Goal: Task Accomplishment & Management: Manage account settings

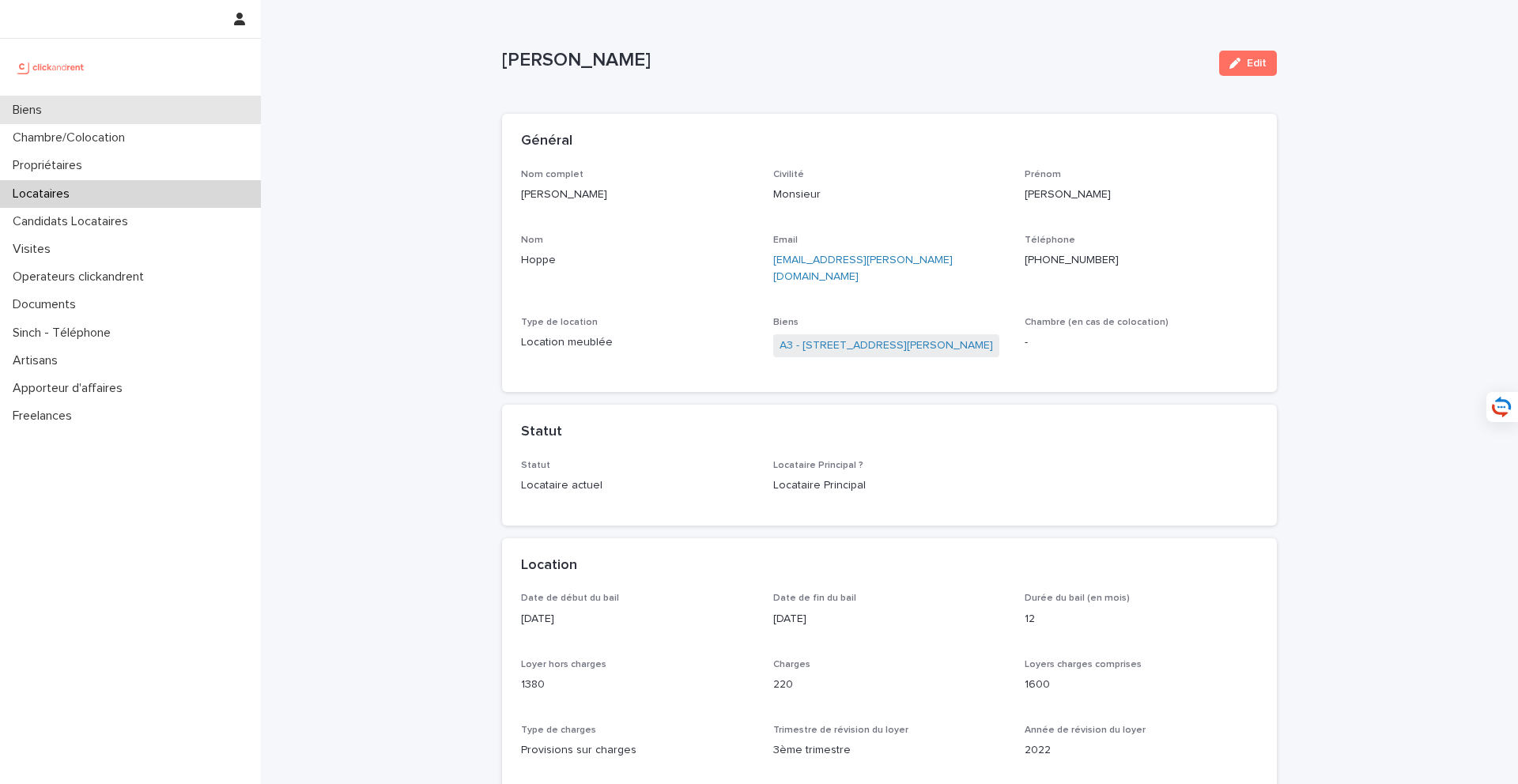
click at [143, 105] on div "Biens" at bounding box center [130, 110] width 260 height 28
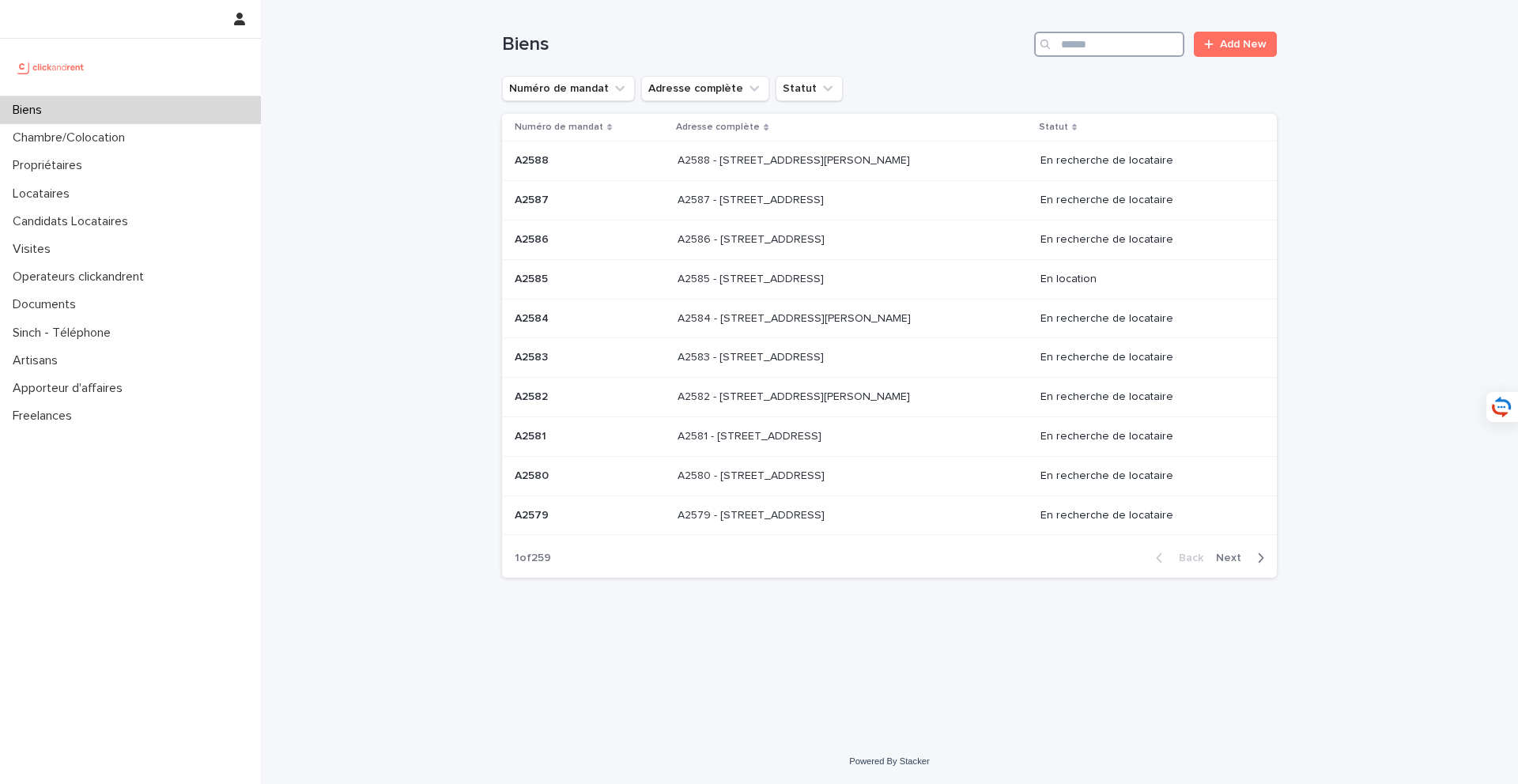
click at [1111, 49] on input "Search" at bounding box center [1109, 44] width 150 height 25
click at [1107, 49] on input "Search" at bounding box center [1109, 44] width 150 height 25
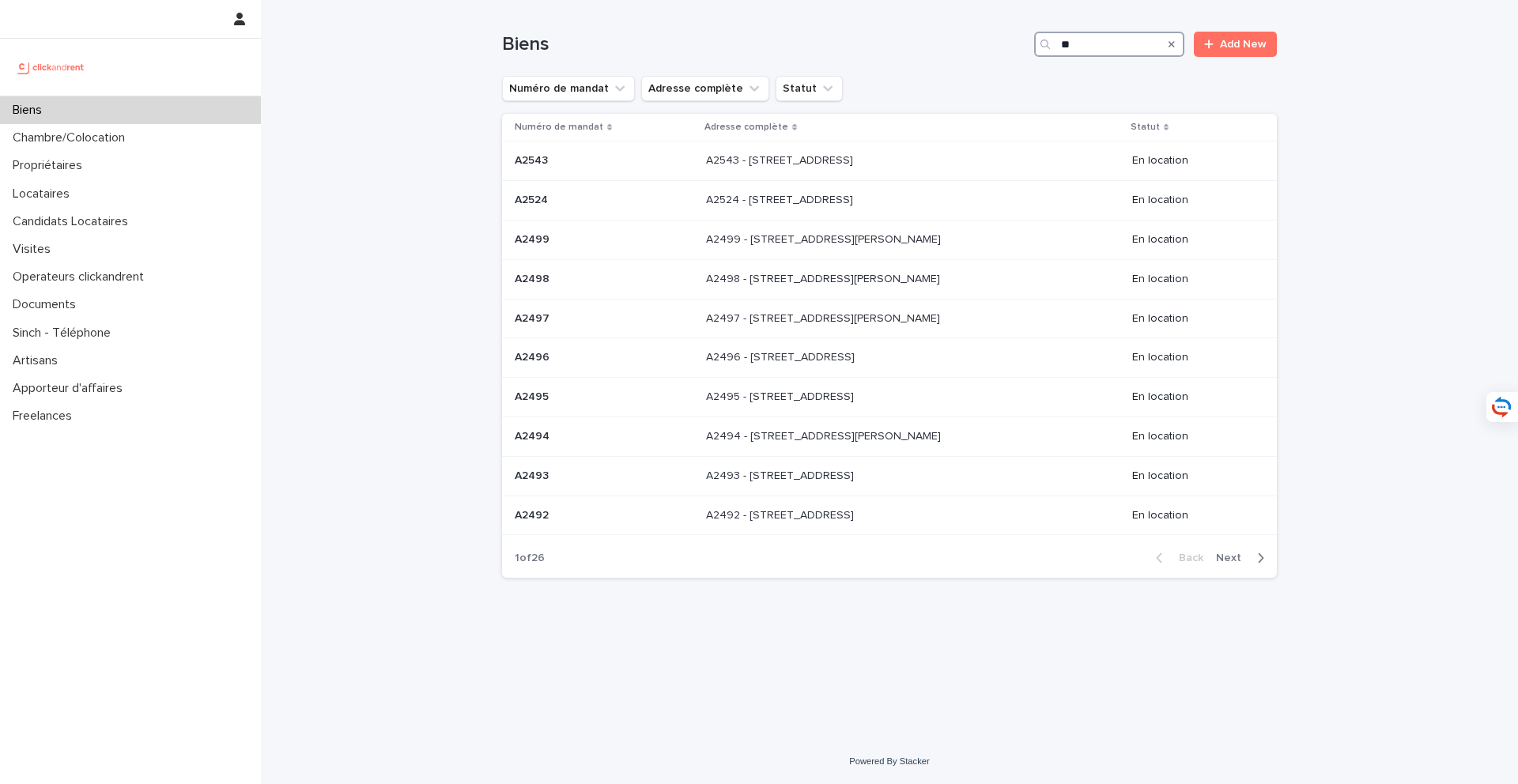
type input "**"
drag, startPoint x: 1095, startPoint y: 45, endPoint x: 1032, endPoint y: 44, distance: 63.0
click at [1032, 44] on div "Biens ** Add New" at bounding box center [890, 44] width 775 height 25
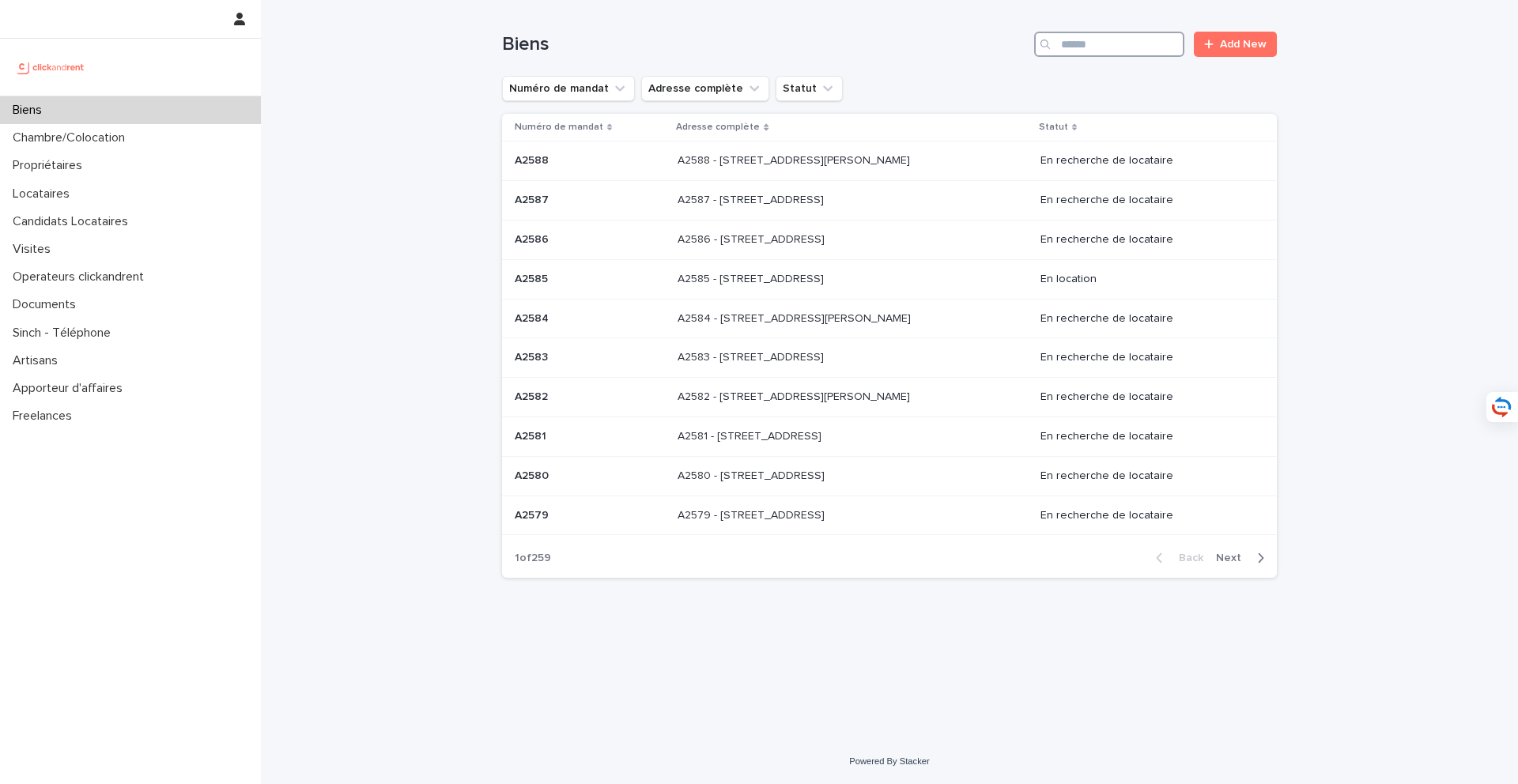
click at [1105, 44] on input "Search" at bounding box center [1109, 44] width 150 height 25
type input "*"
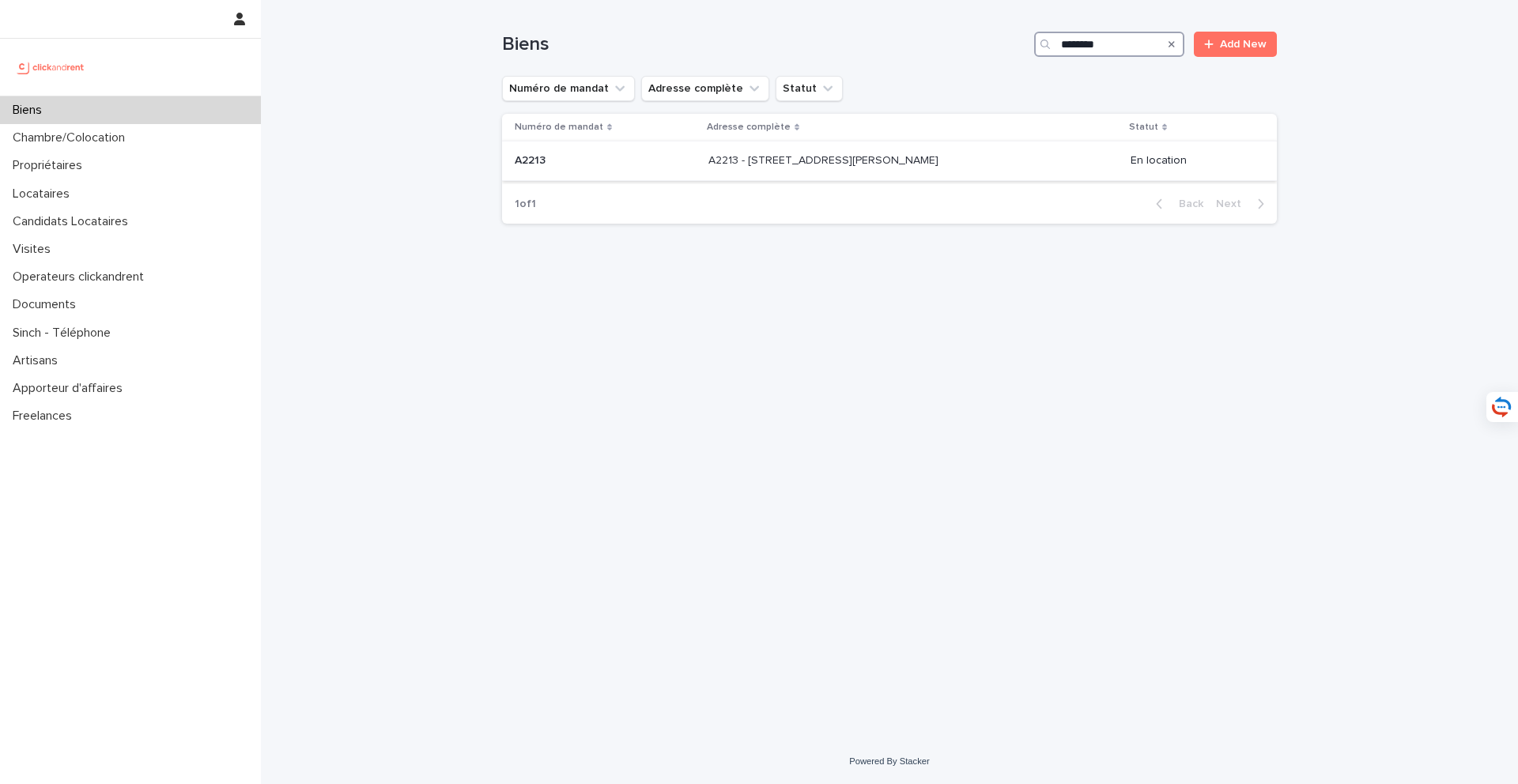
type input "********"
click at [813, 155] on p "A2213 - 163 Avenue Jean Jaurès, Paris 75019" at bounding box center [825, 160] width 233 height 17
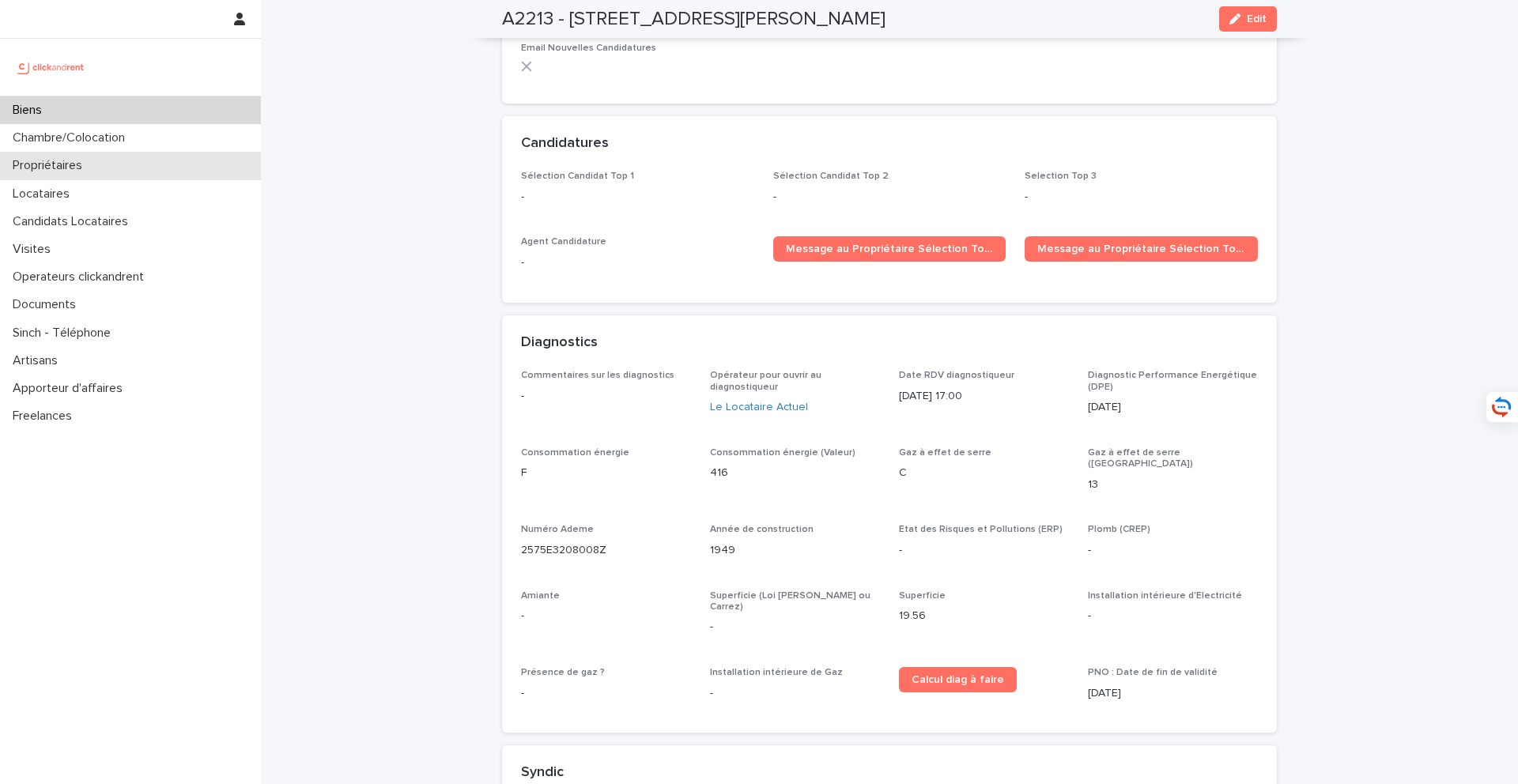
scroll to position [4775, 0]
click at [102, 175] on div "Propriétaires" at bounding box center [130, 166] width 260 height 28
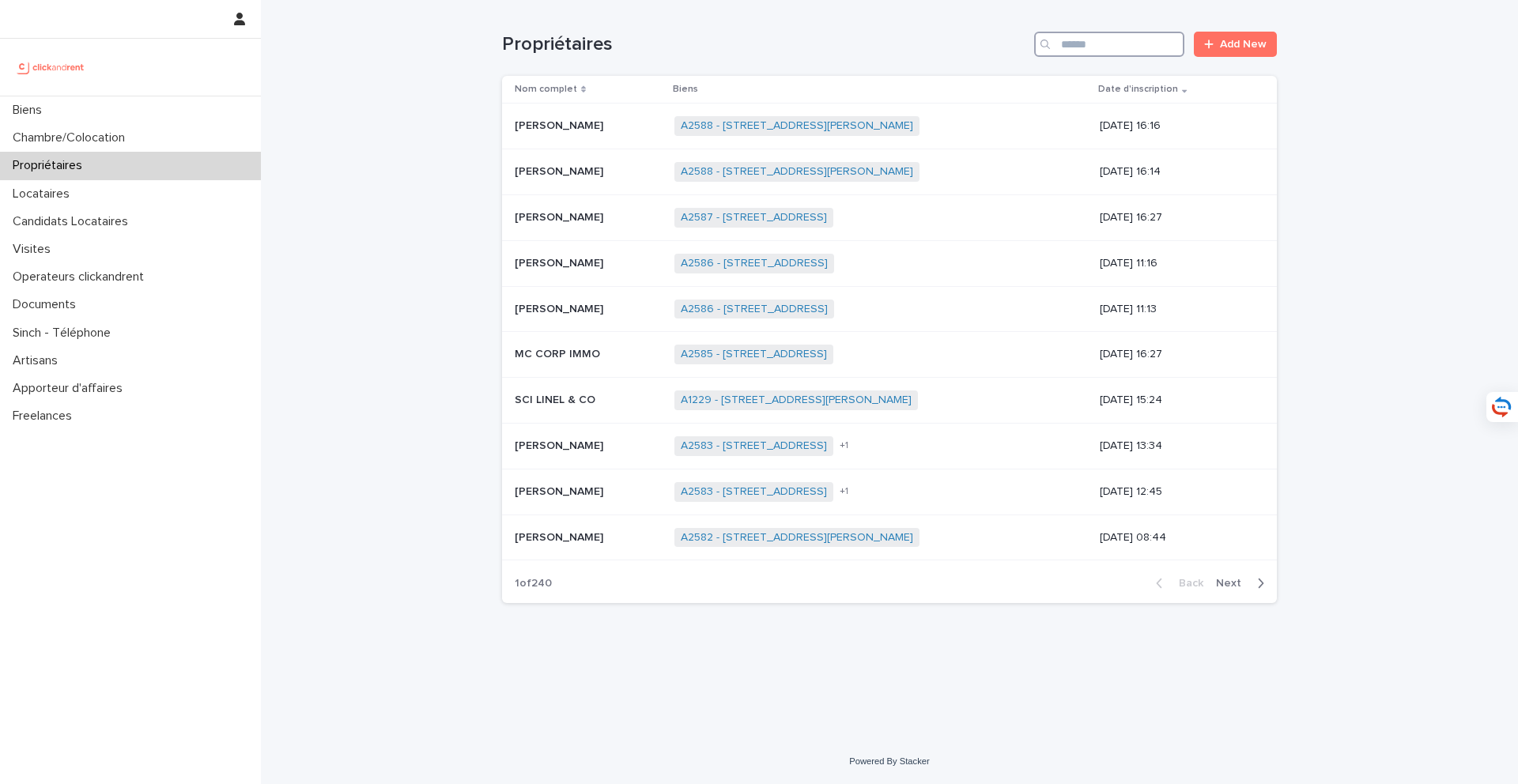
click at [1070, 53] on input "Search" at bounding box center [1109, 44] width 150 height 25
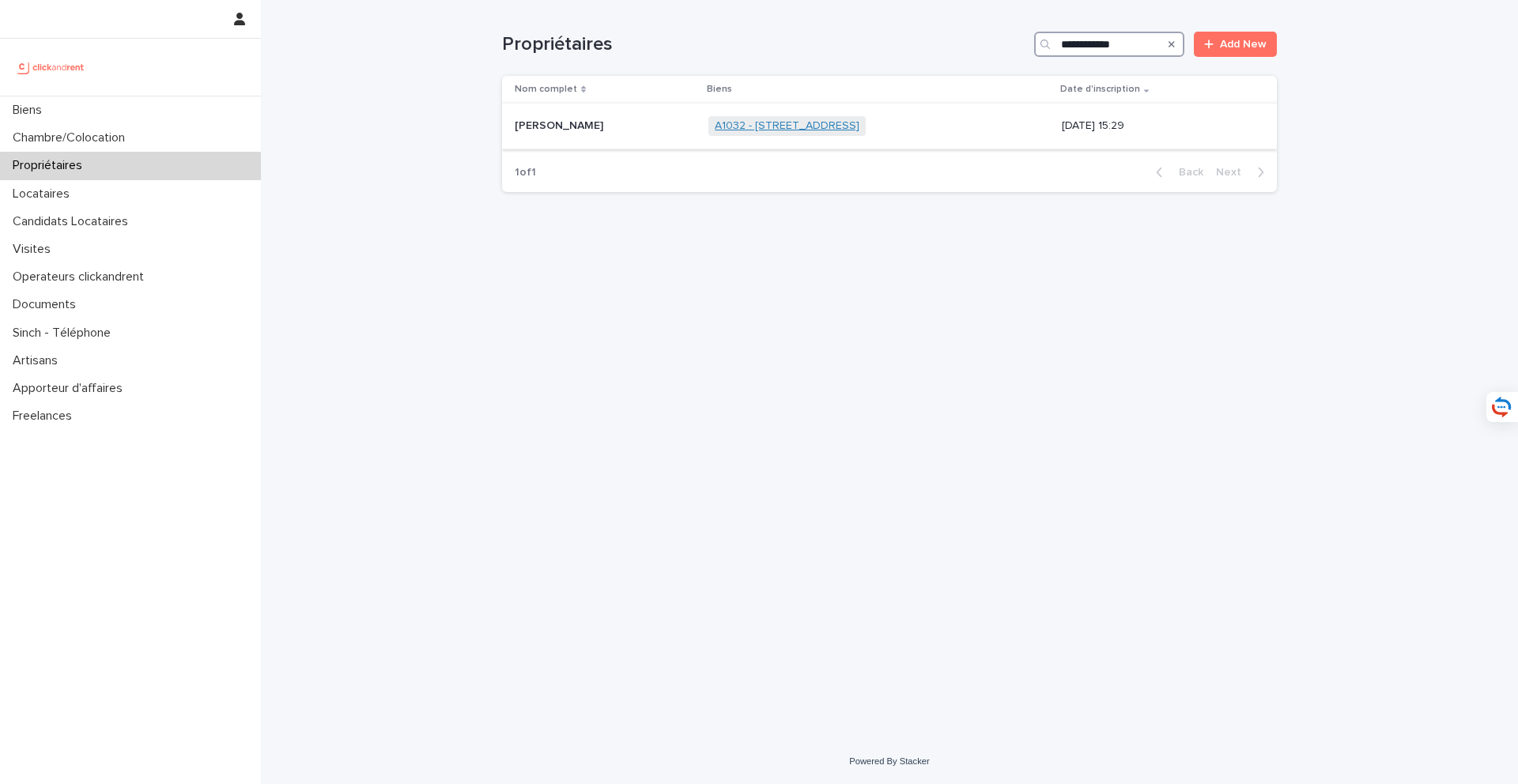
type input "**********"
click at [848, 120] on link "A1032 - 24 rue Lafon, Marseille 13006" at bounding box center [787, 126] width 145 height 13
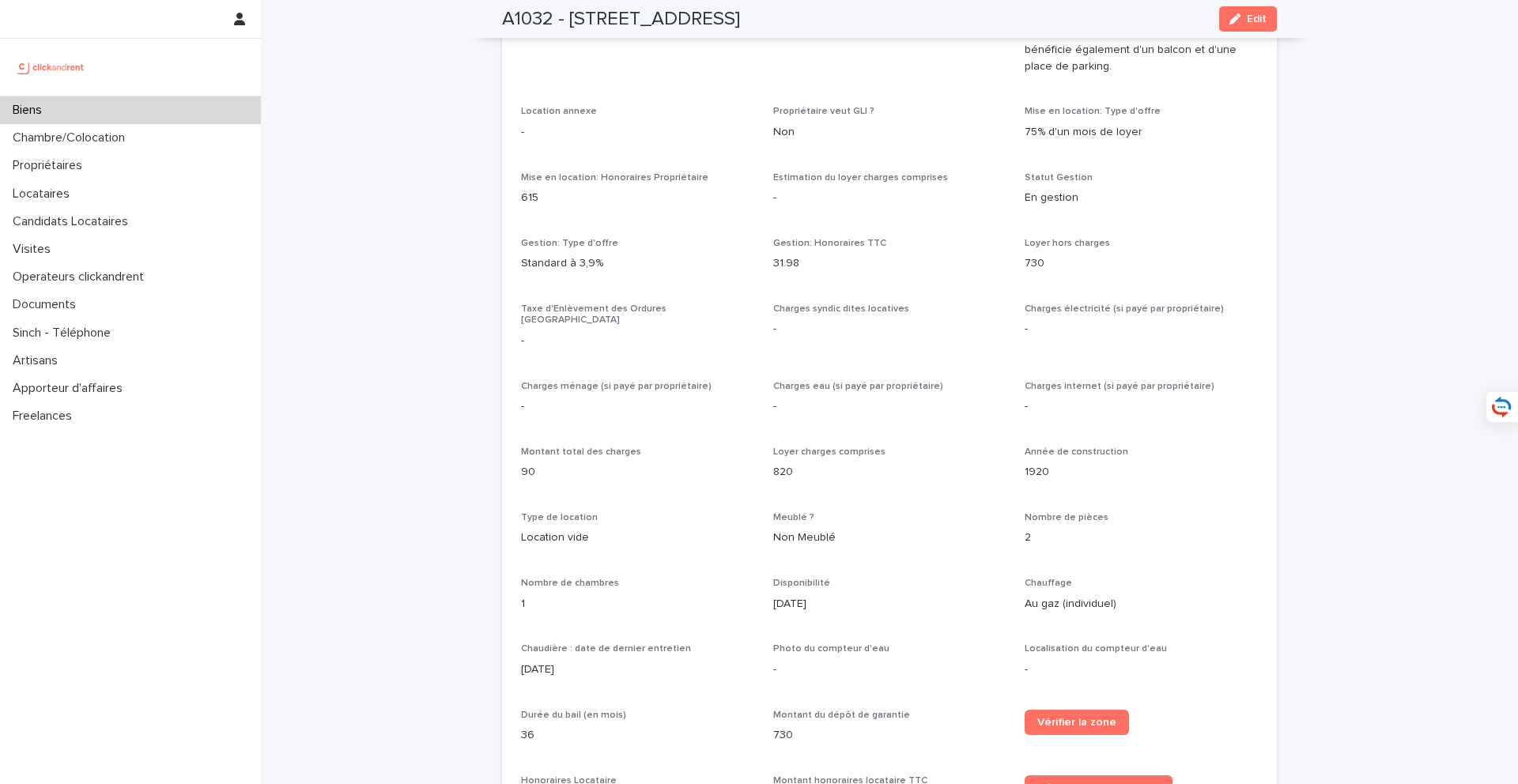
scroll to position [849, 0]
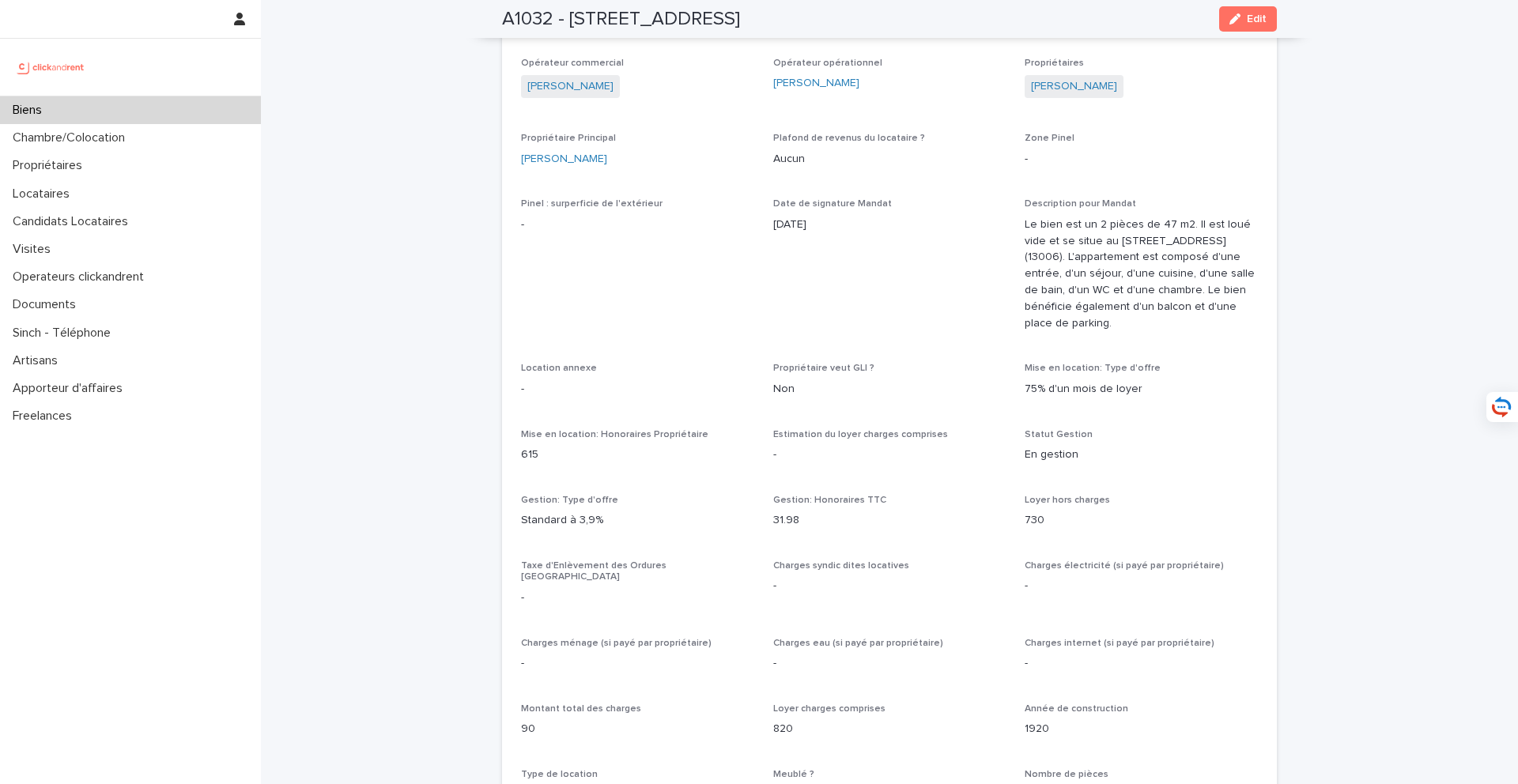
click at [201, 102] on div "Biens" at bounding box center [130, 110] width 260 height 28
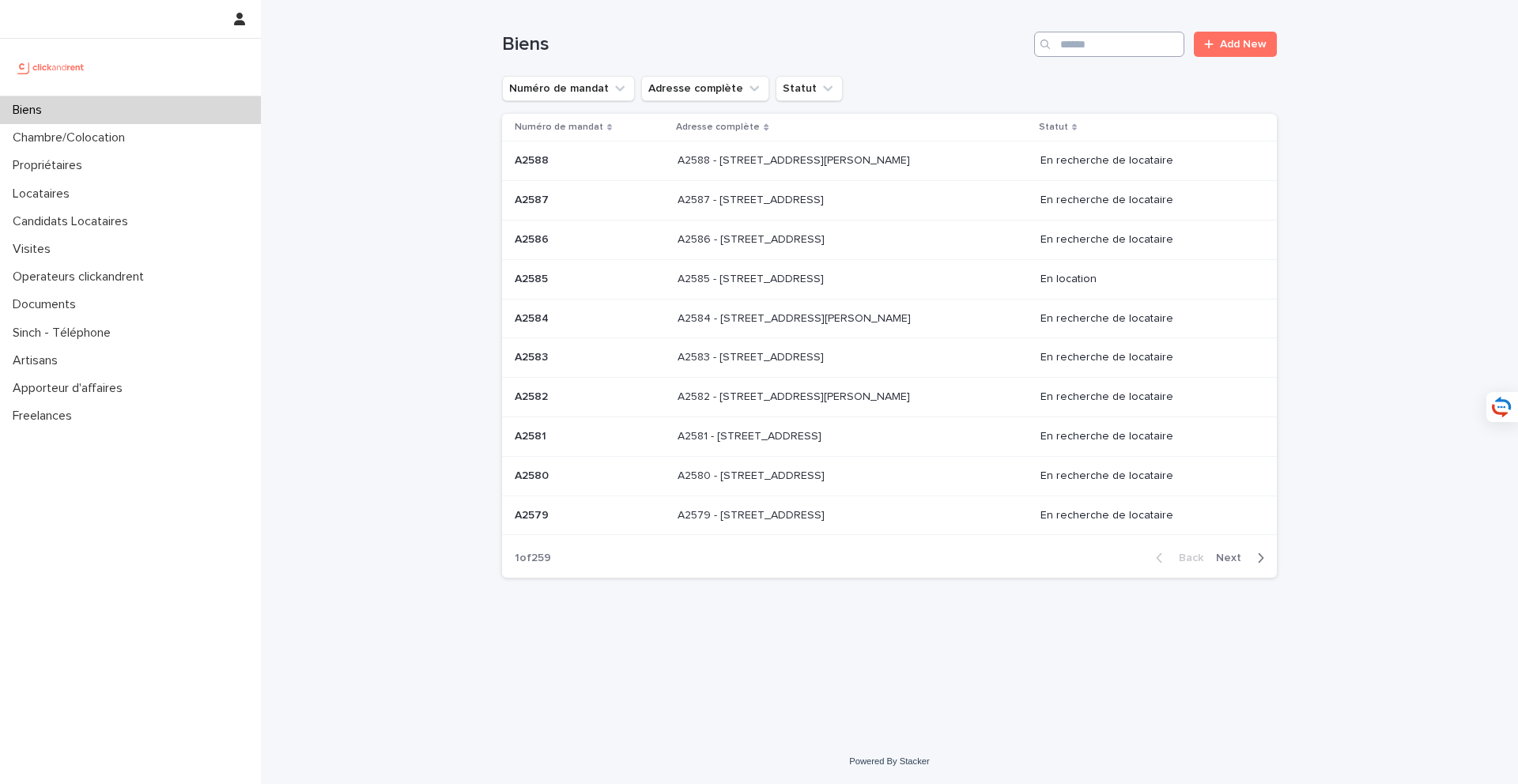
click at [1114, 57] on div "Biens Add New" at bounding box center [890, 37] width 775 height 76
click at [1114, 49] on input "Search" at bounding box center [1109, 44] width 150 height 25
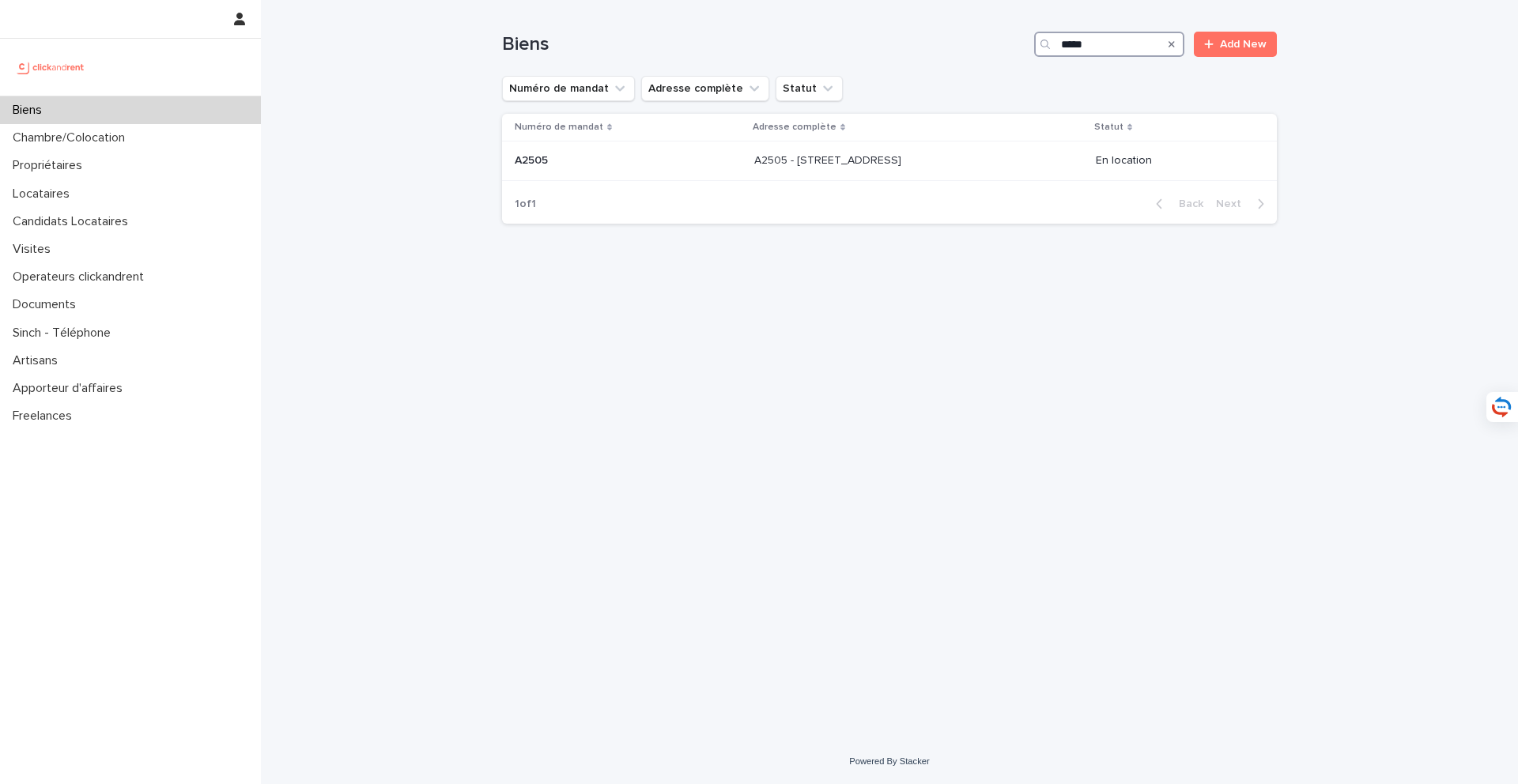
drag, startPoint x: 1134, startPoint y: 42, endPoint x: 938, endPoint y: 42, distance: 196.0
click at [938, 42] on div "Biens ***** Add New" at bounding box center [890, 44] width 775 height 25
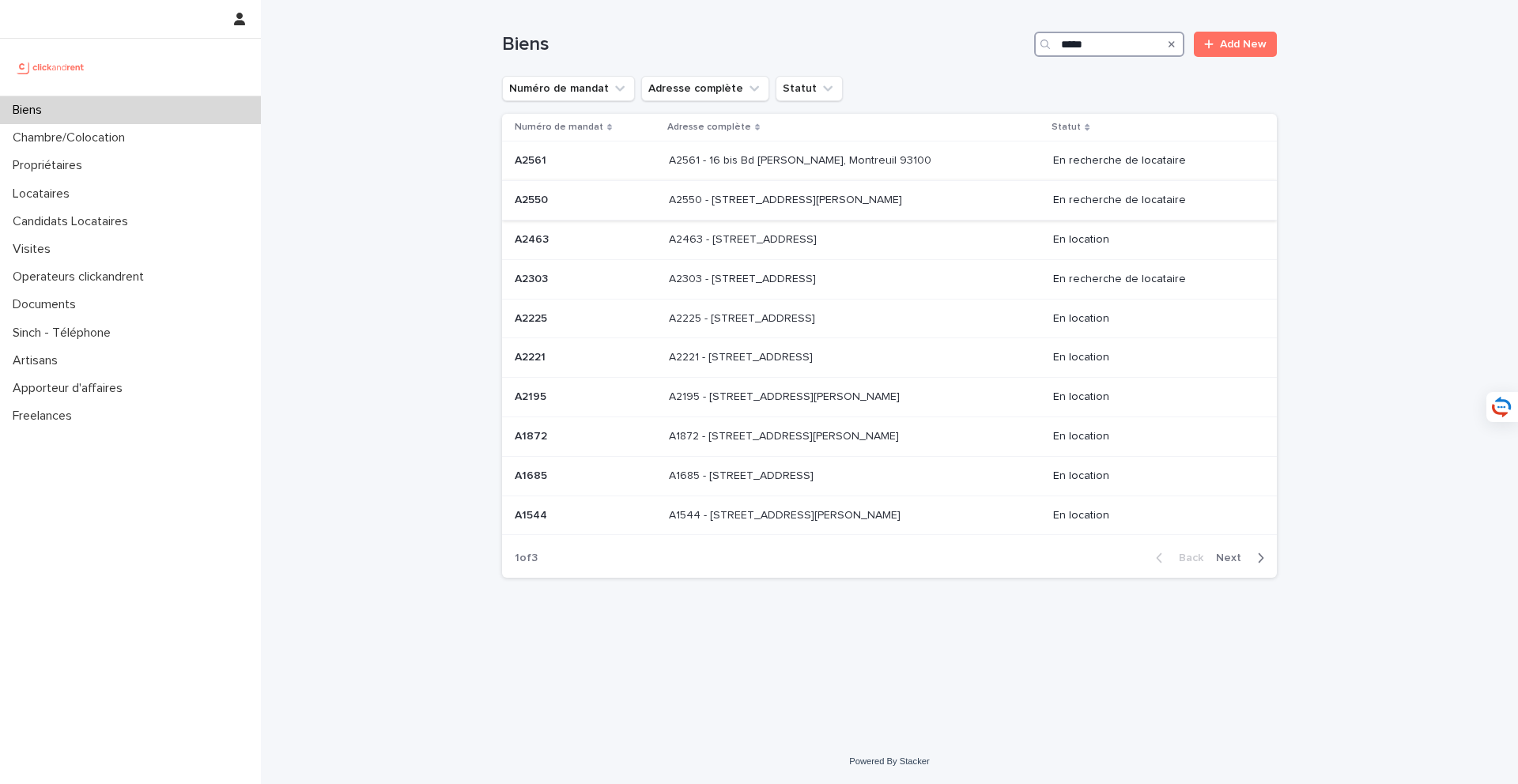
type input "*****"
click at [817, 203] on p "A2550 - 25 rue Arthur Auger, Montrouge 92120" at bounding box center [786, 199] width 236 height 17
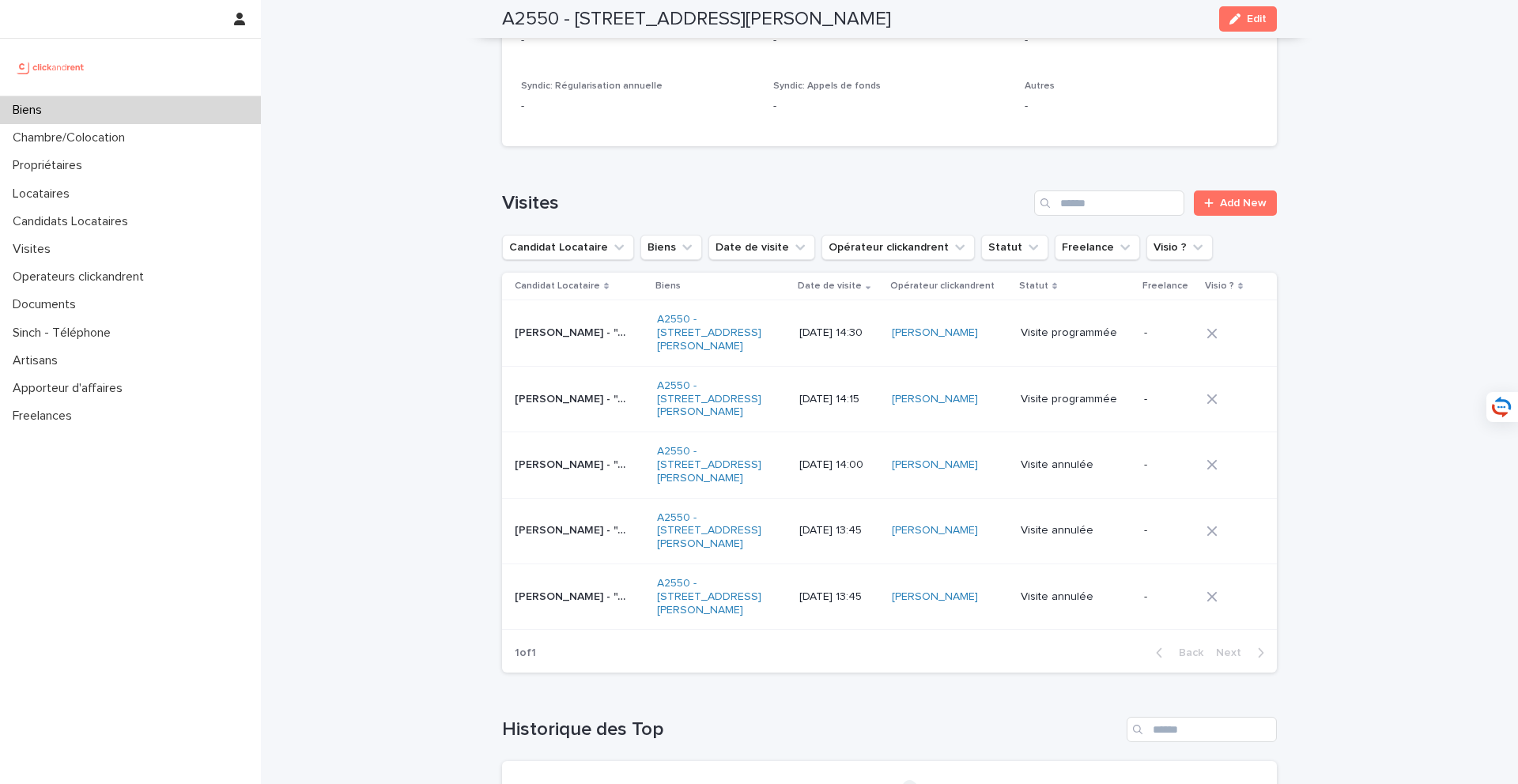
scroll to position [5685, 0]
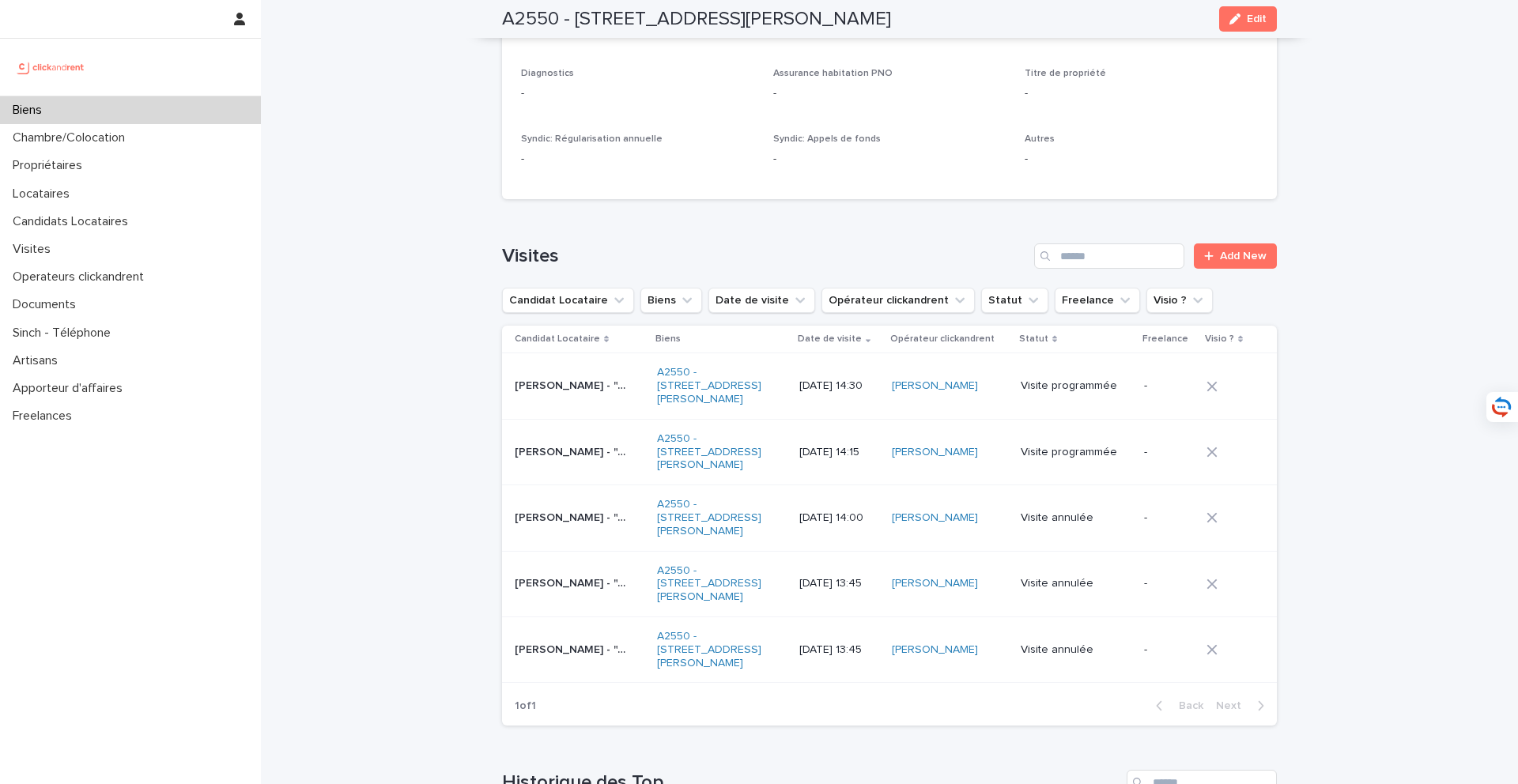
click at [592, 425] on td "Baptiste Pinard - "A2550 - 25 rue Arthur Auger, Montrouge 92120" Baptiste Pinar…" at bounding box center [576, 452] width 148 height 65
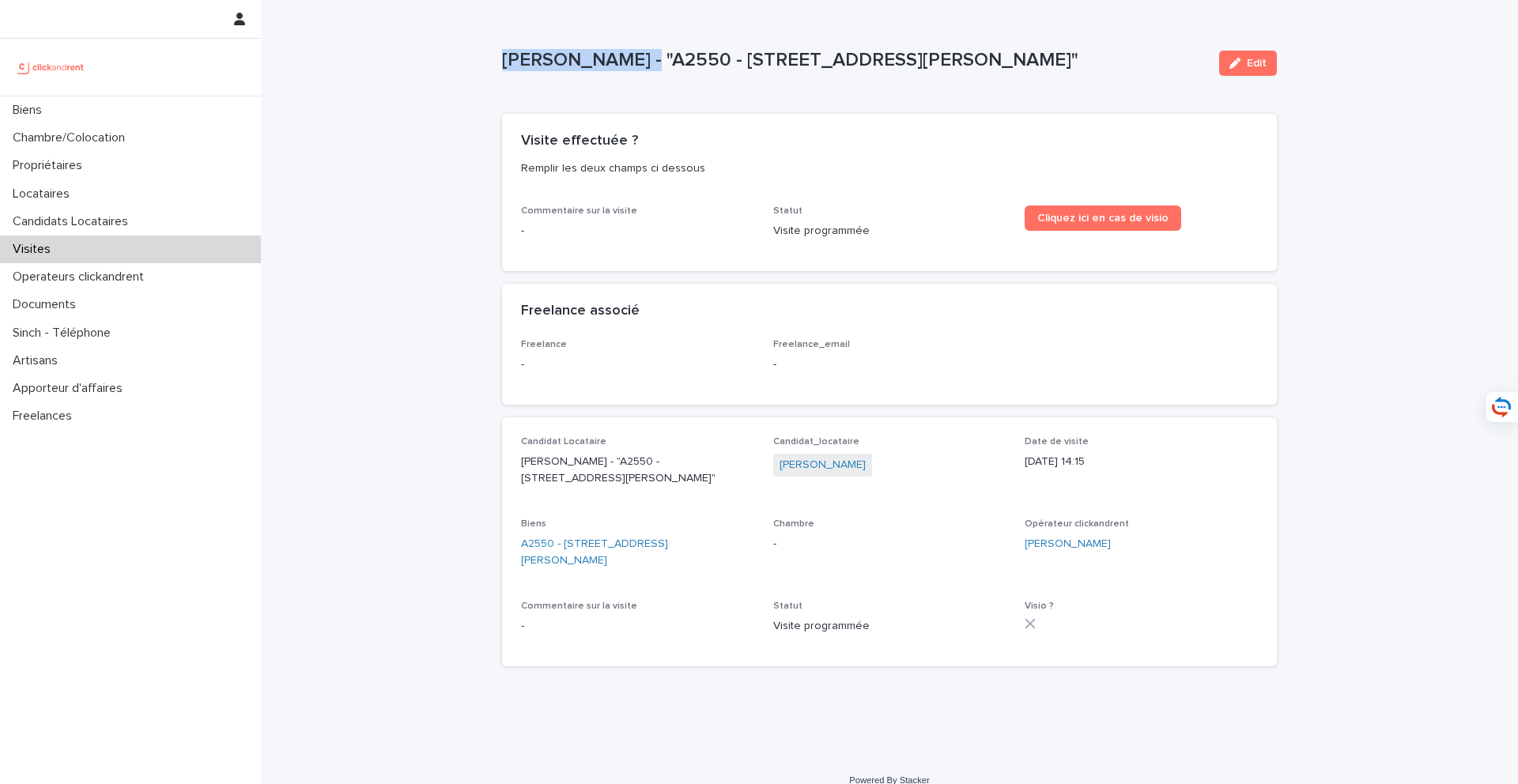
drag, startPoint x: 630, startPoint y: 63, endPoint x: 503, endPoint y: 63, distance: 127.0
click at [503, 63] on p "Baptiste Pinard - "A2550 - 25 rue Arthur Auger, Montrouge 92120"" at bounding box center [854, 61] width 705 height 23
click at [1188, 139] on div "Visite effectuée ? Remplir les deux champs ci dessous" at bounding box center [886, 160] width 731 height 54
click at [1242, 60] on div "button" at bounding box center [1238, 63] width 18 height 11
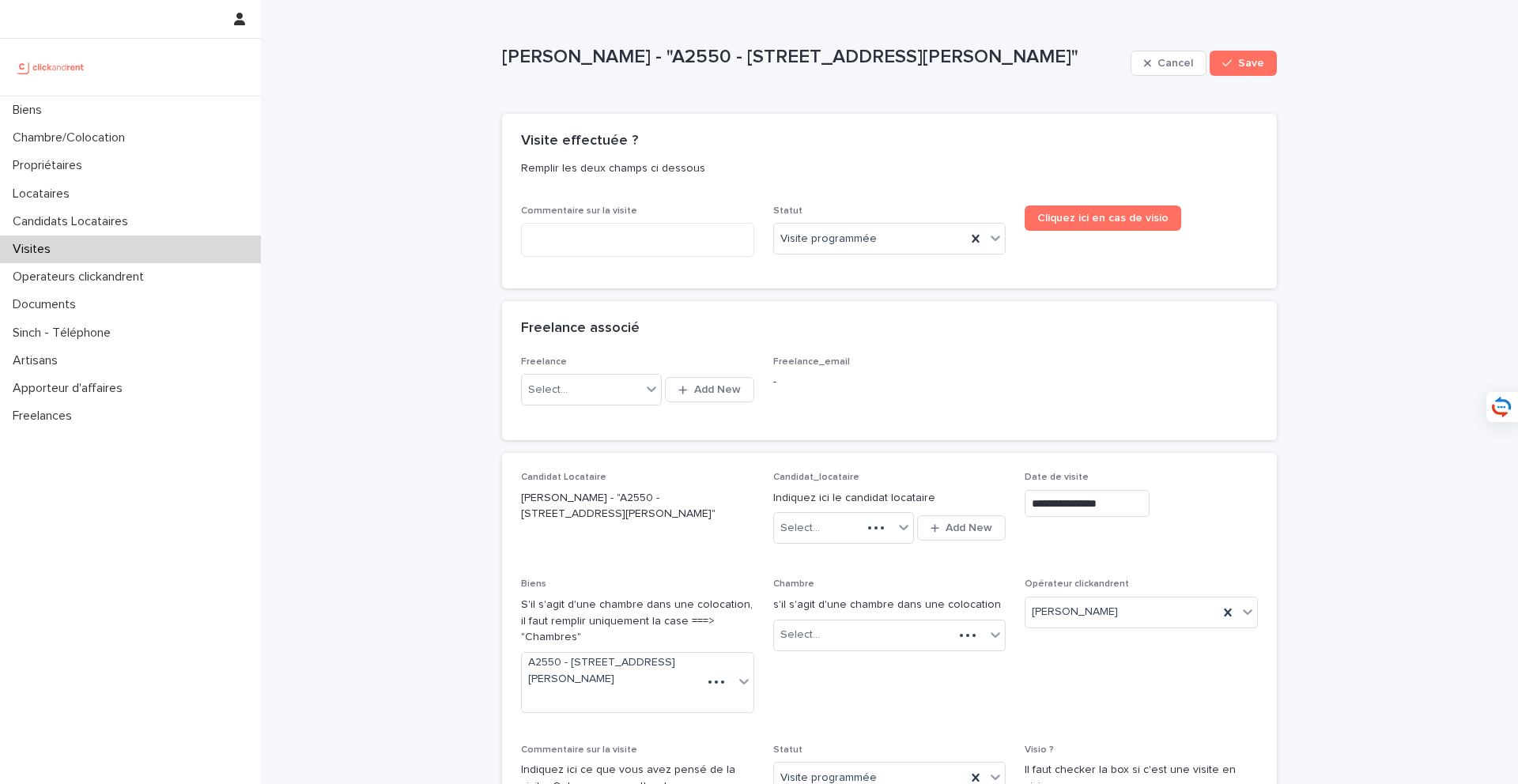
click at [915, 221] on div "Statut Visite programmée" at bounding box center [890, 236] width 233 height 62
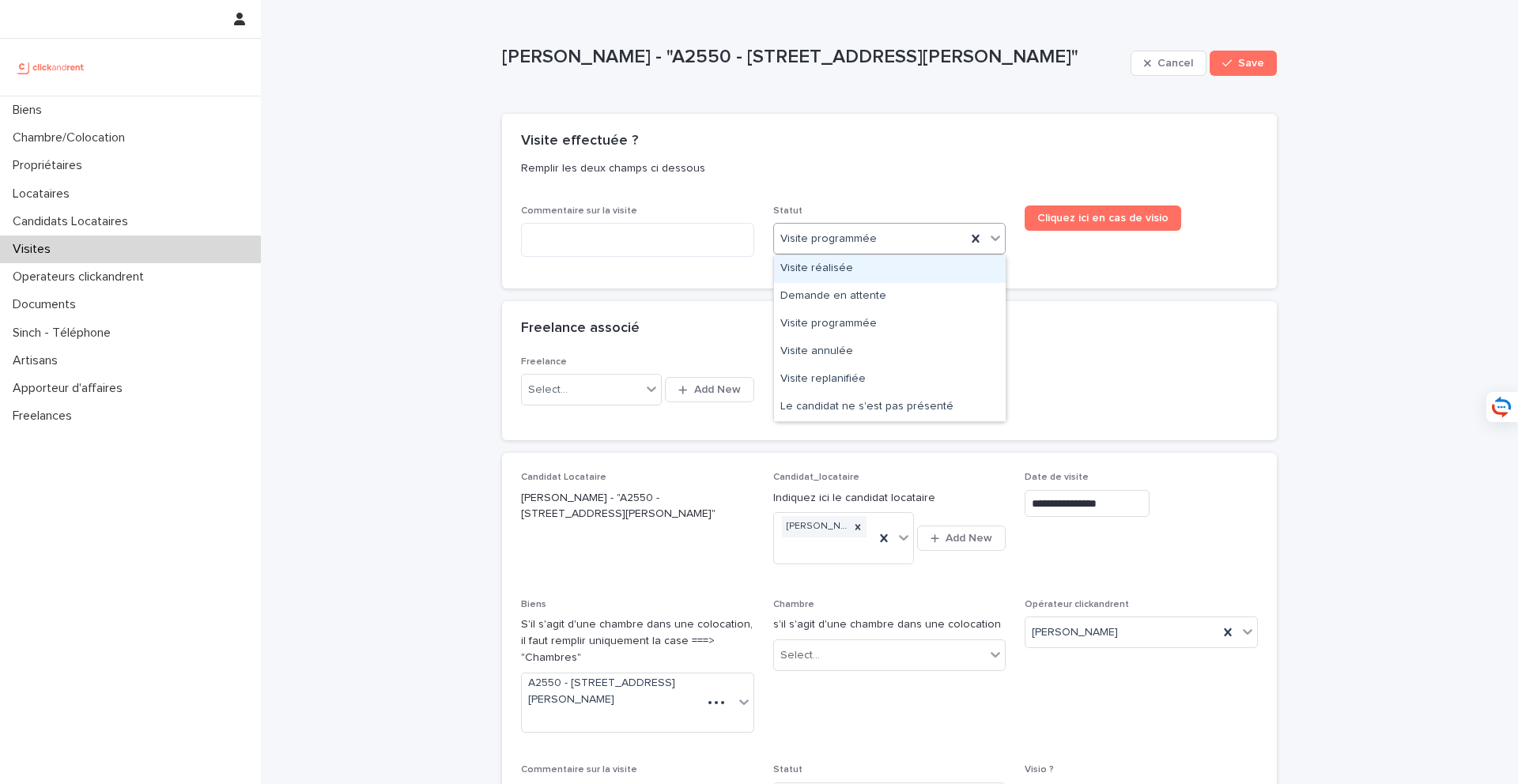
click at [903, 253] on div "Visite programmée" at bounding box center [890, 239] width 233 height 32
click at [893, 266] on div "Visite réalisée" at bounding box center [890, 270] width 232 height 28
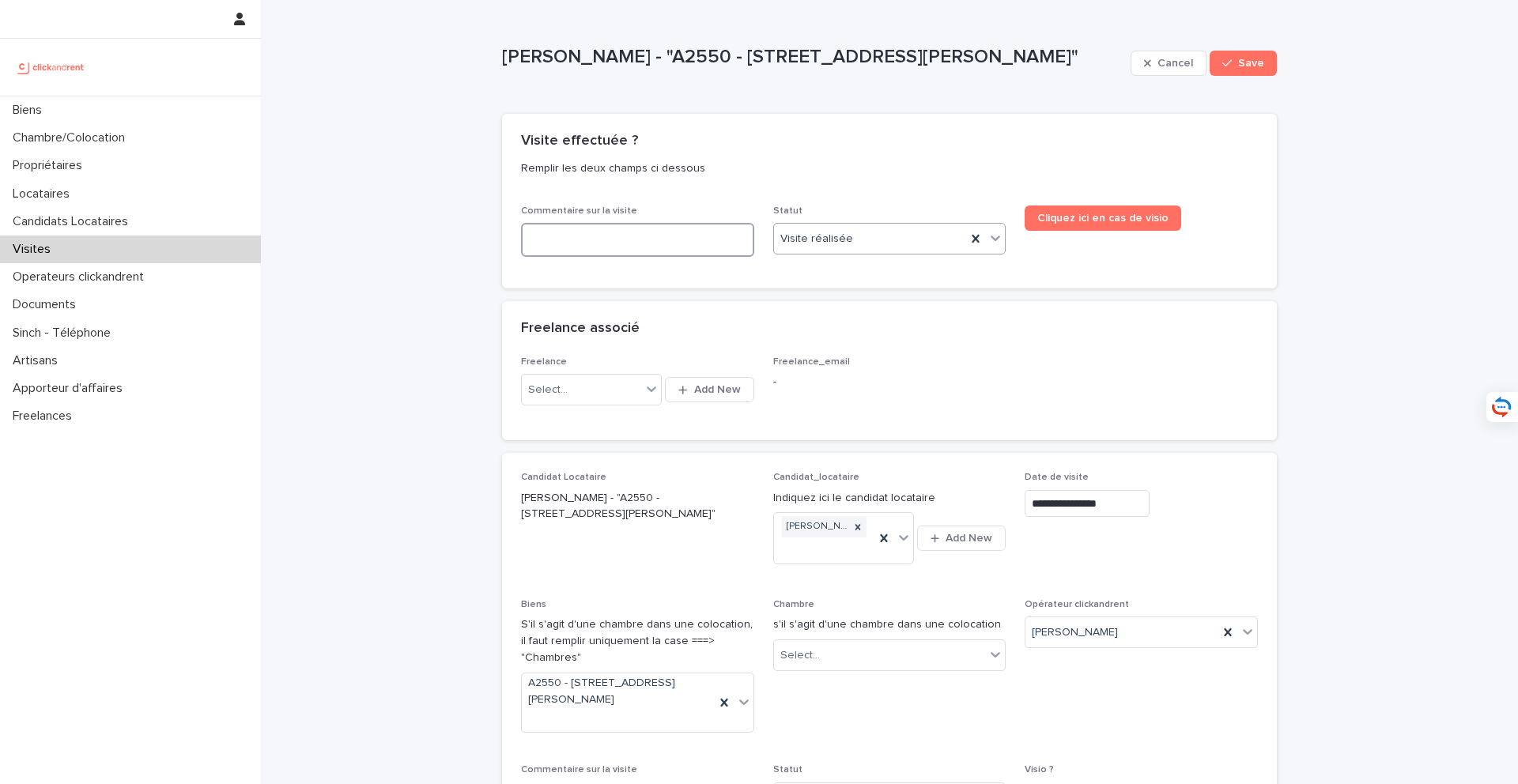
click at [706, 231] on textarea at bounding box center [638, 240] width 233 height 34
type textarea "**********"
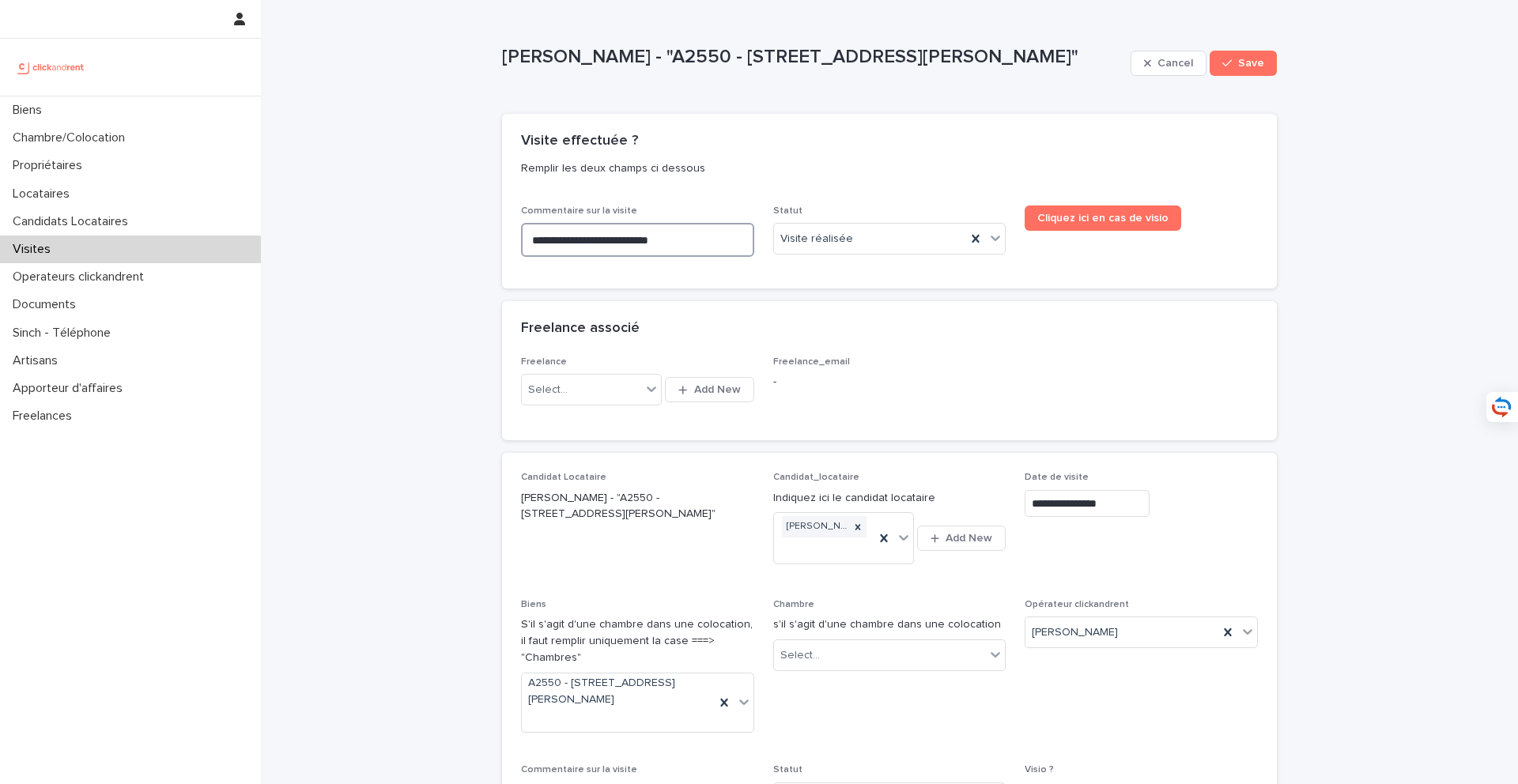
type textarea "**********"
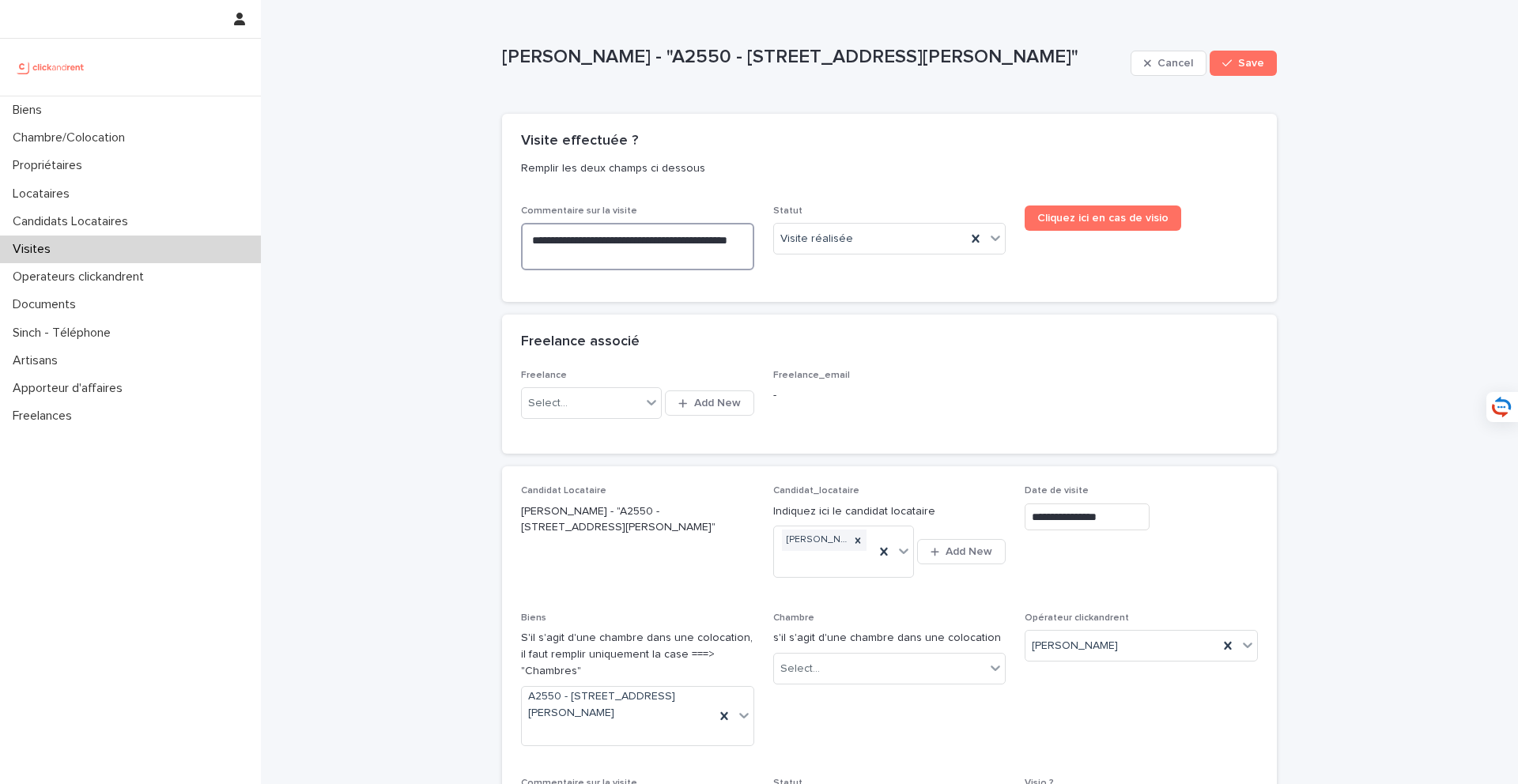
type textarea "**********"
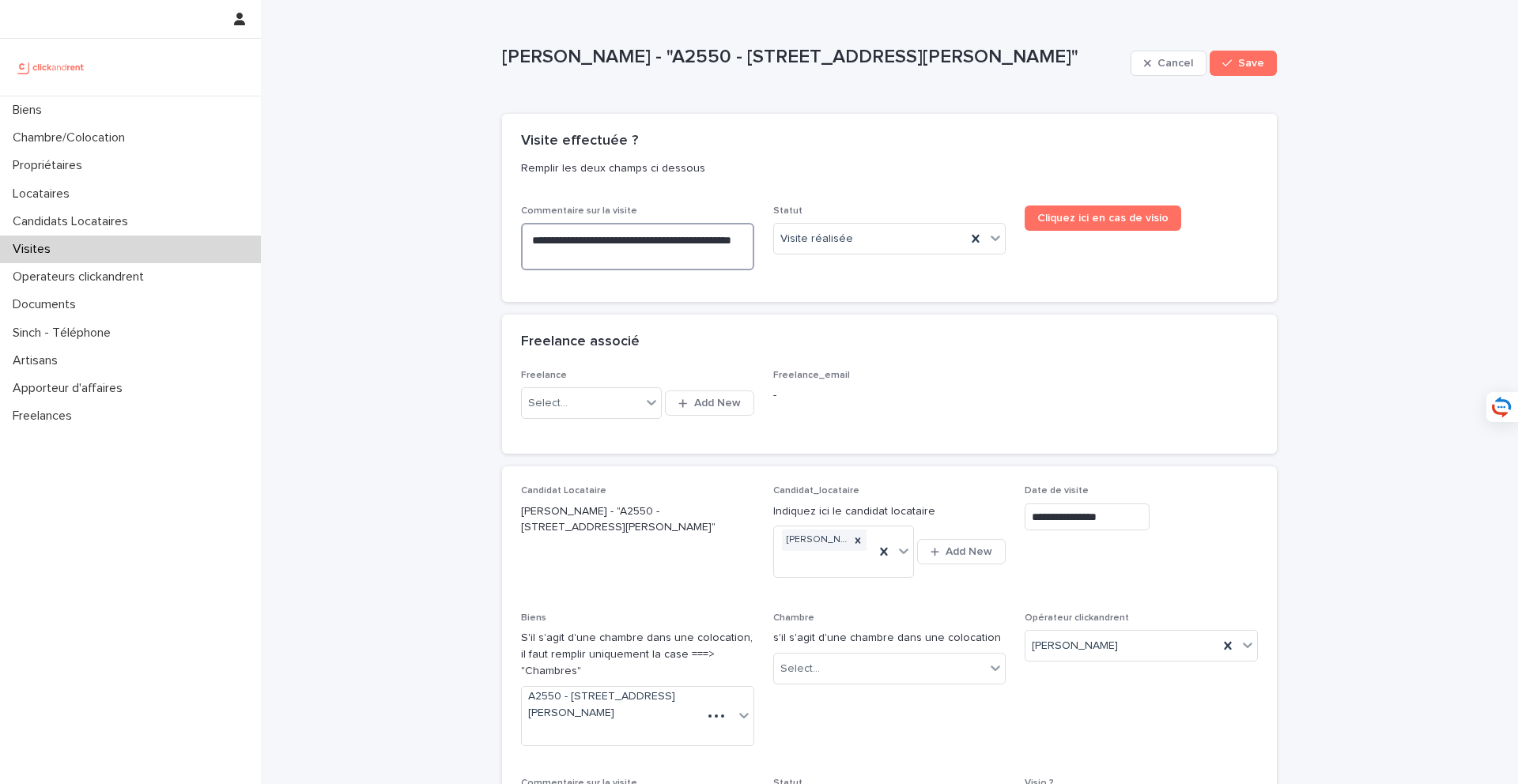
type textarea "**********"
click at [664, 244] on textarea "**********" at bounding box center [638, 246] width 233 height 48
click at [619, 245] on textarea "**********" at bounding box center [638, 246] width 233 height 48
drag, startPoint x: 617, startPoint y: 256, endPoint x: 483, endPoint y: 230, distance: 136.5
click at [483, 229] on div "**********" at bounding box center [889, 527] width 1258 height 1056
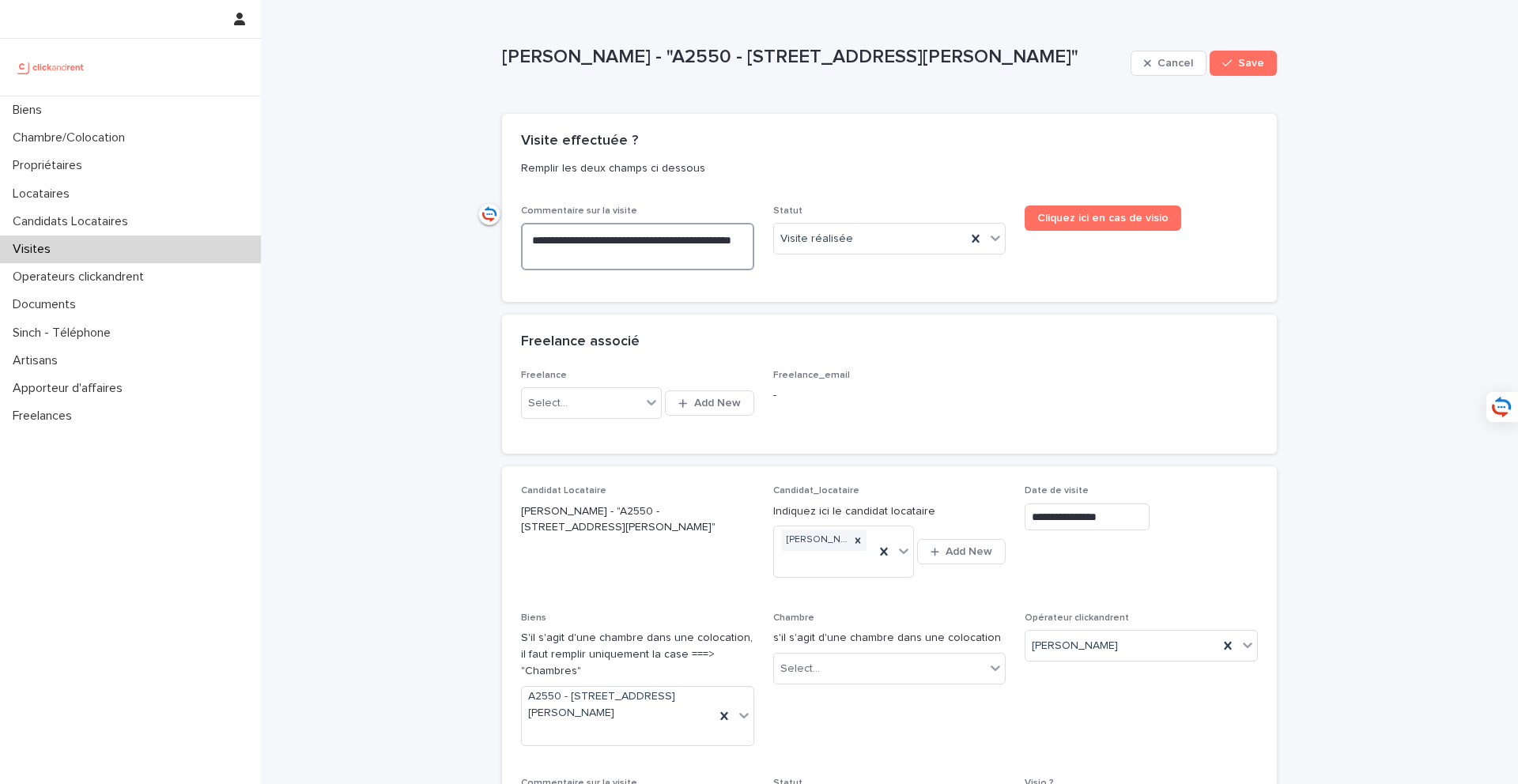
paste textarea "*"
type textarea "**********"
click at [1253, 67] on span "Save" at bounding box center [1251, 63] width 26 height 11
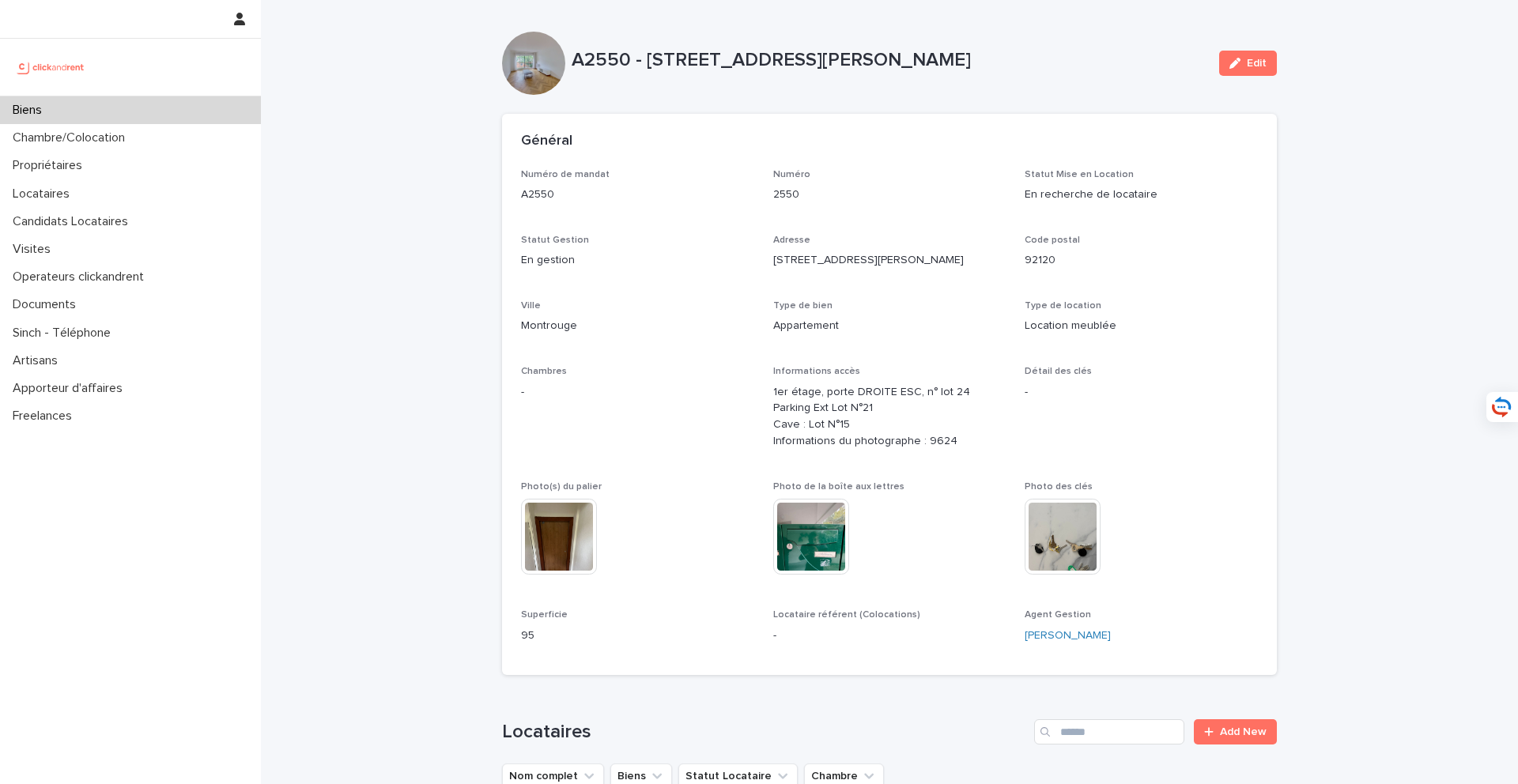
click at [172, 110] on div "Biens" at bounding box center [130, 110] width 260 height 28
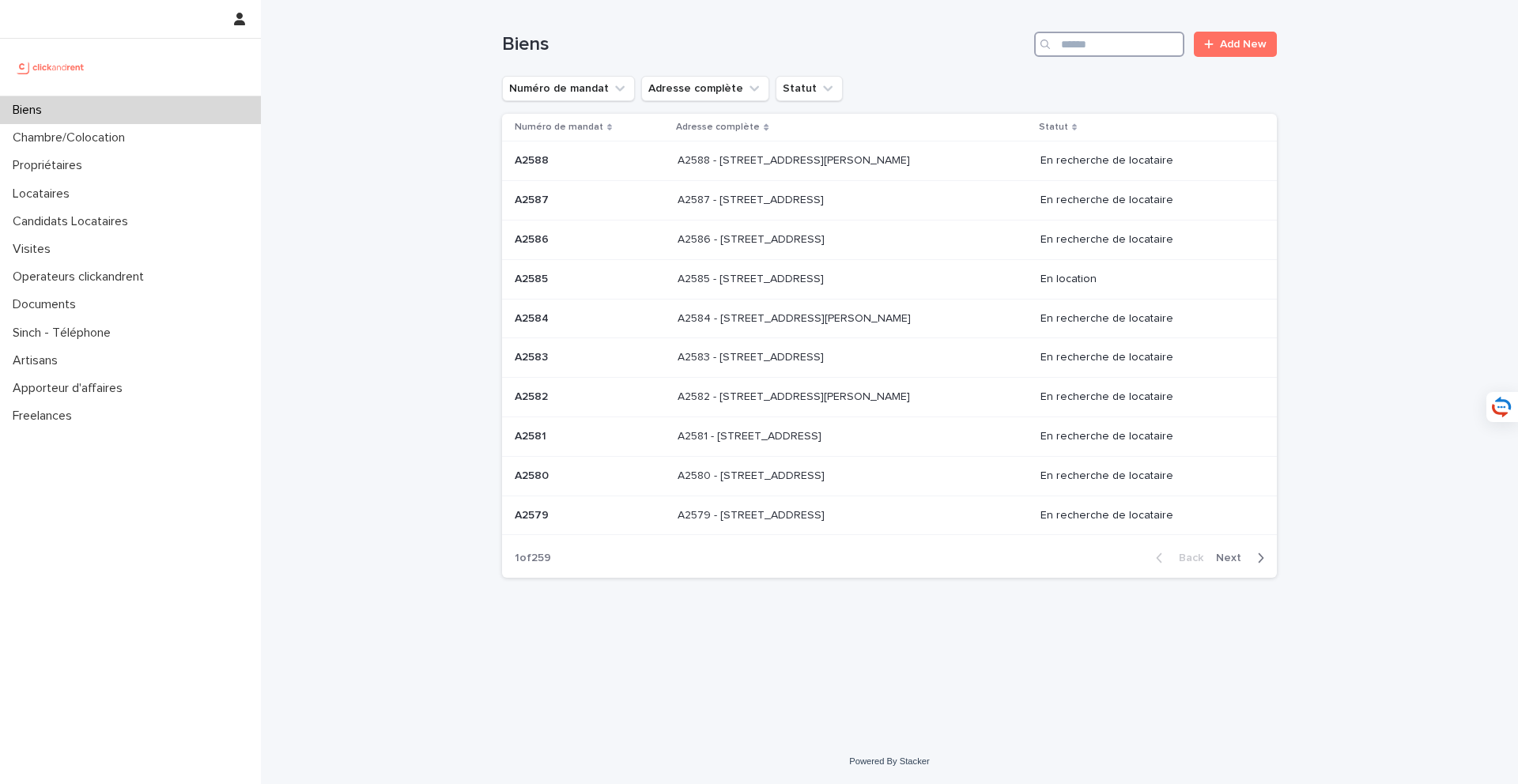
click at [1090, 42] on input "Search" at bounding box center [1109, 44] width 150 height 25
type input "*****"
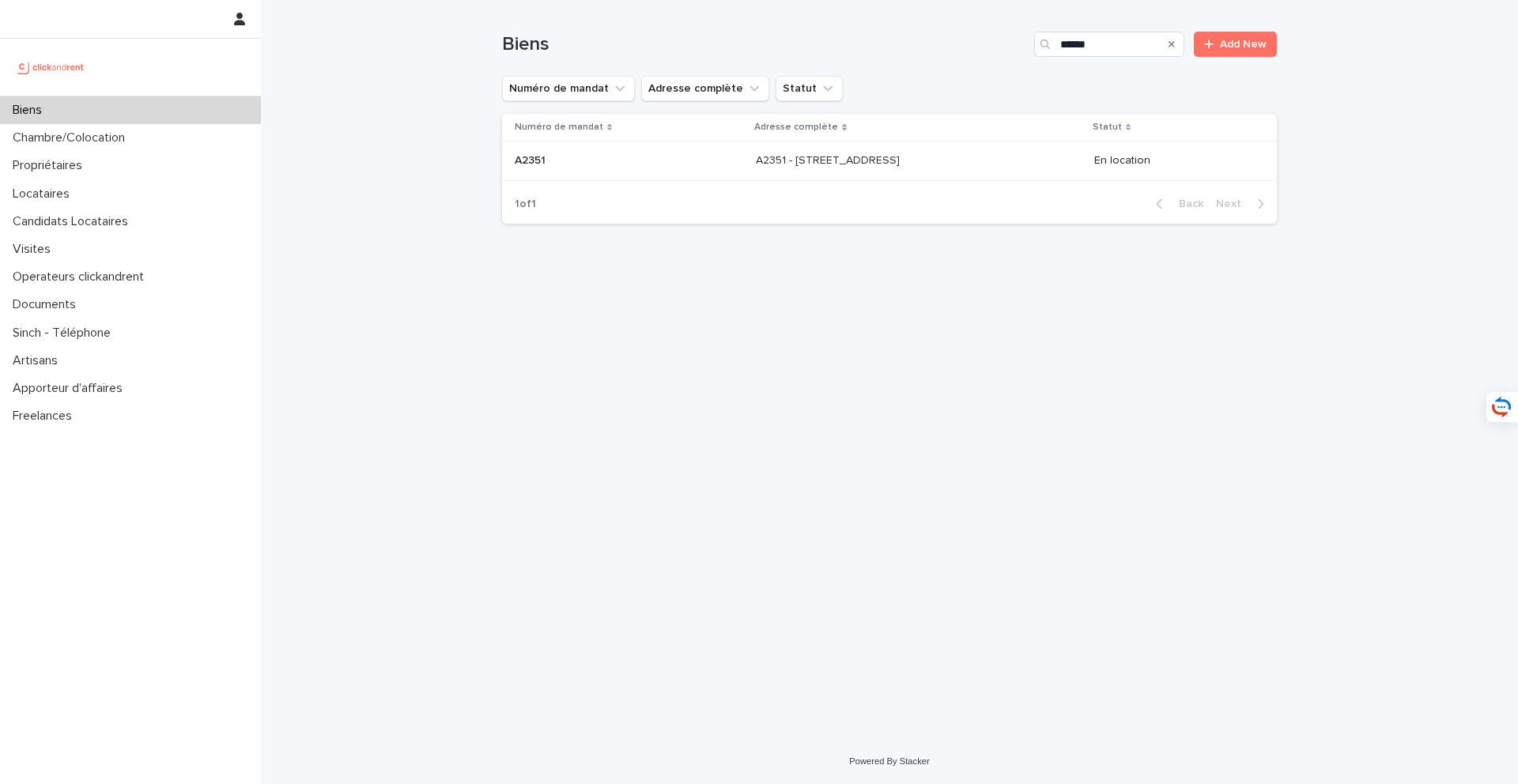
click at [844, 167] on p "A2351 - 194 rue Saint Denis, Paris 75002" at bounding box center [830, 160] width 148 height 17
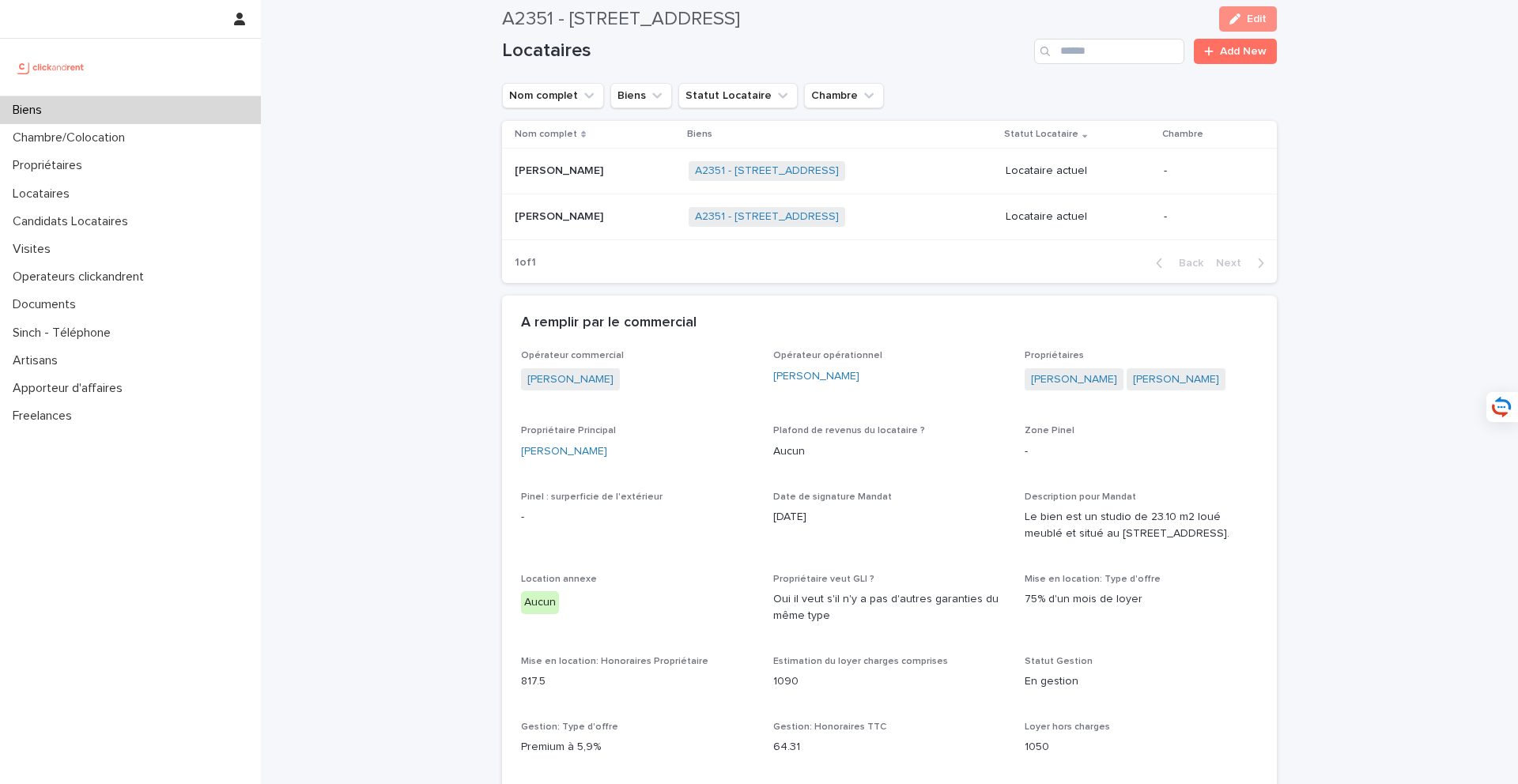
scroll to position [705, 0]
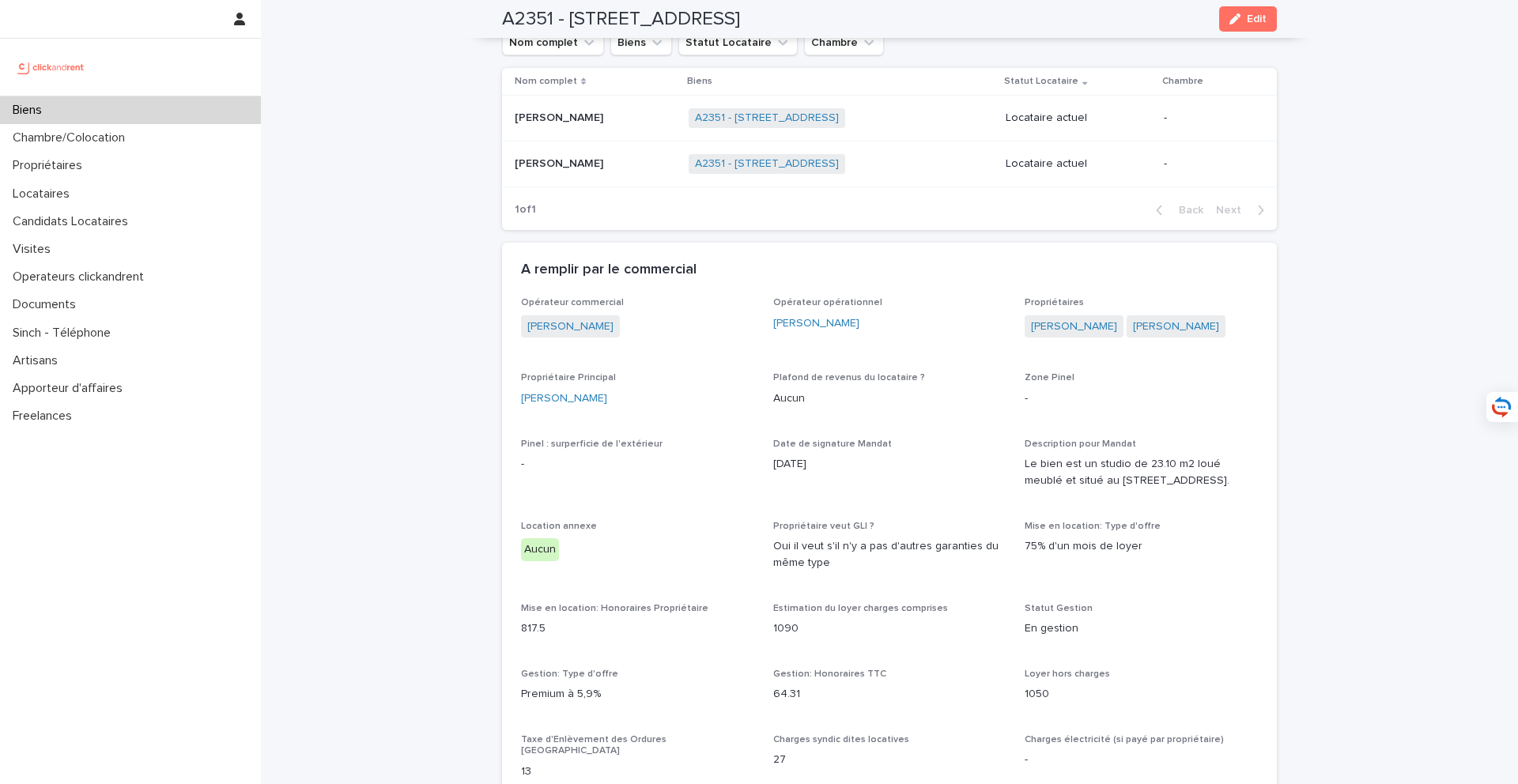
click at [168, 119] on div "Biens" at bounding box center [130, 110] width 260 height 28
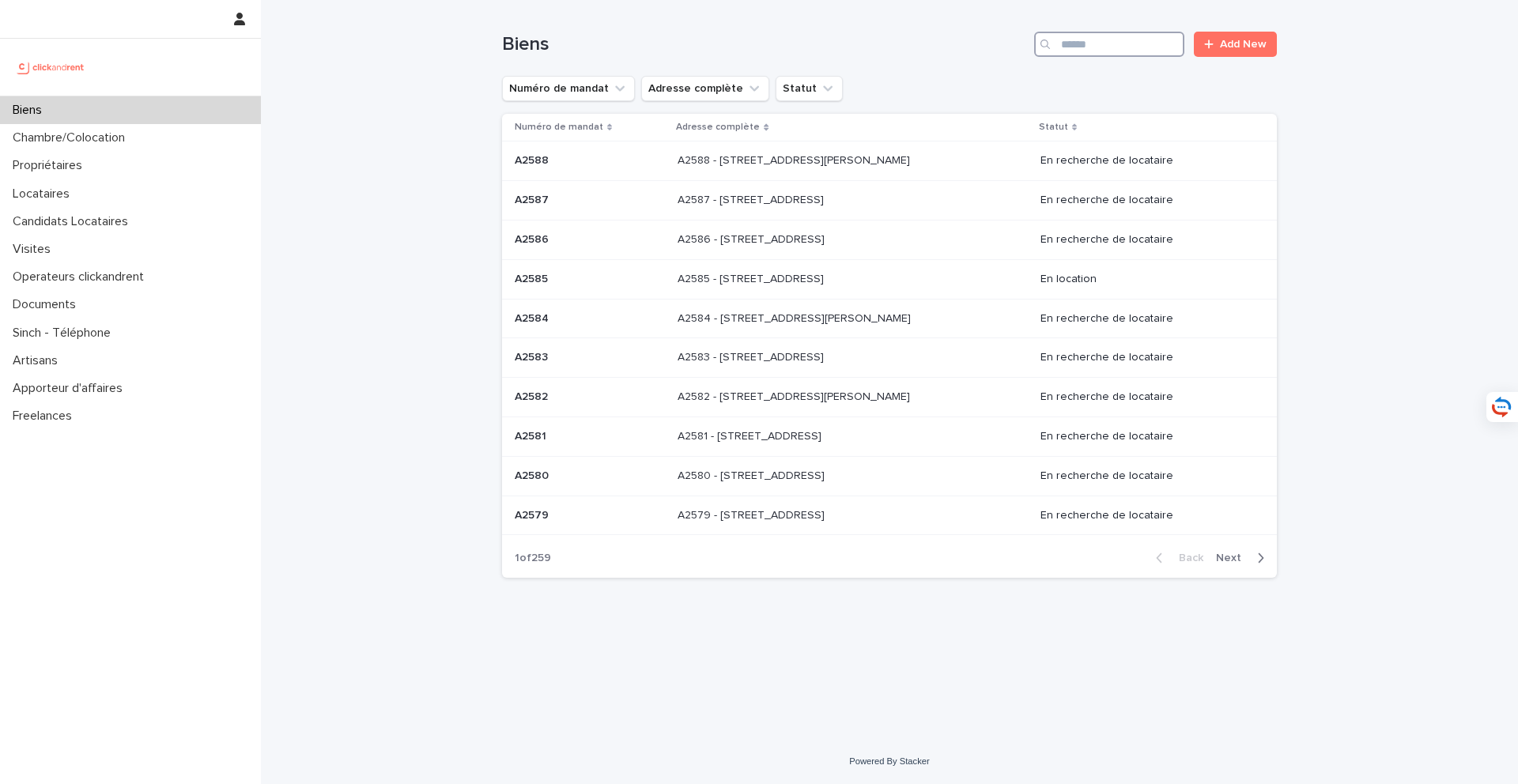
click at [1087, 34] on input "Search" at bounding box center [1109, 44] width 150 height 25
type input "*****"
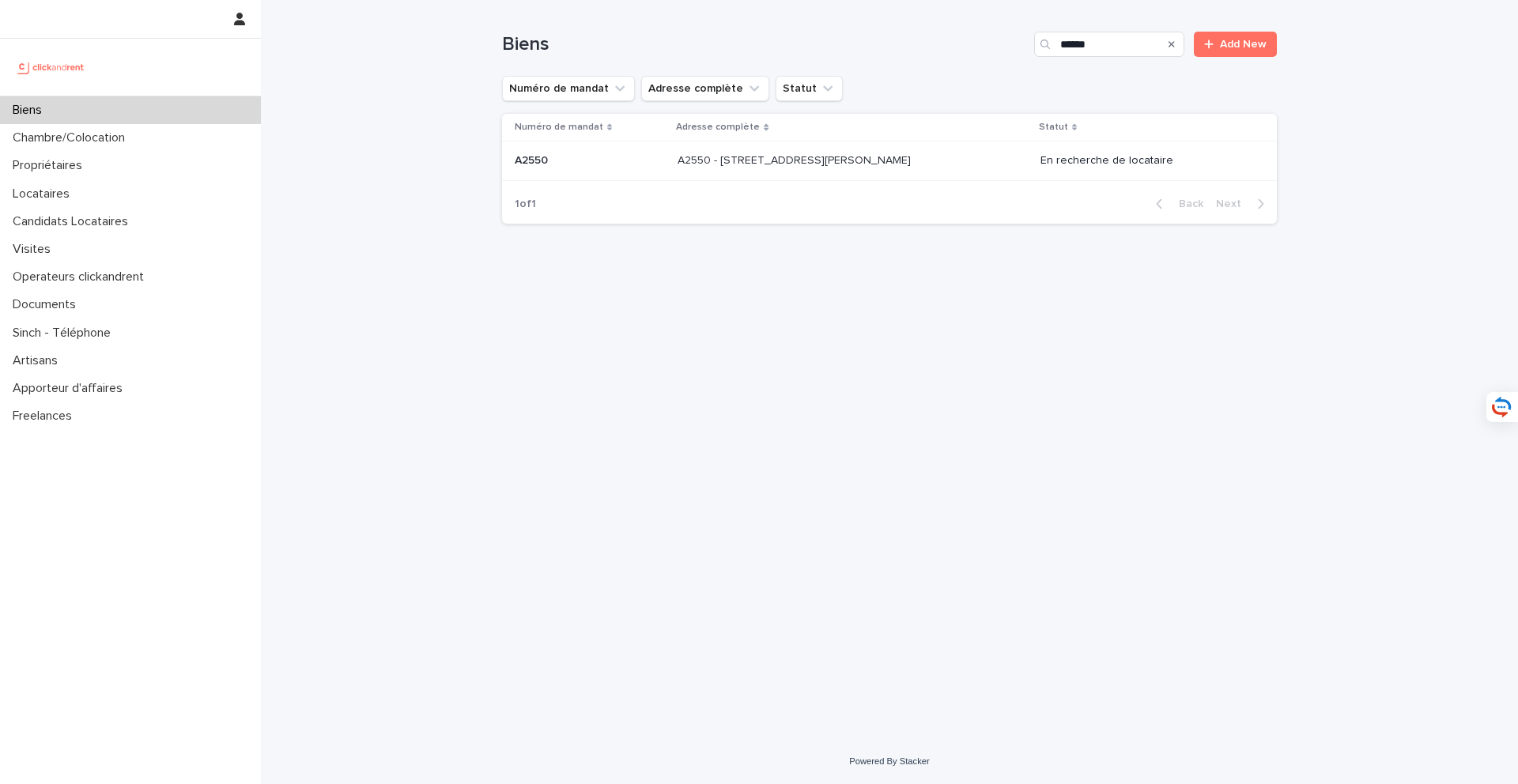
click at [857, 153] on p "A2550 - 25 rue Arthur Auger, Montrouge 92120" at bounding box center [795, 160] width 236 height 17
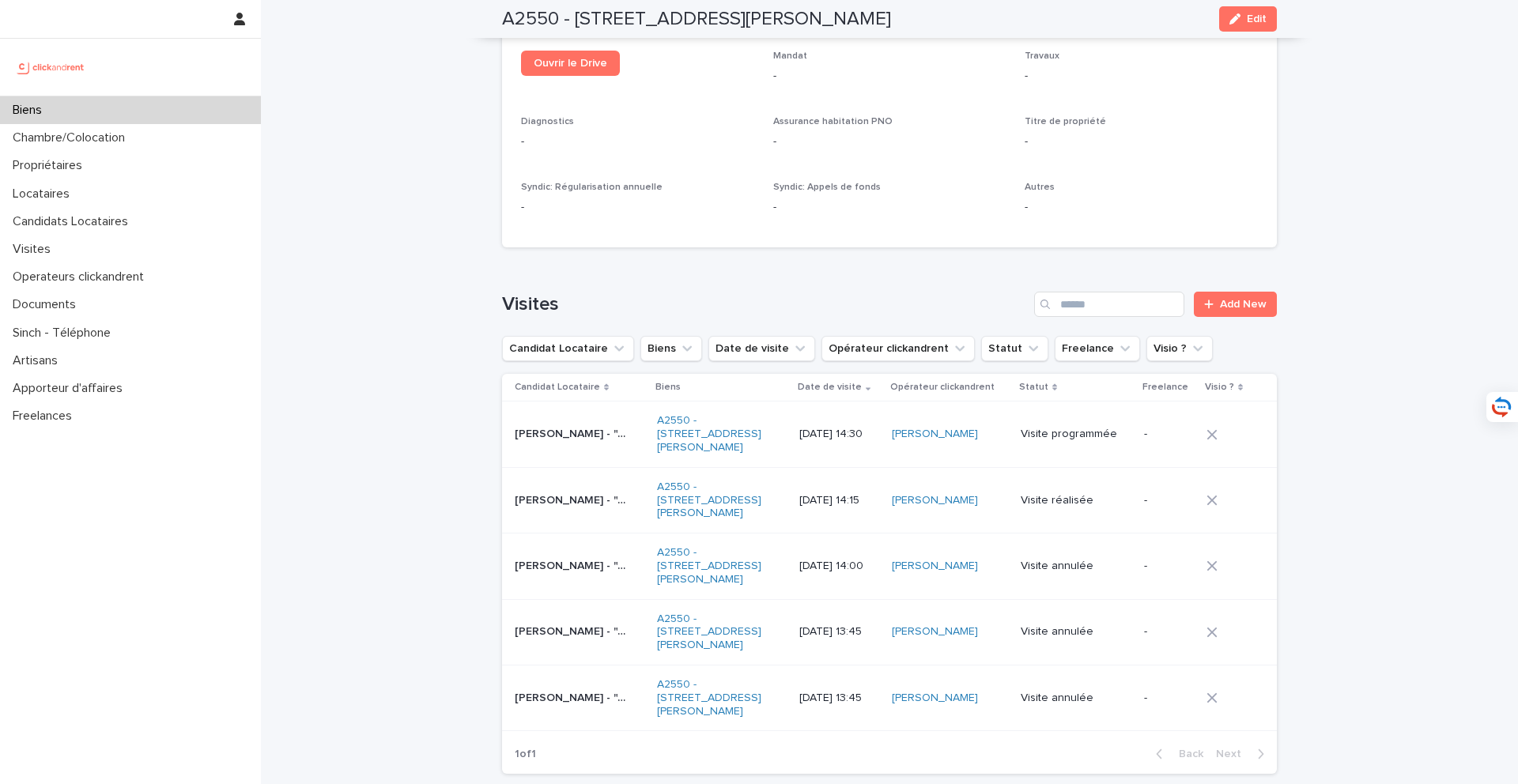
click at [552, 488] on div "Baptiste Pinard - "A2550 - 25 rue Arthur Auger, Montrouge 92120" Baptiste Pinar…" at bounding box center [579, 501] width 130 height 26
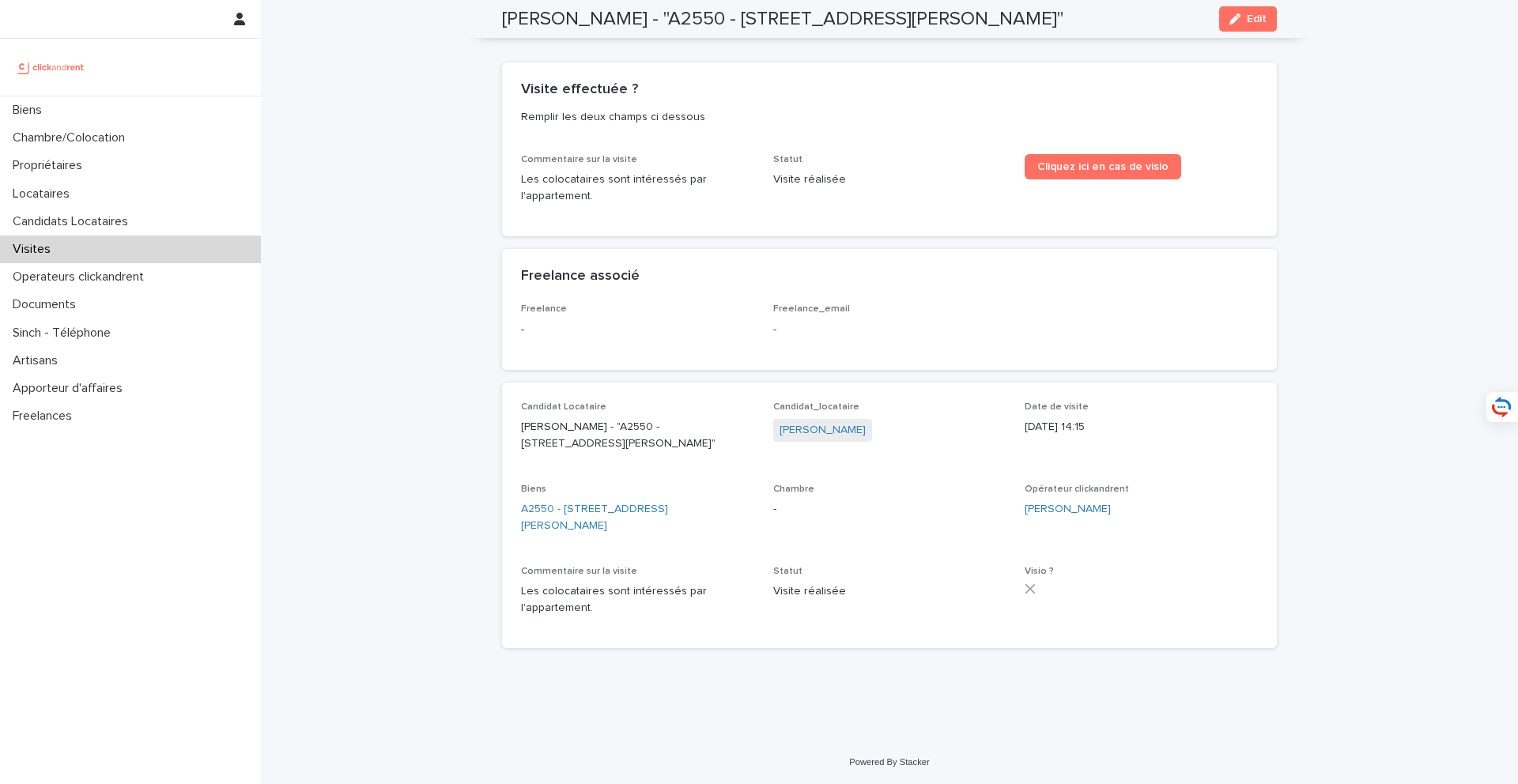
scroll to position [35, 0]
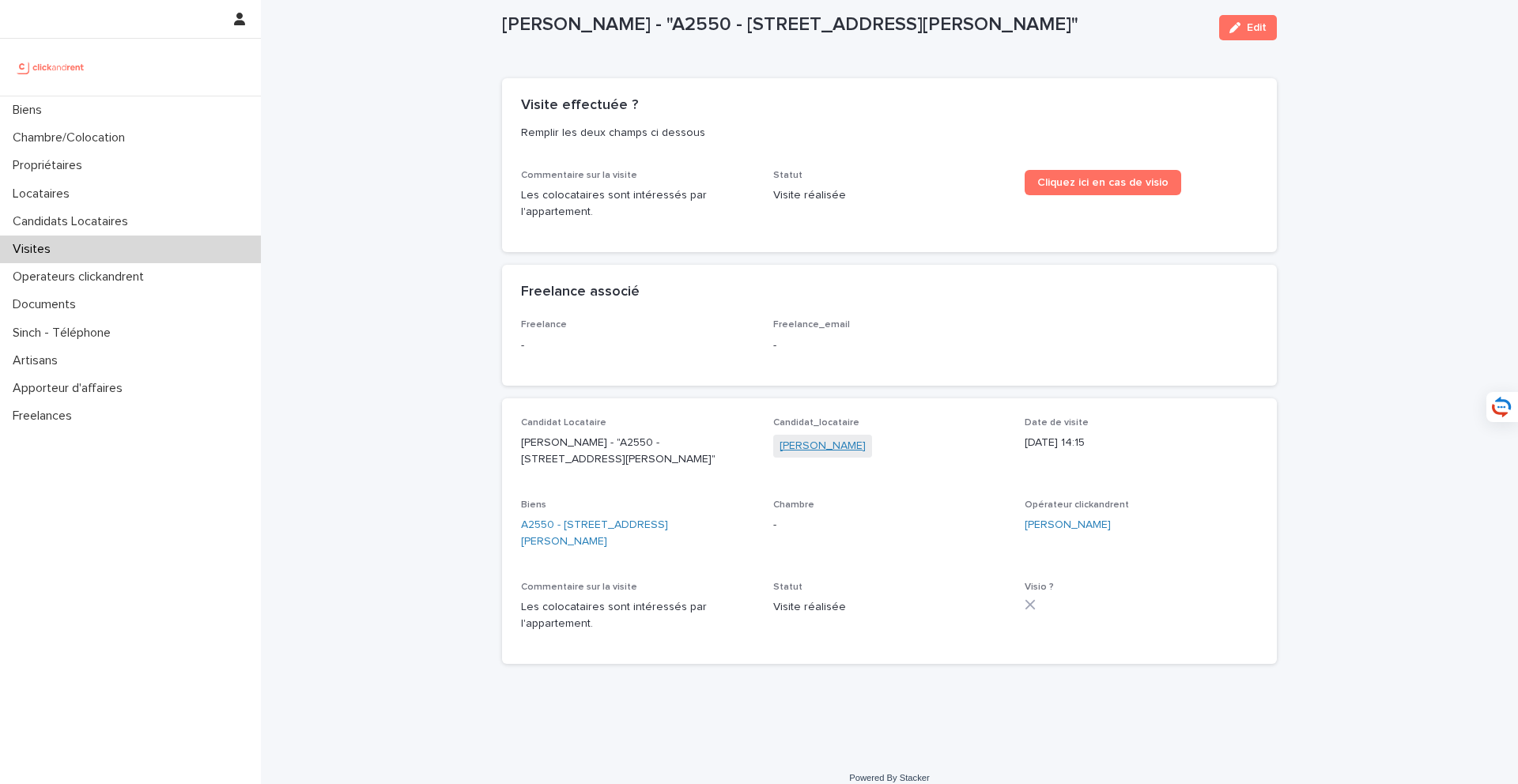
click at [804, 442] on link "Baptiste Pinard" at bounding box center [822, 446] width 86 height 17
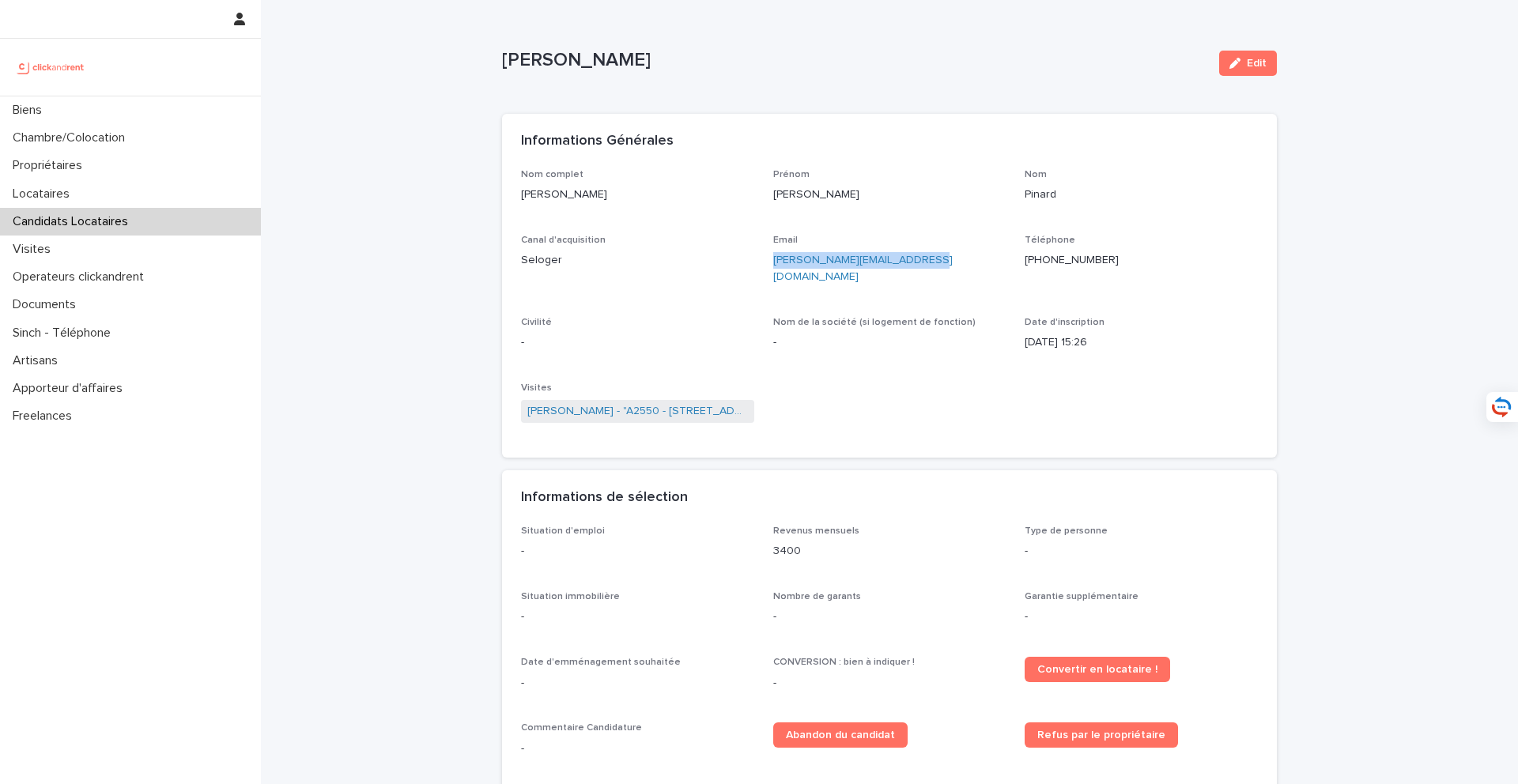
drag, startPoint x: 955, startPoint y: 251, endPoint x: 915, endPoint y: 261, distance: 41.2
click at [915, 261] on div "baptiste.pinard04@gmail.com" at bounding box center [890, 267] width 233 height 36
copy link "baptiste.pinard04@gmail.com"
click at [227, 107] on div "Biens" at bounding box center [130, 110] width 260 height 28
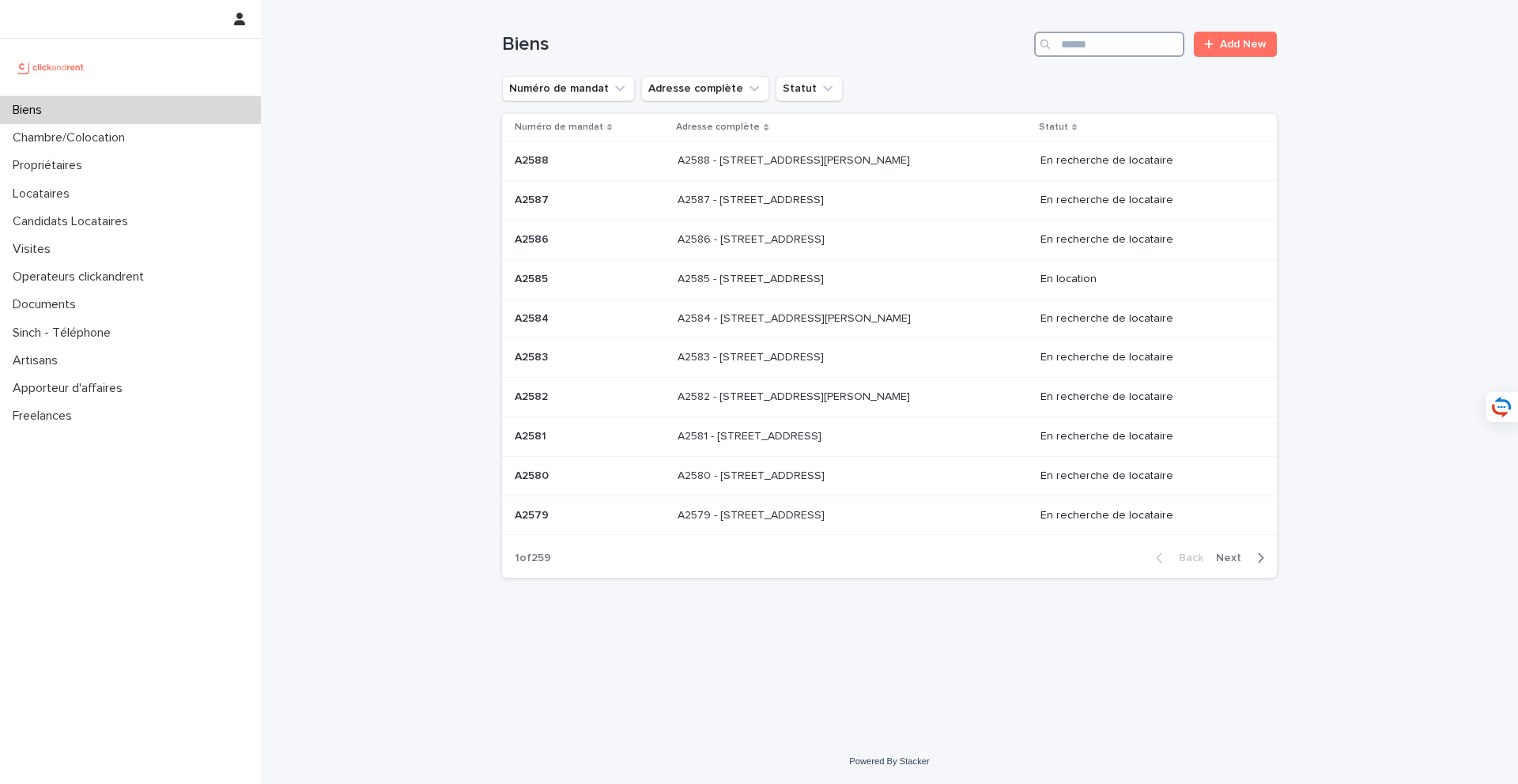
click at [1115, 53] on input "Search" at bounding box center [1109, 44] width 150 height 25
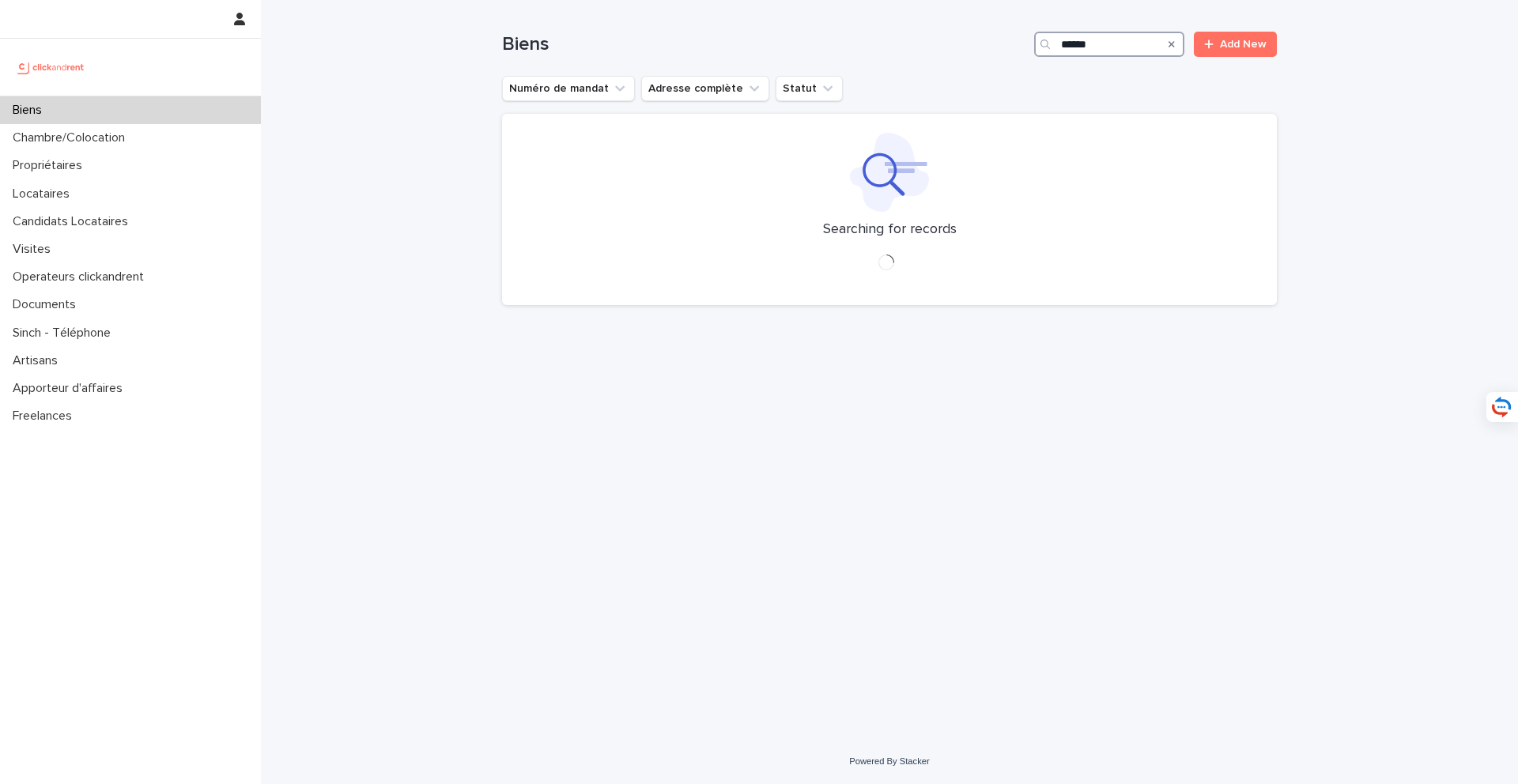
type input "*****"
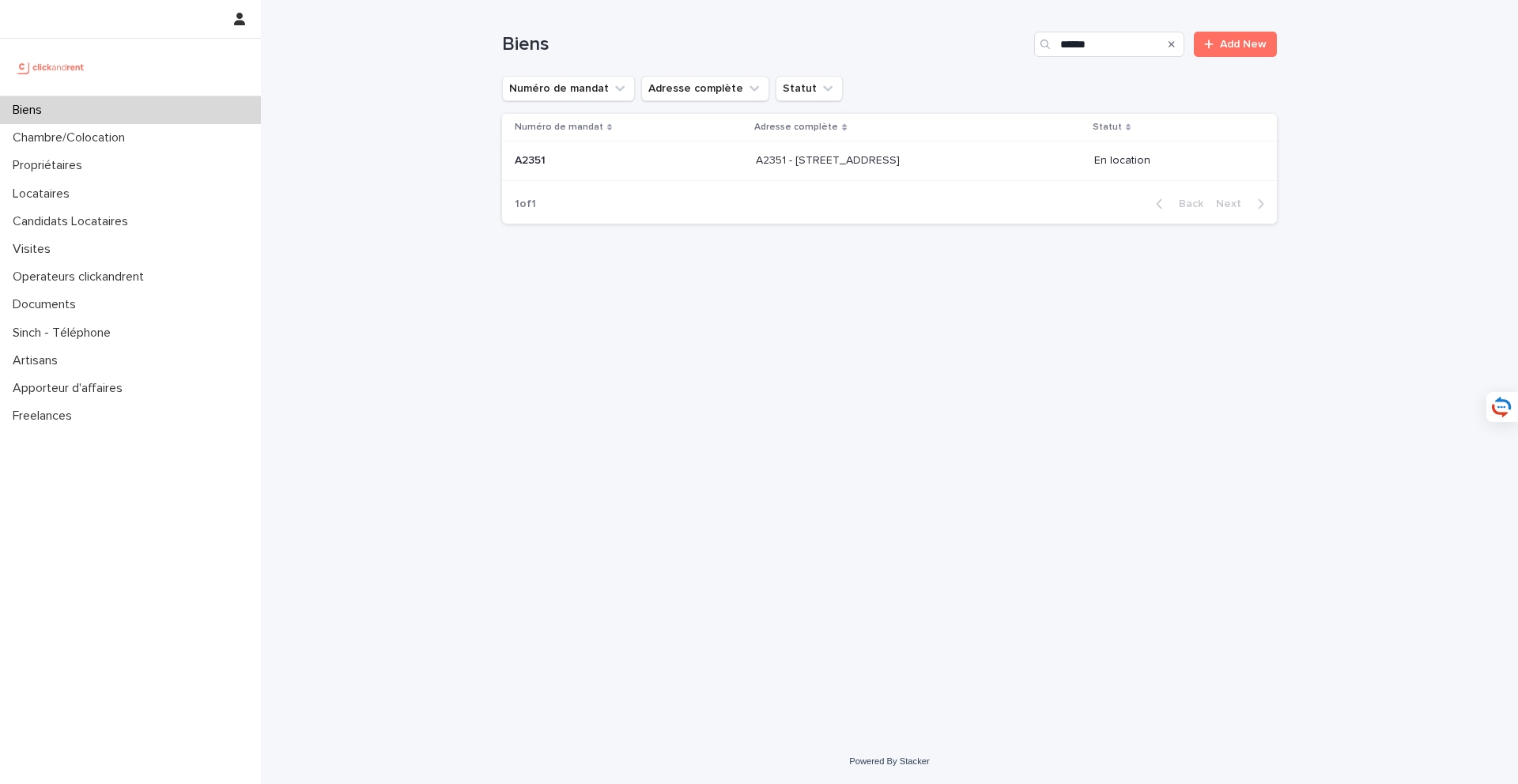
click at [822, 163] on p "A2351 - 194 rue Saint Denis, Paris 75002" at bounding box center [830, 160] width 148 height 17
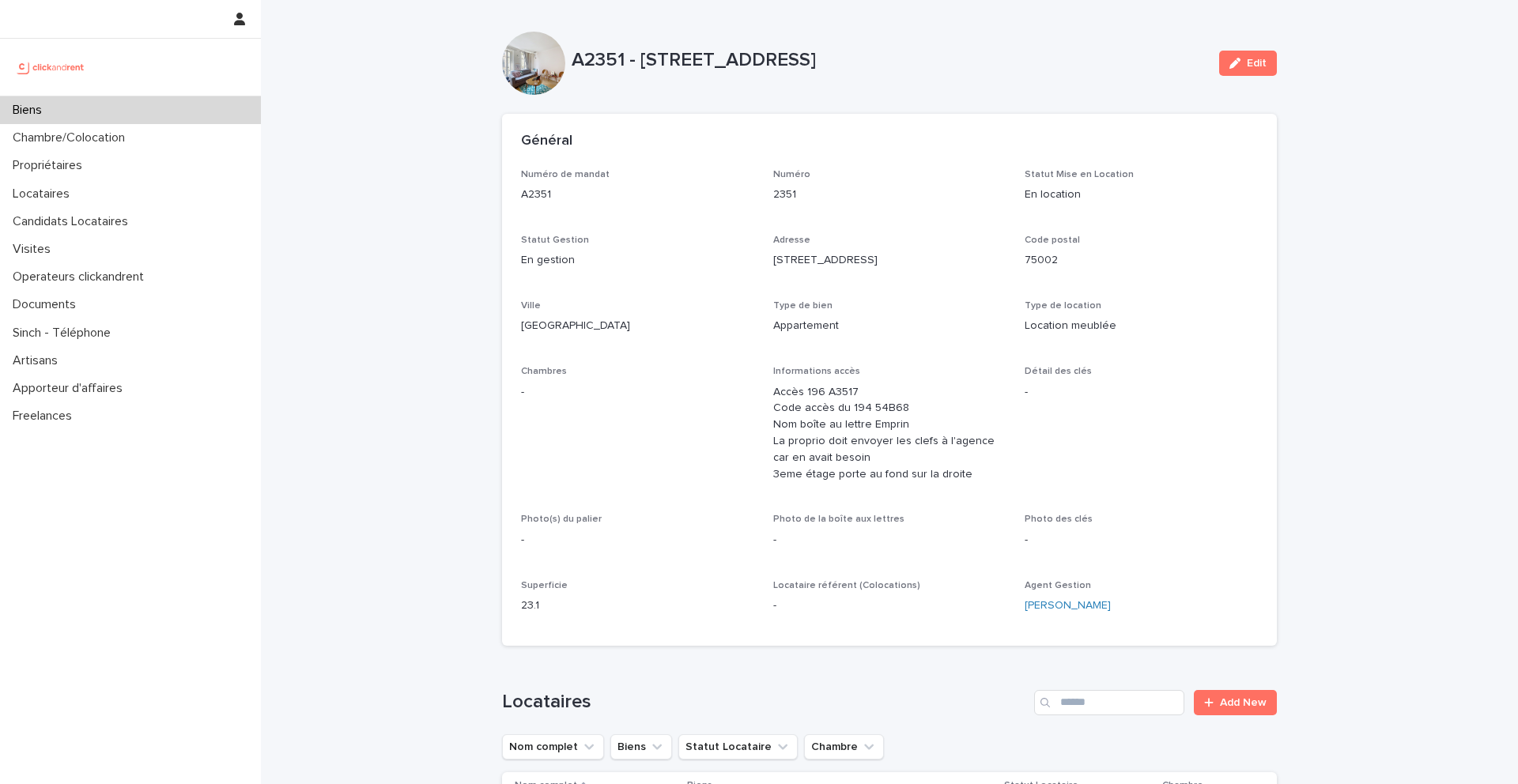
drag, startPoint x: 640, startPoint y: 58, endPoint x: 1007, endPoint y: 58, distance: 367.0
click at [1007, 58] on p "A2351 - 194 rue Saint Denis, Paris 75002" at bounding box center [889, 61] width 635 height 23
copy p "194 rue Saint Denis, Paris 75002"
click at [234, 107] on div "Biens" at bounding box center [130, 110] width 260 height 28
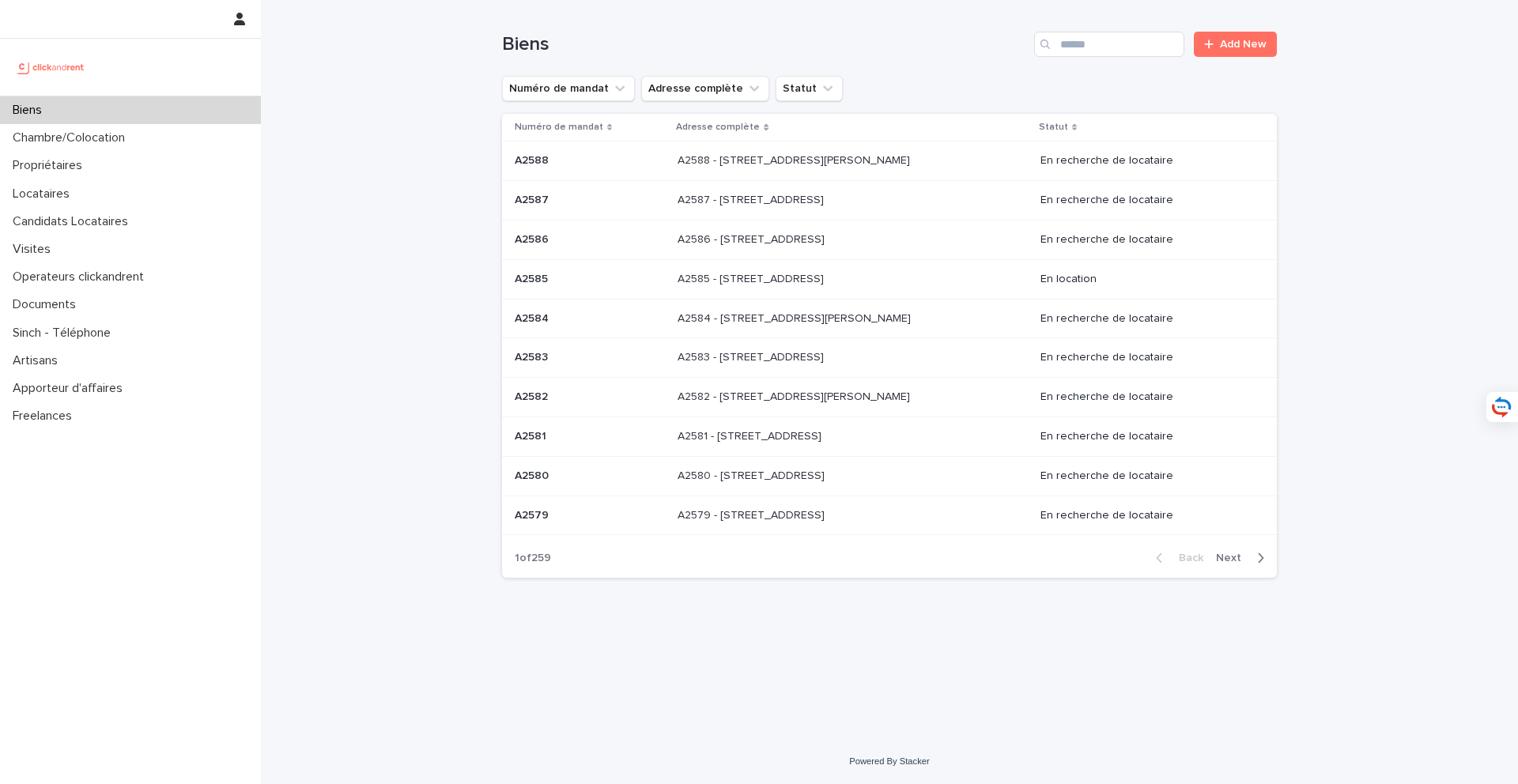
click at [186, 99] on div "Biens" at bounding box center [130, 110] width 260 height 28
click at [187, 100] on div "Biens" at bounding box center [130, 110] width 260 height 28
click at [1153, 41] on input "Search" at bounding box center [1109, 44] width 150 height 25
type input "*****"
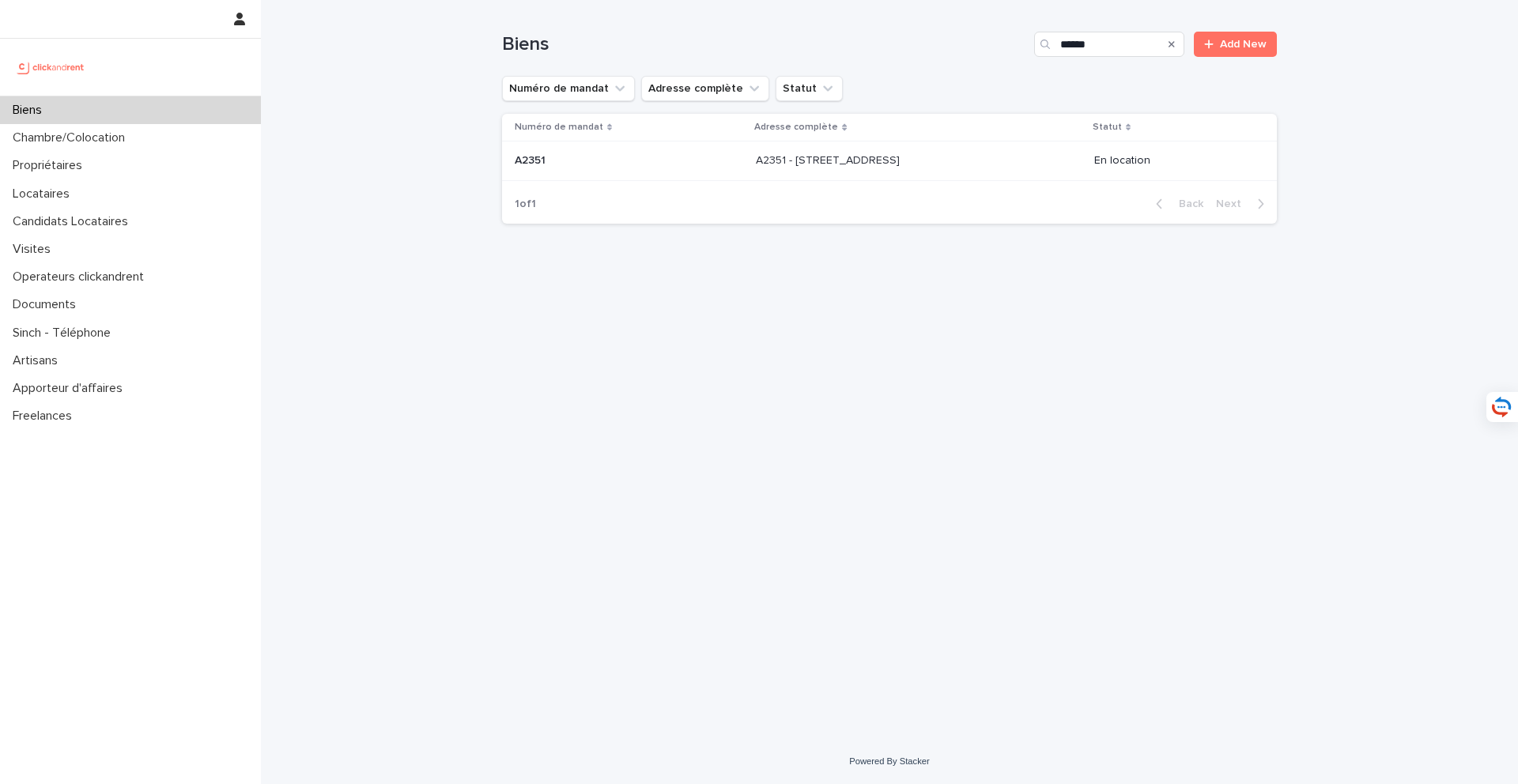
click at [867, 169] on div "A2351 - 194 rue Saint Denis, Paris 75002 A2351 - 194 rue Saint Denis, Paris 750…" at bounding box center [919, 161] width 325 height 26
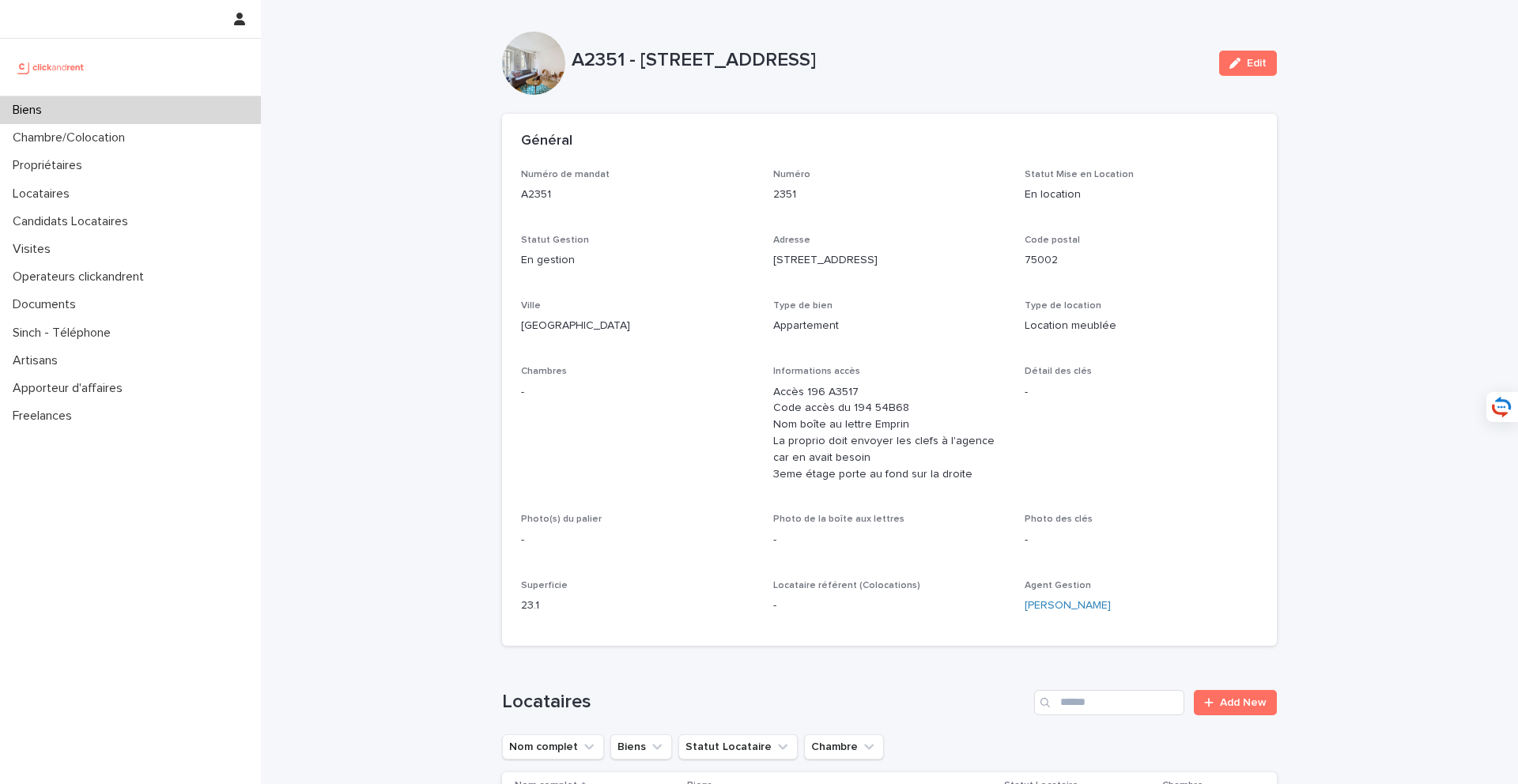
drag, startPoint x: 640, startPoint y: 60, endPoint x: 935, endPoint y: 49, distance: 295.2
click at [981, 69] on p "A2351 - 194 rue Saint Denis, Paris 75002" at bounding box center [889, 61] width 635 height 23
copy p "194 rue Saint Denis, Paris 75002"
click at [169, 116] on div "Biens" at bounding box center [130, 110] width 260 height 28
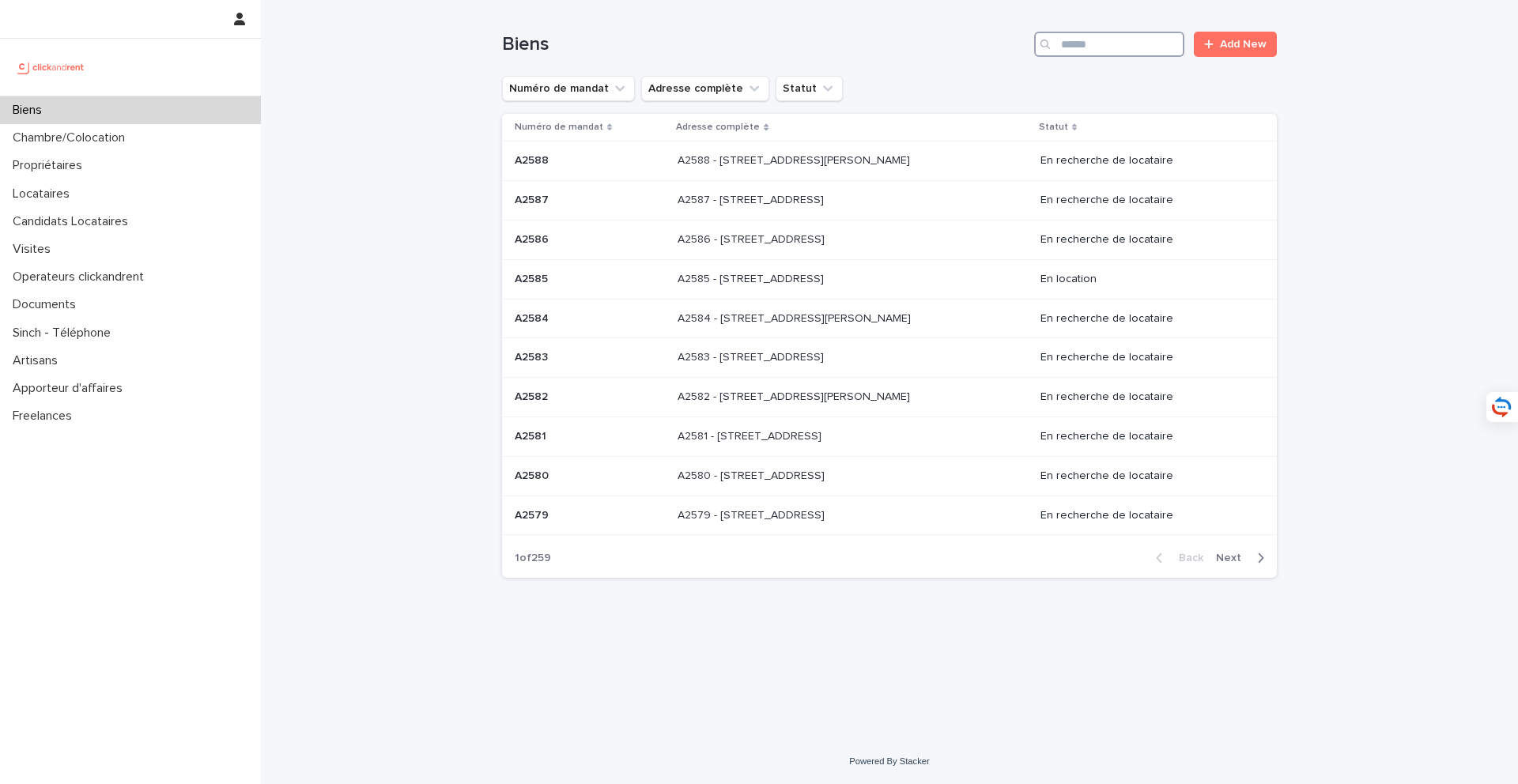
click at [1079, 47] on input "Search" at bounding box center [1109, 44] width 150 height 25
type input "*****"
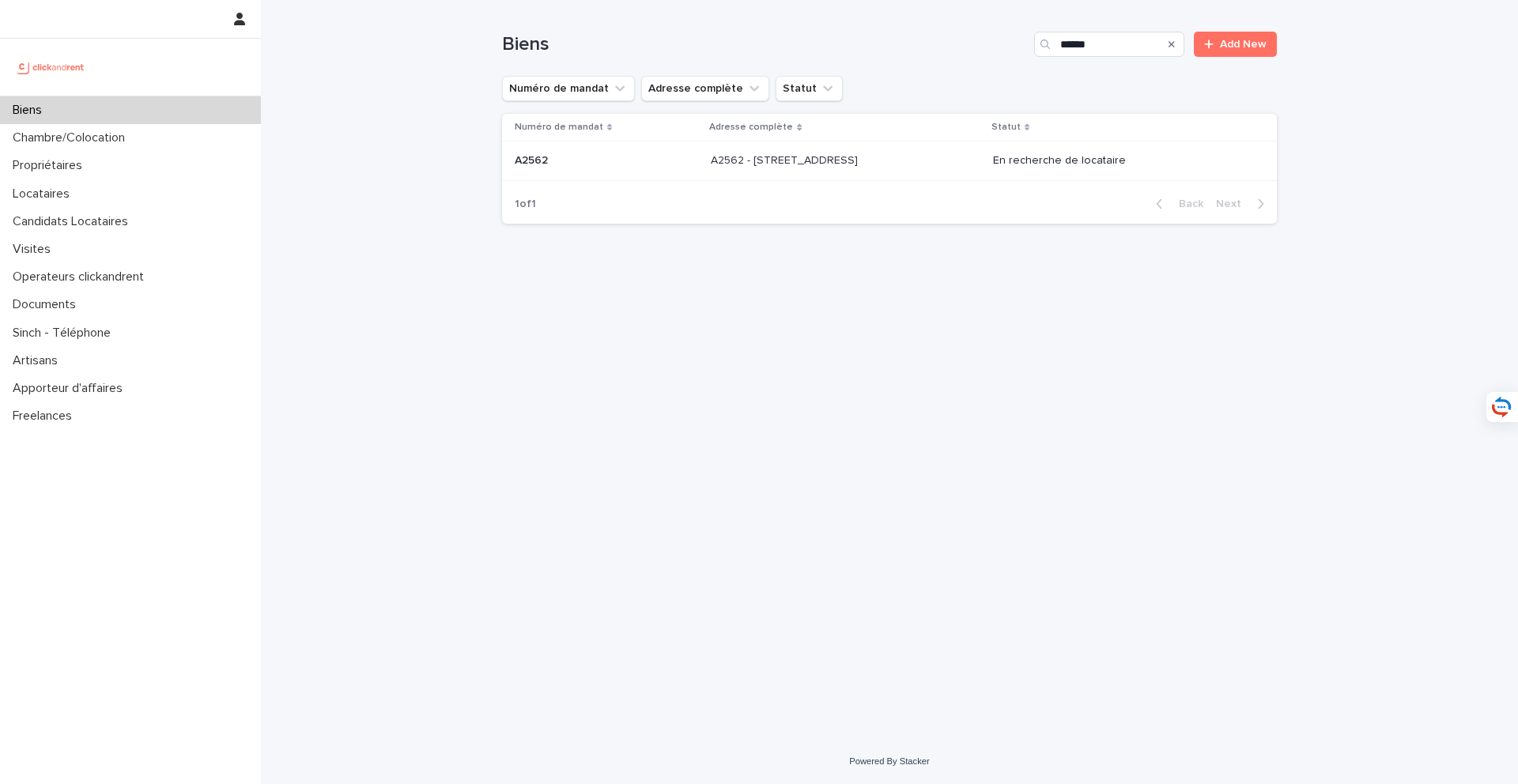
click at [877, 171] on div "A2562 - 9 Allée Court Saint Etienne, Vaujours 93410 A2562 - 9 Allée Court Saint…" at bounding box center [845, 161] width 270 height 26
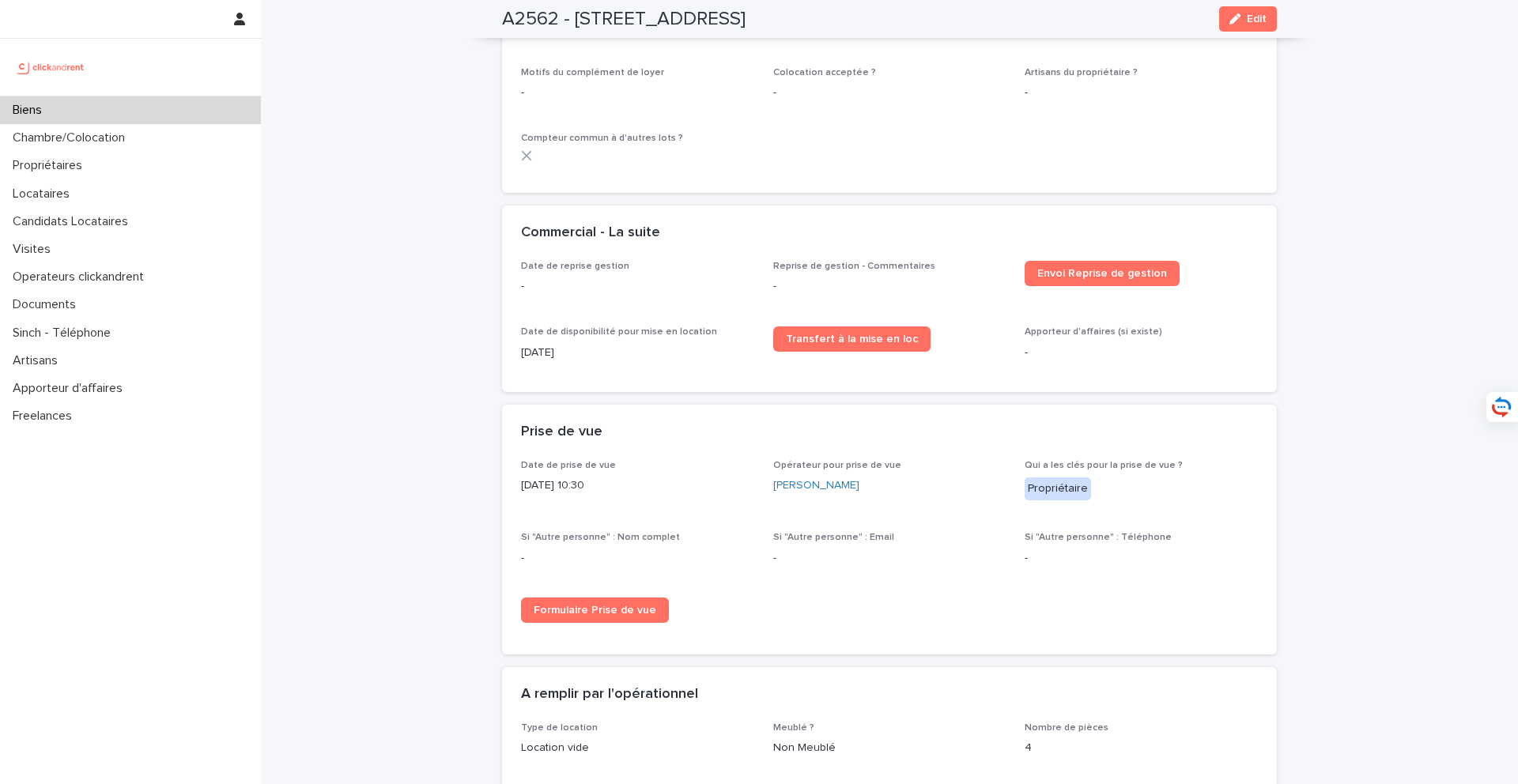
scroll to position [2273, 0]
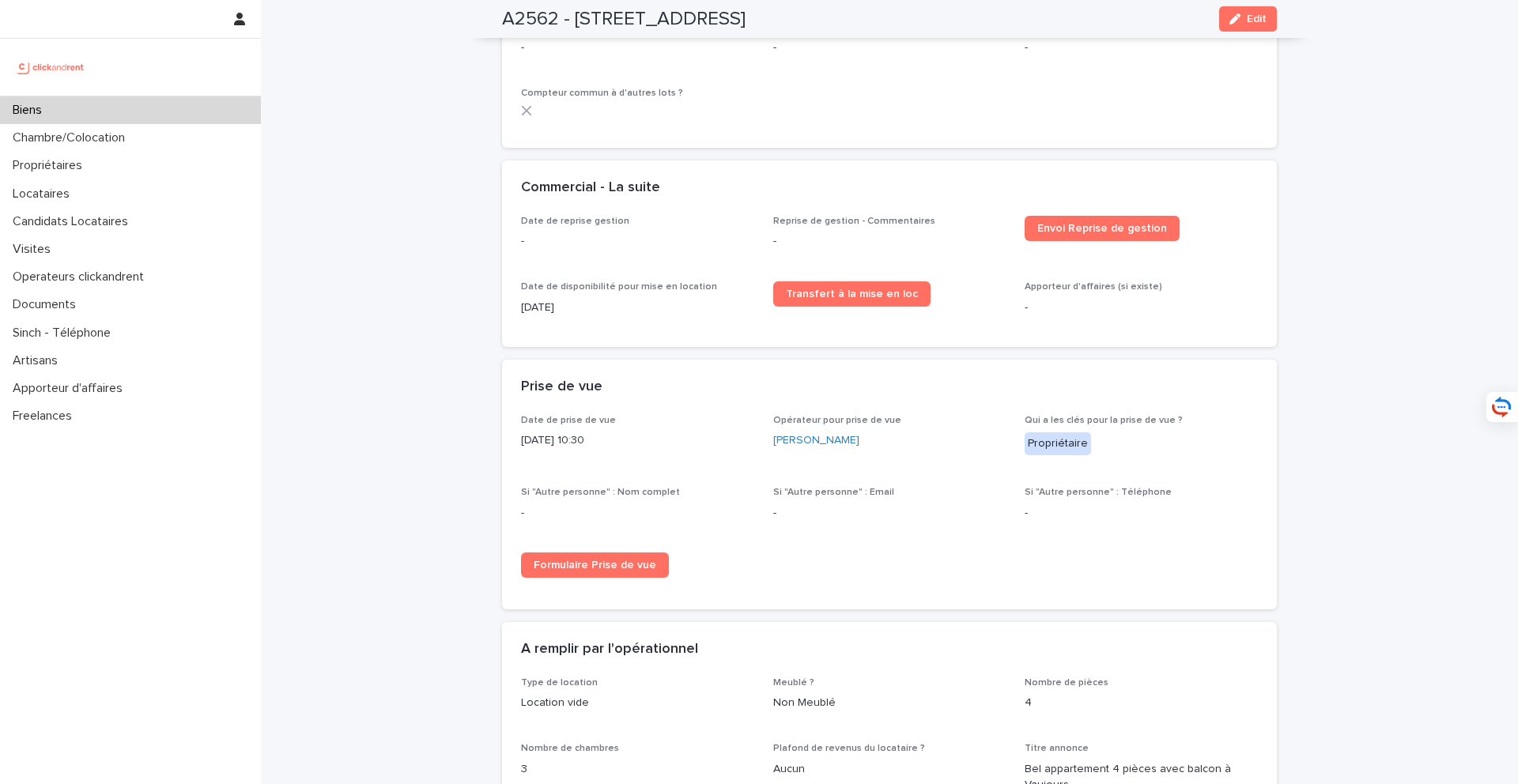
click at [192, 109] on div "Biens" at bounding box center [130, 110] width 260 height 28
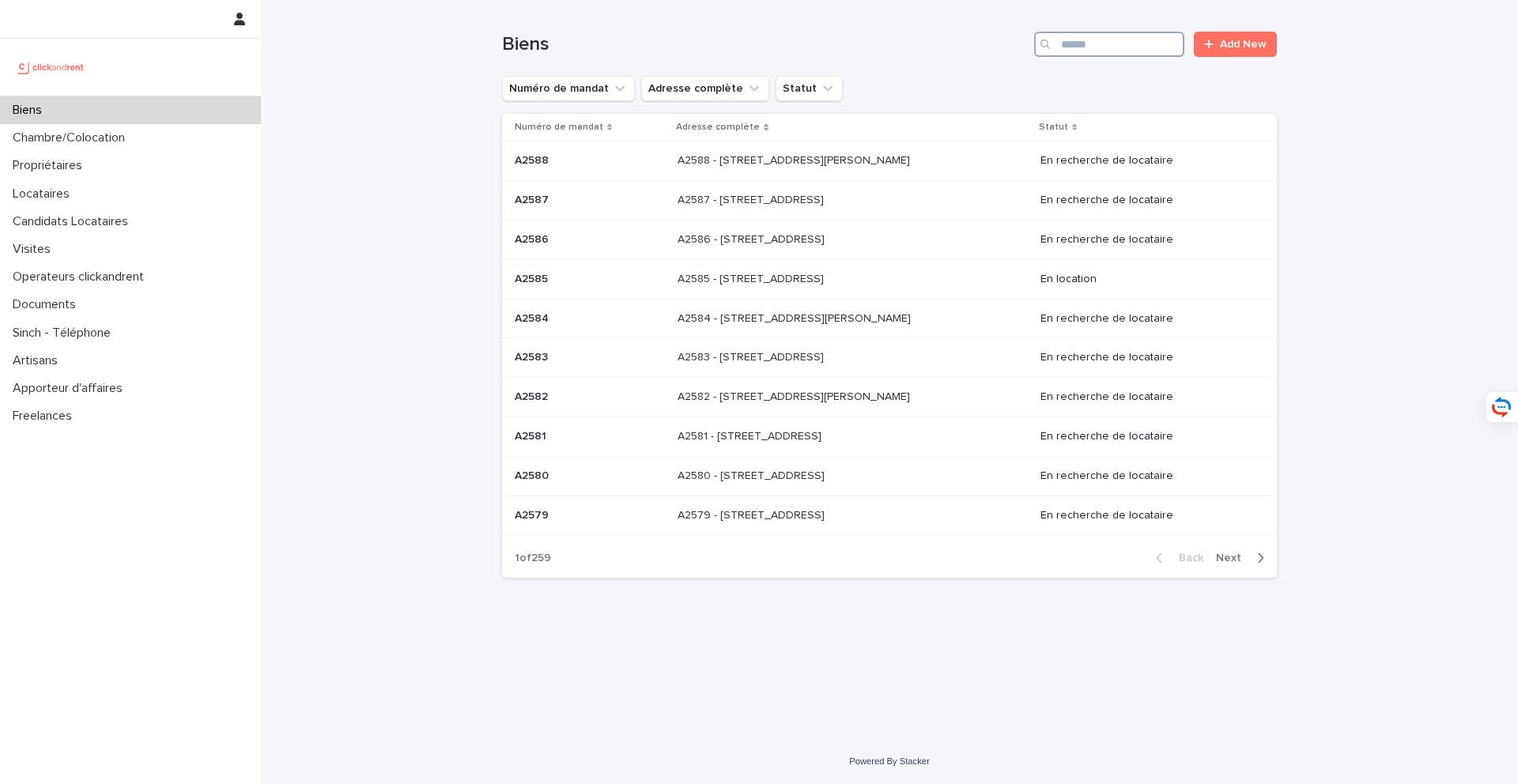
click at [1152, 38] on input "Search" at bounding box center [1109, 44] width 150 height 25
type input "**********"
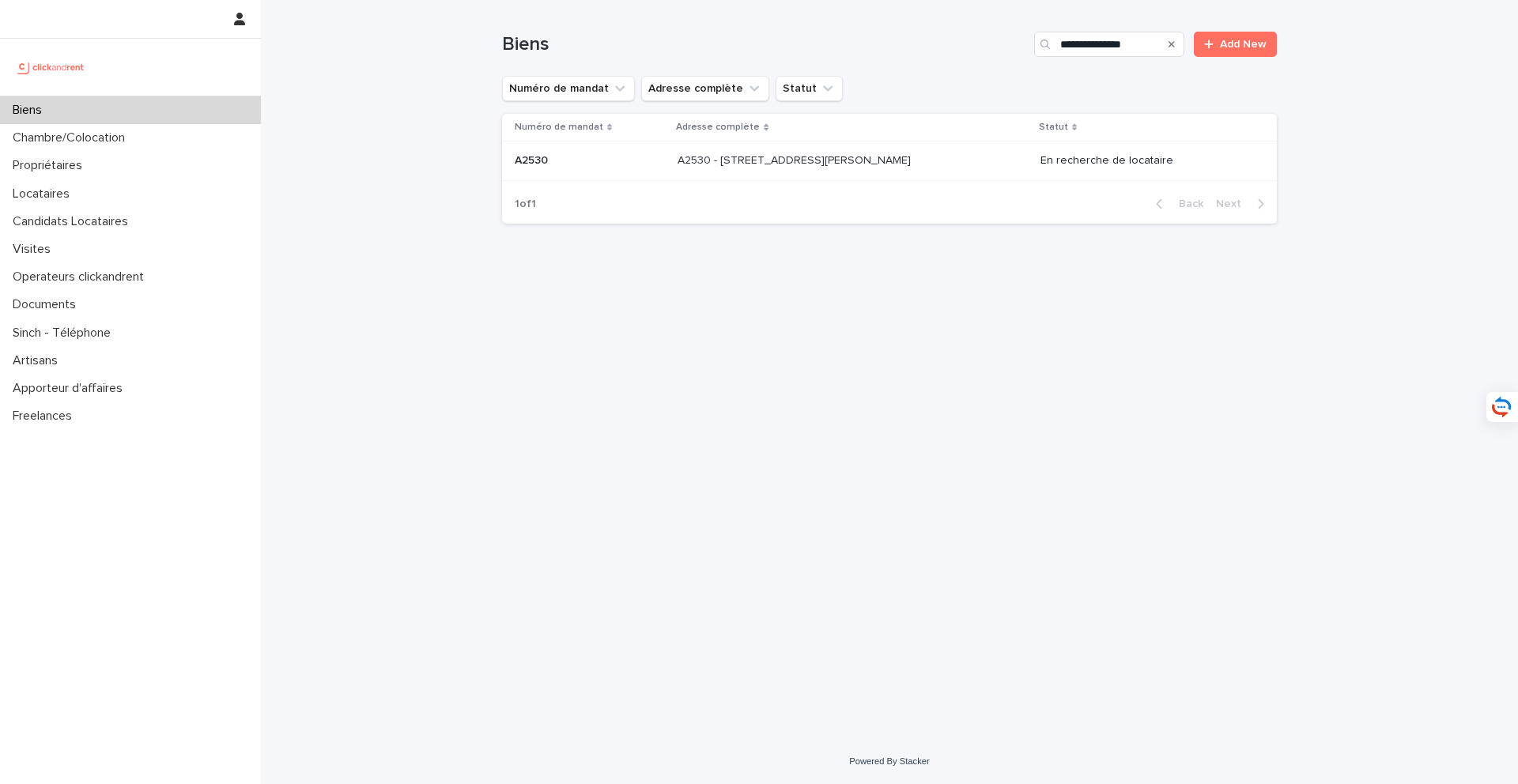
click at [875, 157] on p "A2530 - 15 rue Marie Trintignant, Lille 59160" at bounding box center [795, 160] width 236 height 17
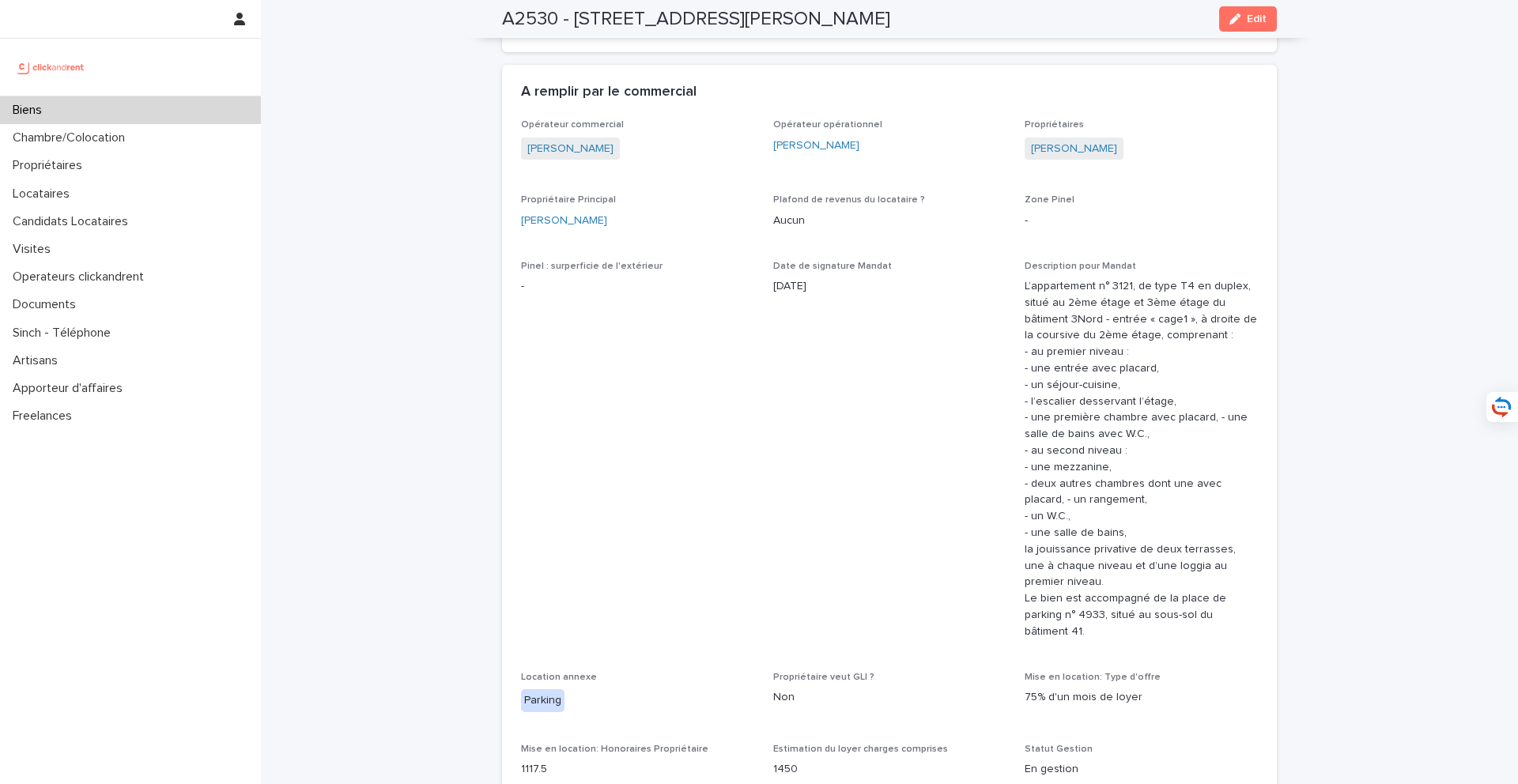
scroll to position [1017, 0]
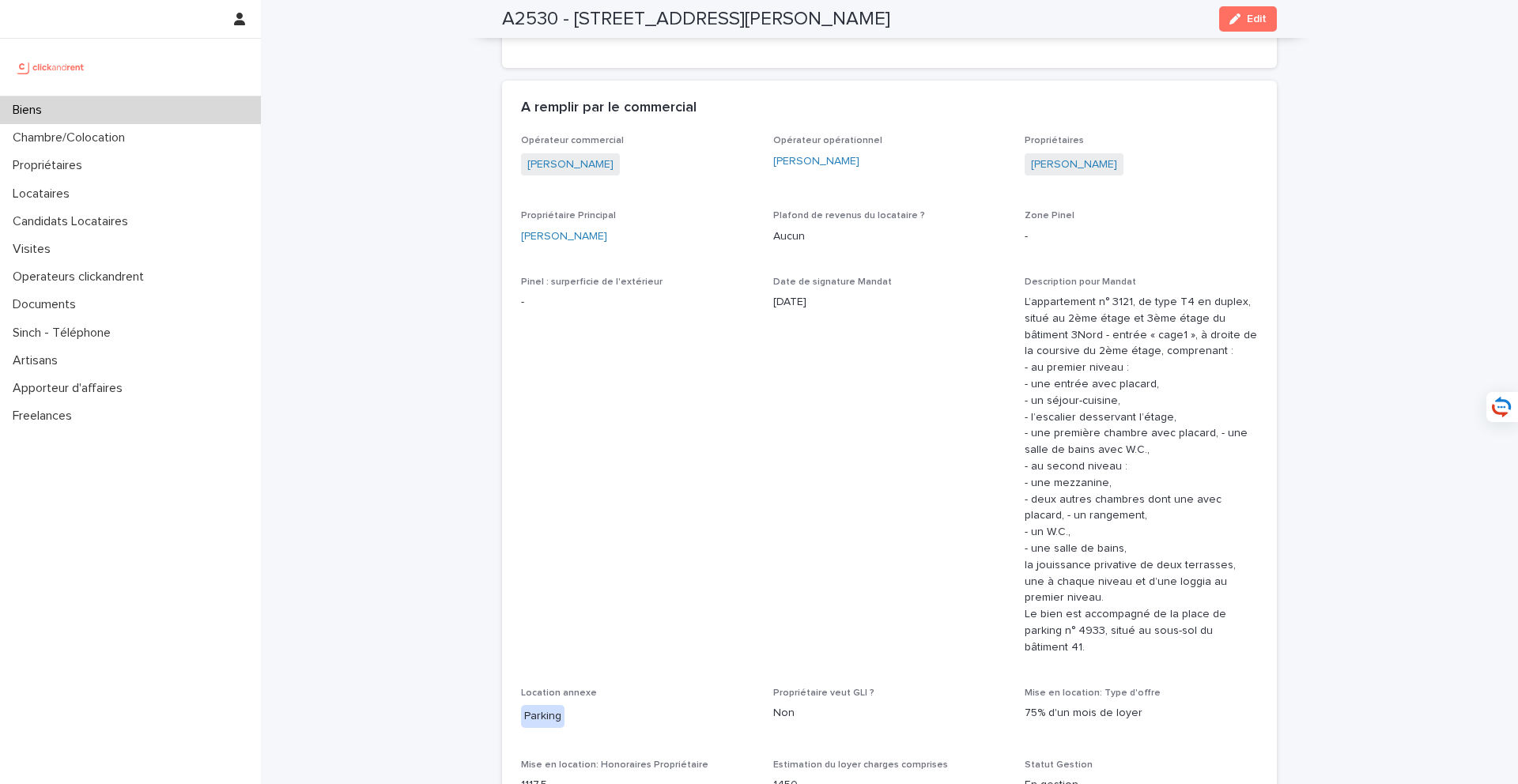
click at [136, 104] on div "Biens" at bounding box center [130, 110] width 260 height 28
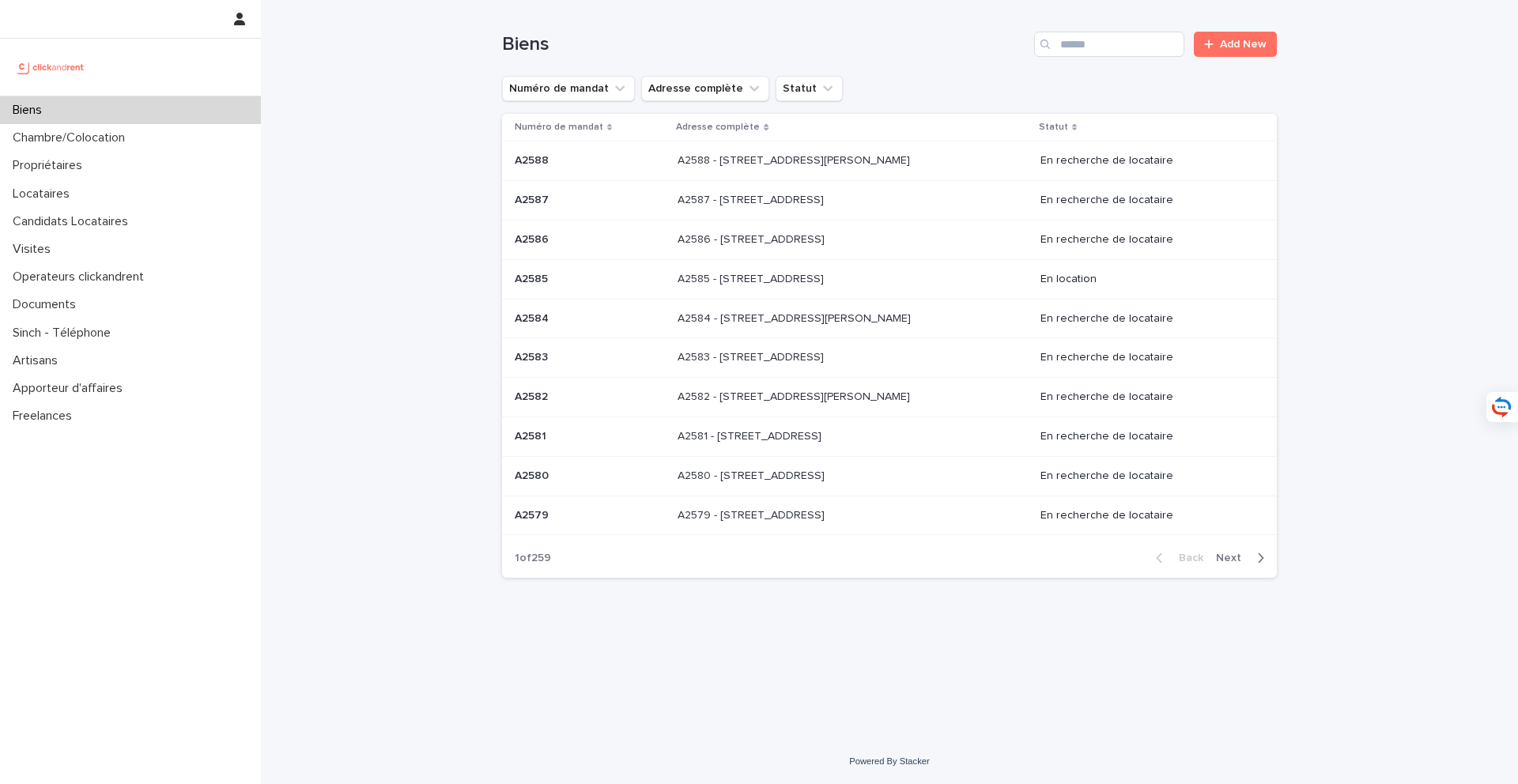
click at [844, 514] on p at bounding box center [809, 515] width 263 height 13
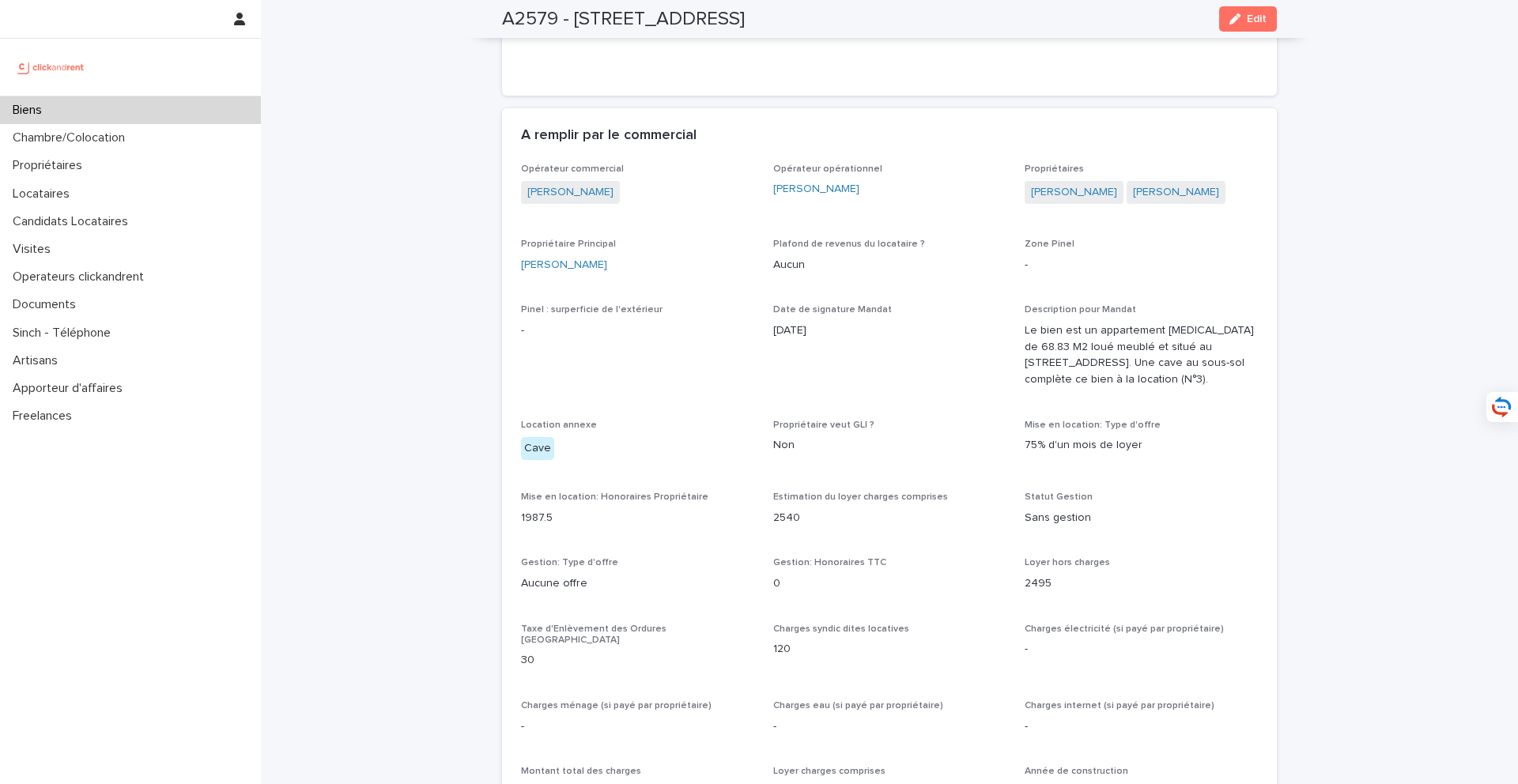
scroll to position [1085, 0]
click at [561, 256] on link "Stéphane Reis" at bounding box center [564, 264] width 86 height 17
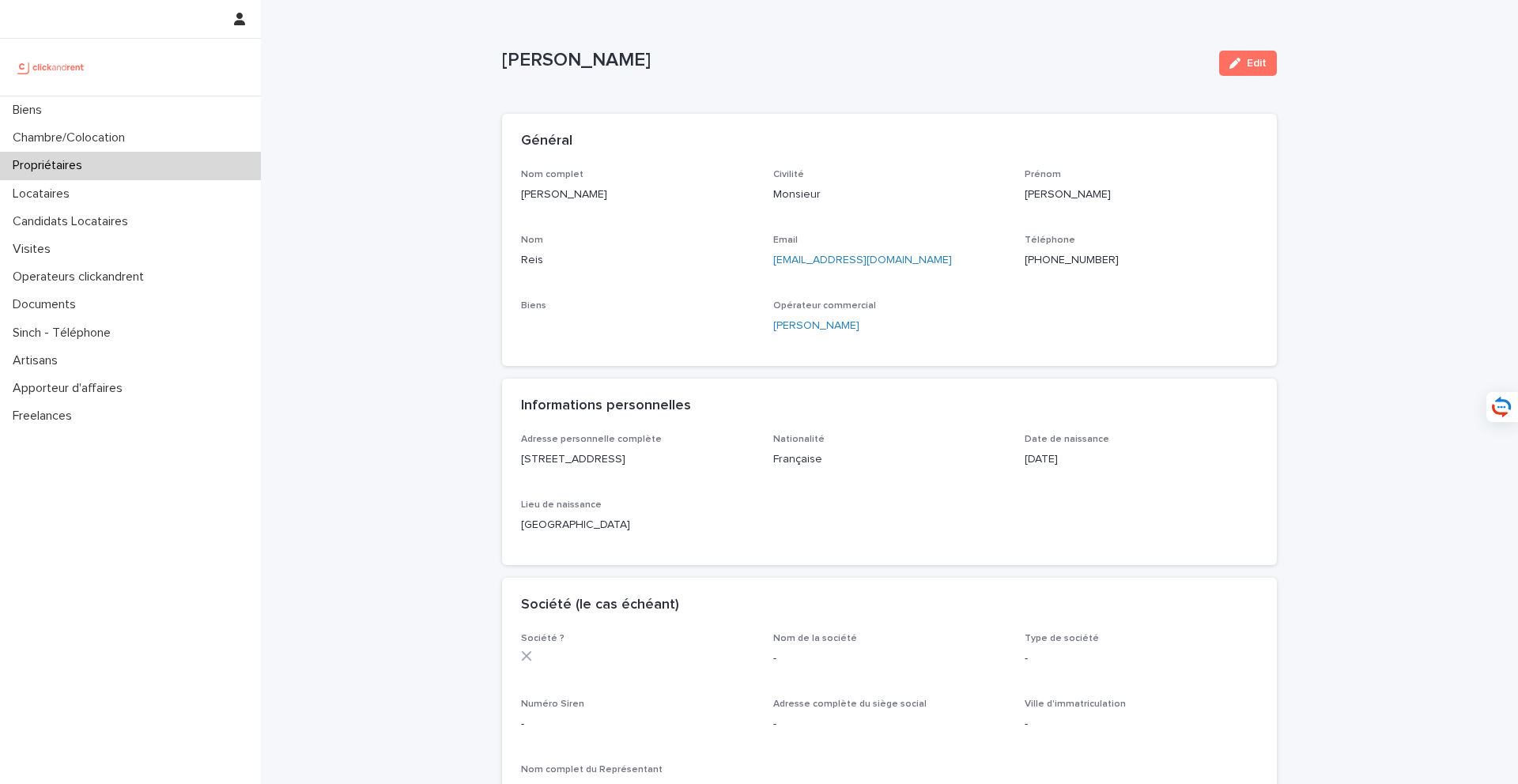
click at [909, 273] on div "Email sreis3101@gmail.com" at bounding box center [890, 259] width 233 height 47
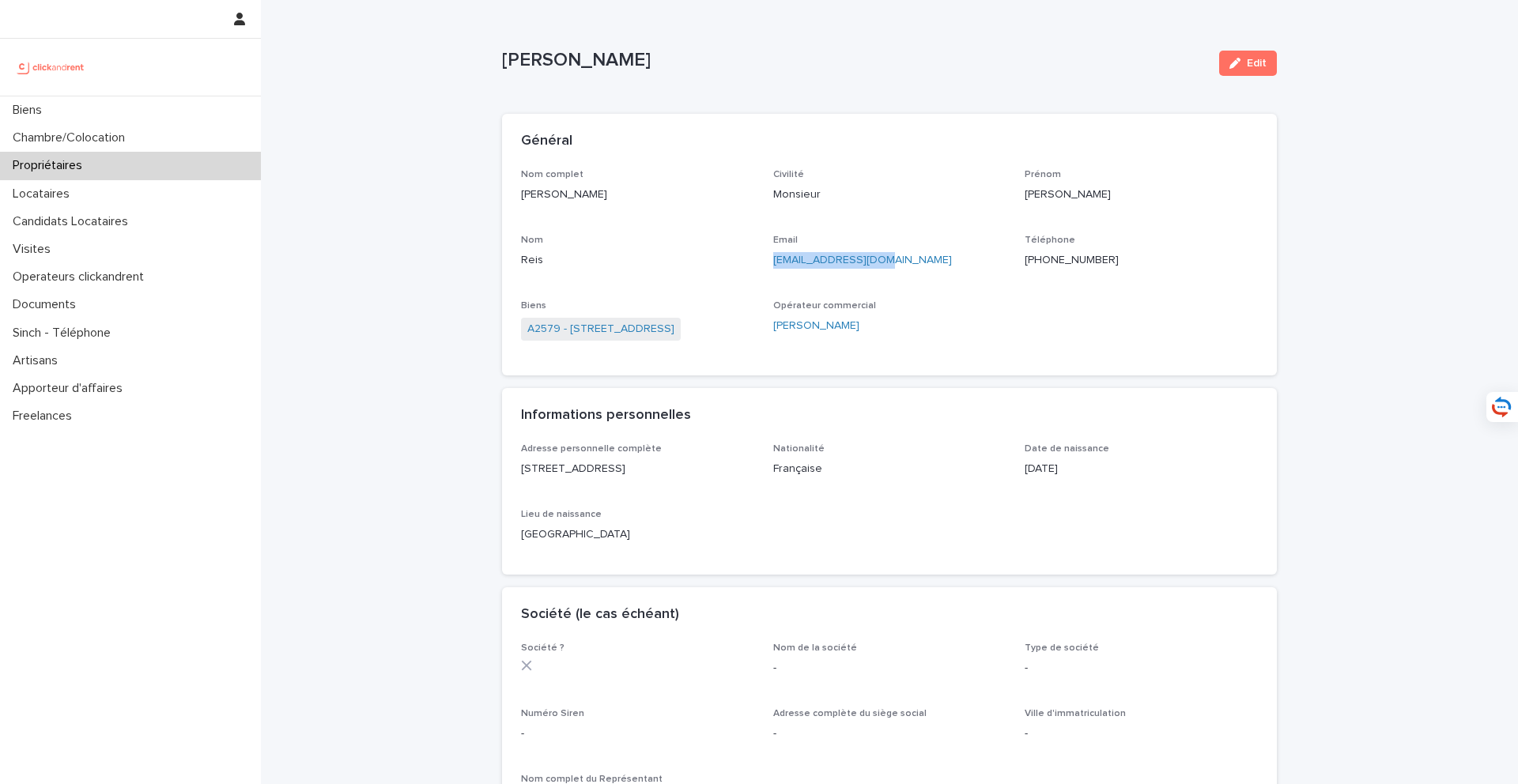
drag, startPoint x: 936, startPoint y: 260, endPoint x: 766, endPoint y: 261, distance: 170.0
click at [766, 261] on div "Nom complet Stéphane Reis Civilité Monsieur Prénom Stéphane Nom Reis Email srei…" at bounding box center [889, 263] width 737 height 189
copy link "sreis3101@gmail.com"
click at [668, 328] on link "A2579 - [STREET_ADDRESS][PERSON_NAME]" at bounding box center [601, 329] width 148 height 17
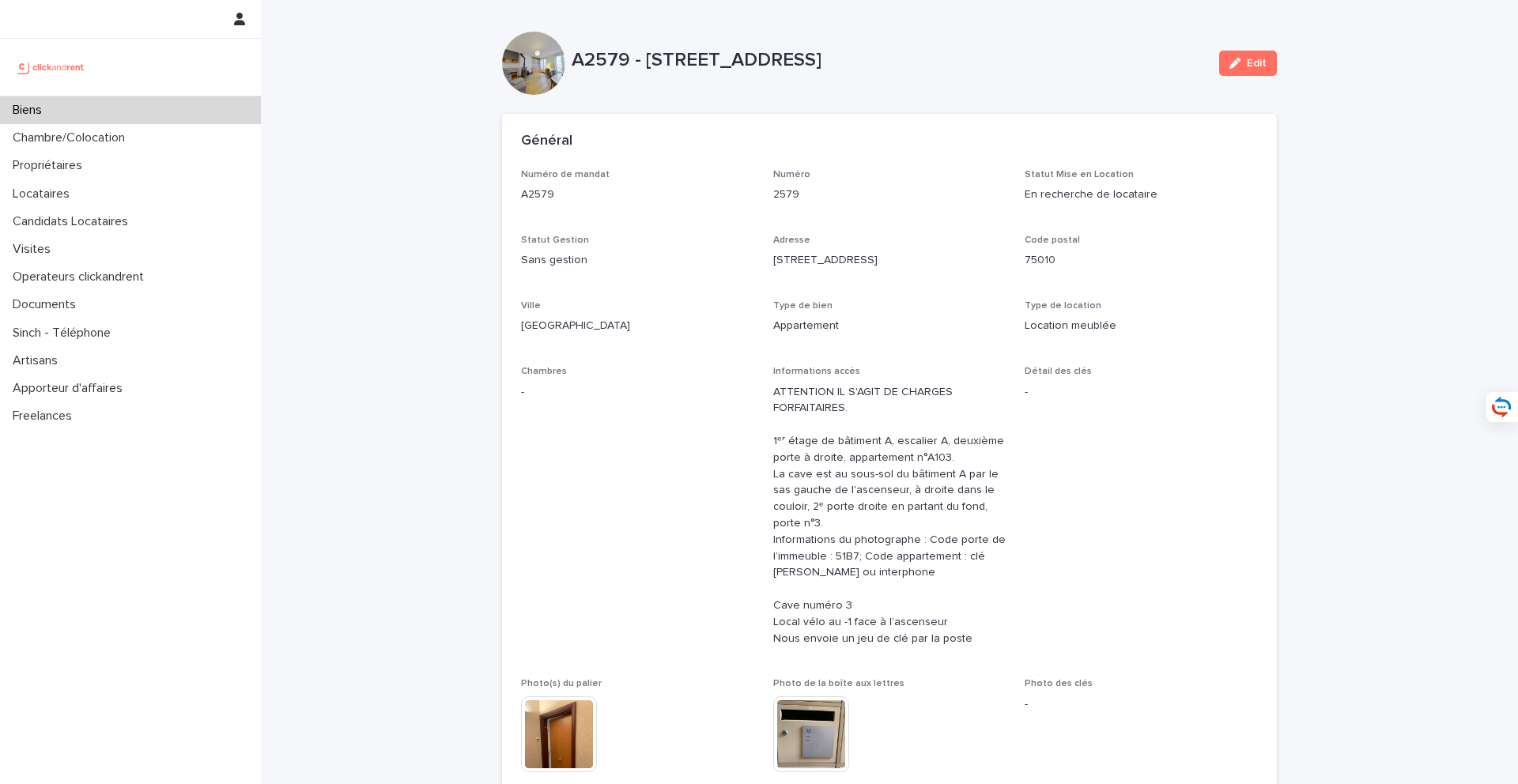
click at [752, 526] on span "Chambres -" at bounding box center [638, 512] width 233 height 293
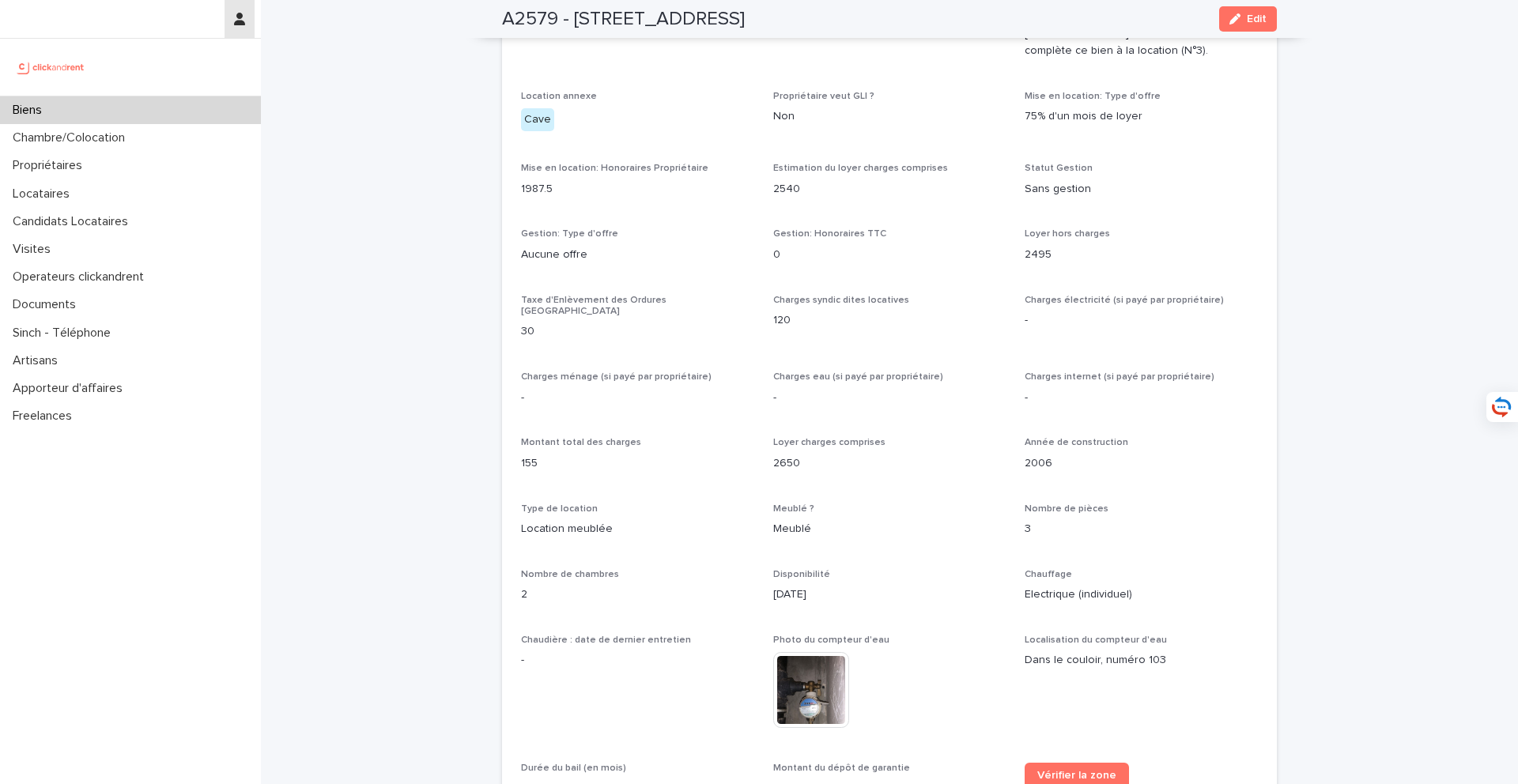
scroll to position [1413, 0]
click at [97, 196] on div "Locataires" at bounding box center [130, 194] width 260 height 28
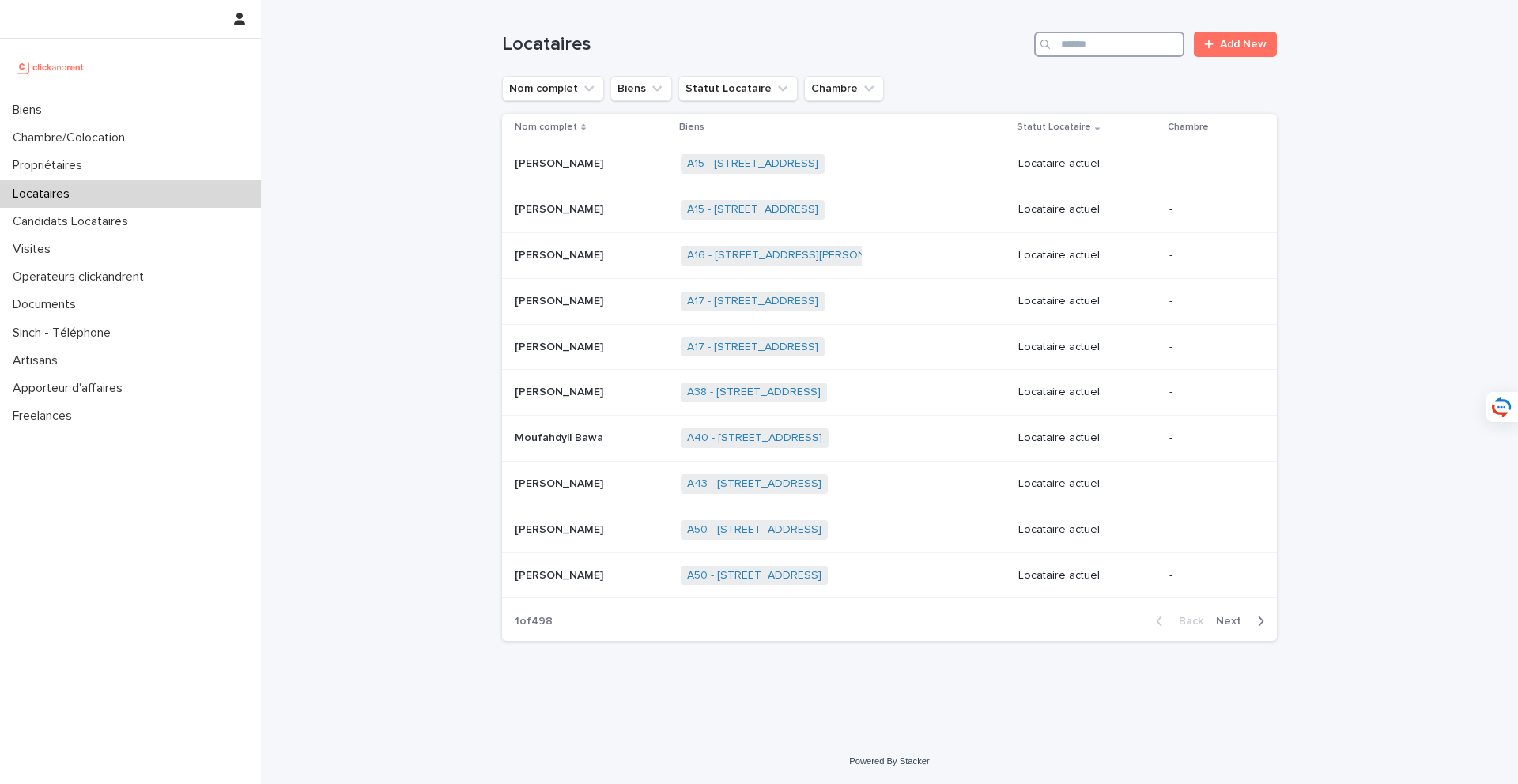
click at [1103, 48] on input "Search" at bounding box center [1109, 44] width 150 height 25
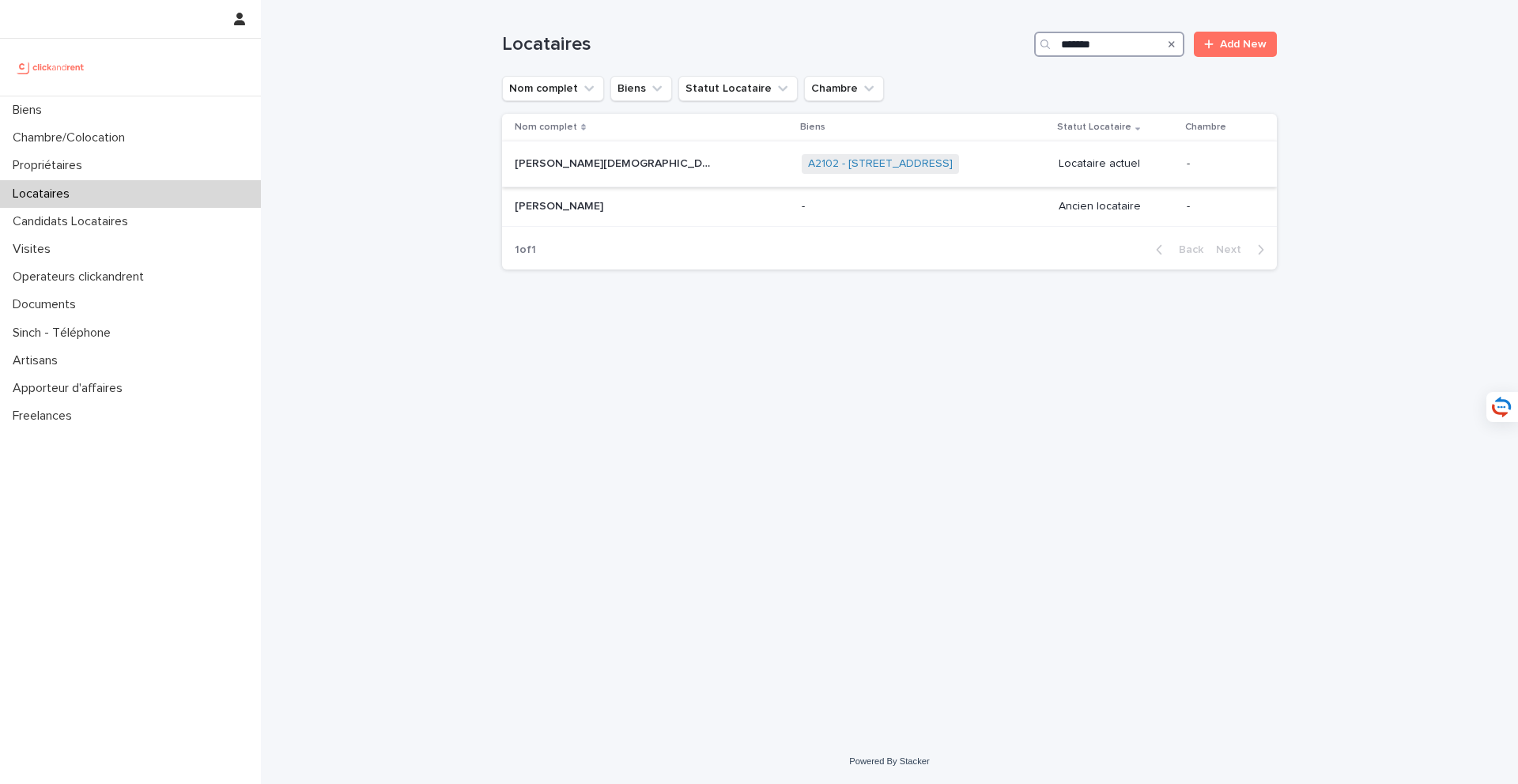
type input "*******"
click at [668, 166] on p at bounding box center [613, 164] width 198 height 13
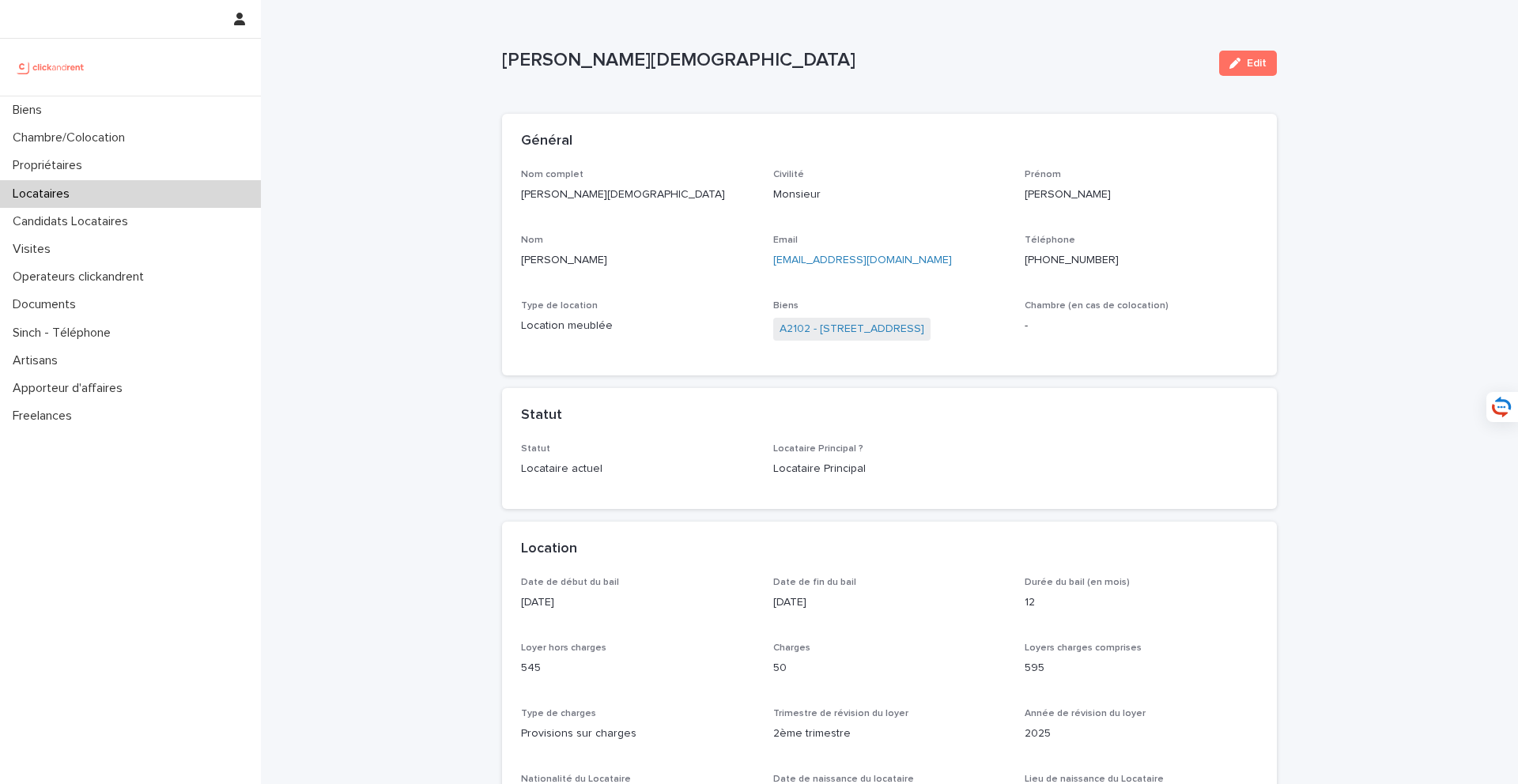
click at [891, 271] on div "Email rodrigocristovaobatista@gmail.com" at bounding box center [890, 259] width 233 height 47
drag, startPoint x: 978, startPoint y: 268, endPoint x: 766, endPoint y: 266, distance: 212.0
click at [766, 266] on div "Nom complet Rodrigo Cristovao Batista Civilité Monsieur Prénom Rodrigo Nom Cris…" at bounding box center [889, 263] width 737 height 189
copy link "rodrigocristovaobatista@gmail.com"
click at [931, 338] on span "A2102 - 31 Rue De Porto, Montpellier 34000" at bounding box center [851, 329] width 158 height 23
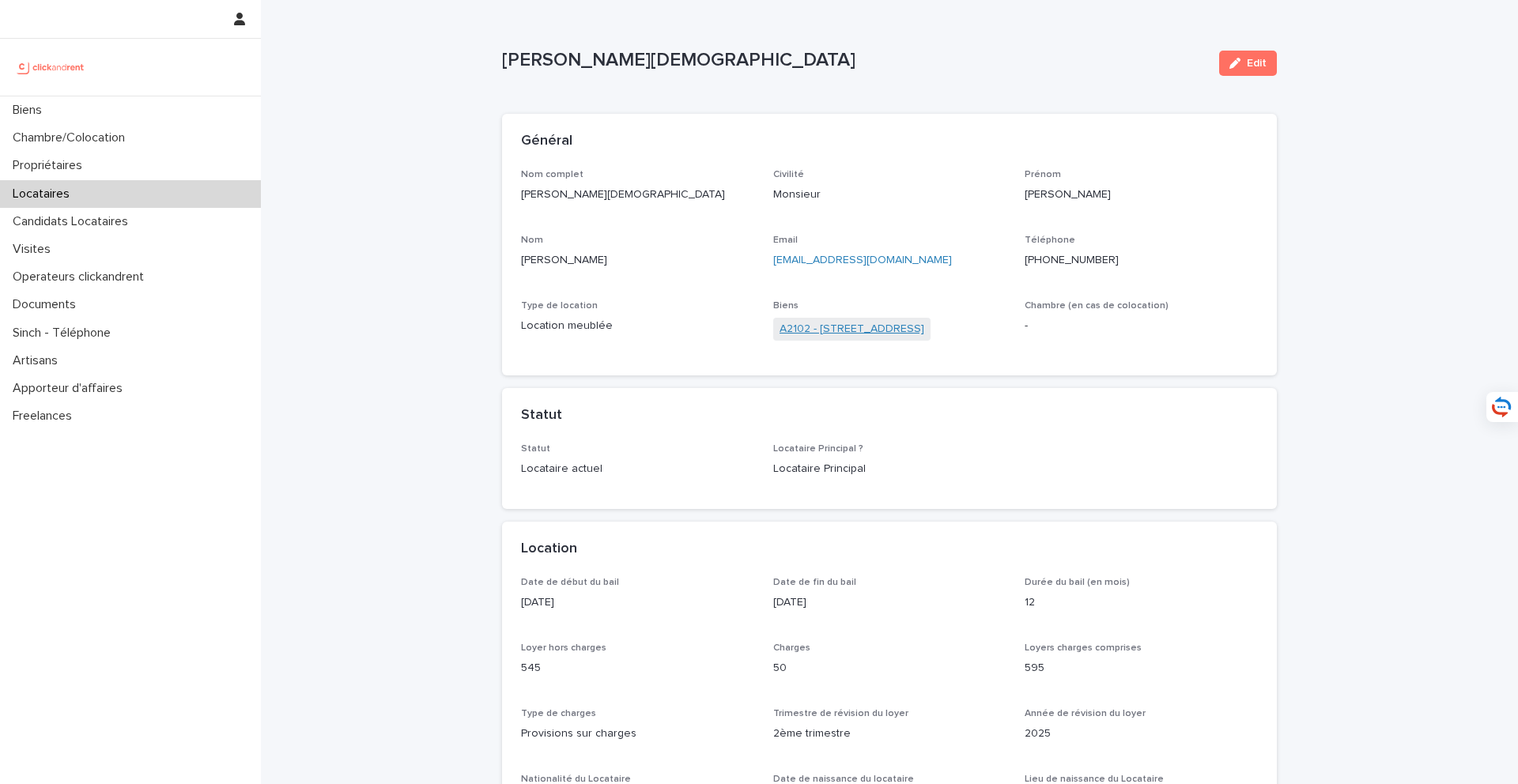
click at [924, 337] on link "A2102 - 31 Rue De Porto, Montpellier 34000" at bounding box center [851, 329] width 145 height 17
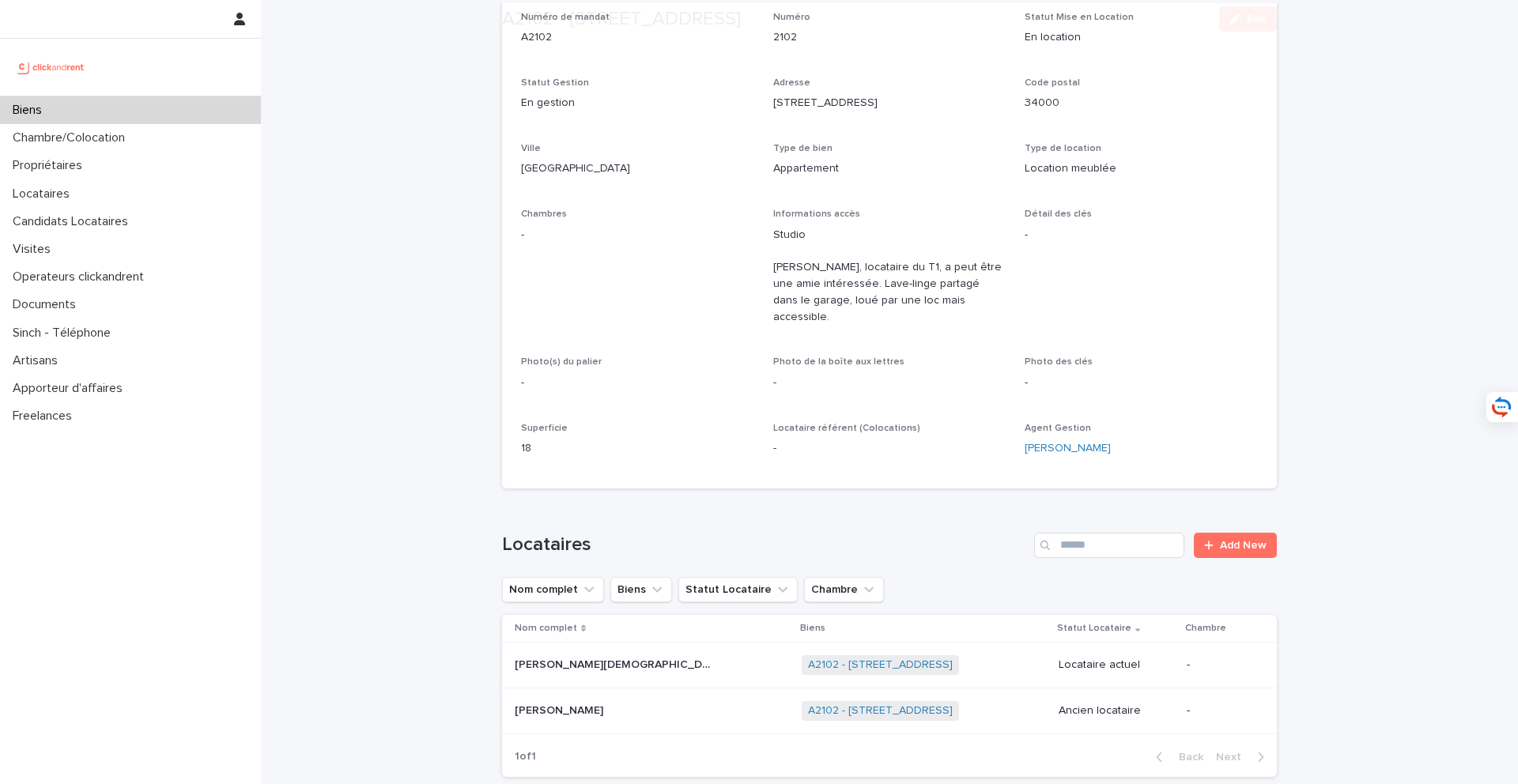
scroll to position [421, 0]
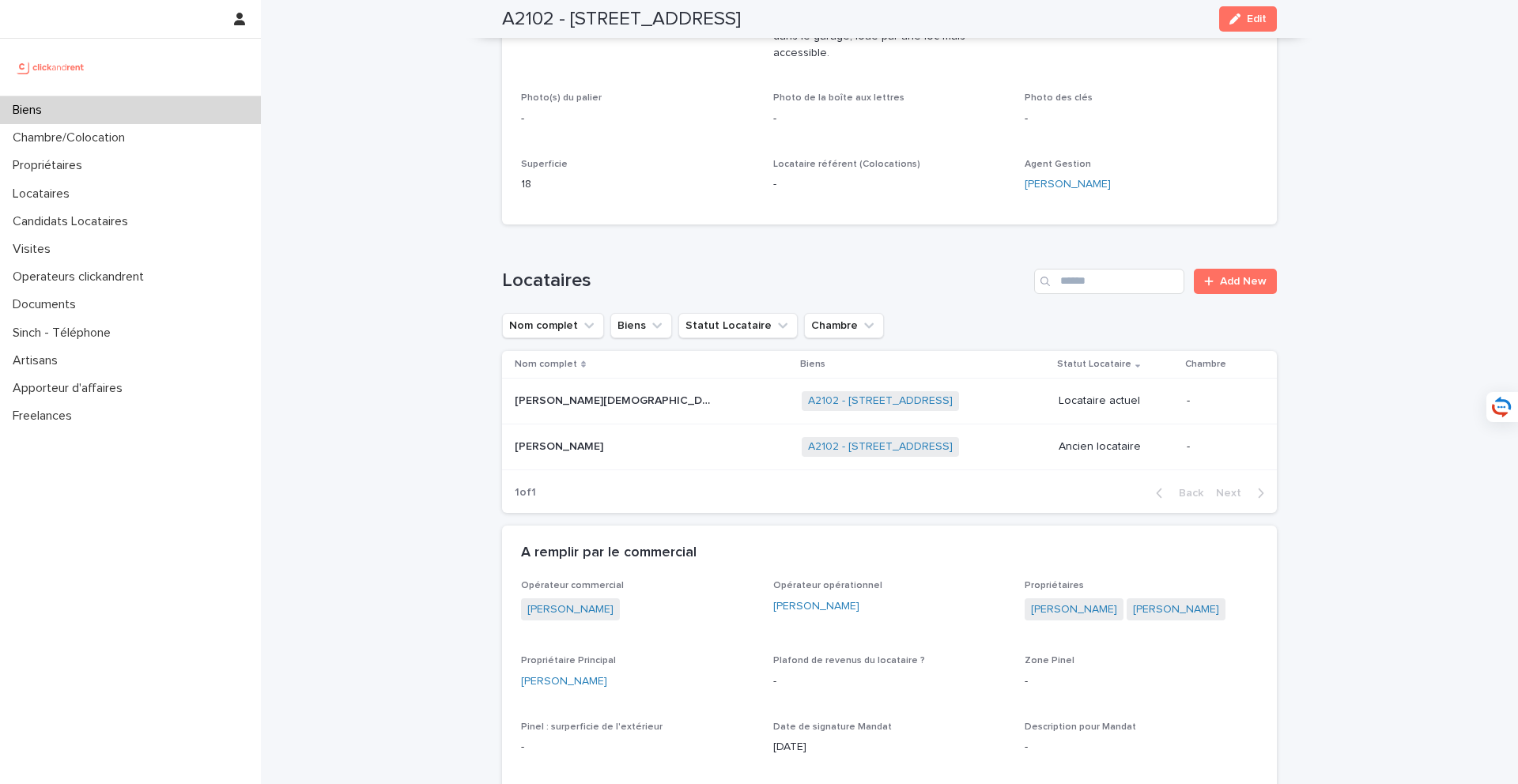
click at [575, 442] on div "Lisa Caja Pettazzoni Lisa Caja Pettazzoni" at bounding box center [652, 447] width 274 height 26
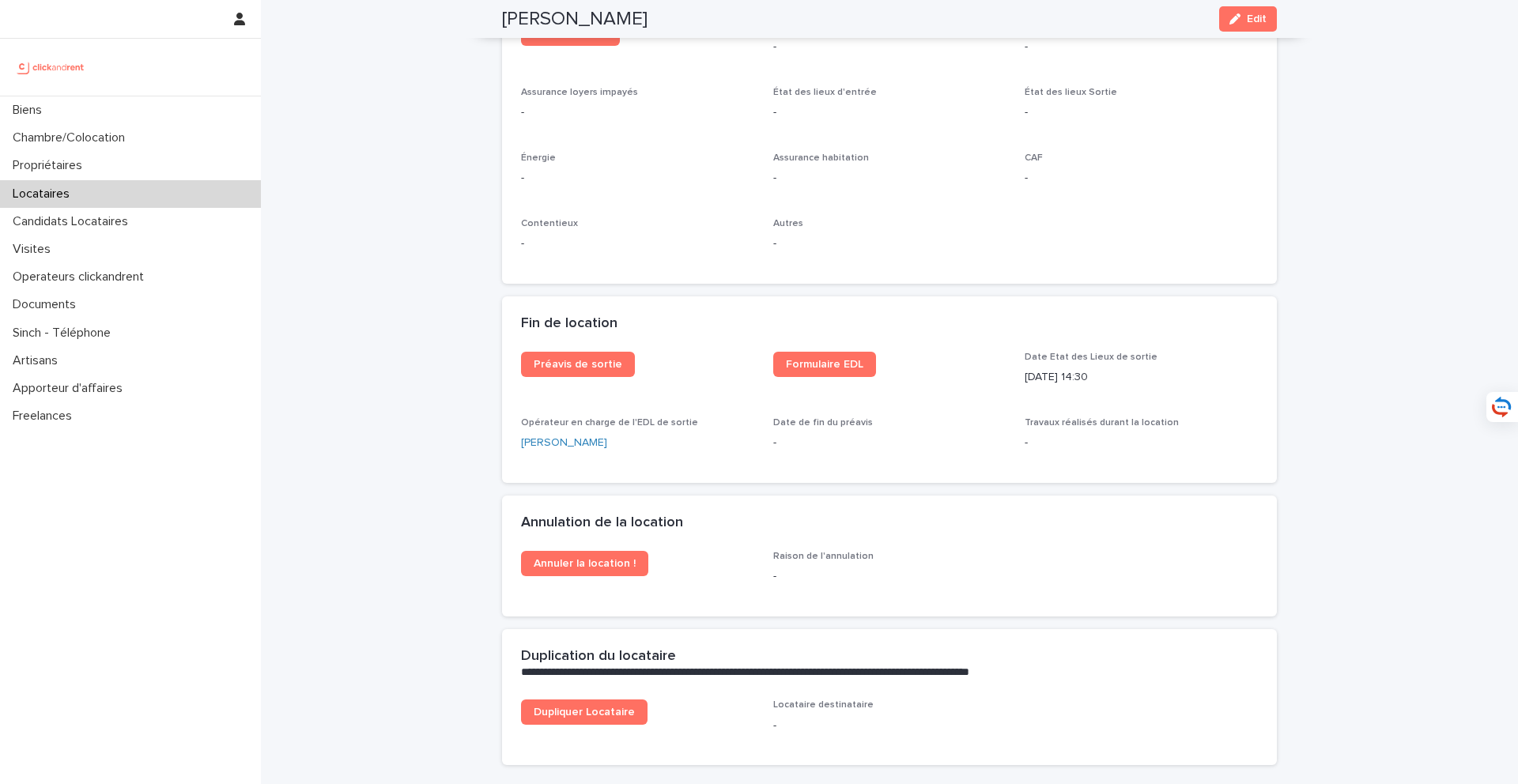
scroll to position [1587, 0]
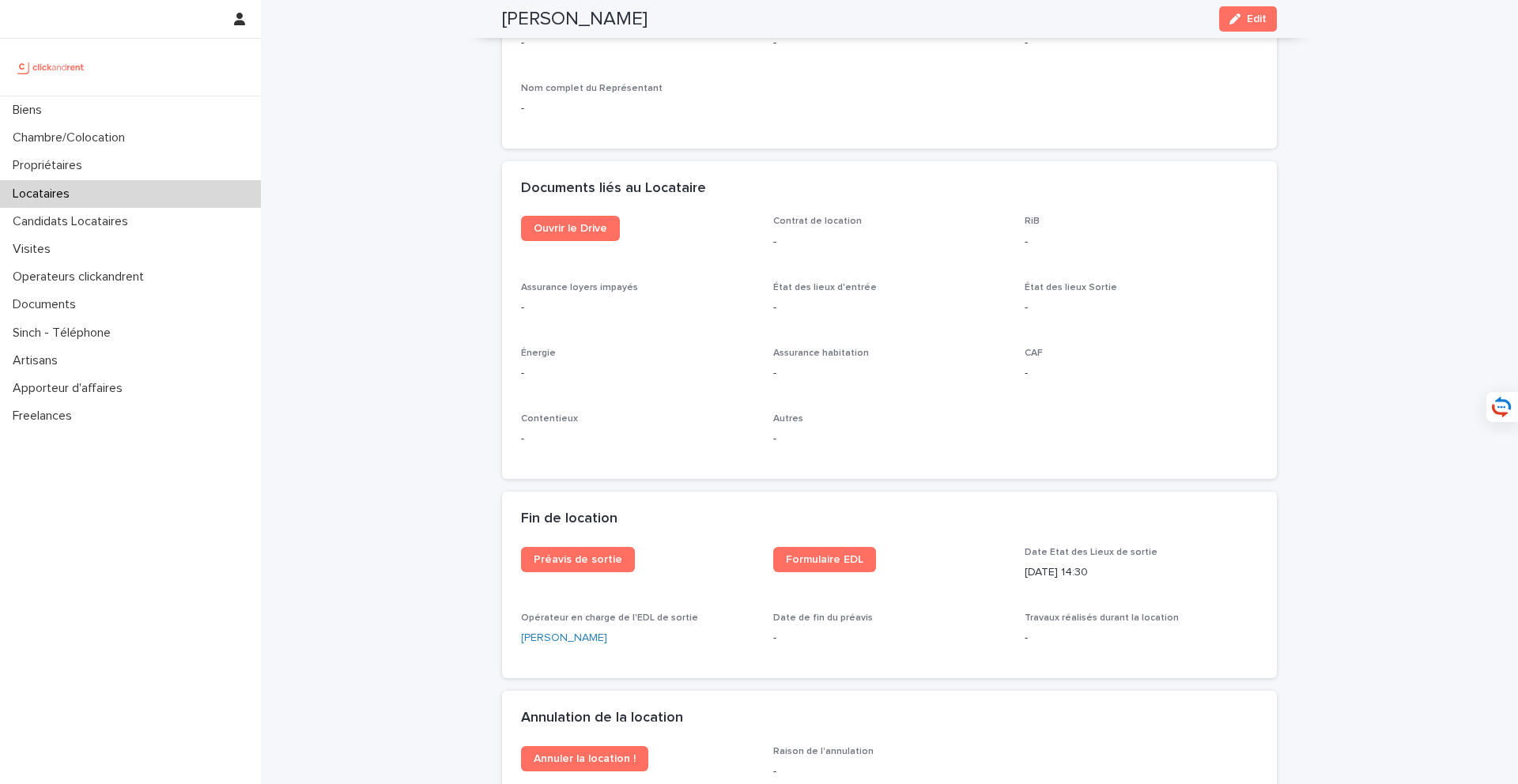
click at [570, 208] on div "Documents liés au Locataire" at bounding box center [890, 189] width 775 height 55
click at [572, 236] on link "Ouvrir le Drive" at bounding box center [570, 228] width 99 height 25
drag, startPoint x: 695, startPoint y: 13, endPoint x: 499, endPoint y: 13, distance: 196.0
click at [503, 13] on div "Lisa Caja Pettazzoni Edit" at bounding box center [890, 19] width 775 height 38
copy h2 "Lisa Caja Pettazzoni"
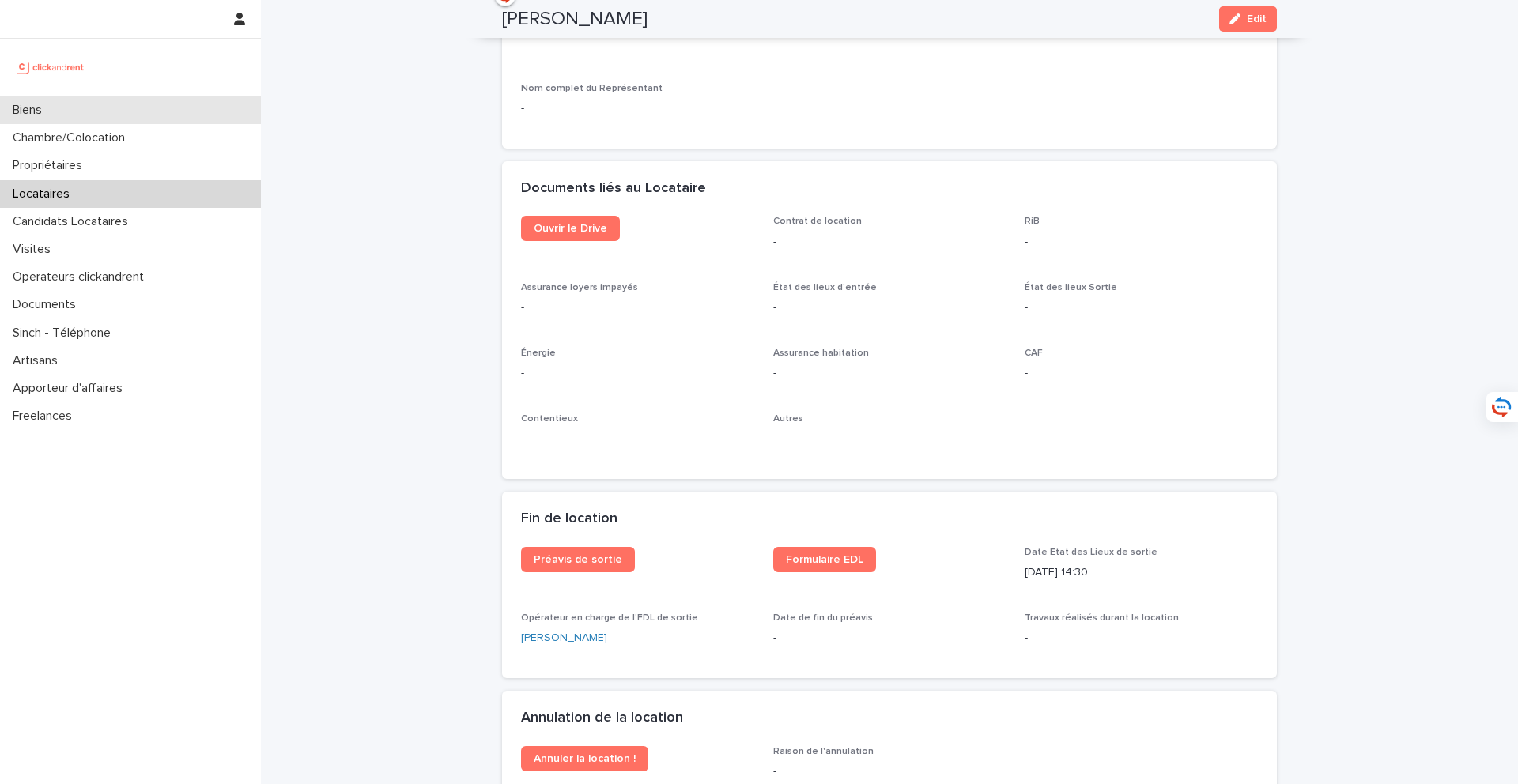
click at [167, 120] on div "Biens" at bounding box center [130, 110] width 260 height 28
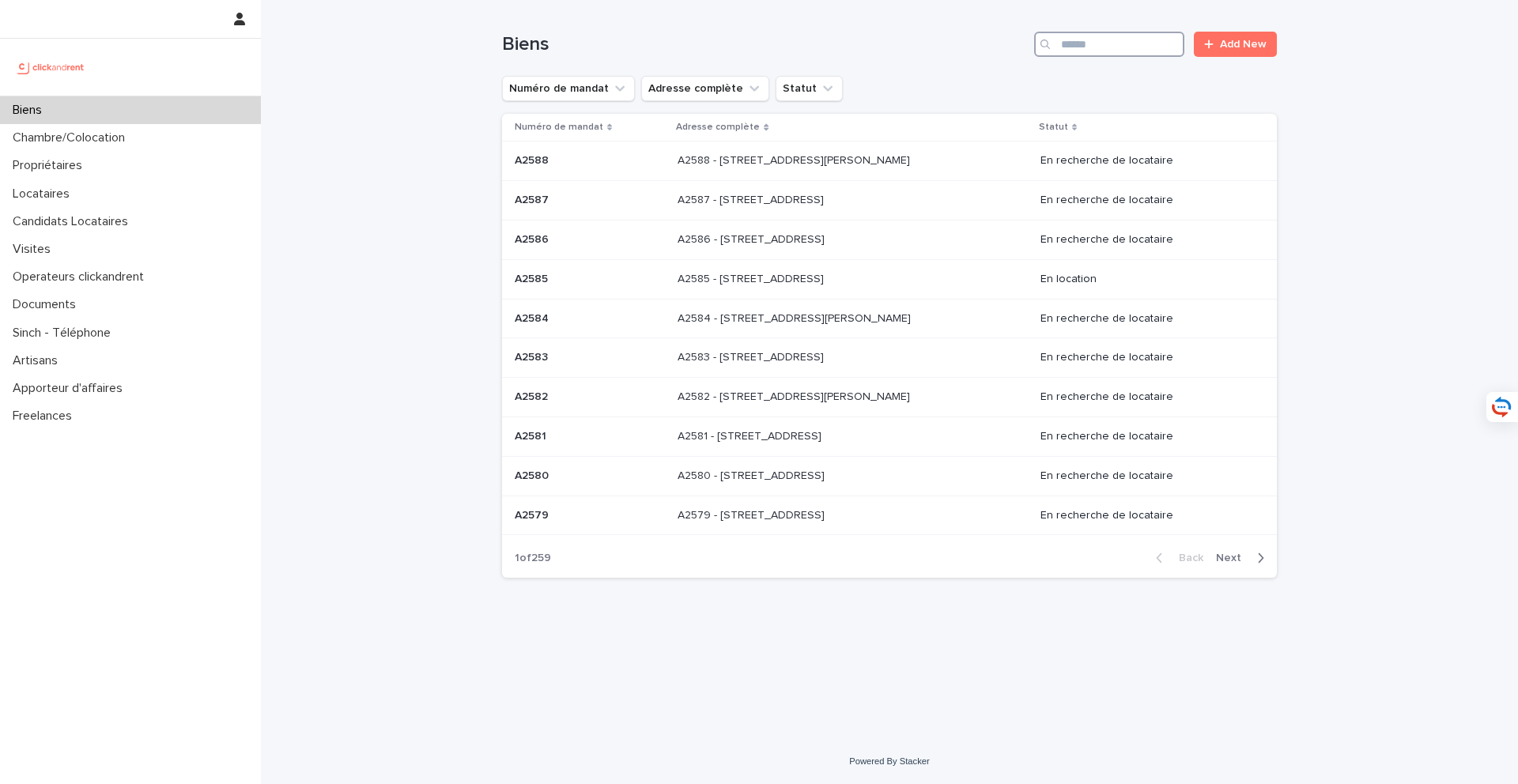
click at [1100, 43] on input "Search" at bounding box center [1109, 44] width 150 height 25
type input "*****"
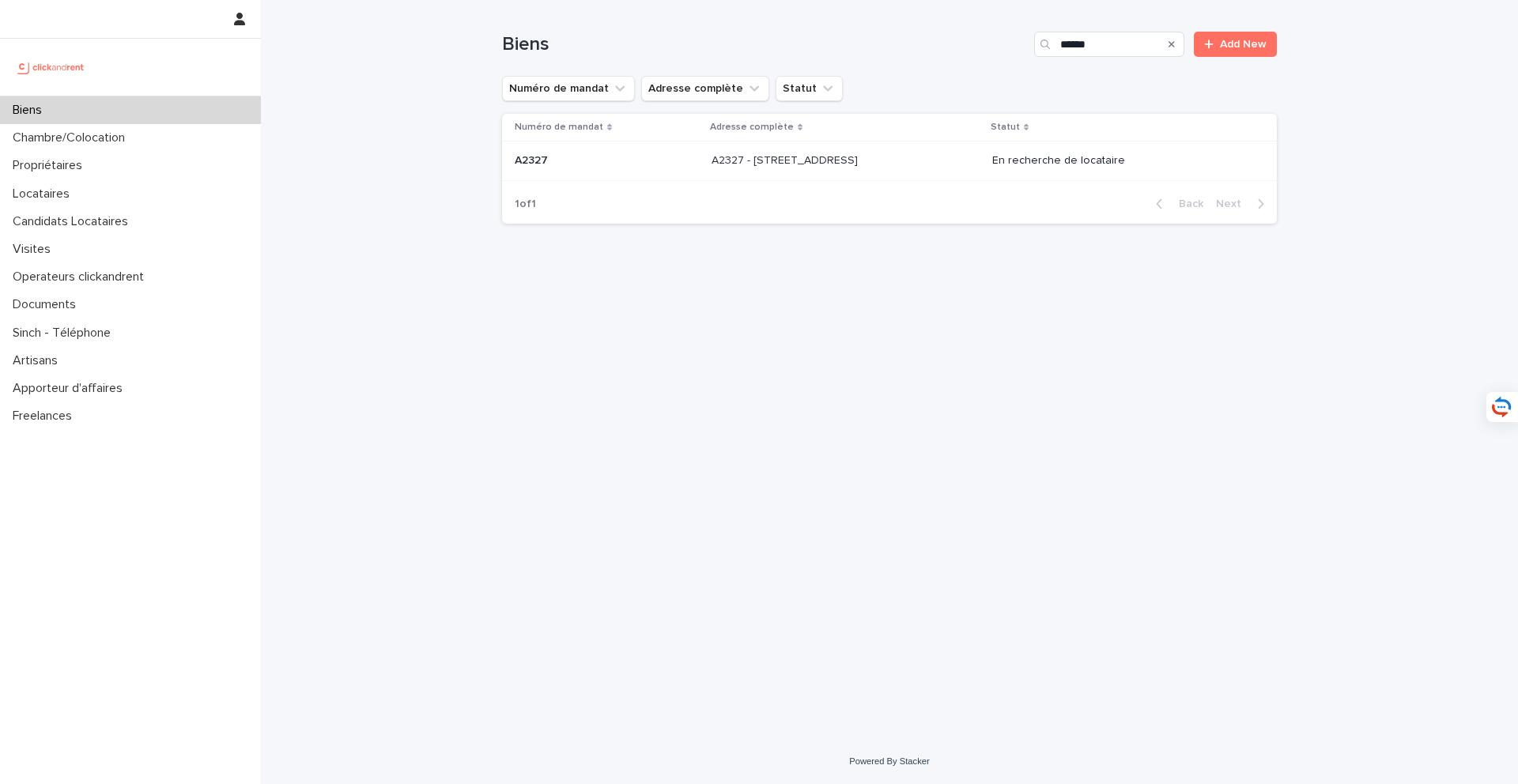
click at [860, 151] on p "A2327 - 5 Rue de la Roche, Rueil-Malmaison 92500" at bounding box center [786, 160] width 149 height 17
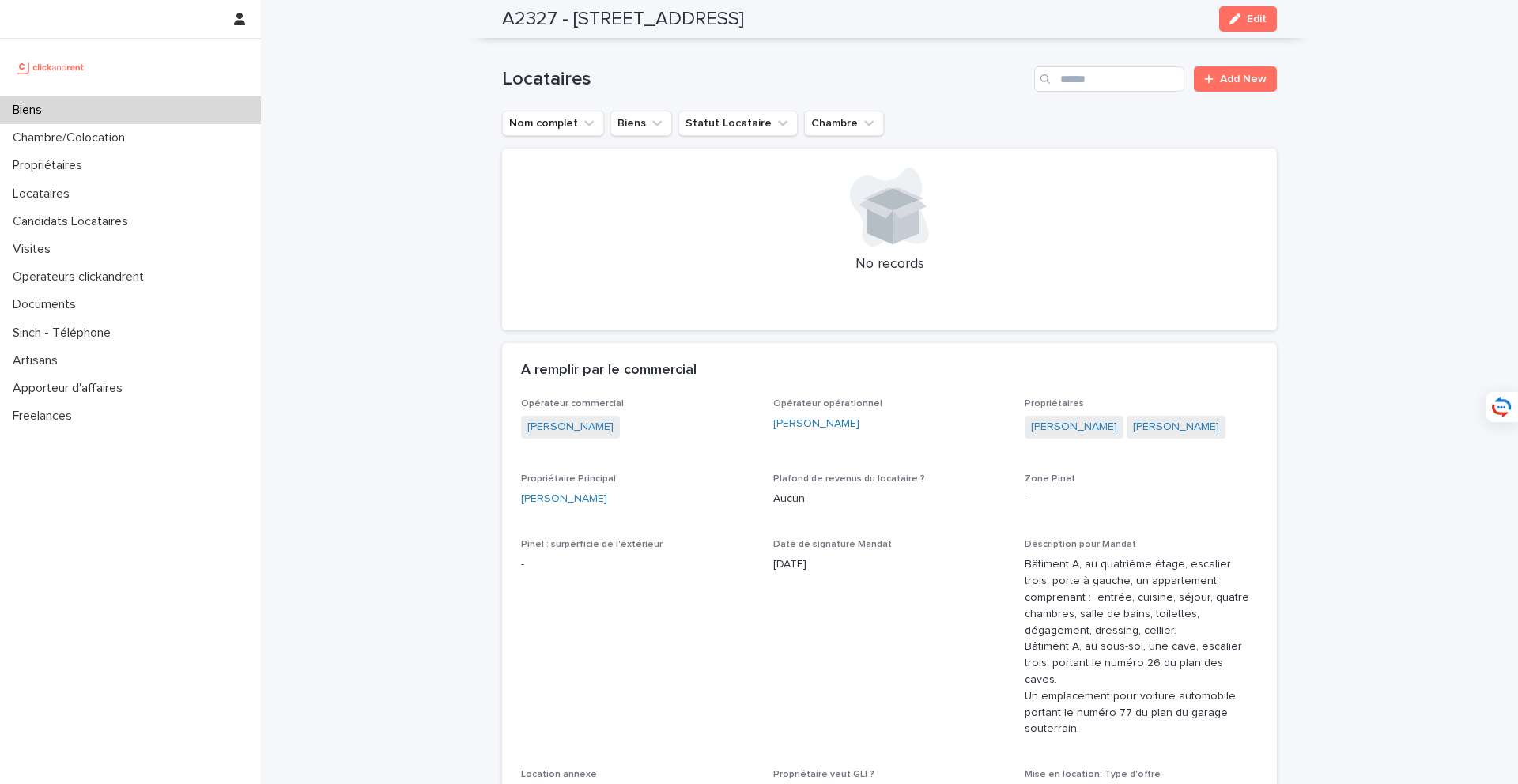
scroll to position [801, 0]
click at [165, 100] on div "Biens" at bounding box center [130, 110] width 260 height 28
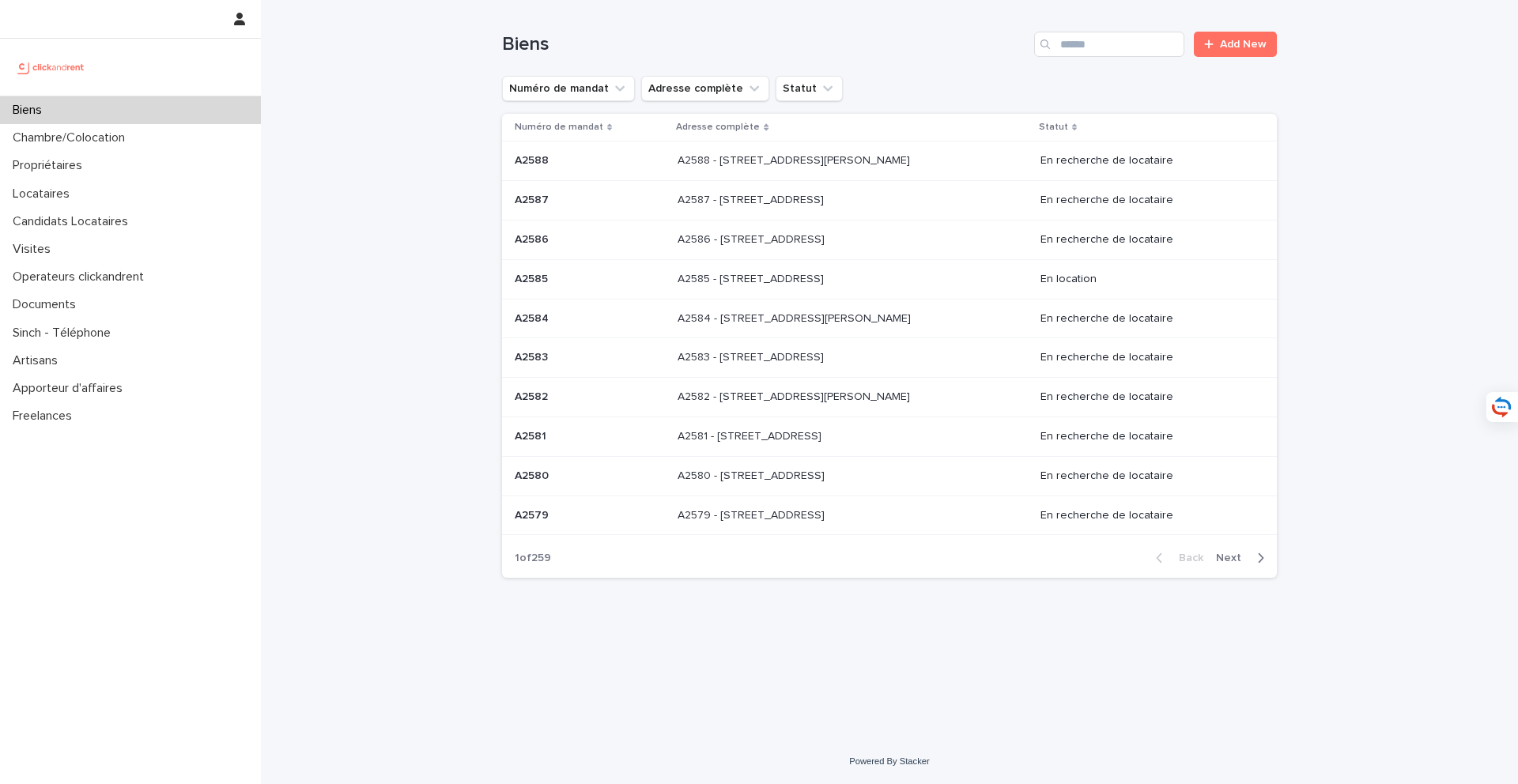
click at [169, 99] on div "Biens" at bounding box center [130, 110] width 260 height 28
click at [1108, 37] on input "Search" at bounding box center [1109, 44] width 150 height 25
type input "*****"
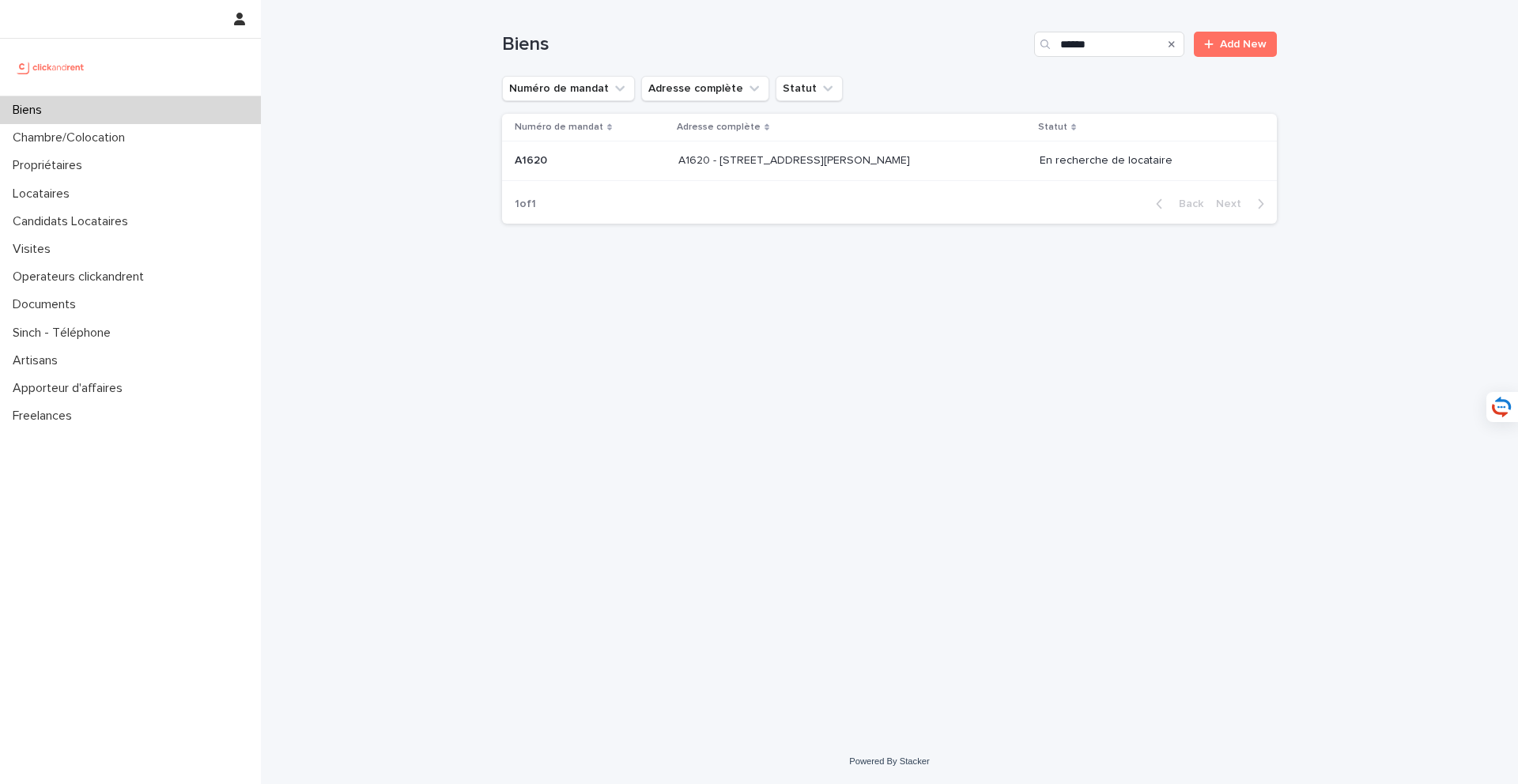
click at [913, 161] on p "A1620 - [STREET_ADDRESS][PERSON_NAME][PERSON_NAME]" at bounding box center [796, 160] width 235 height 17
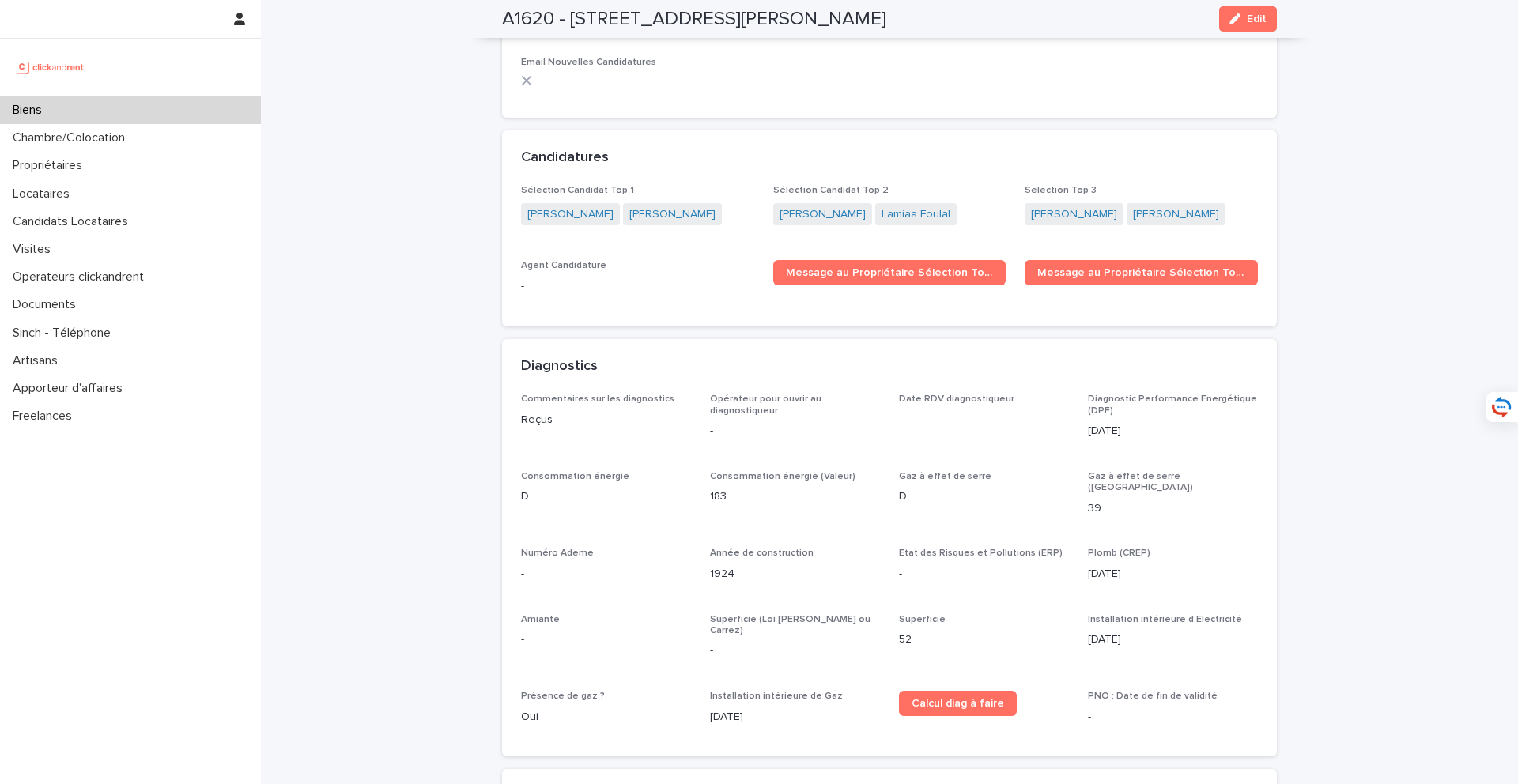
scroll to position [4567, 0]
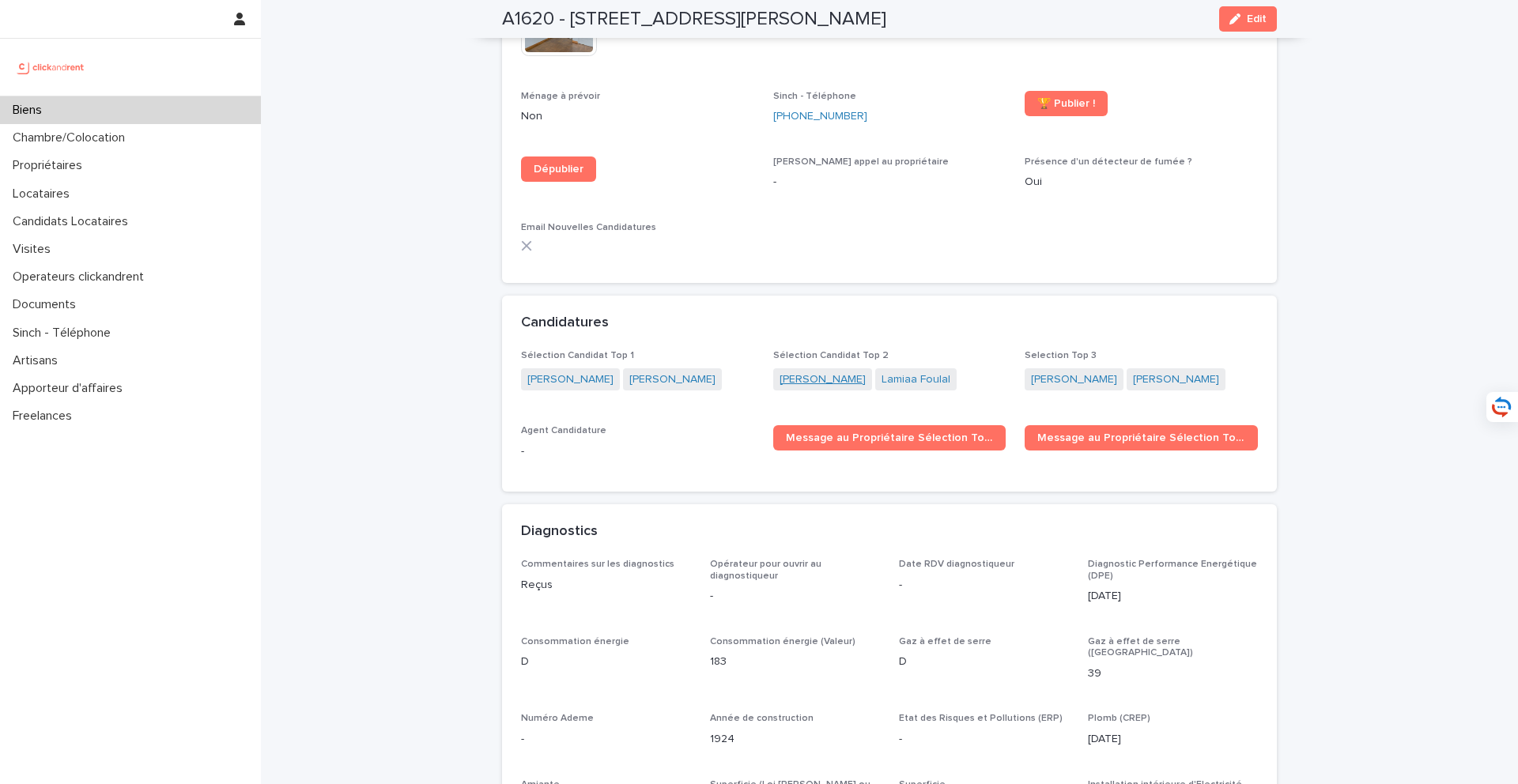
click at [805, 371] on link "Xavier Fernando" at bounding box center [822, 380] width 86 height 17
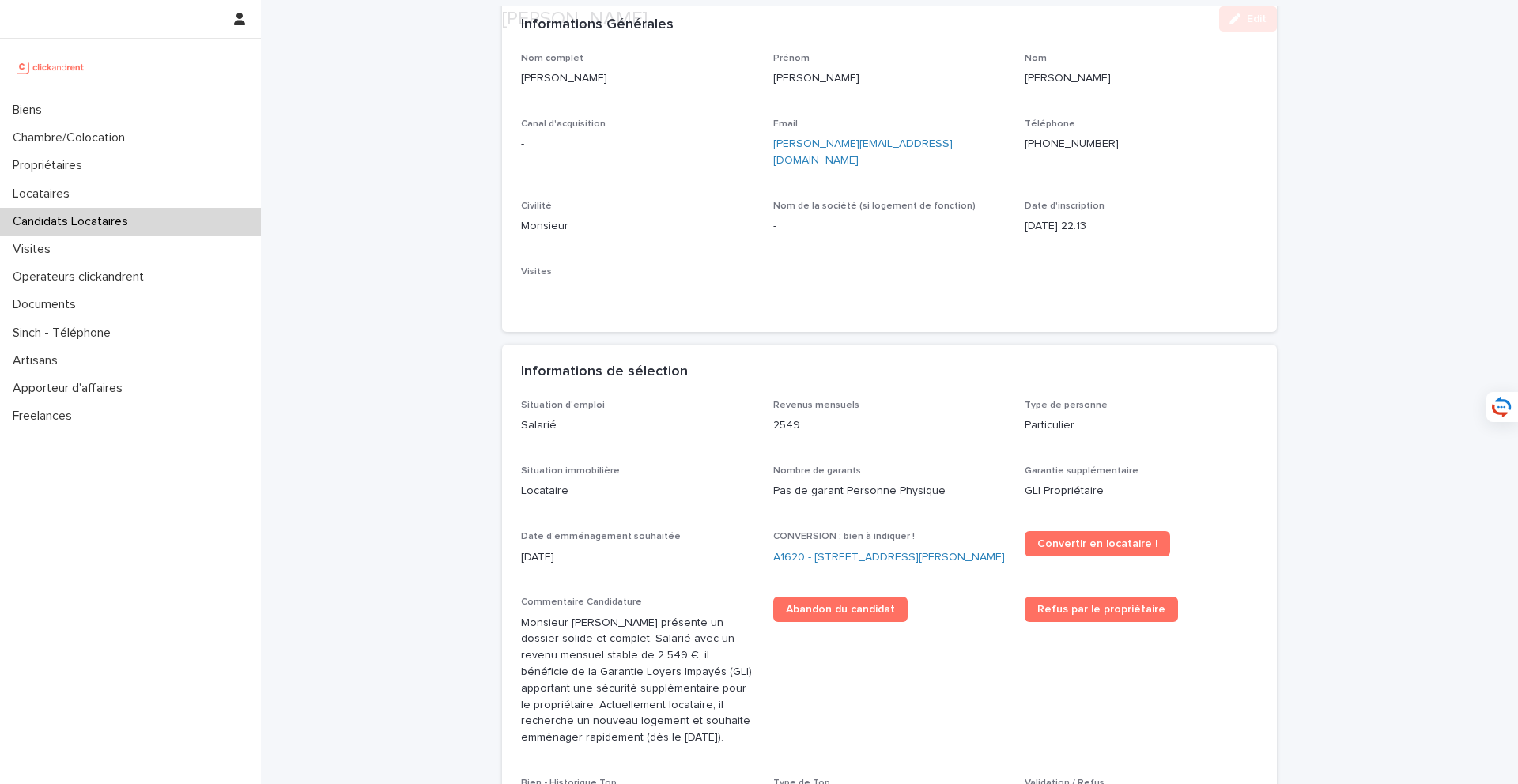
scroll to position [162, 0]
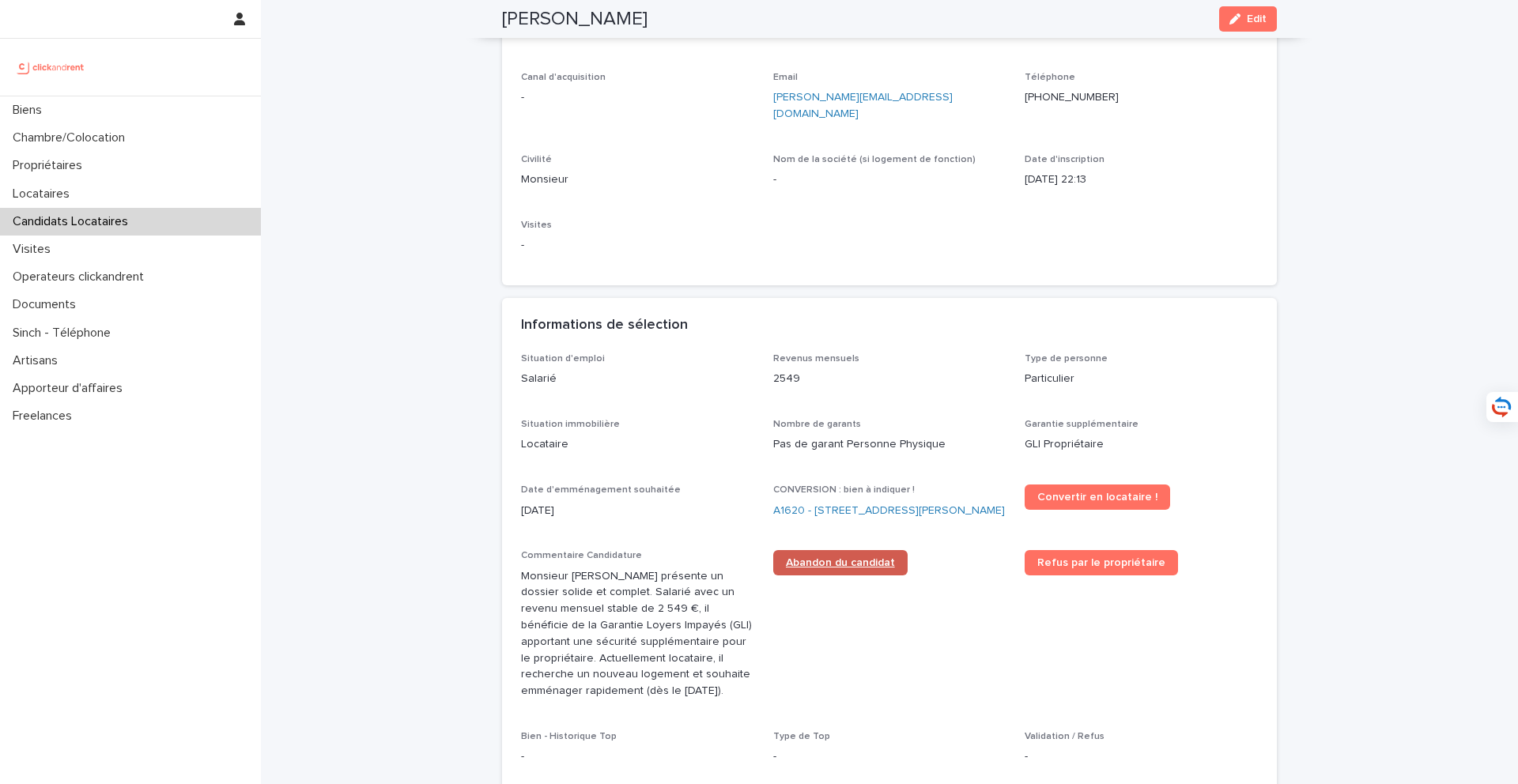
click at [849, 557] on span "Abandon du candidat" at bounding box center [840, 563] width 109 height 11
click at [819, 507] on link "A1620 - [STREET_ADDRESS][PERSON_NAME][PERSON_NAME]" at bounding box center [889, 511] width 232 height 17
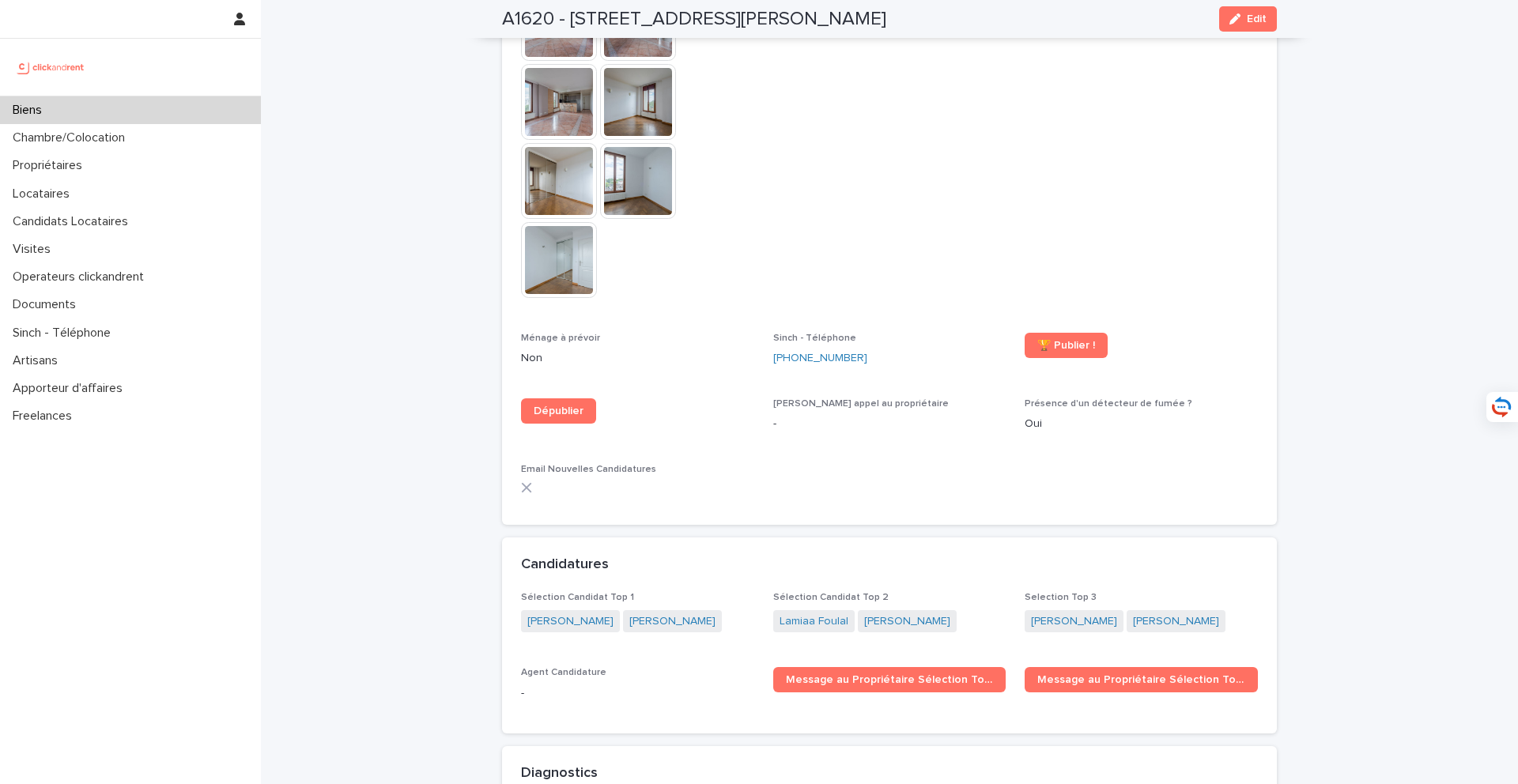
scroll to position [4354, 0]
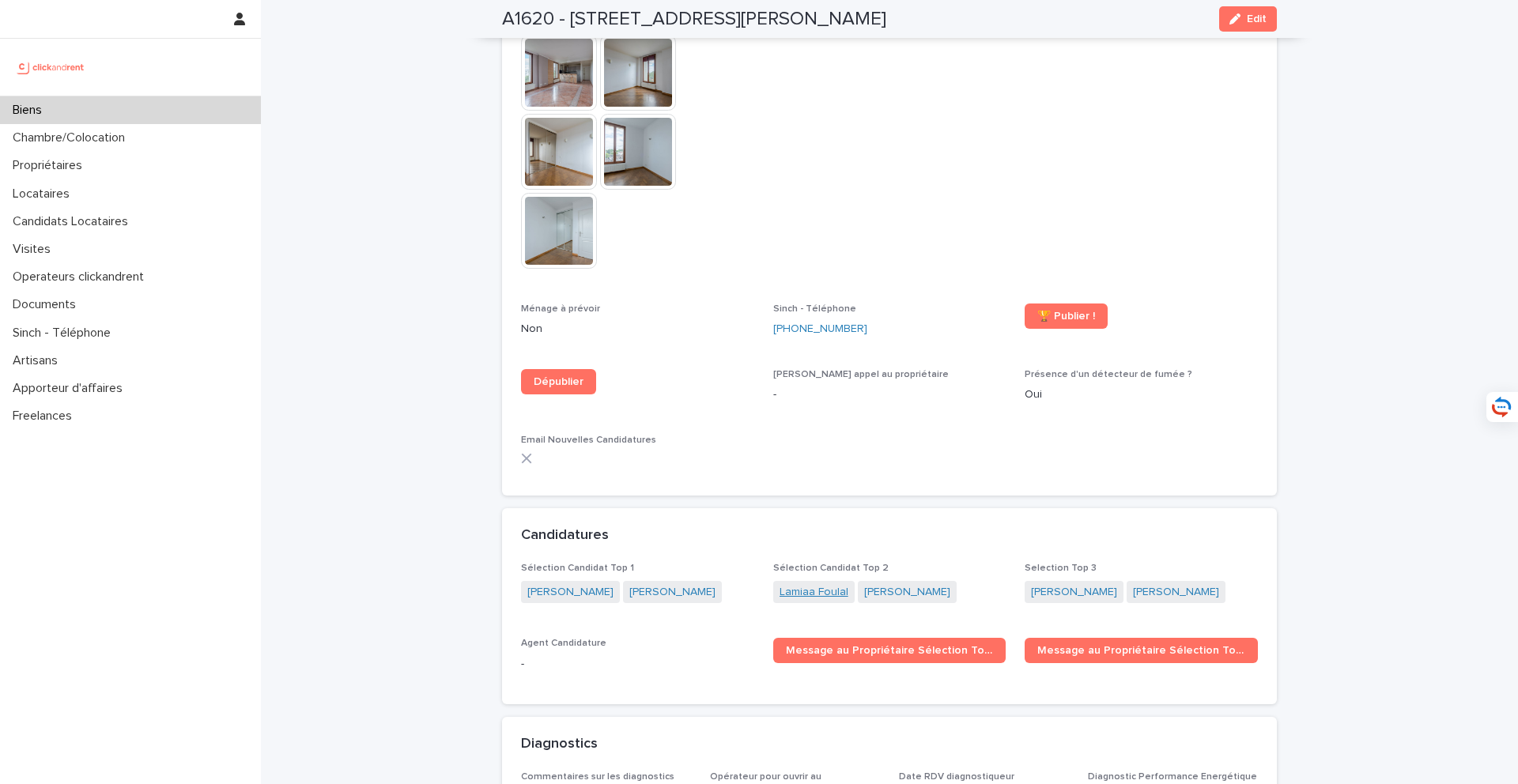
click at [823, 584] on link "Lamiaa Foulal" at bounding box center [814, 593] width 69 height 17
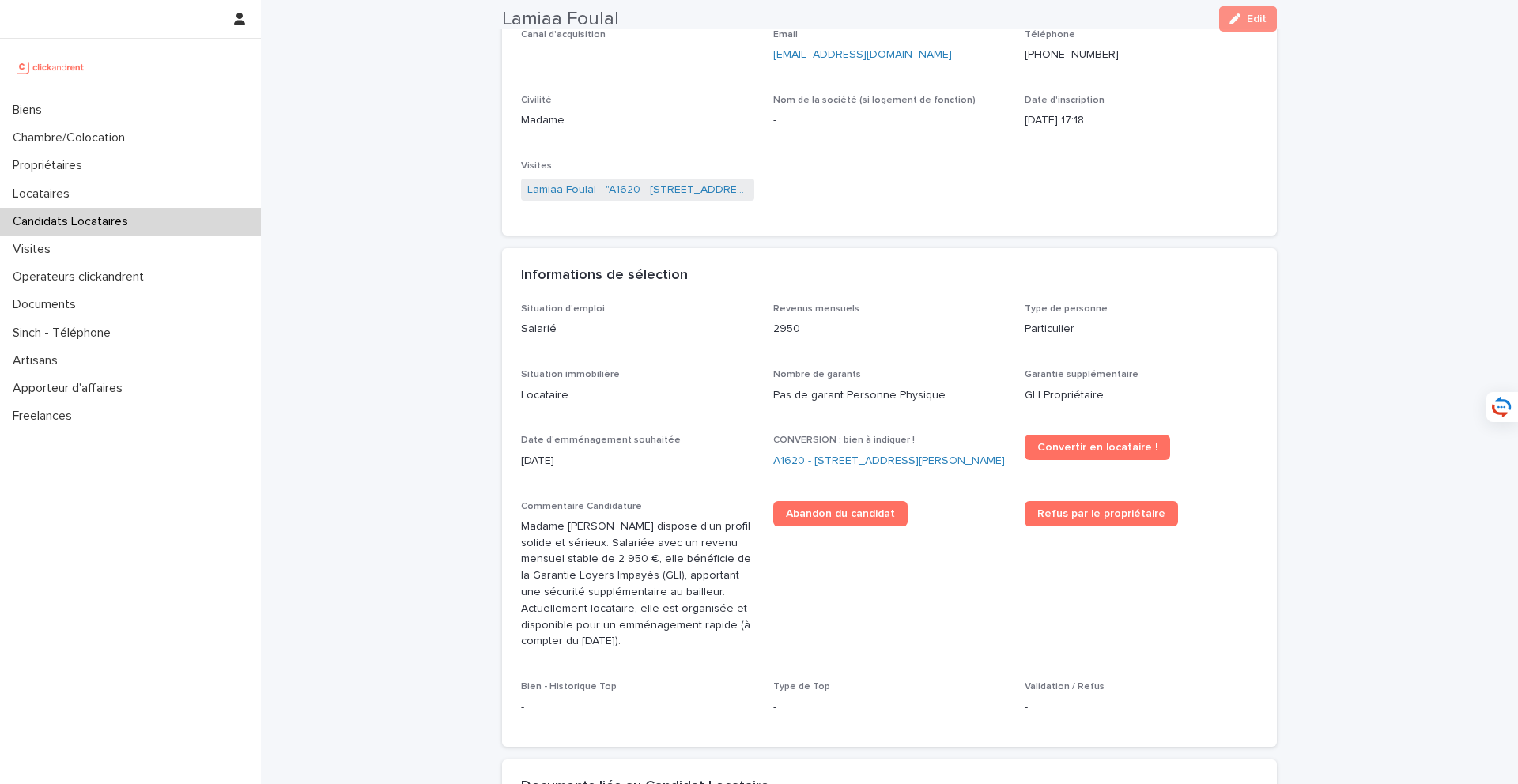
scroll to position [586, 0]
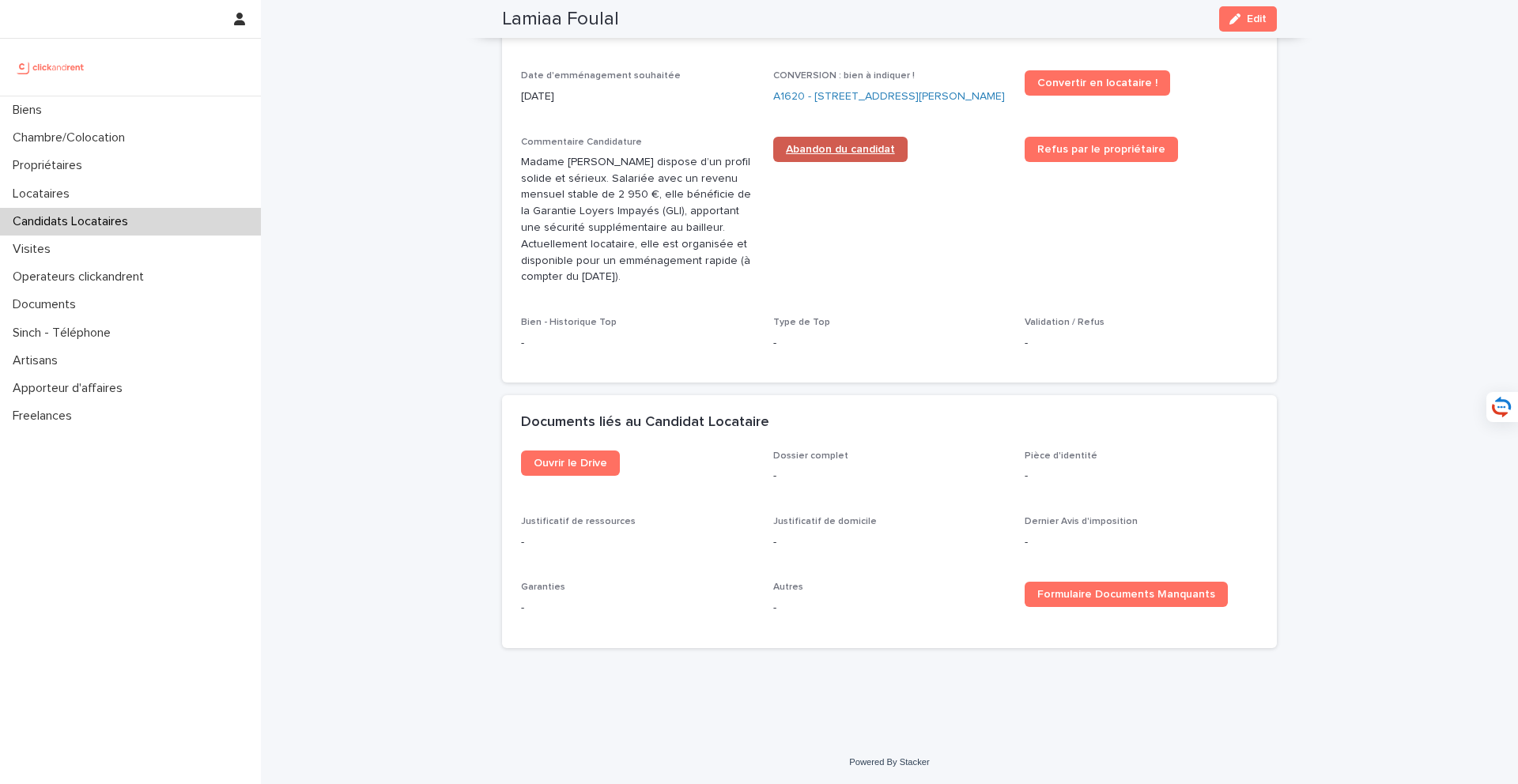
click at [860, 137] on link "Abandon du candidat" at bounding box center [840, 149] width 134 height 25
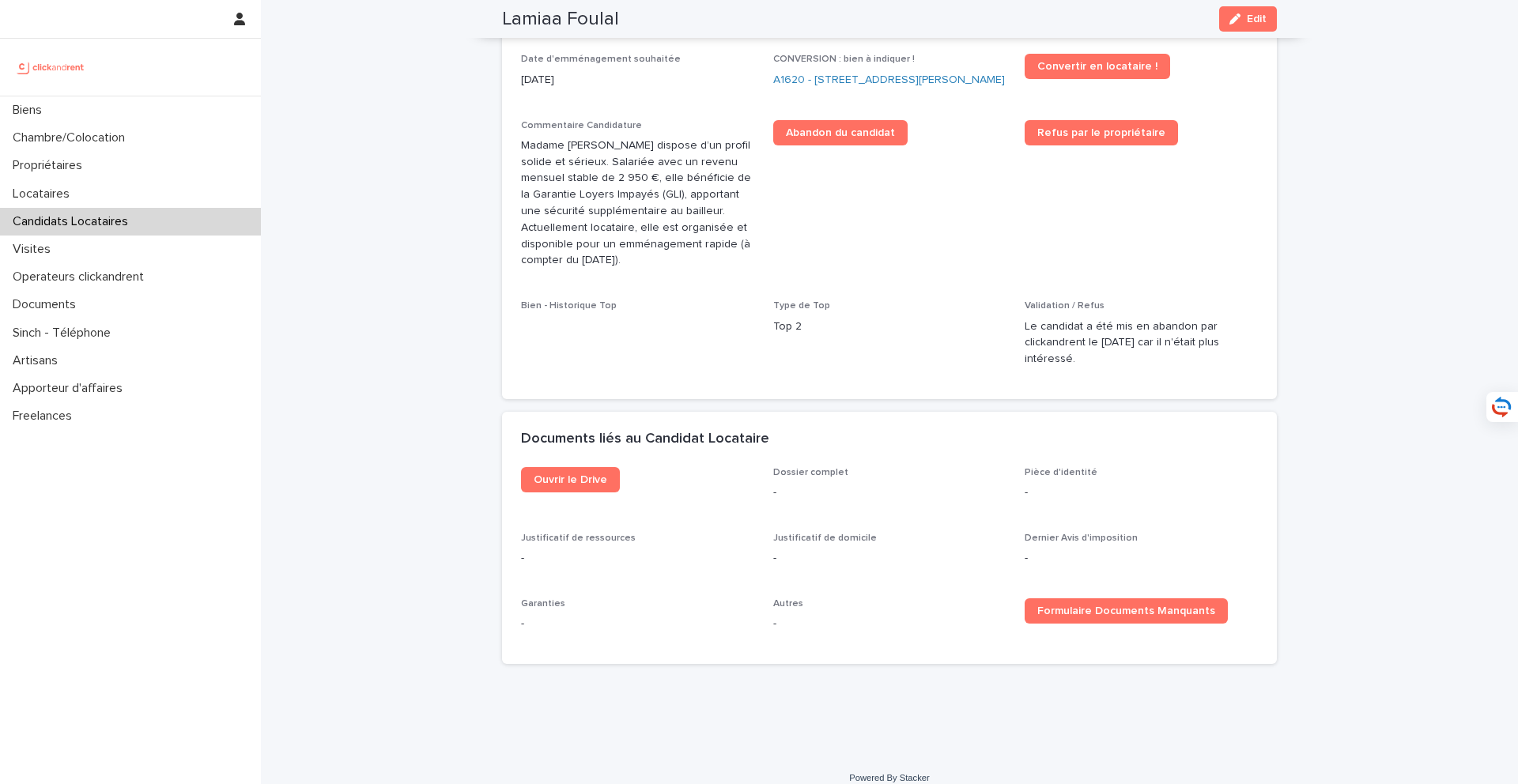
scroll to position [603, 0]
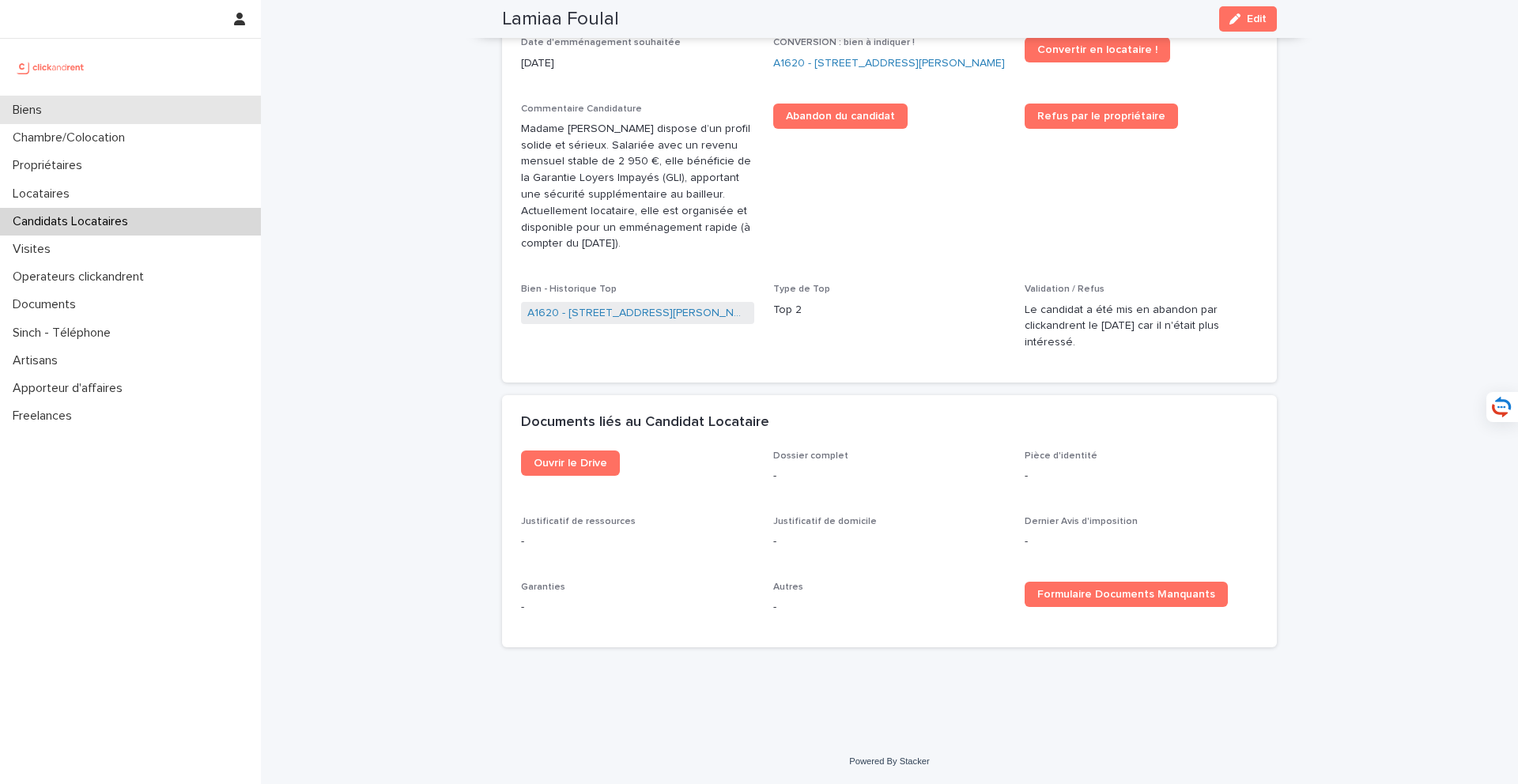
click at [121, 119] on div "Biens" at bounding box center [130, 110] width 260 height 28
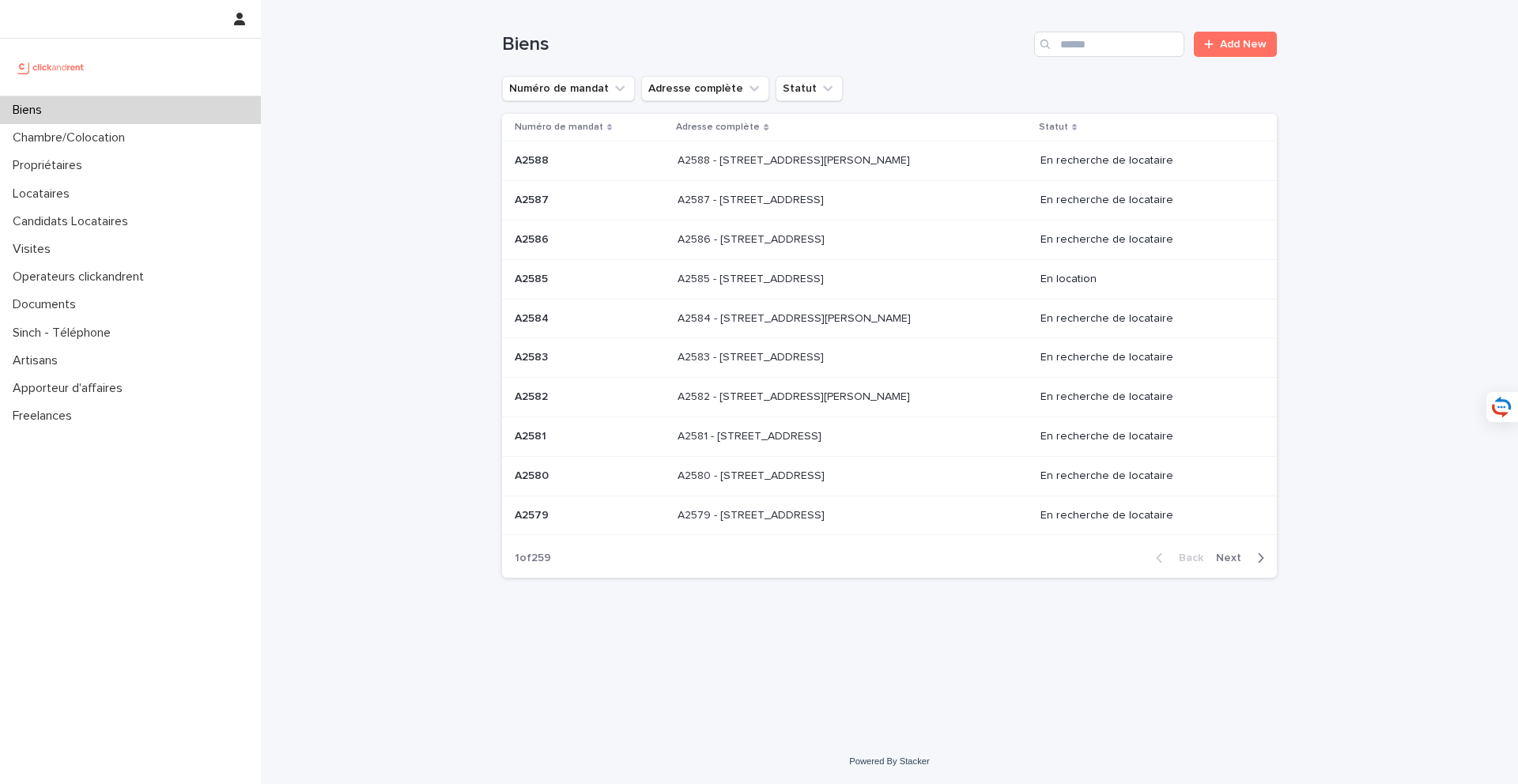
click at [142, 110] on div "Biens" at bounding box center [130, 110] width 260 height 28
click at [189, 105] on div "Biens" at bounding box center [130, 110] width 260 height 28
click at [1078, 46] on input "Search" at bounding box center [1109, 44] width 150 height 25
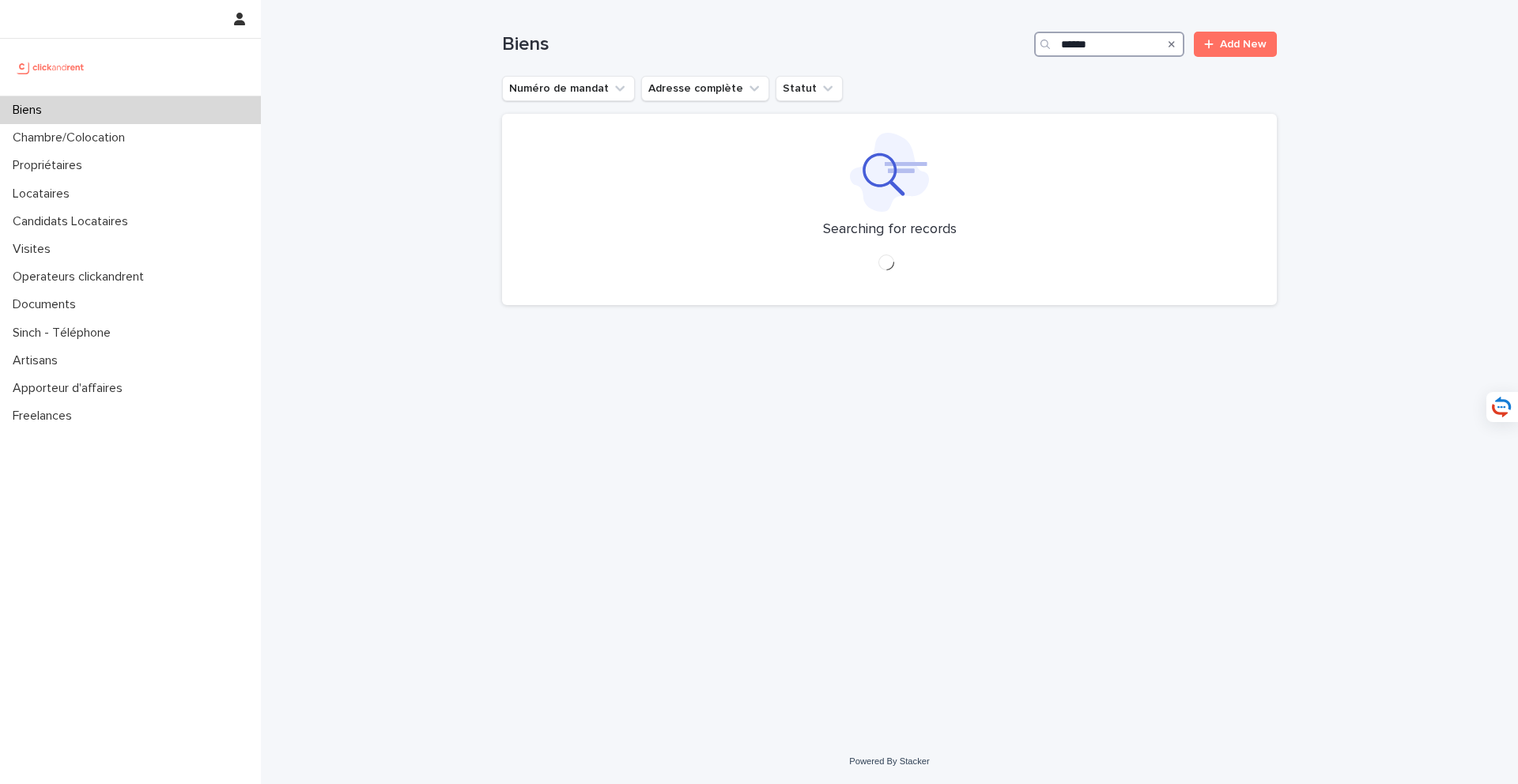
type input "*****"
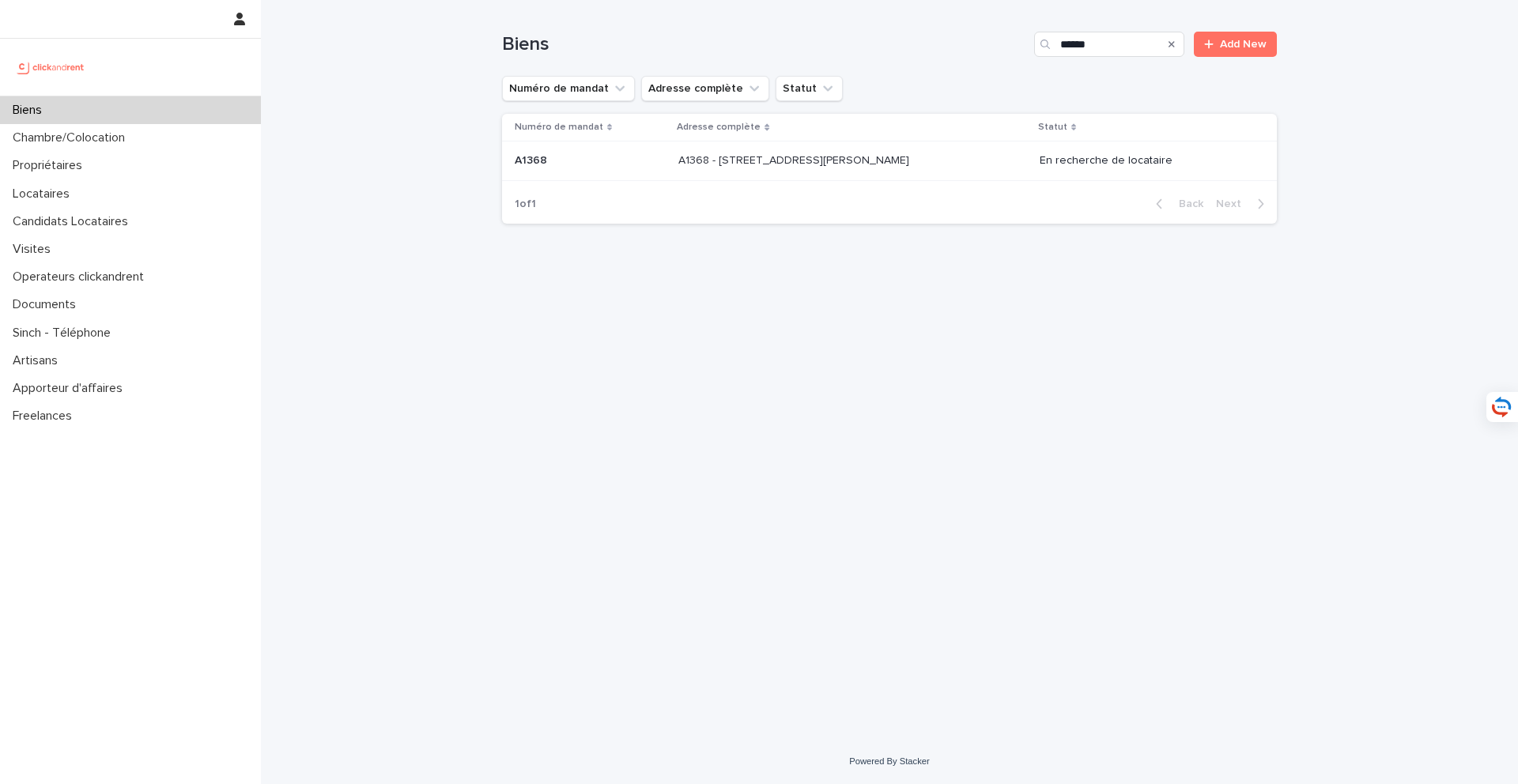
click at [860, 161] on p "A1368 - 39 rue de l'Abbé Ruellan, Argenteuil 95100" at bounding box center [795, 160] width 234 height 17
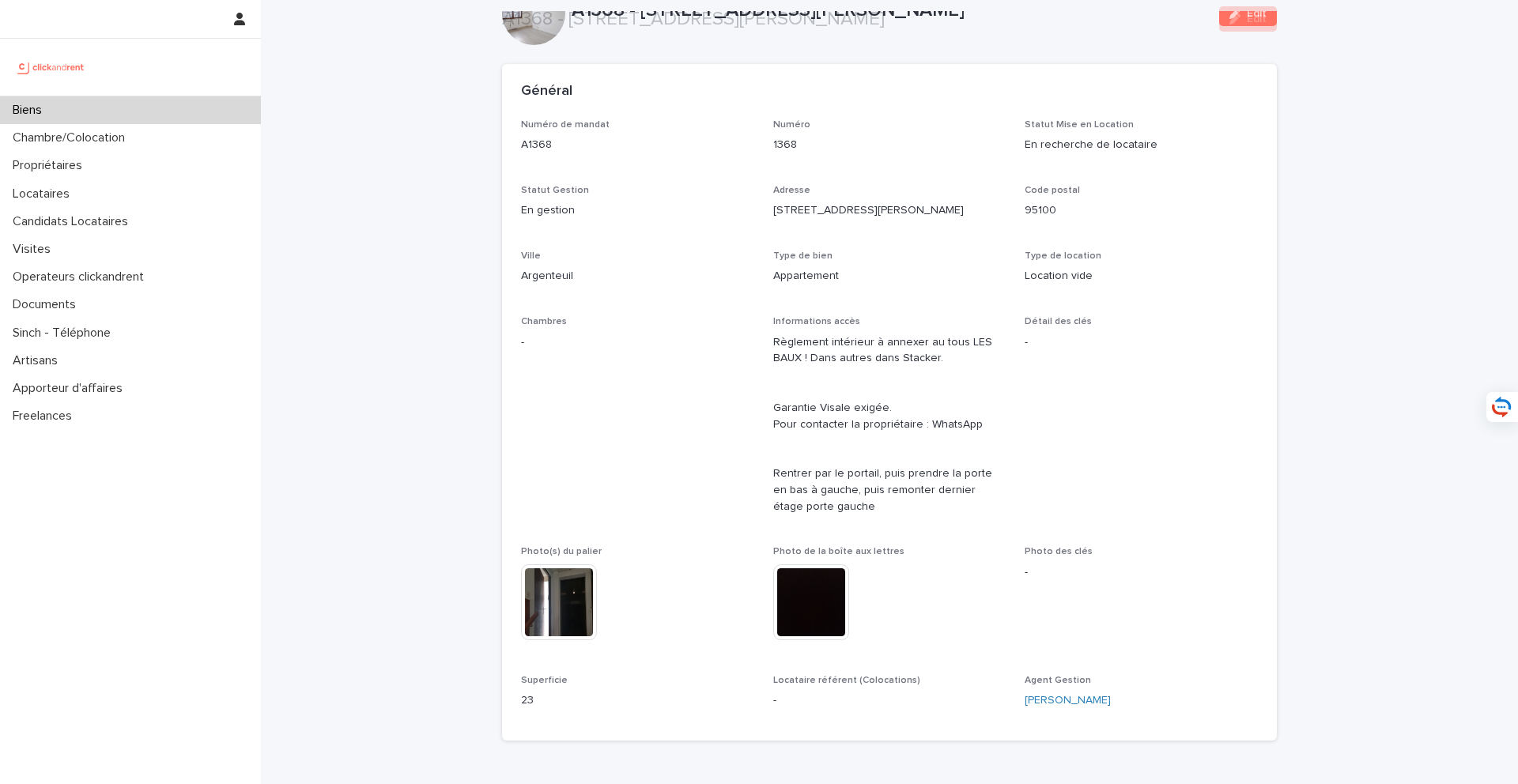
scroll to position [1129, 0]
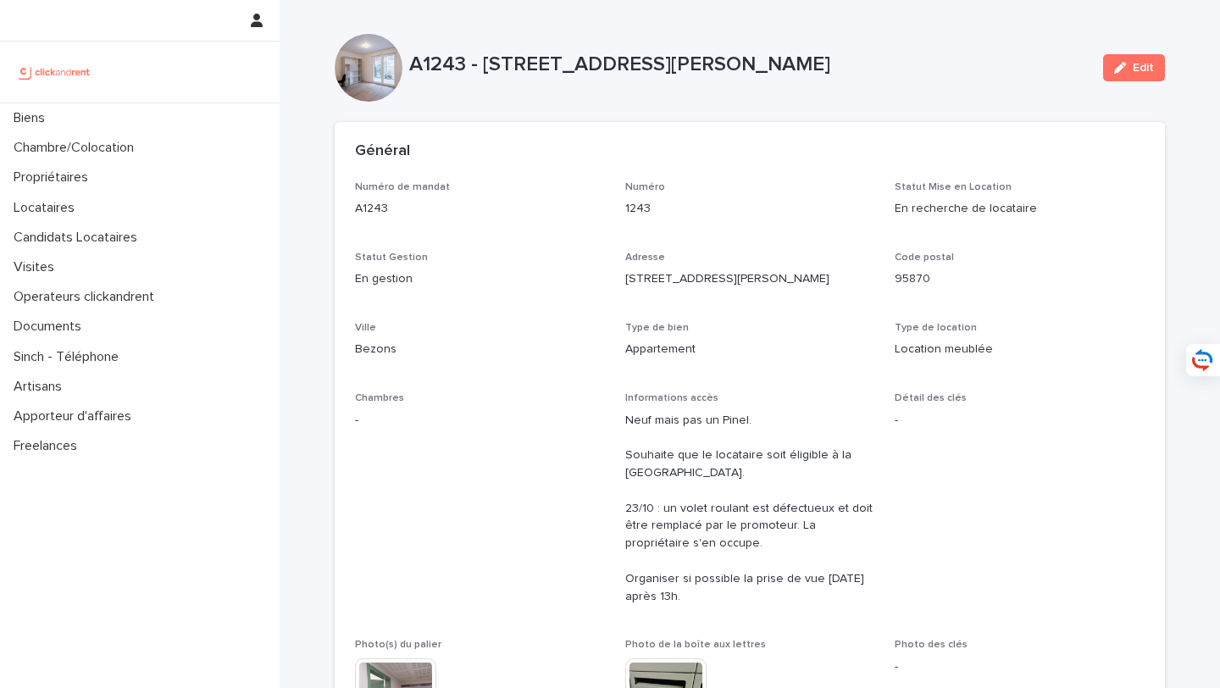
click at [434, 85] on div "A1243 - 45 rue Cécile Duparc, Bezons 95870 Edit" at bounding box center [750, 68] width 830 height 68
click at [415, 66] on p "A1243 - 45 rue Cécile Duparc, Bezons 95870" at bounding box center [749, 65] width 680 height 25
click at [763, 140] on div "Général" at bounding box center [750, 151] width 830 height 59
click at [885, 69] on p "A1243 - 45 rue Cécile Duparc, Bezons 95870" at bounding box center [749, 65] width 680 height 25
click at [559, 97] on div "A1243 - 45 rue Cécile Duparc, Bezons 95870 Edit" at bounding box center [750, 68] width 830 height 68
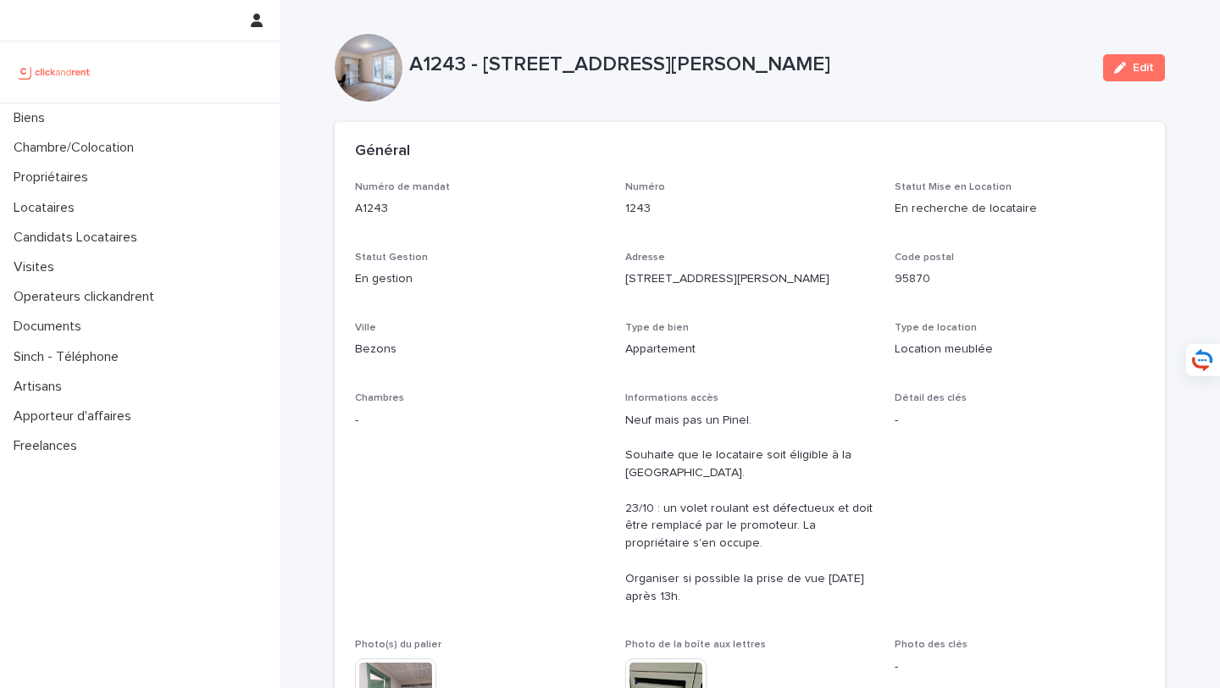
click at [410, 64] on p "A1243 - 45 rue Cécile Duparc, Bezons 95870" at bounding box center [749, 65] width 680 height 25
click at [907, 71] on p "A1243 - 45 rue Cécile Duparc, Bezons 95870" at bounding box center [749, 65] width 680 height 25
copy p "A1243 - 45 rue Cécile Duparc, Bezons 95870"
click at [161, 110] on div "Biens" at bounding box center [139, 118] width 279 height 30
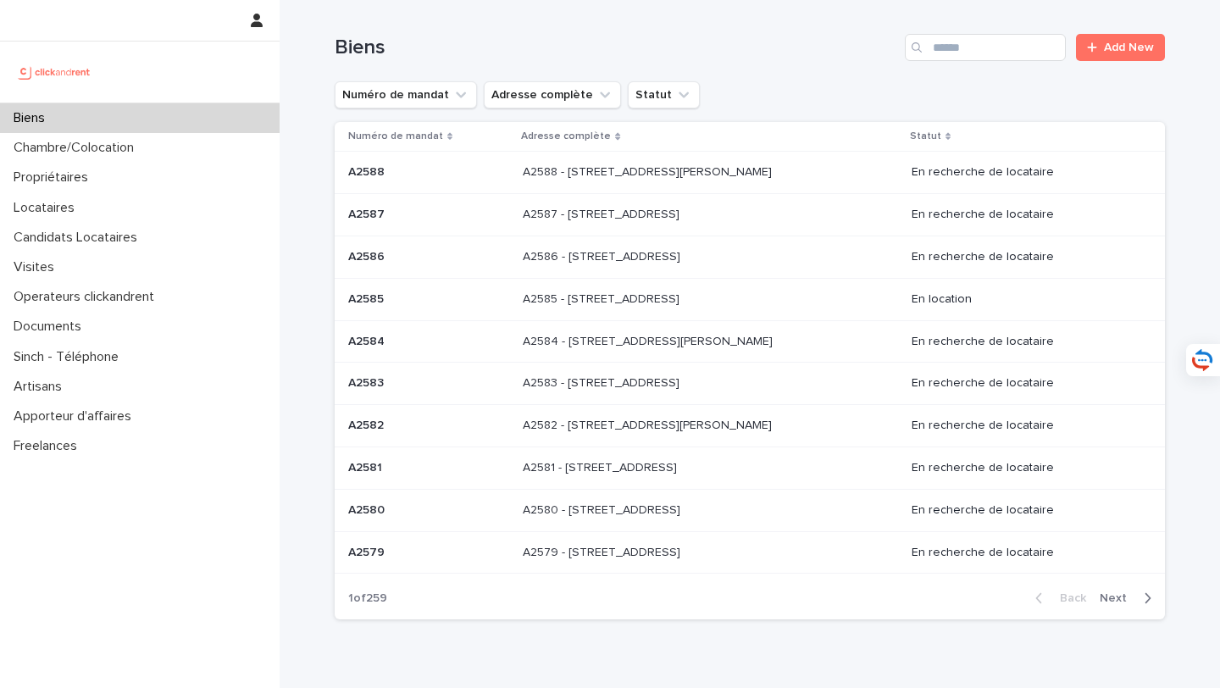
click at [989, 58] on input "Search" at bounding box center [984, 47] width 161 height 27
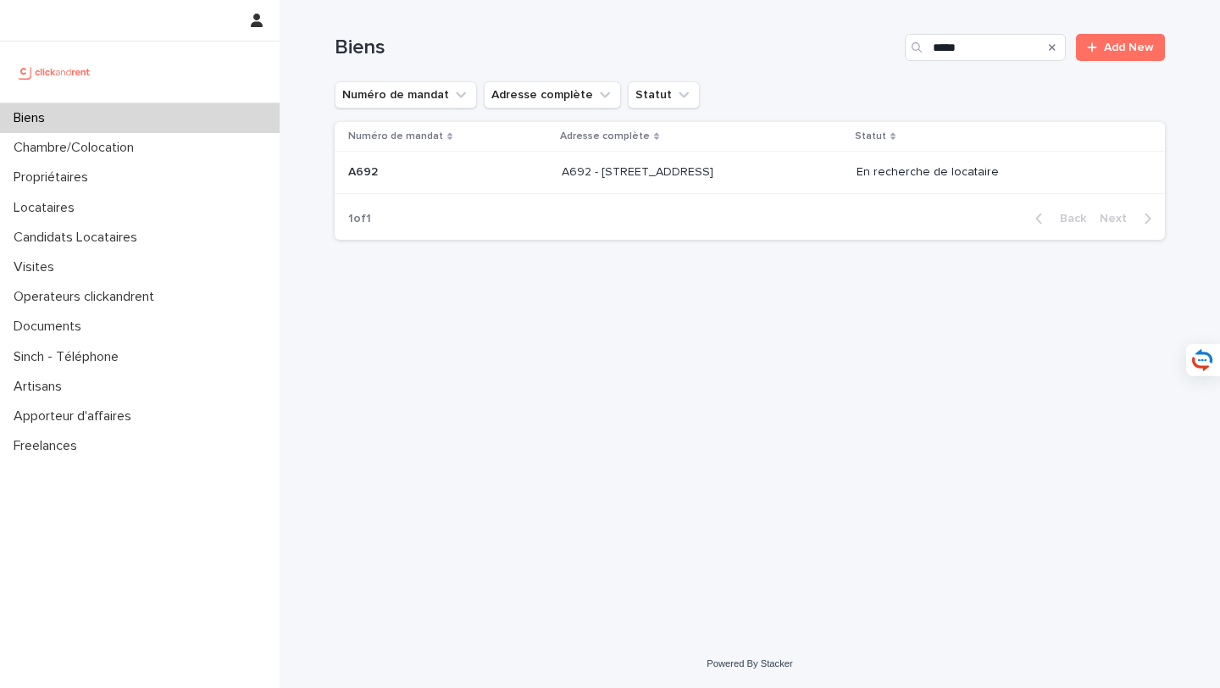
type input "****"
click at [757, 174] on p at bounding box center [702, 172] width 282 height 14
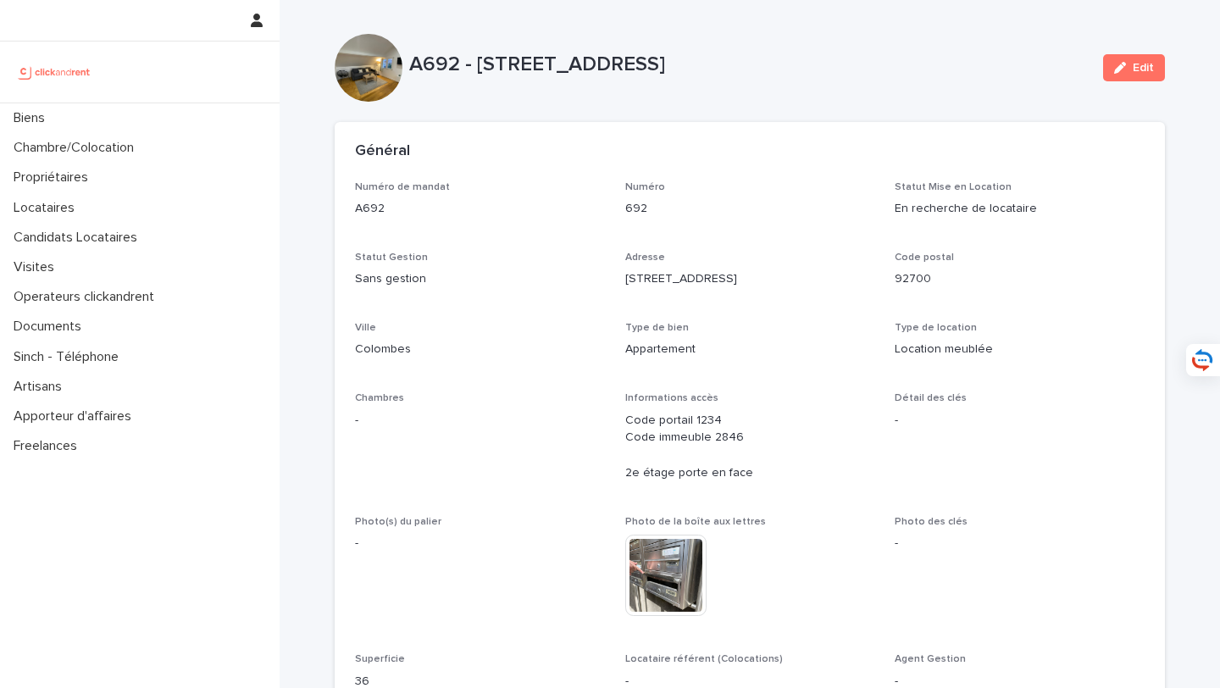
drag, startPoint x: 412, startPoint y: 61, endPoint x: 982, endPoint y: 64, distance: 570.0
click at [982, 64] on p "A692 - [STREET_ADDRESS]" at bounding box center [749, 65] width 680 height 25
copy p "A692 - 86 rue Solférino, Colombes 92700"
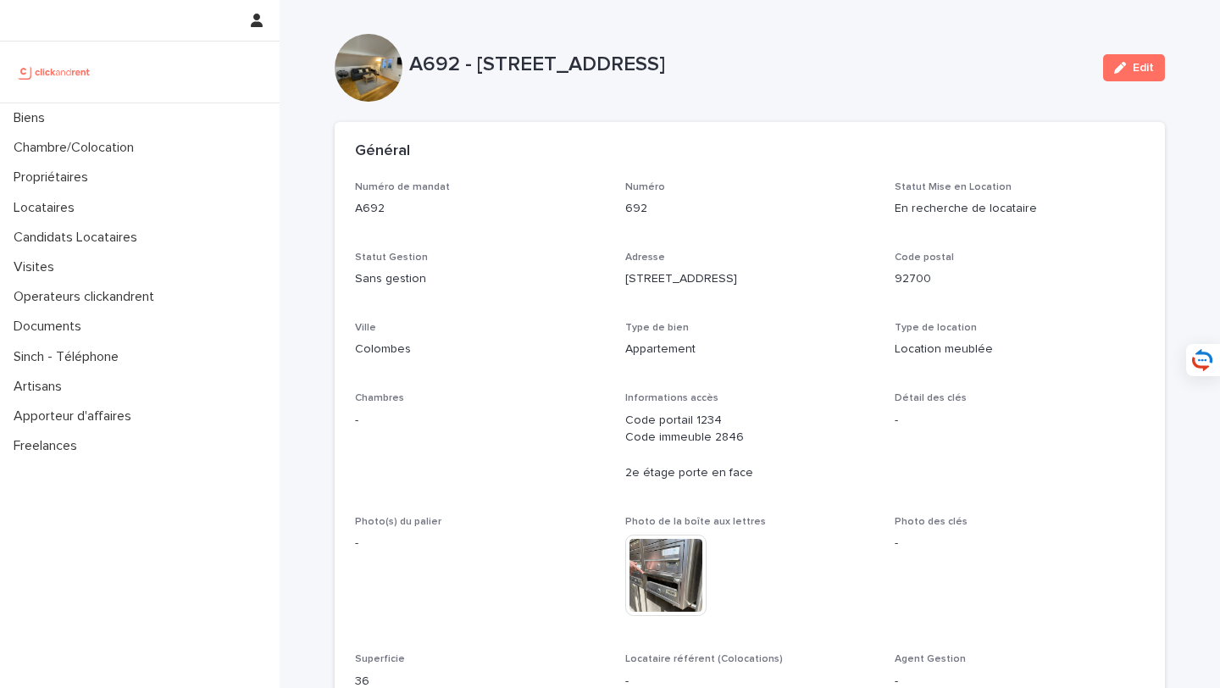
click at [453, 92] on div "A692 - 86 rue Solférino, Colombes 92700 Edit" at bounding box center [750, 68] width 830 height 68
drag, startPoint x: 410, startPoint y: 64, endPoint x: 792, endPoint y: 70, distance: 382.0
click at [792, 70] on p "A692 - 86 rue Solférino, Colombes 92700" at bounding box center [749, 65] width 680 height 25
copy p "A692 - 86 rue Solférino, Colombes 92700"
click at [223, 118] on div "Biens" at bounding box center [139, 118] width 279 height 30
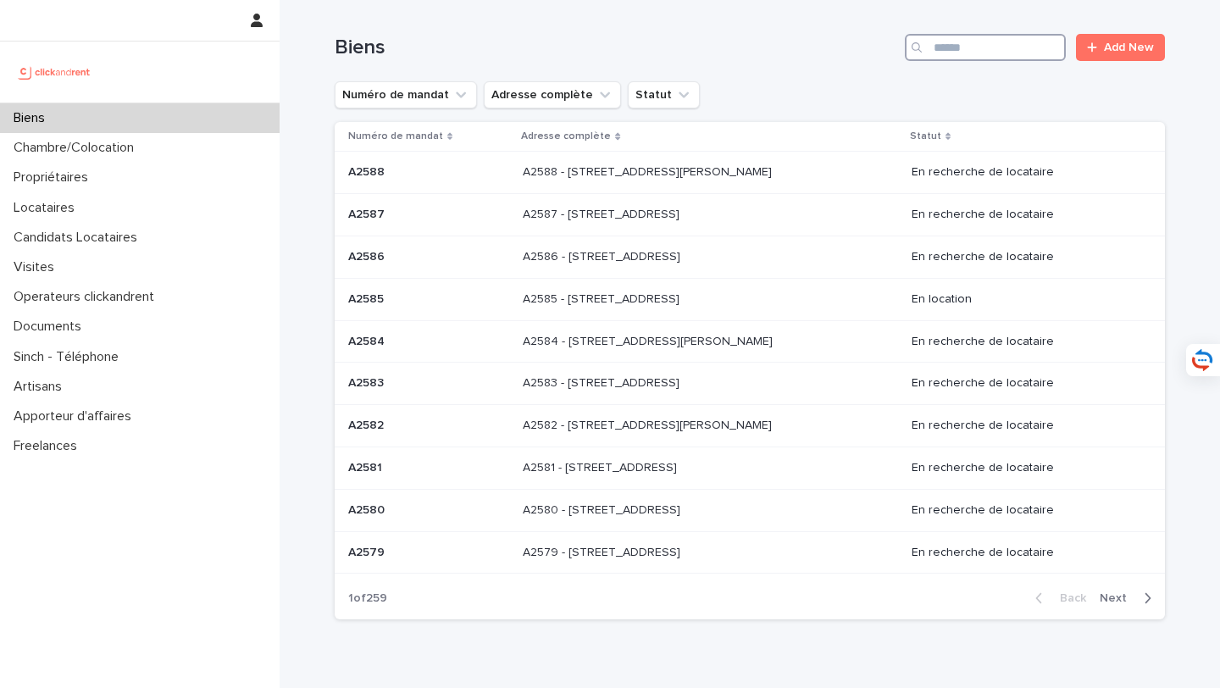
click at [954, 51] on input "Search" at bounding box center [984, 47] width 161 height 27
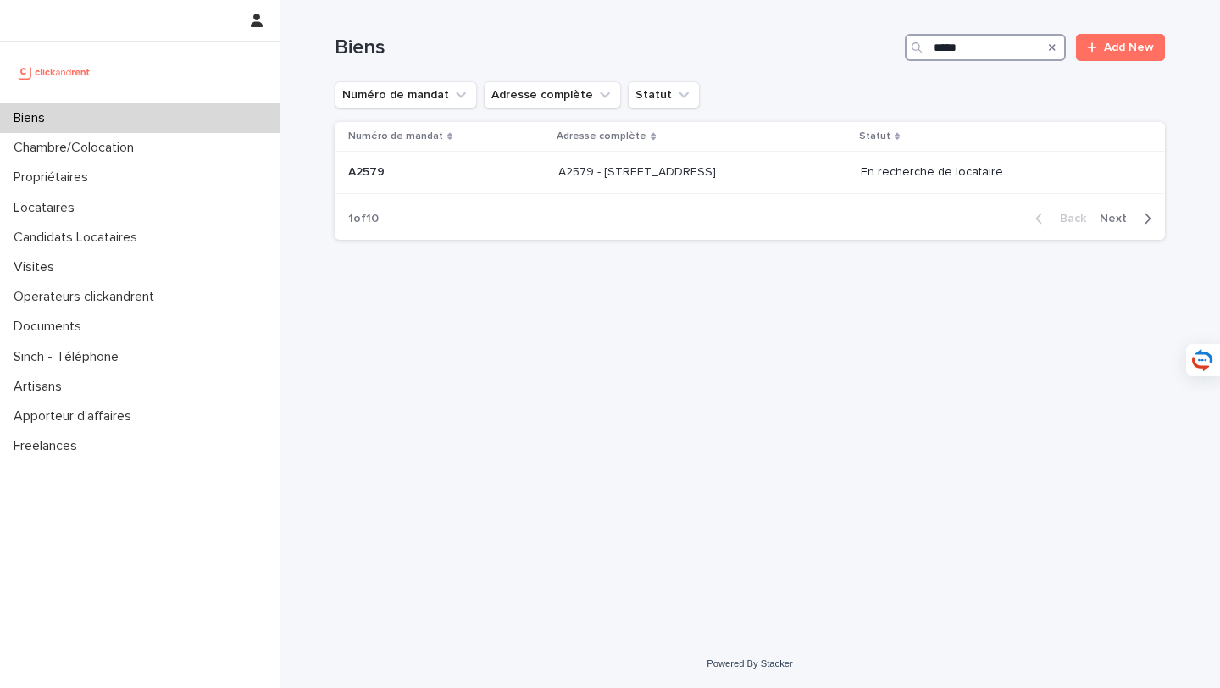
type input "*****"
click at [750, 173] on p at bounding box center [699, 172] width 282 height 14
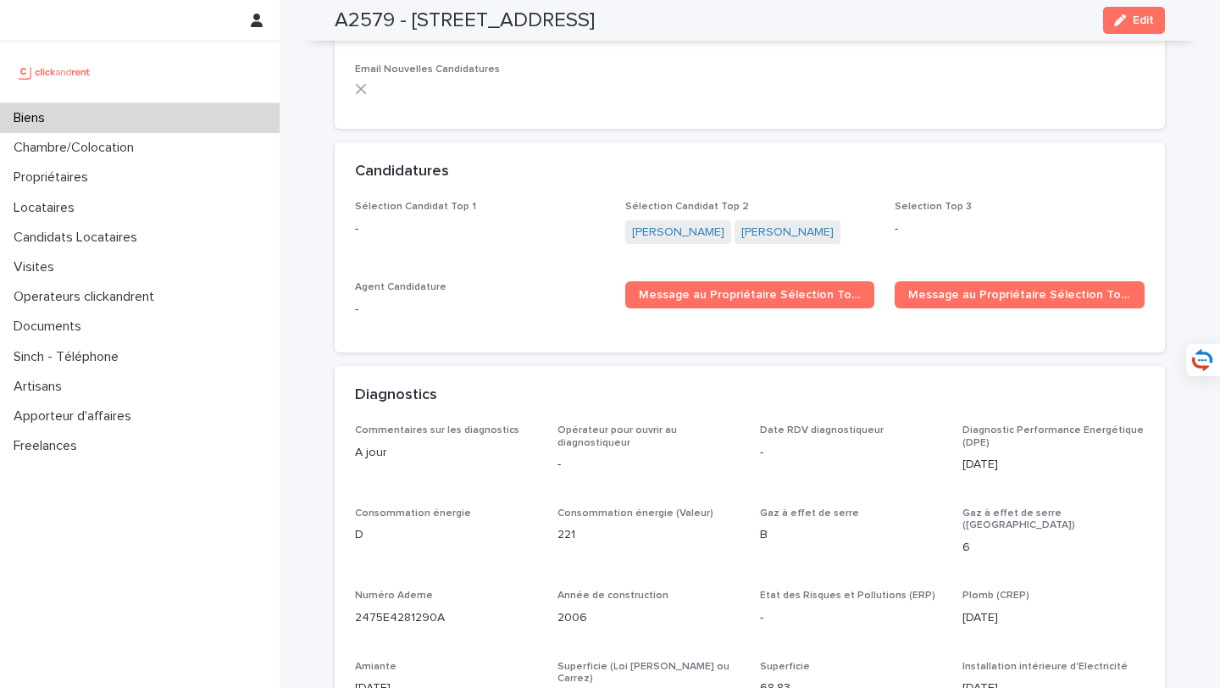
scroll to position [5418, 0]
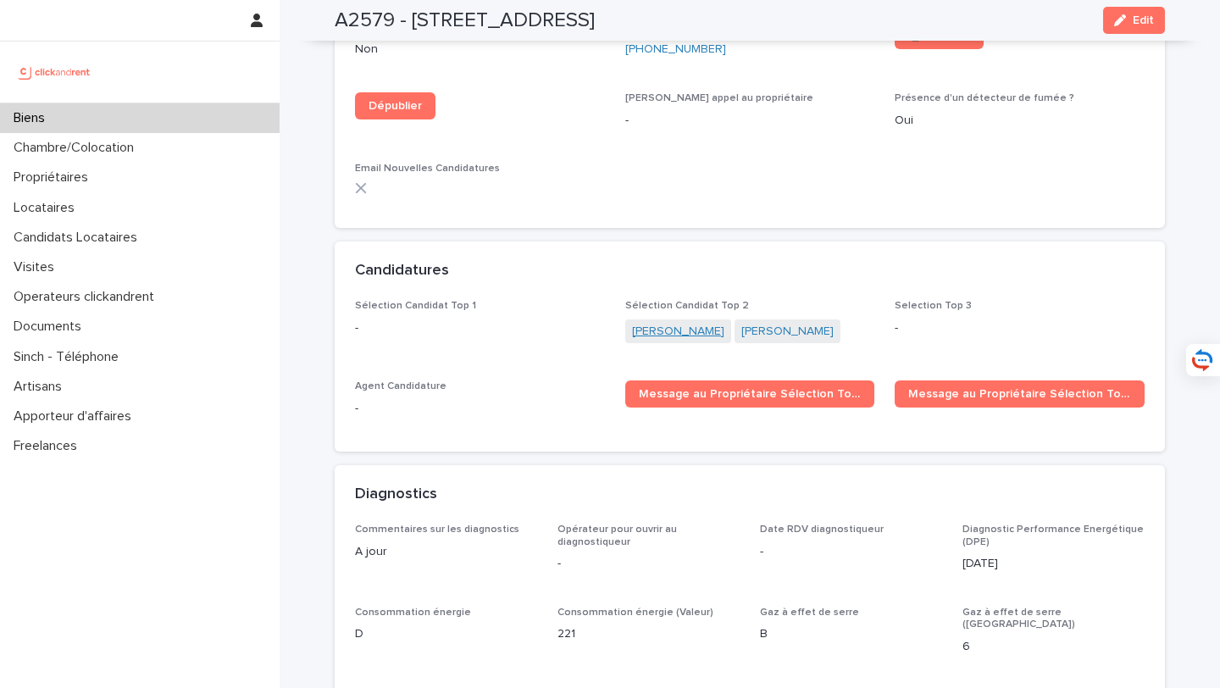
click at [659, 323] on link "Claire Karoubi" at bounding box center [678, 332] width 92 height 18
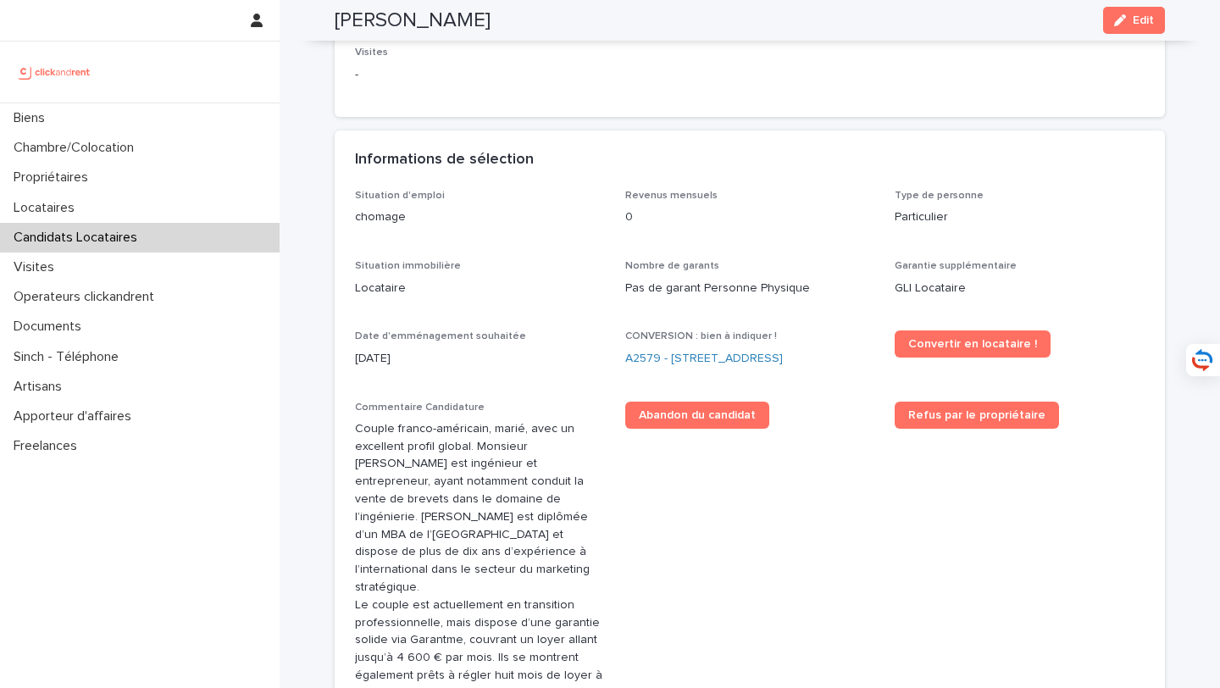
scroll to position [353, 0]
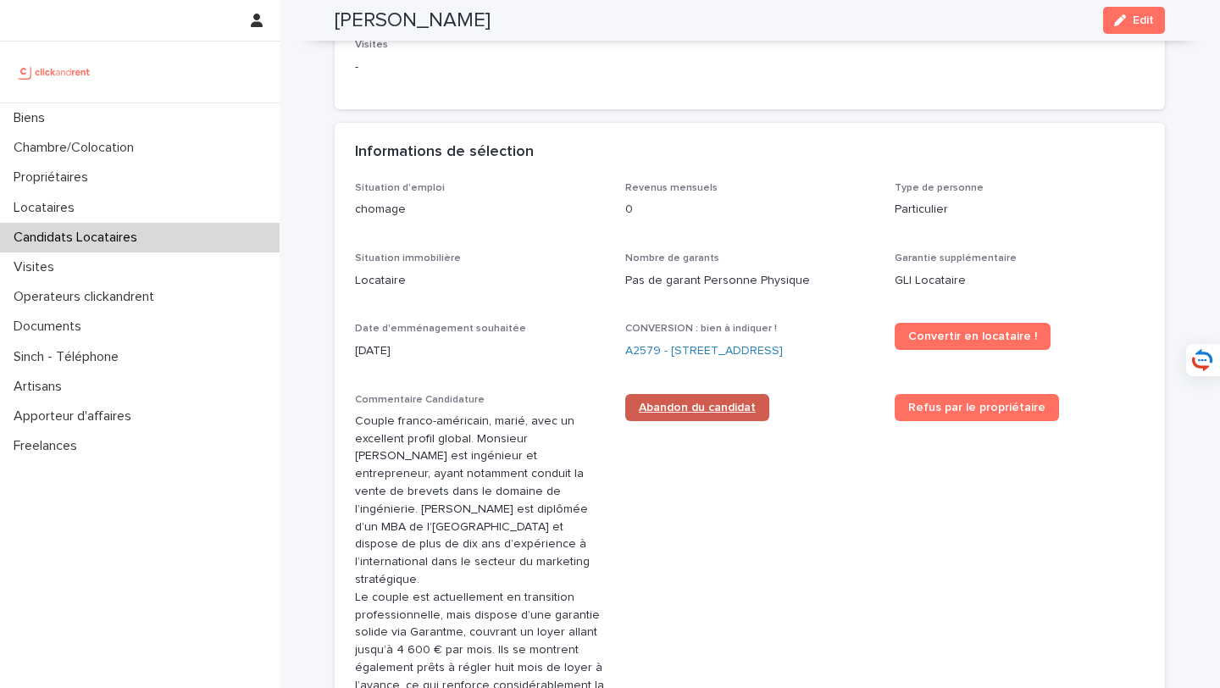
click at [689, 413] on link "Abandon du candidat" at bounding box center [697, 407] width 144 height 27
click at [695, 343] on link "A2579 - [STREET_ADDRESS]" at bounding box center [704, 351] width 158 height 18
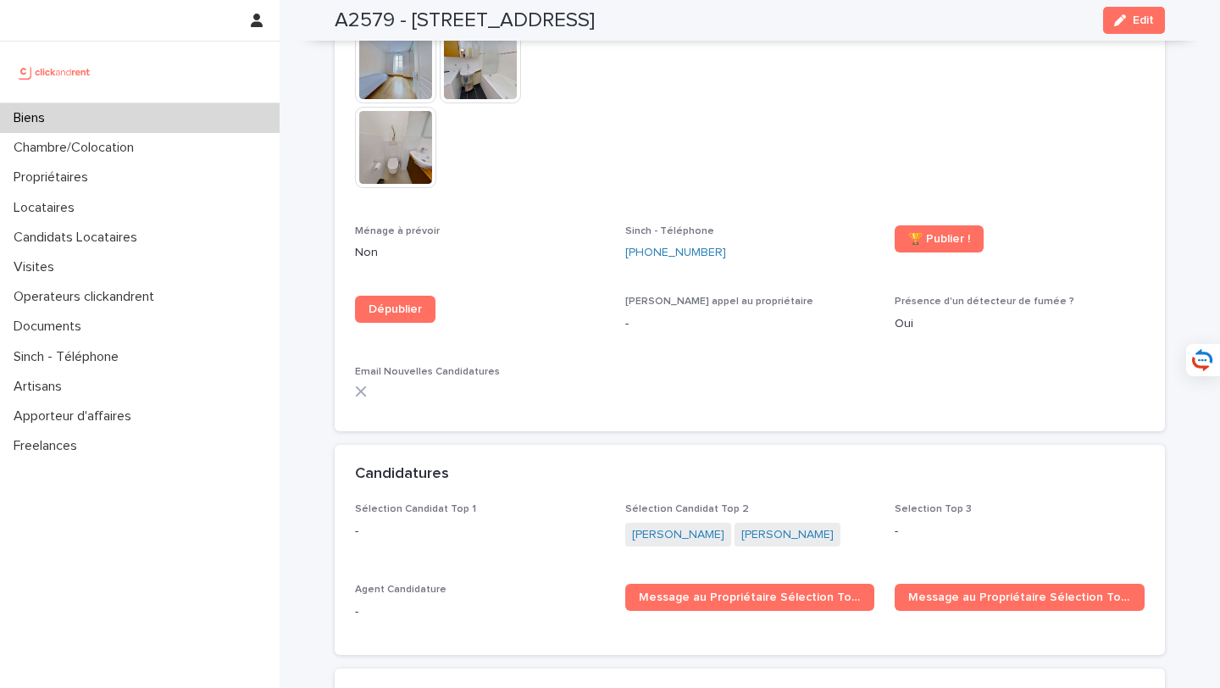
scroll to position [5289, 0]
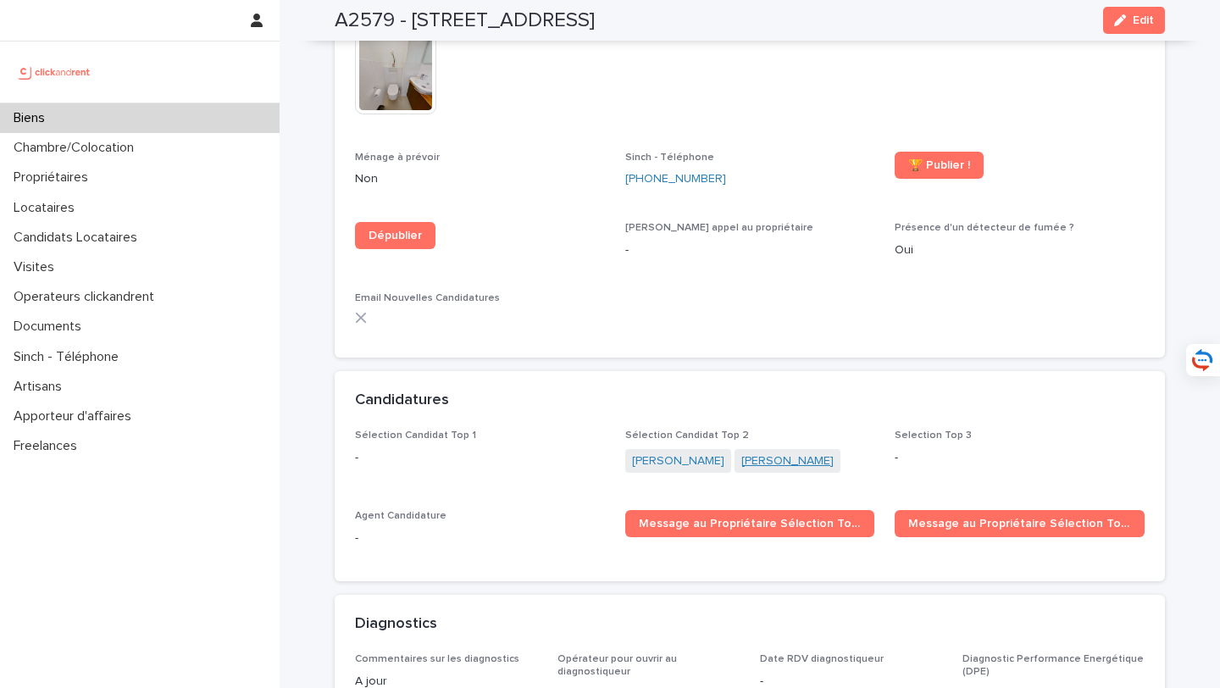
click at [750, 452] on link "Damien Duvaut" at bounding box center [787, 461] width 92 height 18
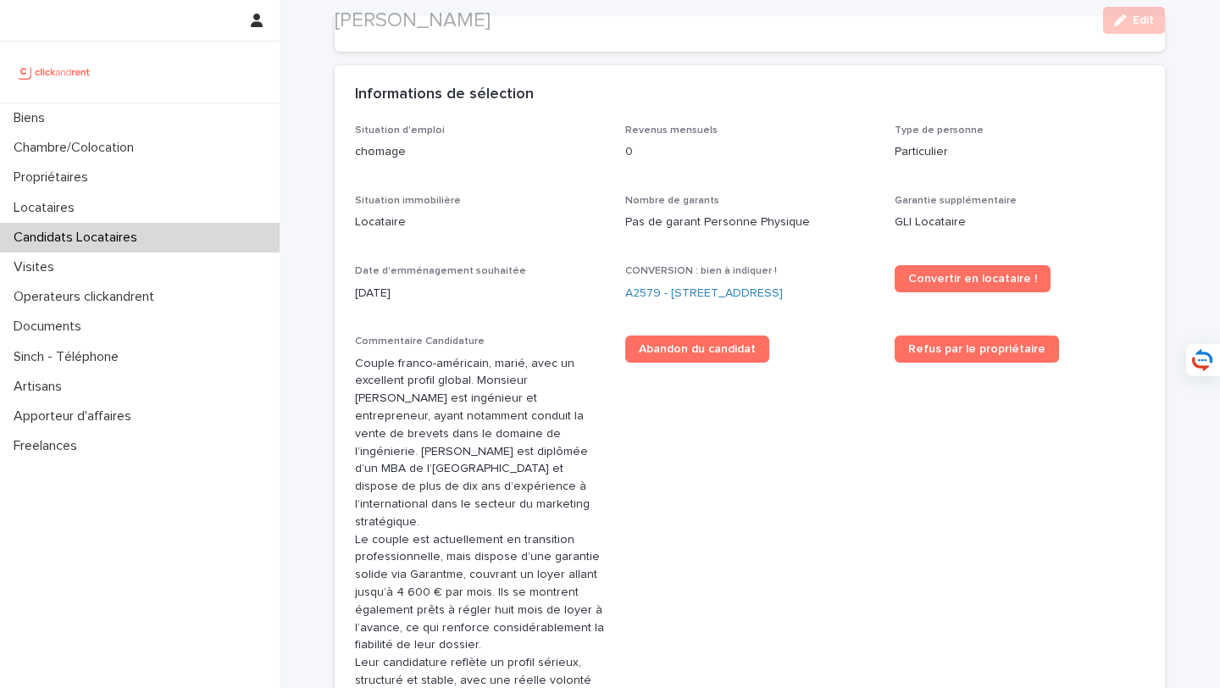
scroll to position [561, 0]
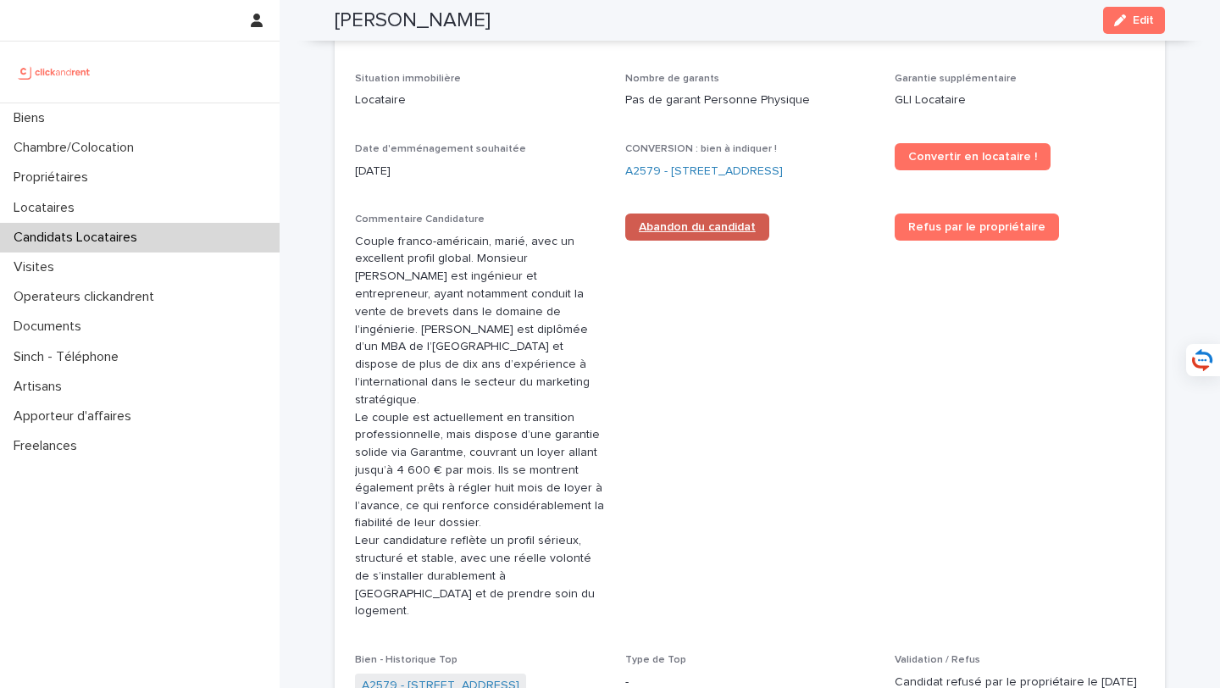
click at [705, 221] on span "Abandon du candidat" at bounding box center [697, 227] width 117 height 12
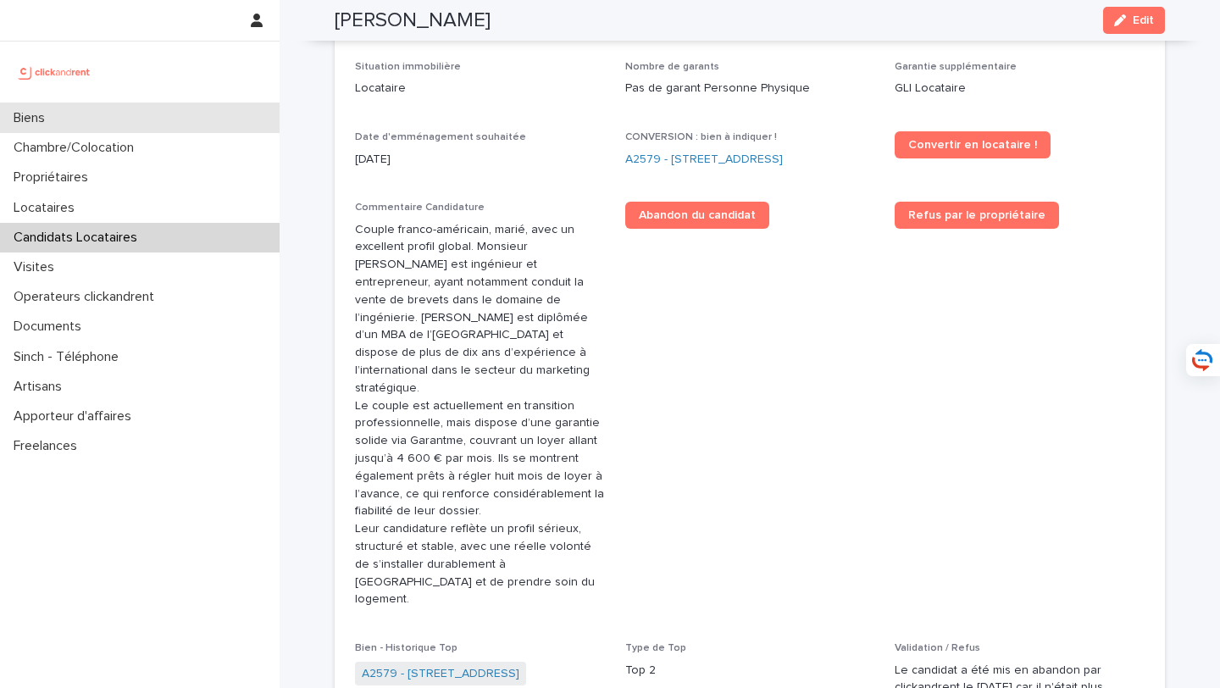
click at [240, 113] on div "Biens" at bounding box center [139, 118] width 279 height 30
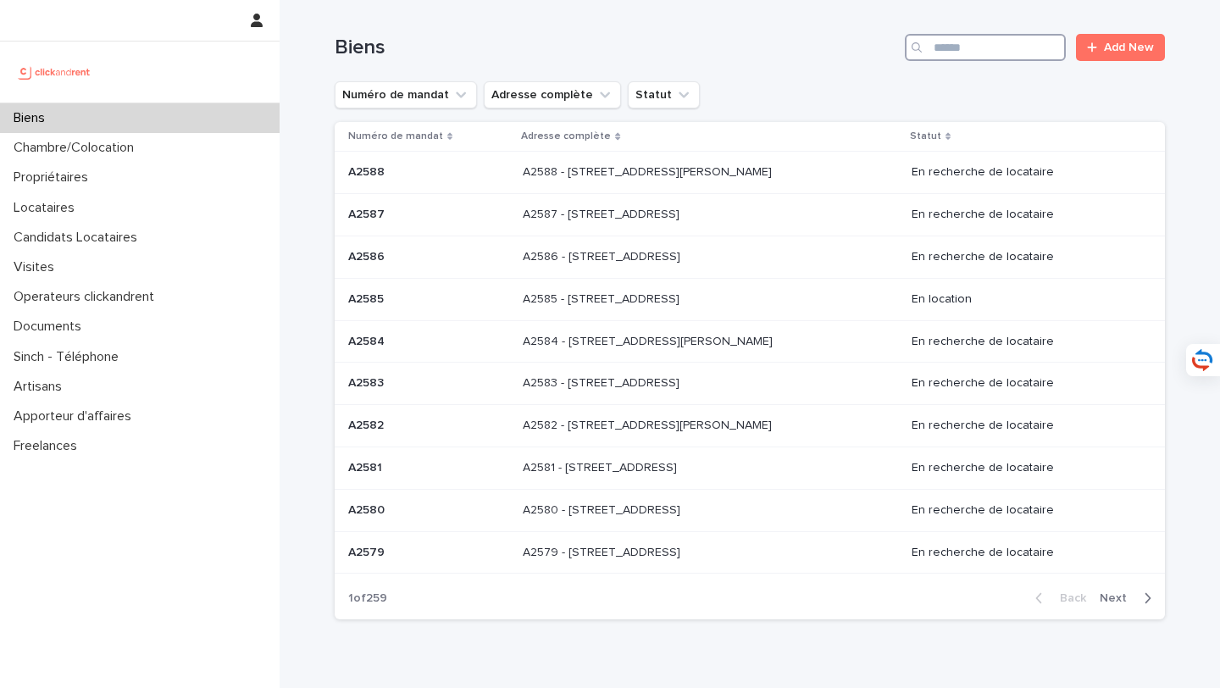
click at [949, 49] on input "Search" at bounding box center [984, 47] width 161 height 27
type input "****"
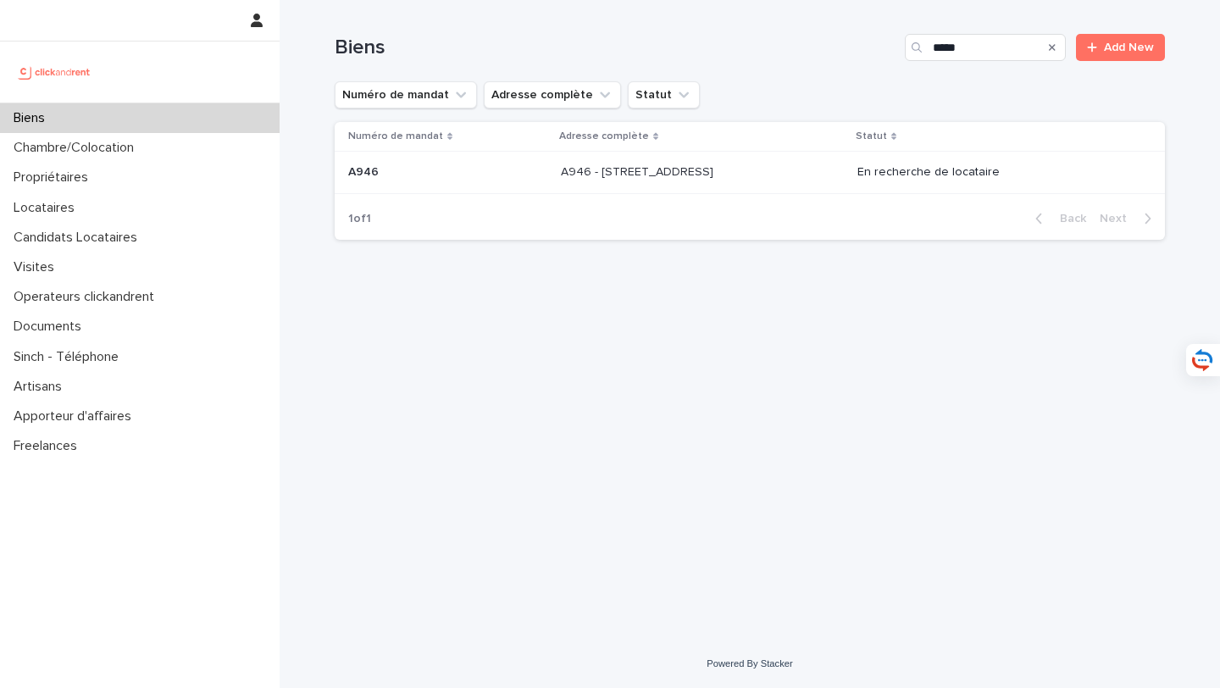
click at [688, 184] on div "A946 - 41 rue de la Chapelle, Paris 75018 A946 - 41 rue de la Chapelle, Paris 7…" at bounding box center [702, 172] width 283 height 28
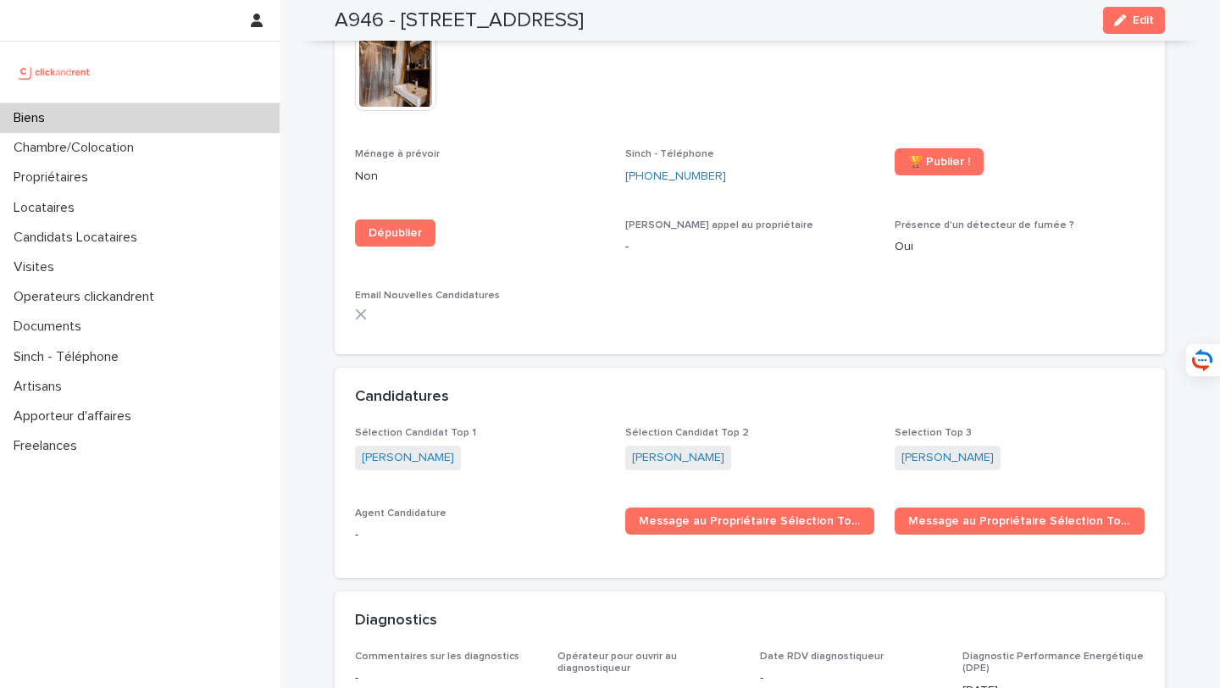
scroll to position [5157, 0]
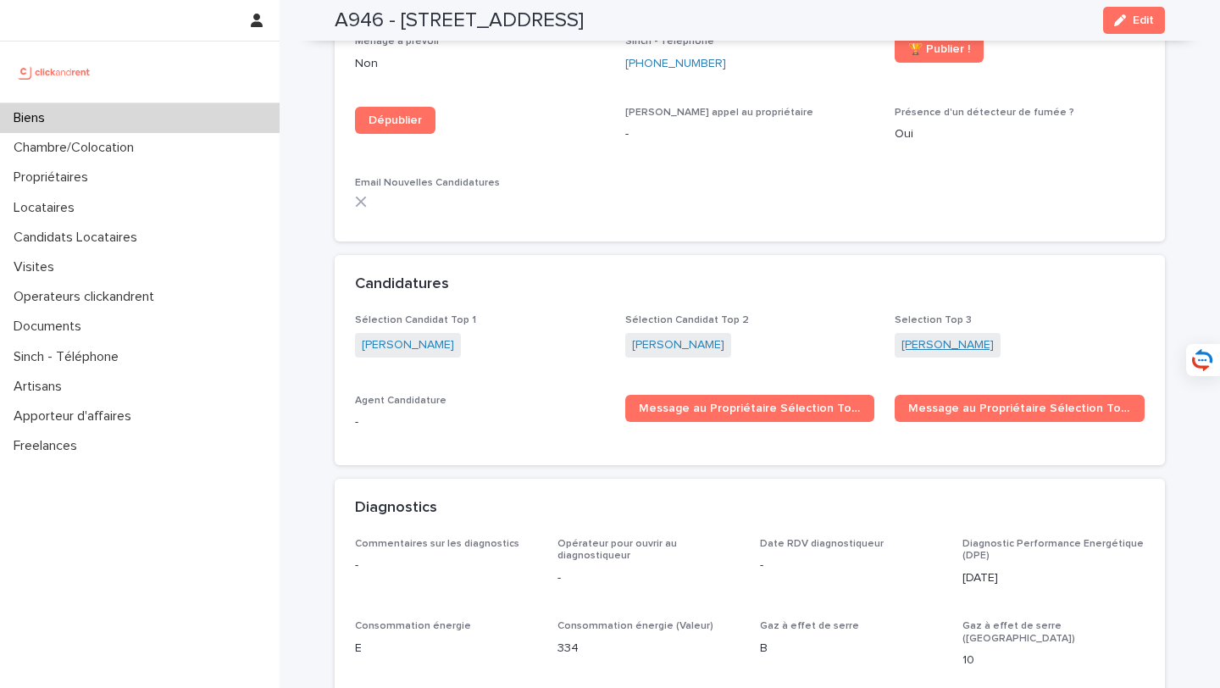
click at [942, 336] on link "Laurie Masselot" at bounding box center [947, 345] width 92 height 18
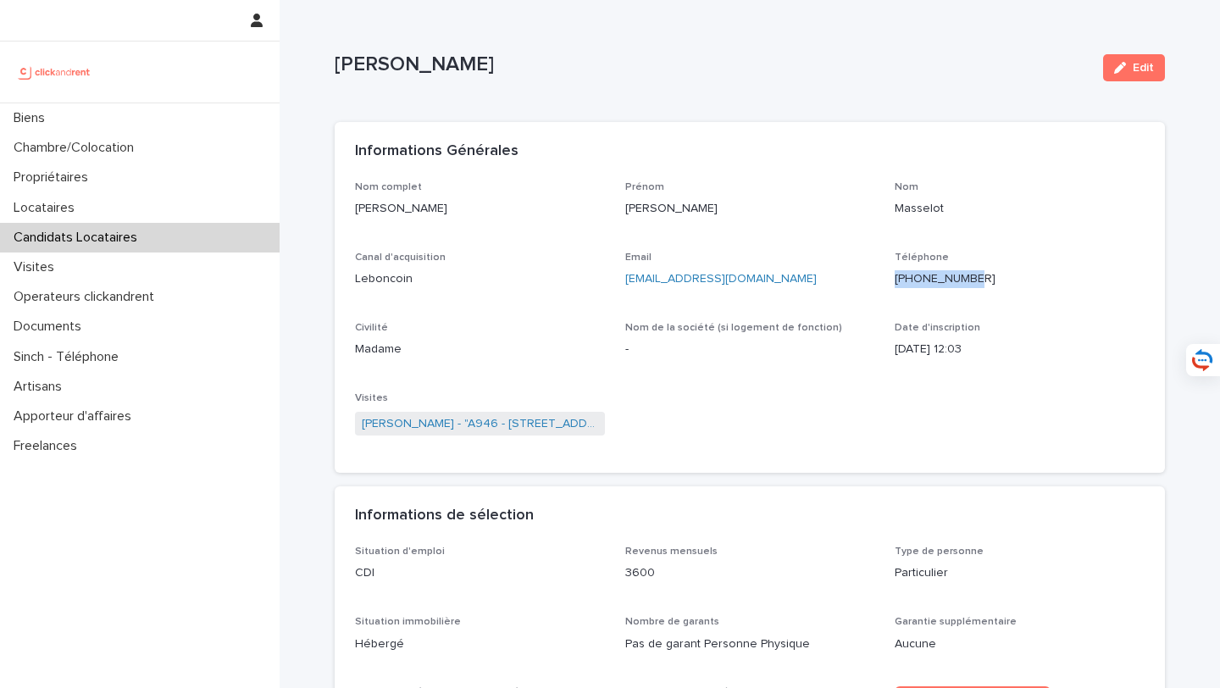
drag, startPoint x: 997, startPoint y: 282, endPoint x: 902, endPoint y: 281, distance: 94.9
click at [902, 281] on p "+33667131082" at bounding box center [1019, 279] width 250 height 18
copy ringoverc2c-84e06f14122c "+33667131082"
drag, startPoint x: 487, startPoint y: 213, endPoint x: 350, endPoint y: 214, distance: 137.2
click at [350, 214] on div "Nom complet Laurie Masselot Prénom Laurie Nom Masselot Canal d'acquisition Lebo…" at bounding box center [750, 327] width 830 height 292
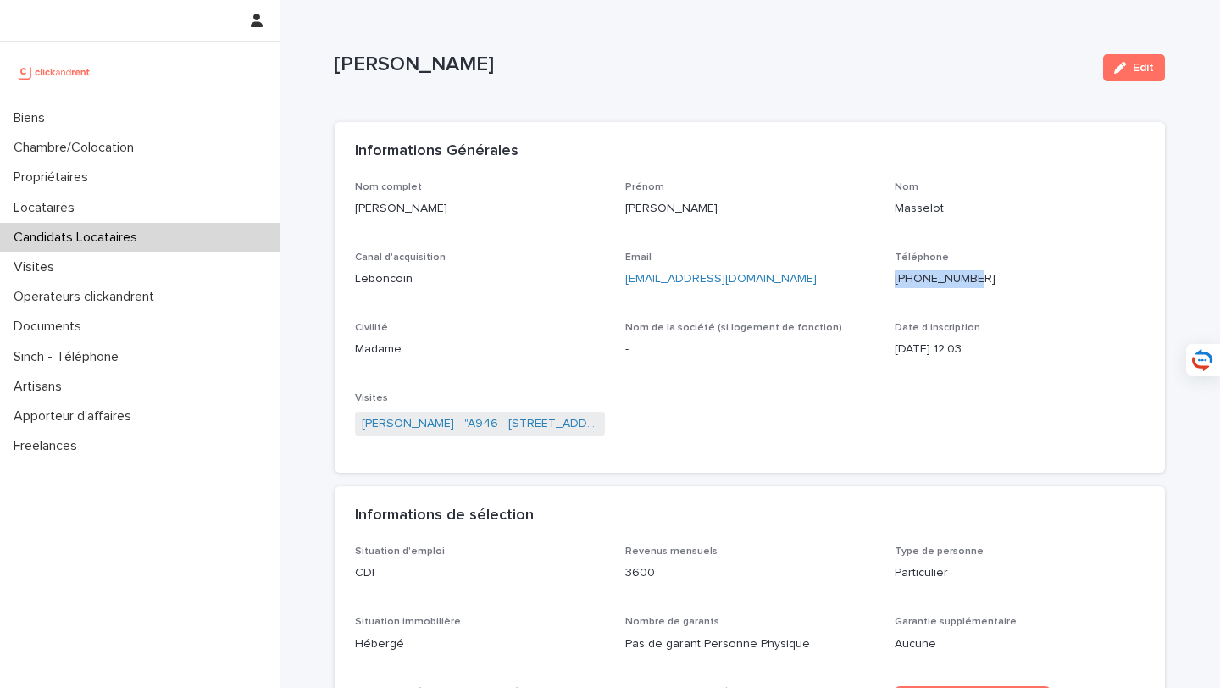
copy p "Laurie Masselot"
click at [218, 132] on div "Biens" at bounding box center [139, 118] width 279 height 30
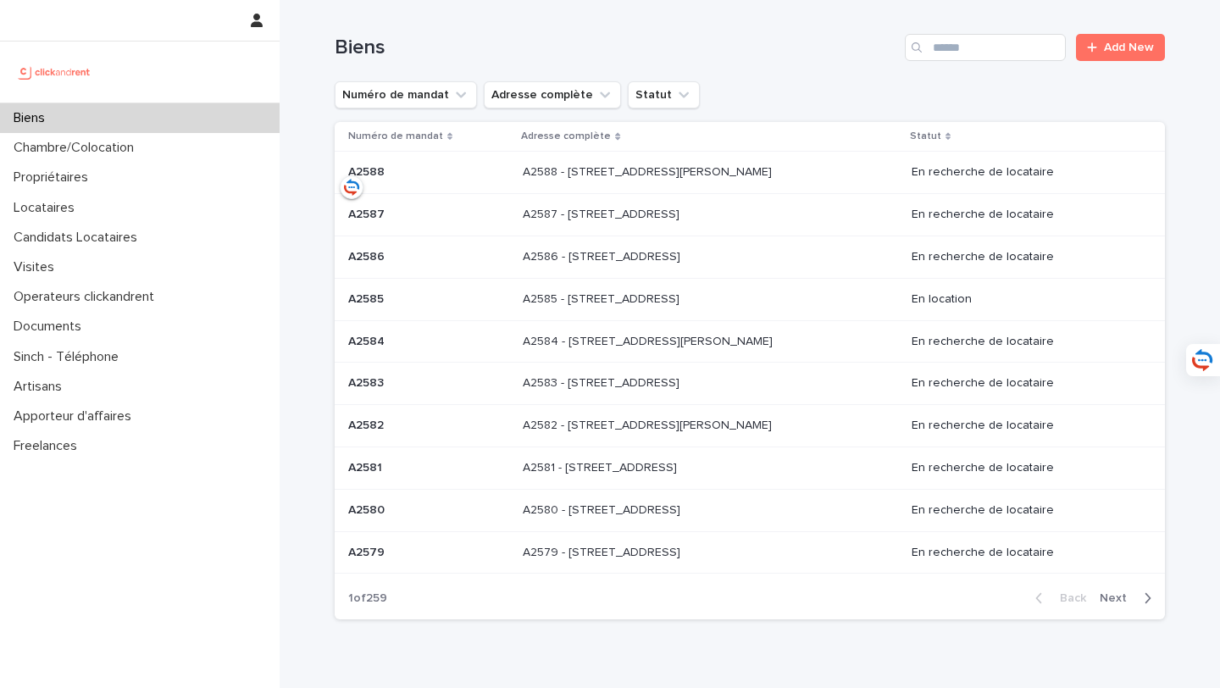
click at [218, 121] on div "Biens" at bounding box center [139, 118] width 279 height 30
click at [1010, 39] on input "Search" at bounding box center [984, 47] width 161 height 27
type input "*****"
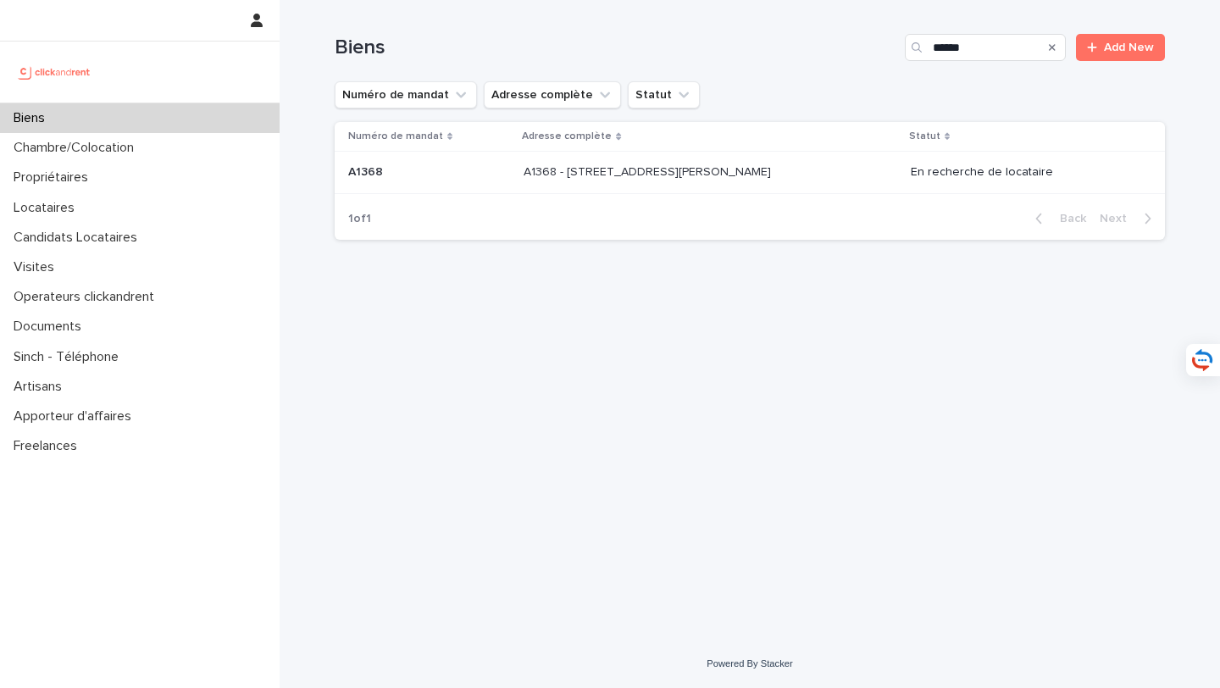
click at [762, 169] on p "A1368 - 39 rue de l'Abbé Ruellan, Argenteuil 95100" at bounding box center [648, 171] width 251 height 18
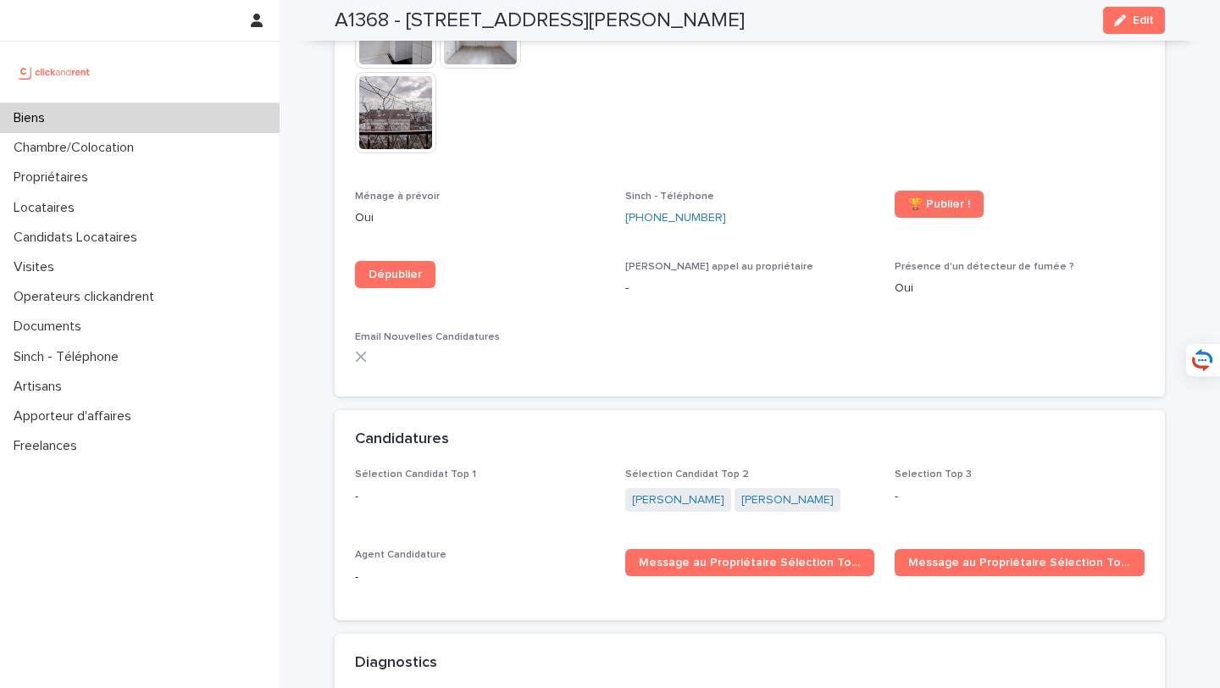
scroll to position [4880, 0]
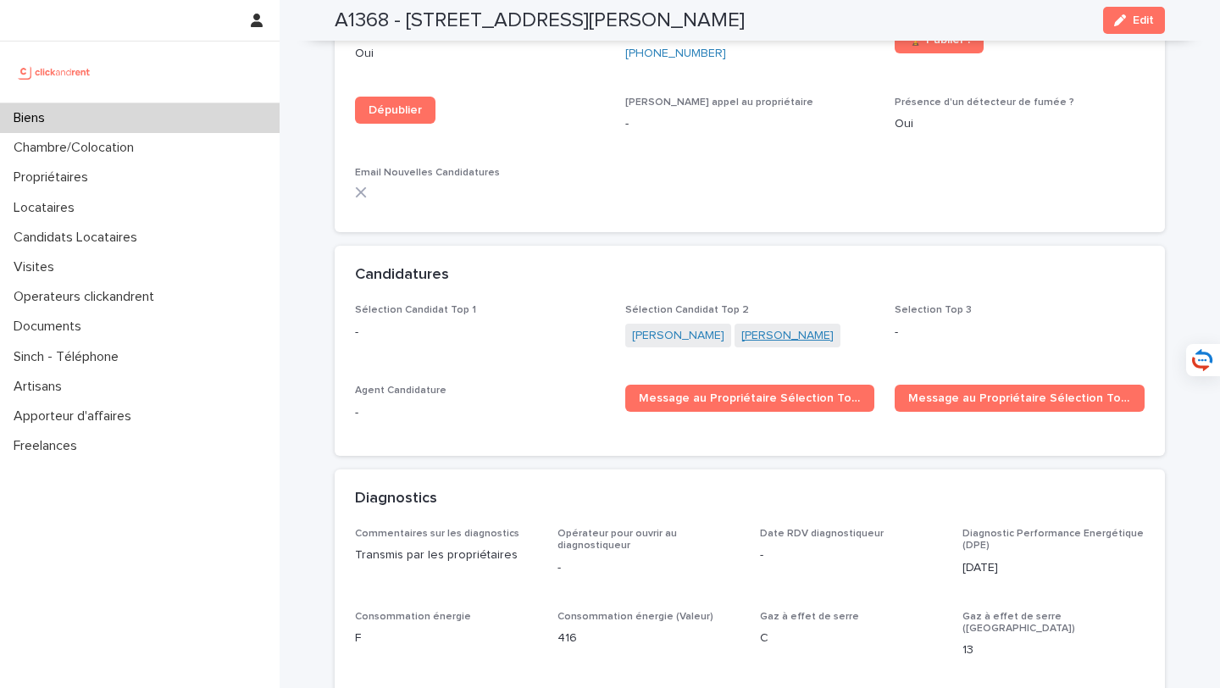
click at [758, 327] on link "Nadjati Younoussa" at bounding box center [787, 336] width 92 height 18
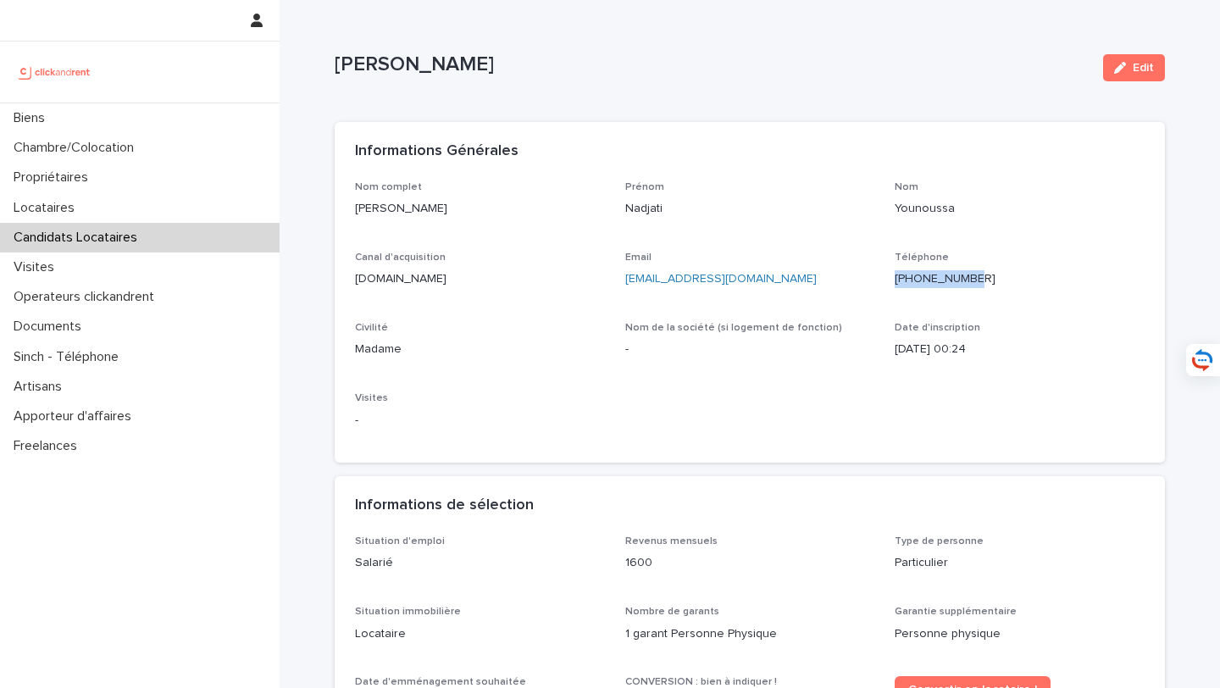
drag, startPoint x: 1017, startPoint y: 271, endPoint x: 905, endPoint y: 280, distance: 112.2
click at [905, 280] on p "+33752088444" at bounding box center [1019, 279] width 250 height 18
copy ringoverc2c-84e06f14122c "+33752088444"
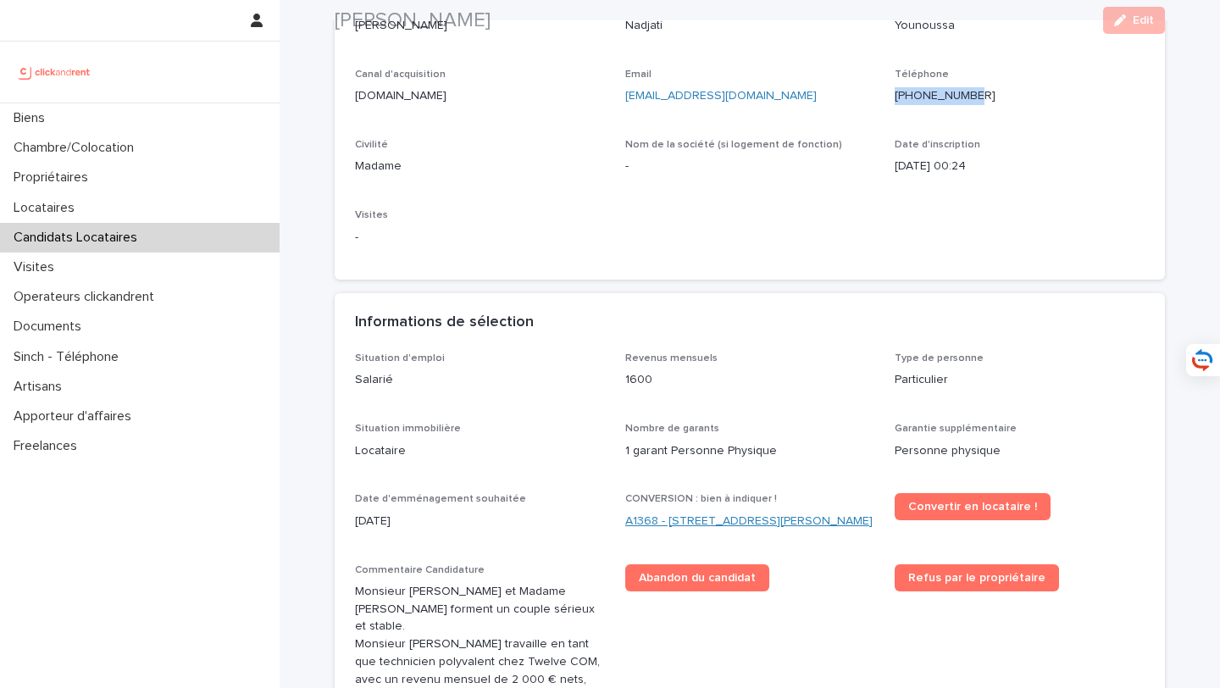
scroll to position [197, 0]
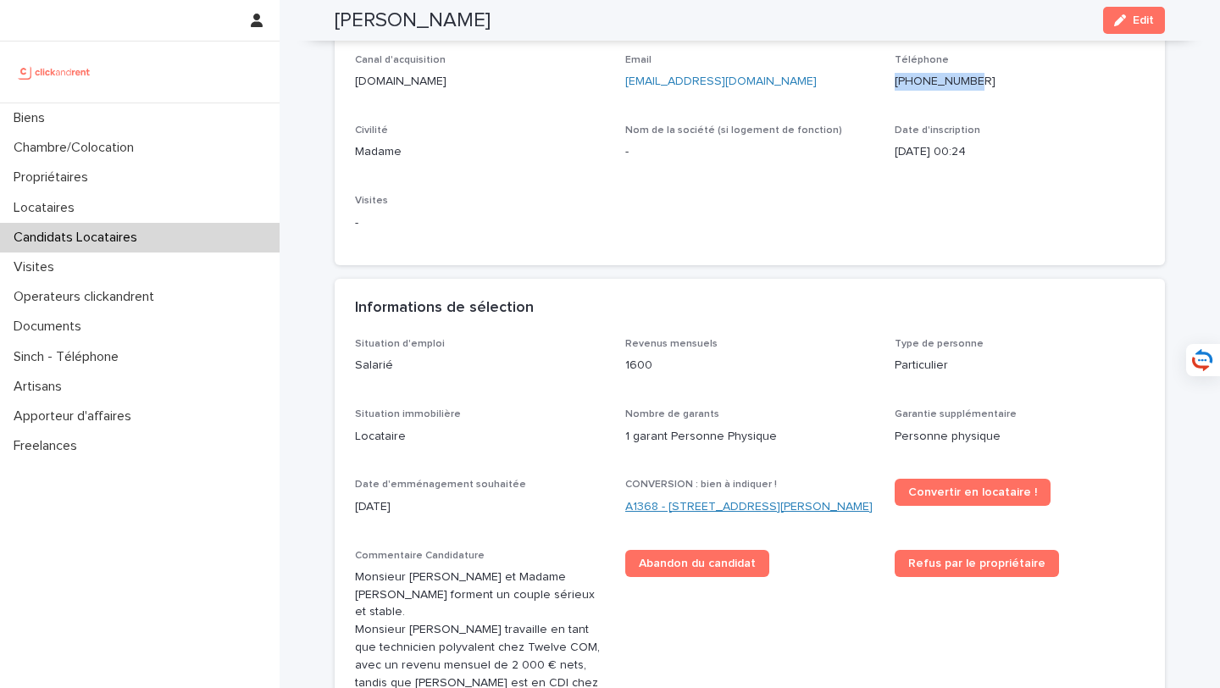
click at [657, 511] on link "A1368 - 39 rue de l'Abbé Ruellan, Argenteuil 95100" at bounding box center [748, 507] width 247 height 18
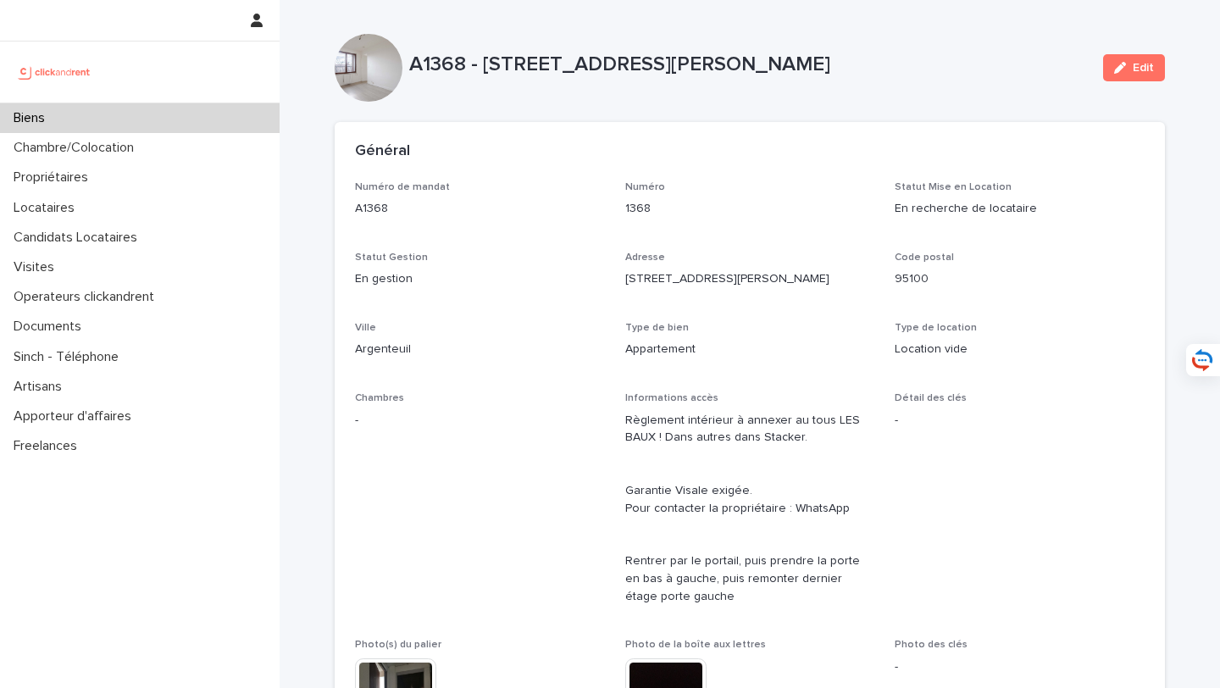
click at [229, 122] on div "Biens" at bounding box center [139, 118] width 279 height 30
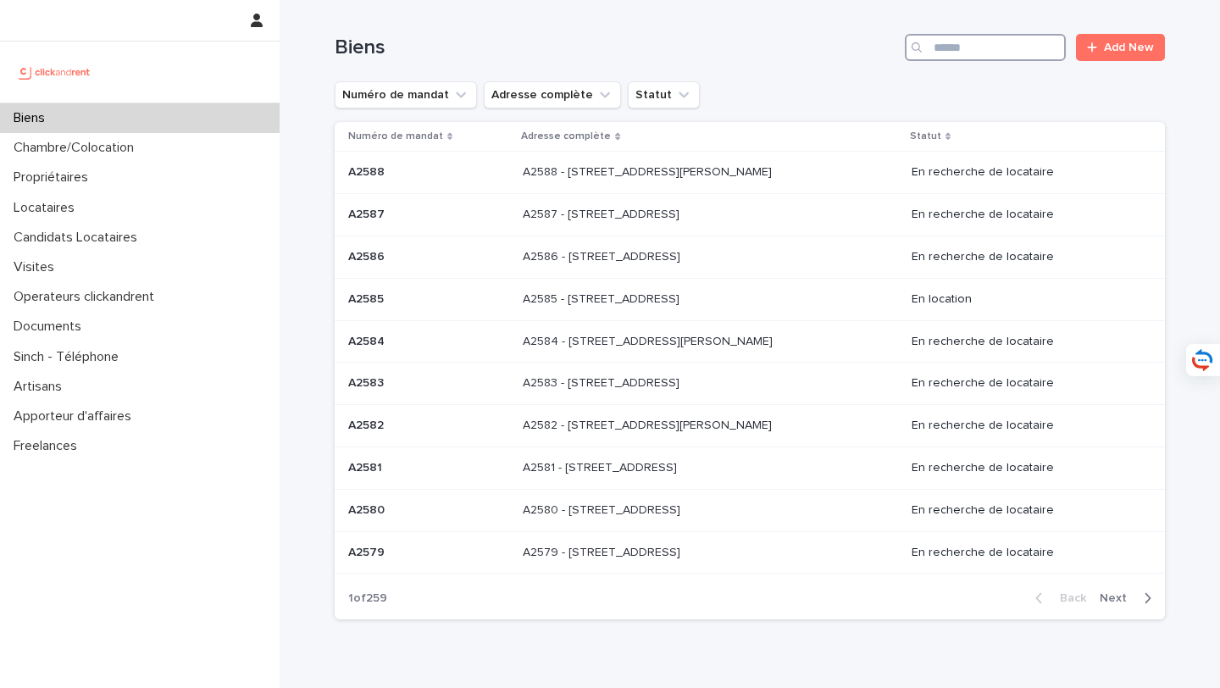
click at [962, 56] on input "Search" at bounding box center [984, 47] width 161 height 27
type input "*****"
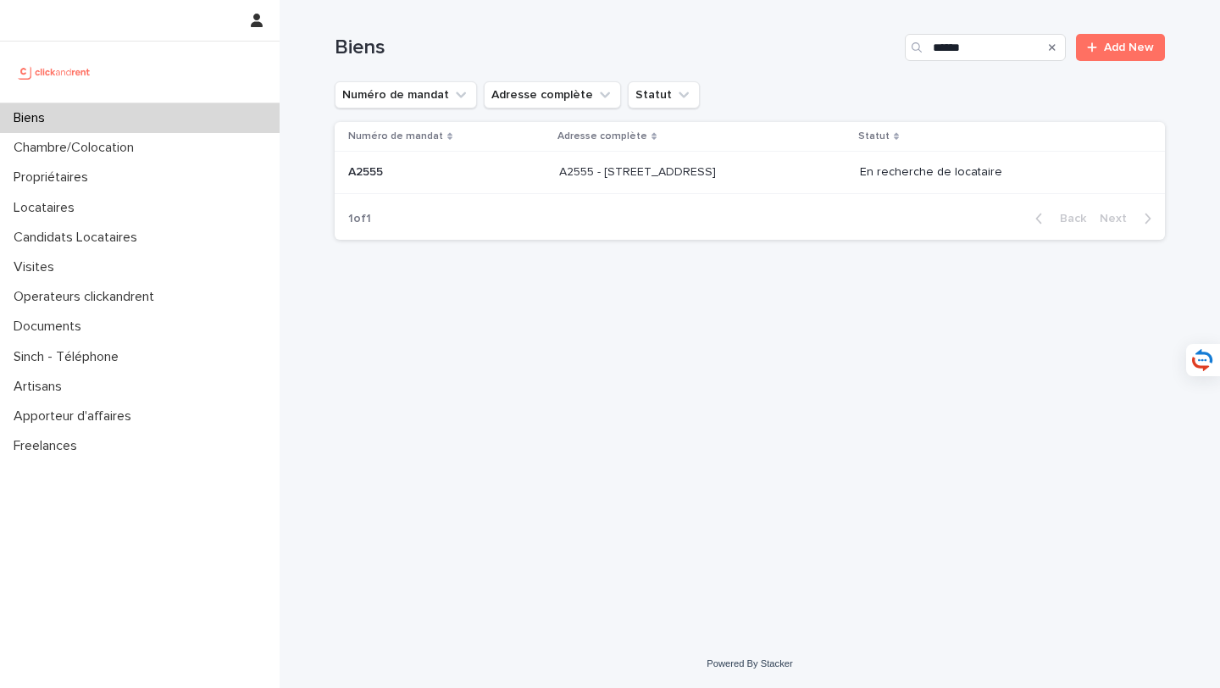
click at [703, 180] on p "A2555 - 45 rue d'Alésia, Paris 75014" at bounding box center [639, 171] width 160 height 18
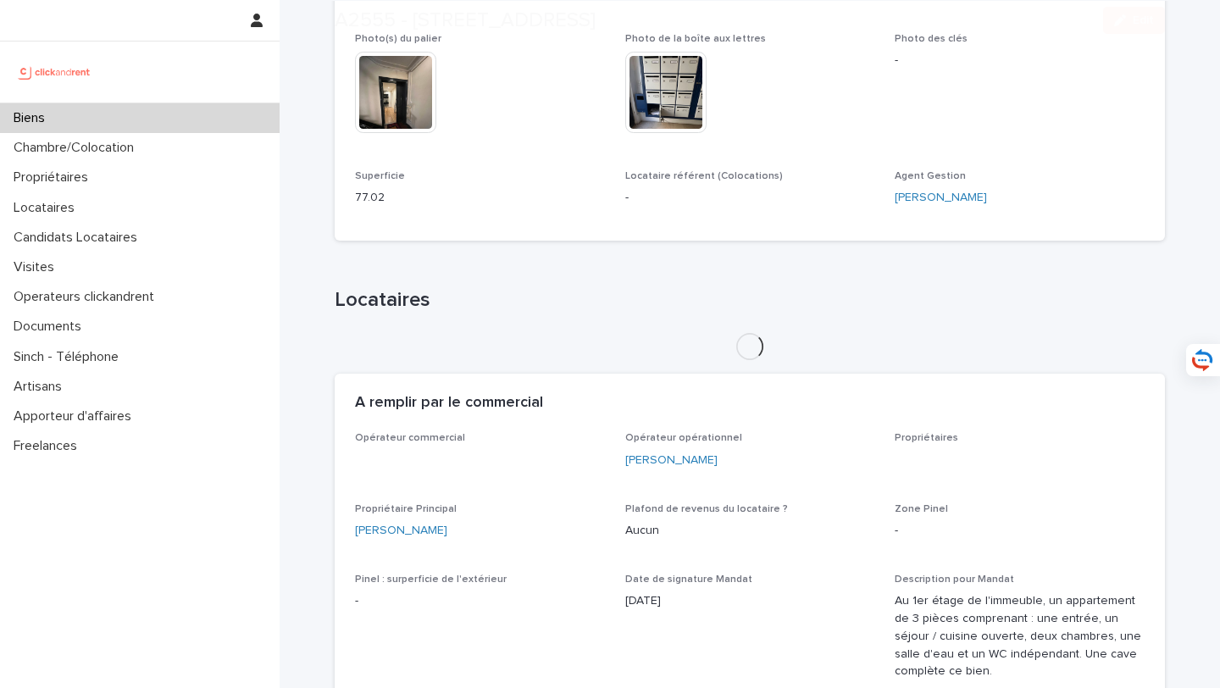
scroll to position [654, 0]
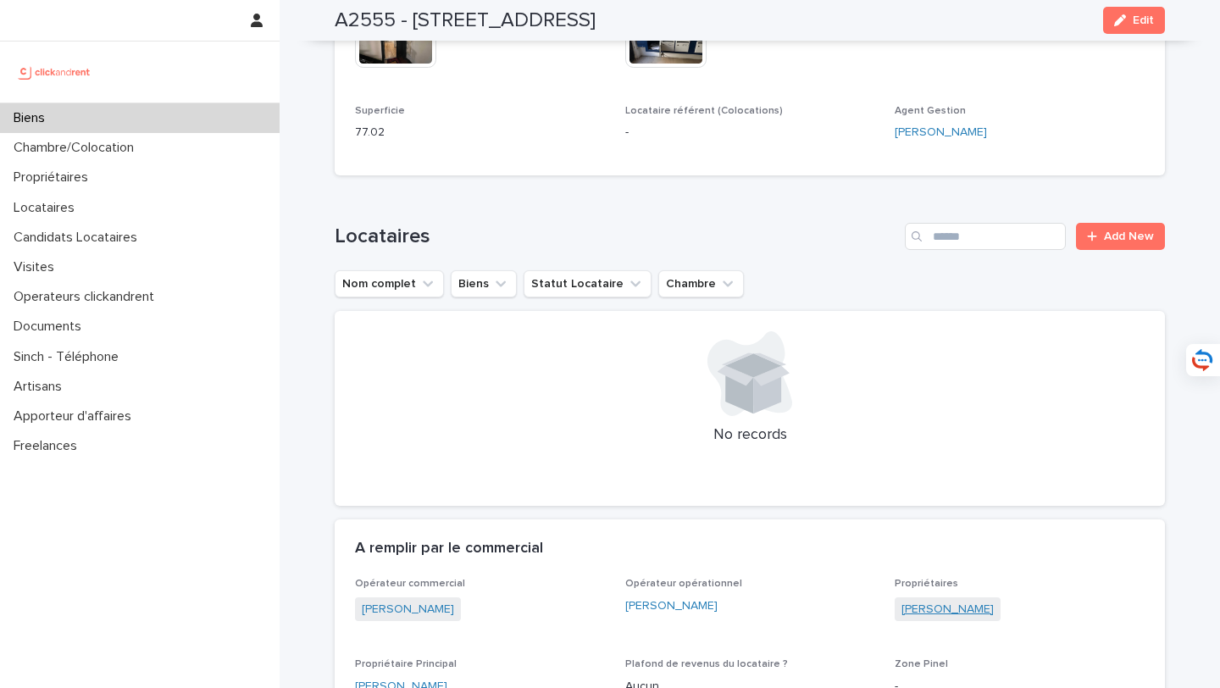
click at [949, 600] on link "Sarah Shahram" at bounding box center [947, 609] width 92 height 18
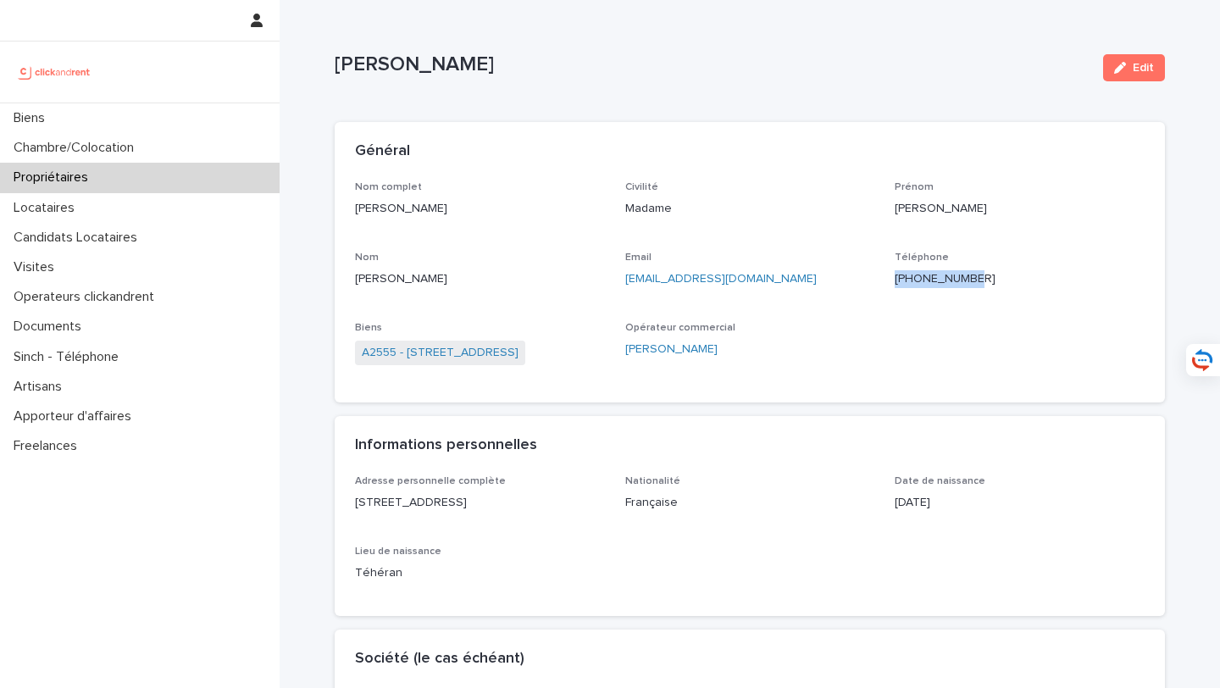
drag, startPoint x: 1011, startPoint y: 282, endPoint x: 904, endPoint y: 281, distance: 106.7
click at [904, 281] on p "+33695151082" at bounding box center [1019, 279] width 250 height 18
copy ringoverc2c-84e06f14122c "+33695151082"
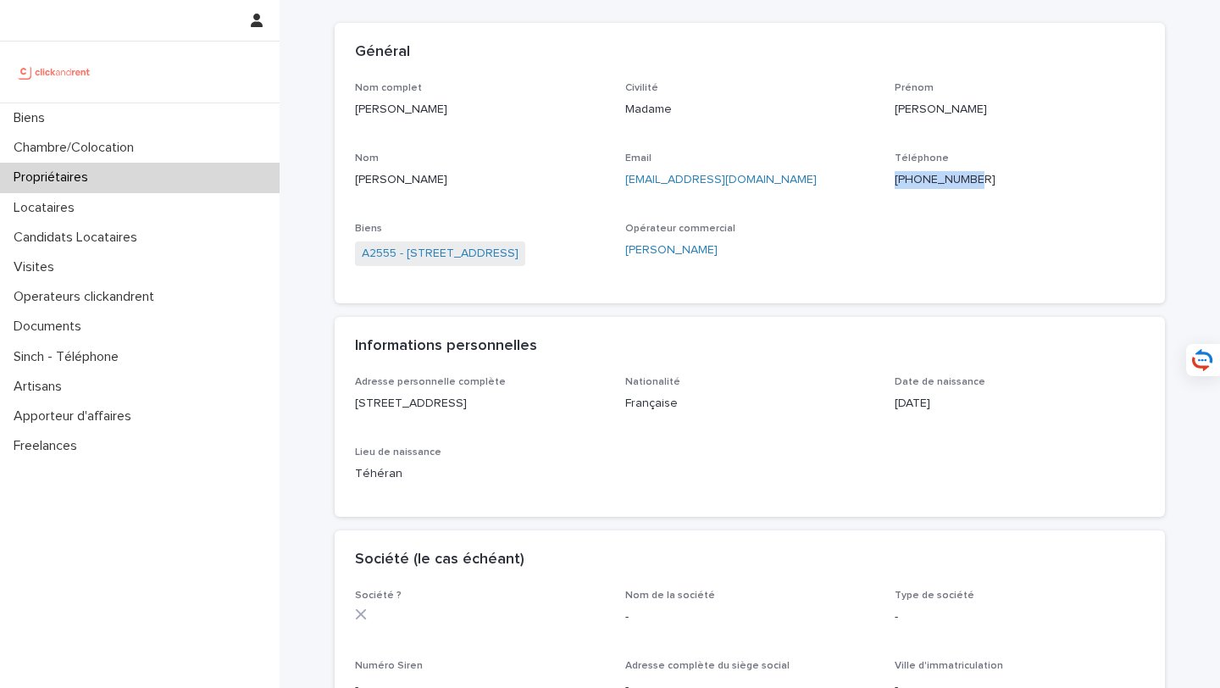
scroll to position [119, 0]
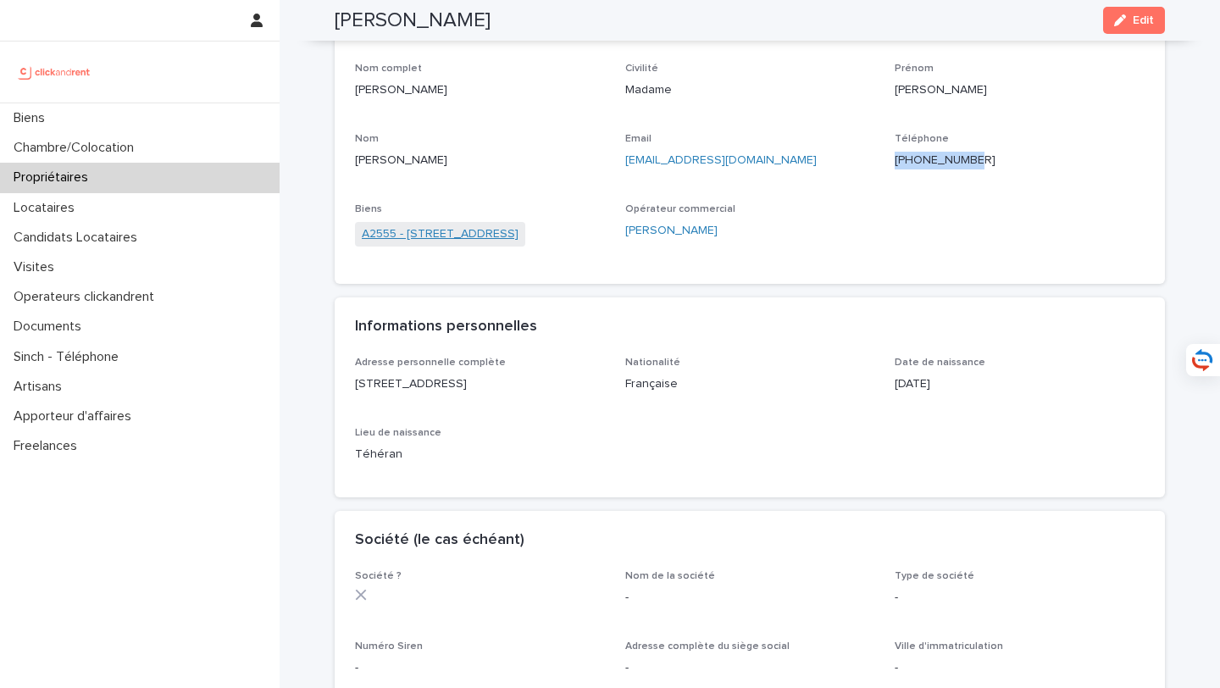
click at [490, 233] on link "A2555 - 45 rue d'Alésia, Paris 75014" at bounding box center [440, 234] width 157 height 18
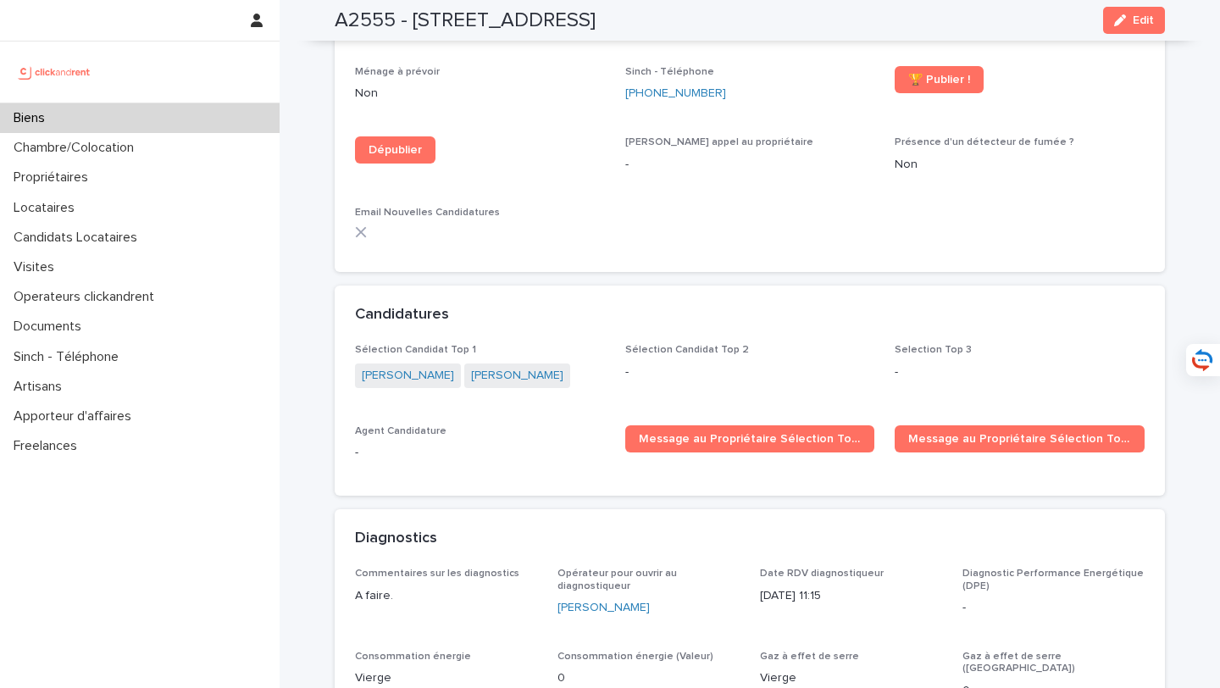
scroll to position [4709, 0]
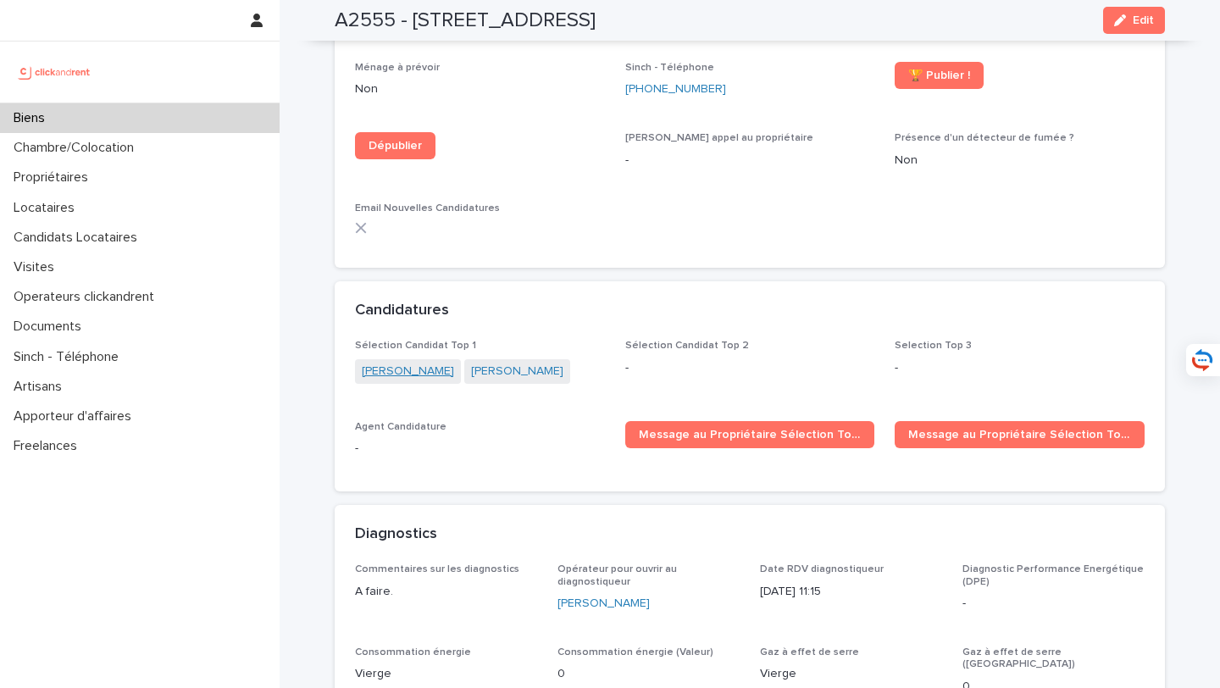
click at [407, 362] on link "Sofija Abramova" at bounding box center [408, 371] width 92 height 18
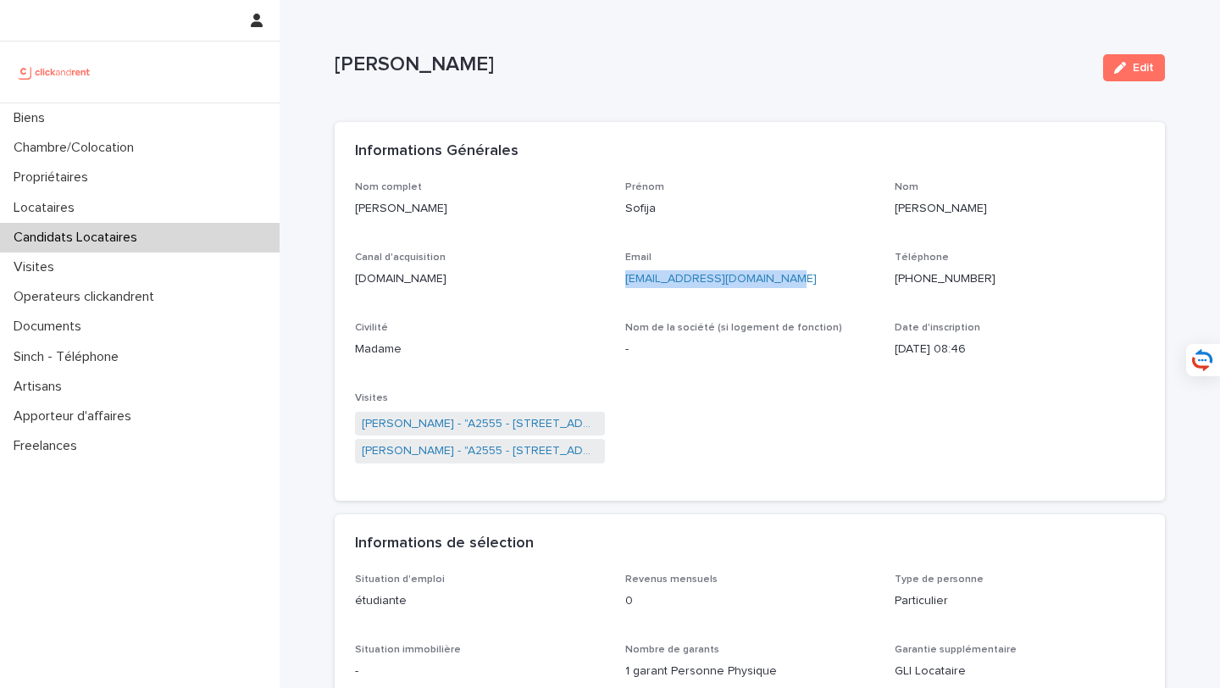
drag, startPoint x: 788, startPoint y: 281, endPoint x: 625, endPoint y: 284, distance: 163.5
click at [625, 284] on p "sofijaabramova38@gmail.com" at bounding box center [750, 279] width 250 height 18
copy link "sofijaabramova38@gmail.com"
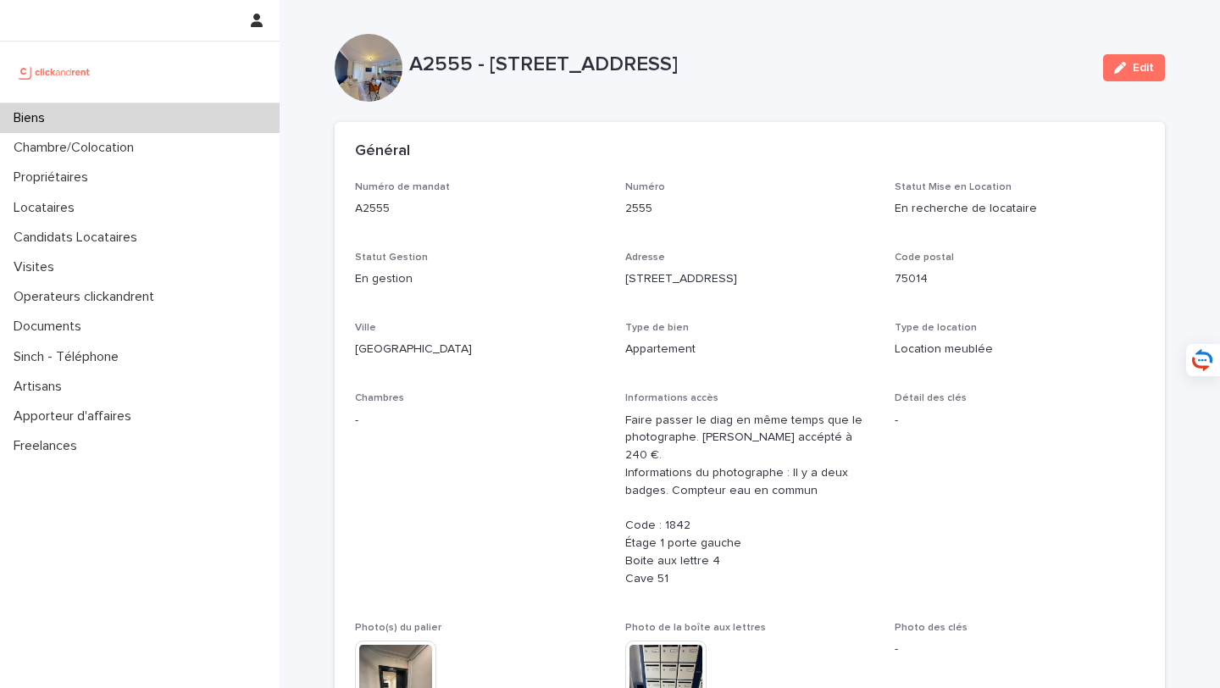
click at [236, 126] on div "Biens" at bounding box center [139, 118] width 279 height 30
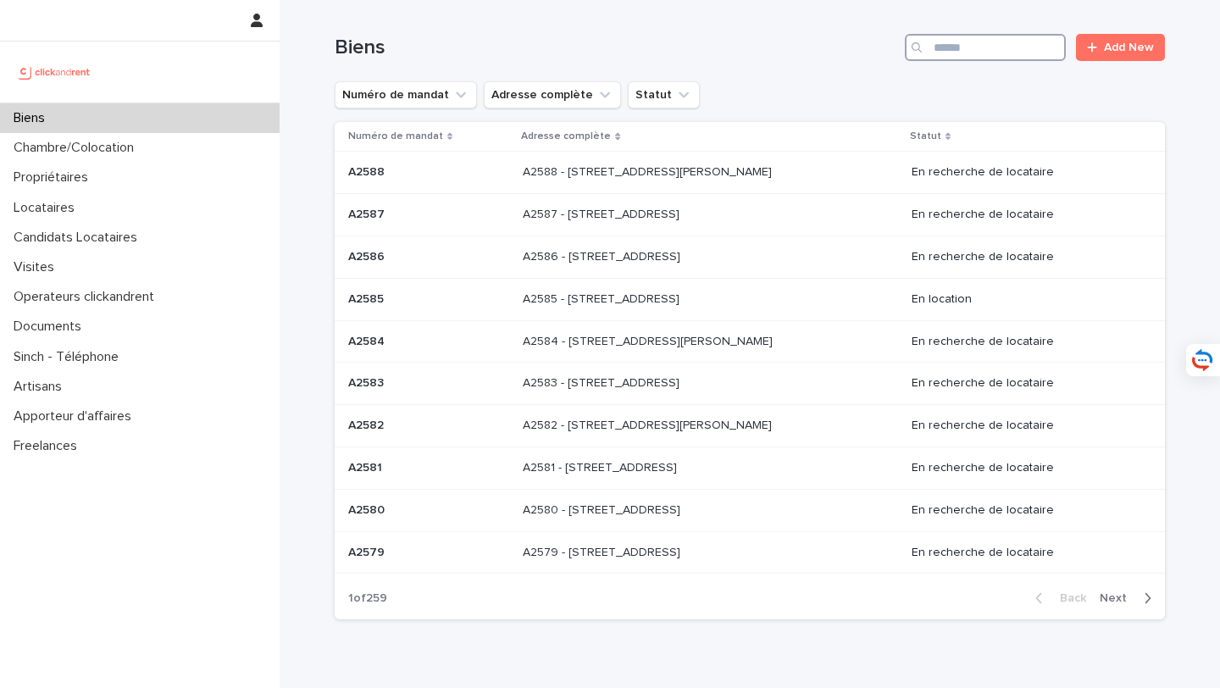
click at [989, 48] on input "Search" at bounding box center [984, 47] width 161 height 27
type input "*****"
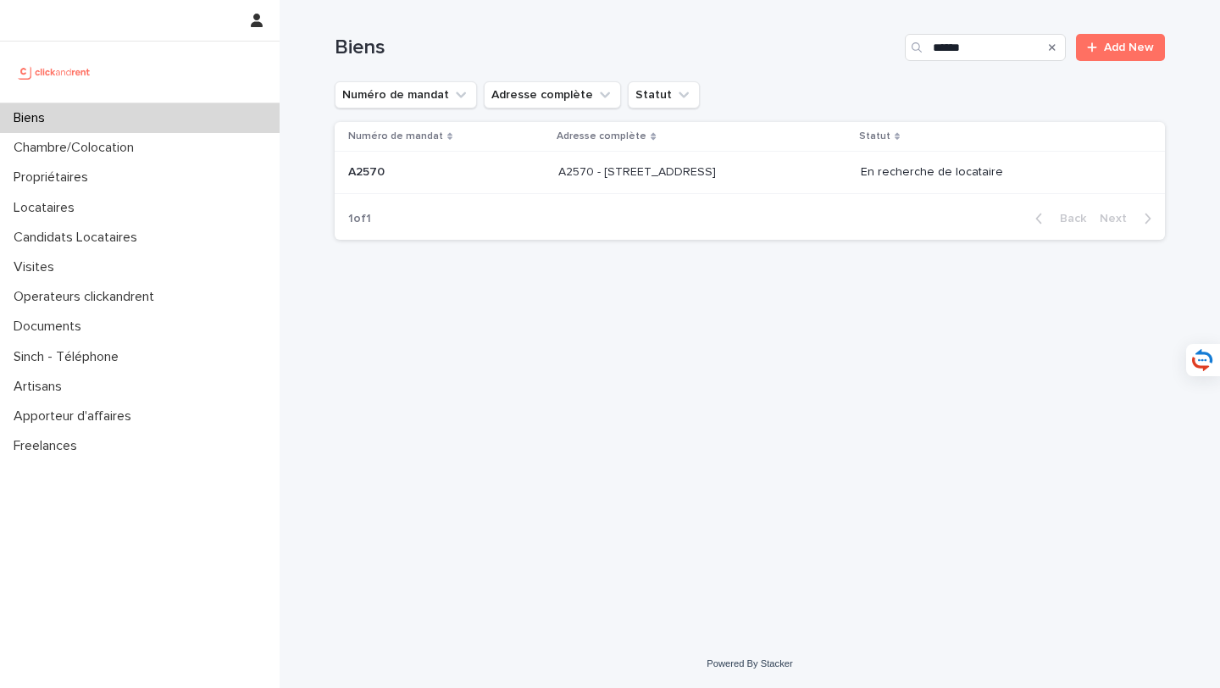
click at [673, 190] on td "A2570 - 92 rue de Charenton, Paris 75012 A2570 - 92 rue de Charenton, Paris 750…" at bounding box center [702, 173] width 302 height 42
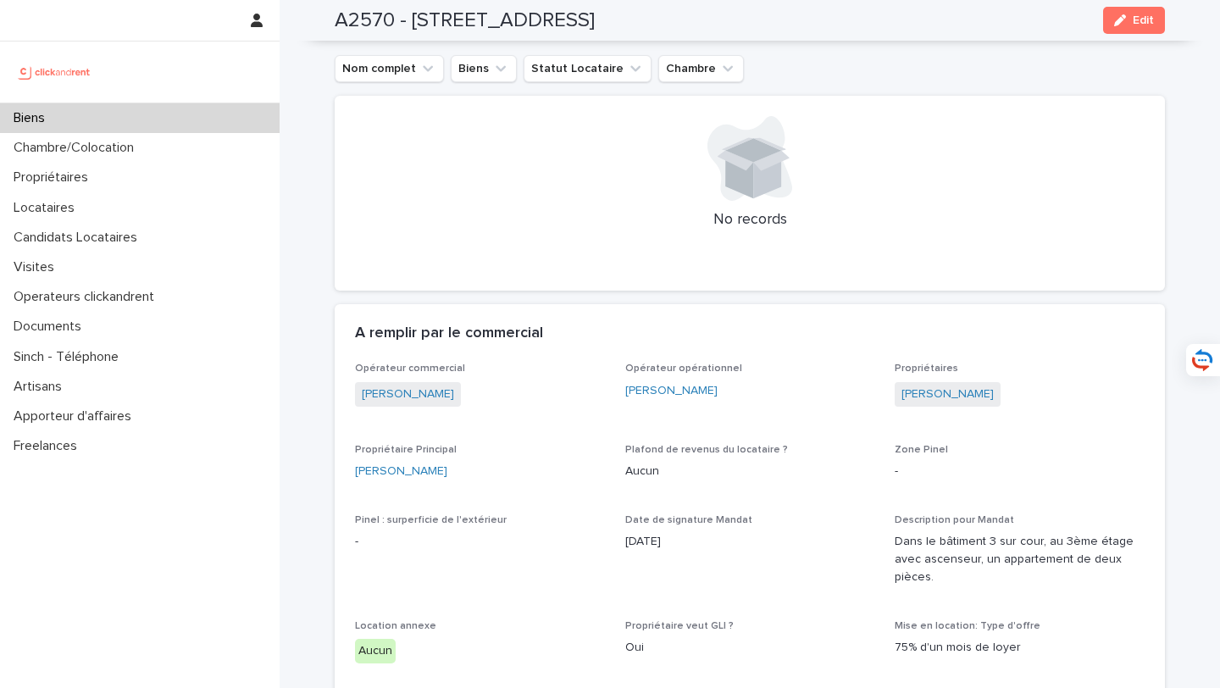
scroll to position [994, 0]
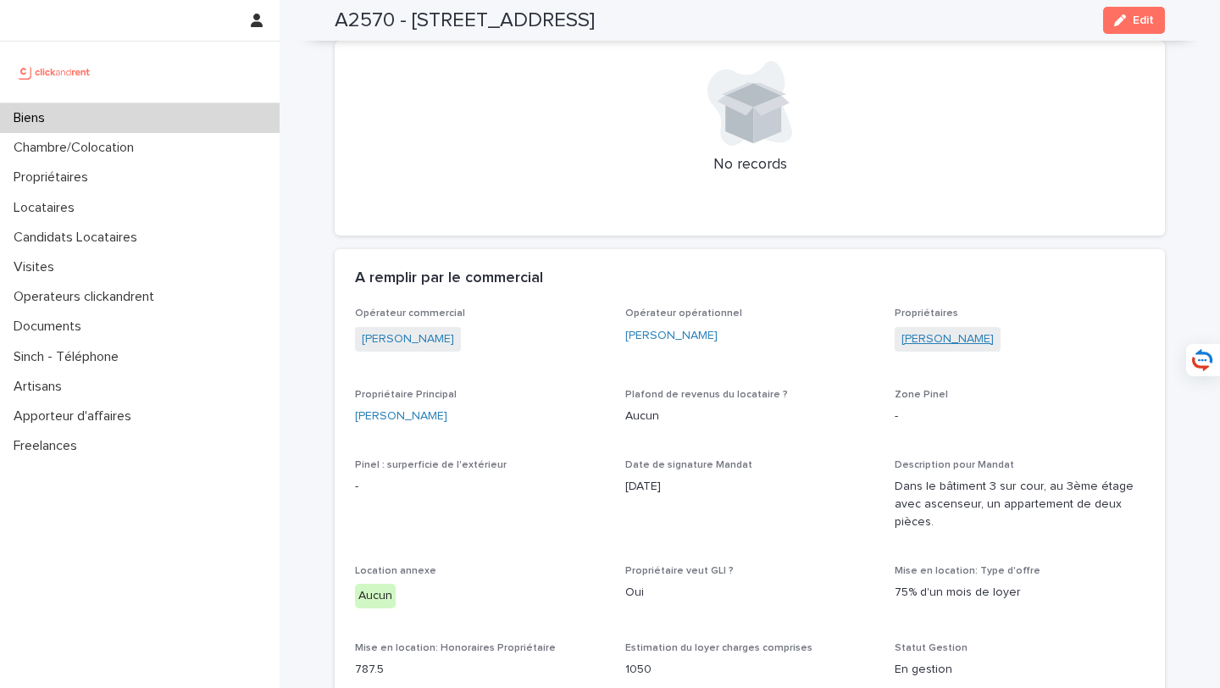
click at [943, 330] on link "Virginie Auroy" at bounding box center [947, 339] width 92 height 18
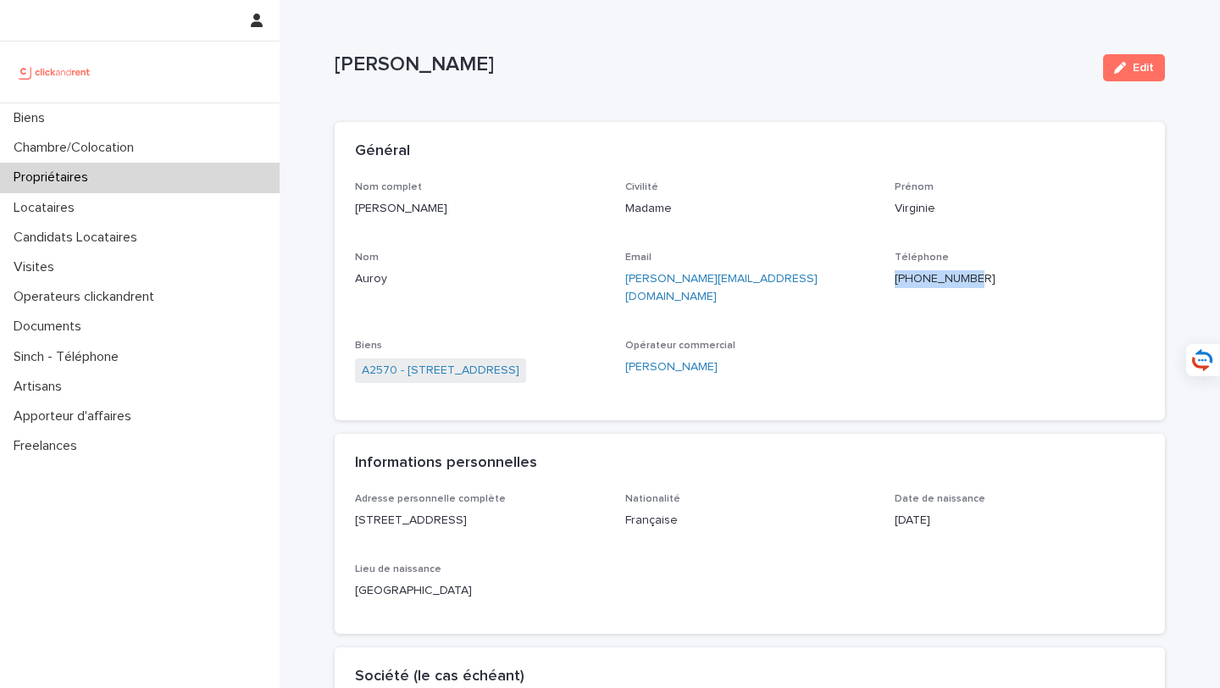
drag, startPoint x: 1010, startPoint y: 276, endPoint x: 897, endPoint y: 277, distance: 112.6
click at [897, 277] on p "+33612104533" at bounding box center [1019, 279] width 250 height 18
copy ringoverc2c-84e06f14122c "+33612104533"
click at [488, 365] on div "A2570 - 92 rue de Charenton, Paris 75012" at bounding box center [480, 372] width 250 height 28
click at [490, 362] on link "A2570 - 92 rue de Charenton, Paris 75012" at bounding box center [441, 371] width 158 height 18
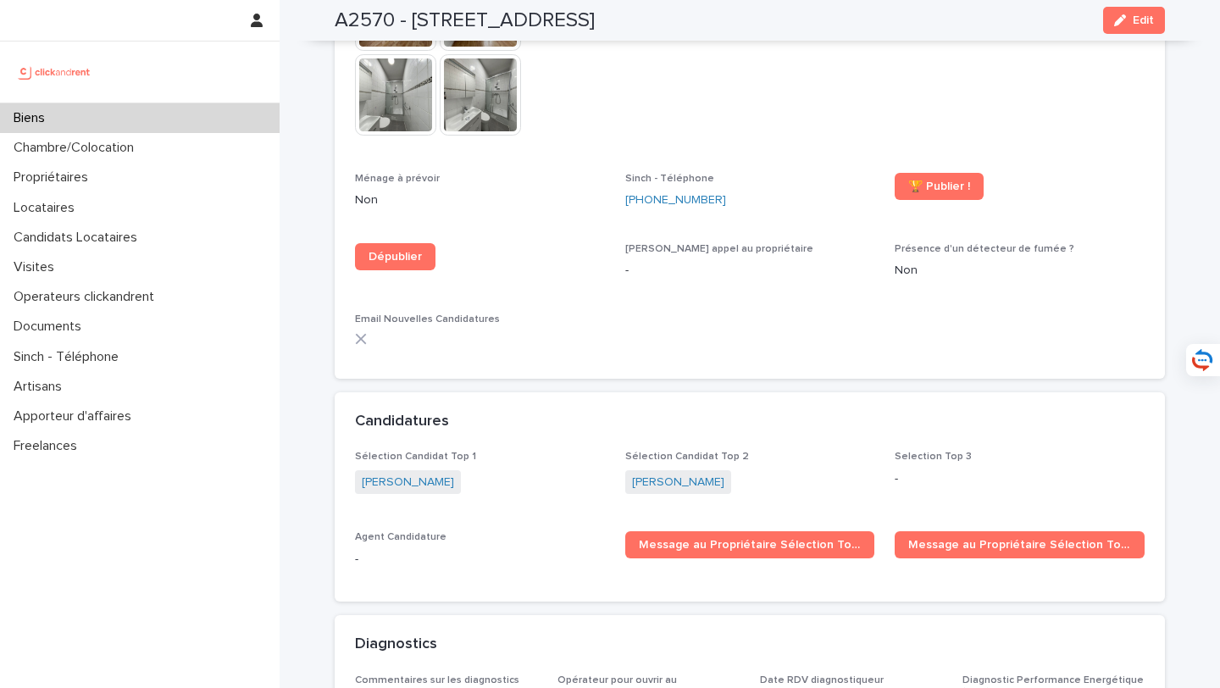
scroll to position [4844, 0]
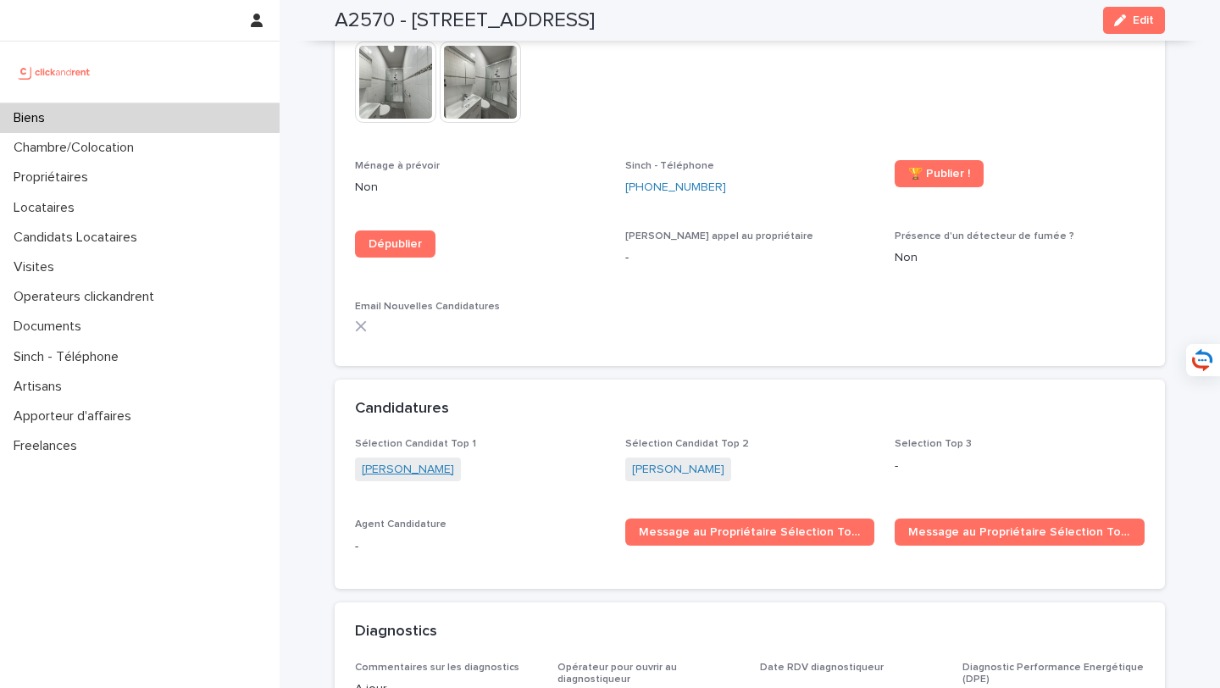
click at [405, 461] on link "Caio Adorno" at bounding box center [408, 470] width 92 height 18
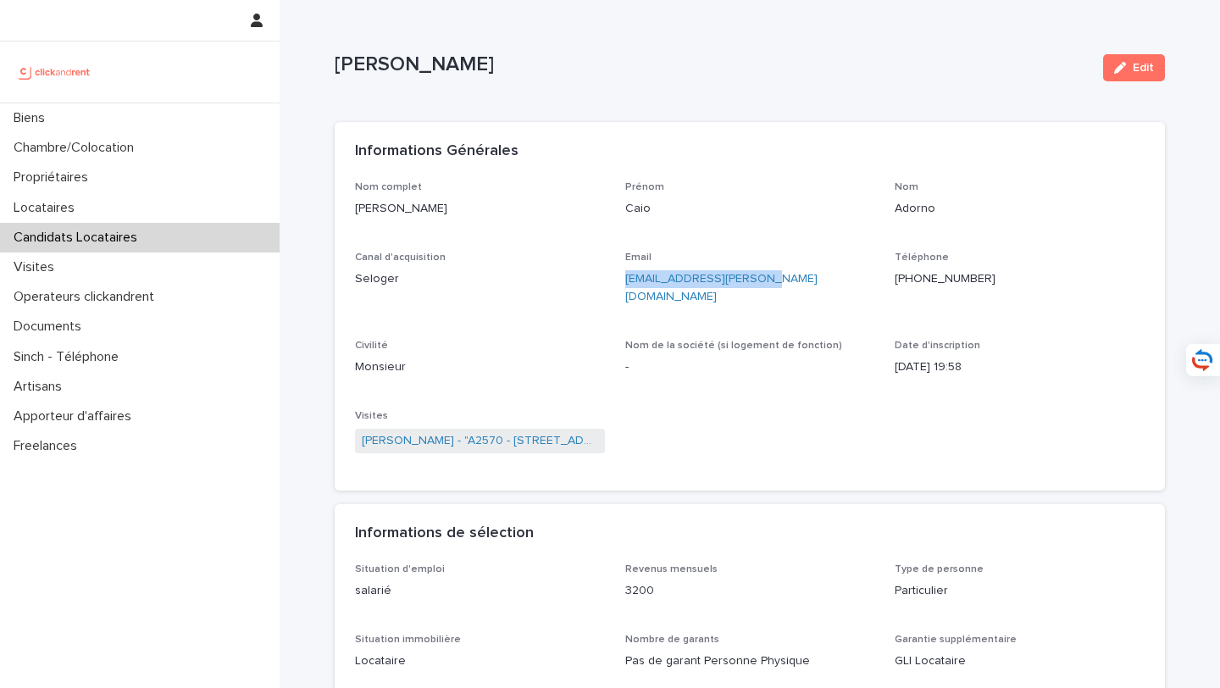
drag, startPoint x: 785, startPoint y: 279, endPoint x: 625, endPoint y: 284, distance: 160.1
click at [625, 284] on p "caio.p.adorno@gmail.com" at bounding box center [750, 288] width 250 height 36
copy link "caio.p.adorno@gmail.com"
click at [564, 432] on link "Caio Adorno - "A2570 - 92 rue de Charenton, Paris 75012"" at bounding box center [480, 441] width 236 height 18
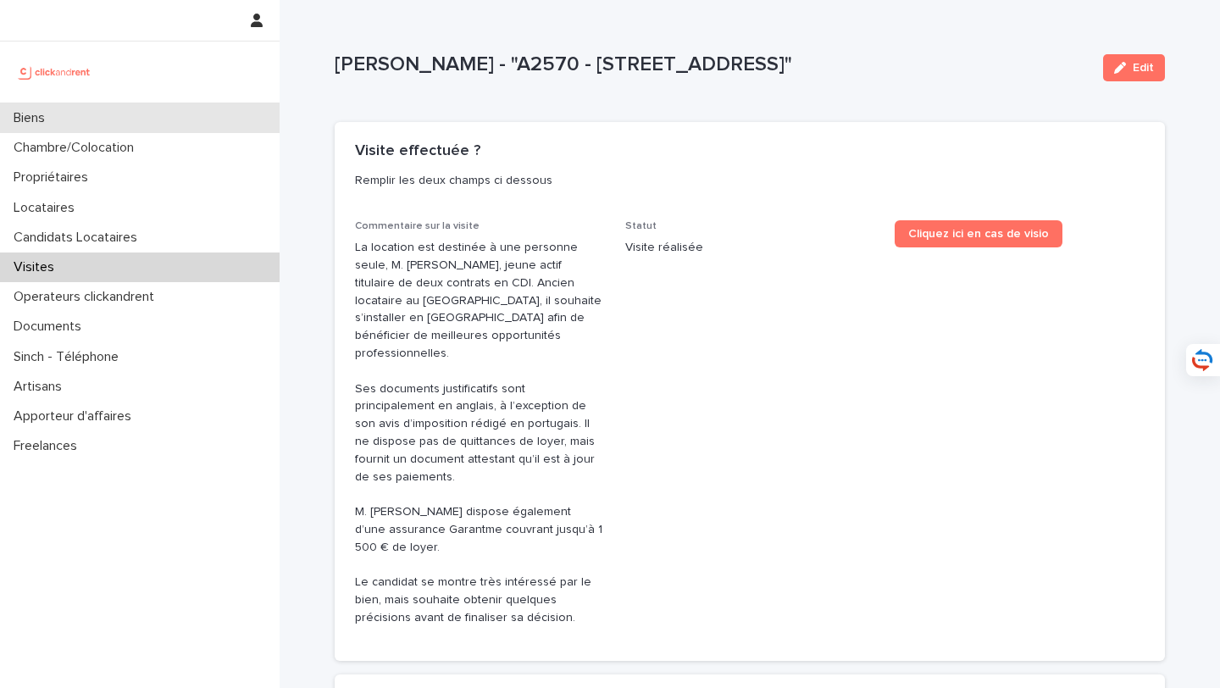
click at [174, 108] on div "Biens" at bounding box center [139, 118] width 279 height 30
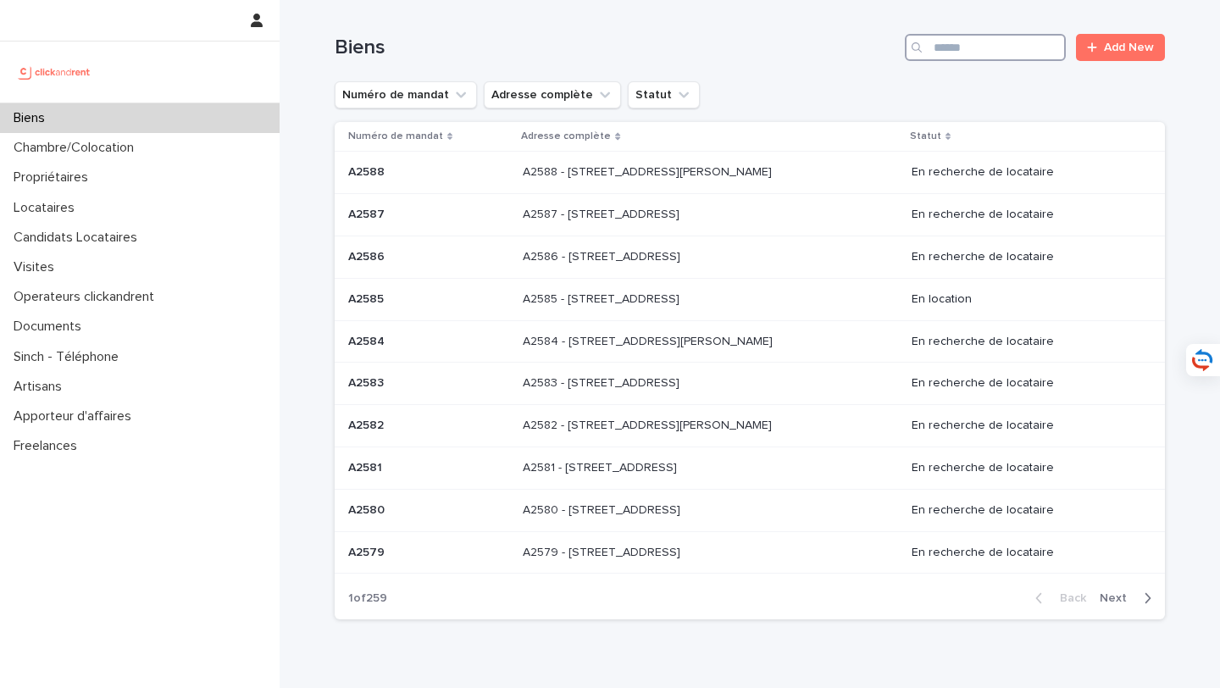
click at [992, 45] on input "Search" at bounding box center [984, 47] width 161 height 27
type input "*****"
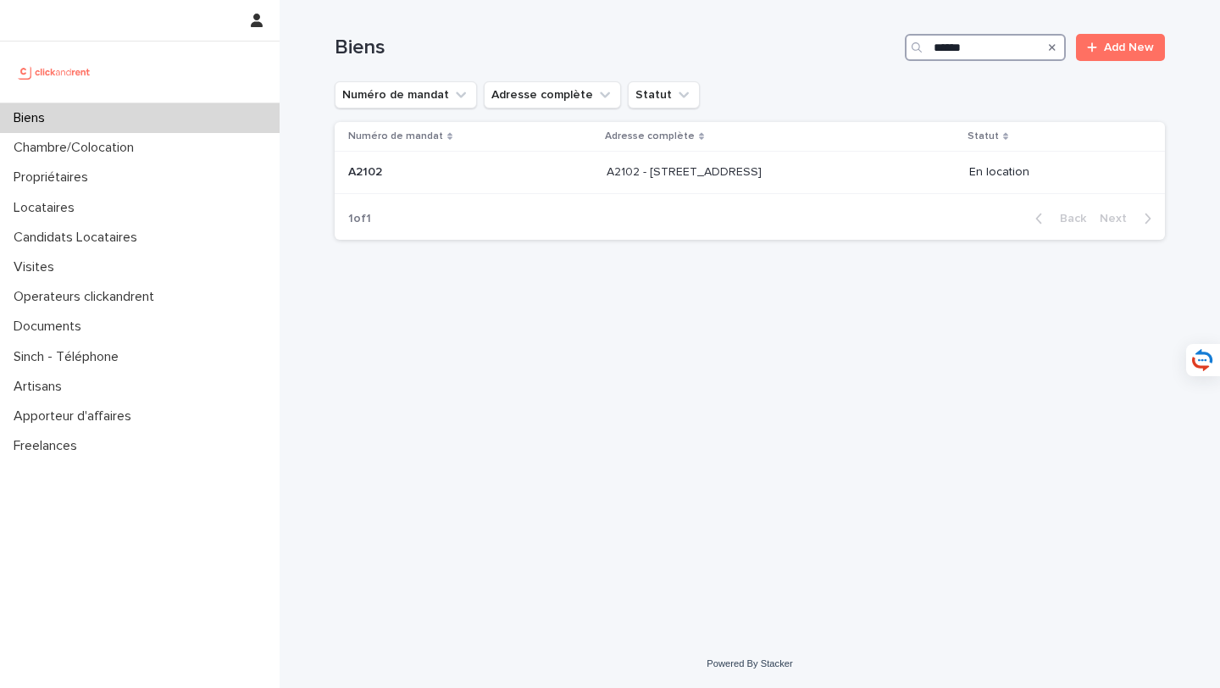
drag, startPoint x: 985, startPoint y: 51, endPoint x: 860, endPoint y: 39, distance: 125.1
click at [860, 39] on div "Biens ***** Add New" at bounding box center [750, 47] width 830 height 27
type input "*****"
click at [200, 113] on div "Biens" at bounding box center [139, 118] width 279 height 30
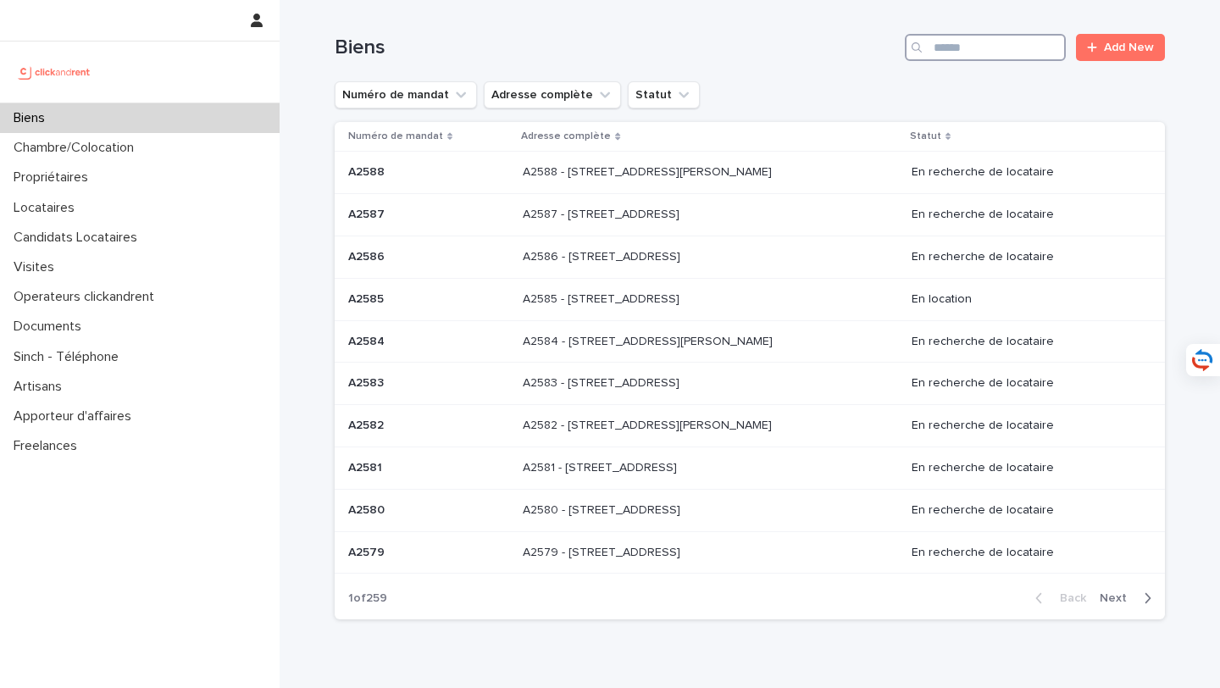
click at [998, 43] on input "Search" at bounding box center [984, 47] width 161 height 27
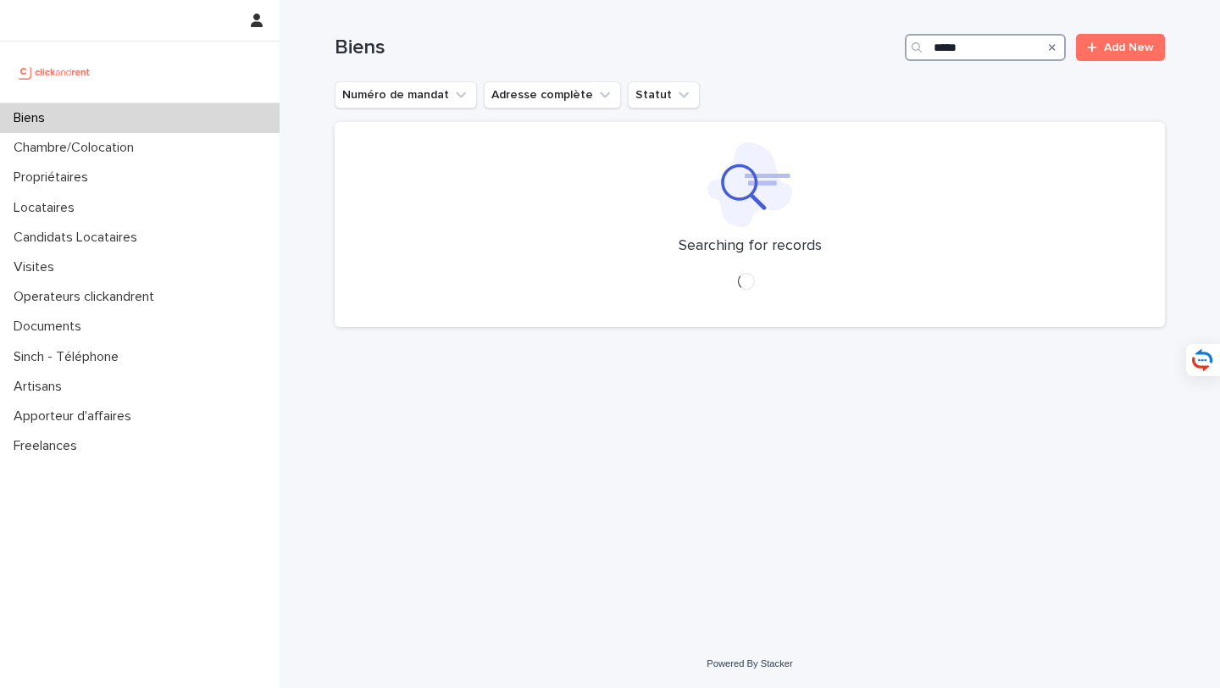
type input "*****"
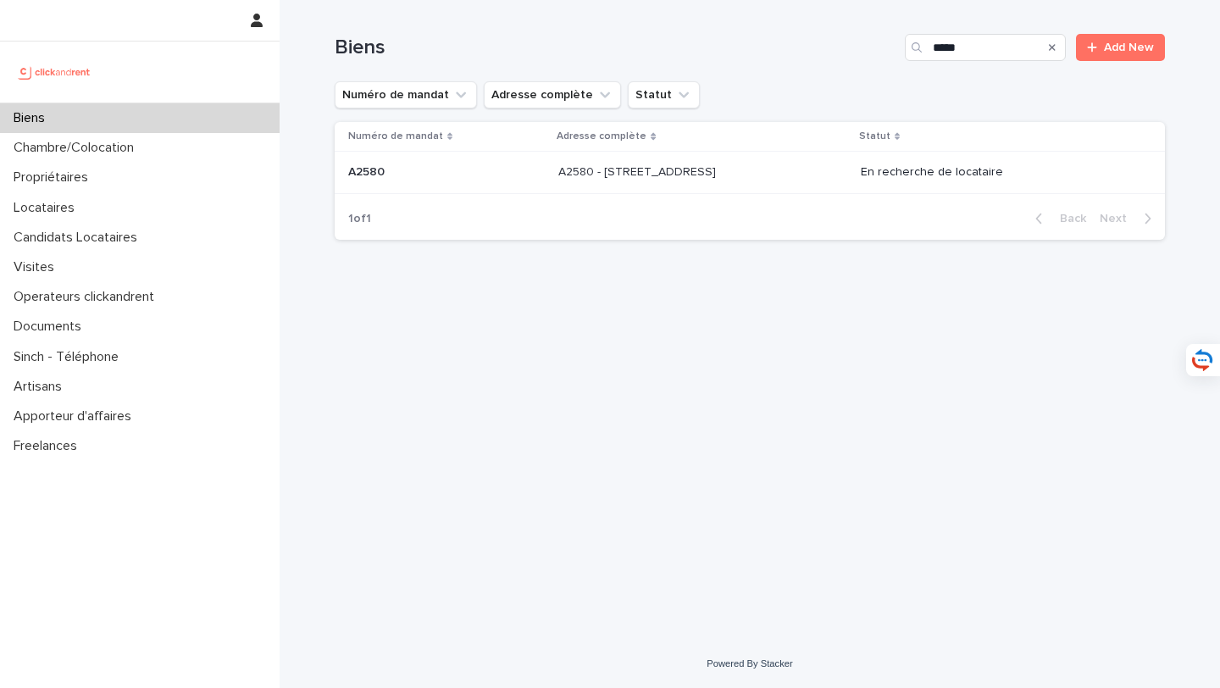
click at [792, 176] on p at bounding box center [699, 172] width 282 height 14
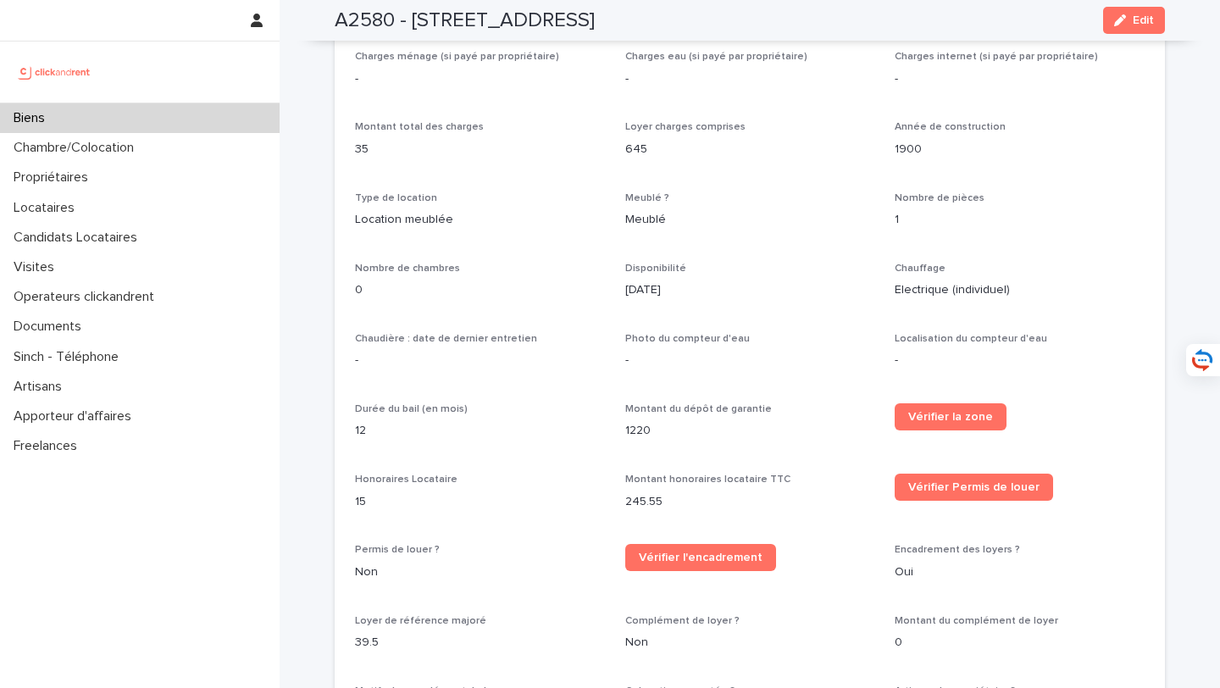
scroll to position [2019, 0]
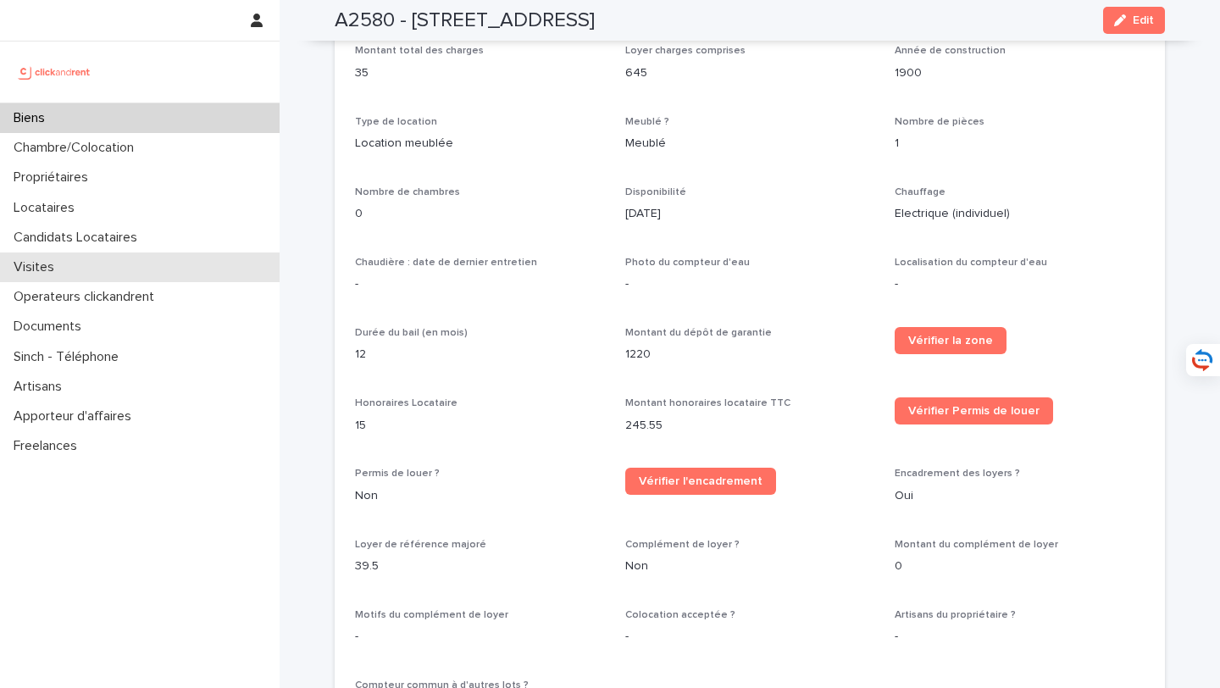
click at [101, 269] on div "Visites" at bounding box center [139, 267] width 279 height 30
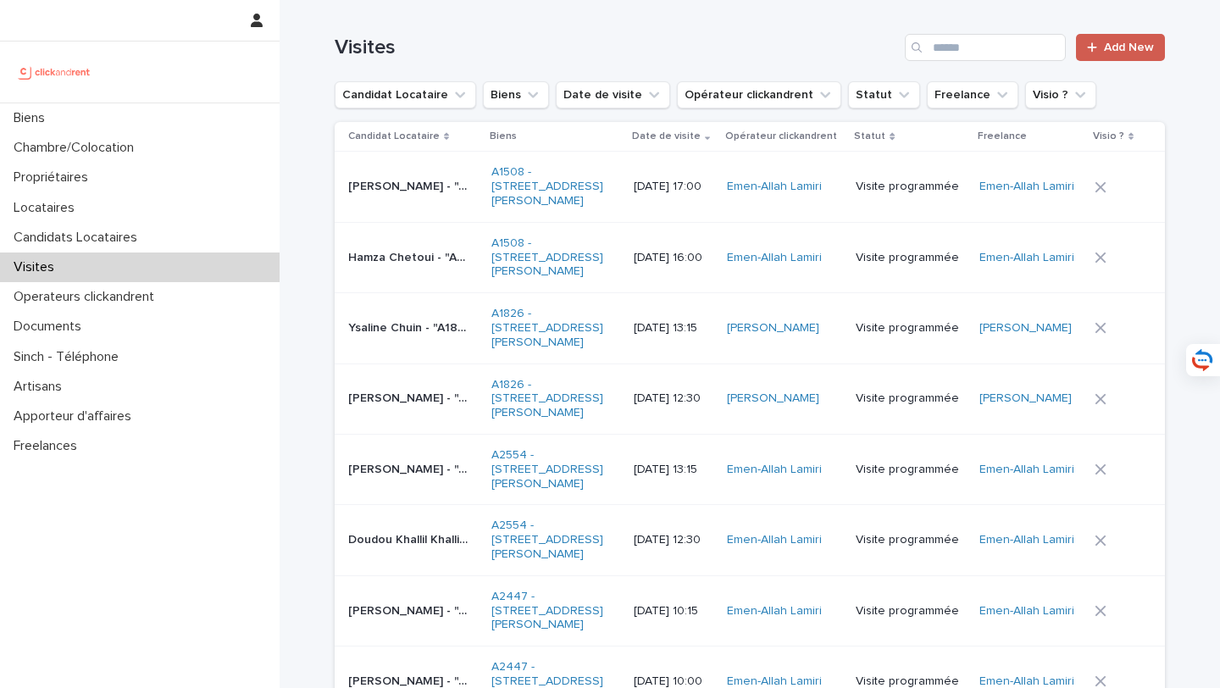
click at [1104, 44] on div at bounding box center [1095, 47] width 17 height 12
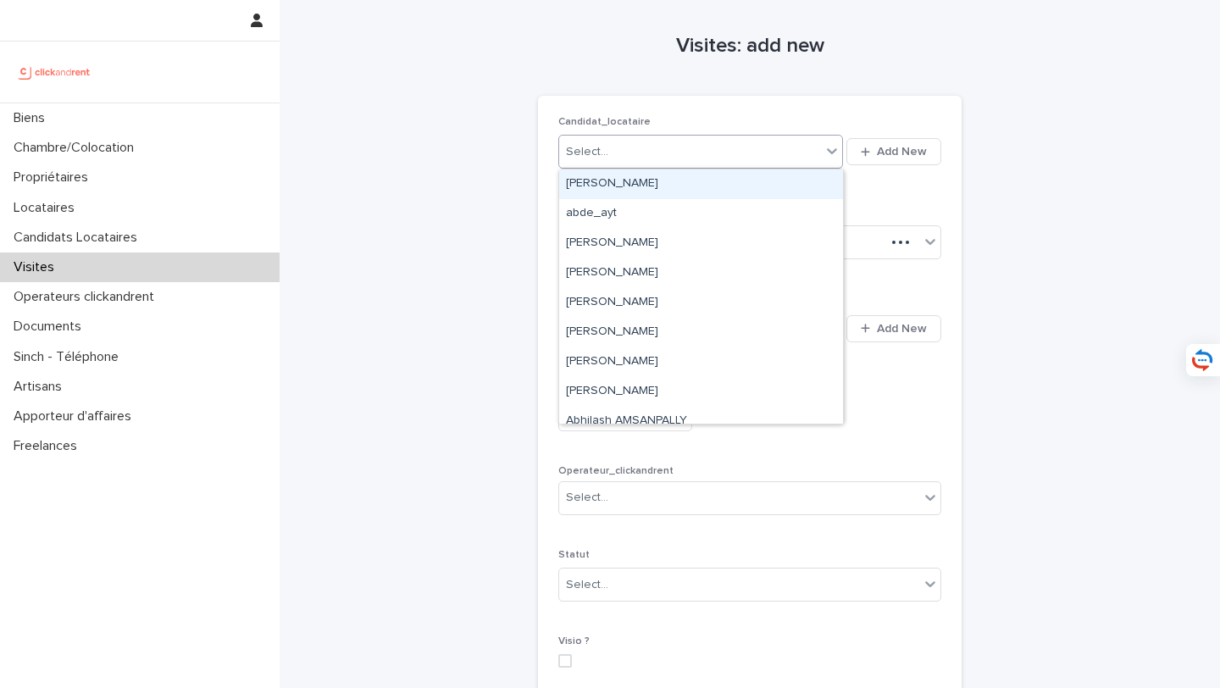
click at [769, 146] on div "Select..." at bounding box center [690, 152] width 262 height 28
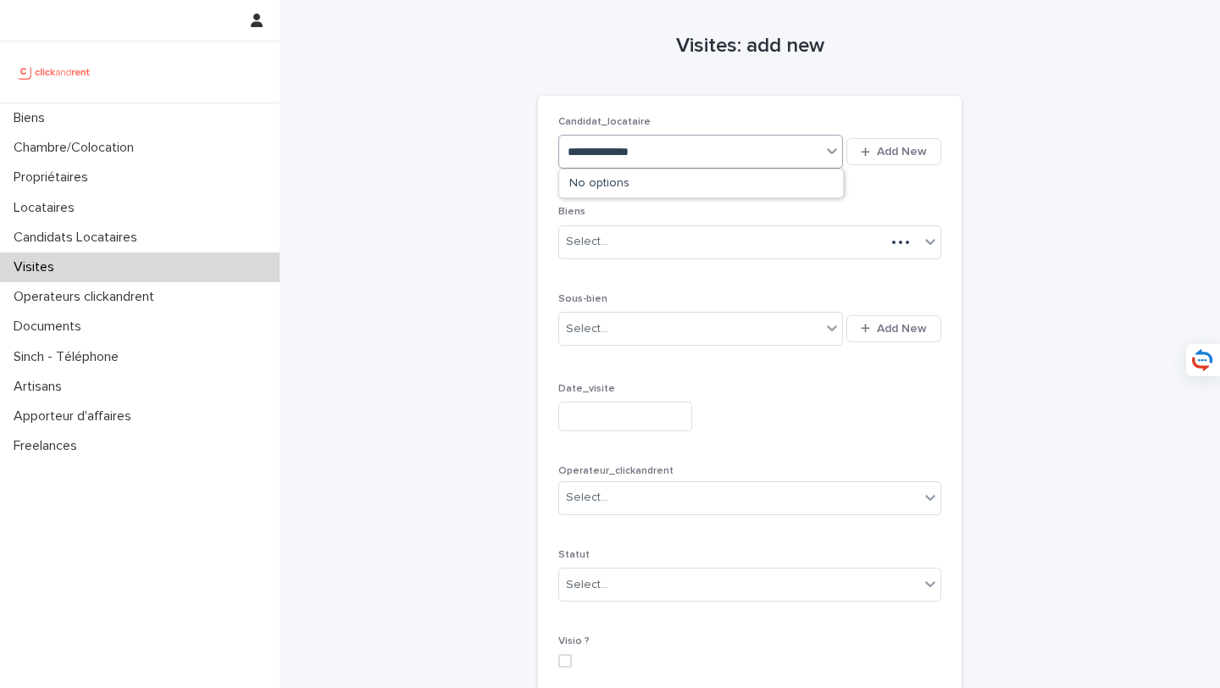
type input "**********"
click at [716, 185] on div "Maylis De la loge" at bounding box center [701, 184] width 284 height 30
click at [700, 243] on div "Select..." at bounding box center [739, 242] width 360 height 28
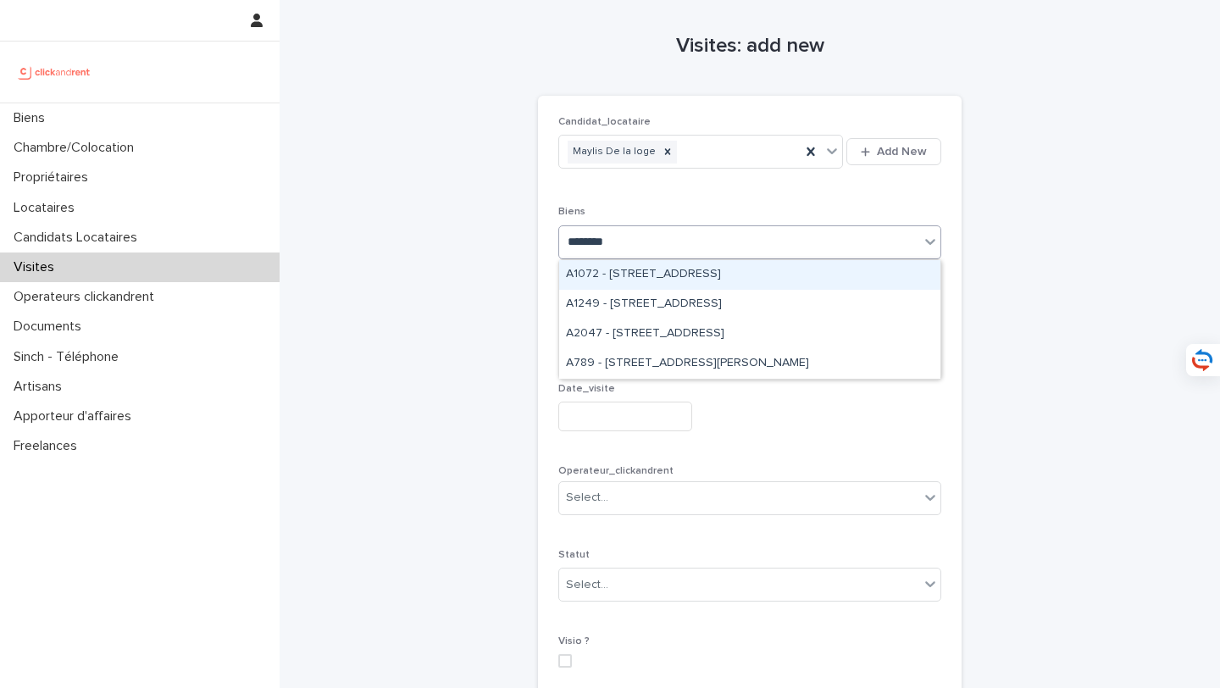
type input "*********"
click at [853, 262] on div "A1072 - 96 rue Villiers de l'Isle Adam, Paris 75020" at bounding box center [749, 275] width 381 height 30
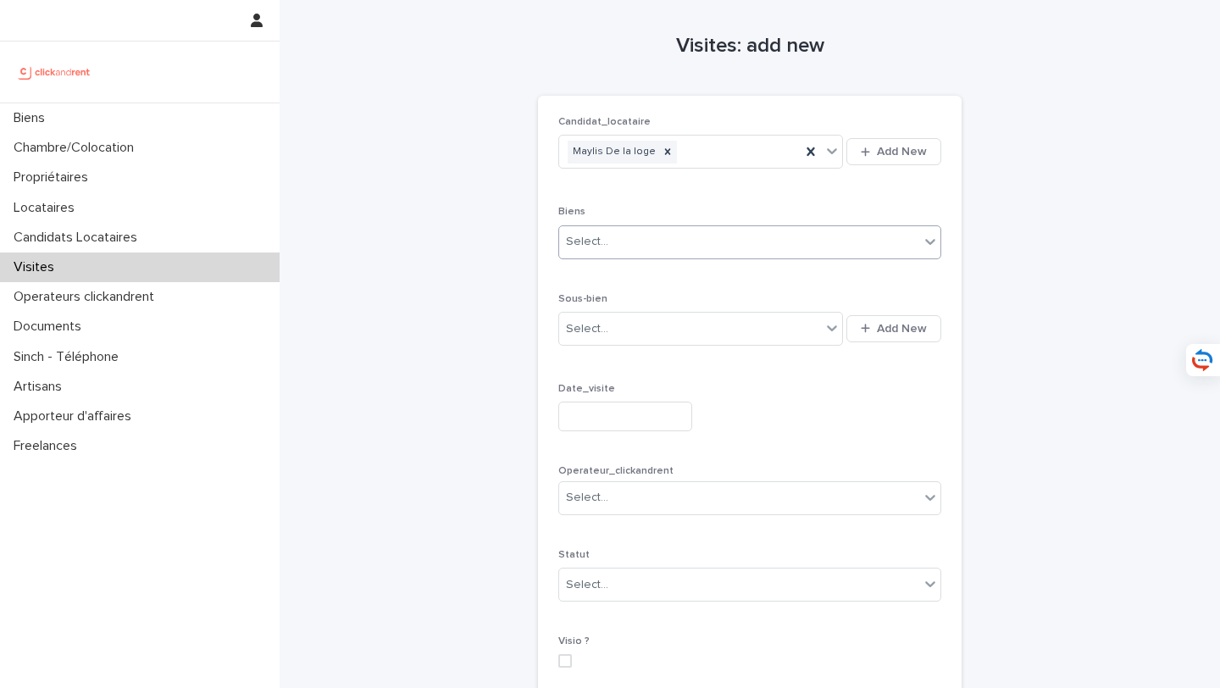
click at [640, 415] on input "text" at bounding box center [625, 416] width 134 height 30
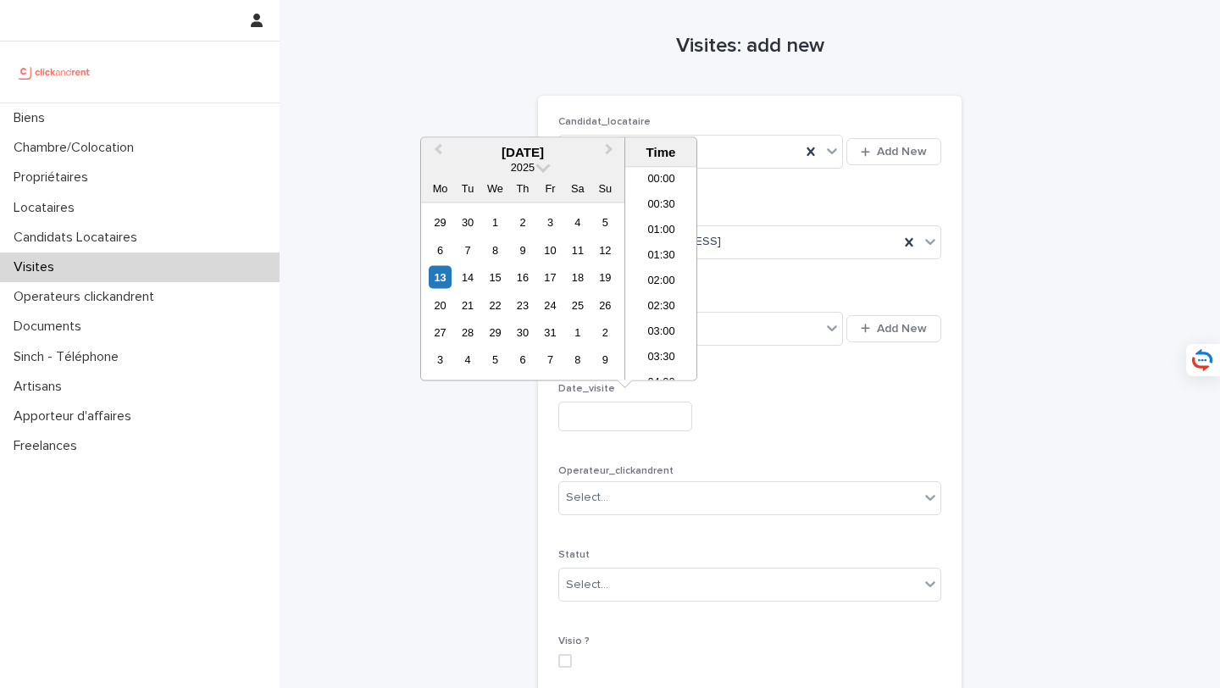
scroll to position [744, 0]
click at [469, 277] on div "14" at bounding box center [467, 277] width 23 height 23
click at [672, 213] on li "14:00" at bounding box center [661, 214] width 72 height 25
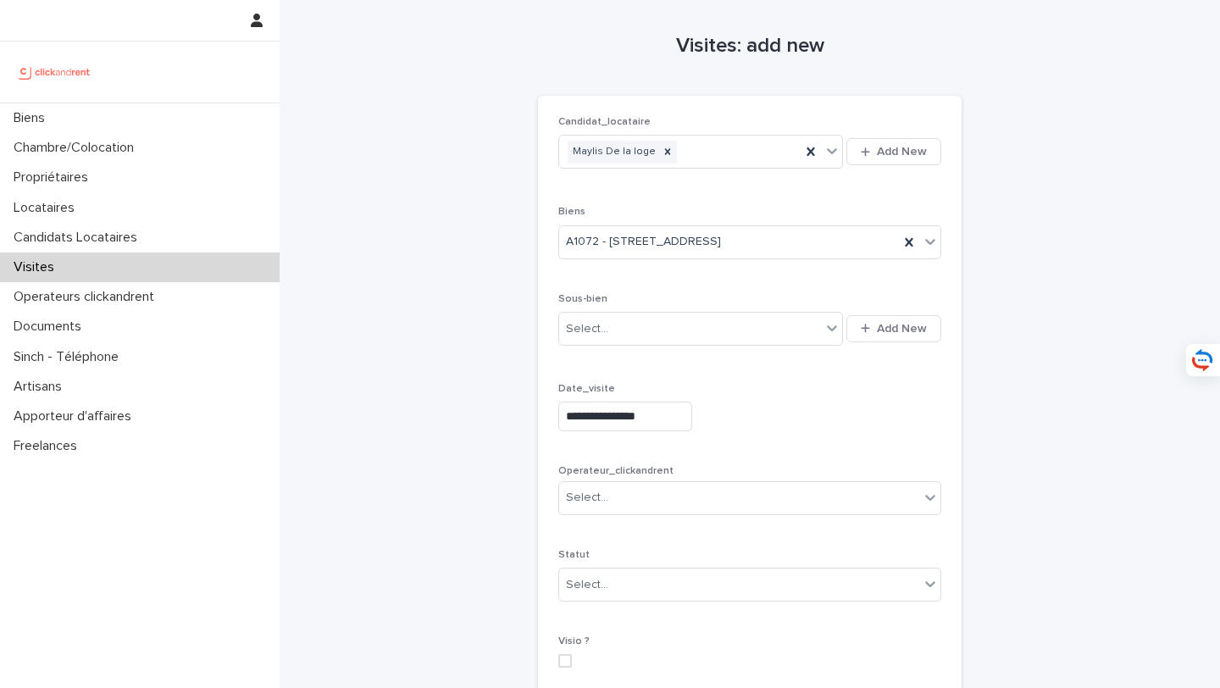
type input "**********"
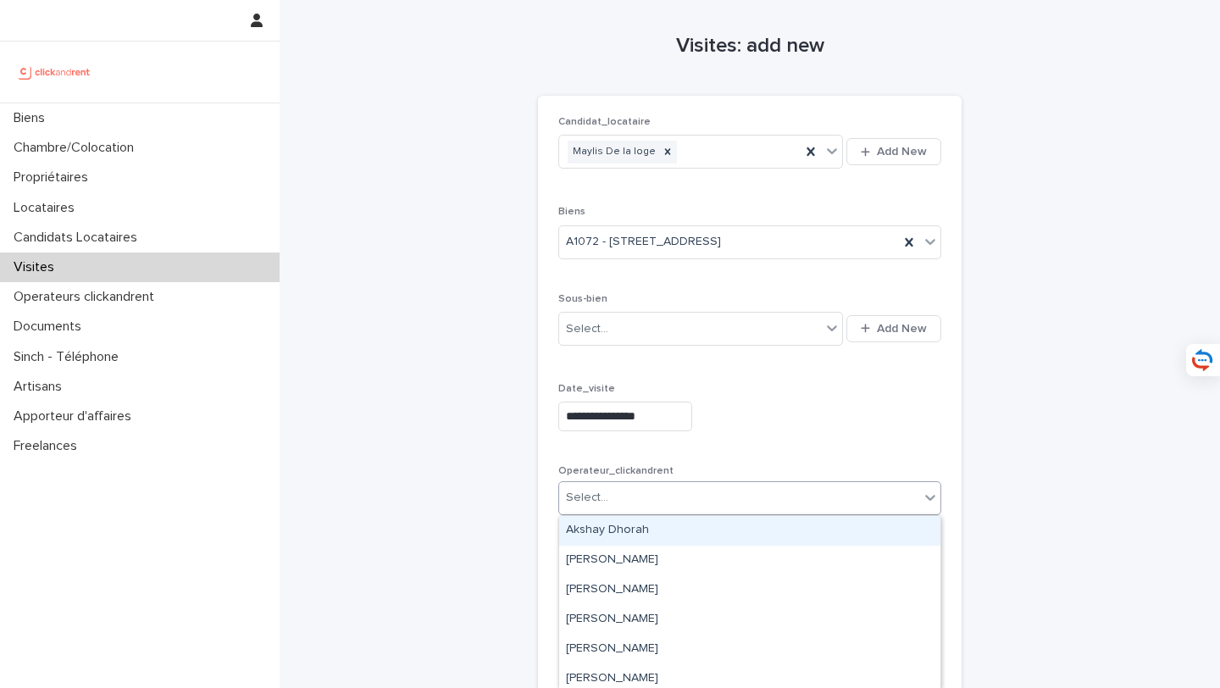
click at [685, 503] on div "Select..." at bounding box center [739, 498] width 360 height 28
type input "****"
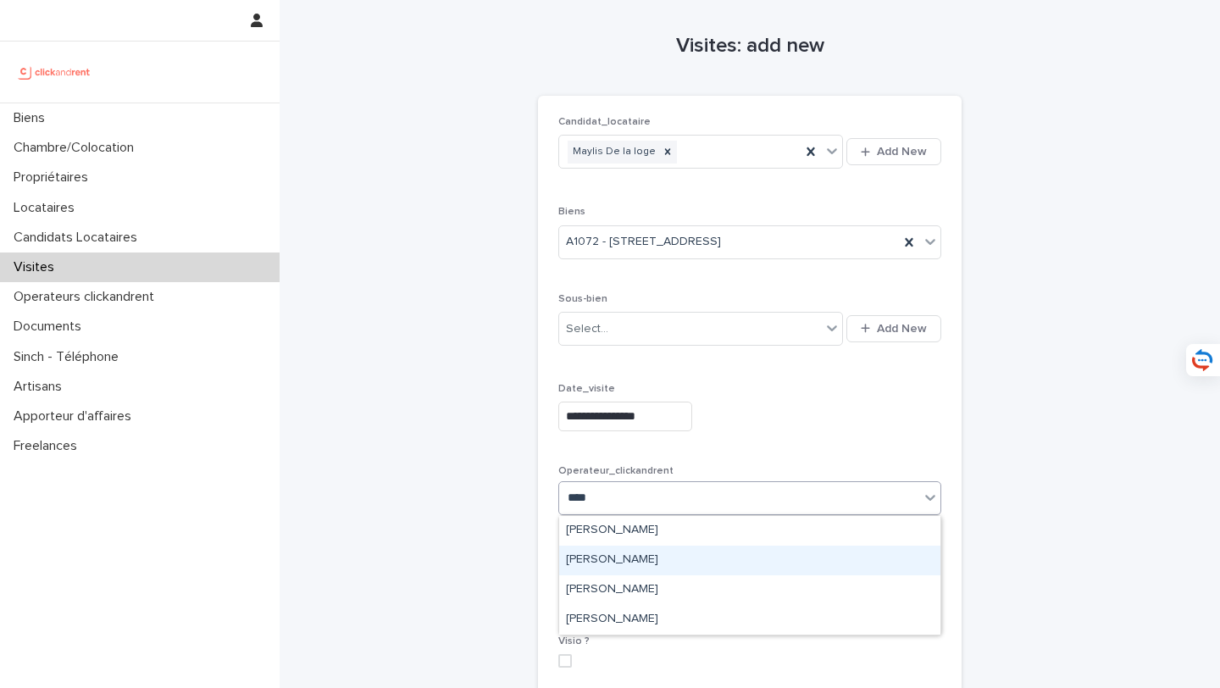
click at [688, 556] on div "[PERSON_NAME]" at bounding box center [749, 560] width 381 height 30
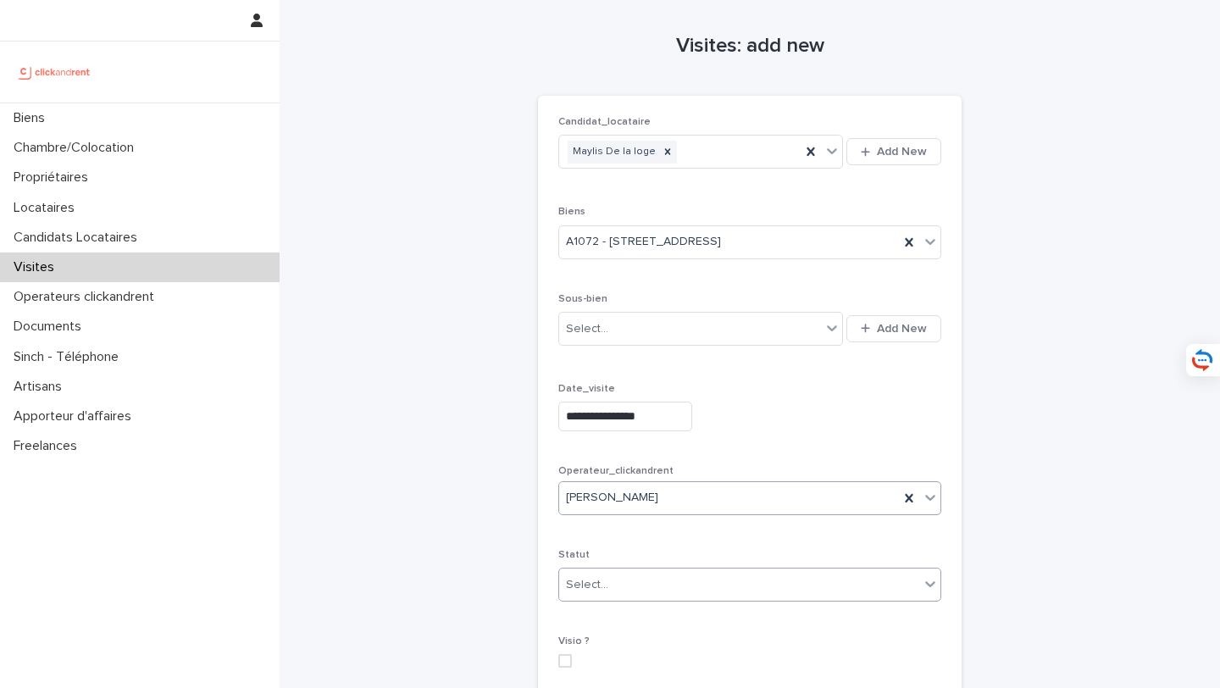
click at [582, 586] on div "Select..." at bounding box center [587, 585] width 42 height 18
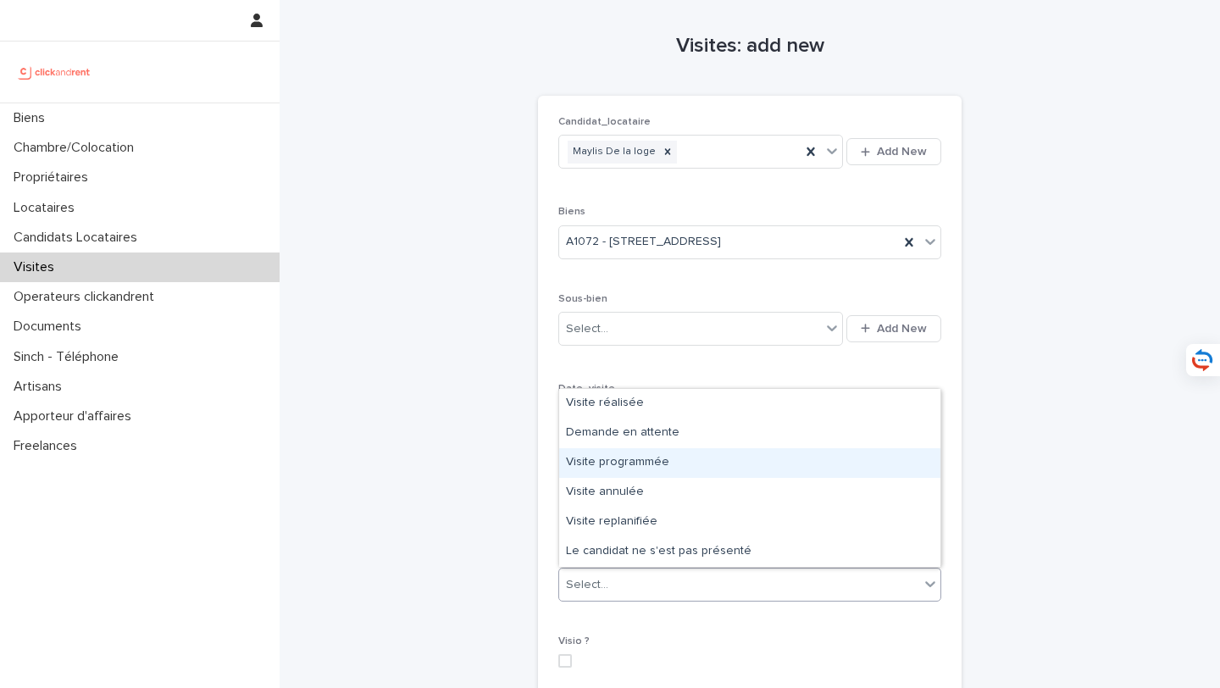
click at [686, 471] on div "Visite programmée" at bounding box center [749, 463] width 381 height 30
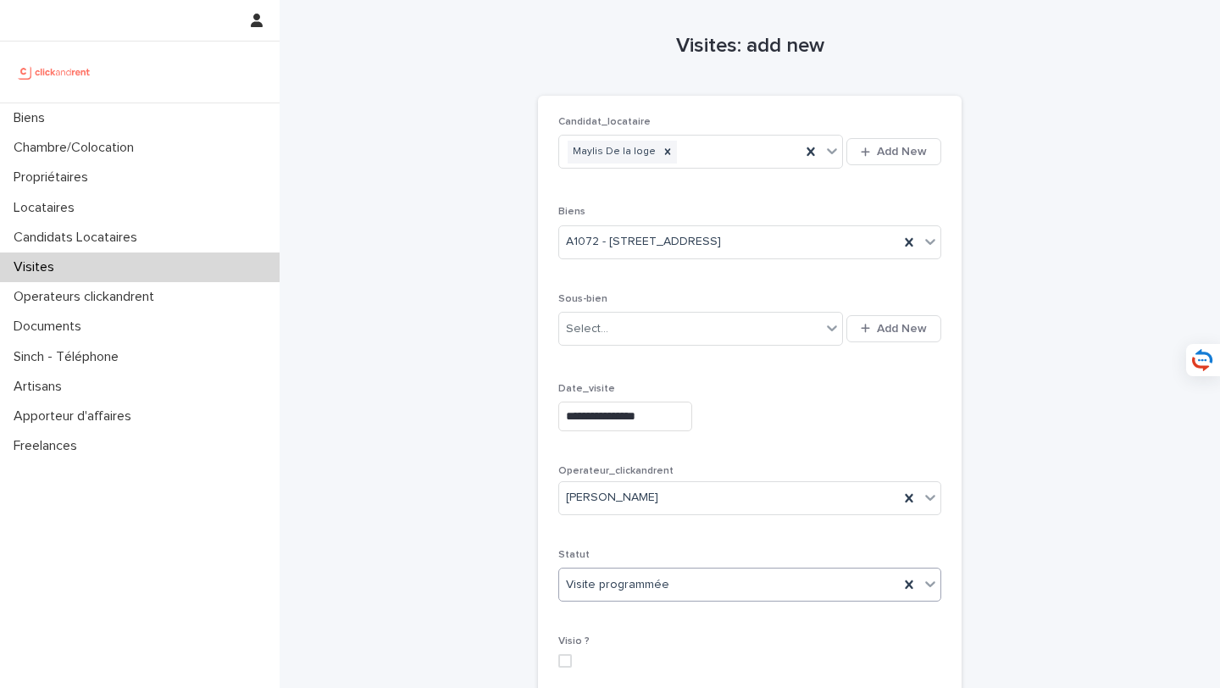
scroll to position [257, 0]
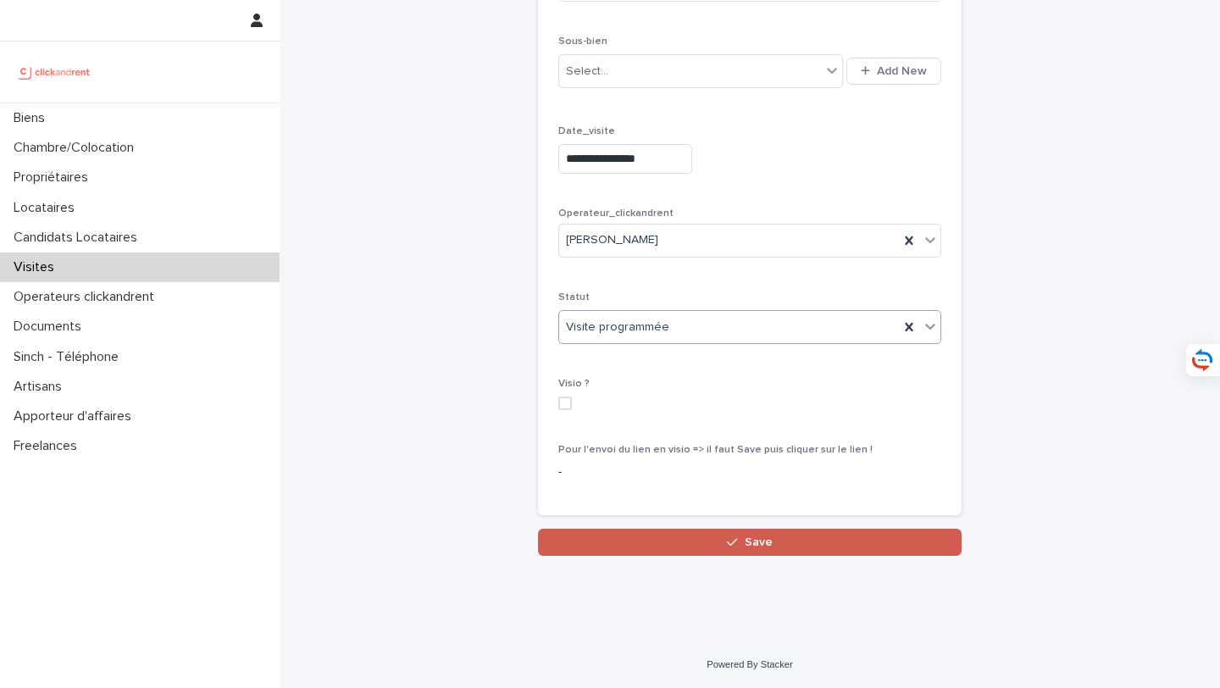
click at [723, 541] on button "Save" at bounding box center [749, 541] width 423 height 27
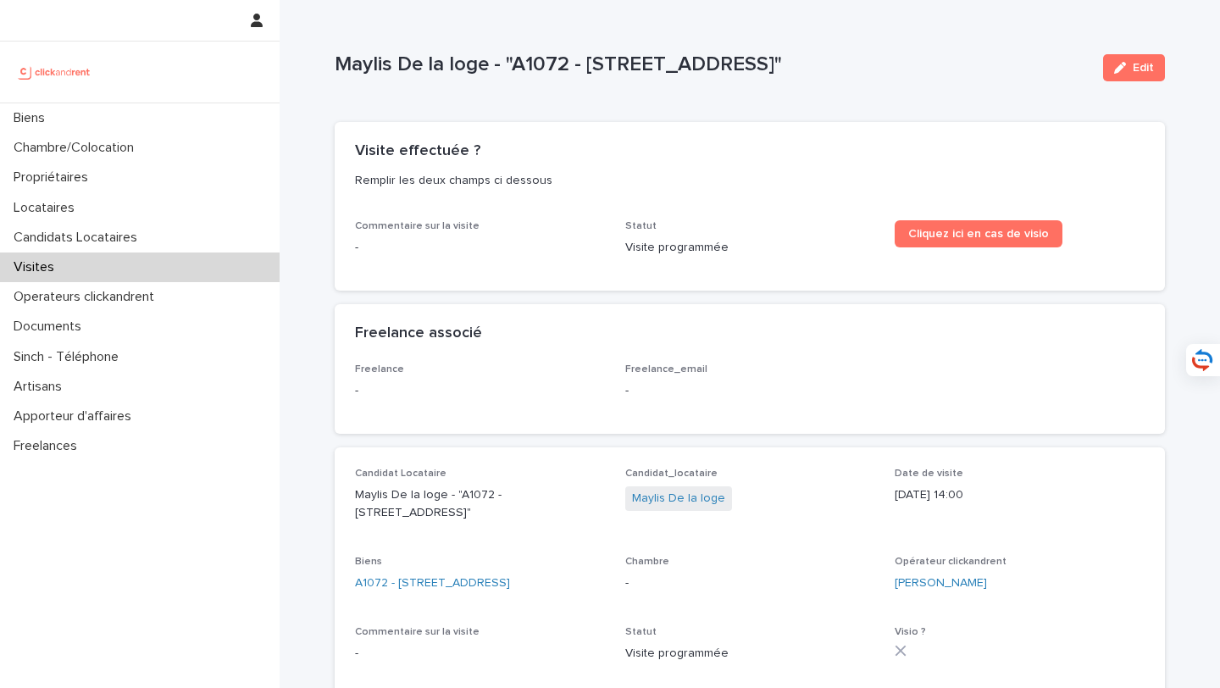
click at [178, 262] on div "Visites" at bounding box center [139, 267] width 279 height 30
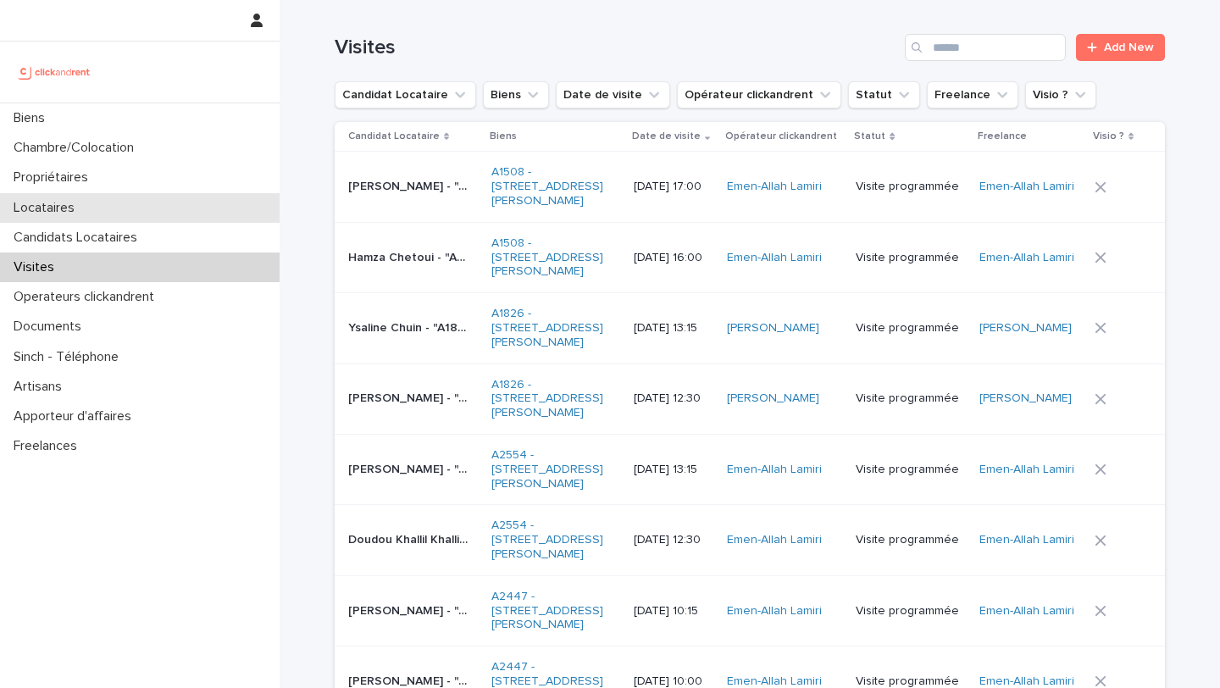
click at [161, 213] on div "Locataires" at bounding box center [139, 208] width 279 height 30
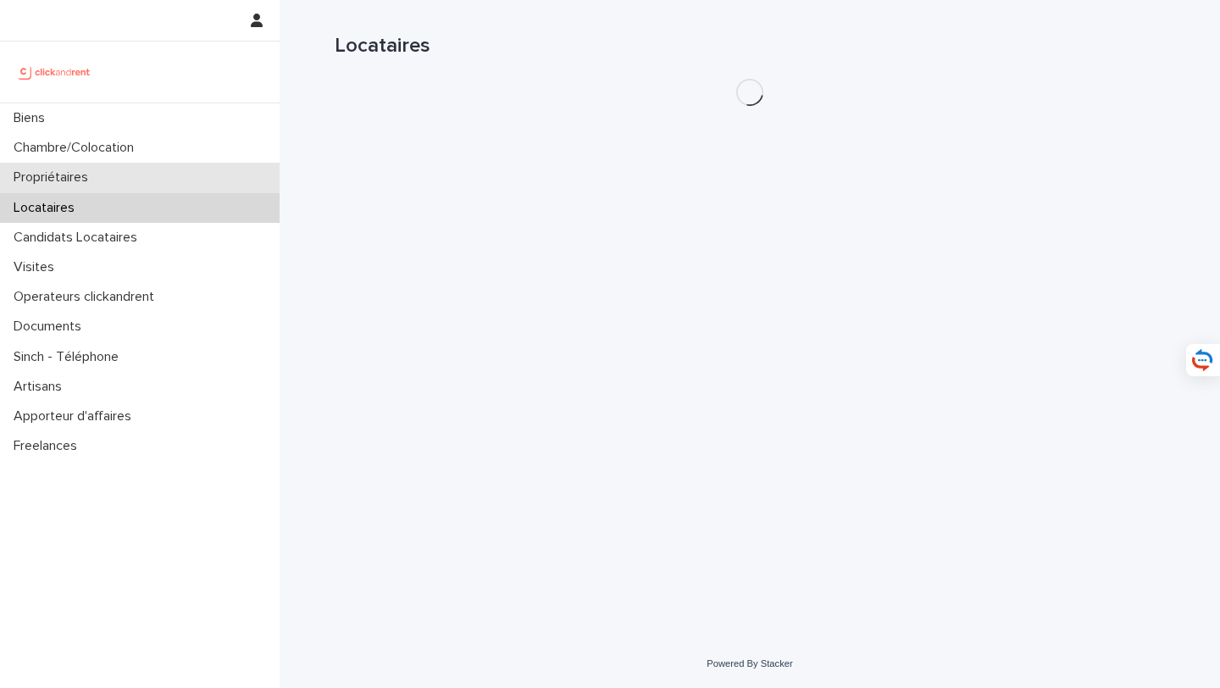
click at [171, 174] on div "Propriétaires" at bounding box center [139, 178] width 279 height 30
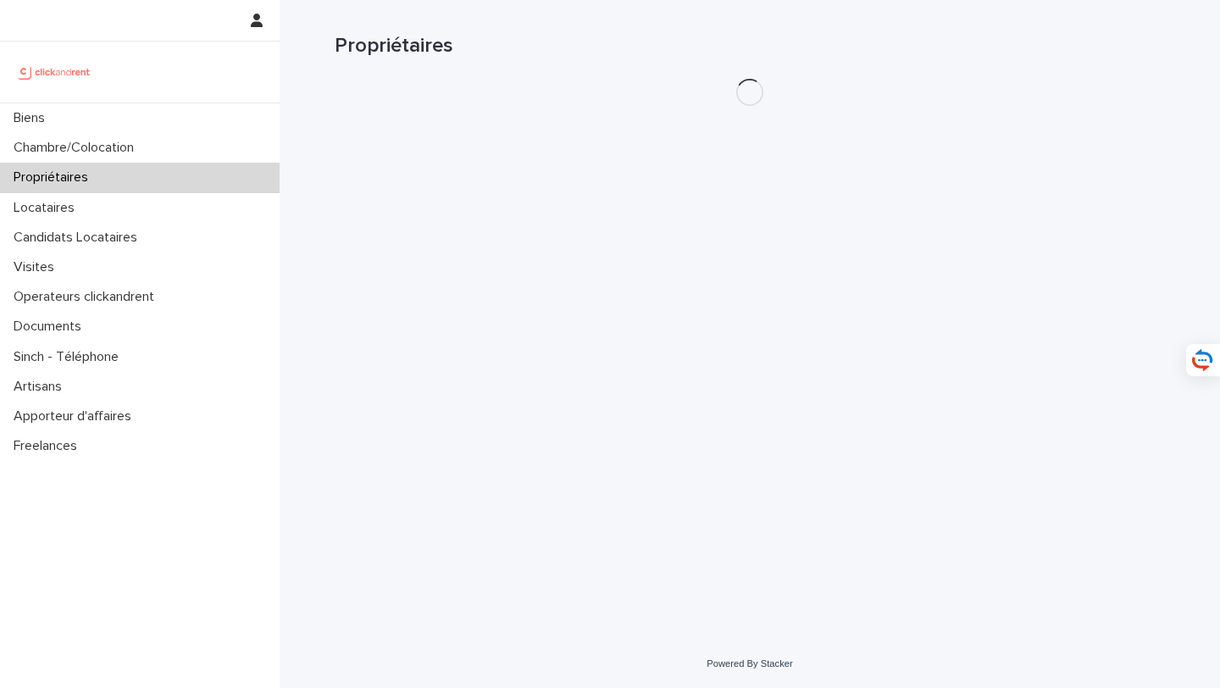
click at [998, 43] on h1 "Propriétaires" at bounding box center [750, 46] width 830 height 25
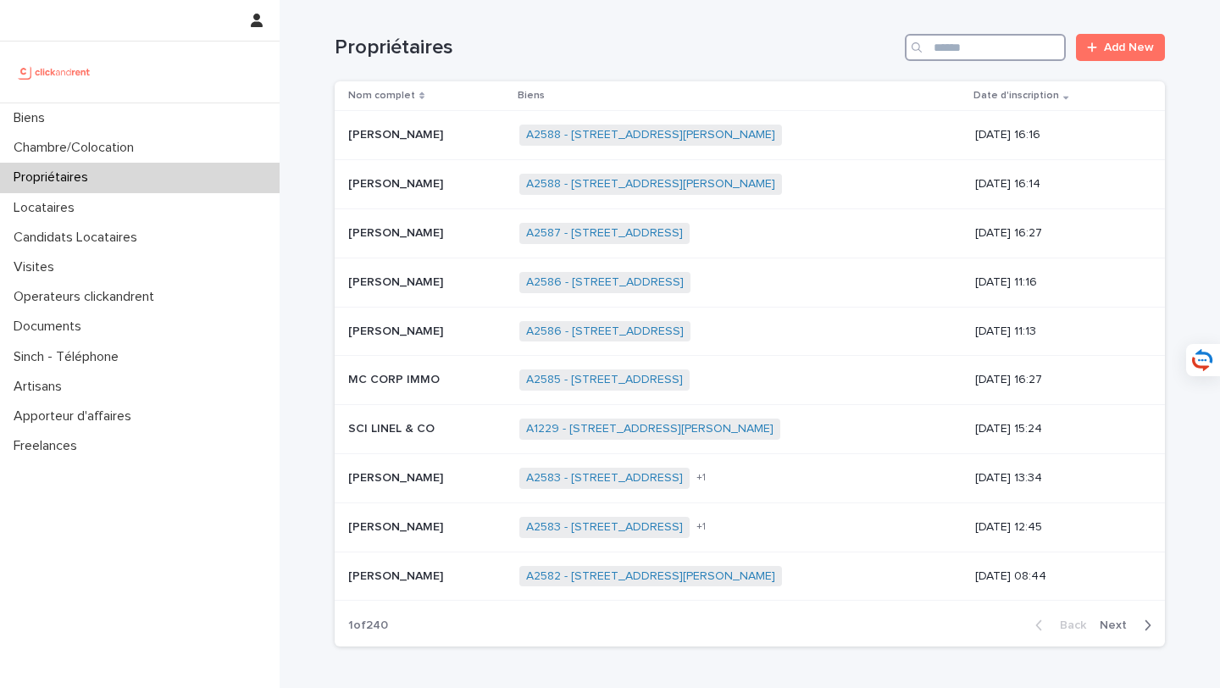
click at [979, 43] on input "Search" at bounding box center [984, 47] width 161 height 27
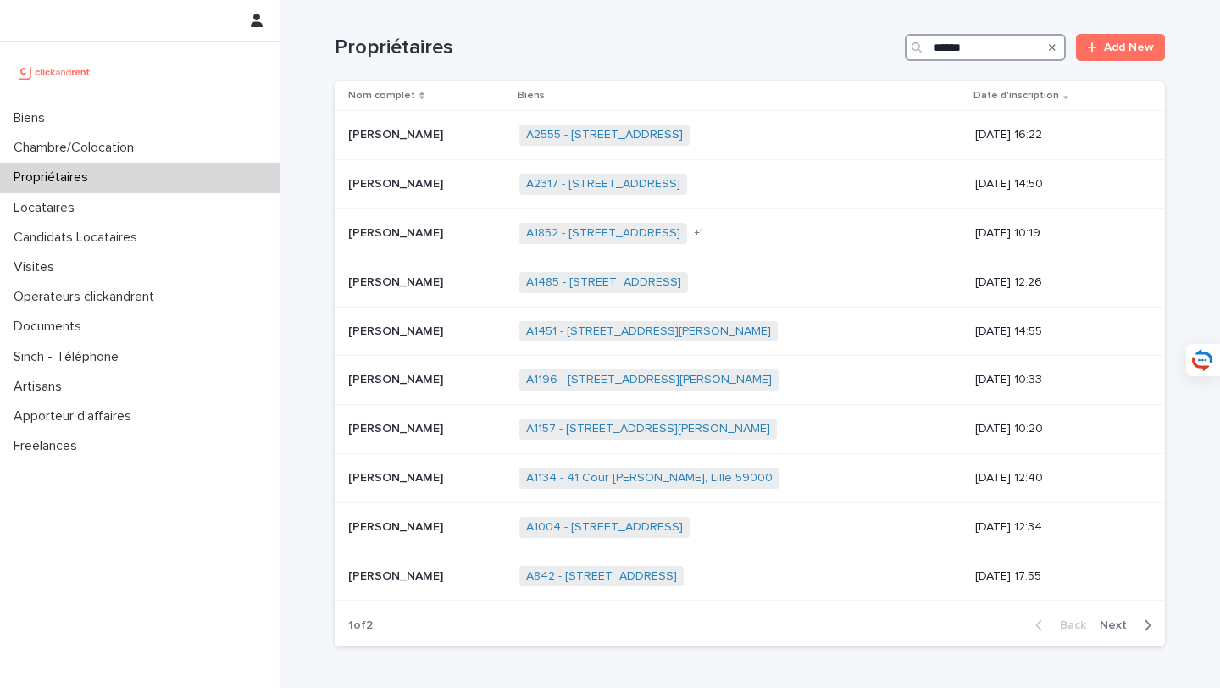
type input "*****"
click at [616, 136] on link "A2555 - 45 rue d'Alésia, Paris 75014" at bounding box center [604, 135] width 157 height 14
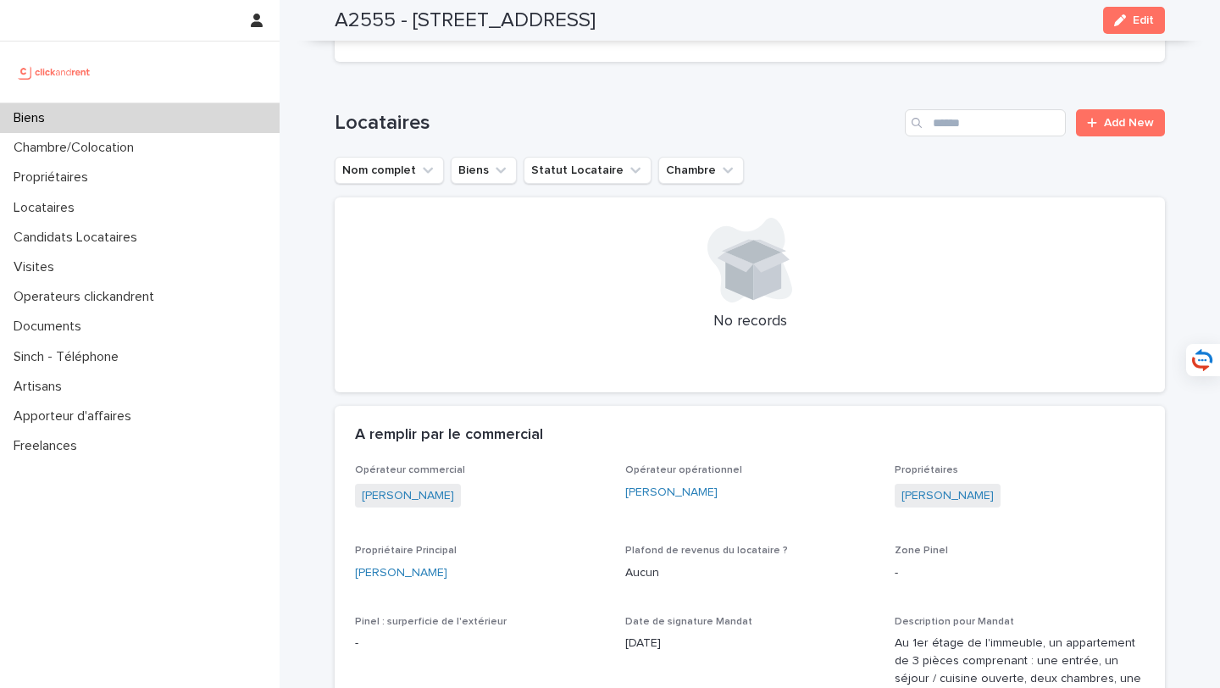
scroll to position [778, 0]
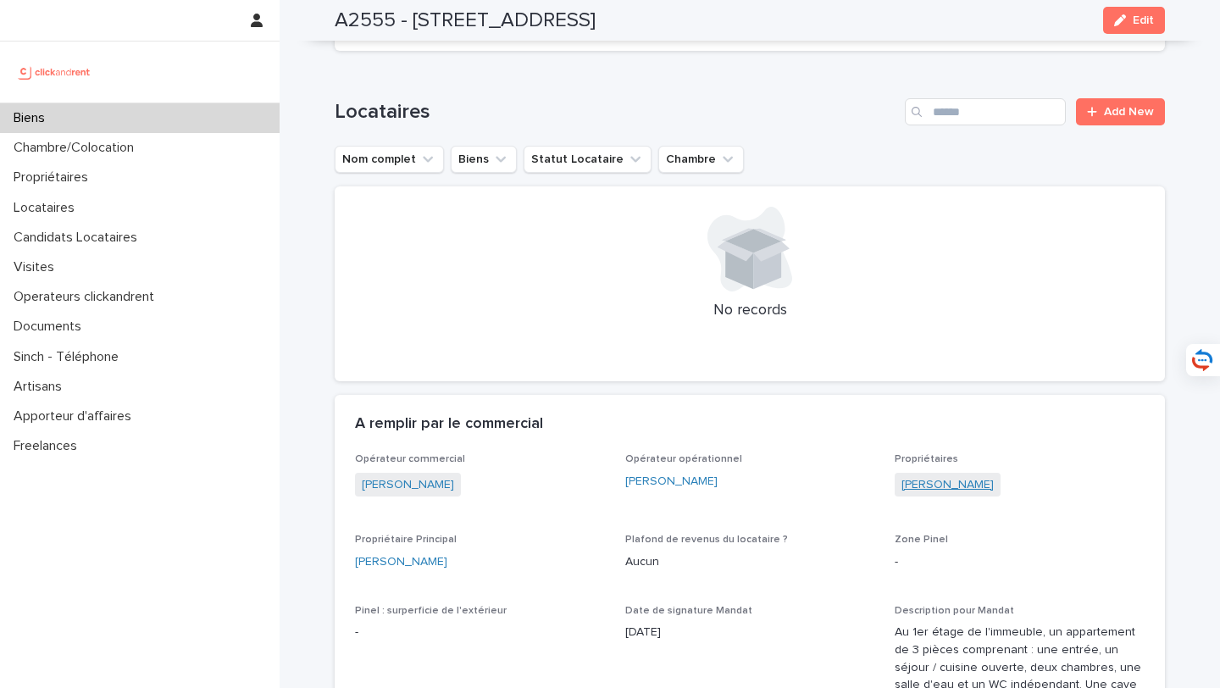
click at [965, 476] on link "Sarah Shahram" at bounding box center [947, 485] width 92 height 18
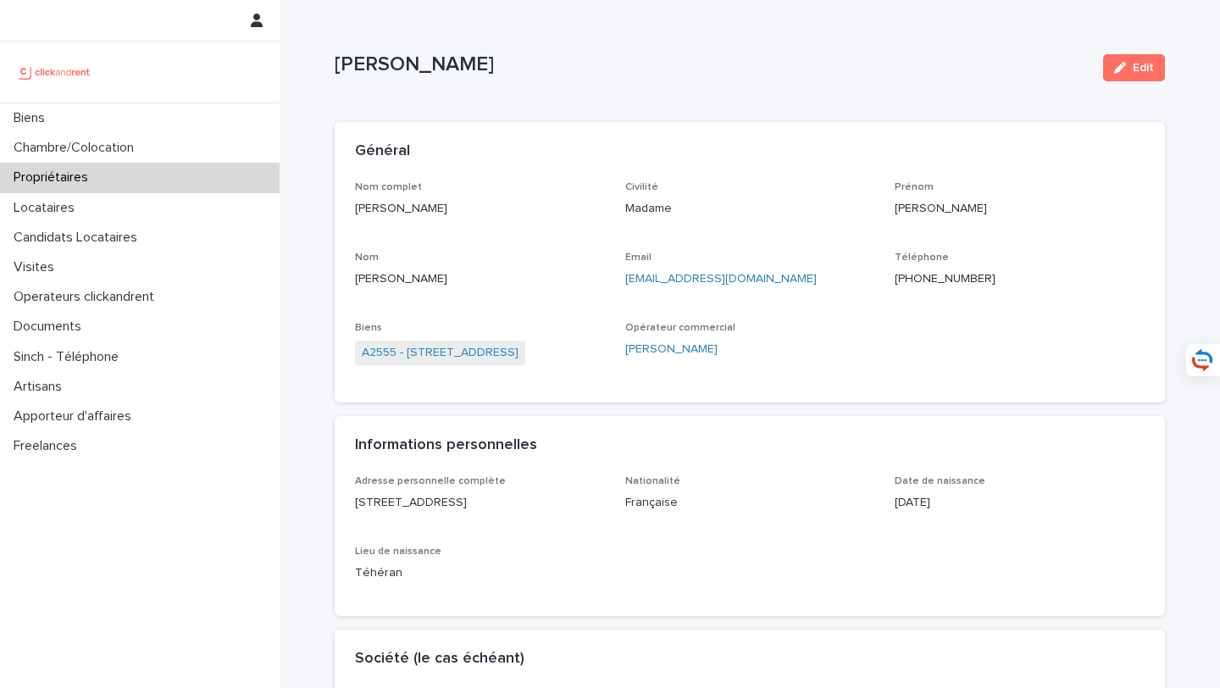
click at [750, 310] on div "Nom complet Sarah Shahram Civilité Madame Prénom Sarah Nom Shahram Email sarahs…" at bounding box center [749, 282] width 789 height 202
drag, startPoint x: 792, startPoint y: 285, endPoint x: 622, endPoint y: 285, distance: 170.2
click at [622, 285] on div "Nom complet Sarah Shahram Civilité Madame Prénom Sarah Nom Shahram Email sarahs…" at bounding box center [749, 282] width 789 height 202
copy link "sarahshahram44@gmail.com"
click at [768, 313] on div "Nom complet Sarah Shahram Civilité Madame Prénom Sarah Nom Shahram Email sarahs…" at bounding box center [749, 282] width 789 height 202
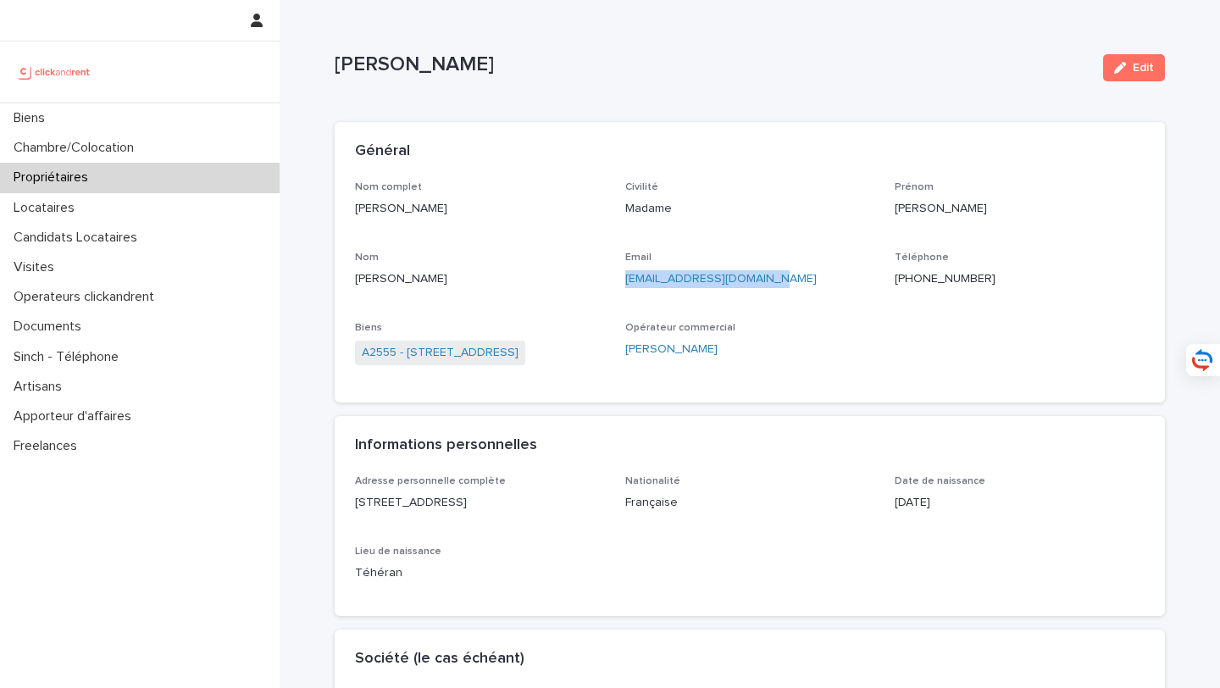
drag, startPoint x: 797, startPoint y: 280, endPoint x: 621, endPoint y: 285, distance: 176.2
click at [621, 285] on div "Nom complet Sarah Shahram Civilité Madame Prénom Sarah Nom Shahram Email sarahs…" at bounding box center [749, 282] width 789 height 202
drag, startPoint x: 1096, startPoint y: 196, endPoint x: 1098, endPoint y: 165, distance: 30.5
click at [1096, 196] on div "Prénom Sarah" at bounding box center [1019, 206] width 250 height 50
click at [1152, 68] on span "Edit" at bounding box center [1142, 68] width 21 height 12
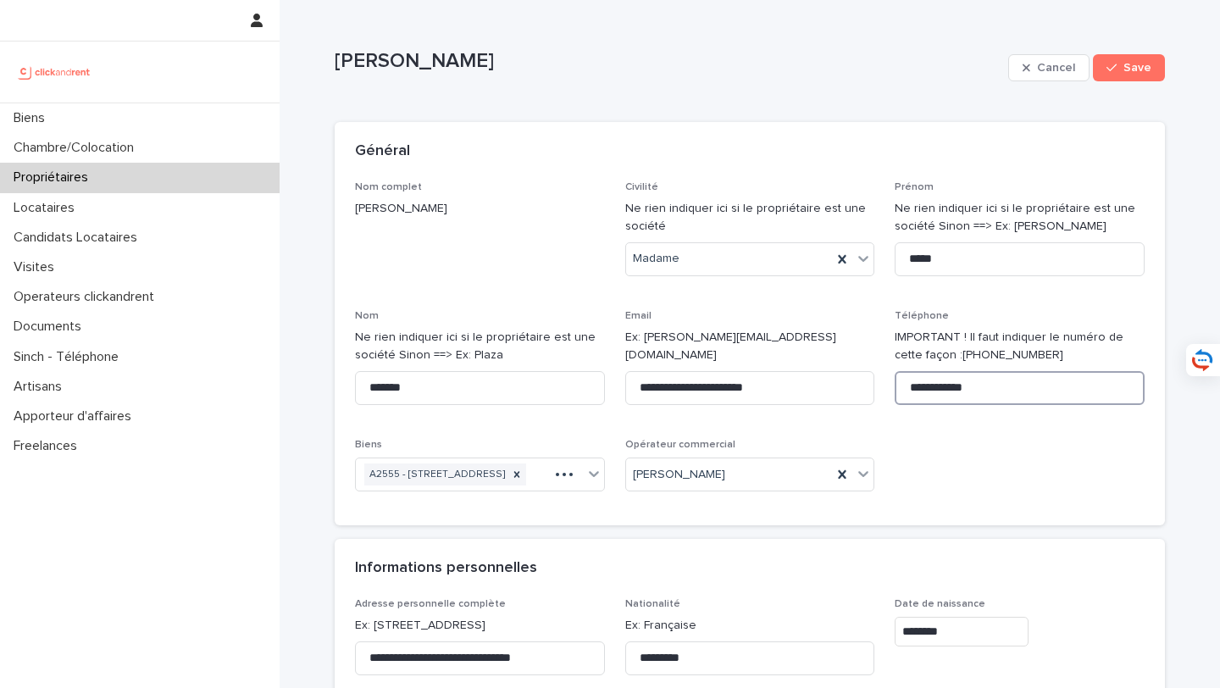
drag, startPoint x: 1015, startPoint y: 394, endPoint x: 874, endPoint y: 392, distance: 141.4
click at [874, 392] on div "**********" at bounding box center [749, 343] width 789 height 324
paste input "**"
click at [914, 389] on input "**********" at bounding box center [1019, 388] width 250 height 34
type input "**********"
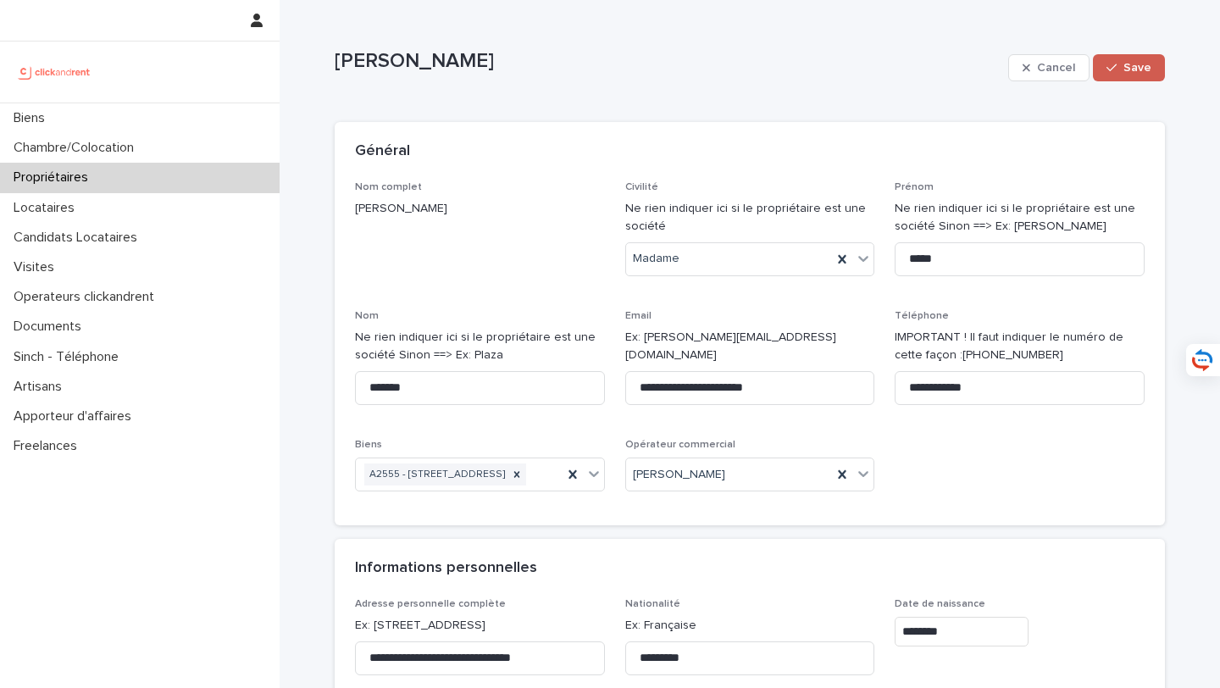
click at [1121, 69] on div "button" at bounding box center [1114, 68] width 17 height 12
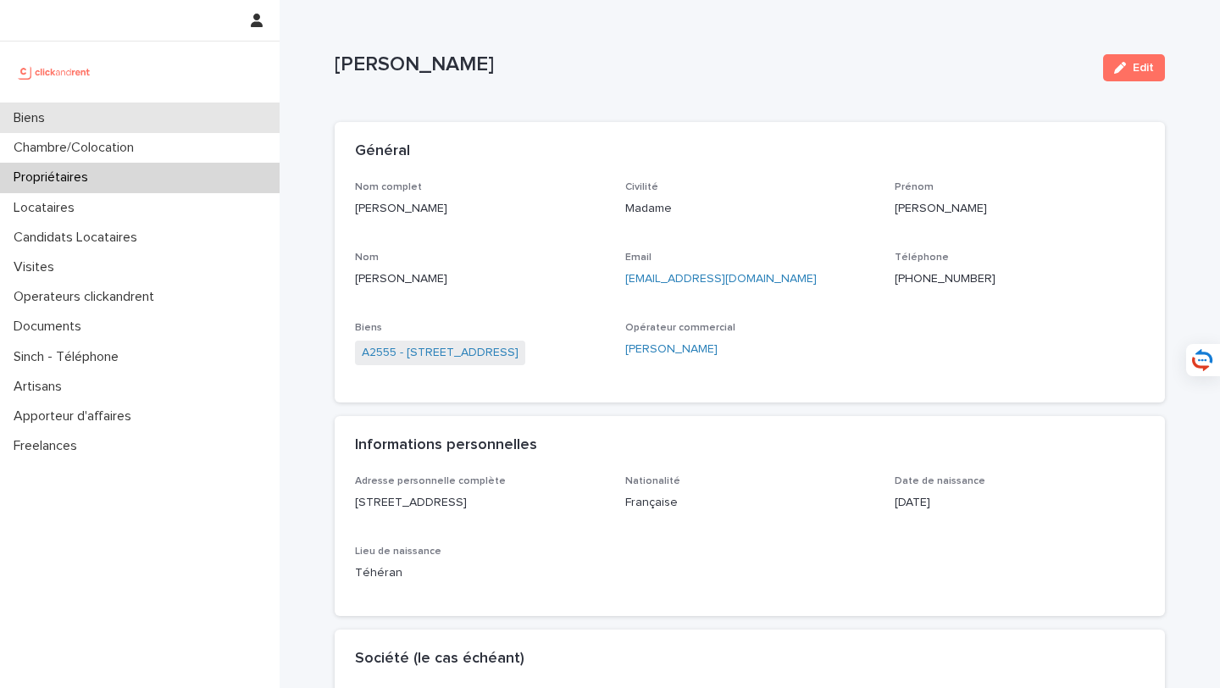
click at [207, 110] on div "Biens" at bounding box center [139, 118] width 279 height 30
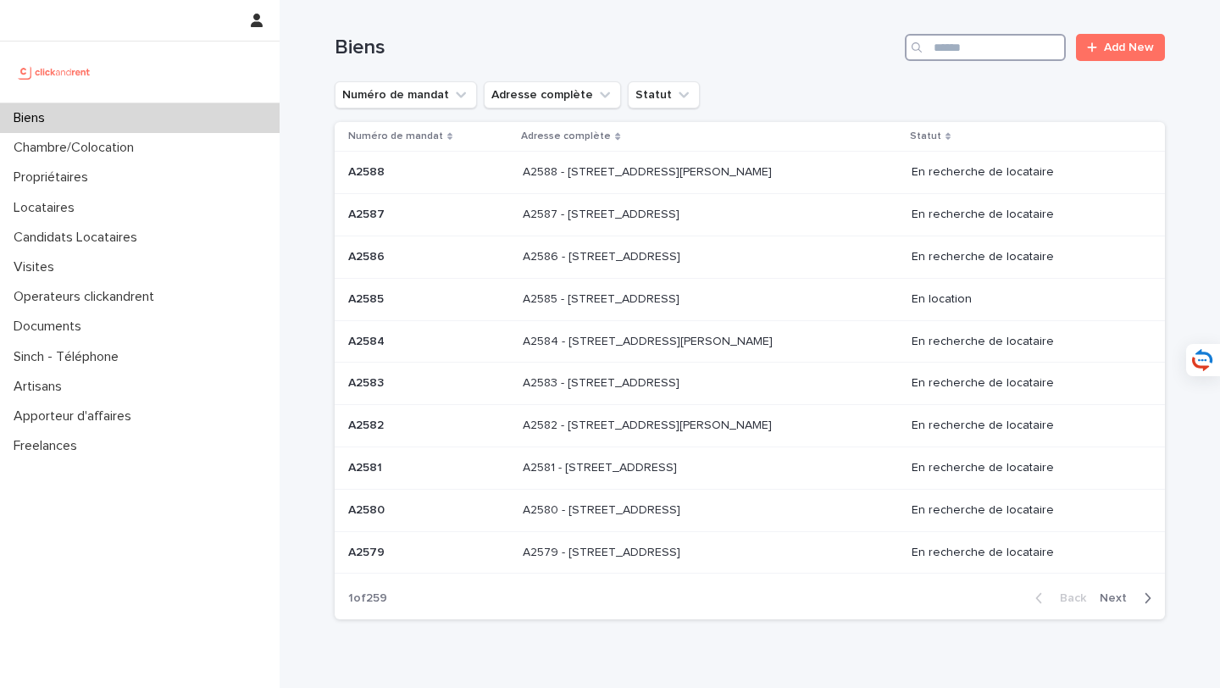
click at [1023, 53] on input "Search" at bounding box center [984, 47] width 161 height 27
type input "*****"
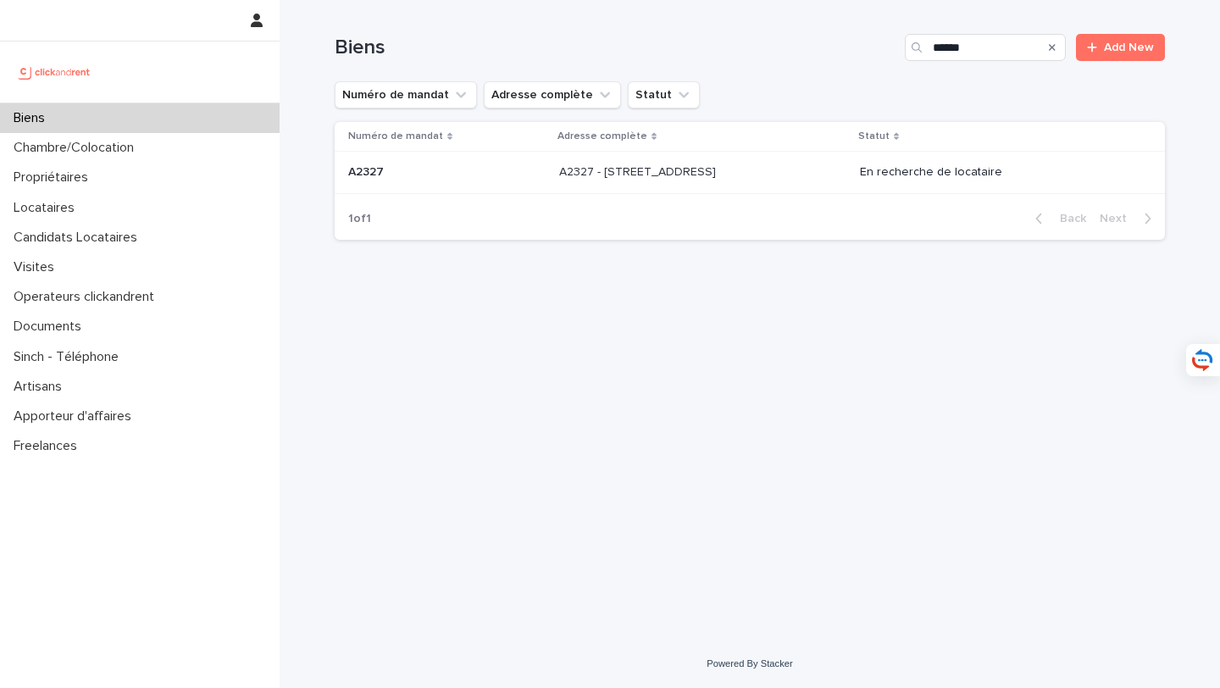
click at [834, 161] on div "A2327 - 5 Rue de la Roche, Rueil-Malmaison 92500 A2327 - 5 Rue de la Roche, Rue…" at bounding box center [702, 172] width 287 height 28
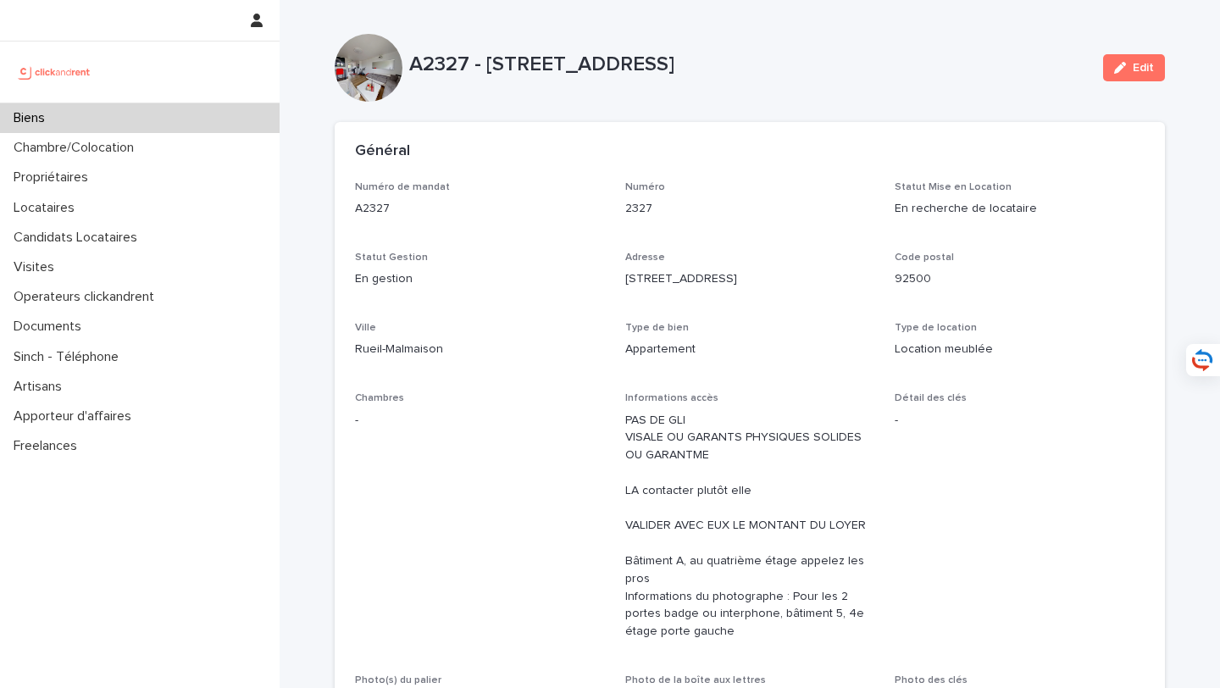
click at [1138, 63] on span "Edit" at bounding box center [1142, 68] width 21 height 12
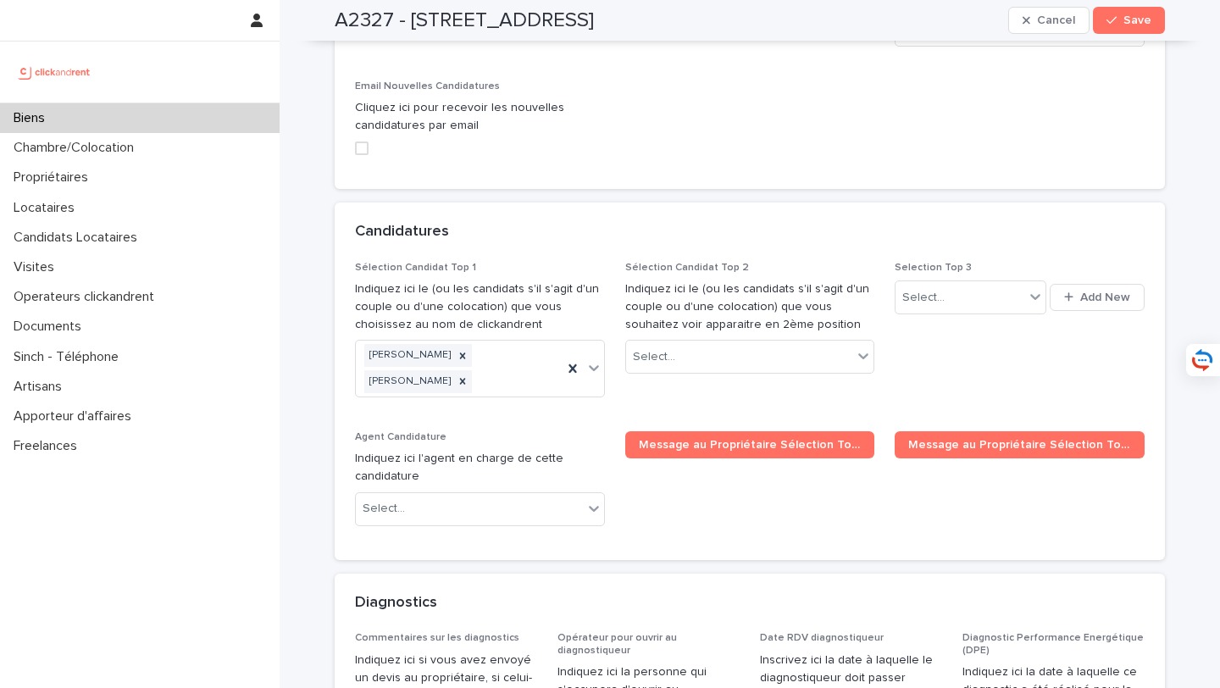
scroll to position [8274, 0]
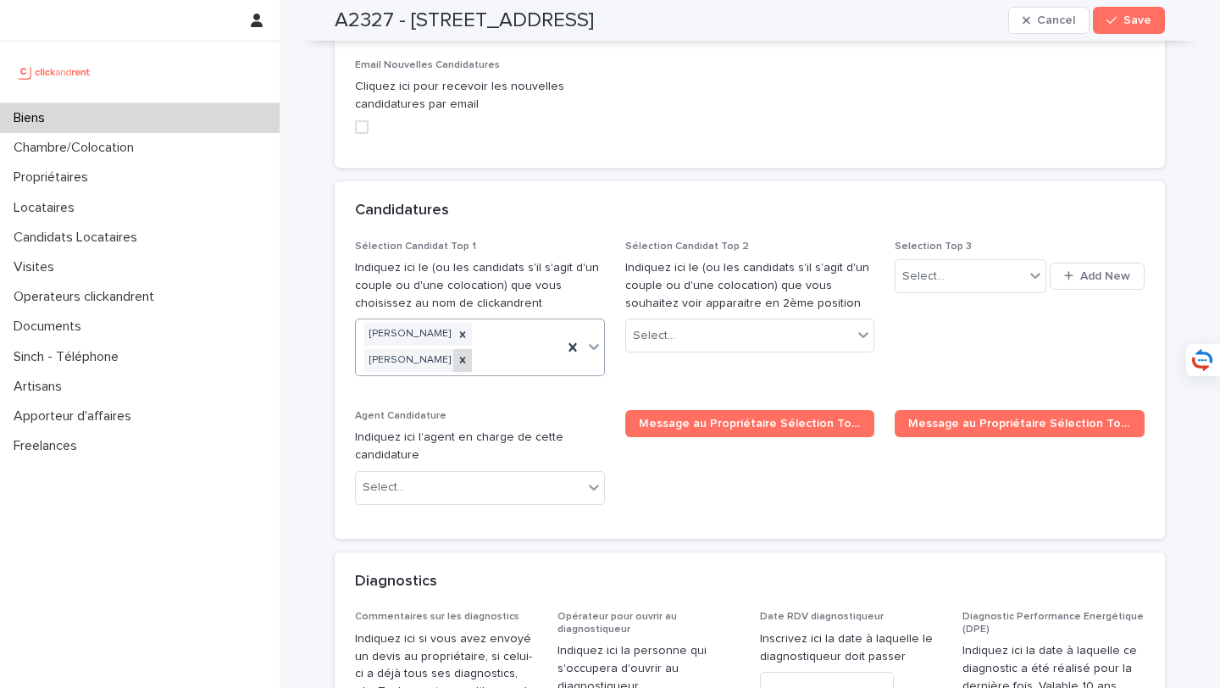
click at [468, 354] on icon at bounding box center [462, 360] width 12 height 12
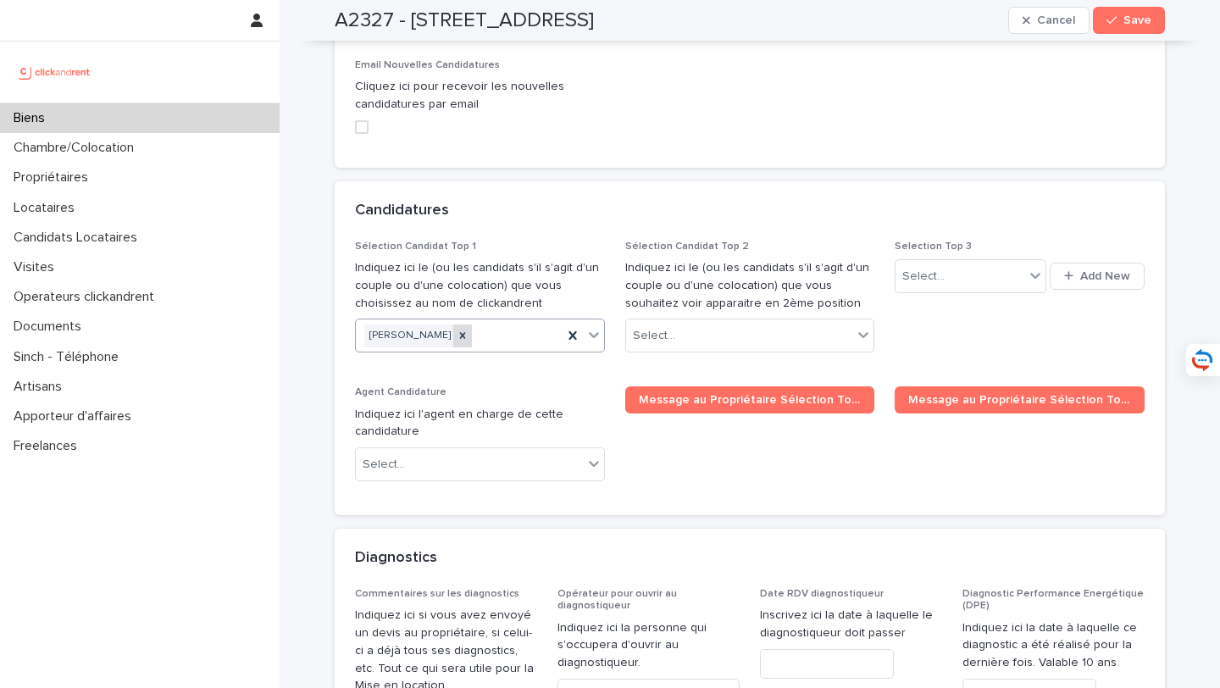
click at [457, 324] on div at bounding box center [462, 335] width 19 height 23
click at [1136, 25] on span "Save" at bounding box center [1137, 20] width 28 height 12
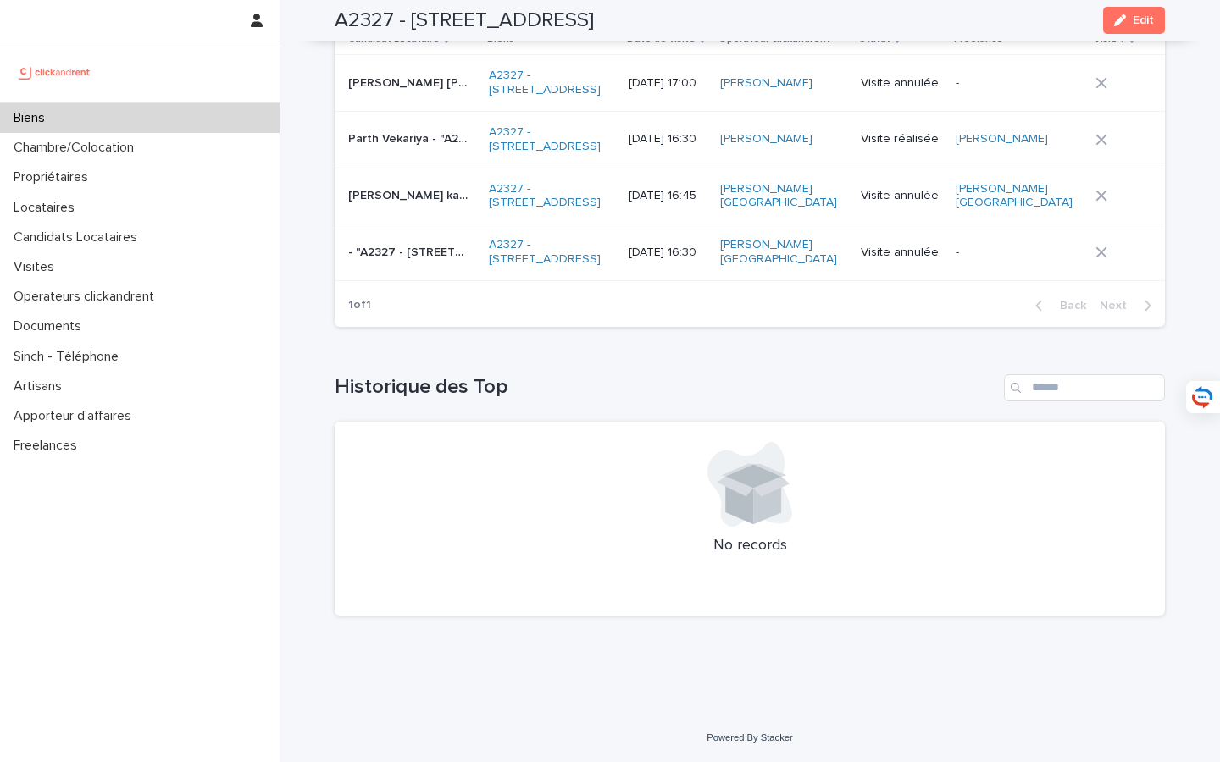
scroll to position [6779, 0]
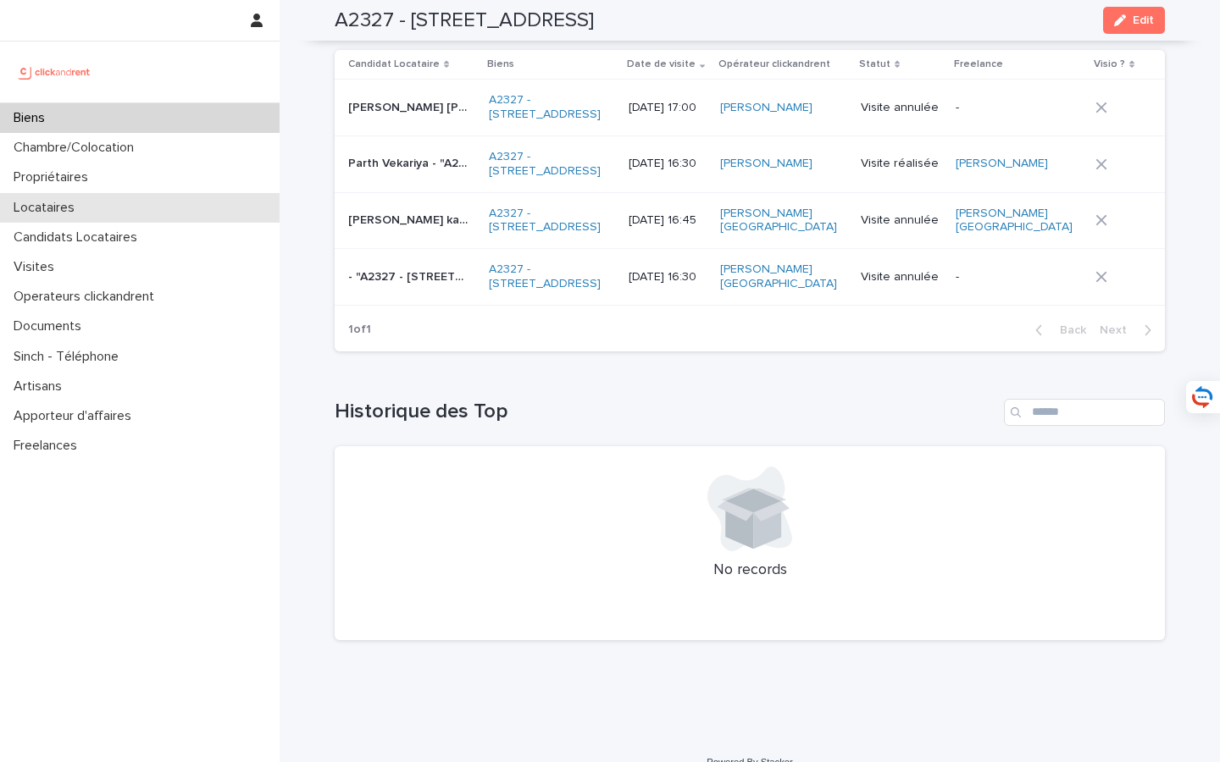
click at [95, 213] on div "Locataires" at bounding box center [139, 208] width 279 height 30
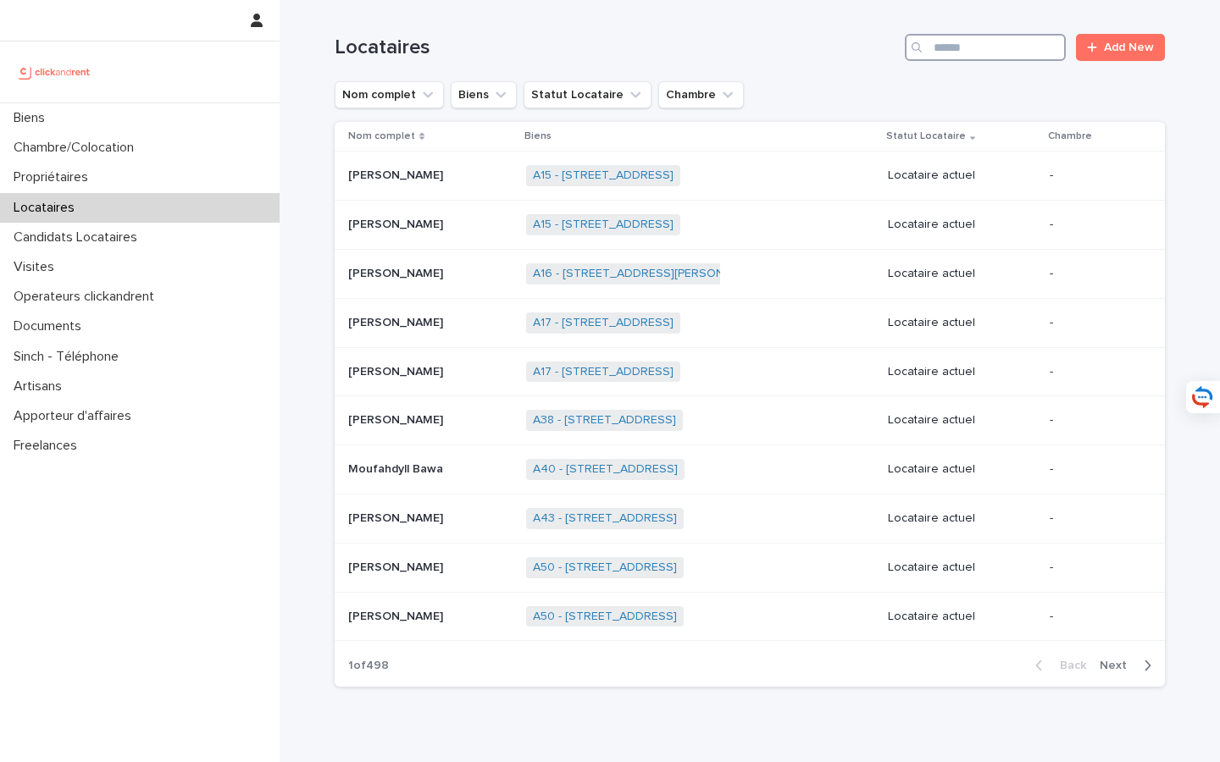
click at [1000, 48] on input "Search" at bounding box center [984, 47] width 161 height 27
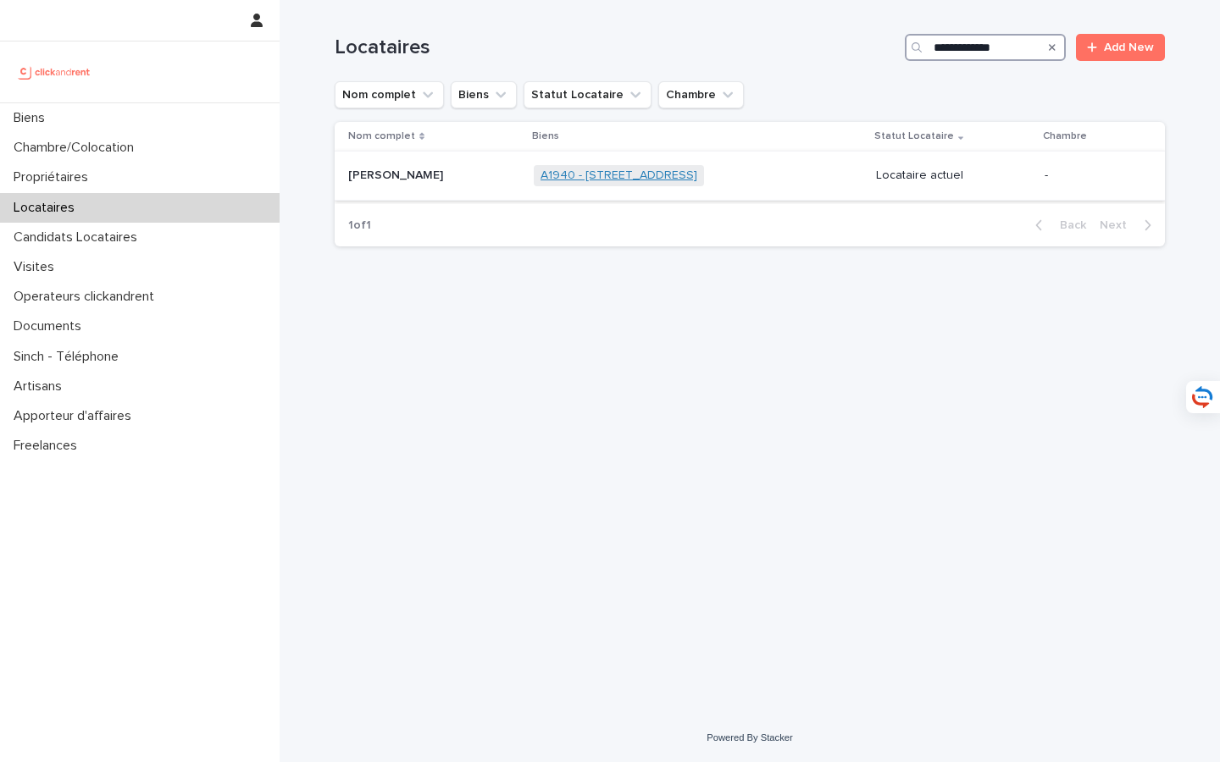
type input "**********"
click at [622, 175] on link "A1940 - 5 rue des Saussaies, Paris 75008" at bounding box center [618, 176] width 157 height 14
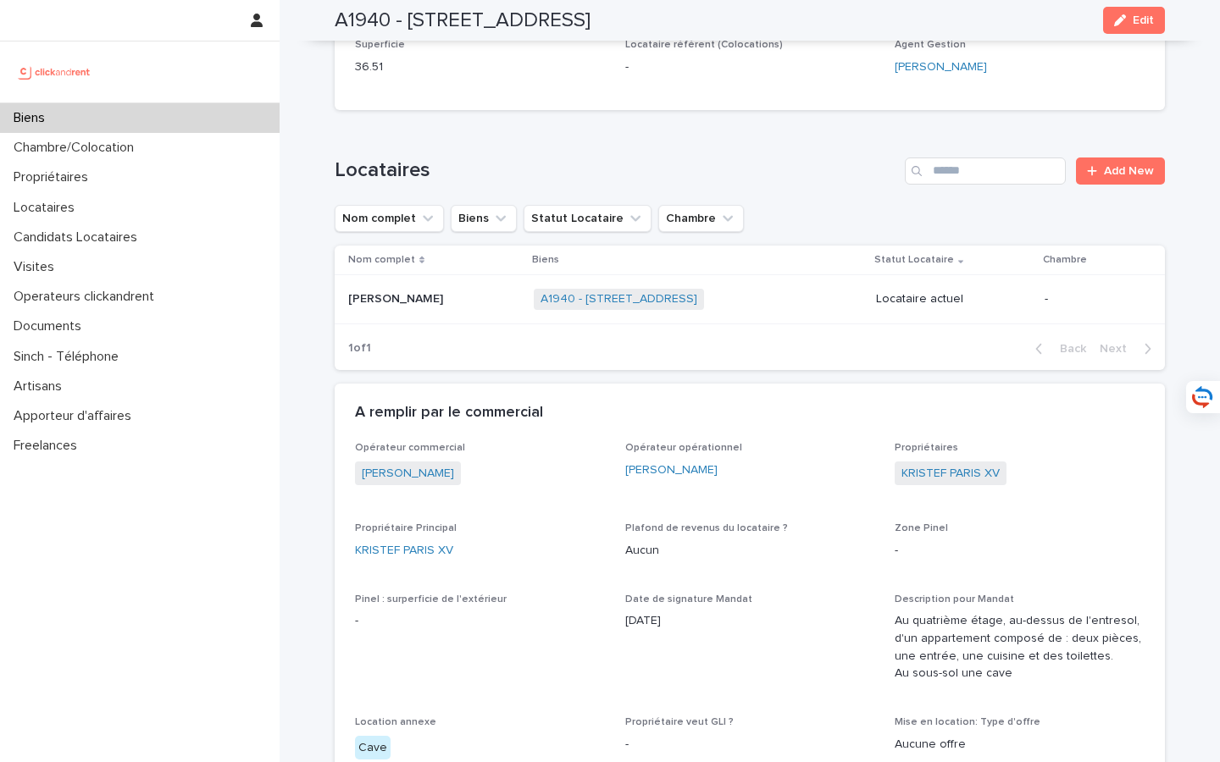
scroll to position [589, 0]
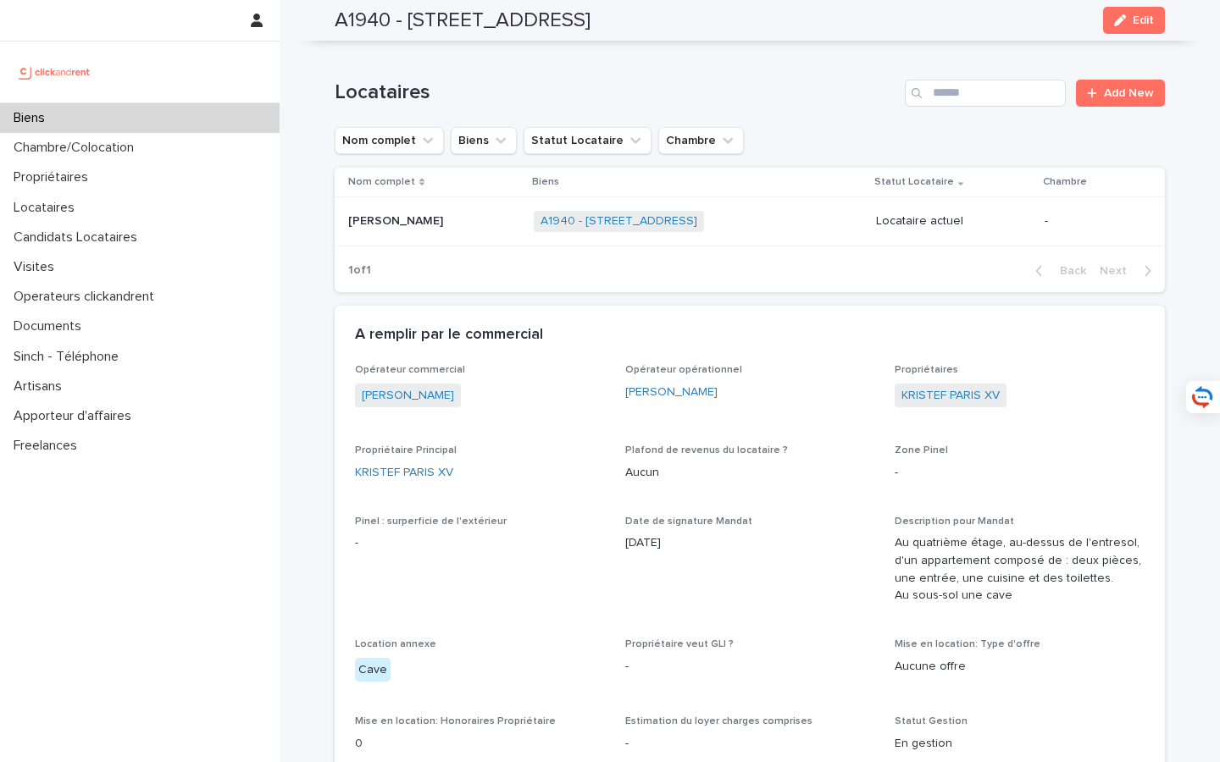
click at [423, 228] on p "Bruno Lejeune" at bounding box center [397, 220] width 98 height 18
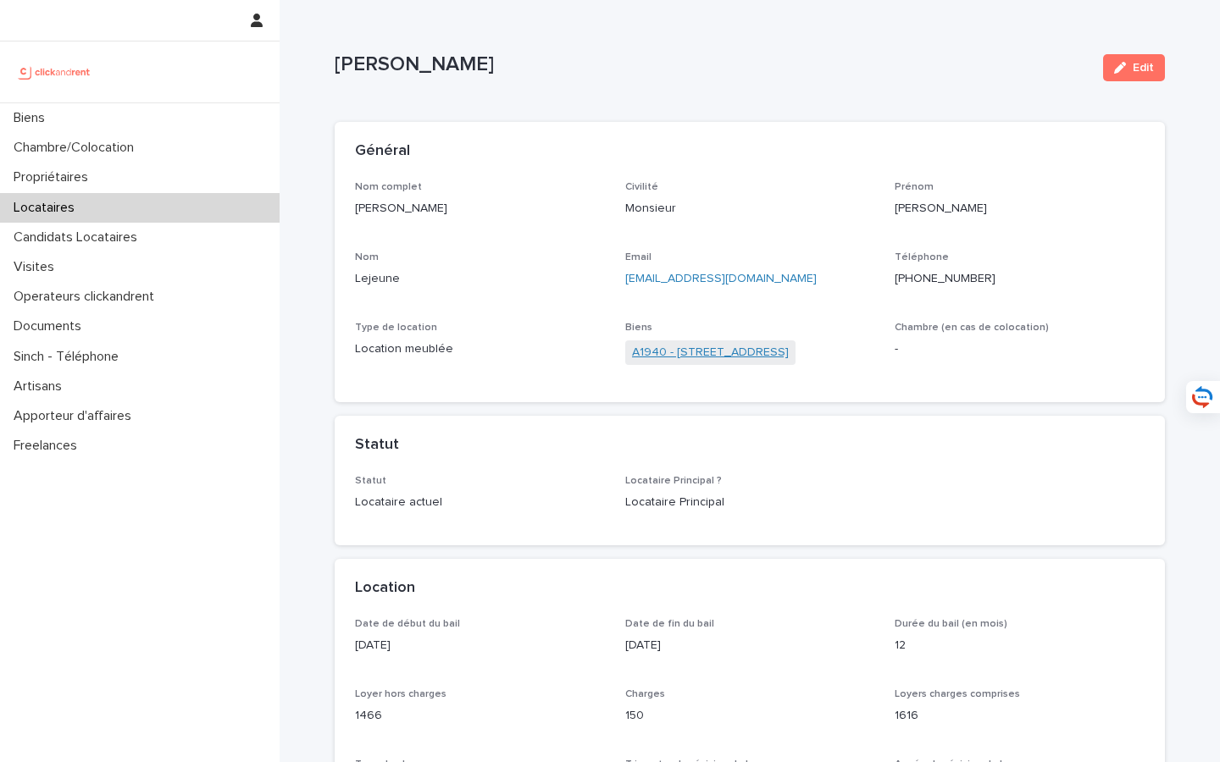
click at [646, 346] on link "A1940 - 5 rue des Saussaies, Paris 75008" at bounding box center [710, 353] width 157 height 18
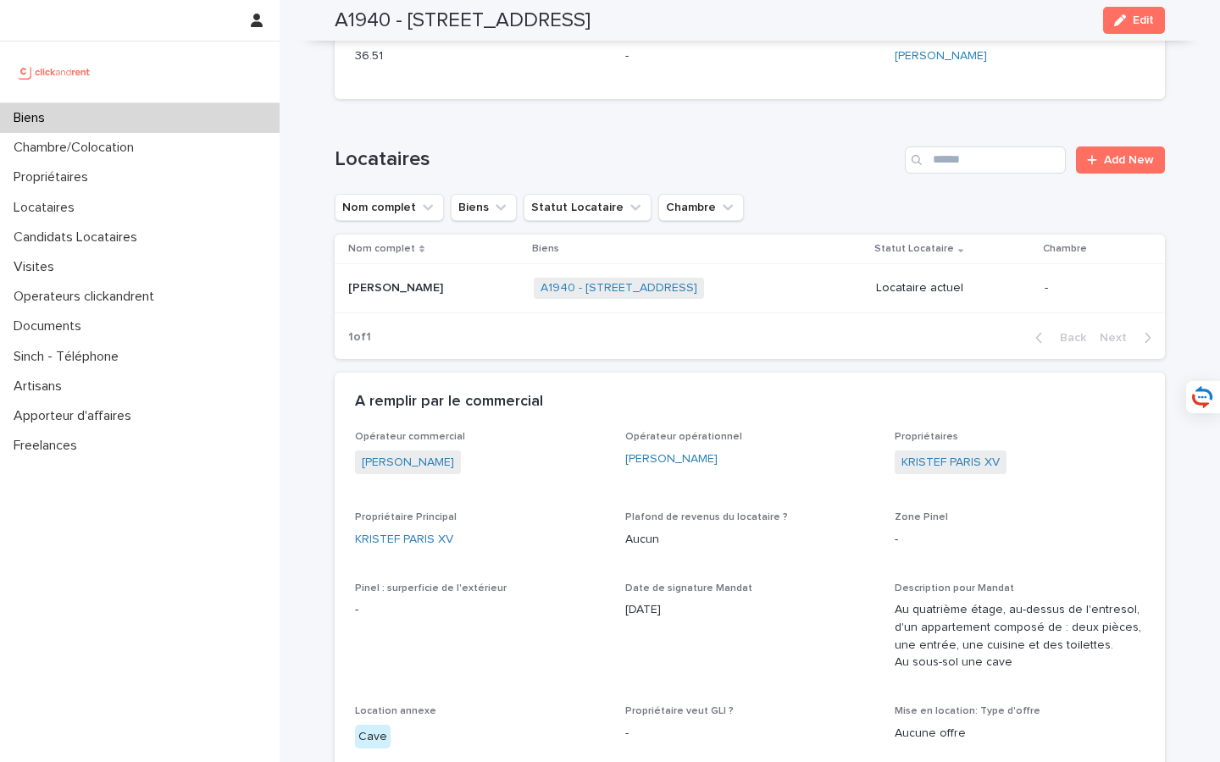
scroll to position [519, 0]
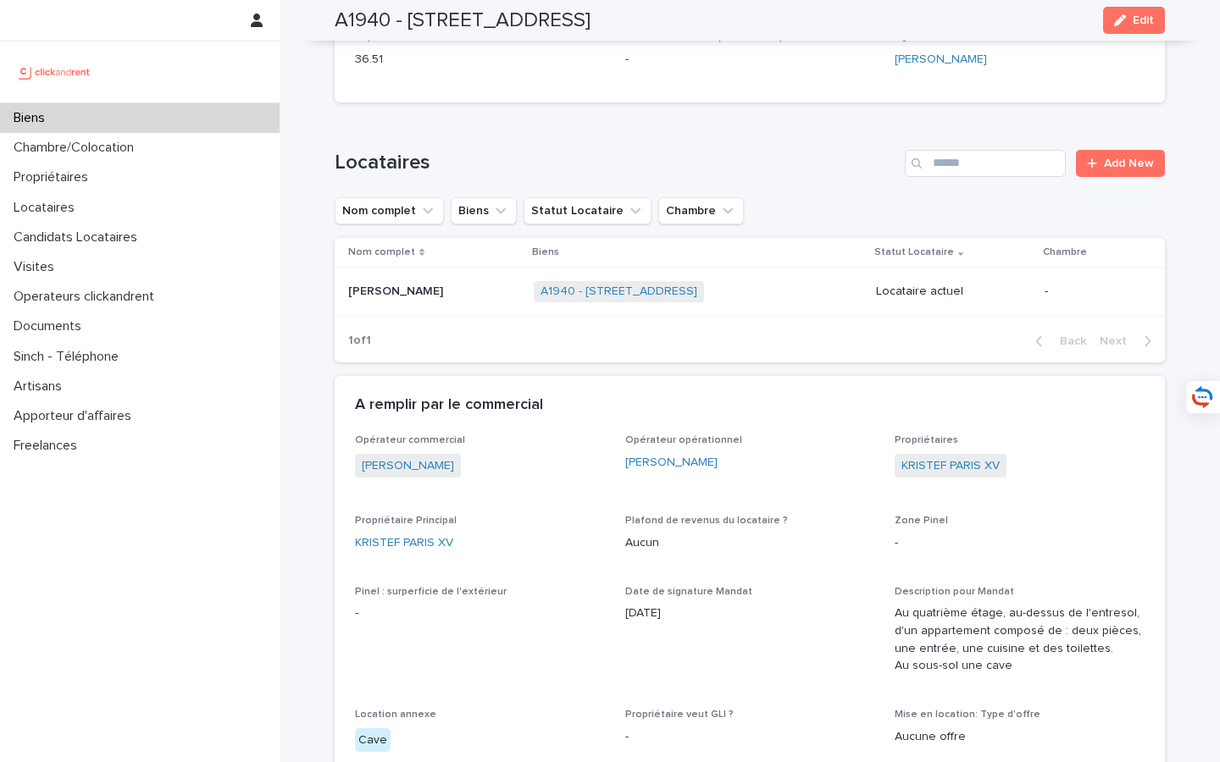
click at [1137, 24] on span "Edit" at bounding box center [1142, 20] width 21 height 12
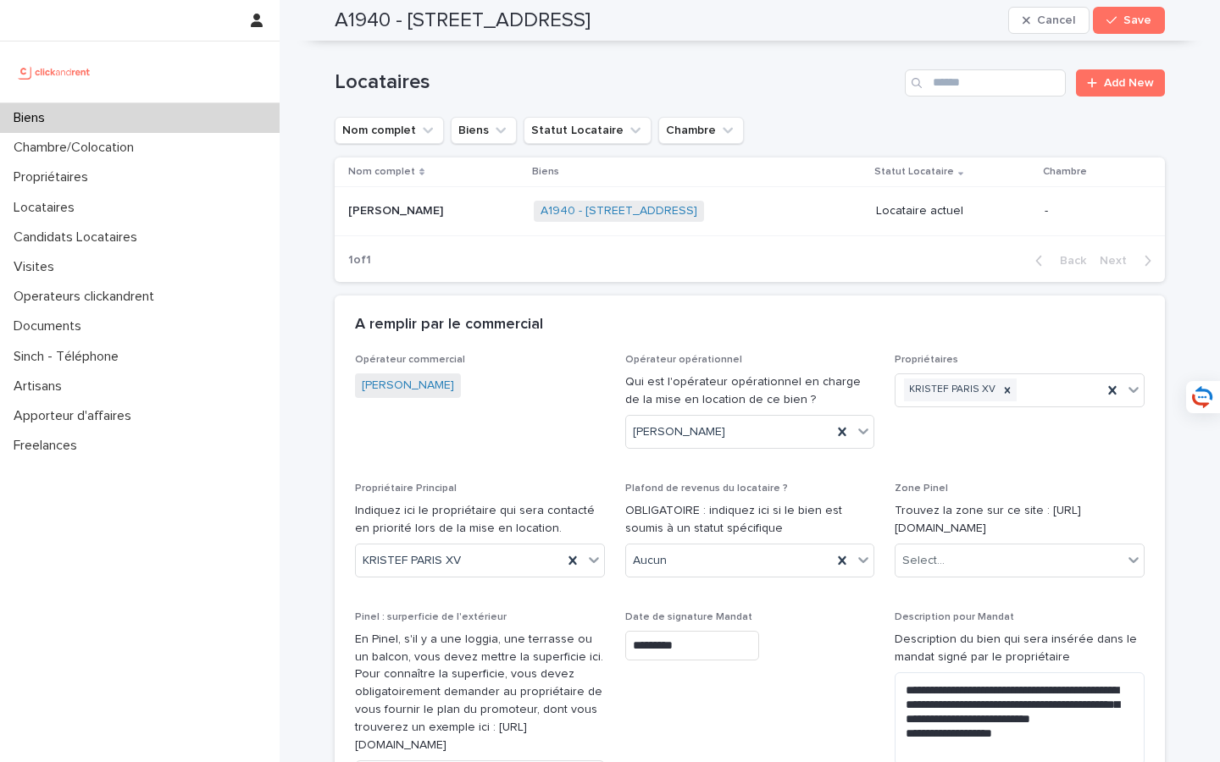
scroll to position [1047, 0]
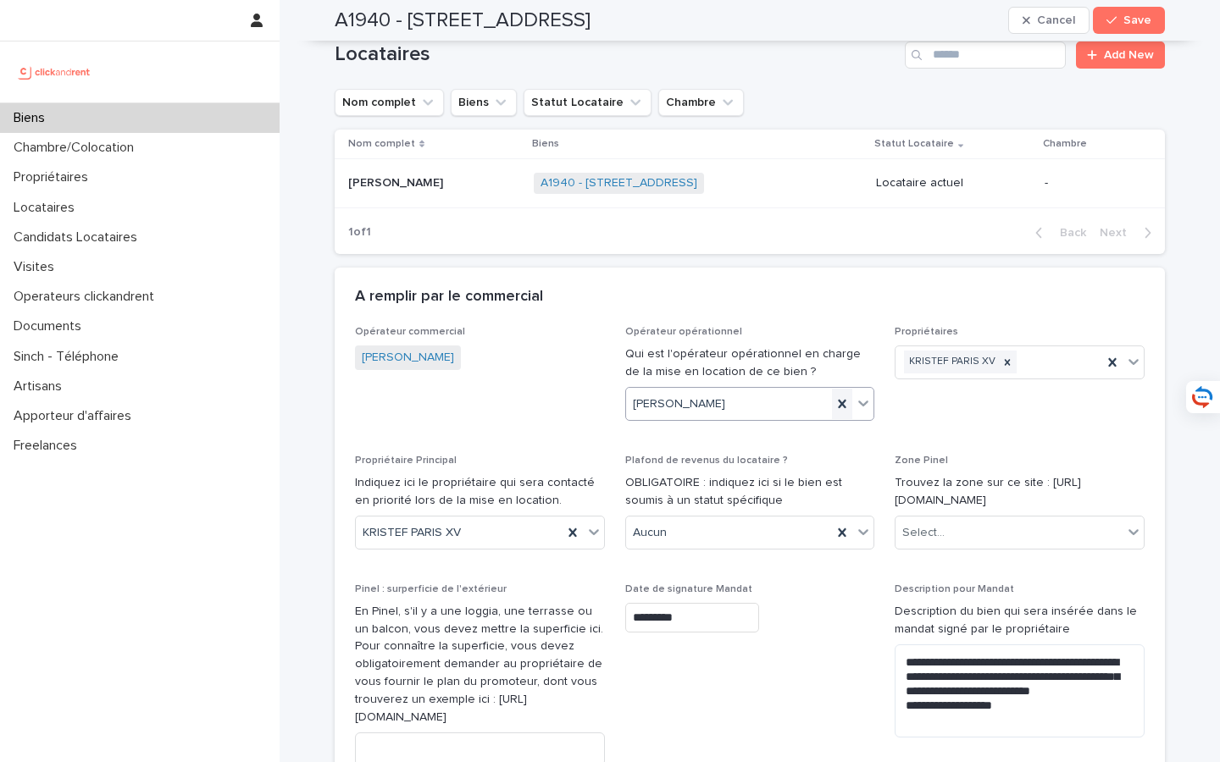
click at [839, 396] on icon at bounding box center [841, 404] width 17 height 17
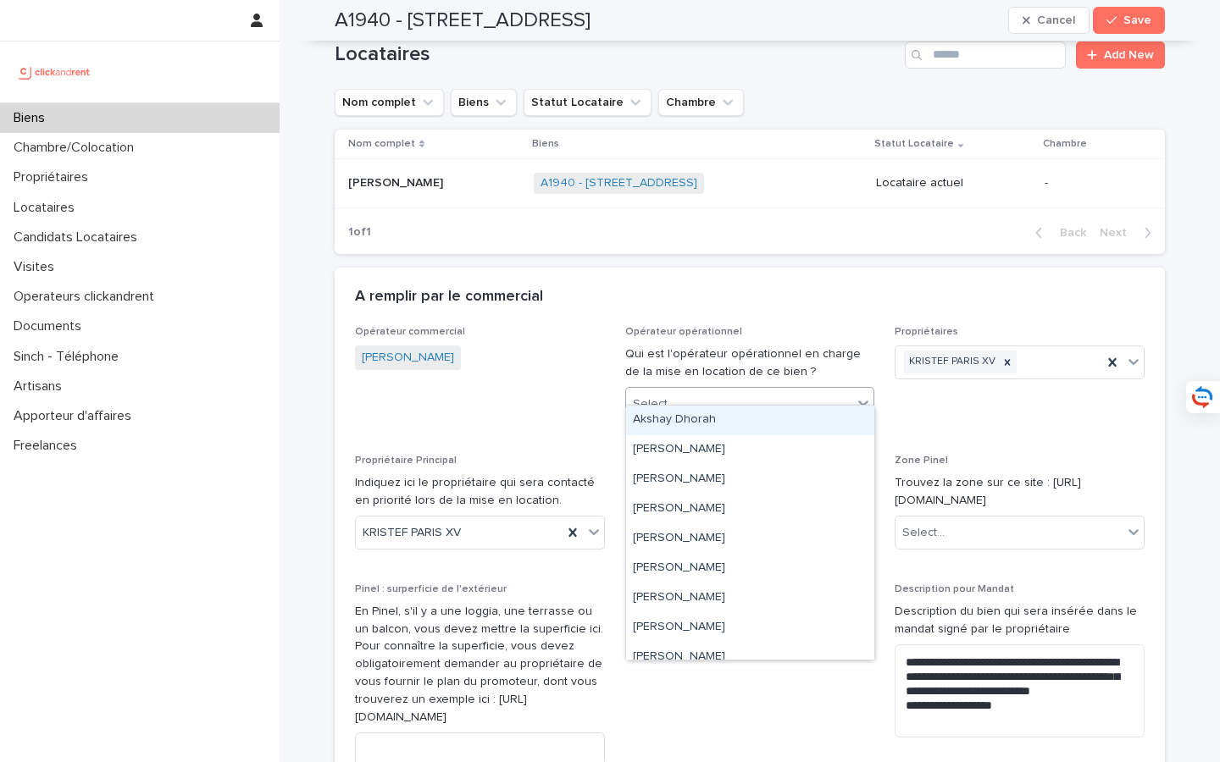
click at [758, 398] on div "Select..." at bounding box center [739, 404] width 227 height 28
type input "***"
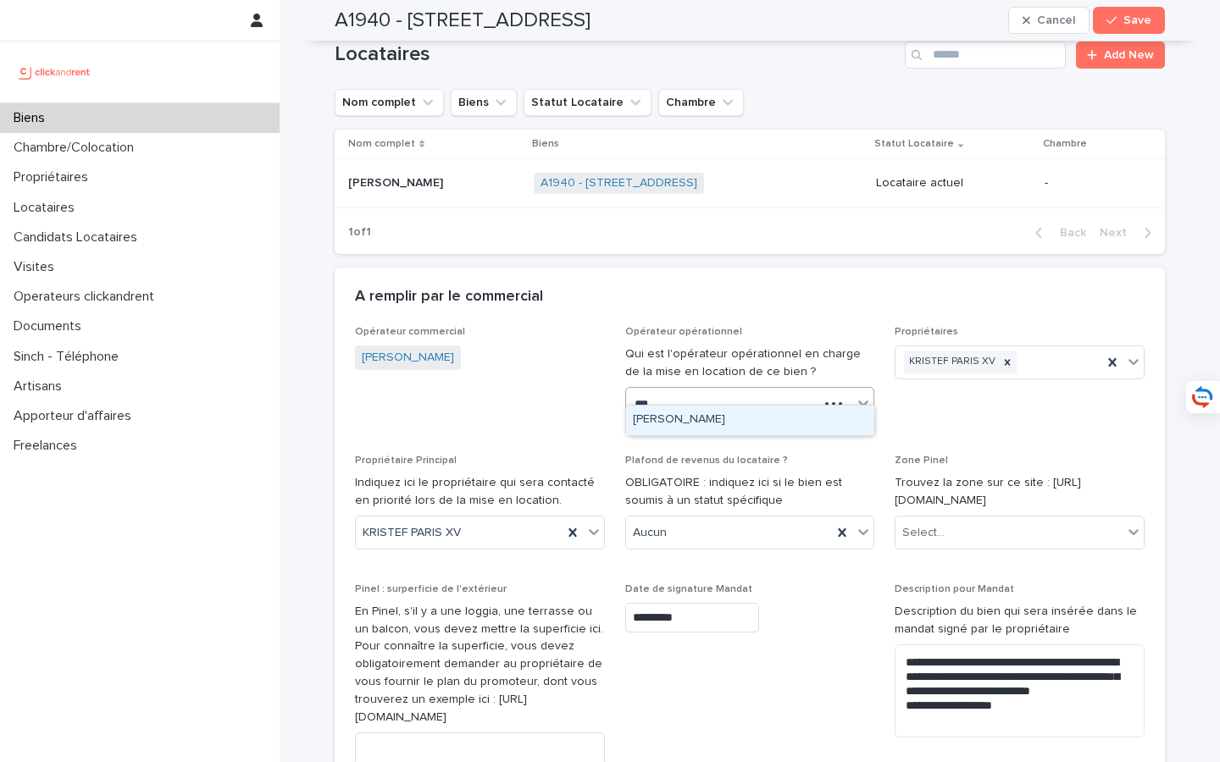
click at [756, 423] on div "[PERSON_NAME]" at bounding box center [750, 421] width 248 height 30
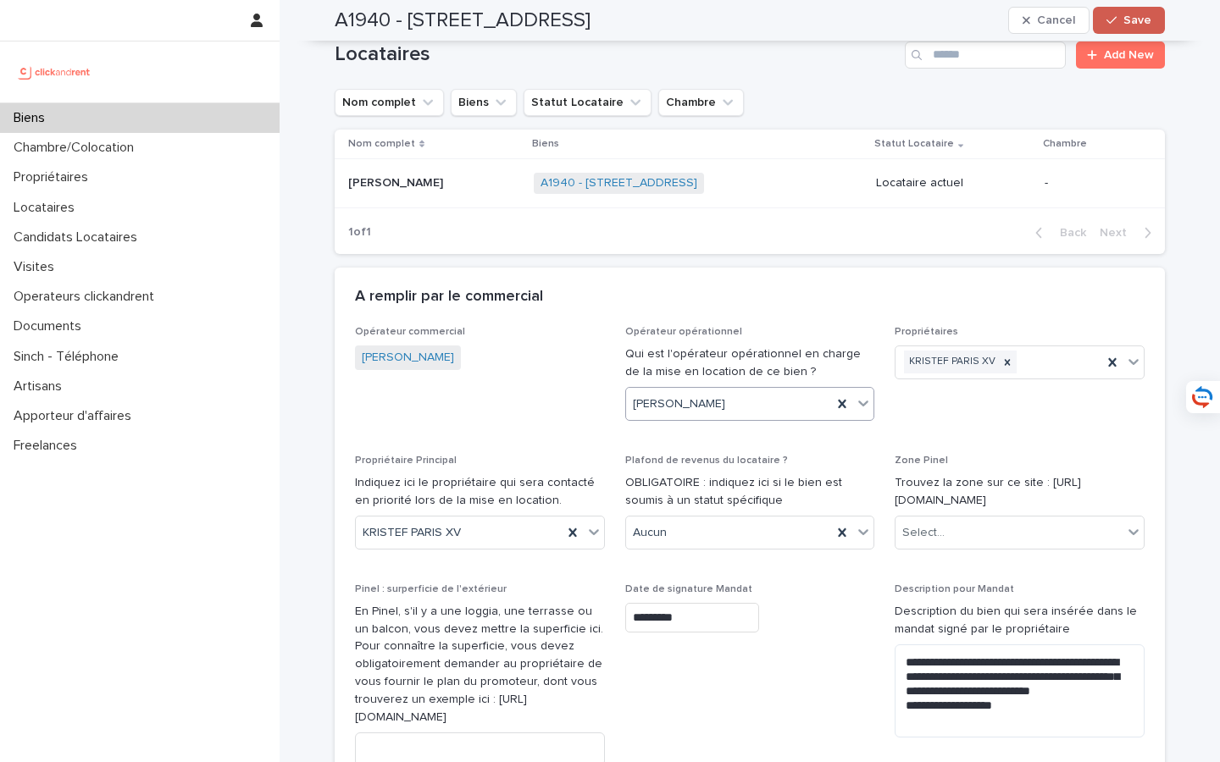
click at [1135, 18] on span "Save" at bounding box center [1137, 20] width 28 height 12
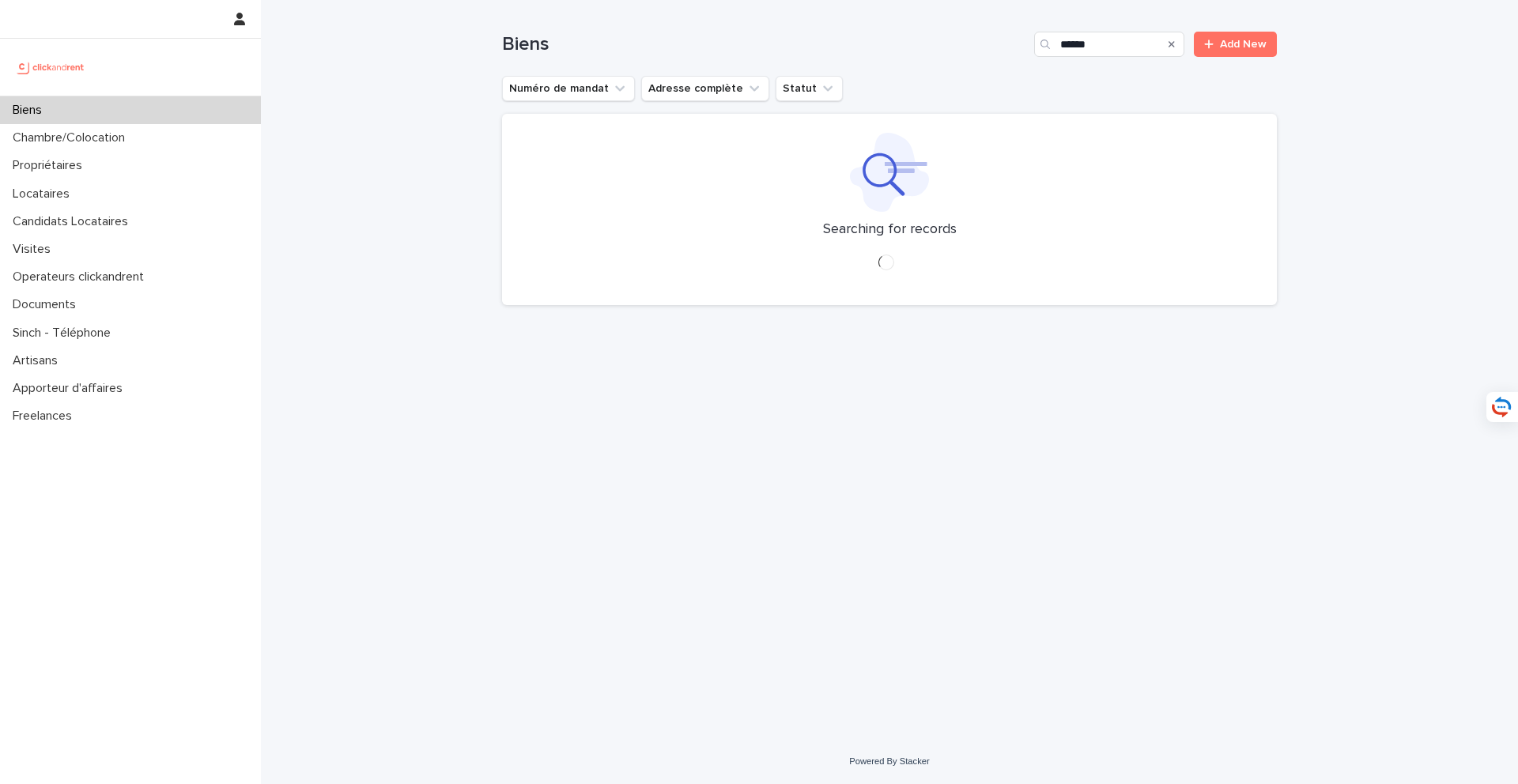
type input "*****"
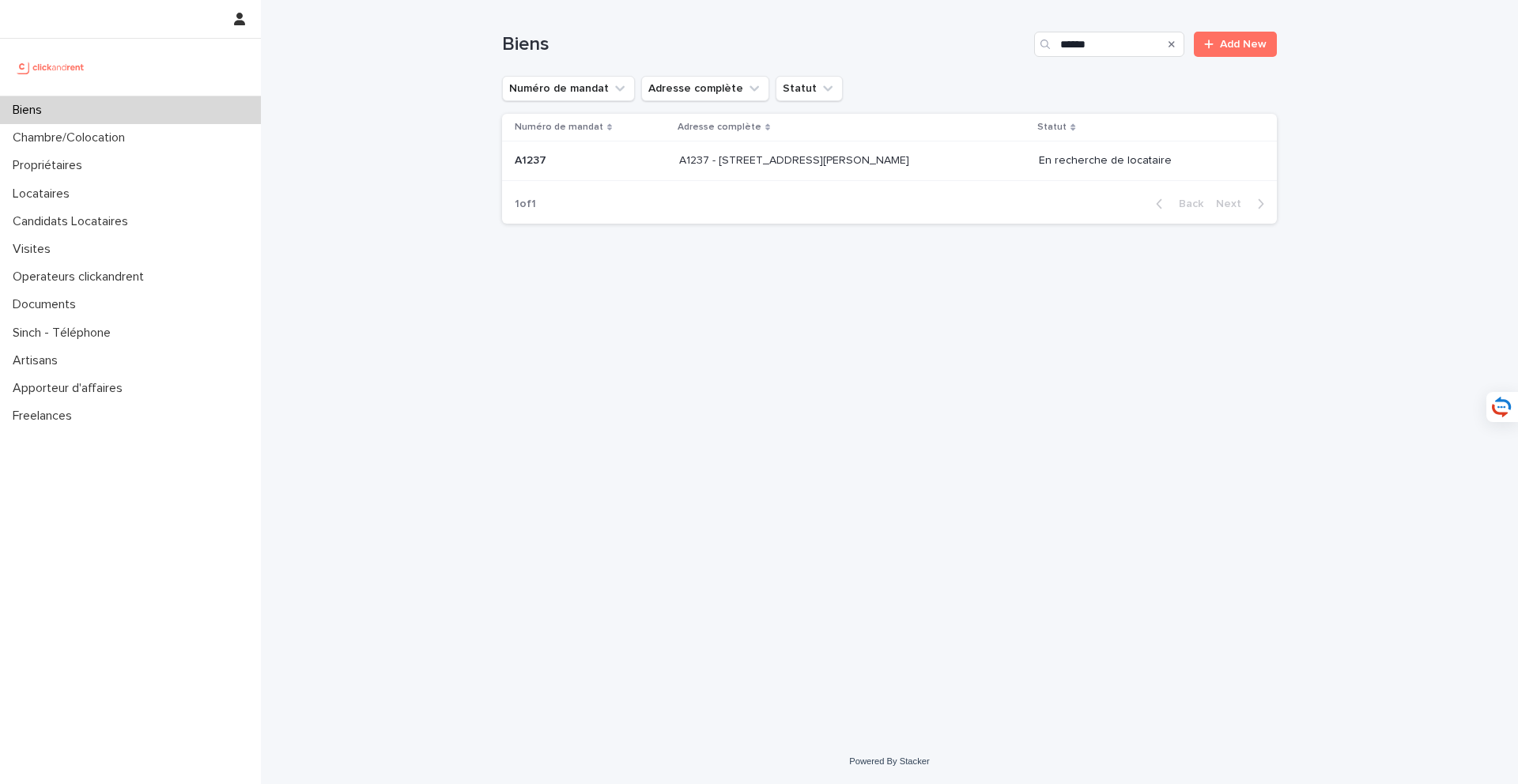
click at [899, 172] on div "A1237 - [STREET_ADDRESS][GEOGRAPHIC_DATA][PERSON_NAME][STREET_ADDRESS][PERSON_N…" at bounding box center [852, 161] width 348 height 26
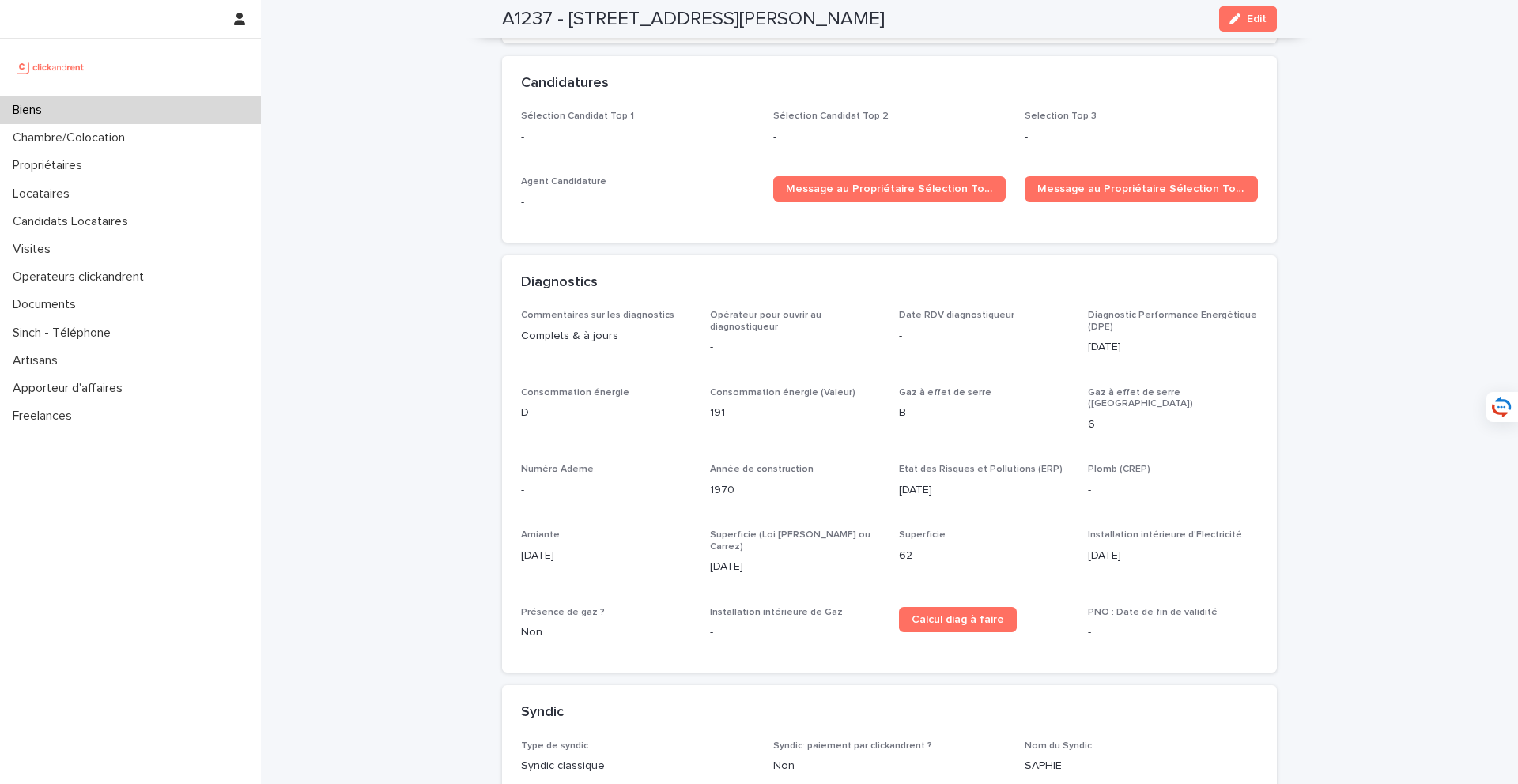
scroll to position [3839, 0]
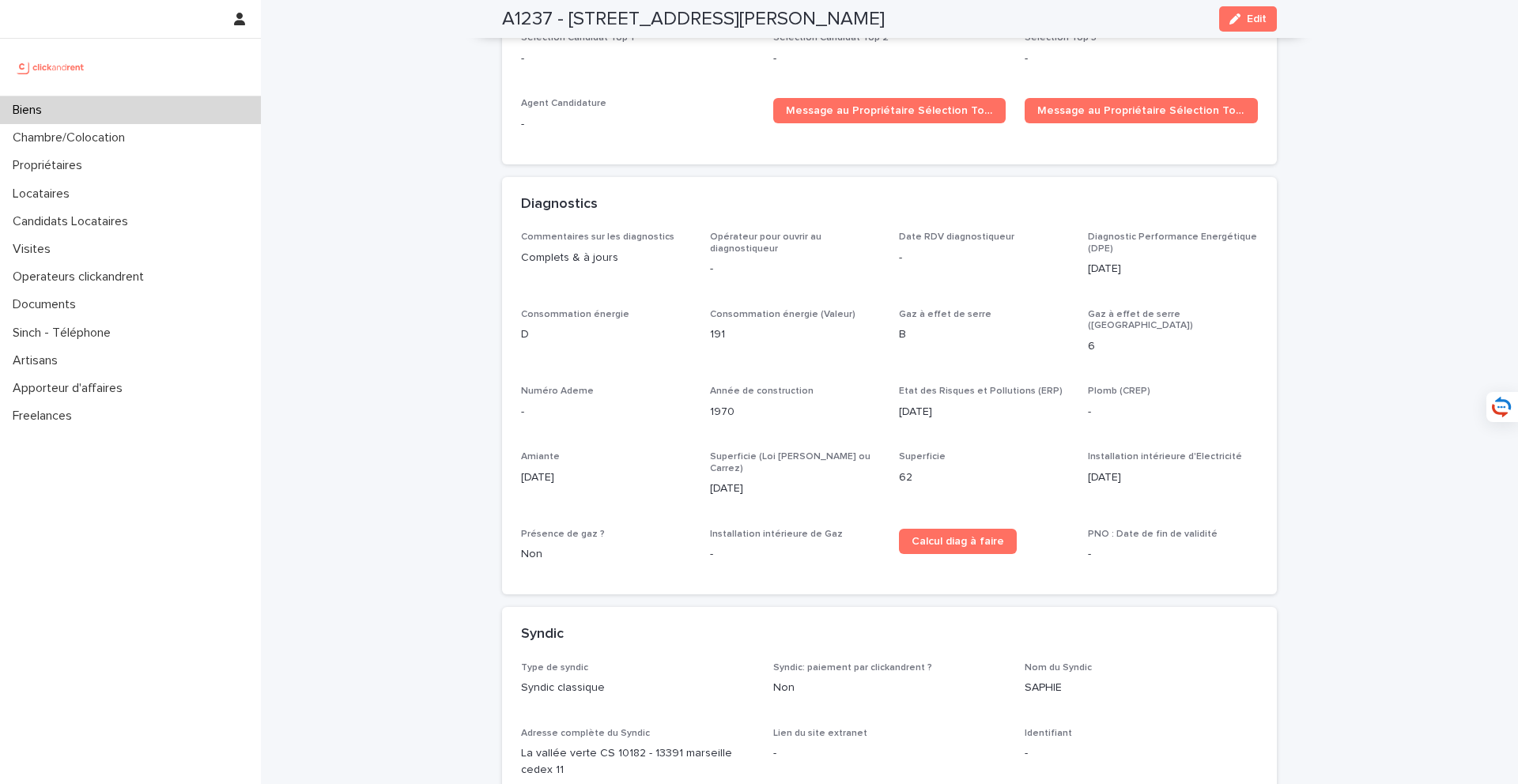
click at [208, 119] on div "Biens" at bounding box center [130, 110] width 260 height 28
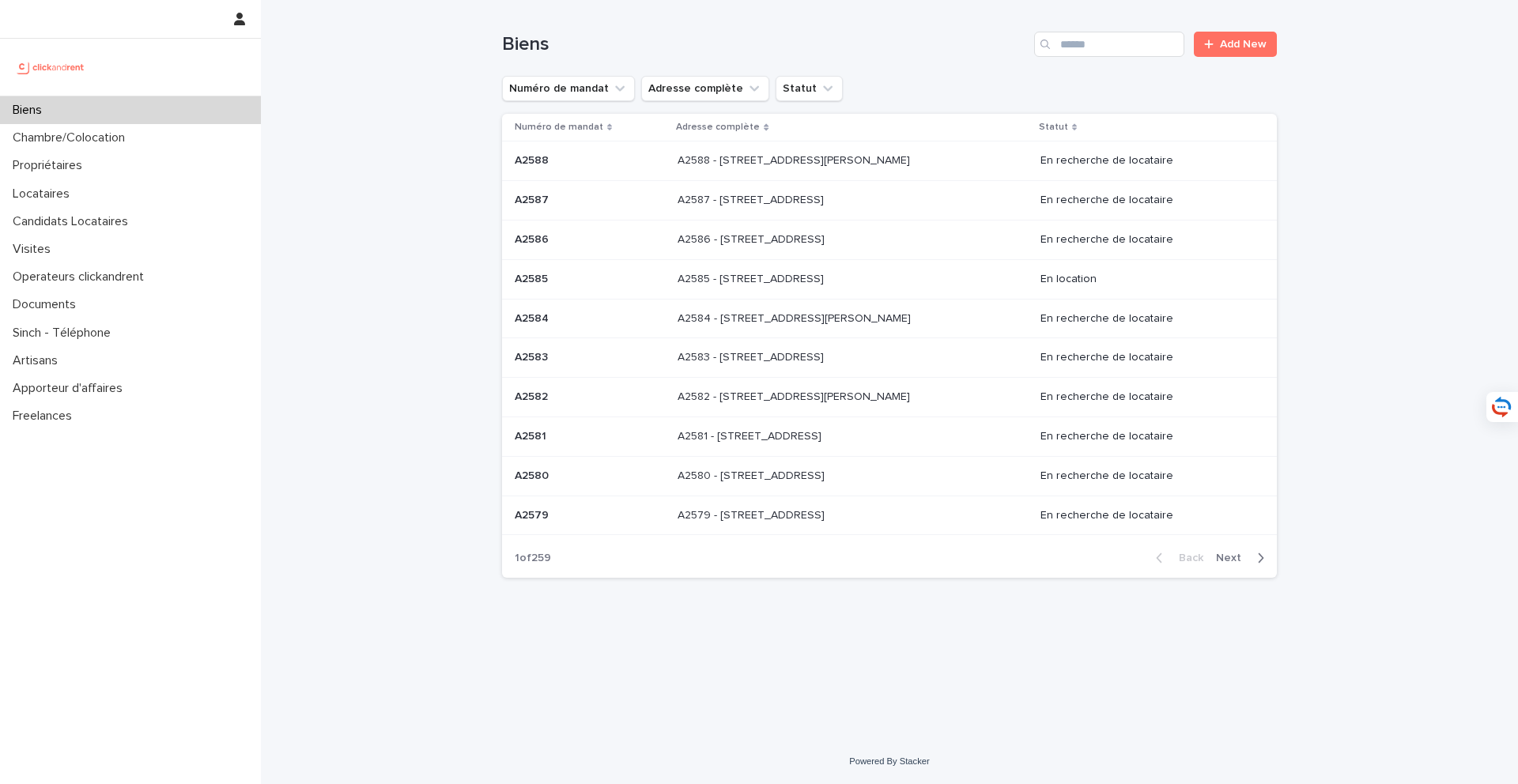
click at [1128, 58] on div "Biens Add New" at bounding box center [890, 37] width 775 height 76
click at [1126, 56] on input "Search" at bounding box center [1109, 44] width 150 height 25
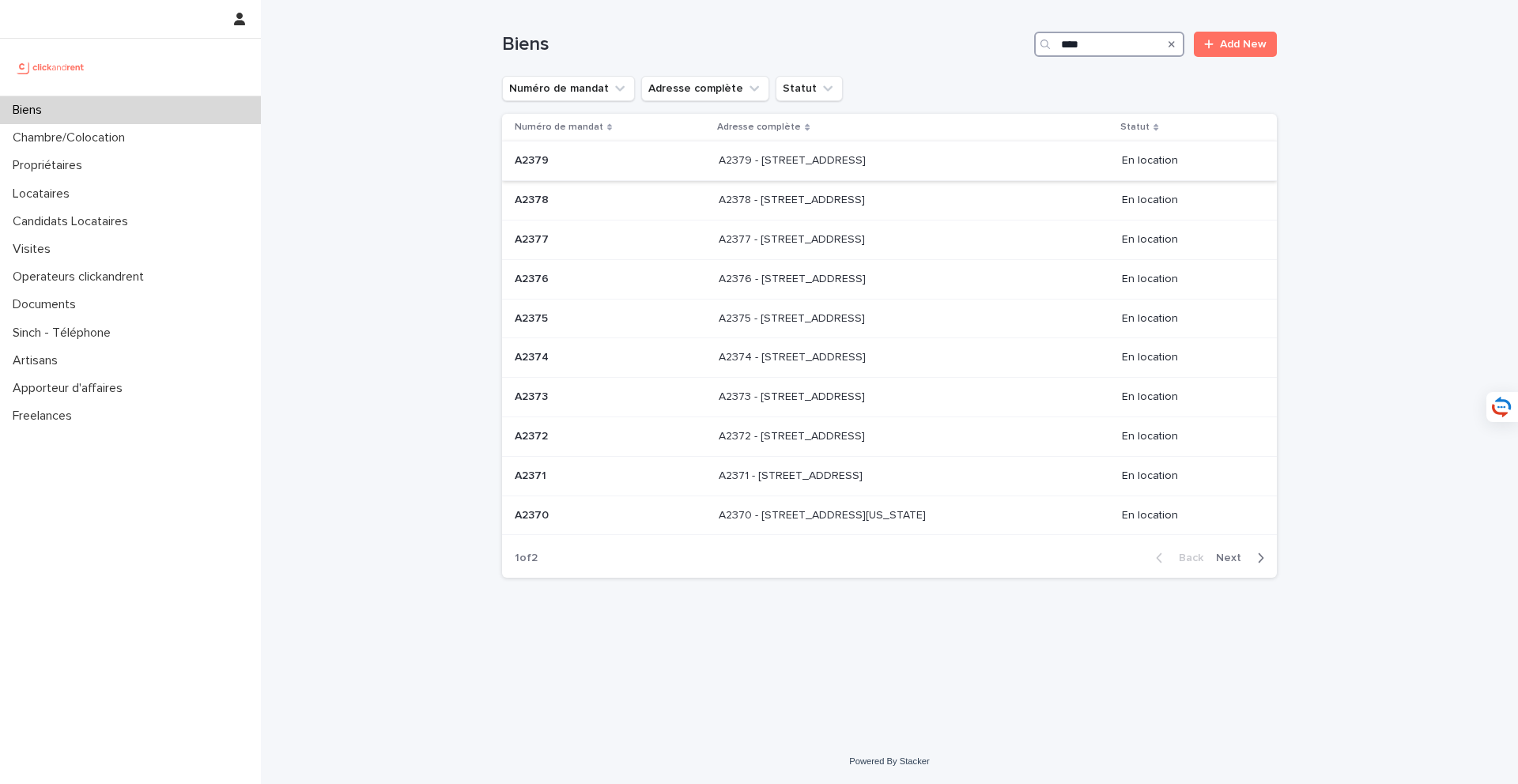
type input "****"
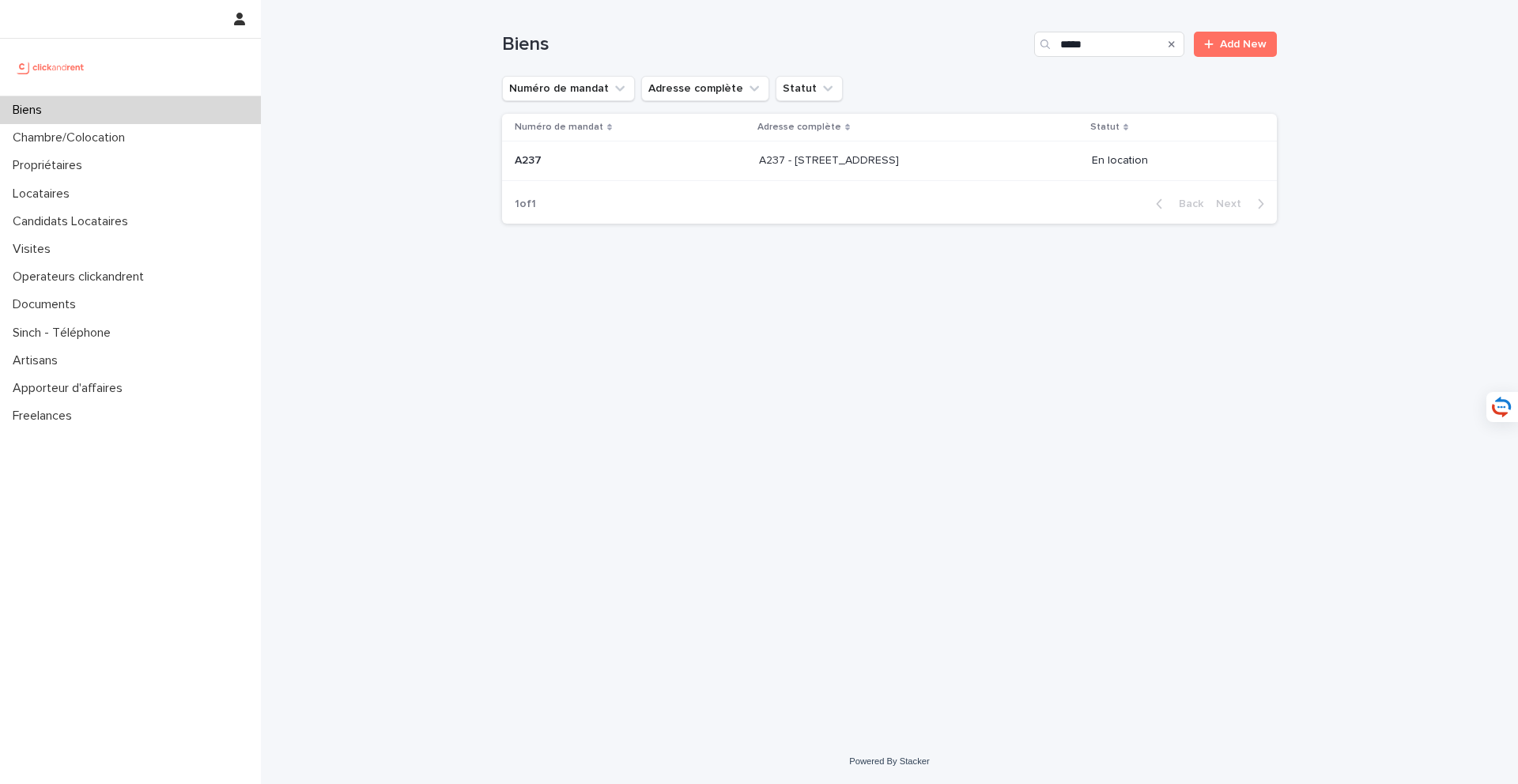
click at [842, 169] on div "A237 - 1 rue Lancret, Paris 75016 A237 - 1 rue Lancret, Paris 75016" at bounding box center [919, 161] width 320 height 26
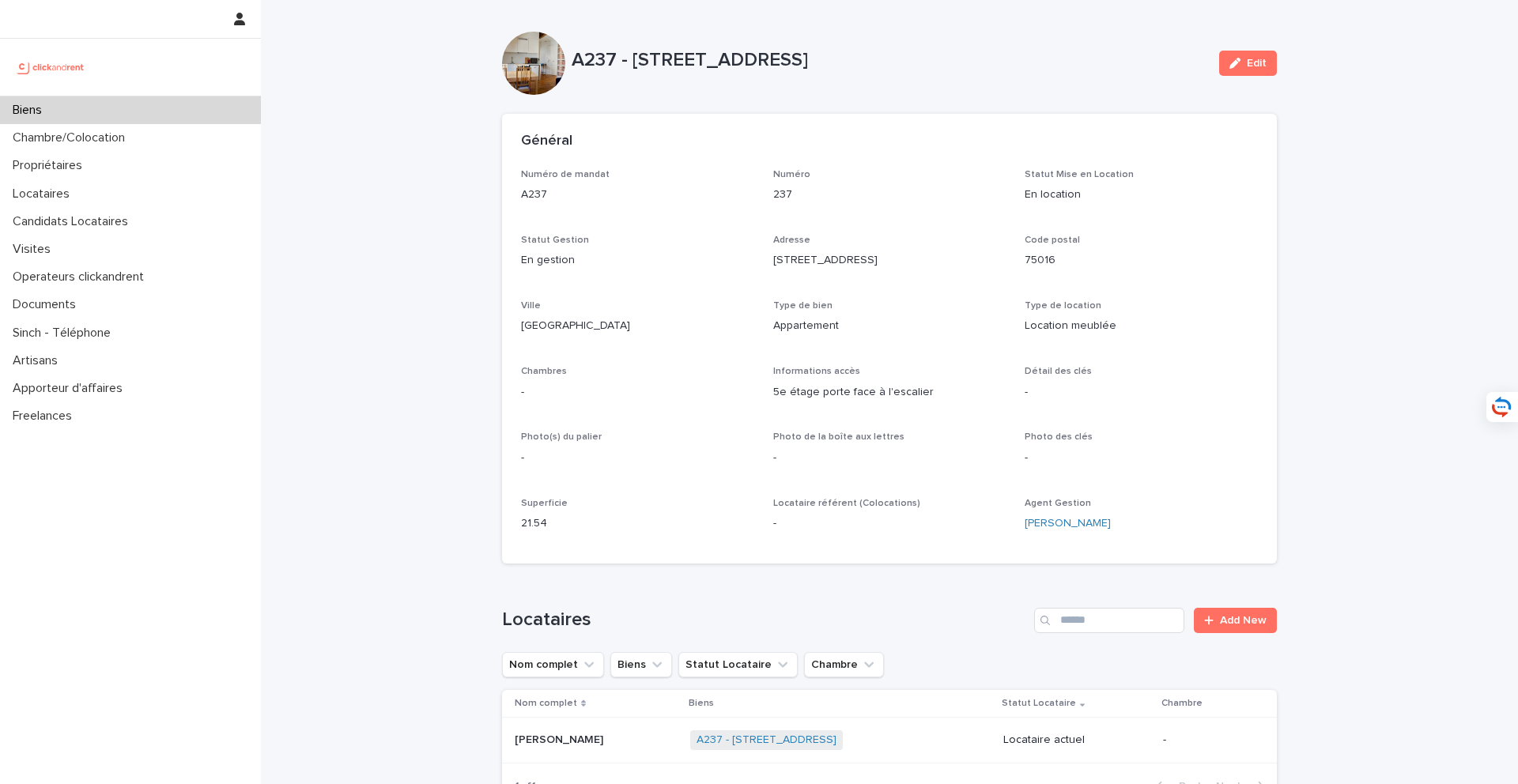
click at [554, 75] on div at bounding box center [534, 63] width 63 height 63
click at [533, 65] on div at bounding box center [534, 63] width 63 height 63
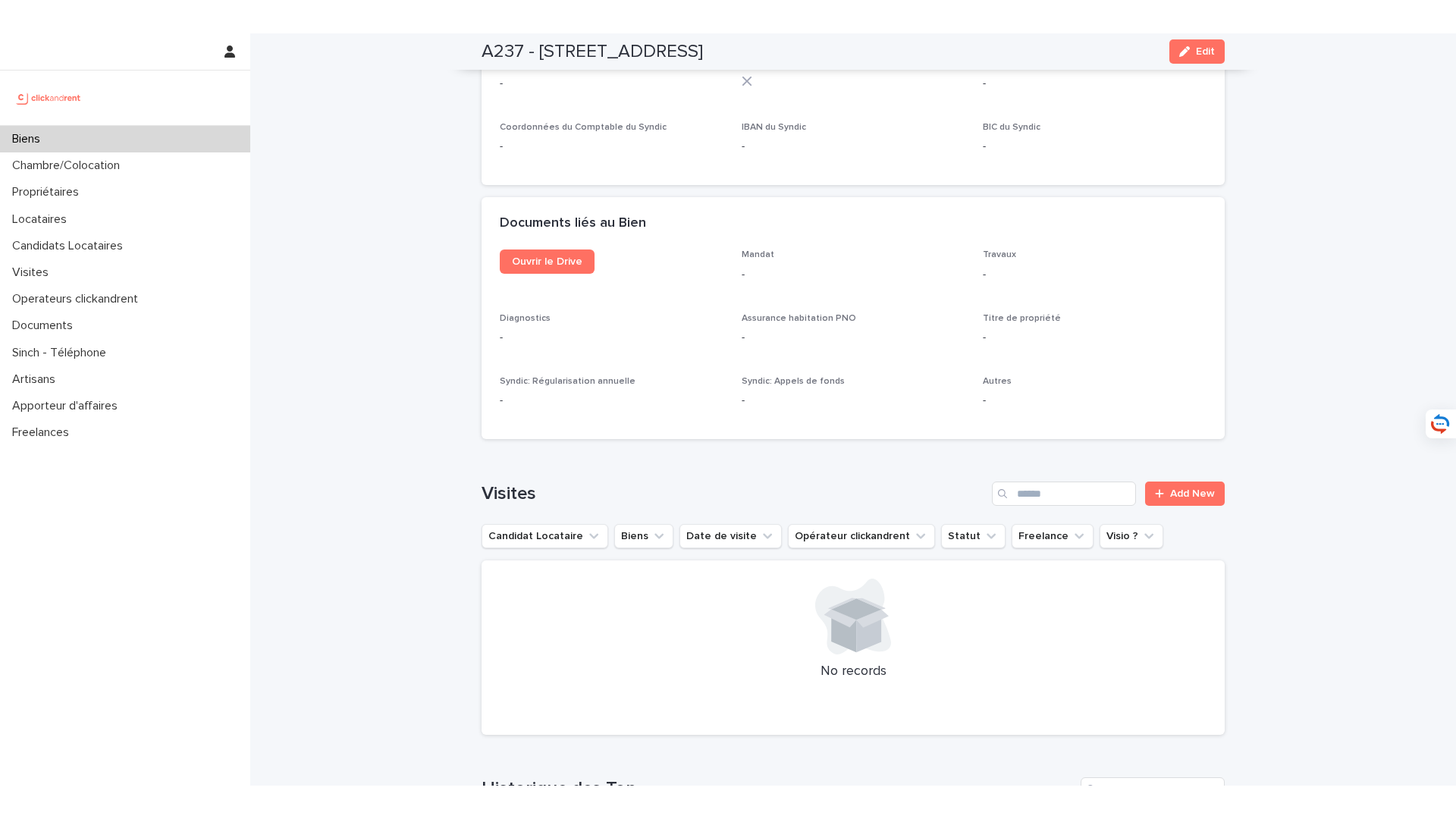
scroll to position [4883, 0]
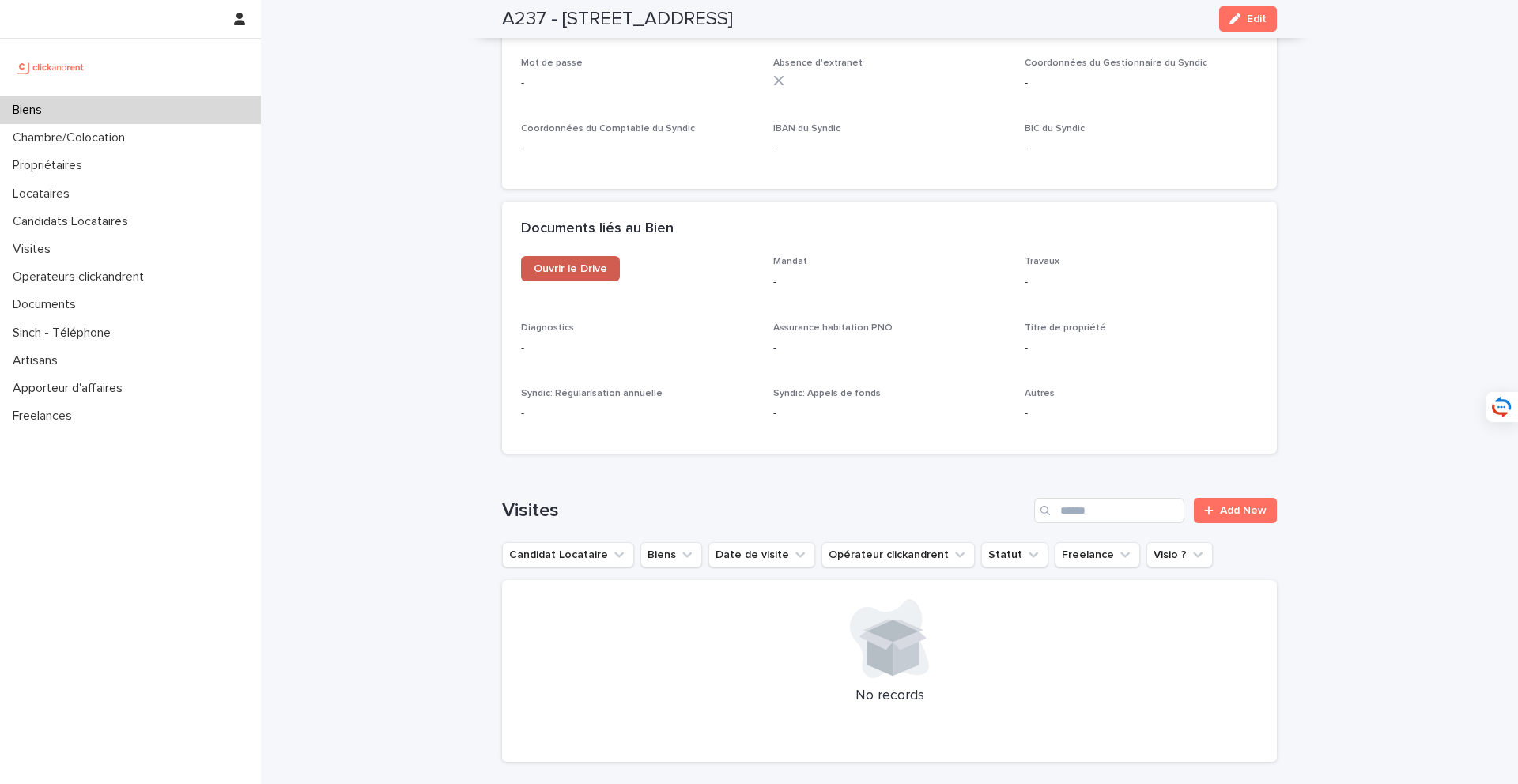
click at [593, 263] on span "Ouvrir le Drive" at bounding box center [570, 269] width 74 height 11
click at [109, 191] on div "Locataires" at bounding box center [130, 194] width 260 height 28
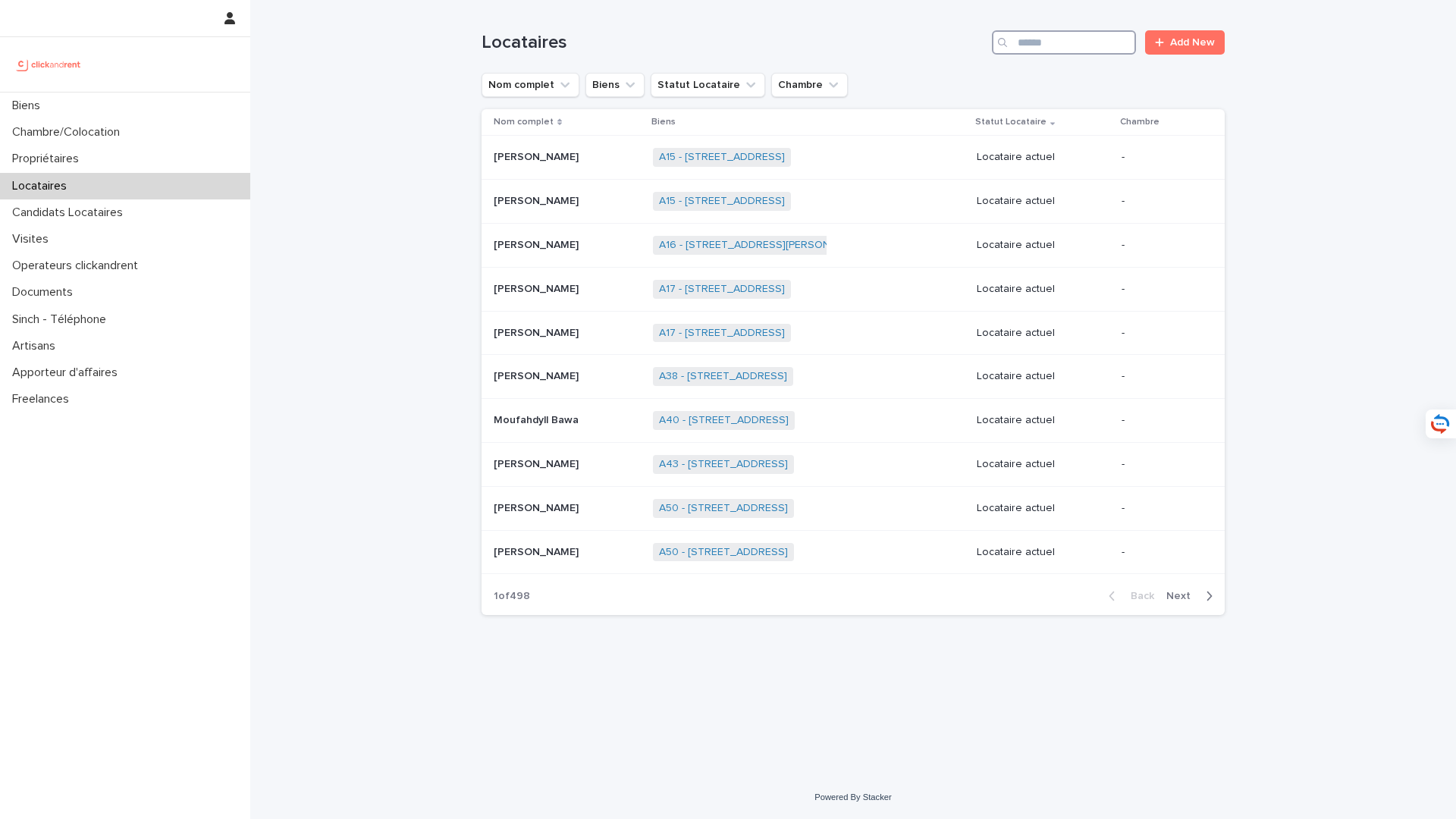
click at [1077, 45] on input "Search" at bounding box center [1064, 42] width 144 height 24
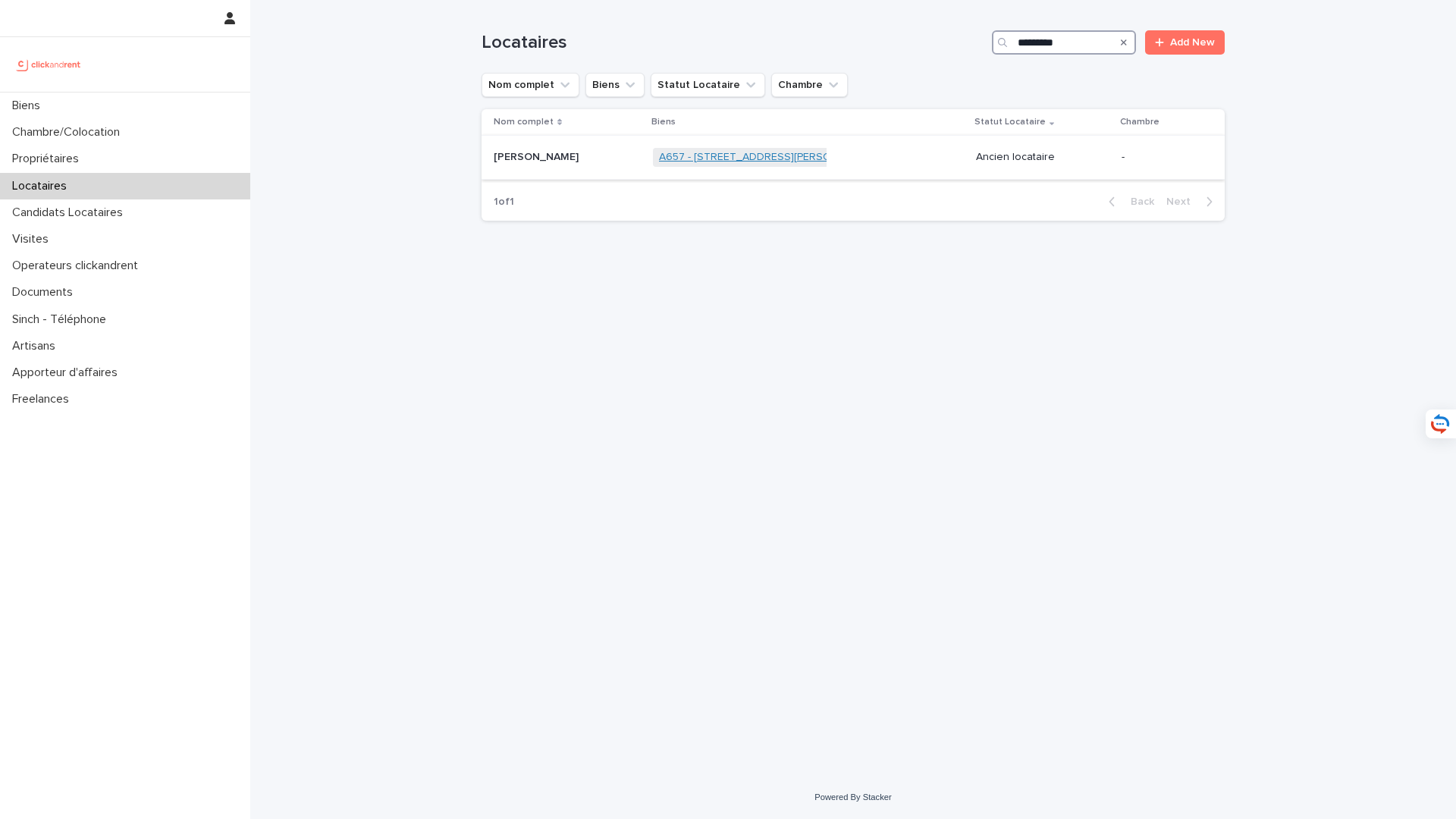
type input "*********"
click at [662, 158] on link "A657 - 10 rue Jean Bleuzen, Vanves 92170" at bounding box center [767, 158] width 218 height 13
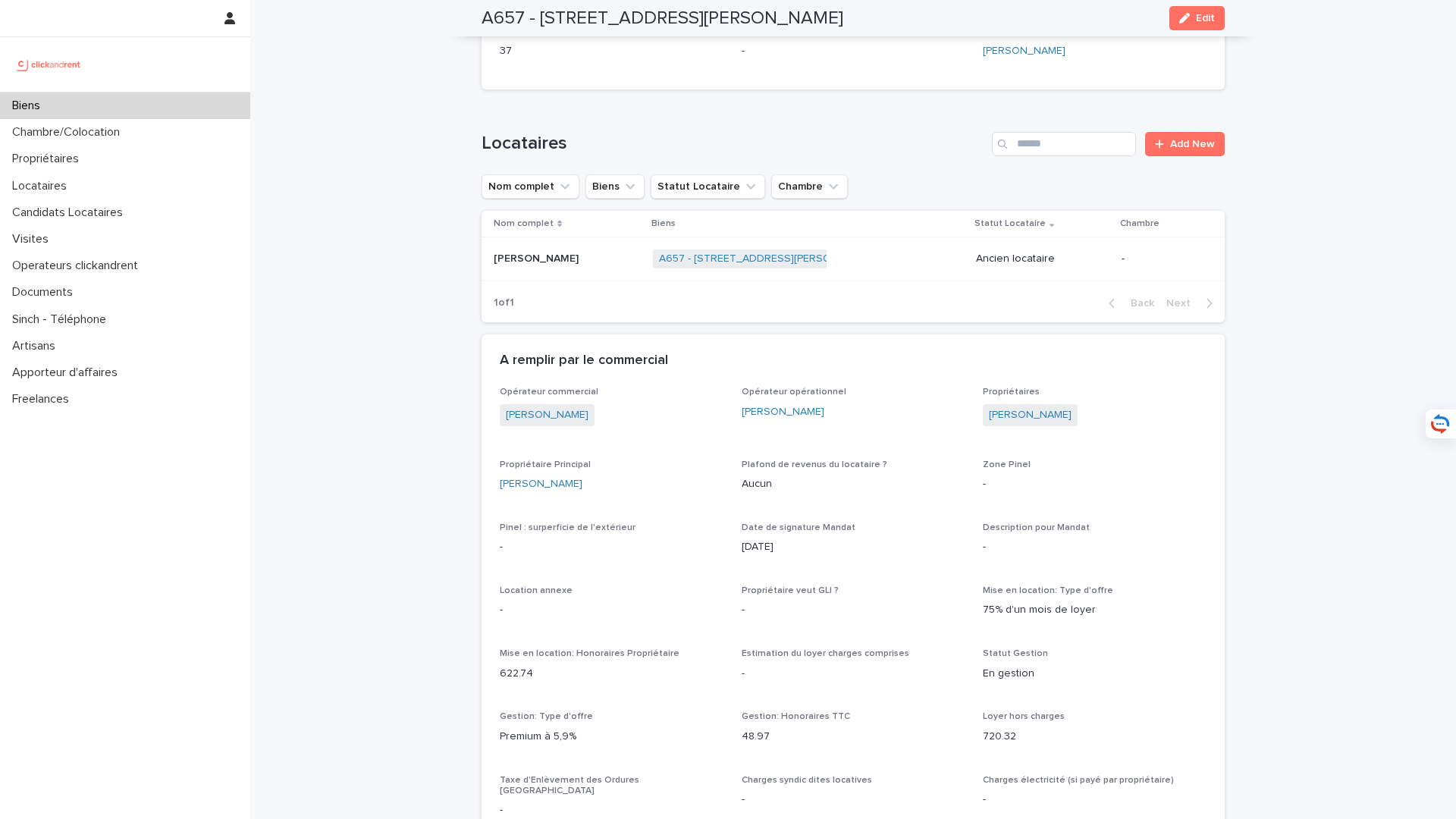
scroll to position [594, 0]
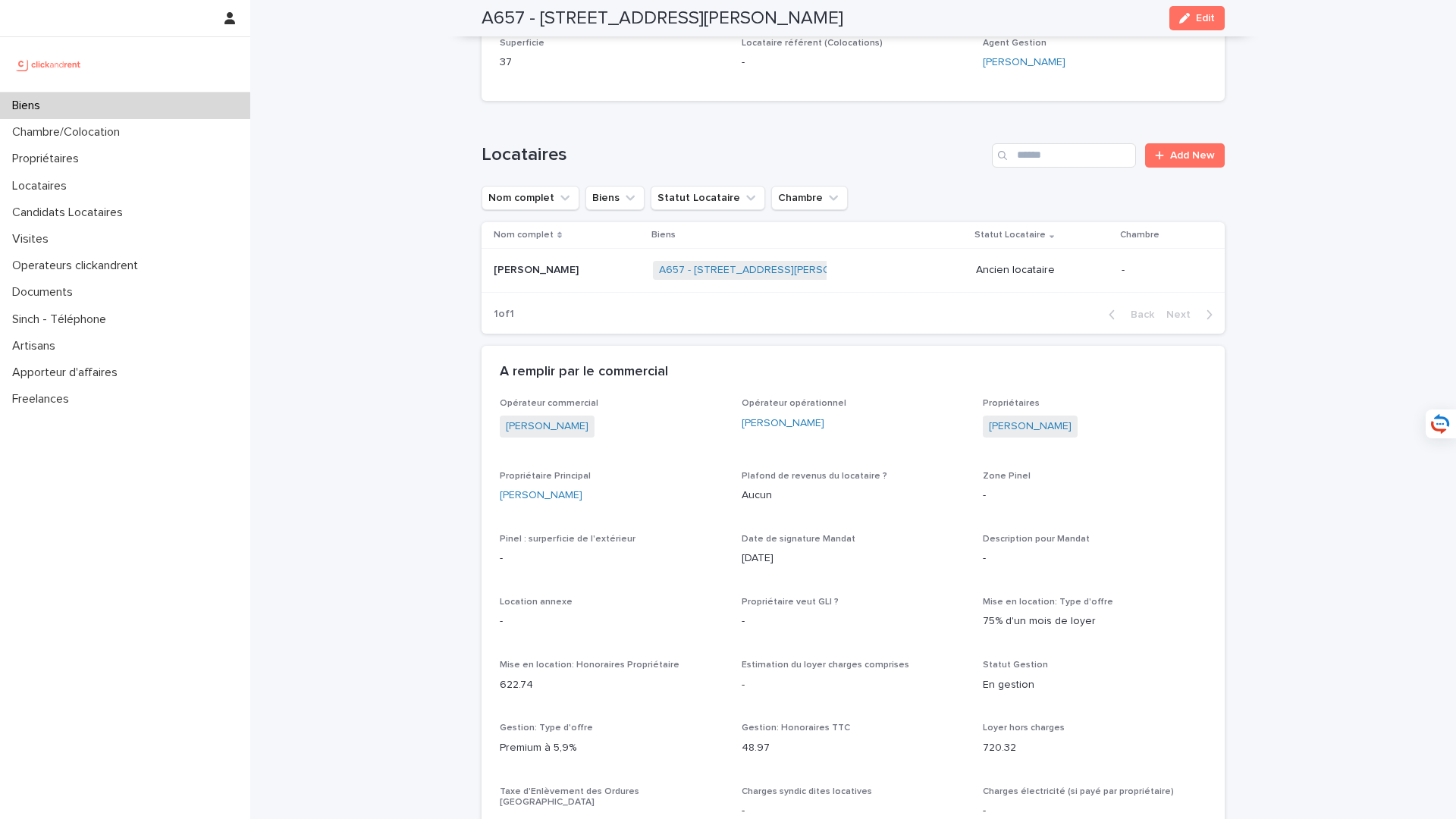
click at [578, 273] on p at bounding box center [567, 270] width 147 height 13
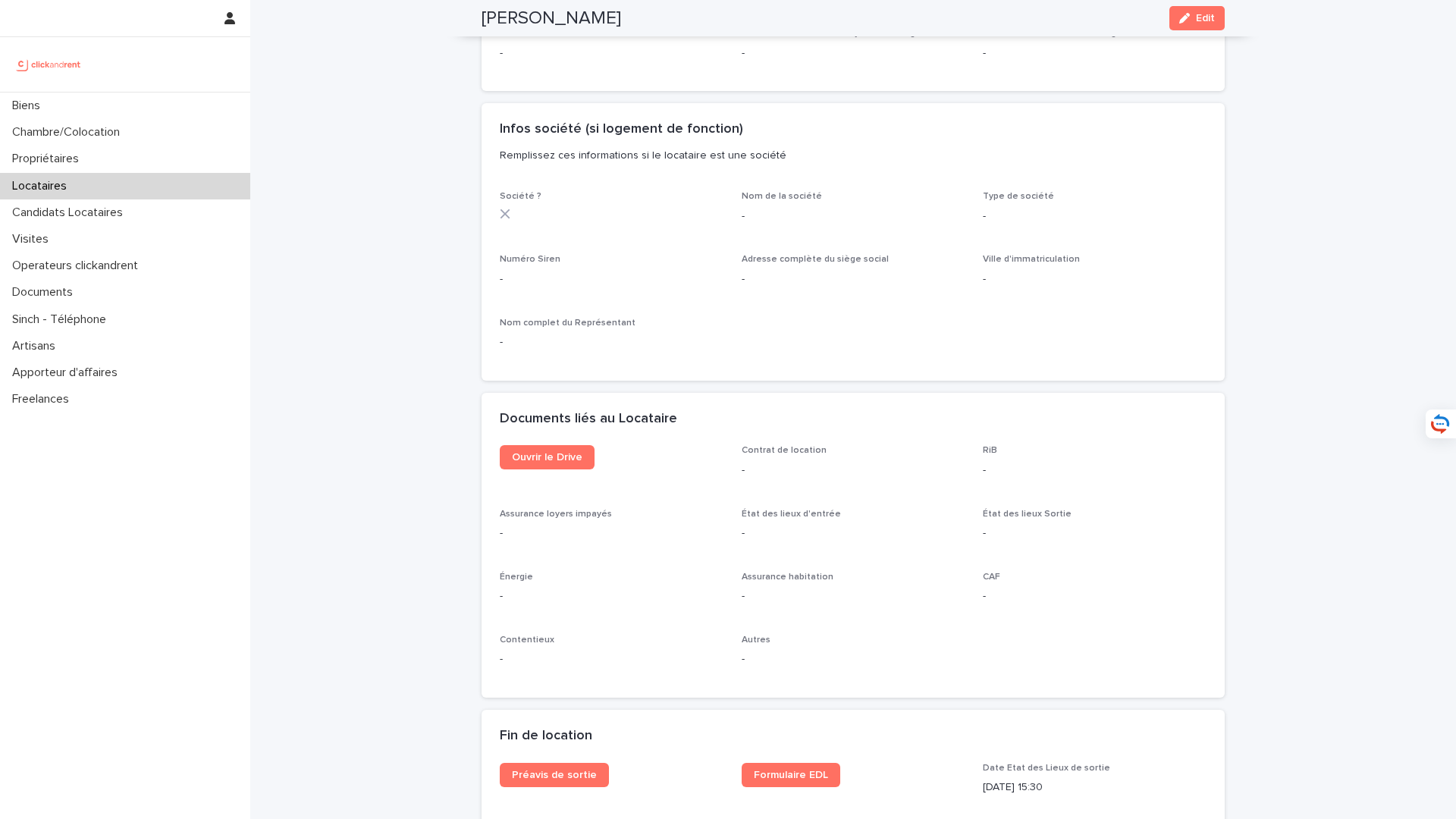
scroll to position [1755, 0]
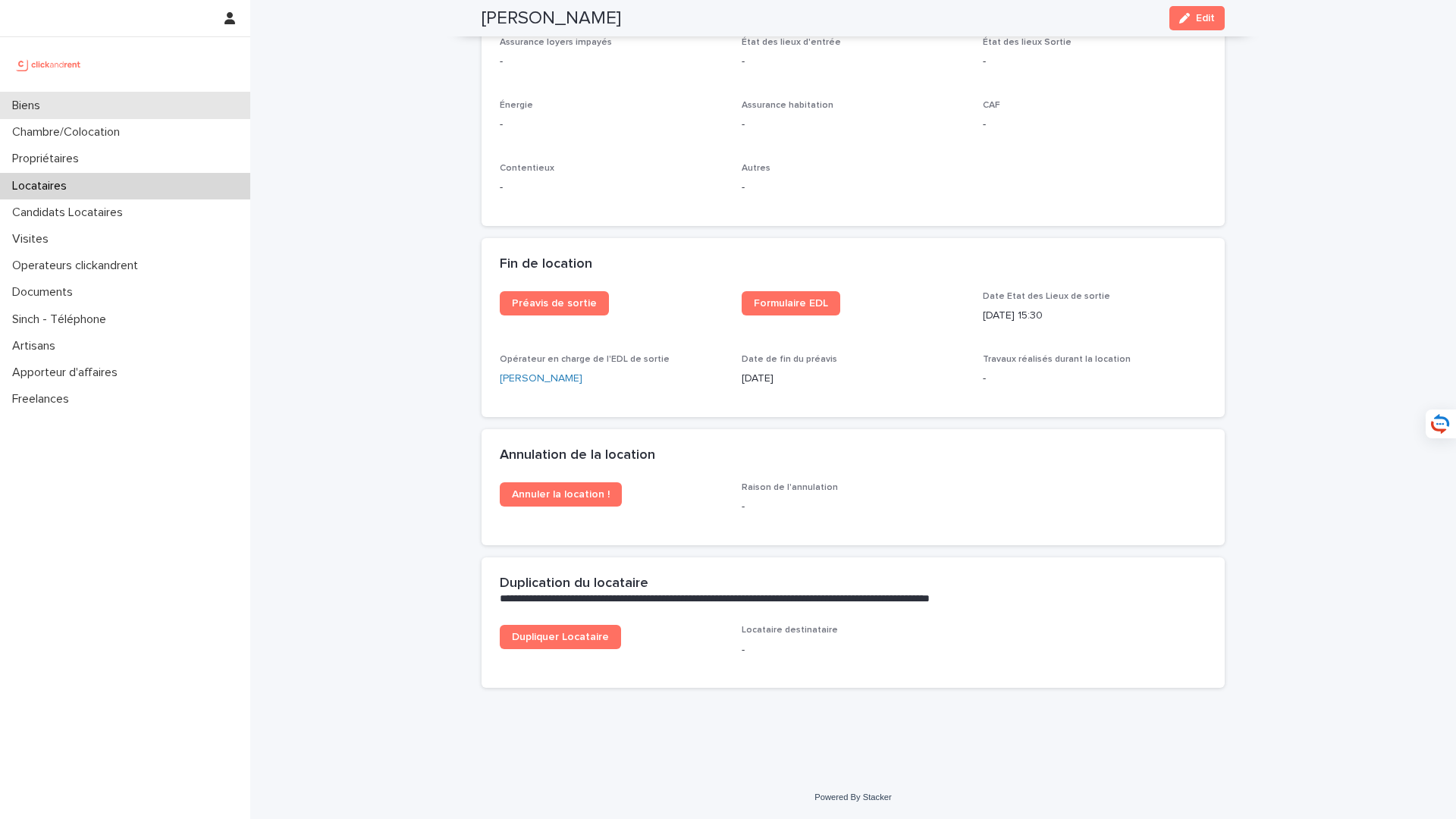
click at [185, 102] on div "Biens" at bounding box center [124, 106] width 250 height 27
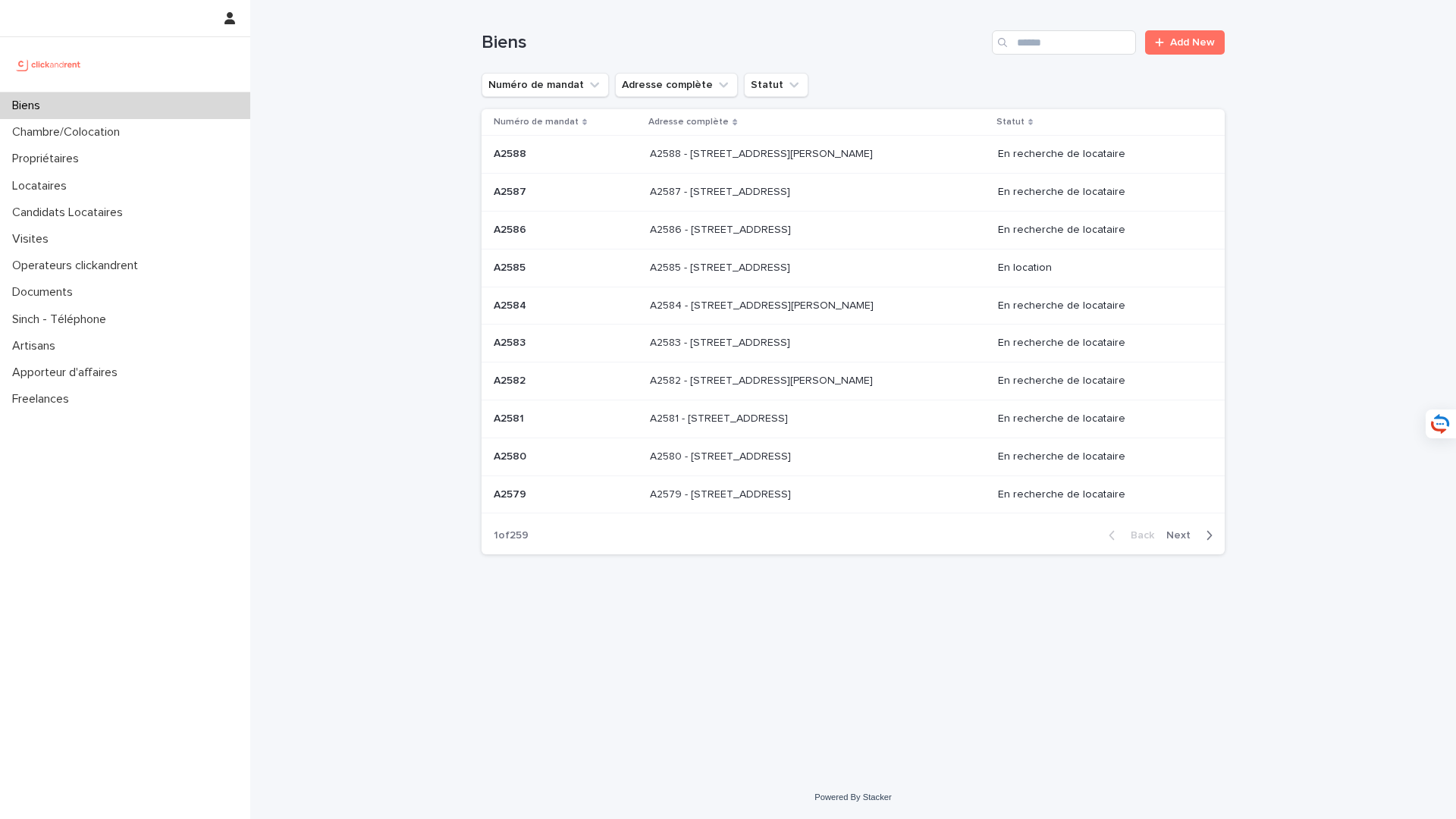
click at [1041, 57] on div "Biens Add New" at bounding box center [853, 36] width 743 height 73
click at [1041, 46] on input "Search" at bounding box center [1064, 42] width 144 height 24
type input "*****"
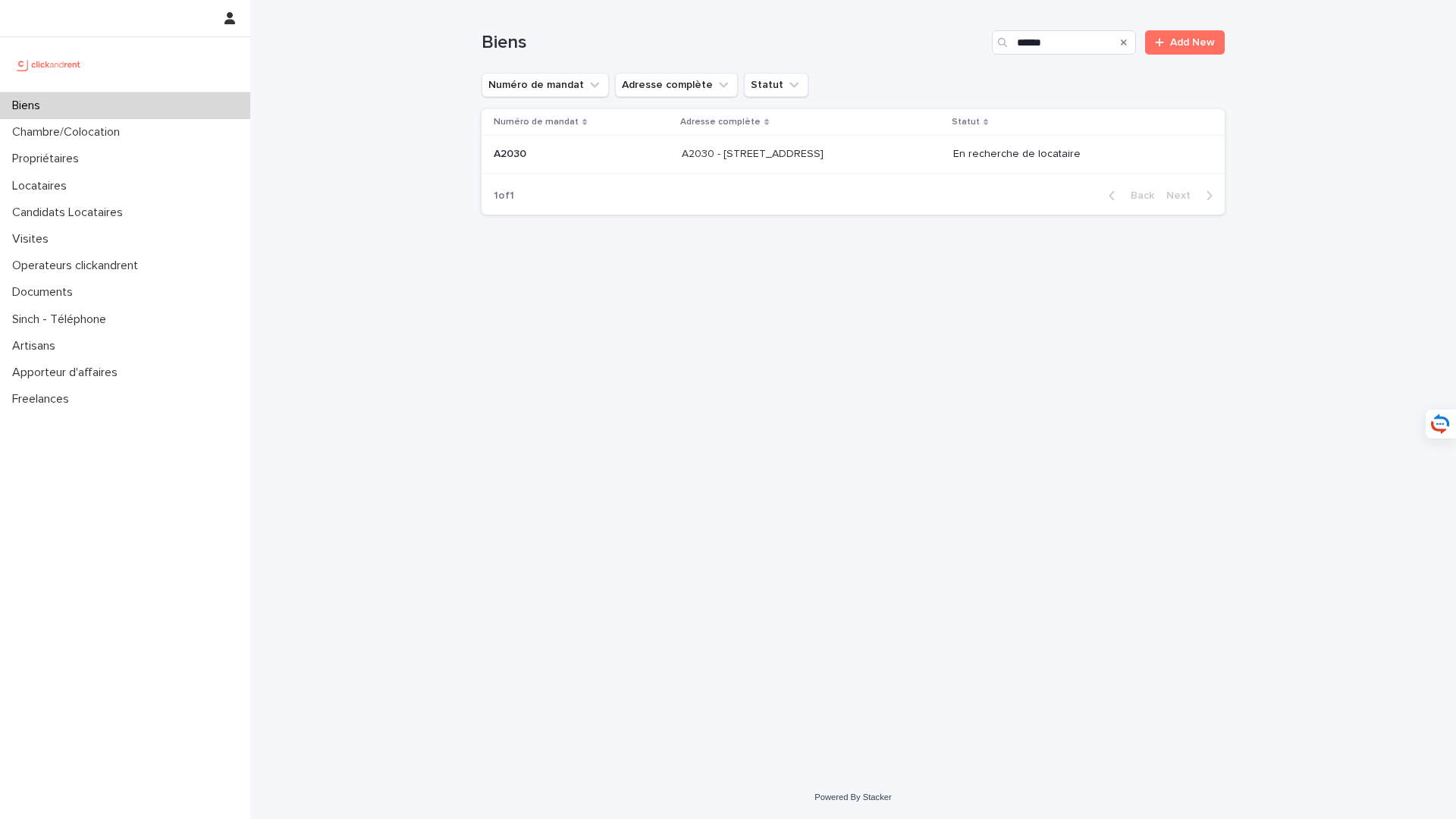
click at [832, 171] on td "A2030 - 14 Rue Riolan, Amiens 80000 A2030 - 14 Rue Riolan, Amiens 80000" at bounding box center [811, 155] width 271 height 38
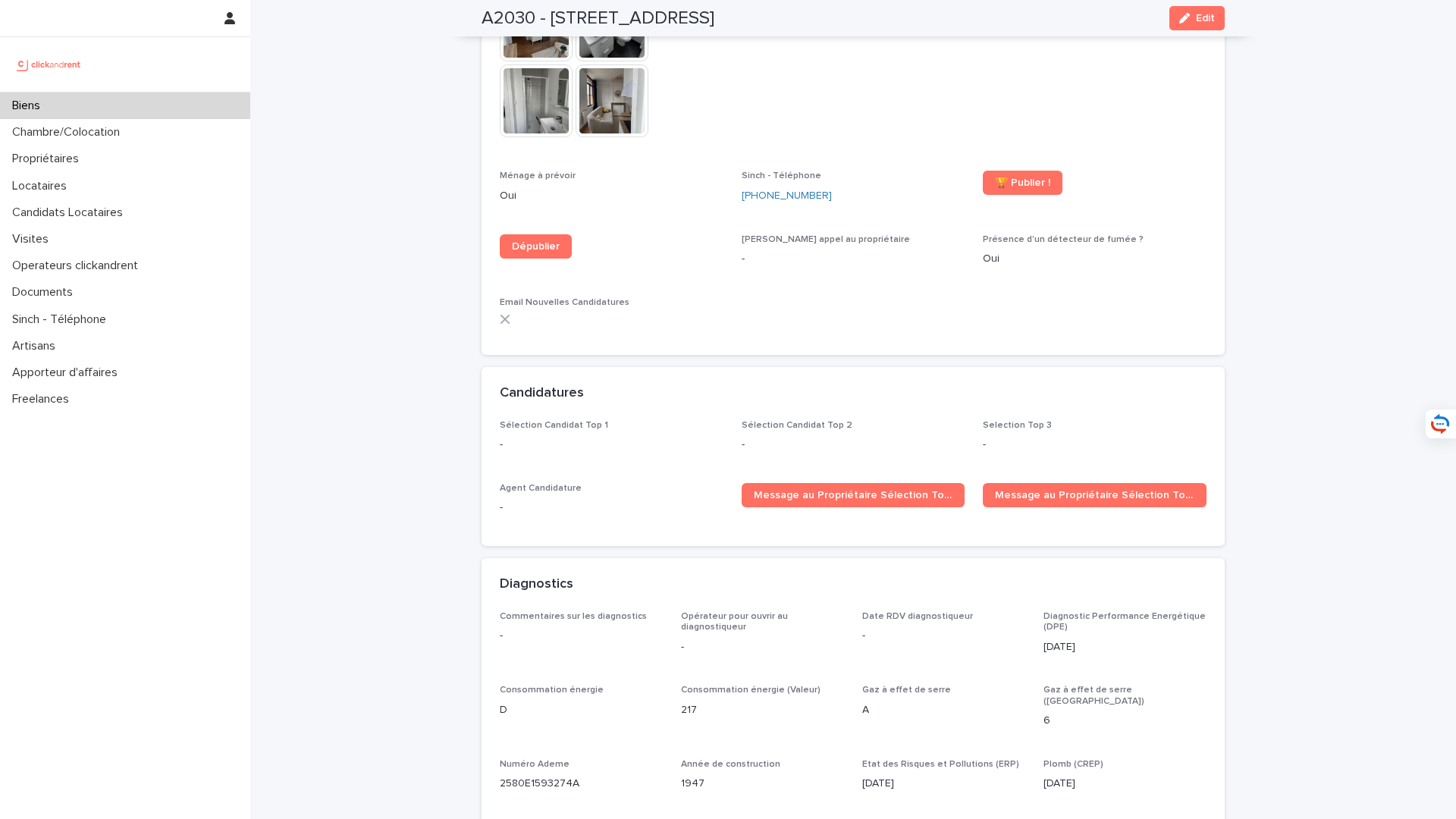
scroll to position [3933, 0]
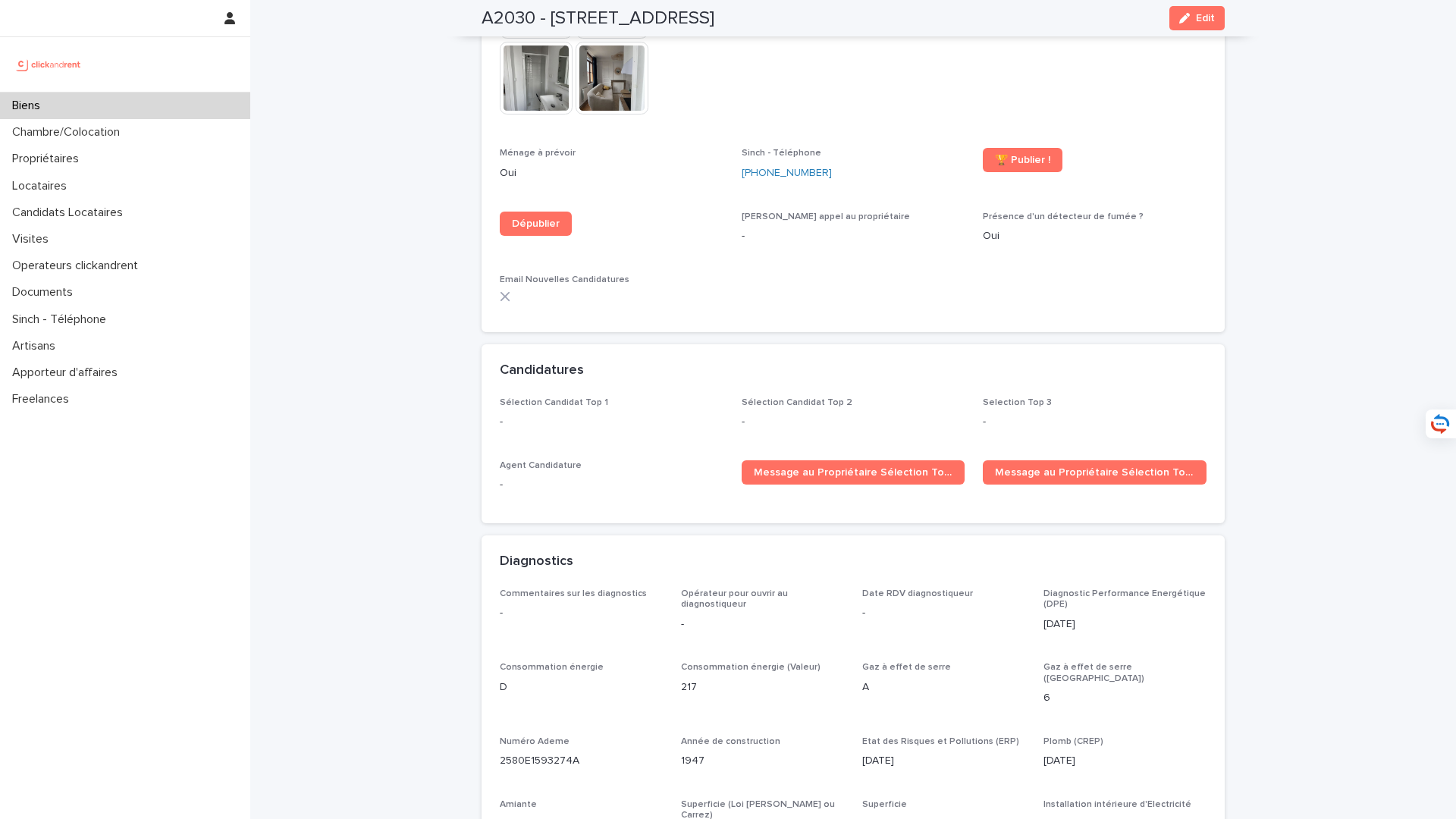
click at [1203, 27] on button "Edit" at bounding box center [1197, 18] width 56 height 24
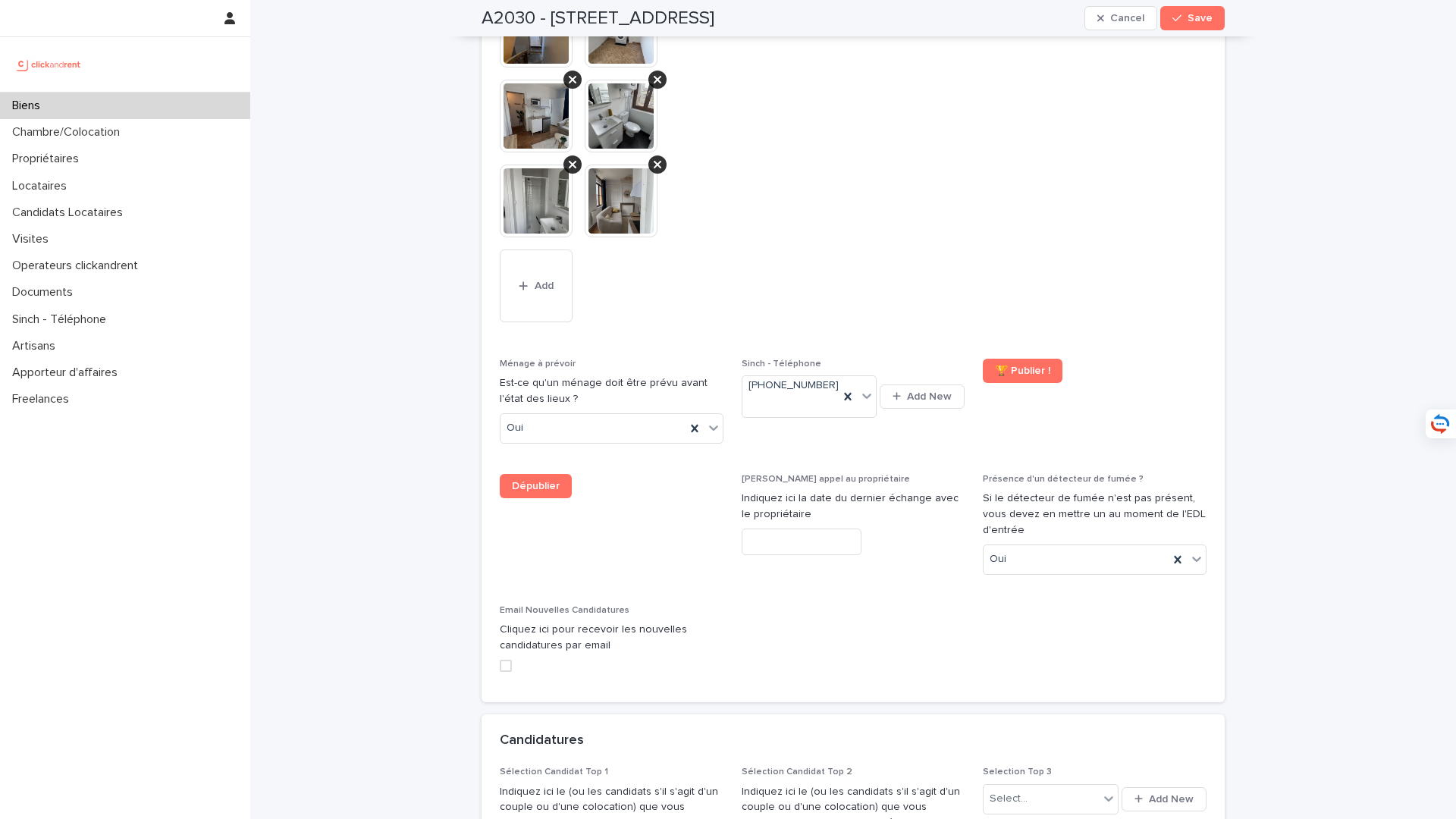
scroll to position [6382, 0]
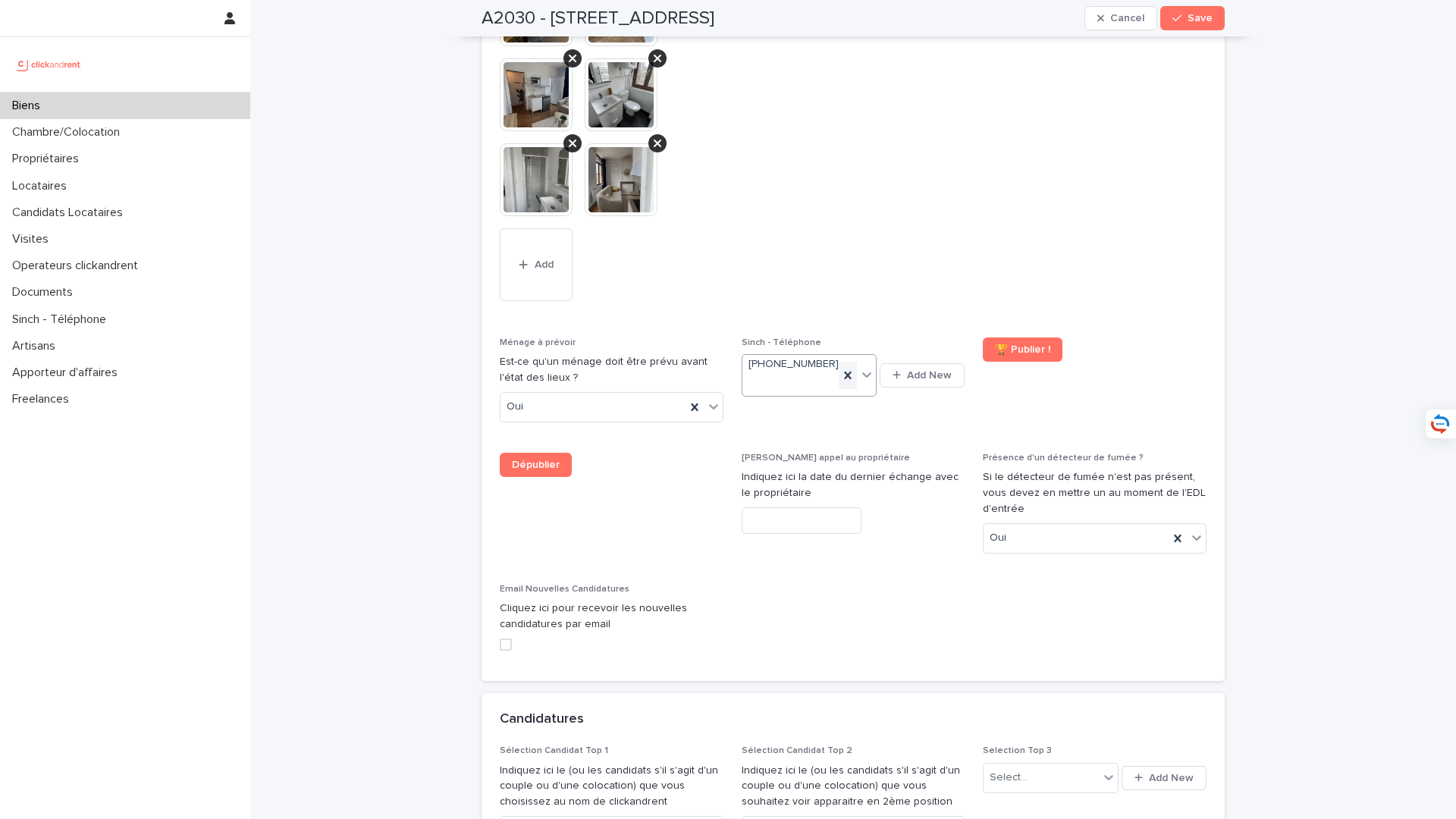
click at [847, 371] on icon at bounding box center [848, 375] width 7 height 7
click at [825, 357] on div "Select..." at bounding box center [800, 370] width 115 height 25
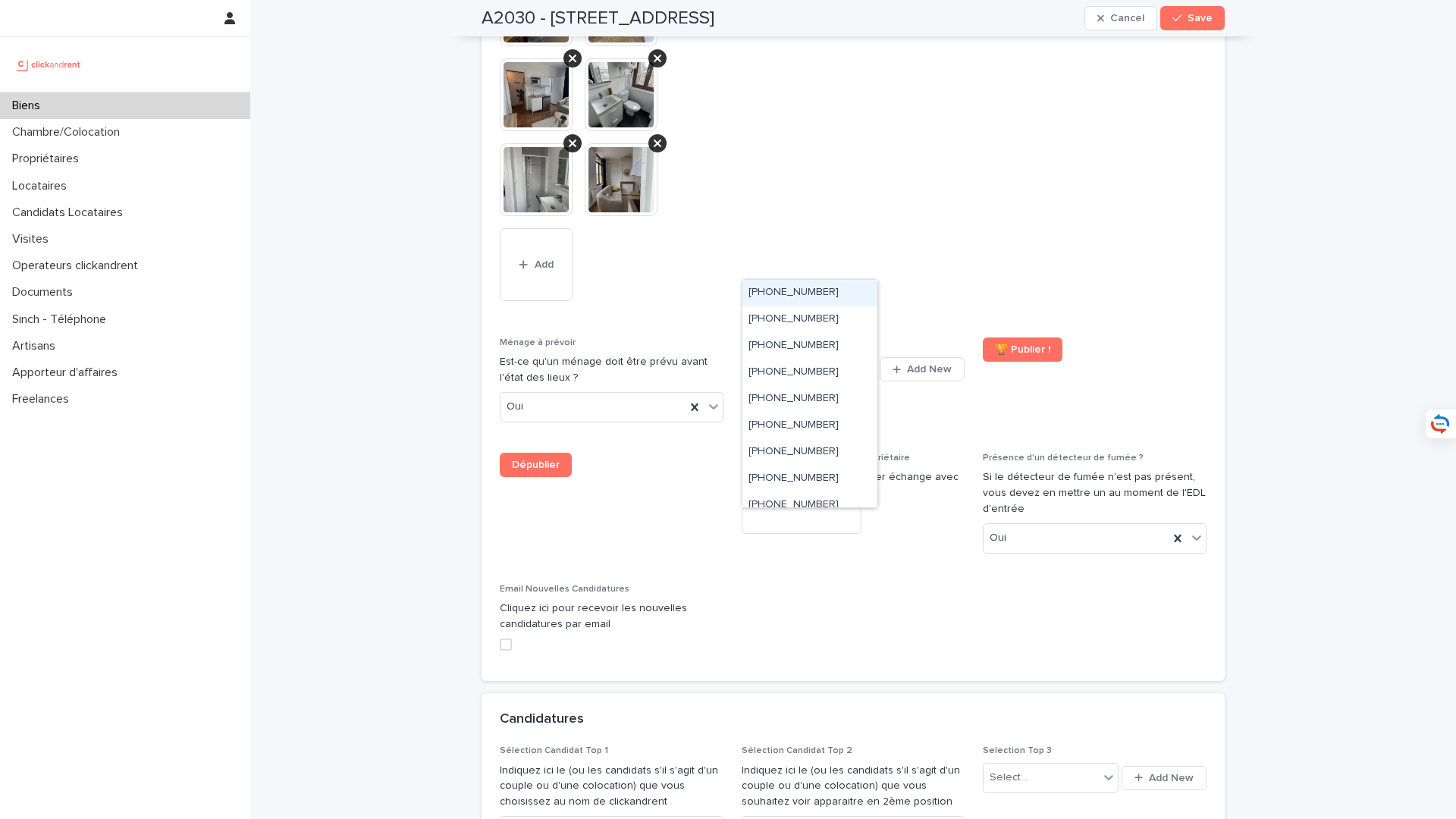
click at [827, 292] on ringoverc2c-number-84e06f14122c "+33650313582" at bounding box center [793, 292] width 90 height 11
click at [839, 357] on div "Select..." at bounding box center [800, 370] width 115 height 25
click at [843, 290] on div "+33650313582" at bounding box center [809, 294] width 135 height 27
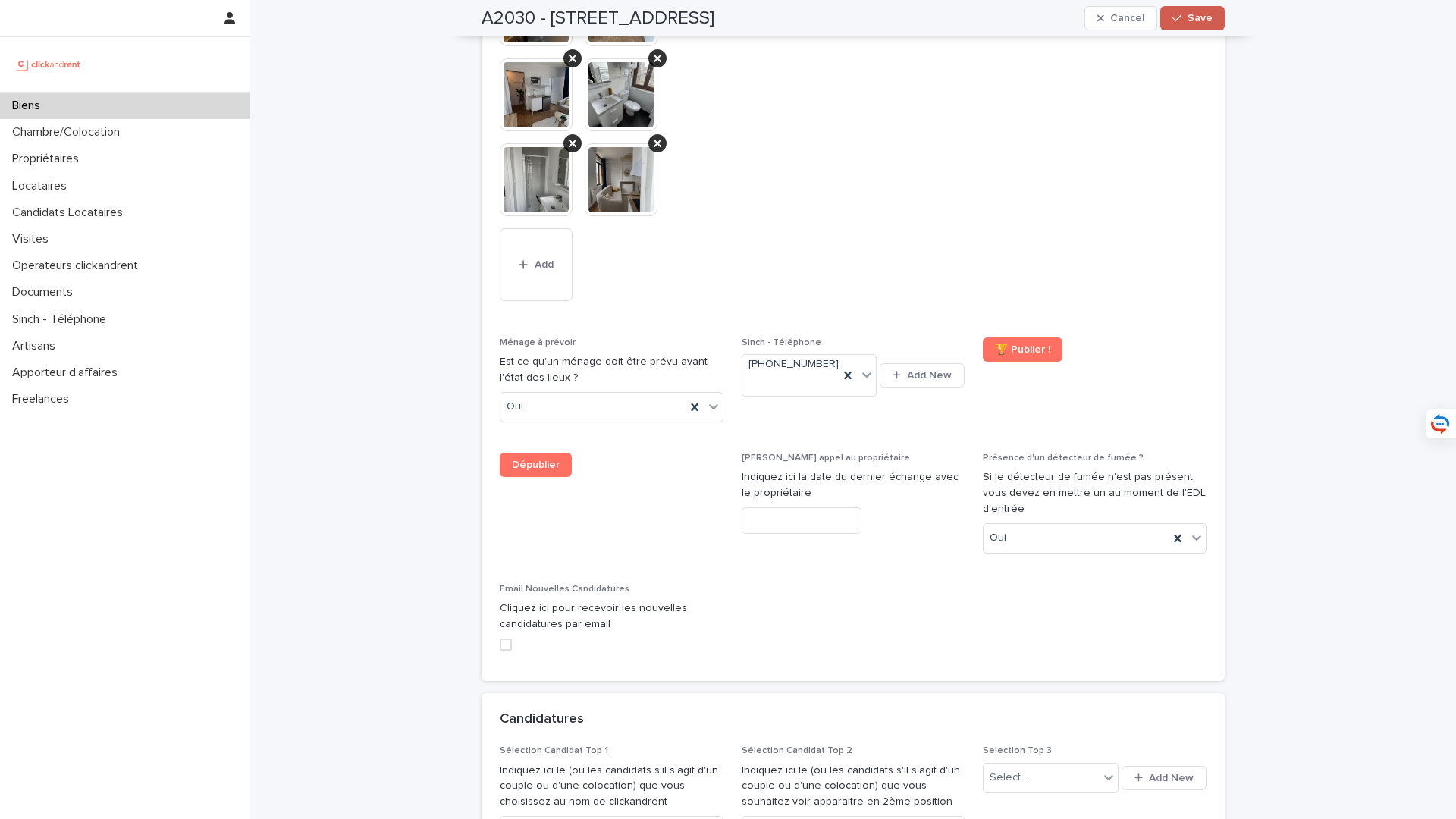
click at [1176, 13] on icon "button" at bounding box center [1177, 18] width 9 height 11
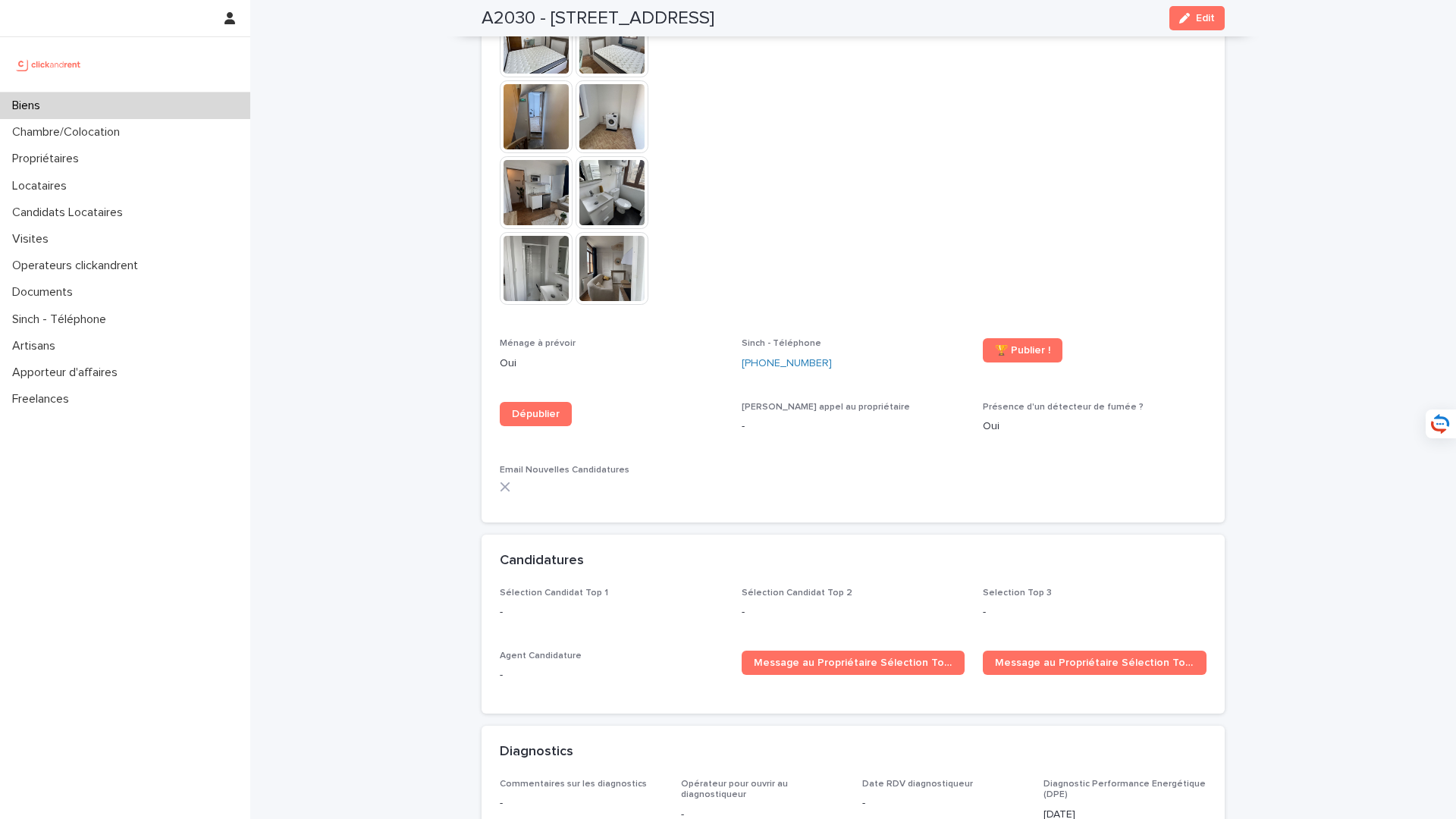
scroll to position [3630, 0]
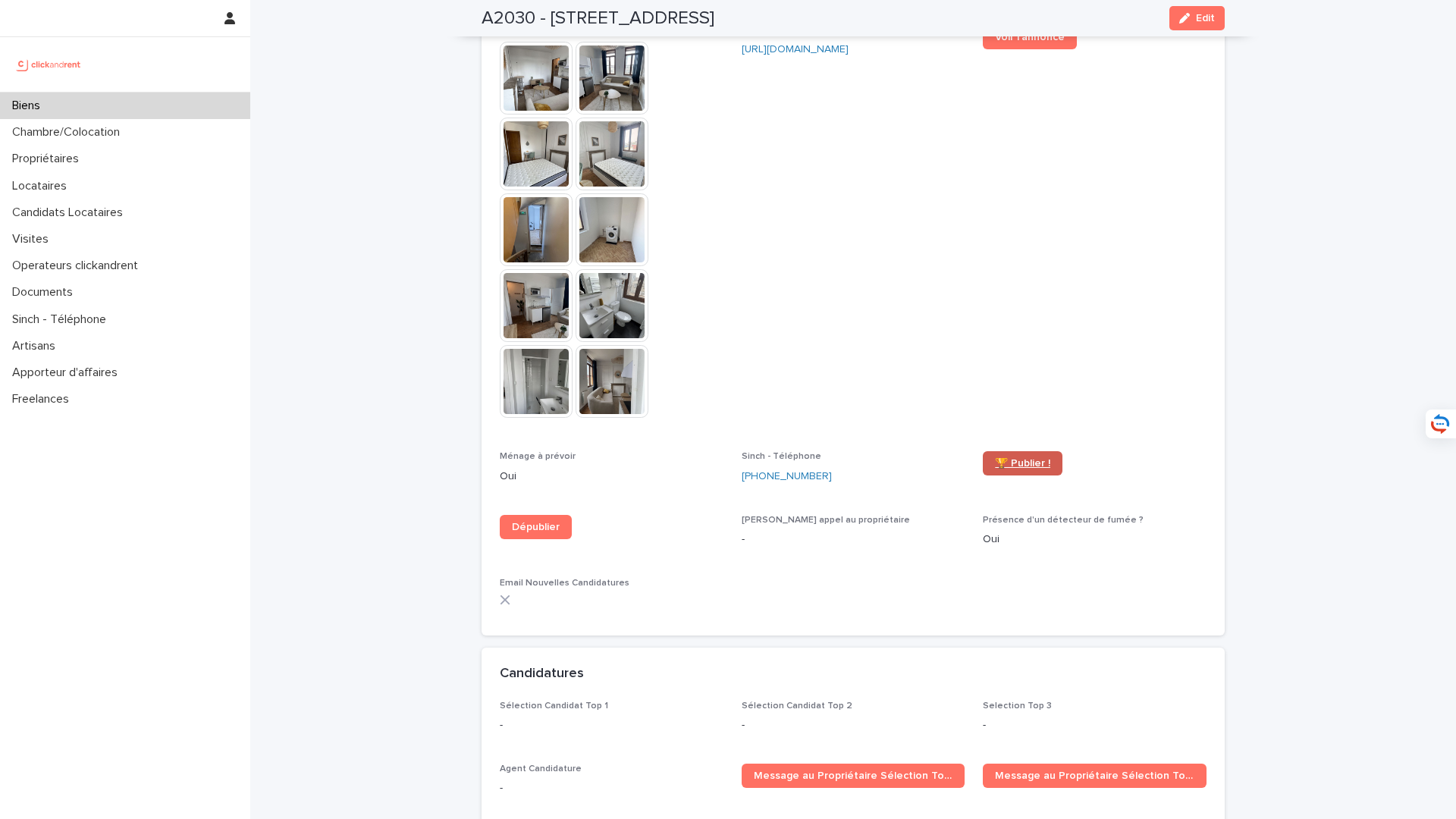
click at [1029, 458] on span "🏆 Publier !" at bounding box center [1023, 464] width 56 height 11
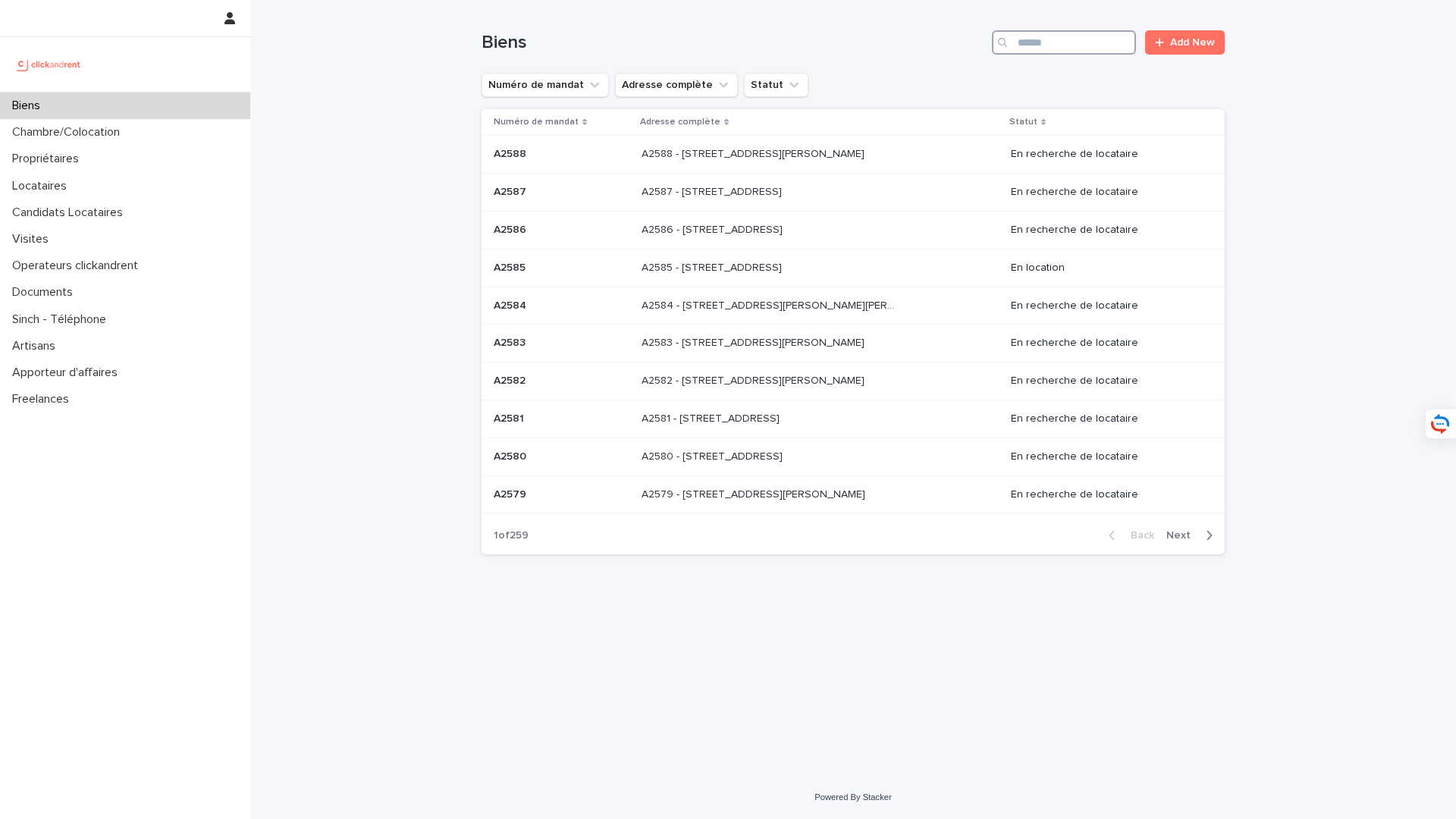
click at [1068, 48] on input "Search" at bounding box center [1064, 42] width 144 height 24
type input "*****"
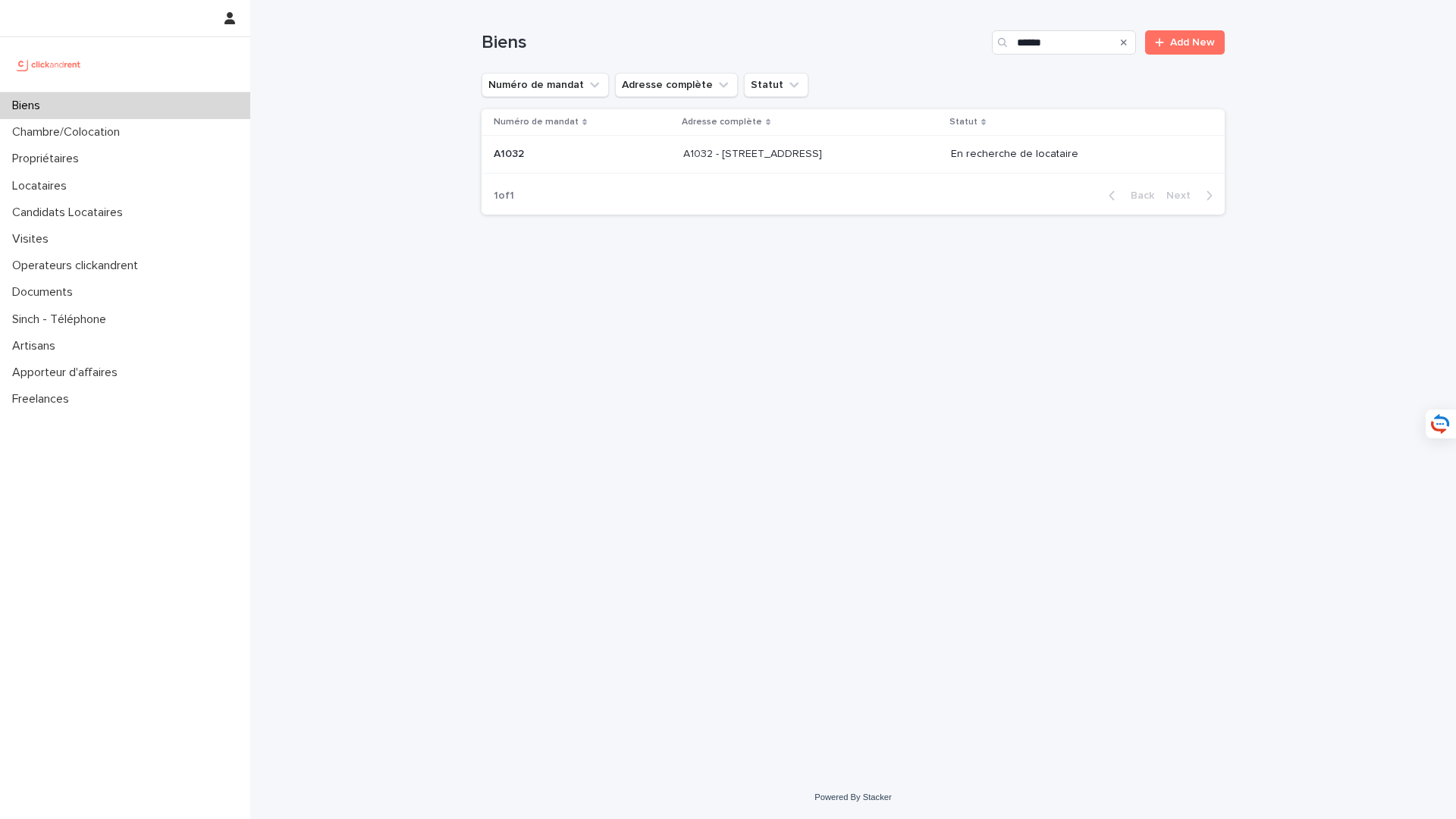
click at [886, 154] on p at bounding box center [809, 154] width 253 height 13
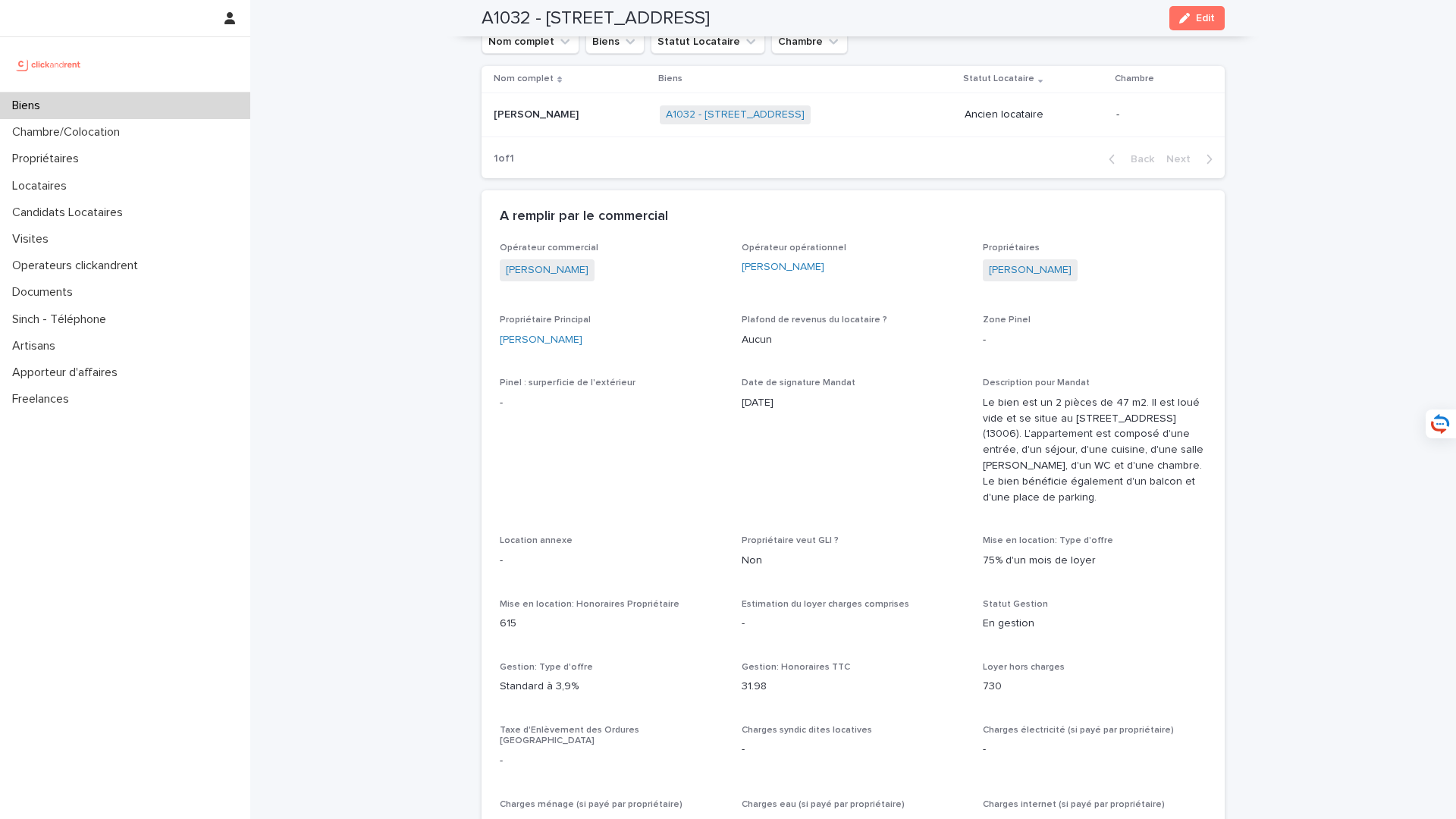
scroll to position [472, 0]
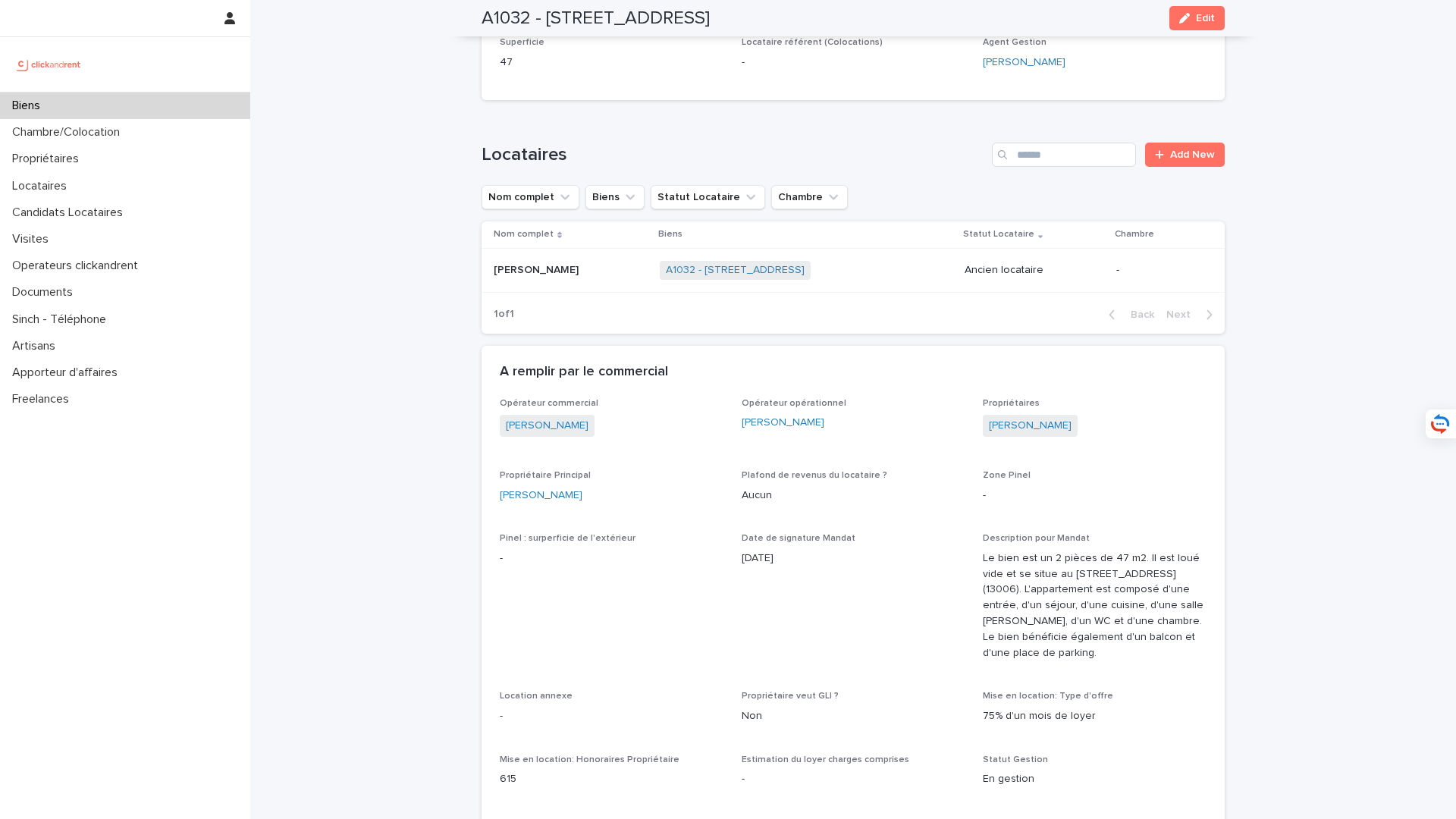
click at [95, 59] on link at bounding box center [125, 64] width 226 height 30
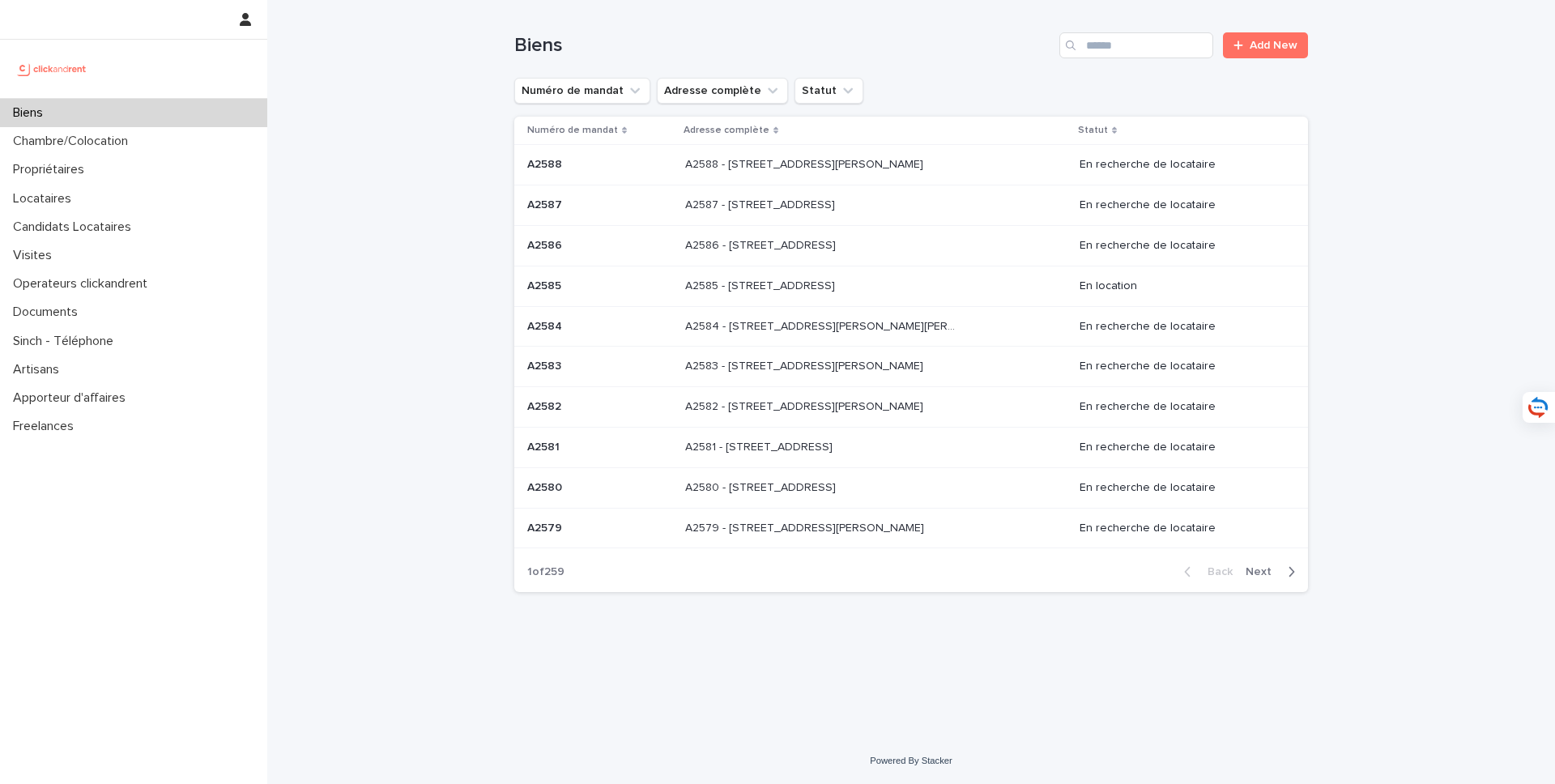
click at [151, 117] on div "Biens" at bounding box center [133, 113] width 267 height 29
click at [139, 208] on div "Locataires" at bounding box center [133, 199] width 267 height 29
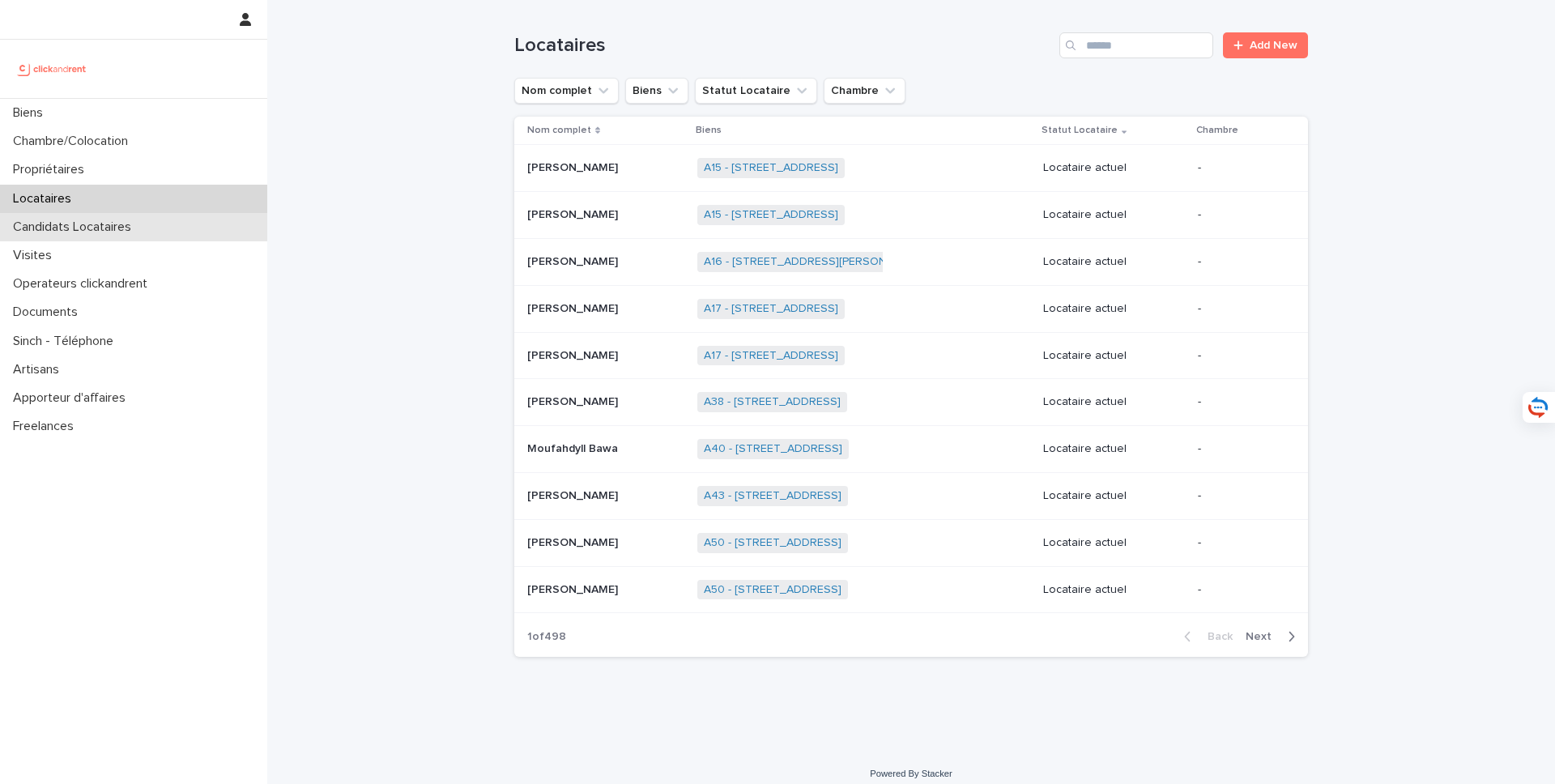
click at [117, 227] on p "Candidats Locataires" at bounding box center [76, 228] width 138 height 15
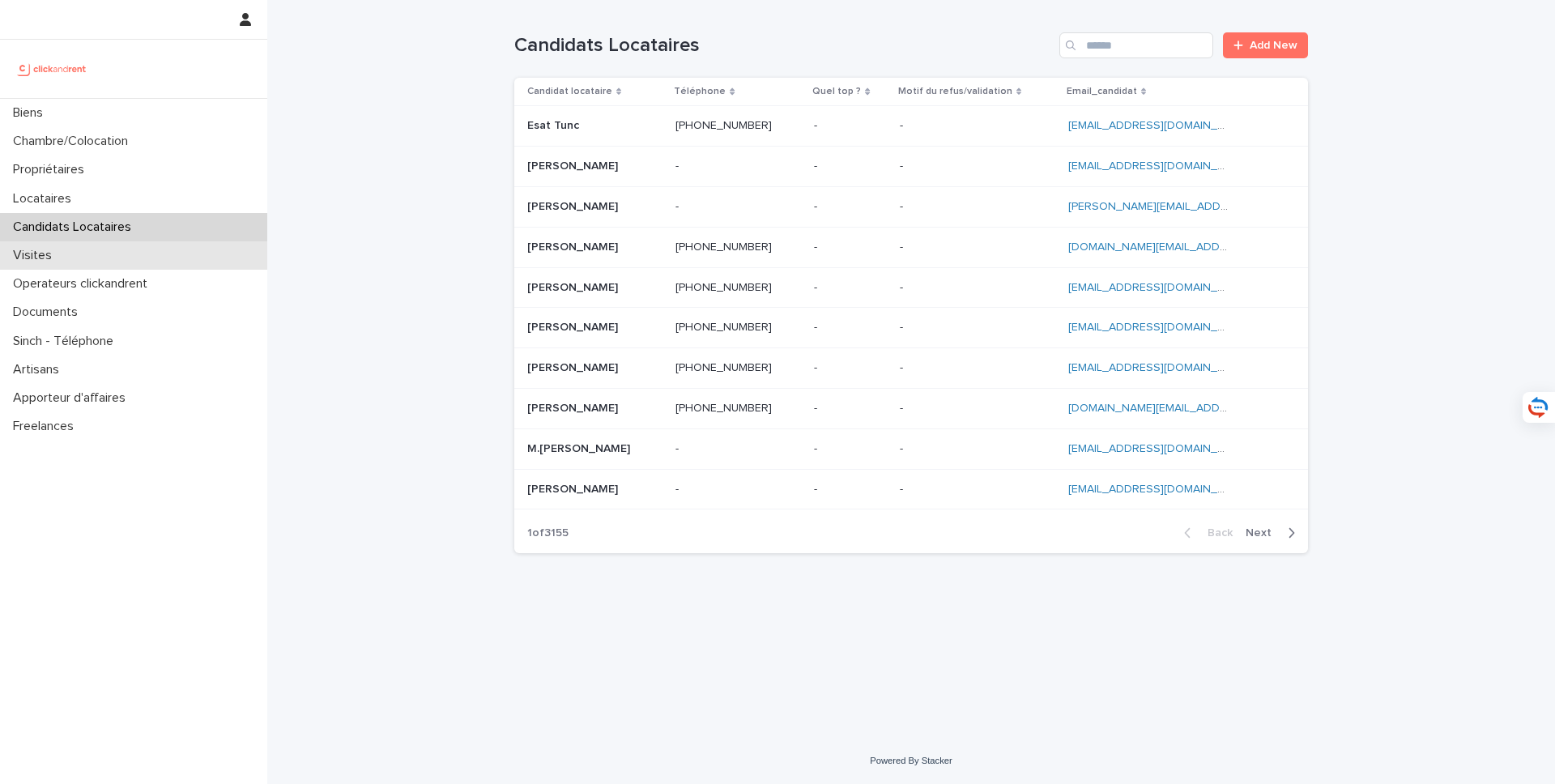
click at [189, 265] on div "Visites" at bounding box center [133, 255] width 267 height 29
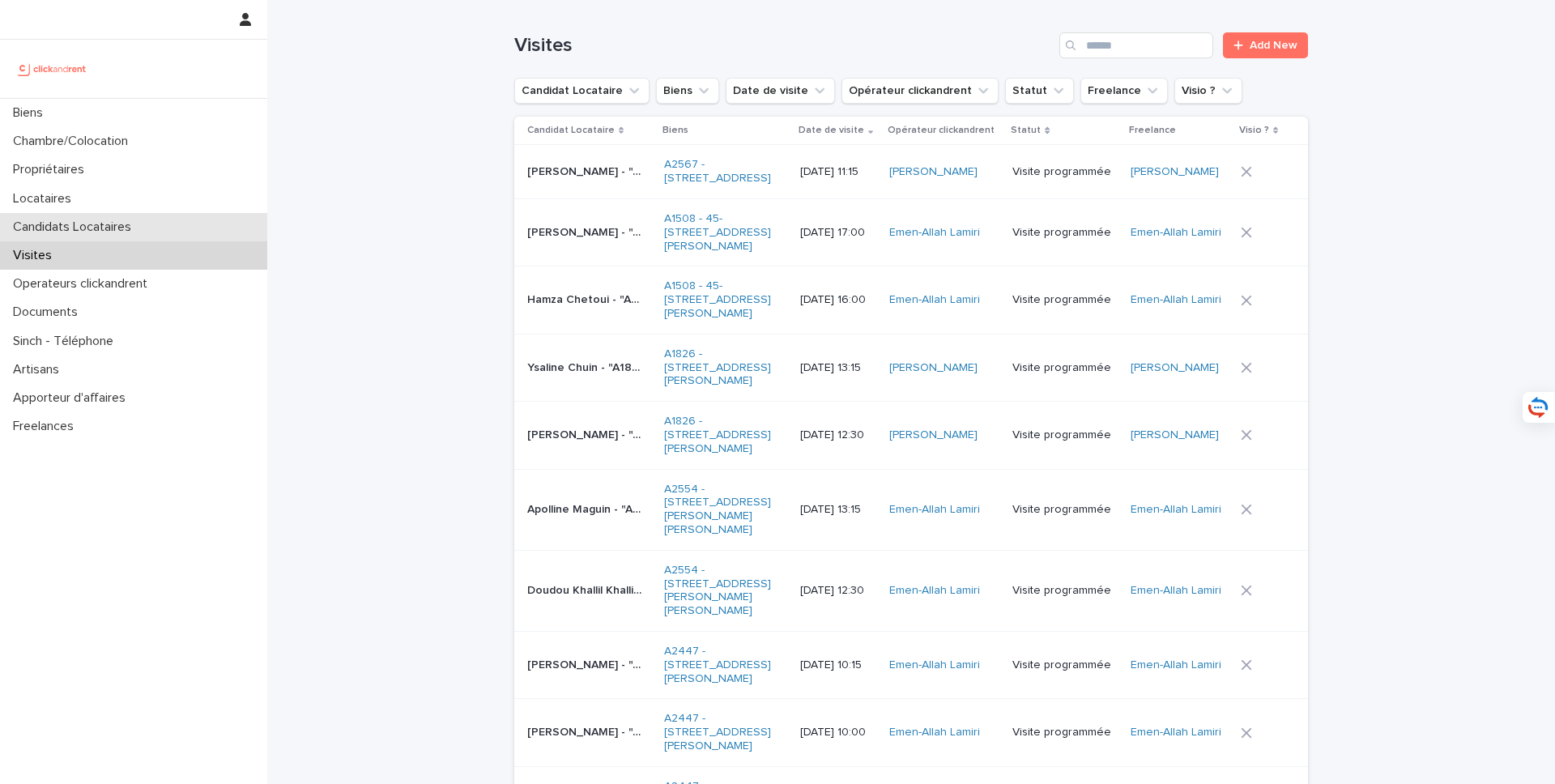
click at [186, 227] on div "Candidats Locataires" at bounding box center [133, 228] width 267 height 29
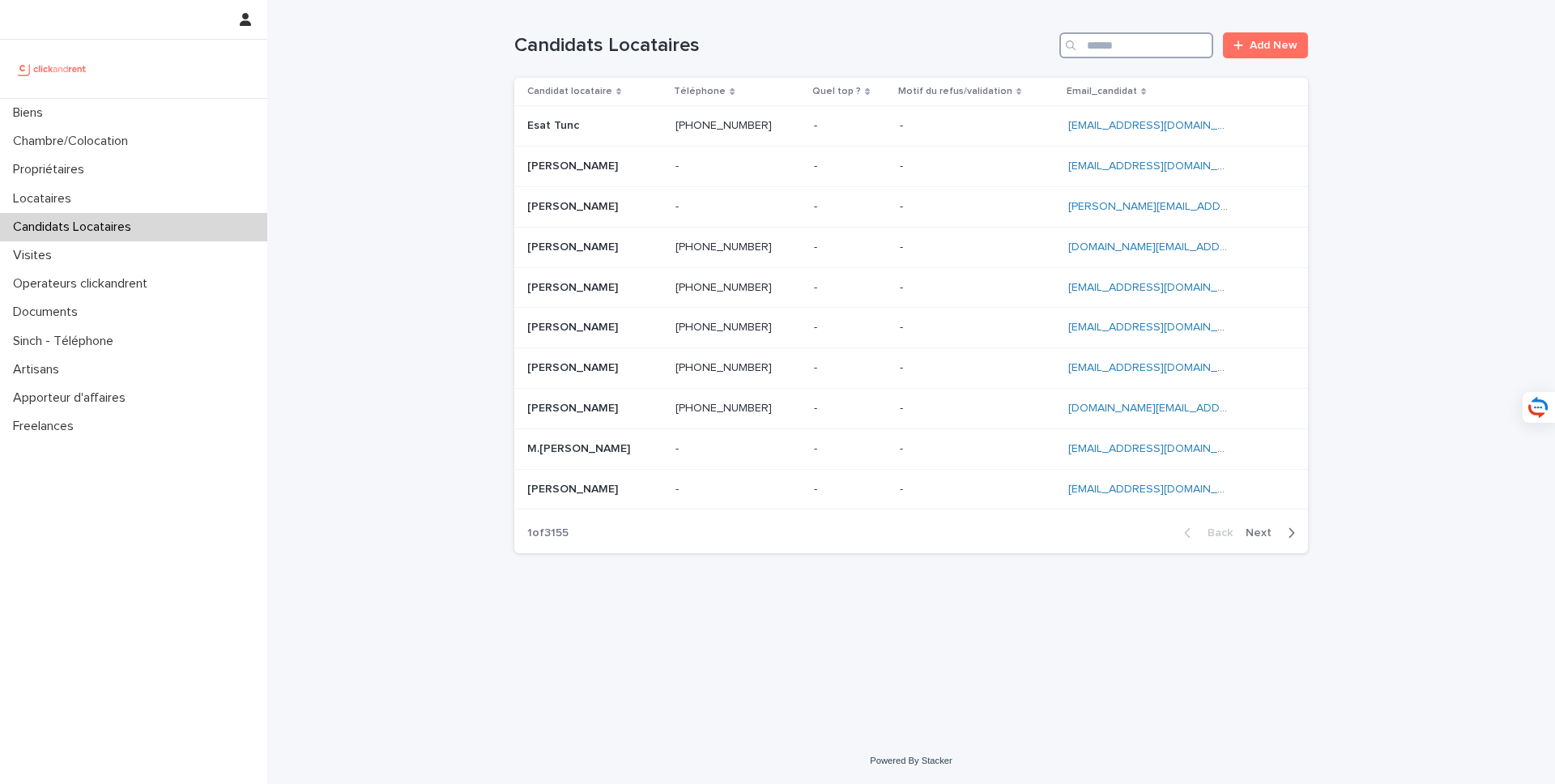
click at [1186, 57] on input "Search" at bounding box center [1136, 45] width 154 height 26
paste input "**********"
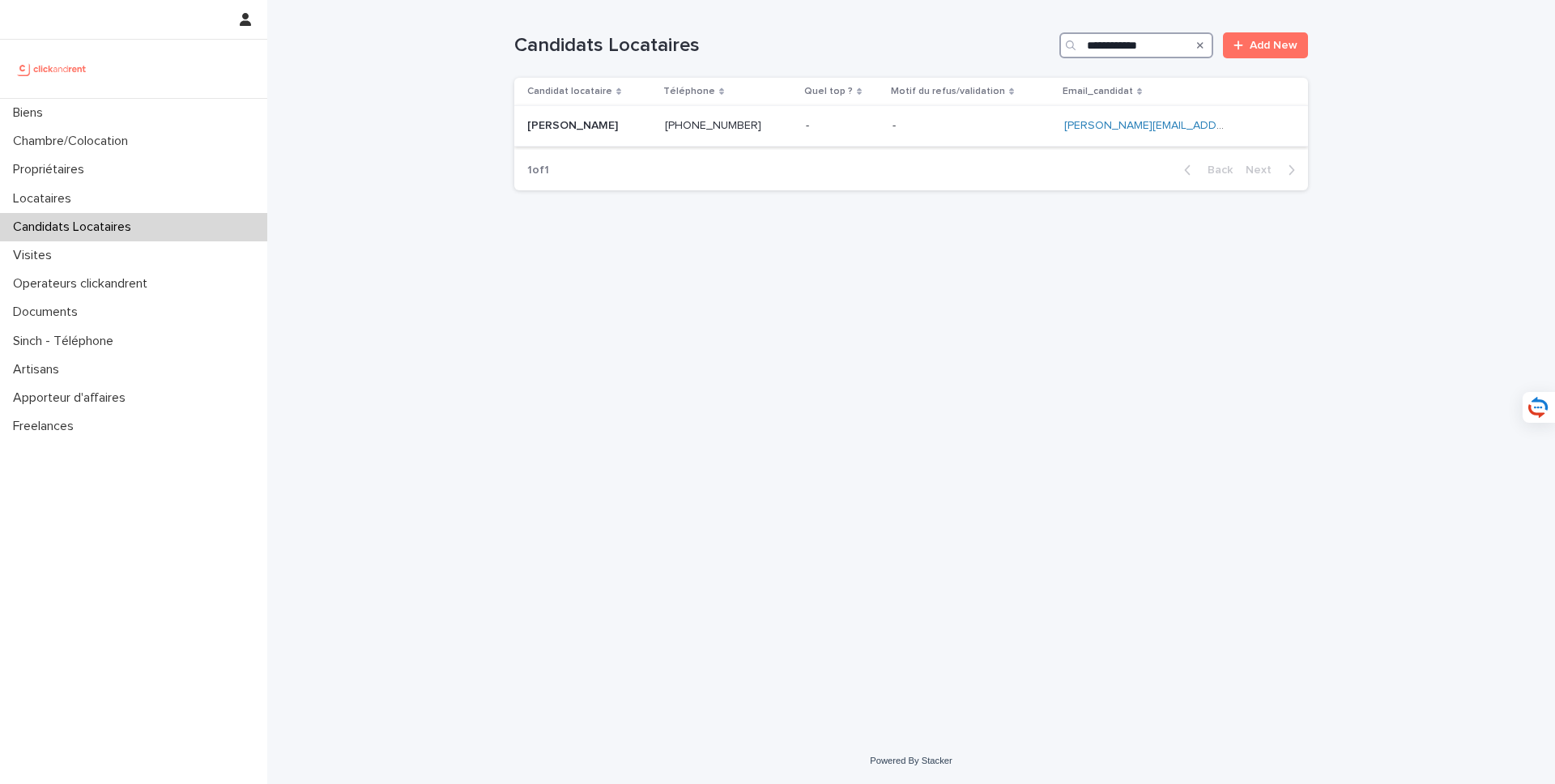
type input "**********"
click at [580, 123] on p "[PERSON_NAME]" at bounding box center [574, 124] width 94 height 17
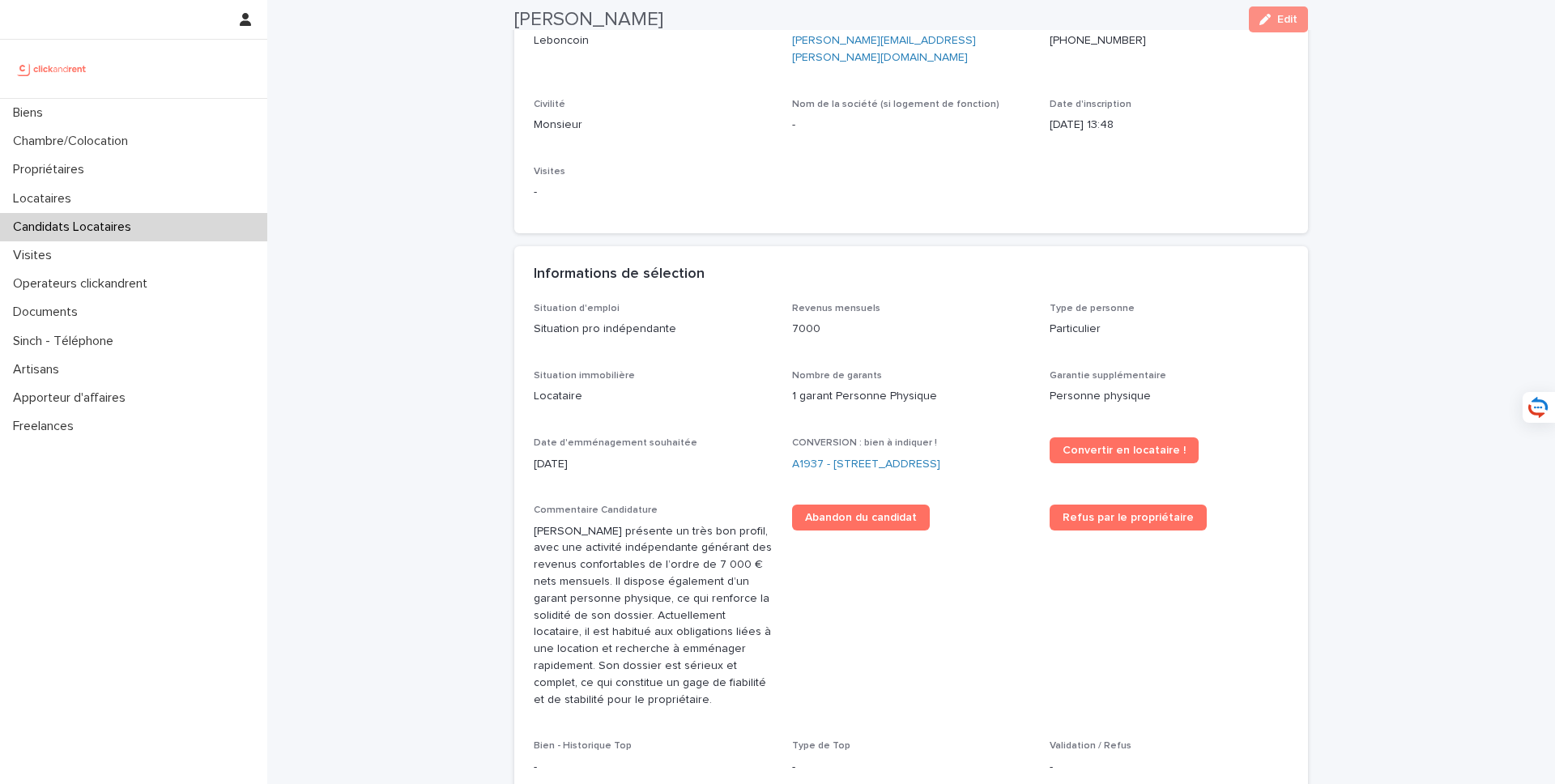
scroll to position [228, 0]
click at [1225, 193] on div "Nom complet Ashish Chugh Prénom Ashish Nom Chugh Canal d'acquisition Leboncoin …" at bounding box center [910, 78] width 755 height 267
click at [1284, 15] on span "Edit" at bounding box center [1287, 19] width 20 height 11
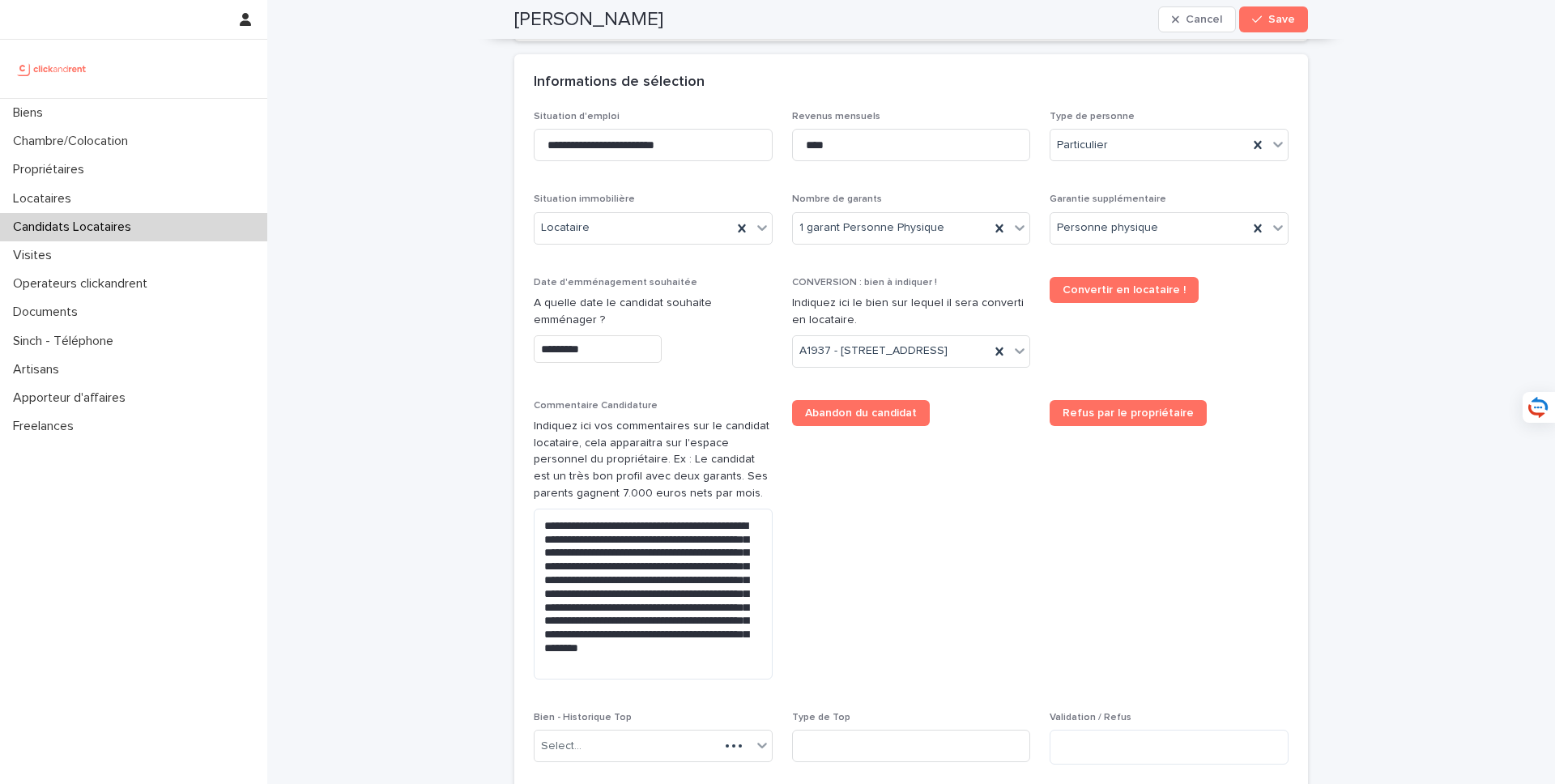
scroll to position [561, 0]
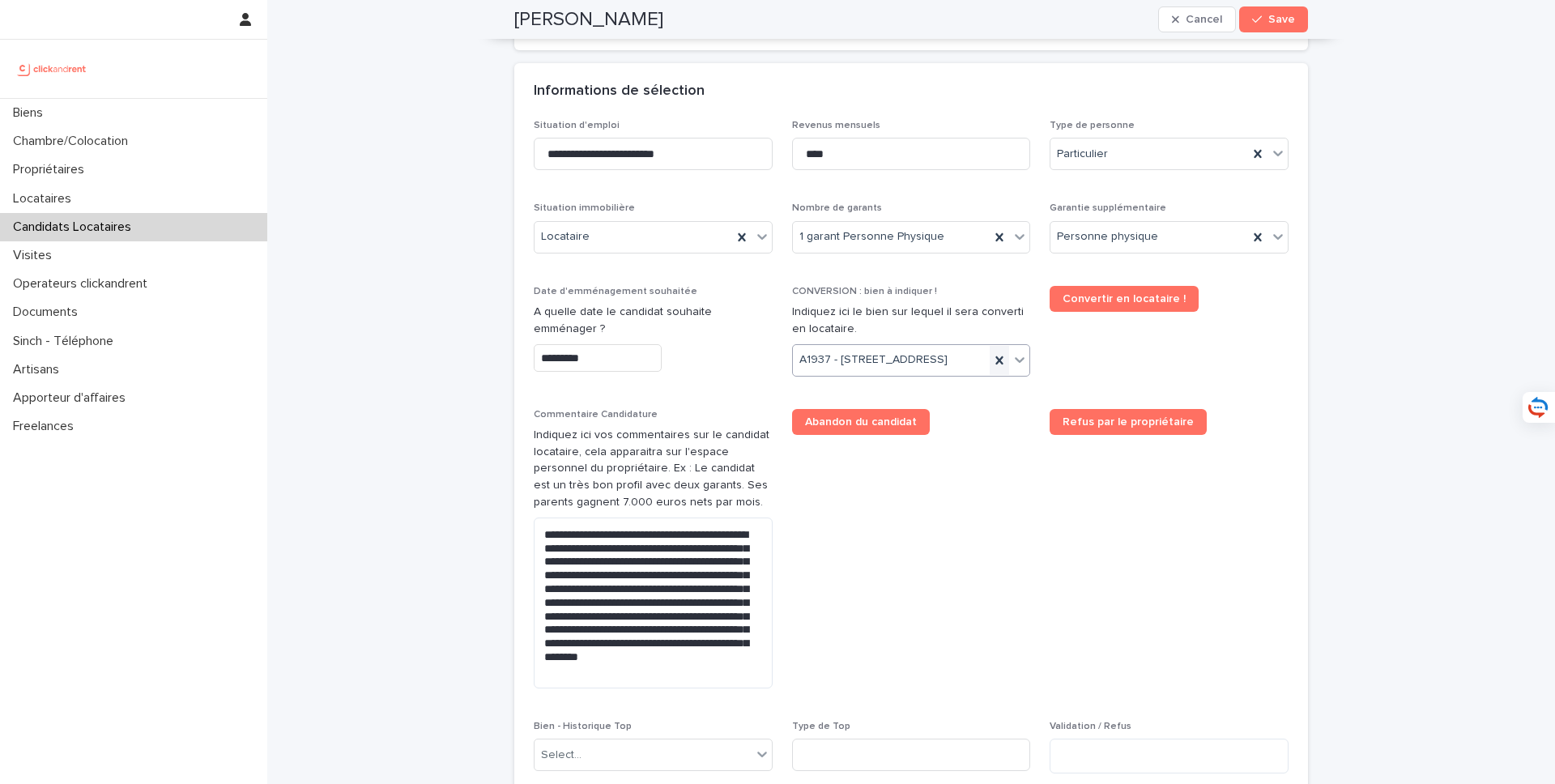
click at [997, 367] on icon at bounding box center [999, 359] width 16 height 16
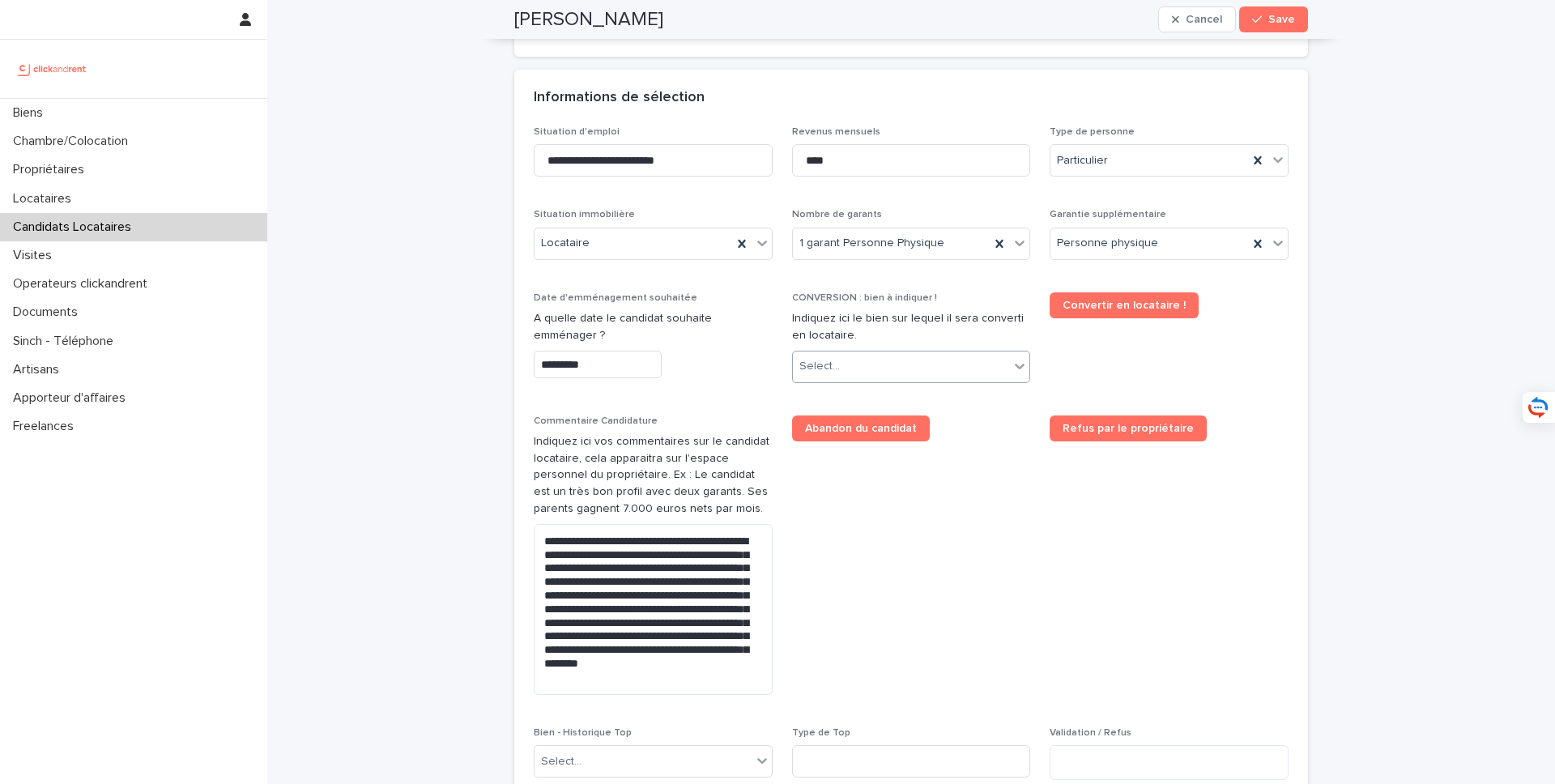
click at [904, 360] on div "Select..." at bounding box center [901, 366] width 217 height 27
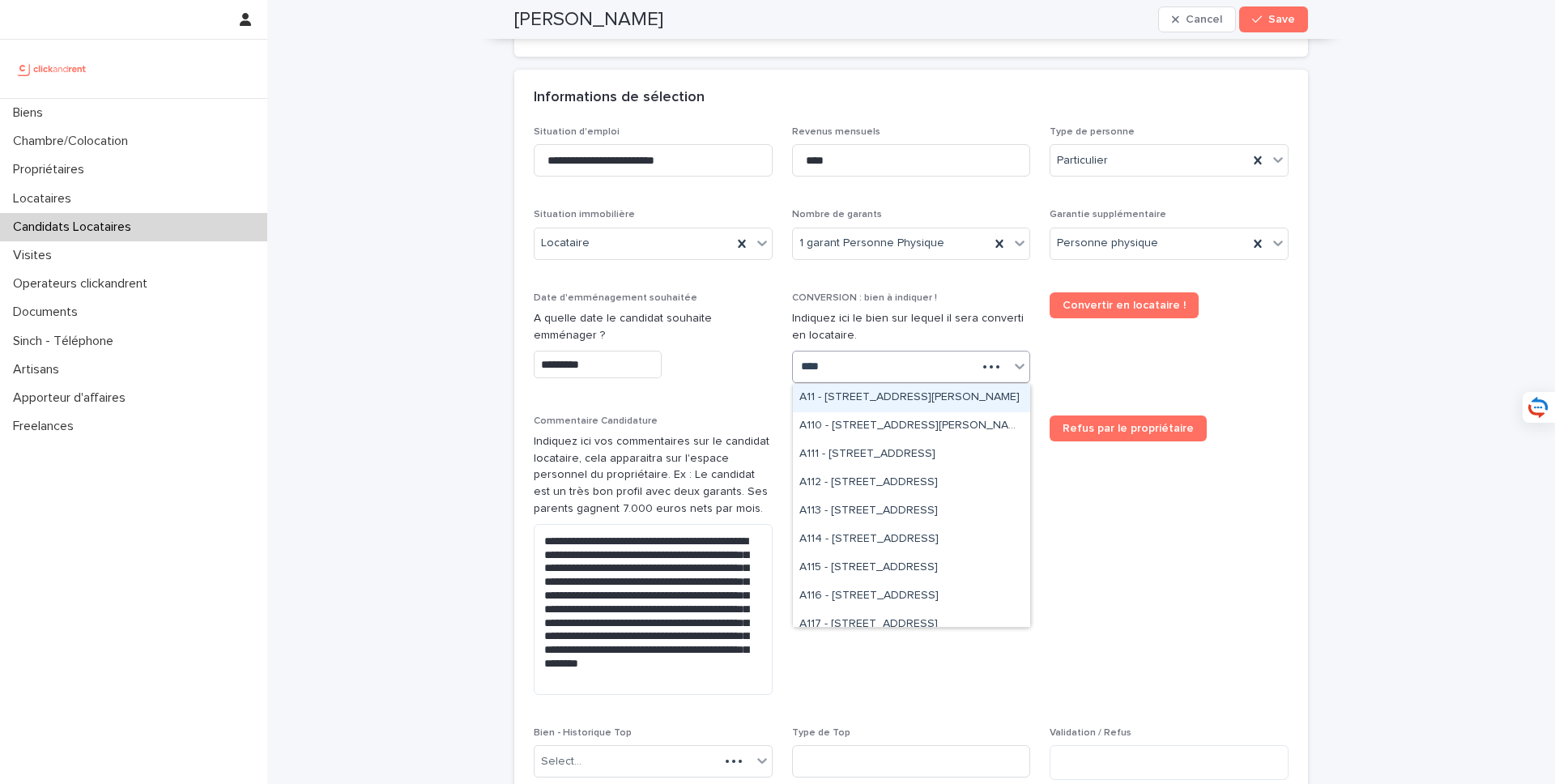
type input "*****"
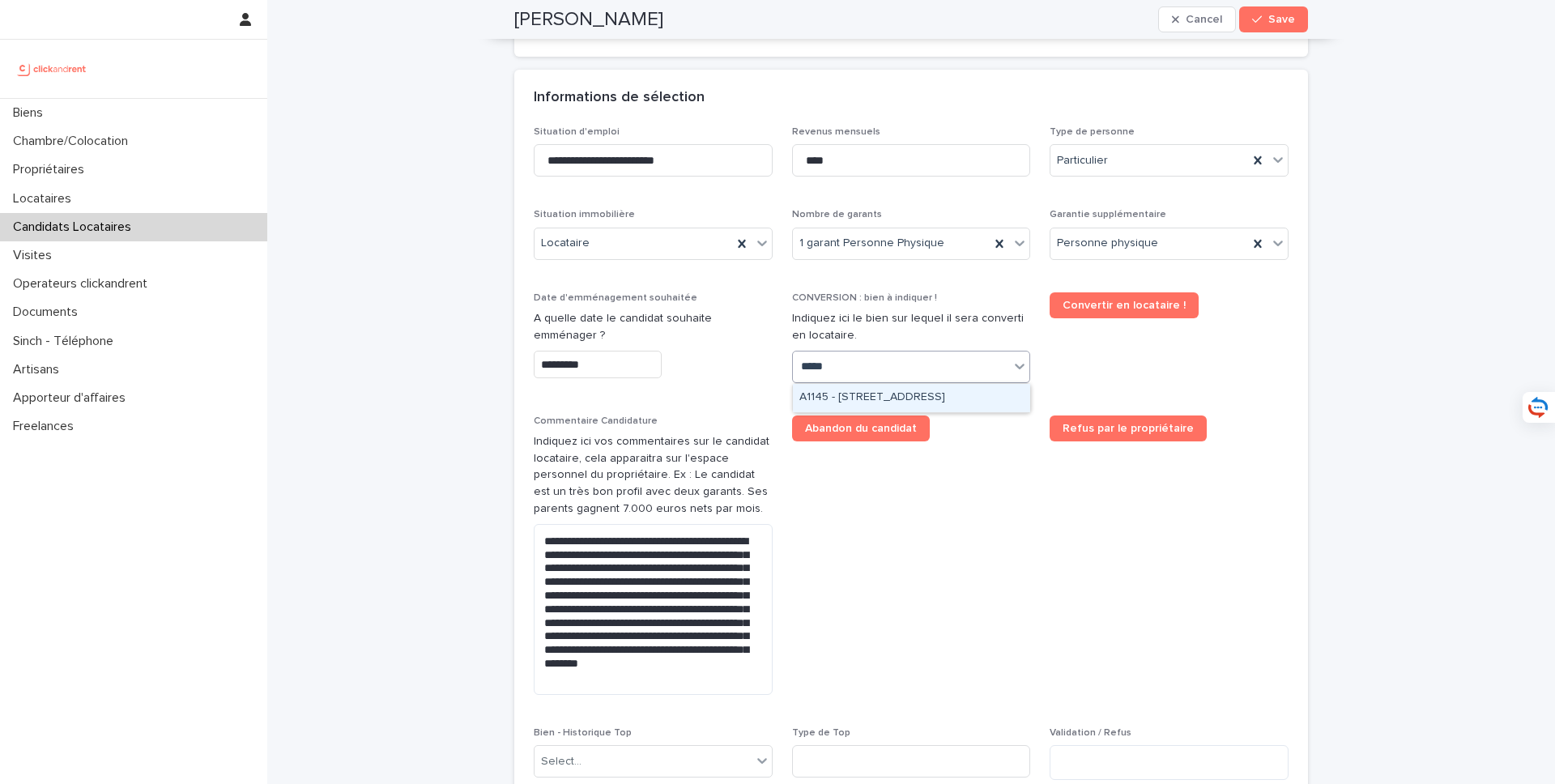
click at [933, 396] on div "A1145 - 1 bis rue Carpeaux, Paris 75018" at bounding box center [911, 398] width 237 height 29
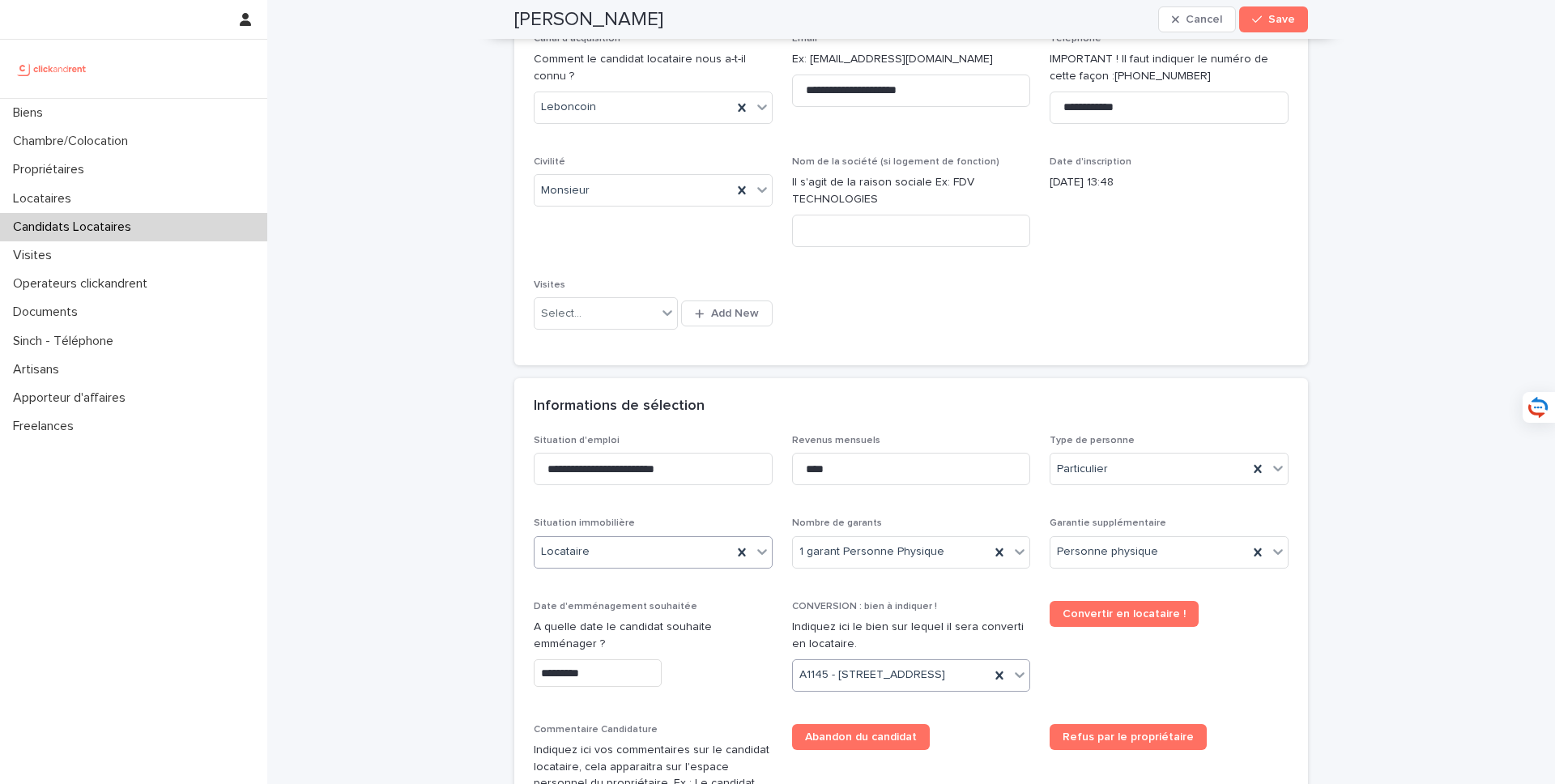
scroll to position [0, 0]
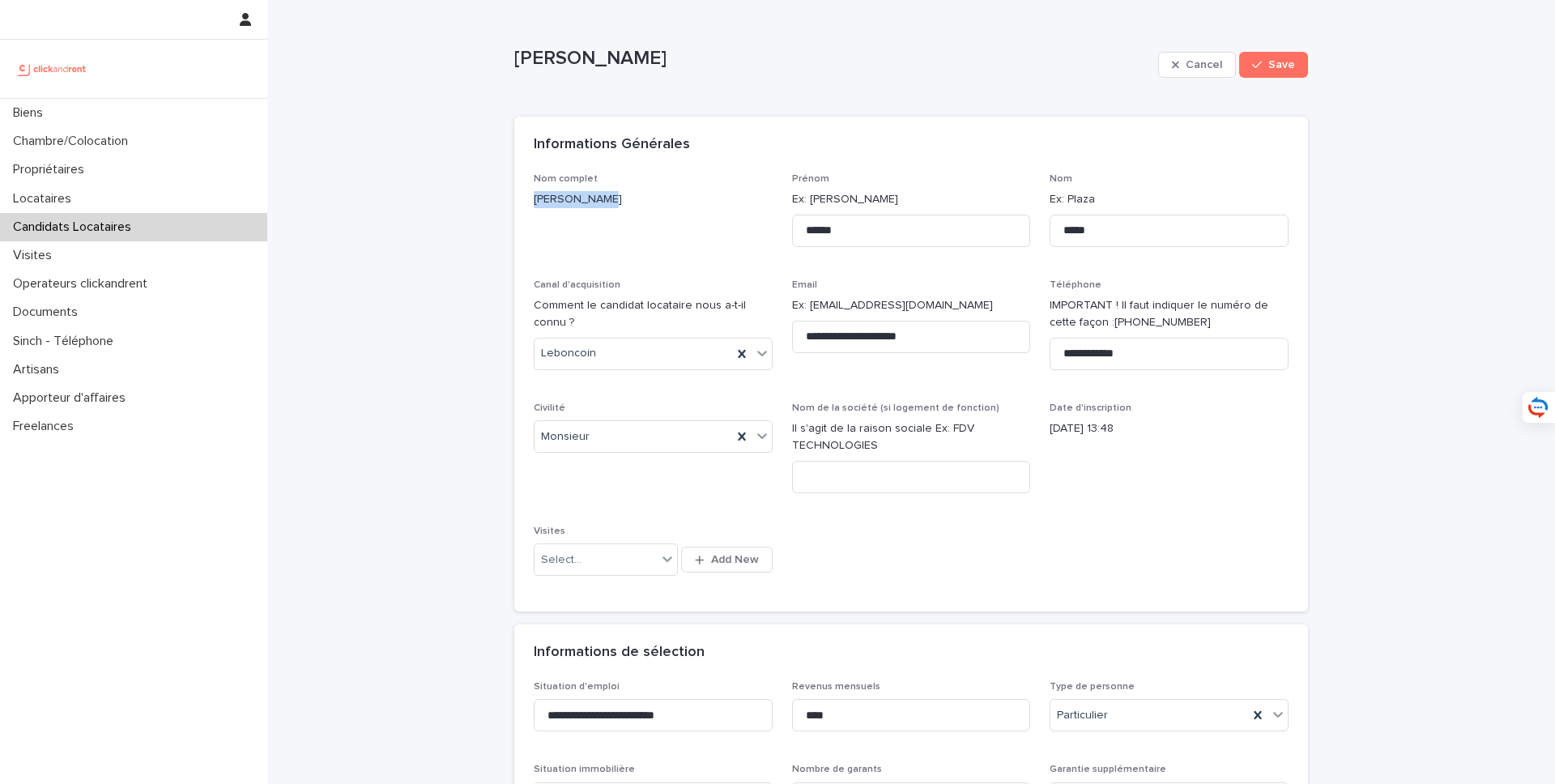
drag, startPoint x: 638, startPoint y: 223, endPoint x: 518, endPoint y: 200, distance: 122.2
click at [518, 200] on div "**********" at bounding box center [911, 392] width 794 height 439
copy p "Ashish Chugh"
click at [1290, 55] on button "Save" at bounding box center [1274, 64] width 69 height 26
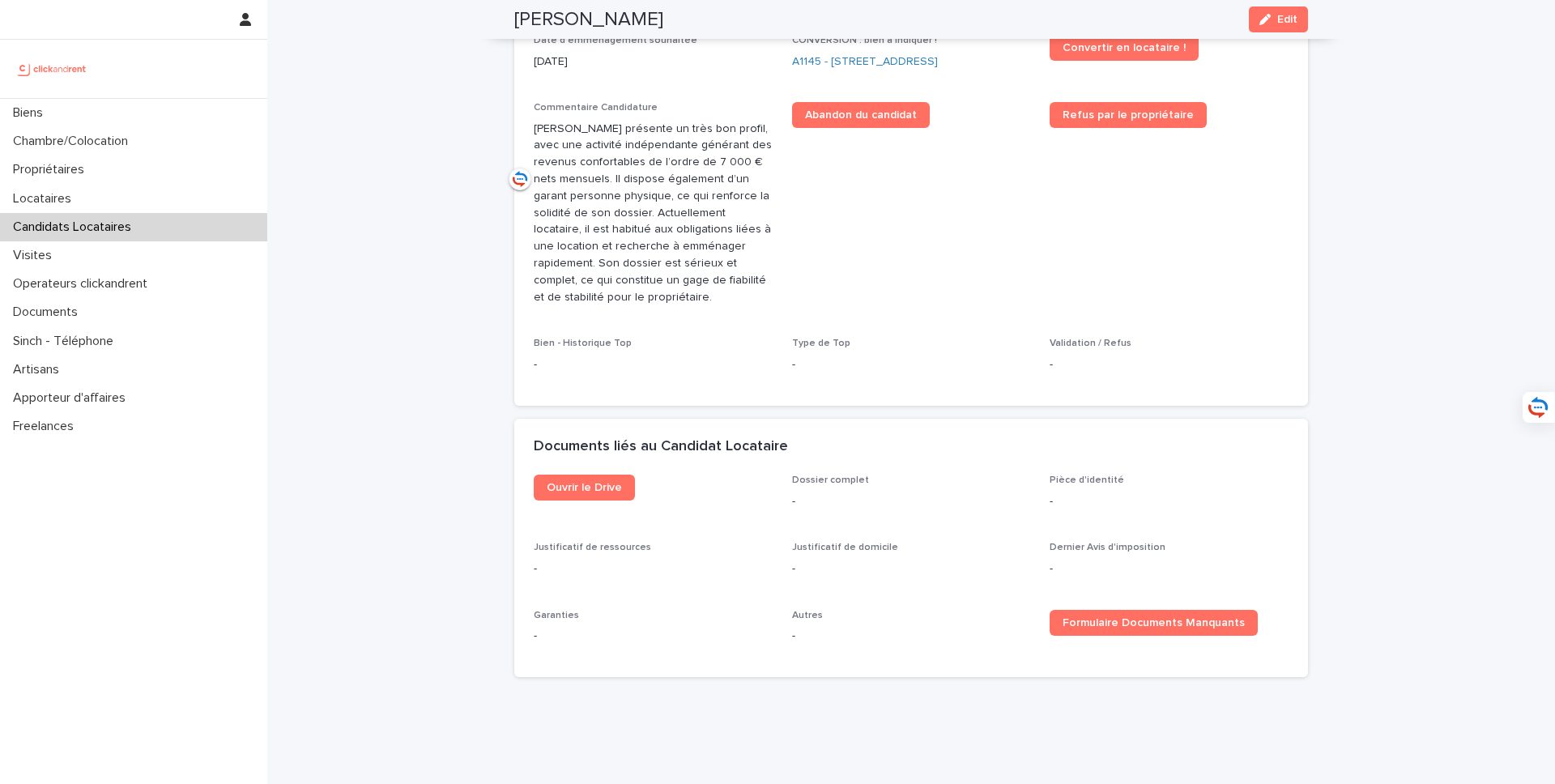
scroll to position [383, 0]
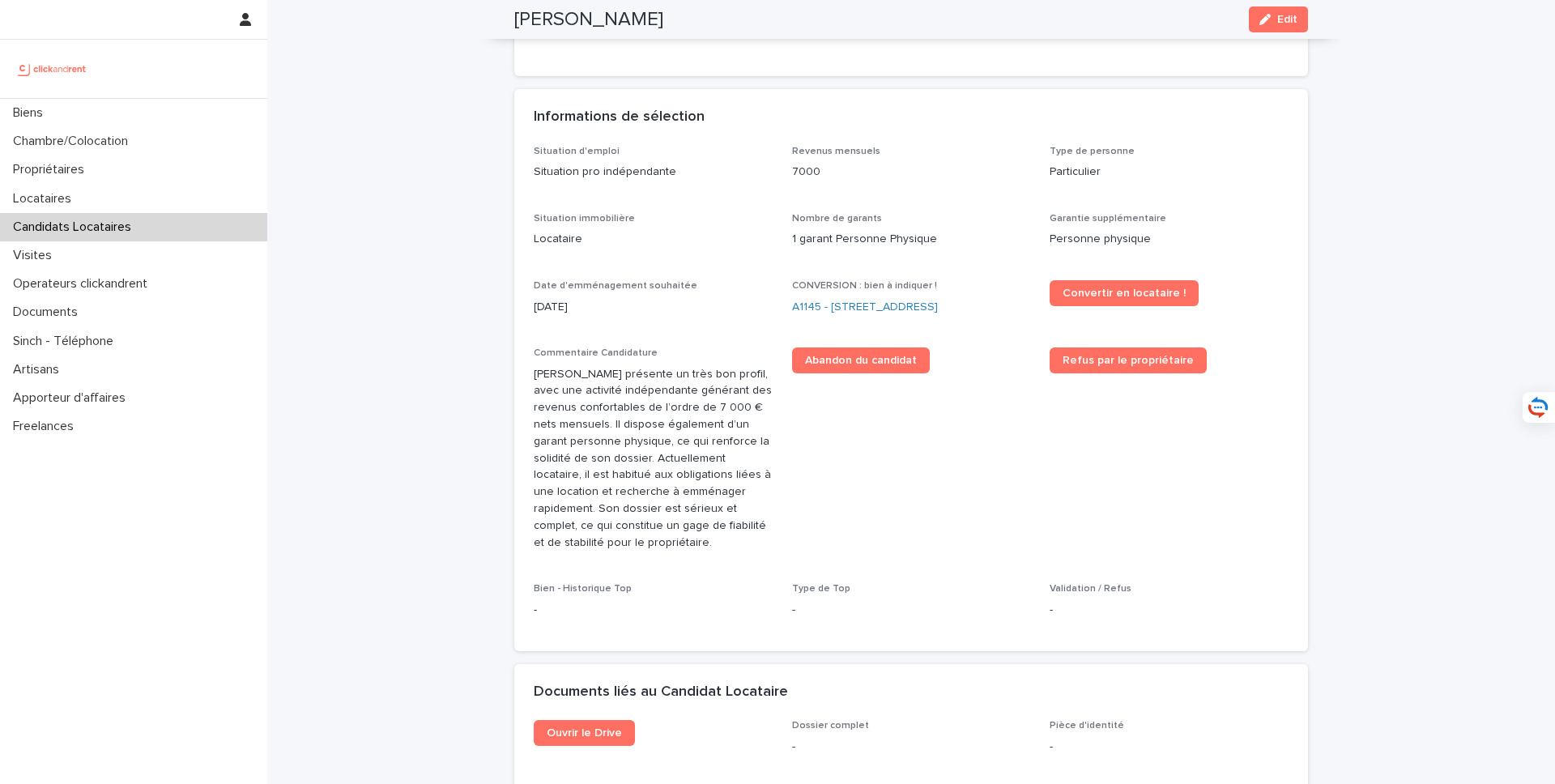
click at [1321, 102] on div "Loading... Saving… Loading... Saving… Ashish Chugh Edit Ashish Chugh Edit Sorry…" at bounding box center [910, 316] width 1288 height 1399
click at [1290, 25] on button "Edit" at bounding box center [1279, 19] width 59 height 26
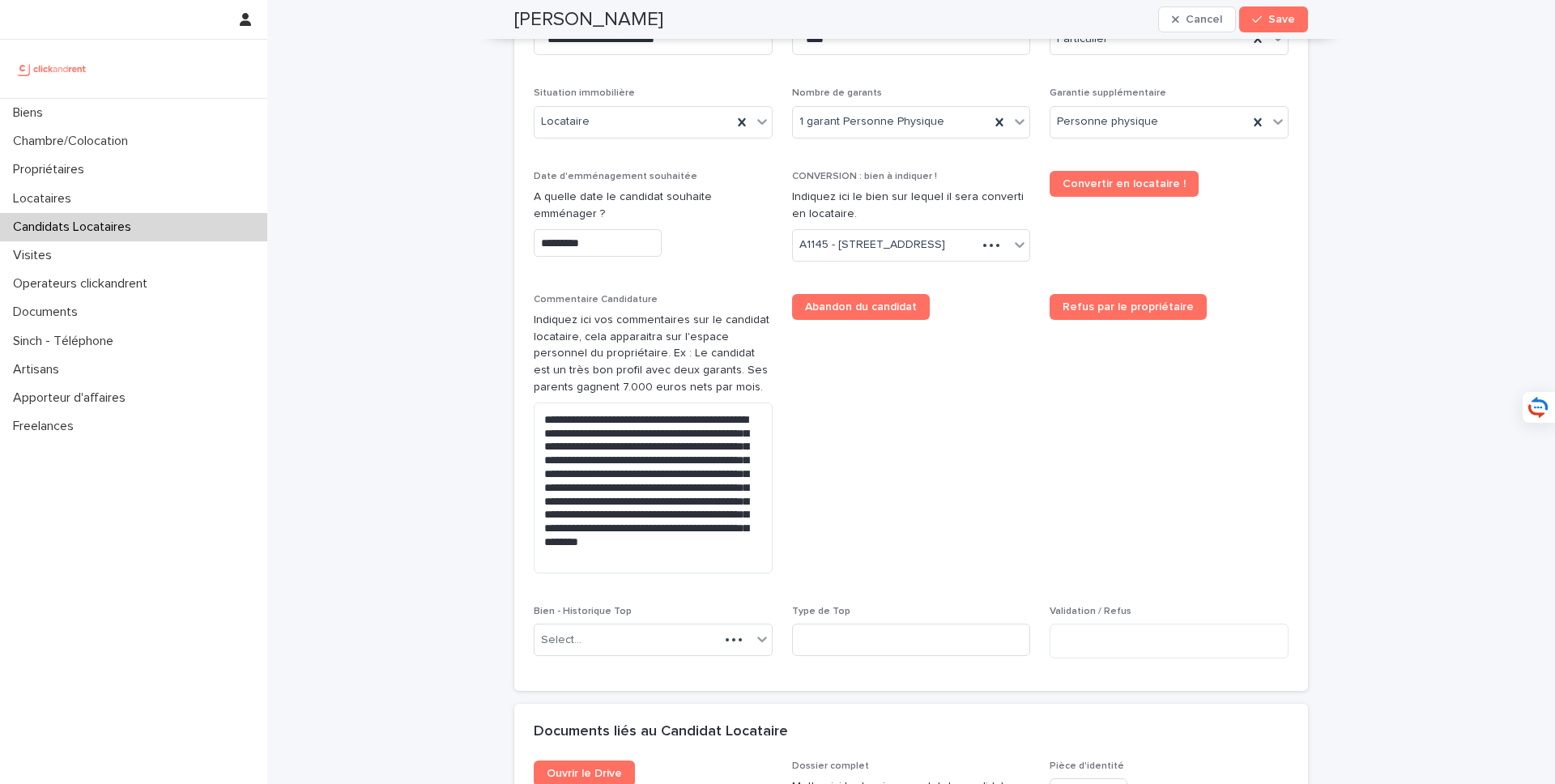
scroll to position [703, 0]
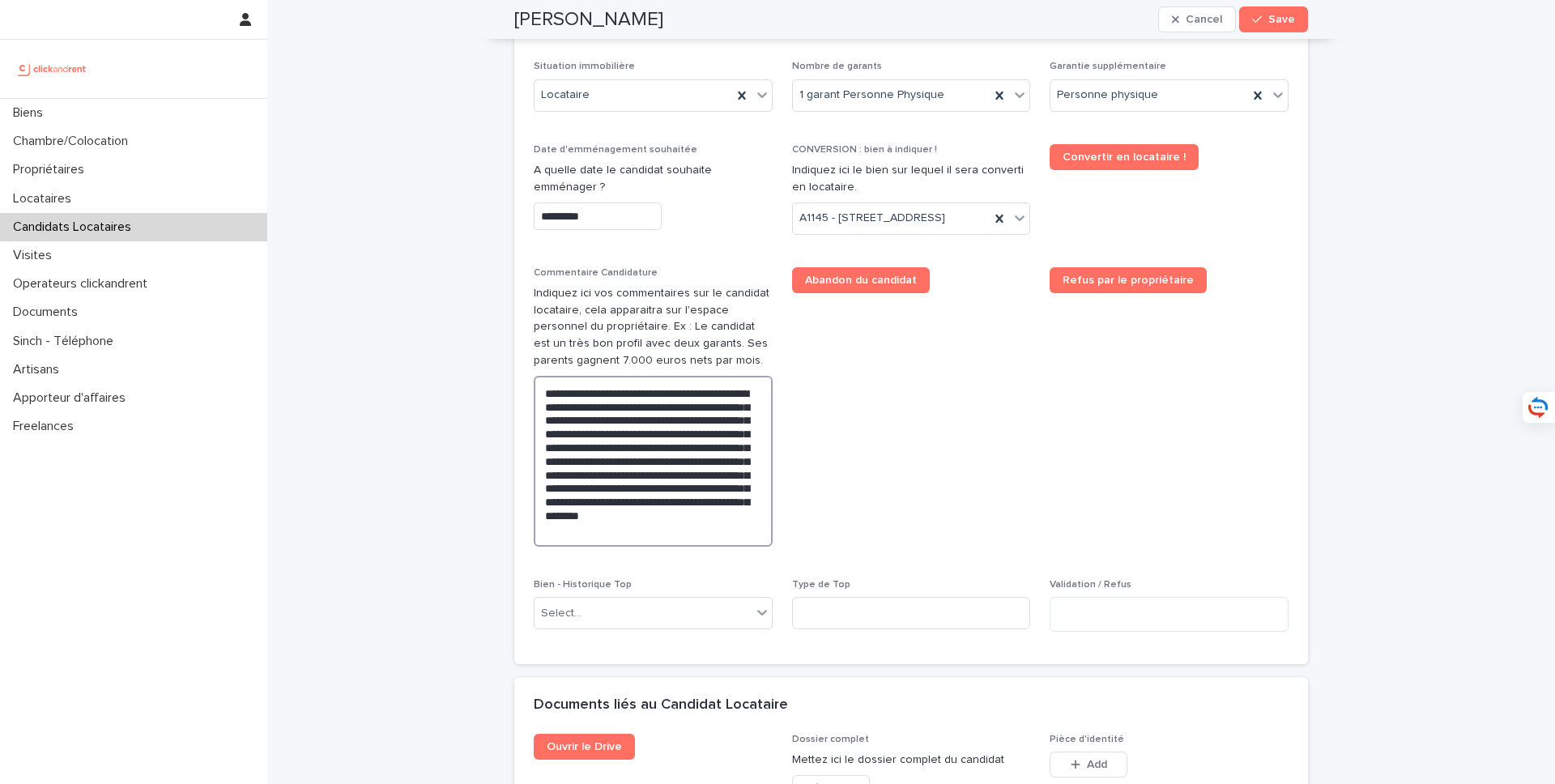
click at [622, 468] on textarea "**********" at bounding box center [653, 461] width 239 height 171
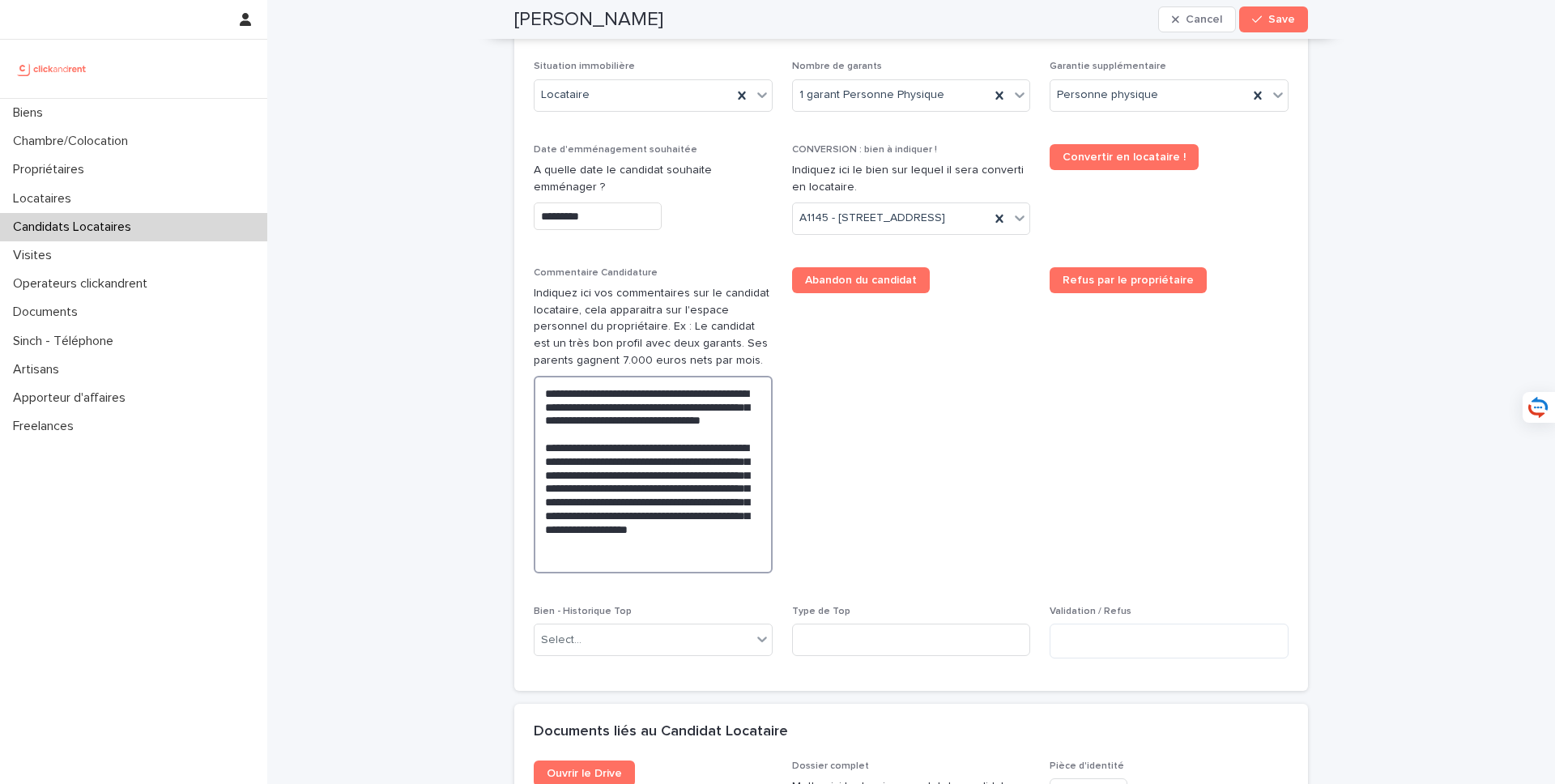
click at [584, 518] on textarea "**********" at bounding box center [653, 474] width 239 height 198
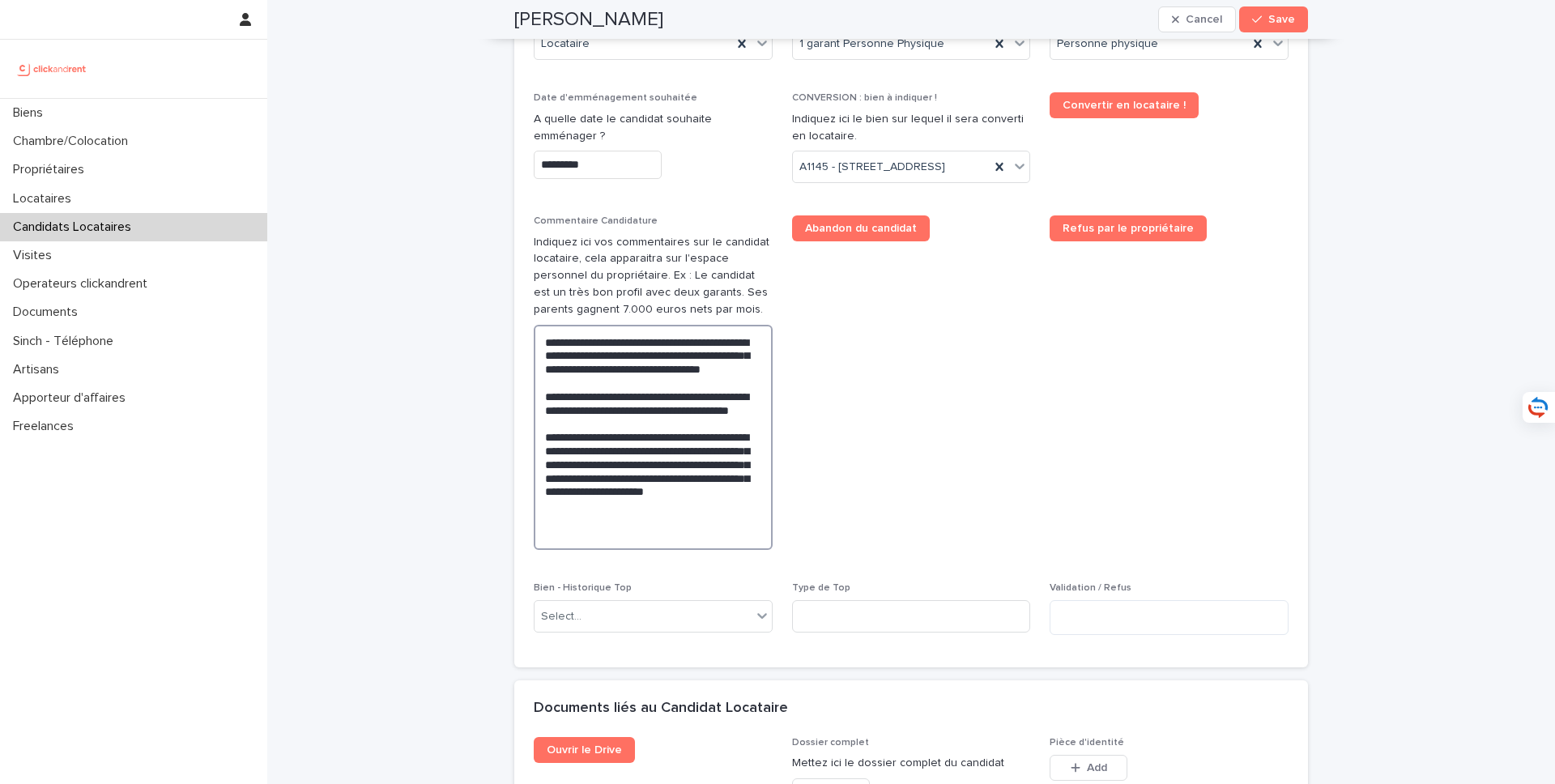
scroll to position [840, 0]
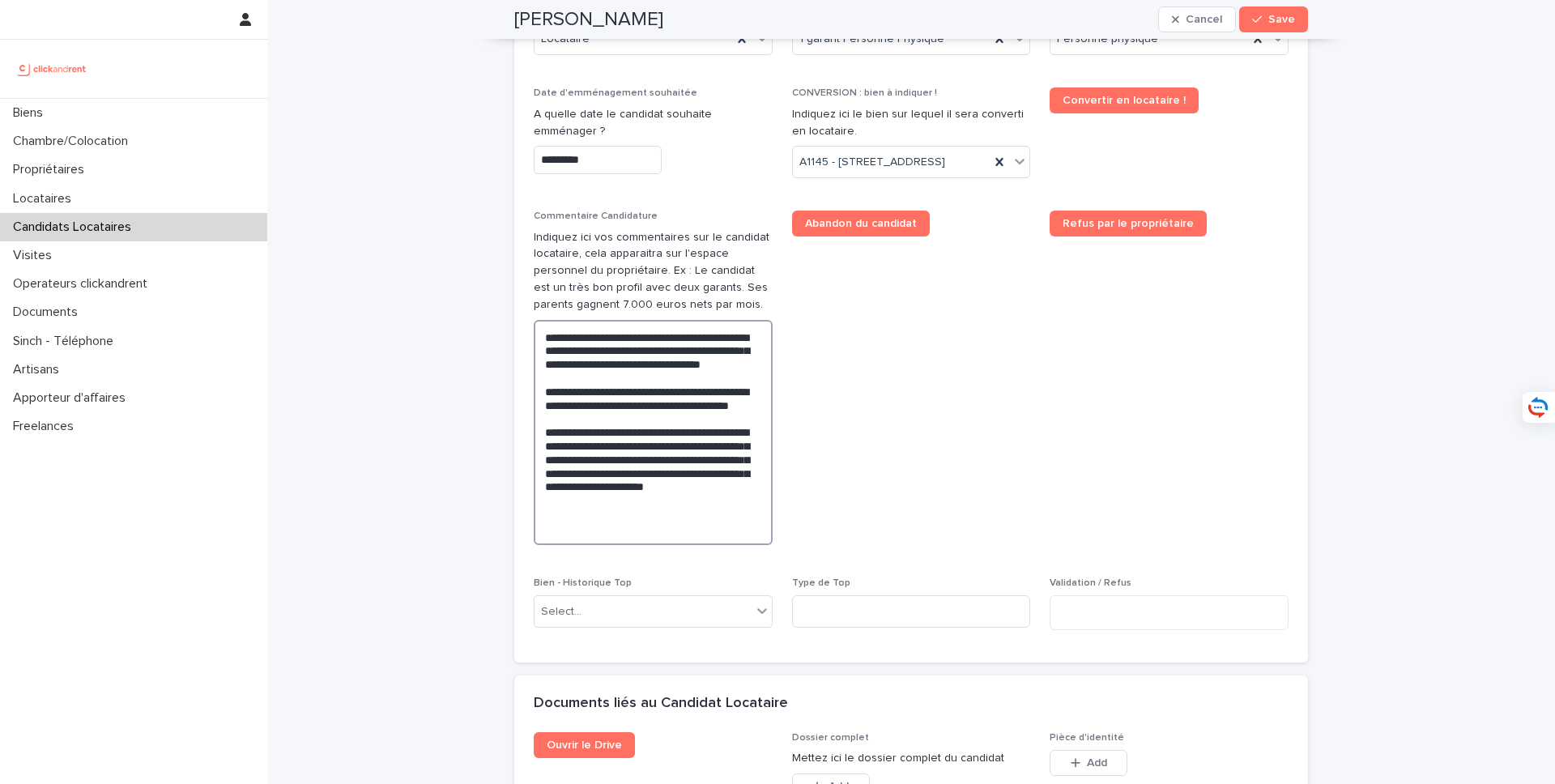
drag, startPoint x: 696, startPoint y: 558, endPoint x: 704, endPoint y: 529, distance: 30.1
click at [704, 529] on textarea "**********" at bounding box center [653, 432] width 239 height 225
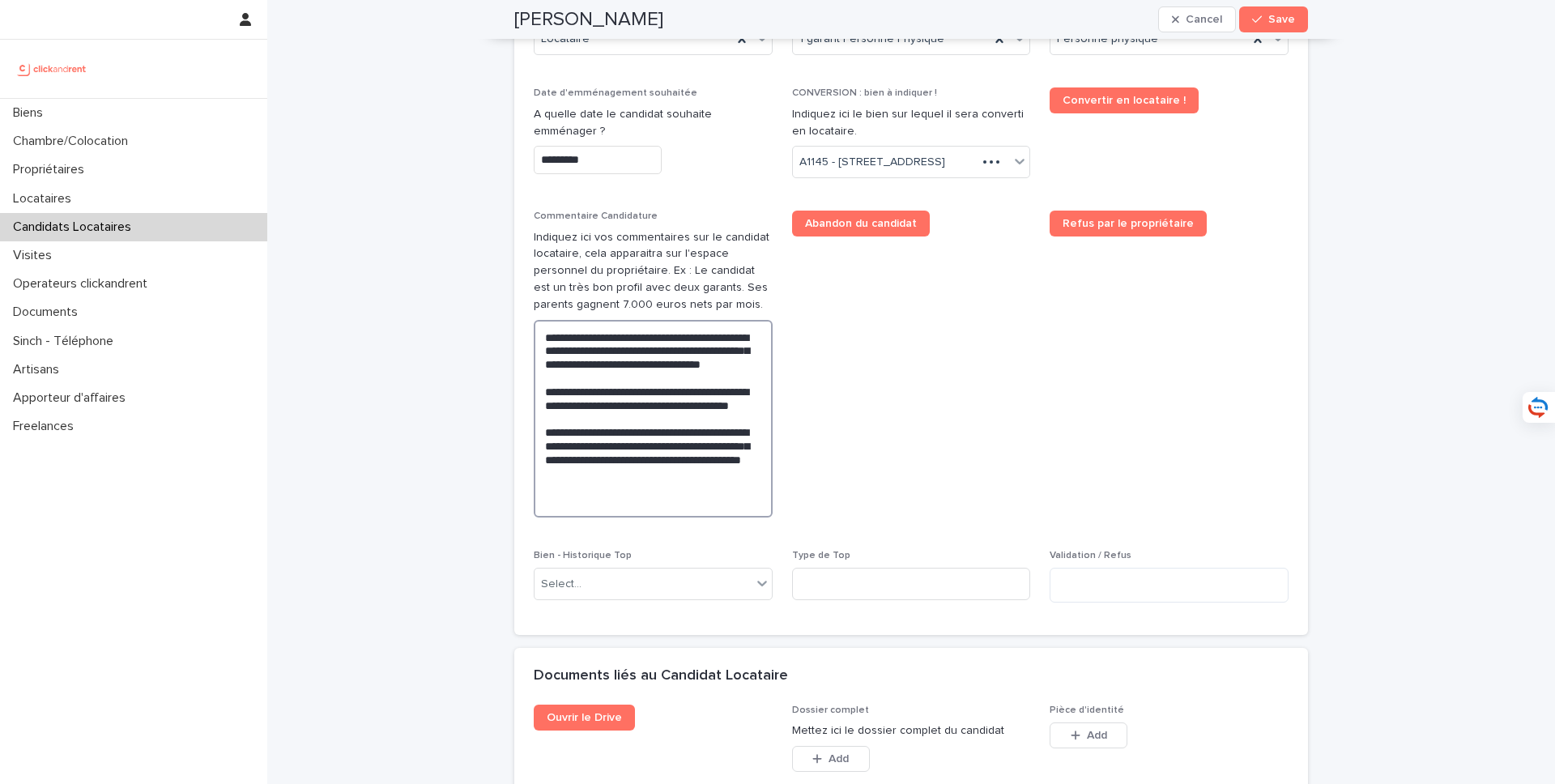
click at [733, 517] on textarea "**********" at bounding box center [653, 419] width 239 height 198
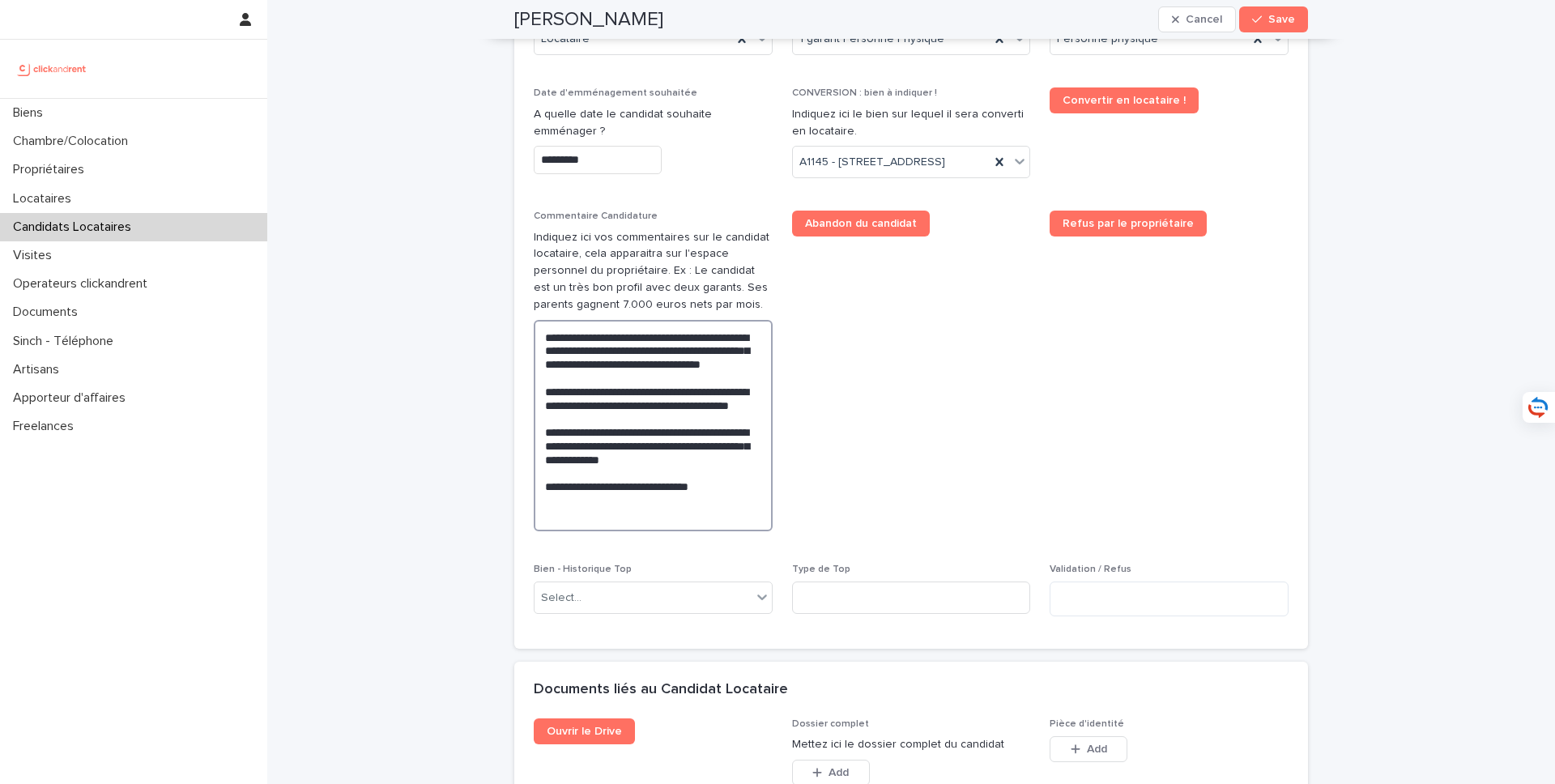
scroll to position [864, 0]
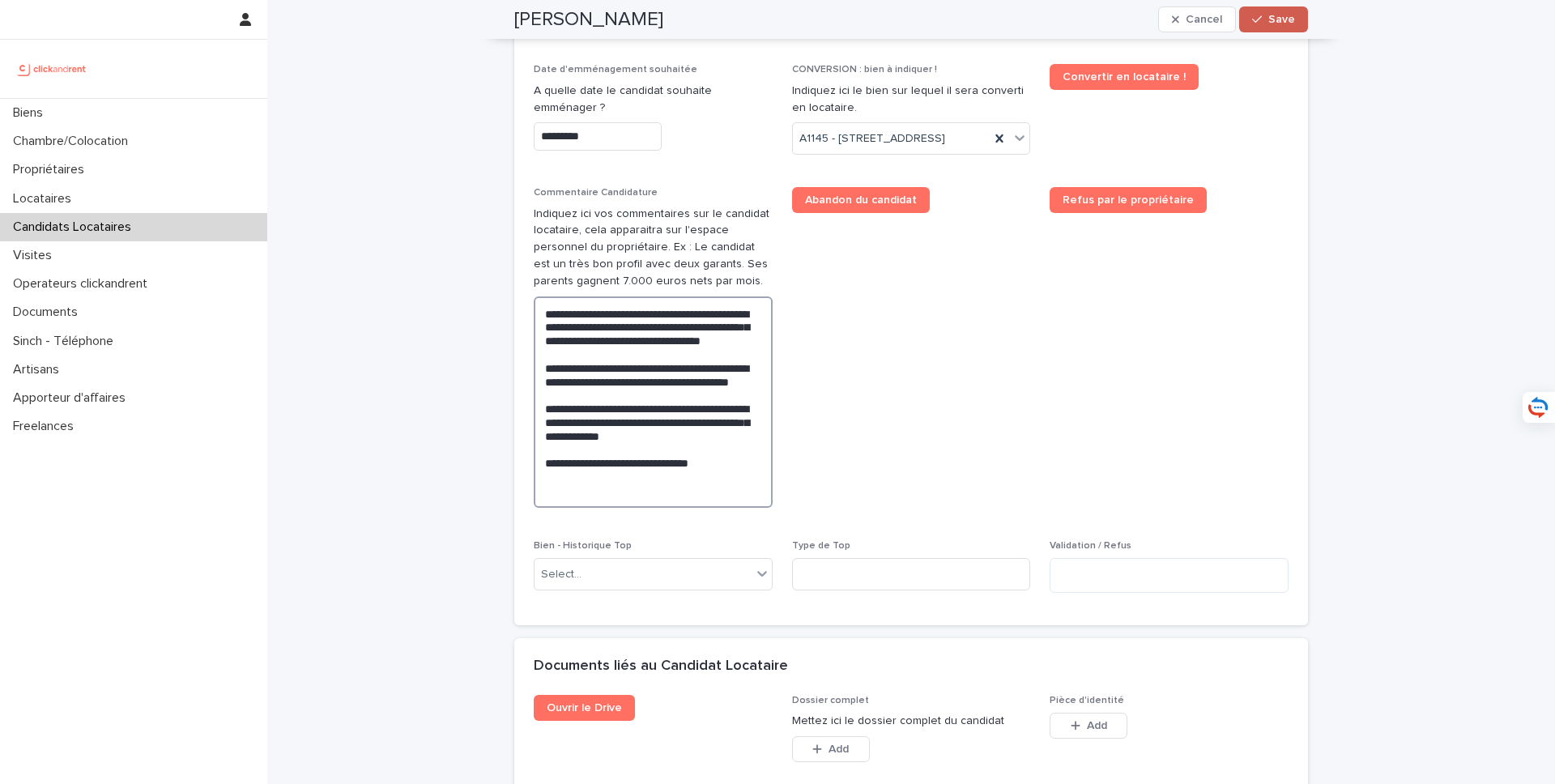
type textarea "**********"
click at [1284, 26] on button "Save" at bounding box center [1274, 19] width 69 height 26
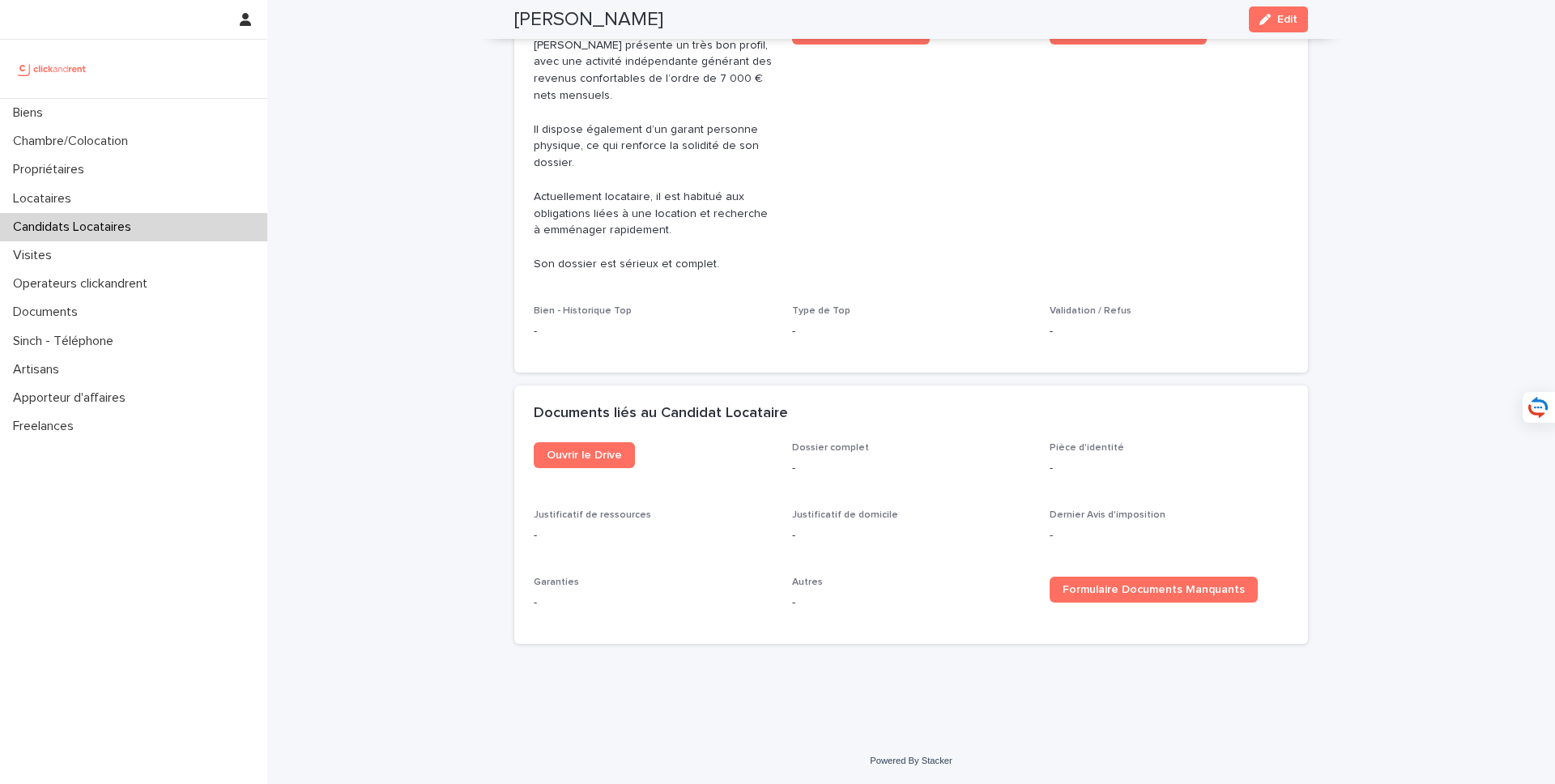
scroll to position [583, 0]
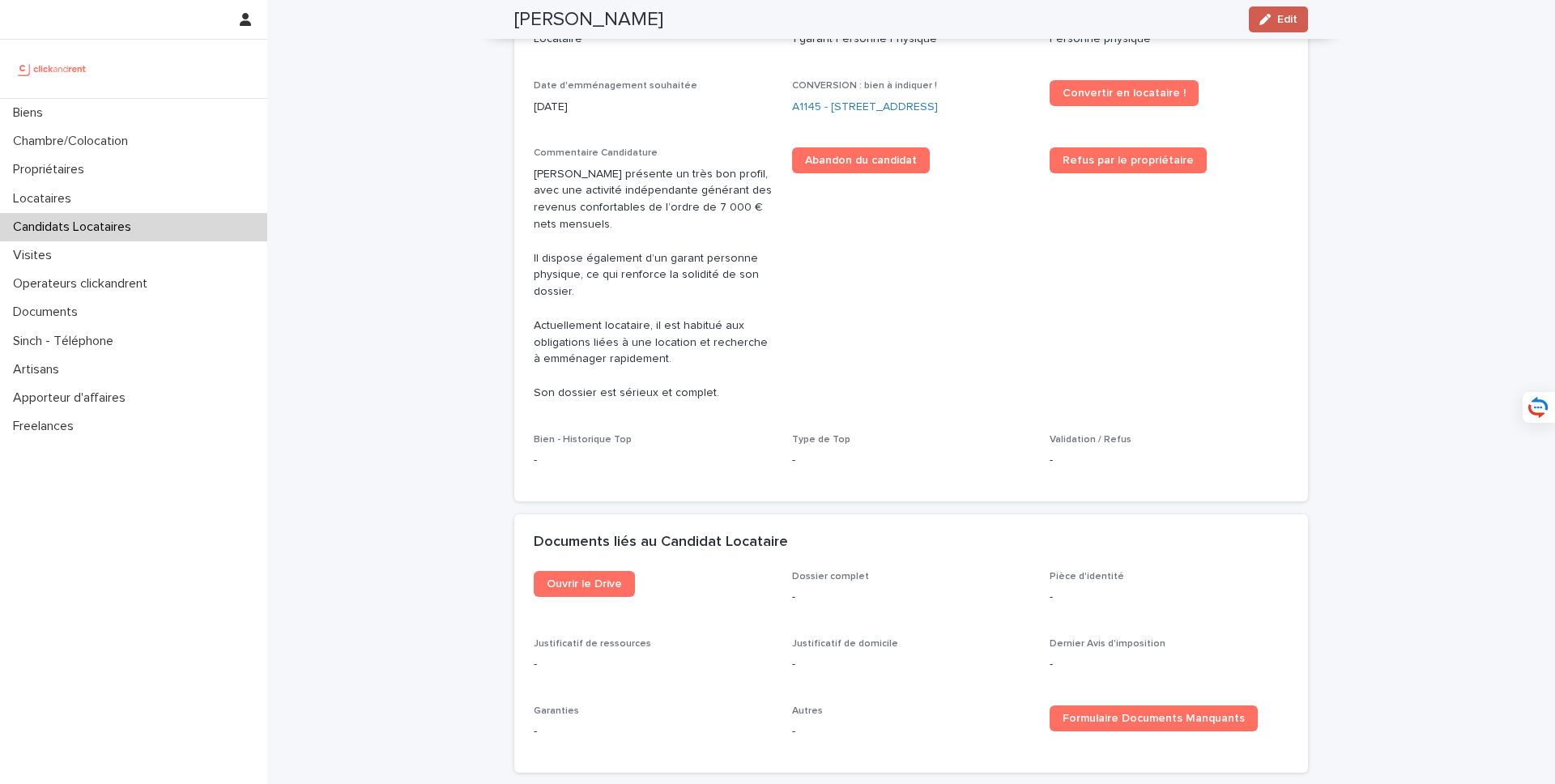
click at [1279, 30] on button "Edit" at bounding box center [1279, 19] width 59 height 26
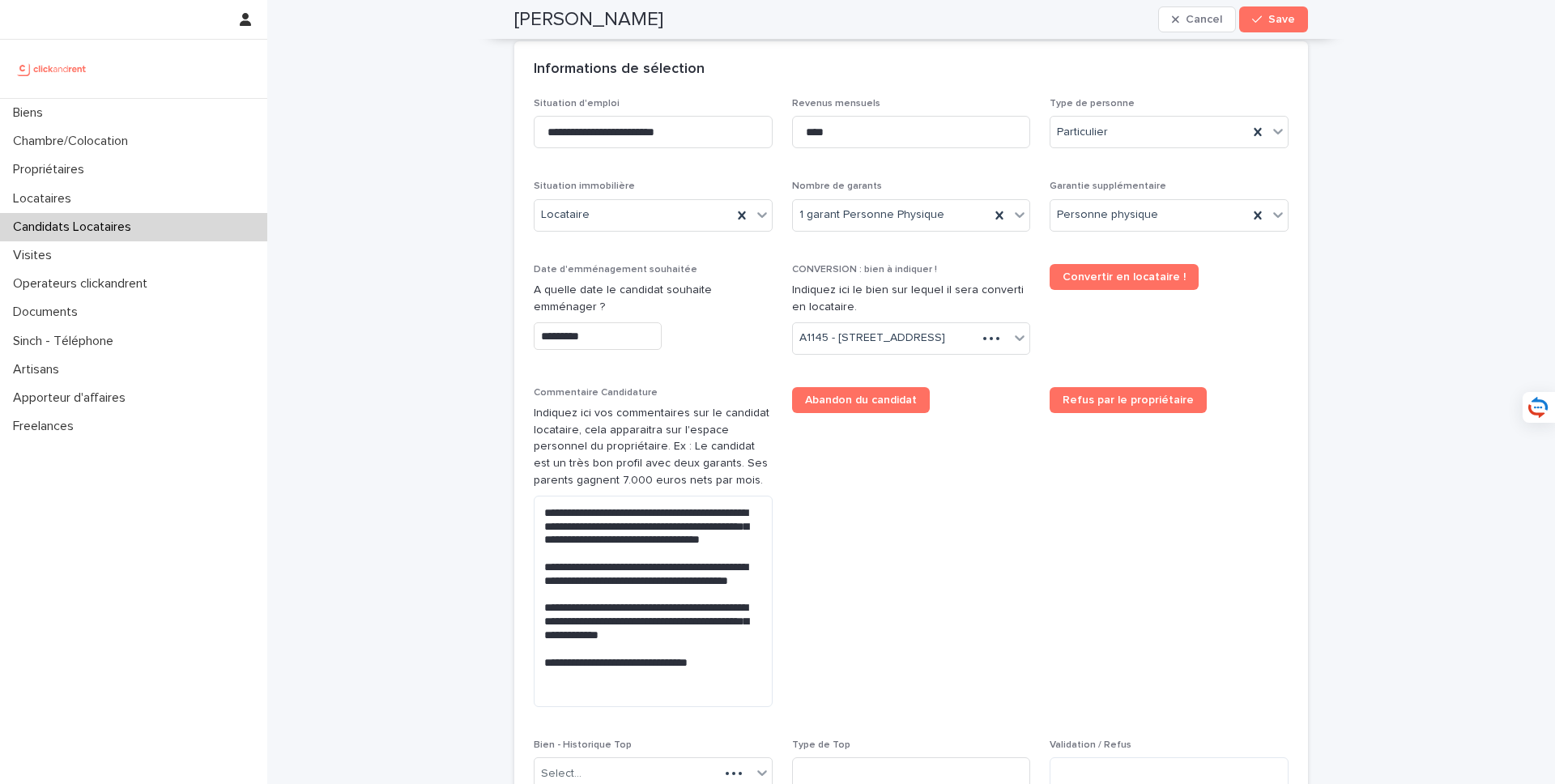
scroll to position [734, 0]
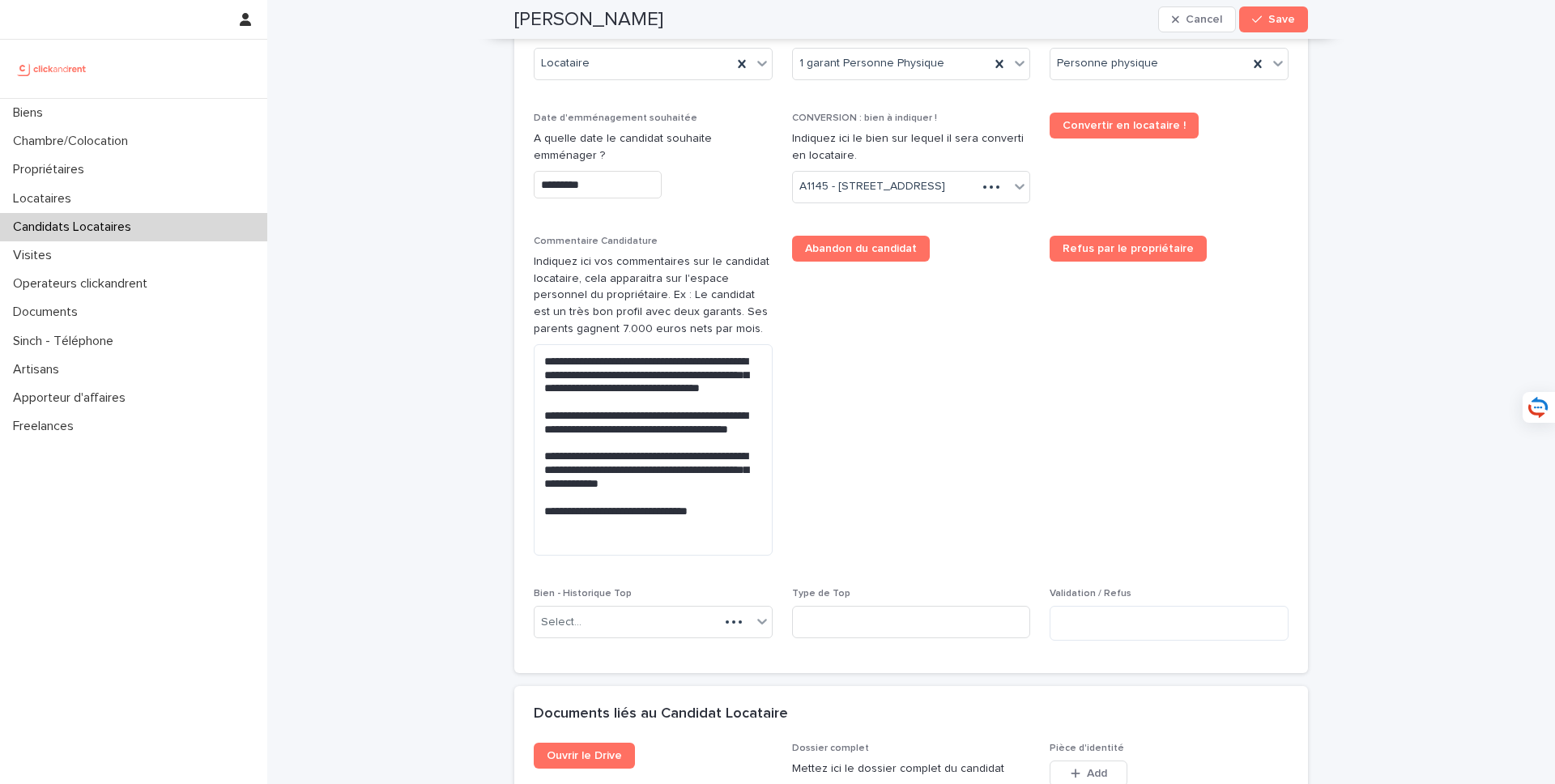
click at [602, 183] on input "*********" at bounding box center [598, 185] width 128 height 29
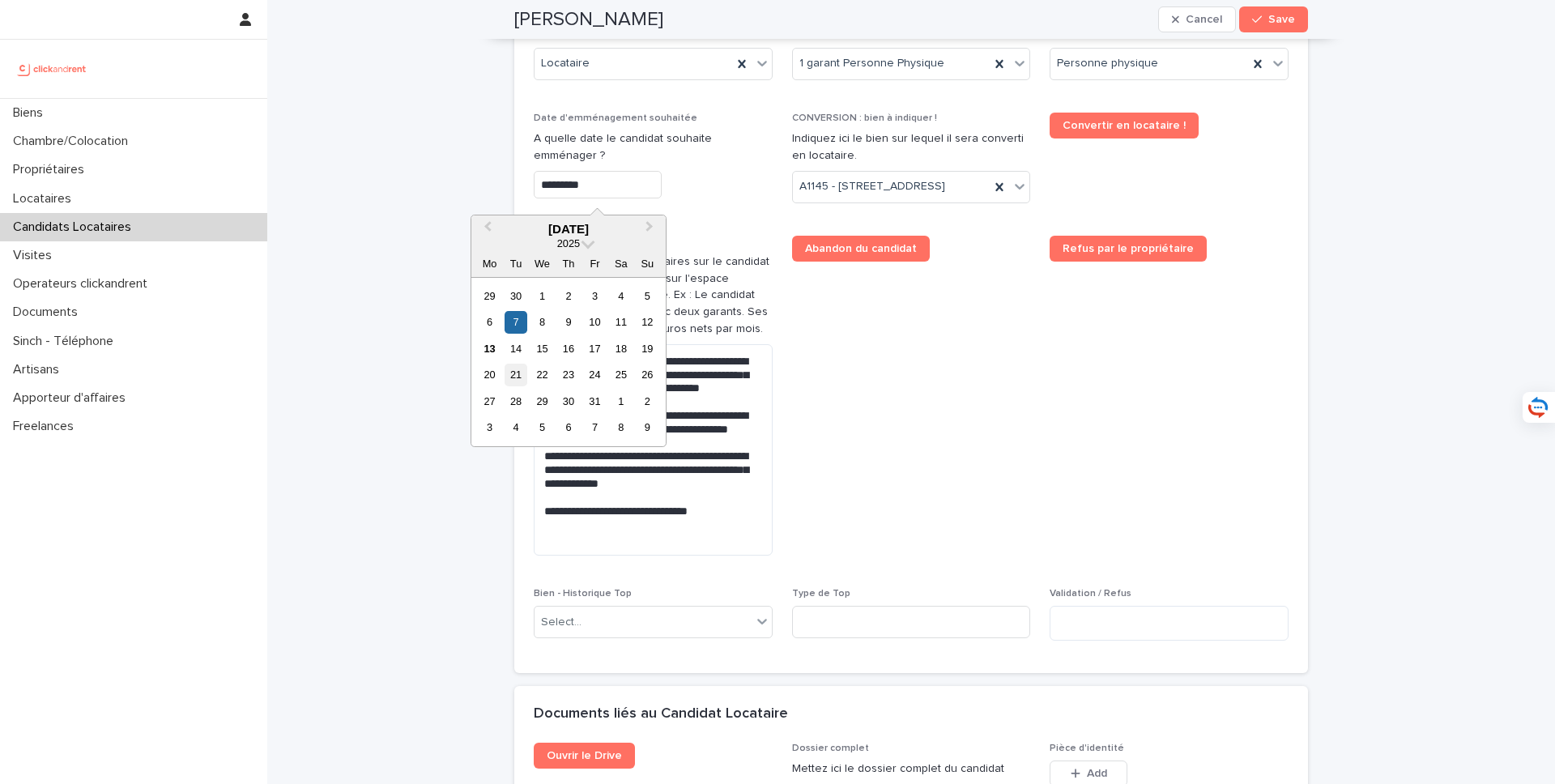
click at [523, 376] on div "21" at bounding box center [515, 374] width 22 height 22
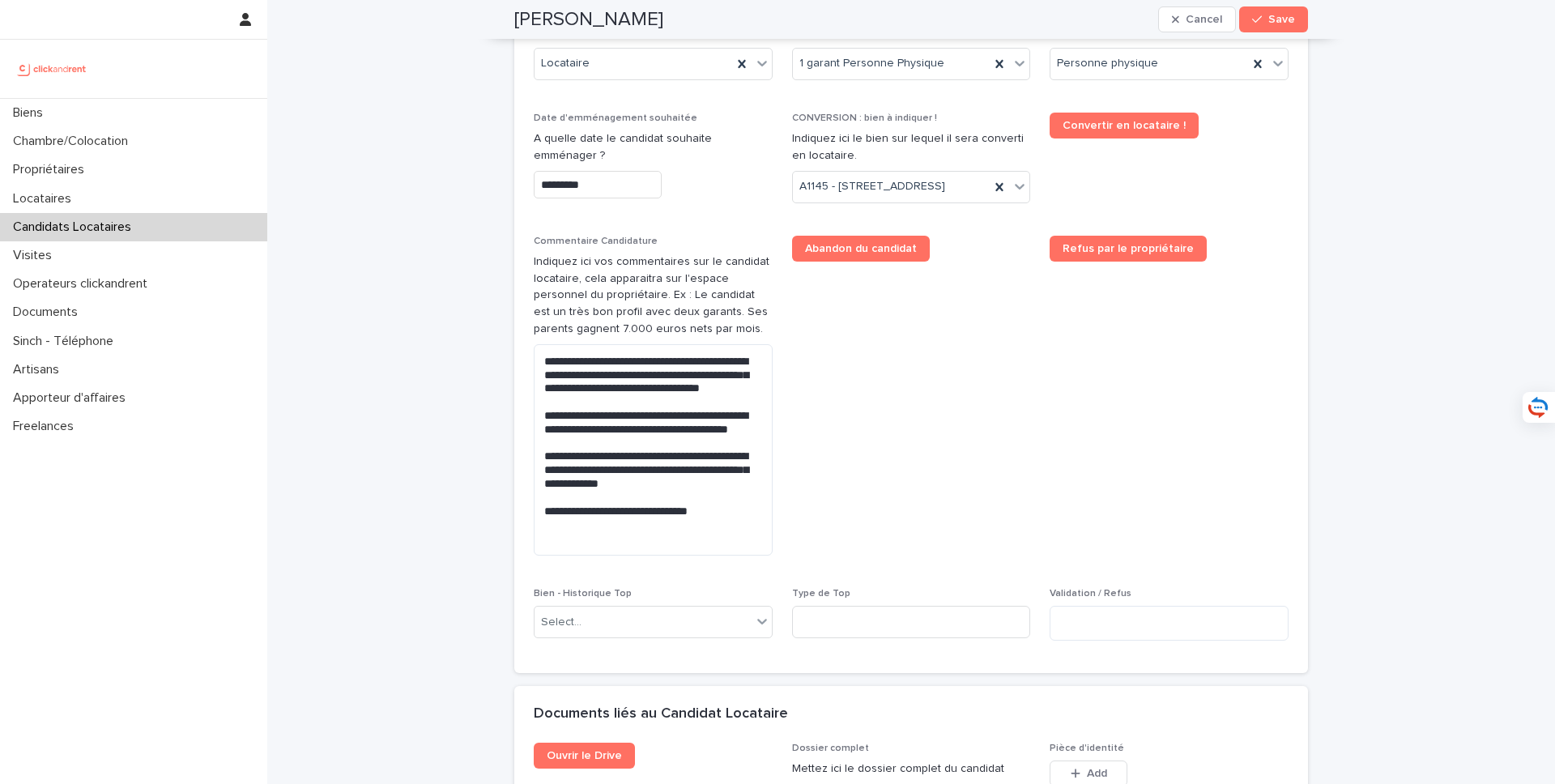
type input "**********"
click at [1278, 18] on span "Save" at bounding box center [1281, 19] width 27 height 11
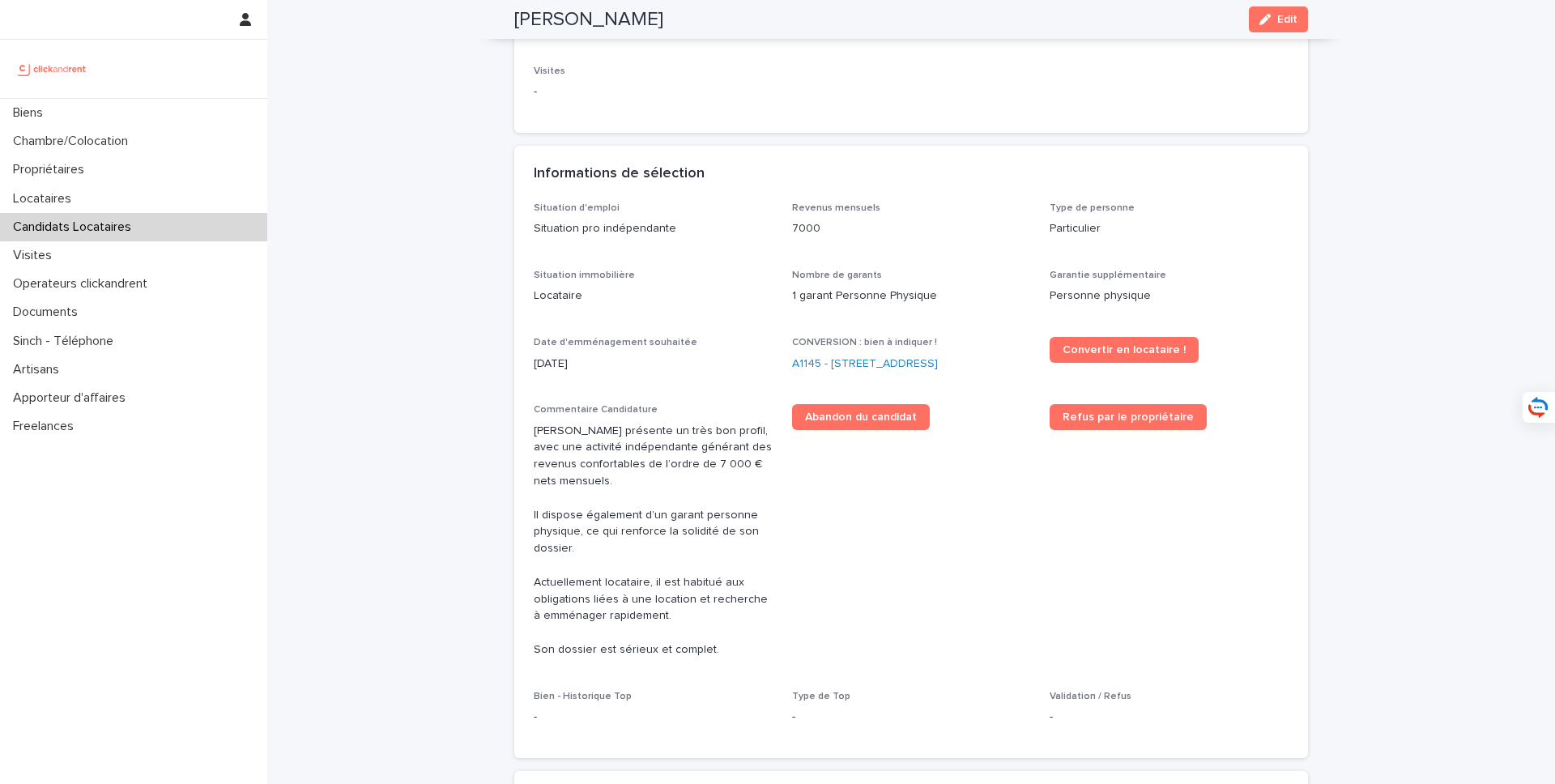
scroll to position [0, 0]
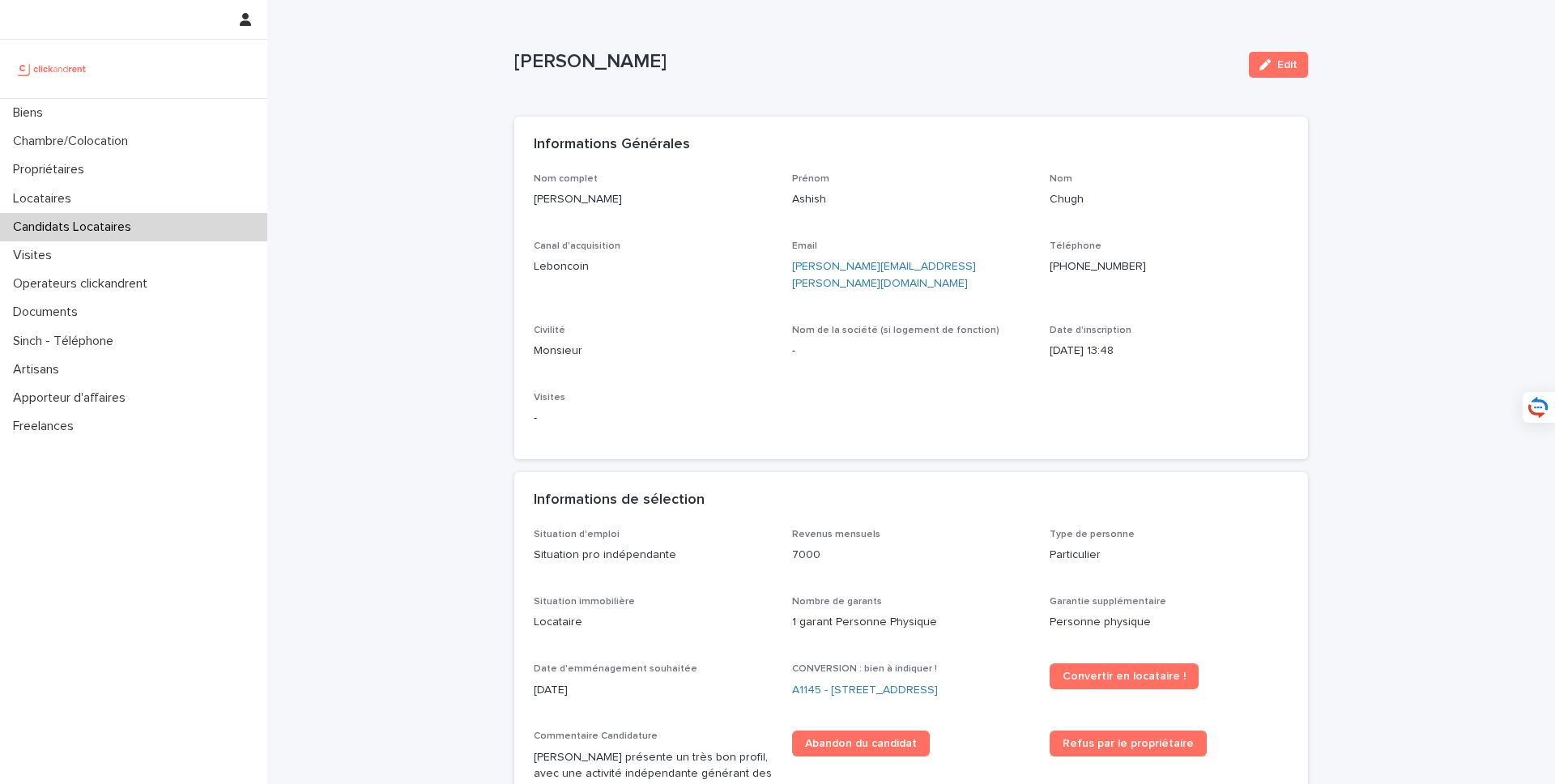
click at [626, 220] on div "Nom complet Ashish Chugh" at bounding box center [653, 197] width 239 height 48
drag, startPoint x: 626, startPoint y: 195, endPoint x: 521, endPoint y: 197, distance: 105.0
click at [521, 197] on div "Nom complet Ashish Chugh Prénom Ashish Nom Chugh Canal d'acquisition Leboncoin …" at bounding box center [911, 316] width 794 height 287
copy p "Ashish Chugh"
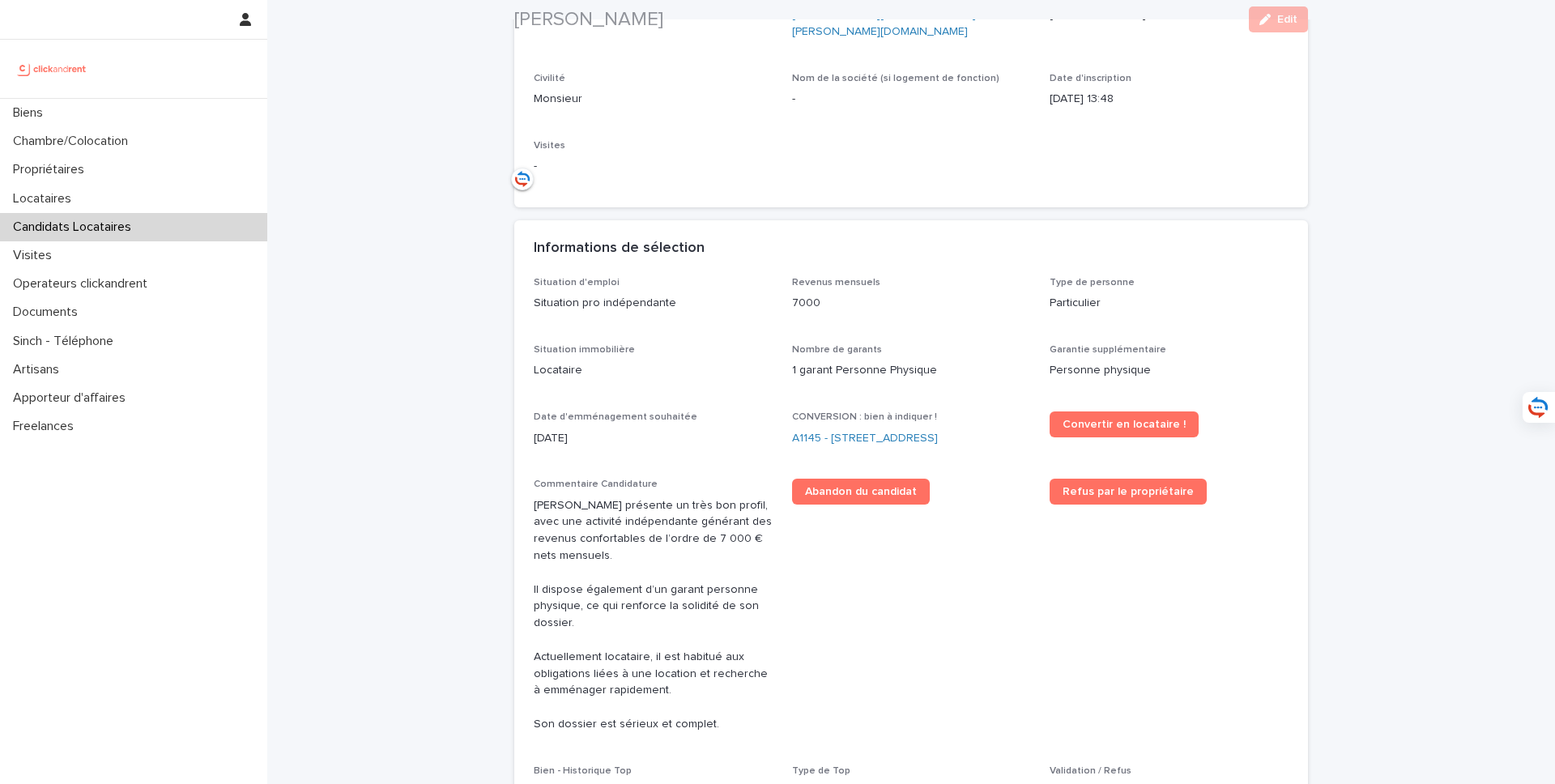
scroll to position [292, 0]
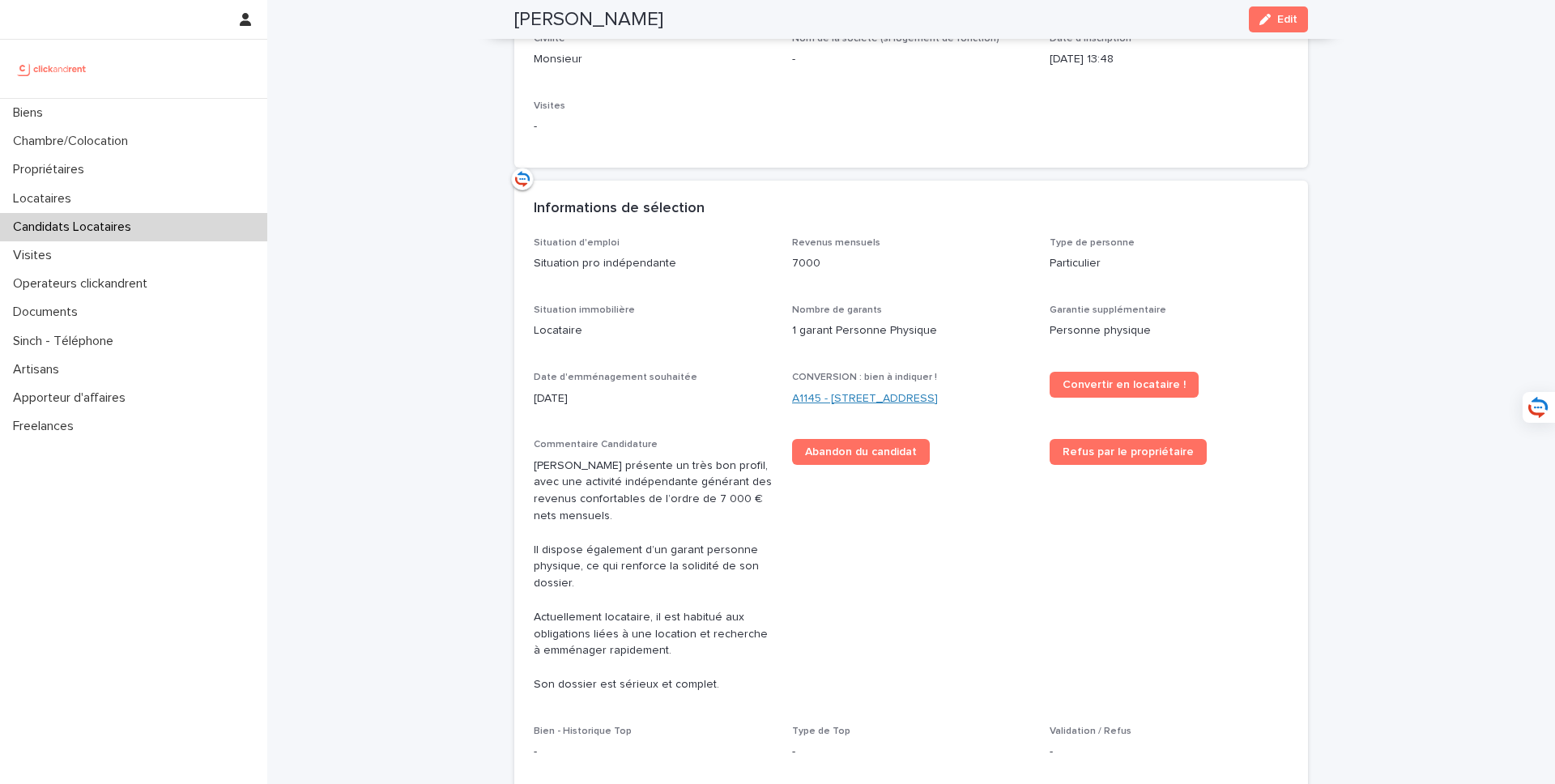
click at [818, 390] on link "A1145 - 1 bis rue Carpeaux, Paris 75018" at bounding box center [865, 399] width 145 height 17
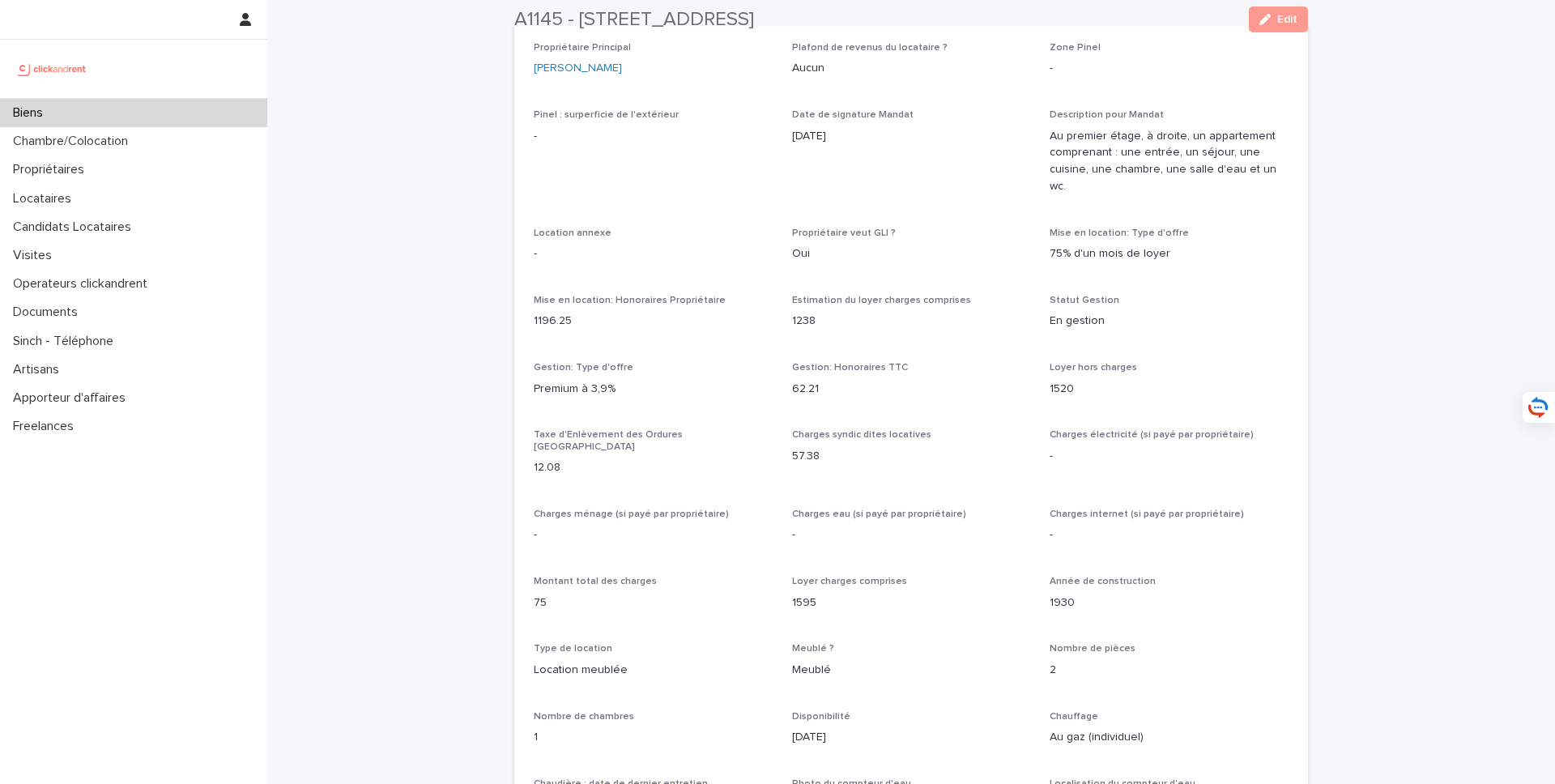
scroll to position [1315, 0]
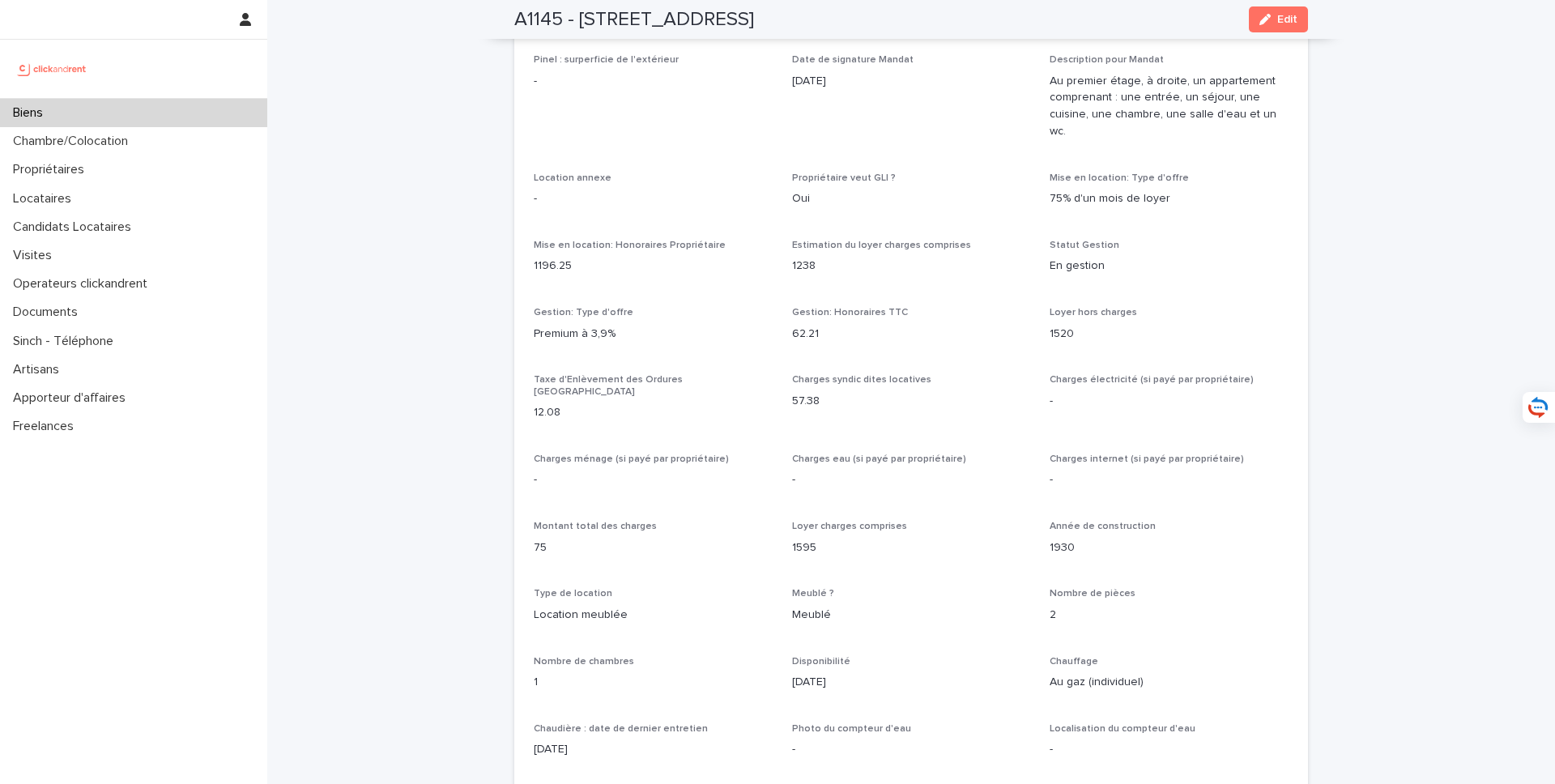
click at [1282, 93] on p "Au premier étage, à droite, un appartement comprenant : une entrée, un séjour, …" at bounding box center [1170, 106] width 239 height 67
click at [1288, 19] on span "Edit" at bounding box center [1287, 19] width 20 height 11
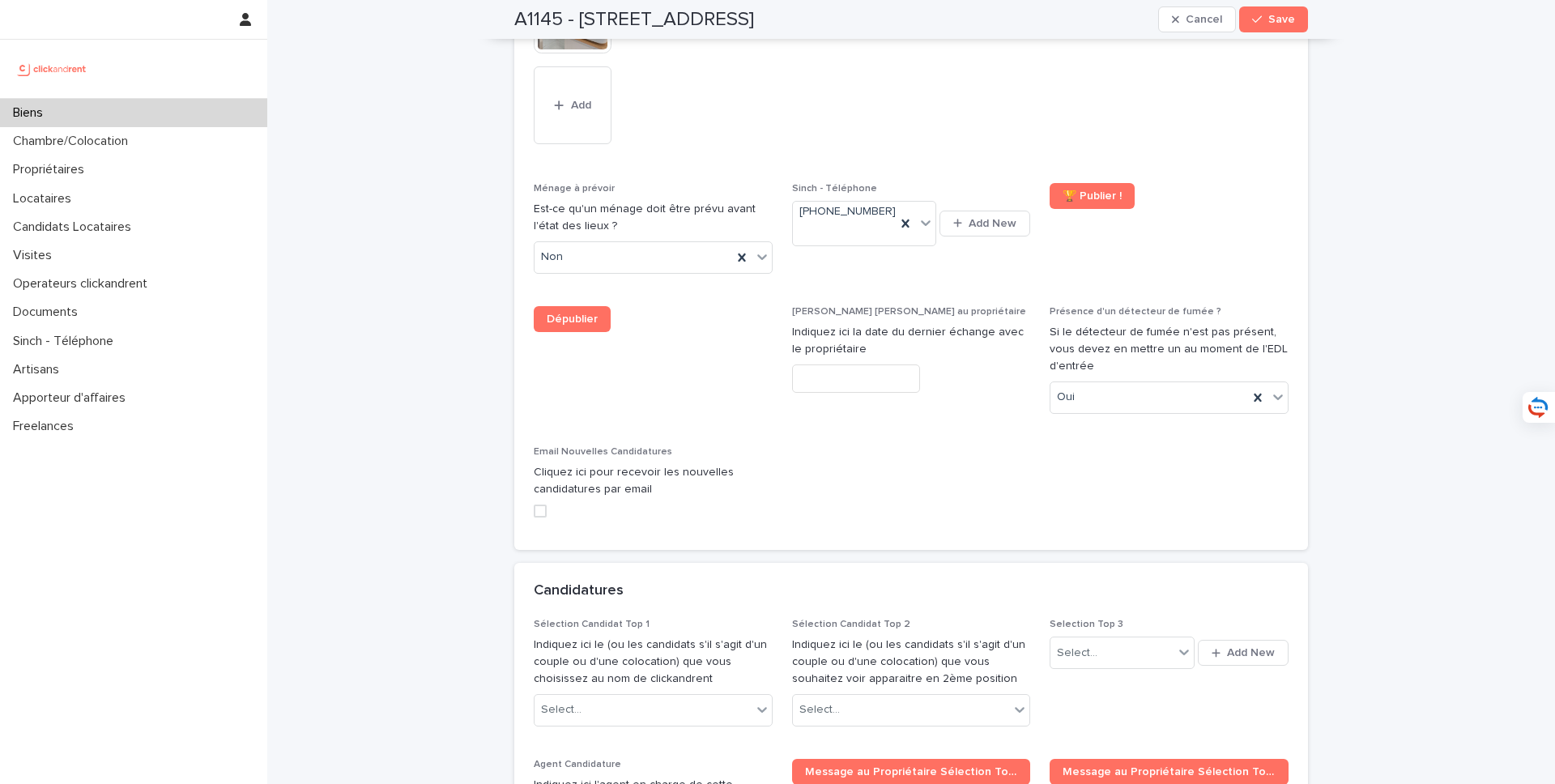
scroll to position [7977, 0]
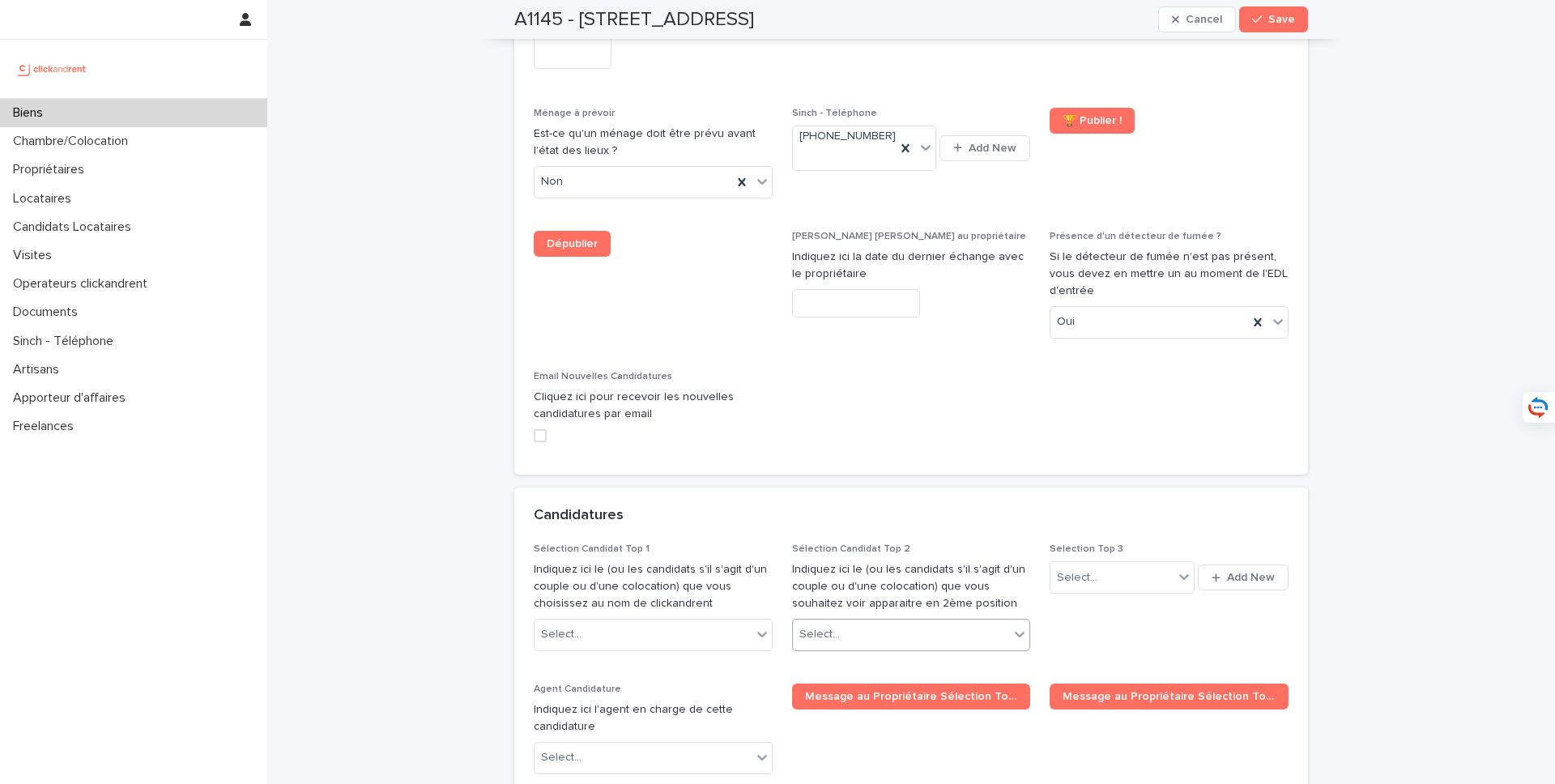
click at [874, 621] on div "Select..." at bounding box center [901, 635] width 217 height 27
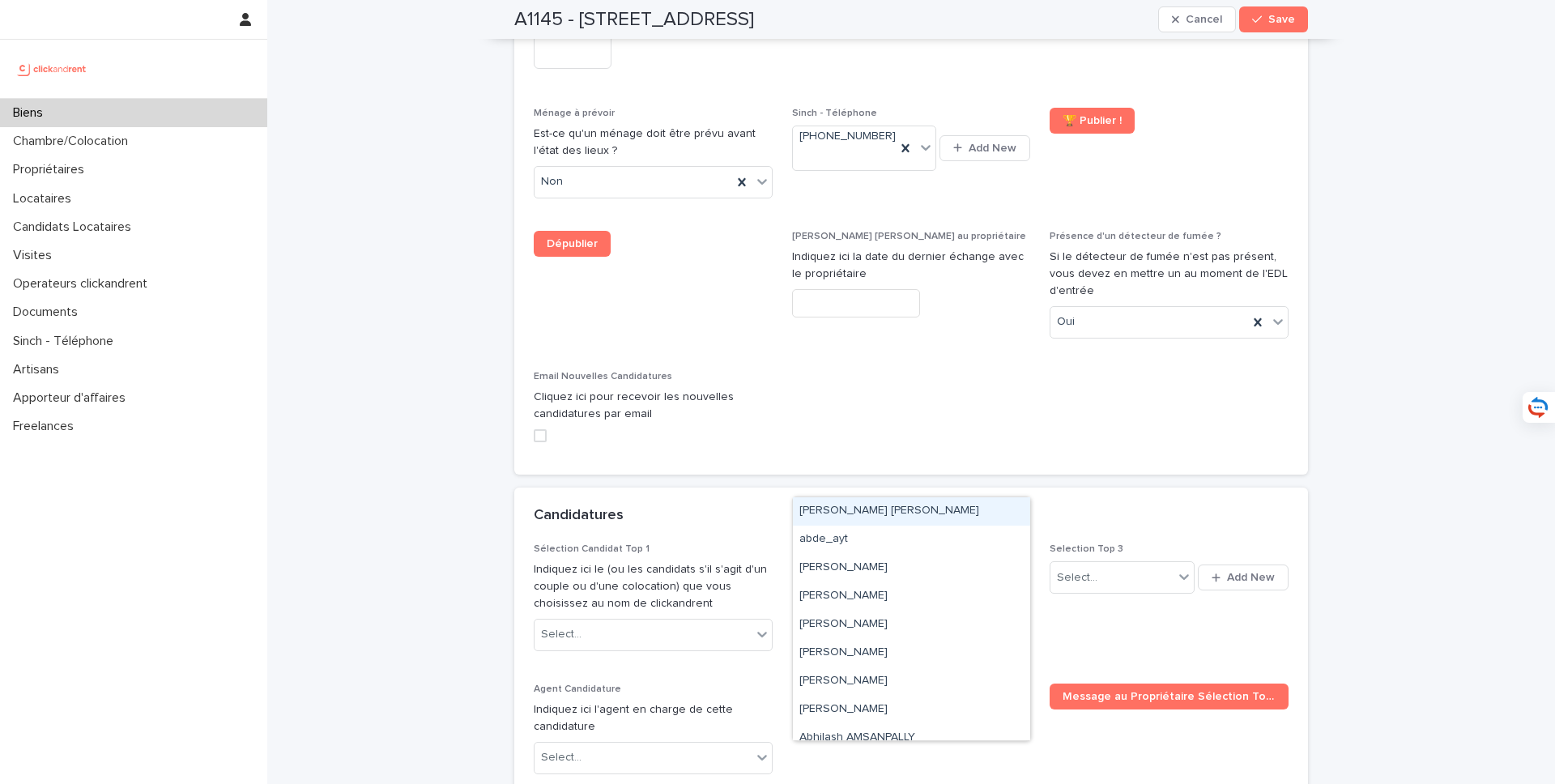
paste input "**********"
type input "**********"
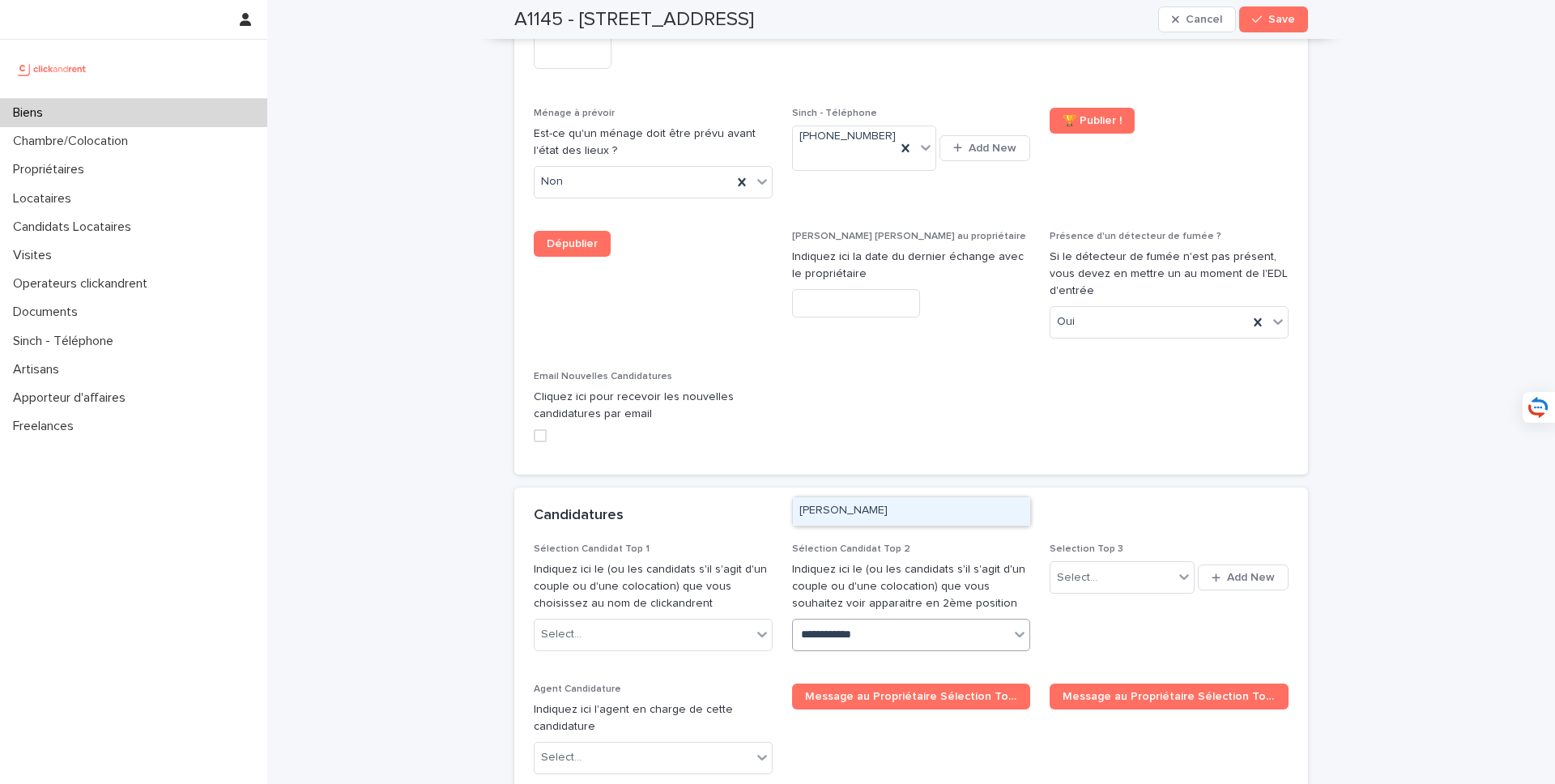
click at [895, 501] on div "Ashish Chugh" at bounding box center [911, 512] width 237 height 29
click at [1273, 28] on button "Save" at bounding box center [1274, 19] width 69 height 26
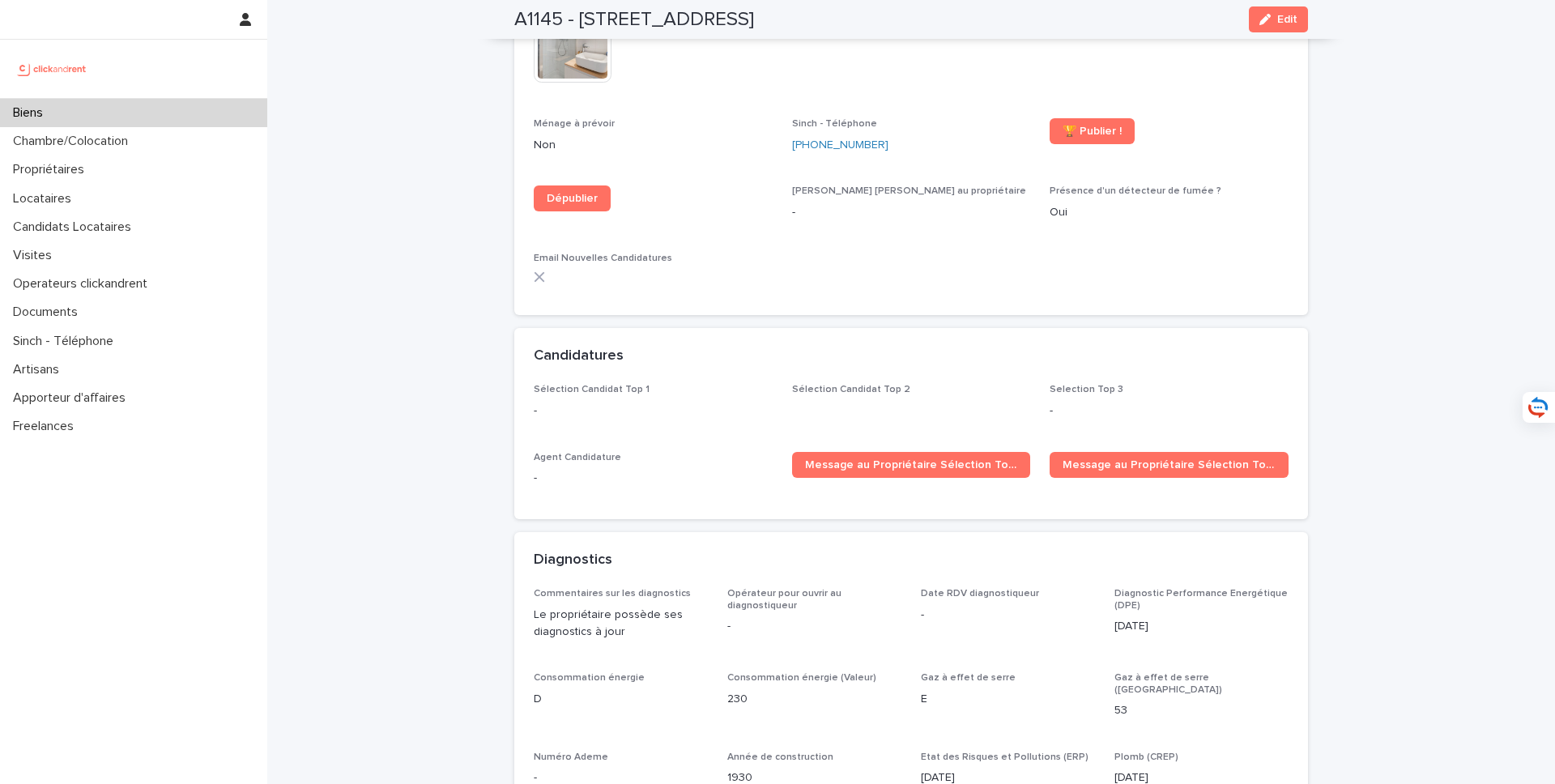
scroll to position [5131, 0]
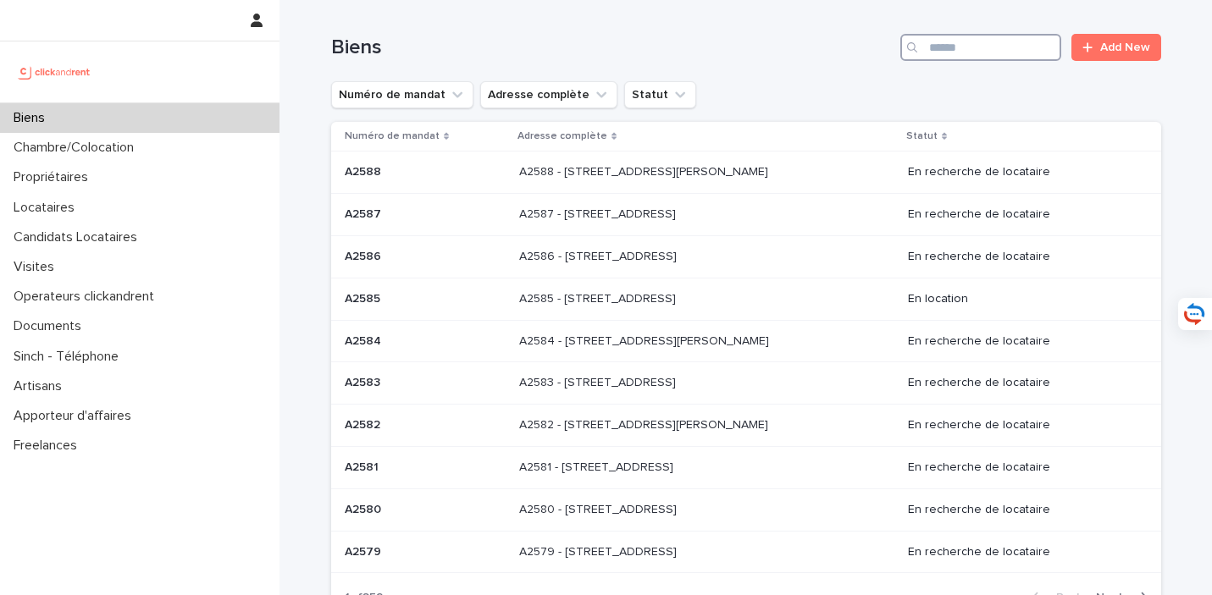
click at [947, 49] on input "Search" at bounding box center [980, 47] width 161 height 27
type input "*****"
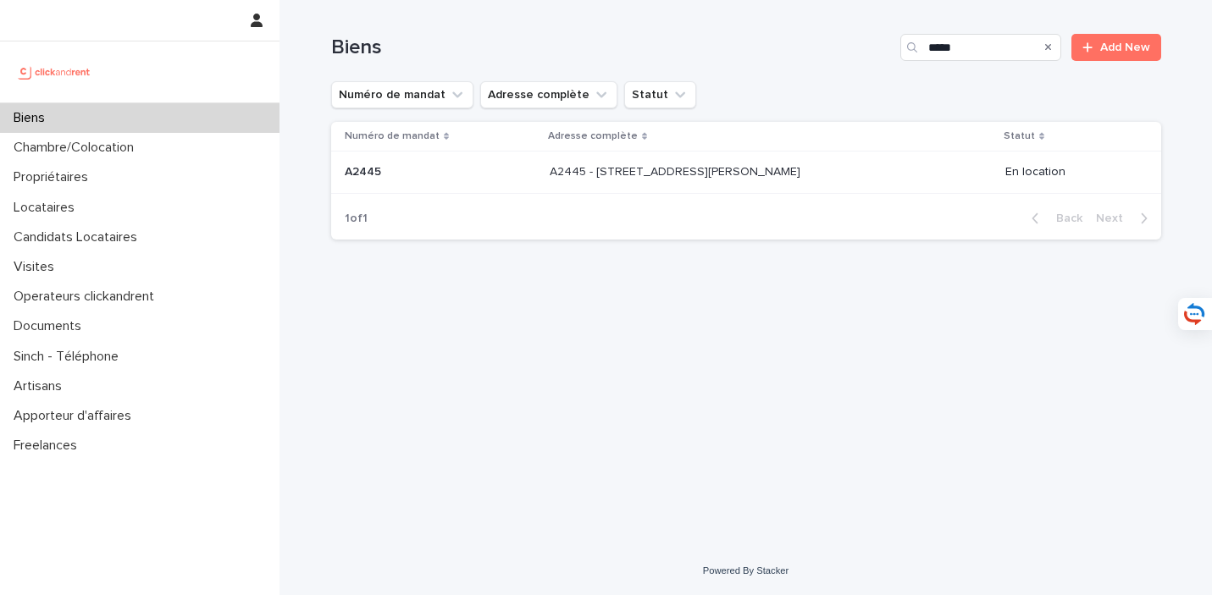
click at [733, 161] on div "A2445 - [STREET_ADDRESS][PERSON_NAME] A2445 - [STREET_ADDRESS][PERSON_NAME]" at bounding box center [771, 172] width 442 height 28
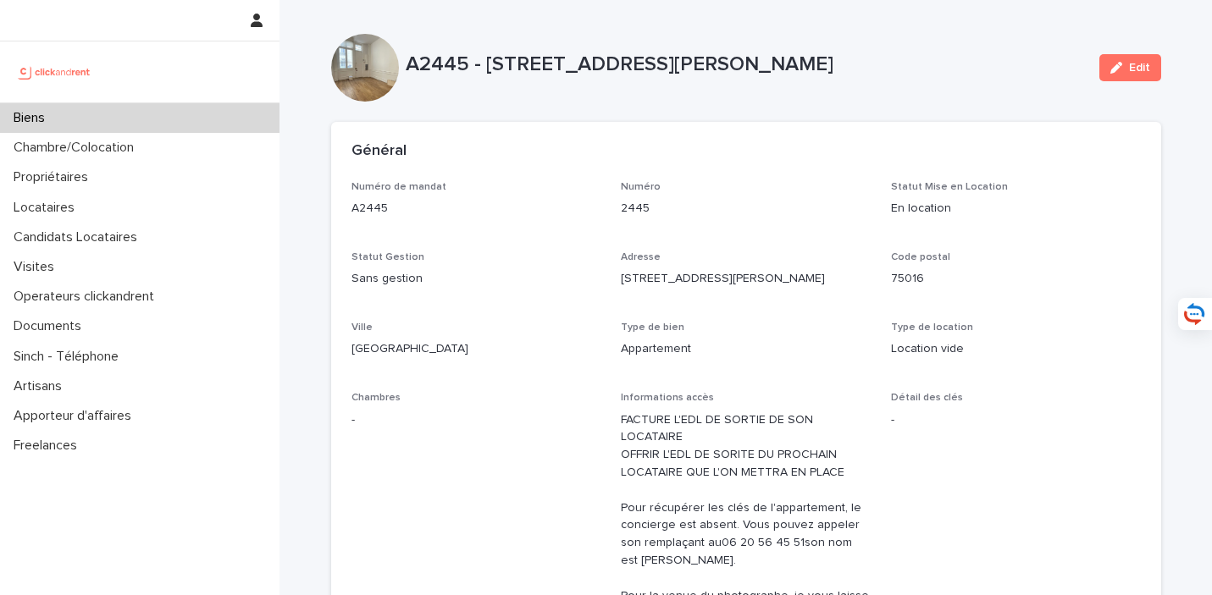
click at [162, 114] on div "Biens" at bounding box center [139, 118] width 279 height 30
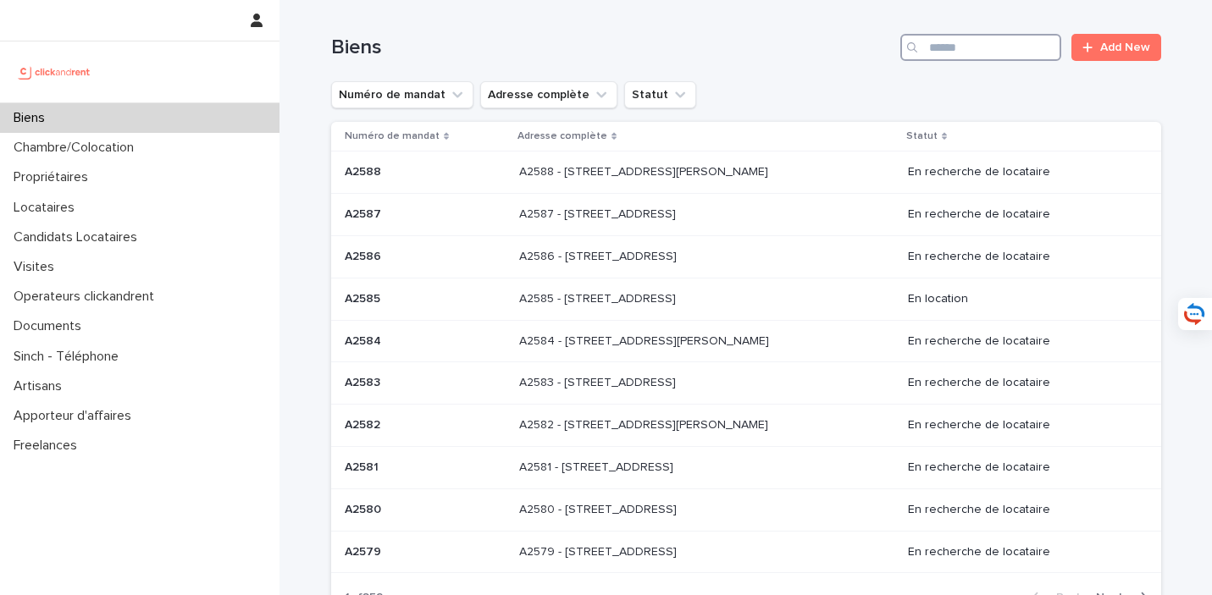
click at [1016, 43] on input "Search" at bounding box center [980, 47] width 161 height 27
type input "*****"
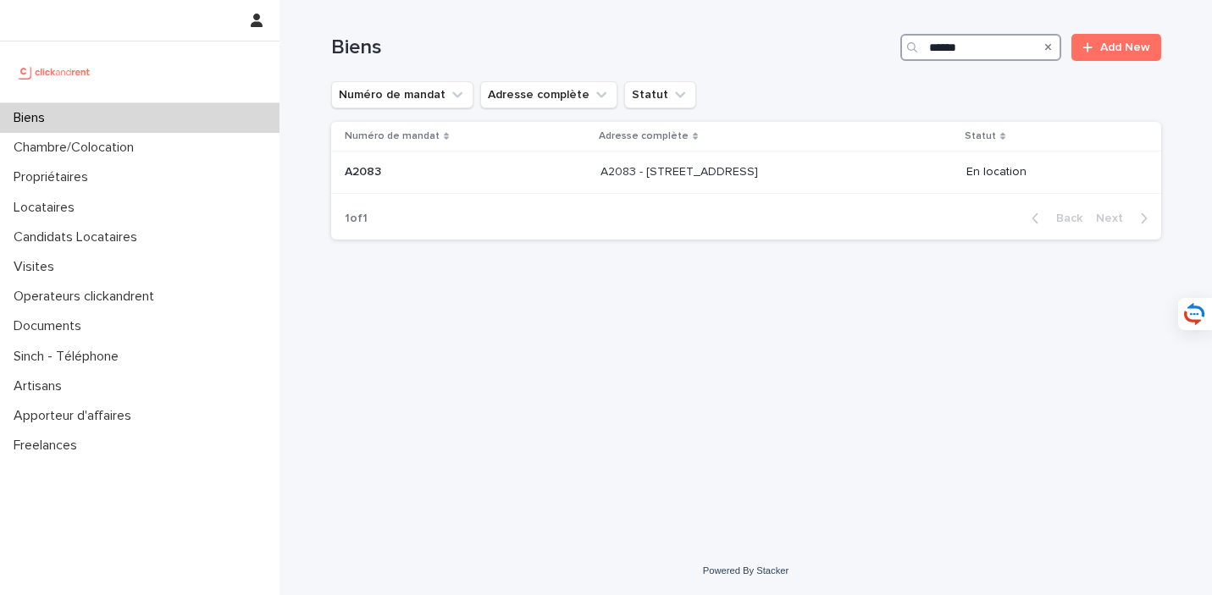
drag, startPoint x: 987, startPoint y: 43, endPoint x: 878, endPoint y: 41, distance: 109.3
click at [878, 41] on div "Biens ***** Add New" at bounding box center [746, 47] width 830 height 27
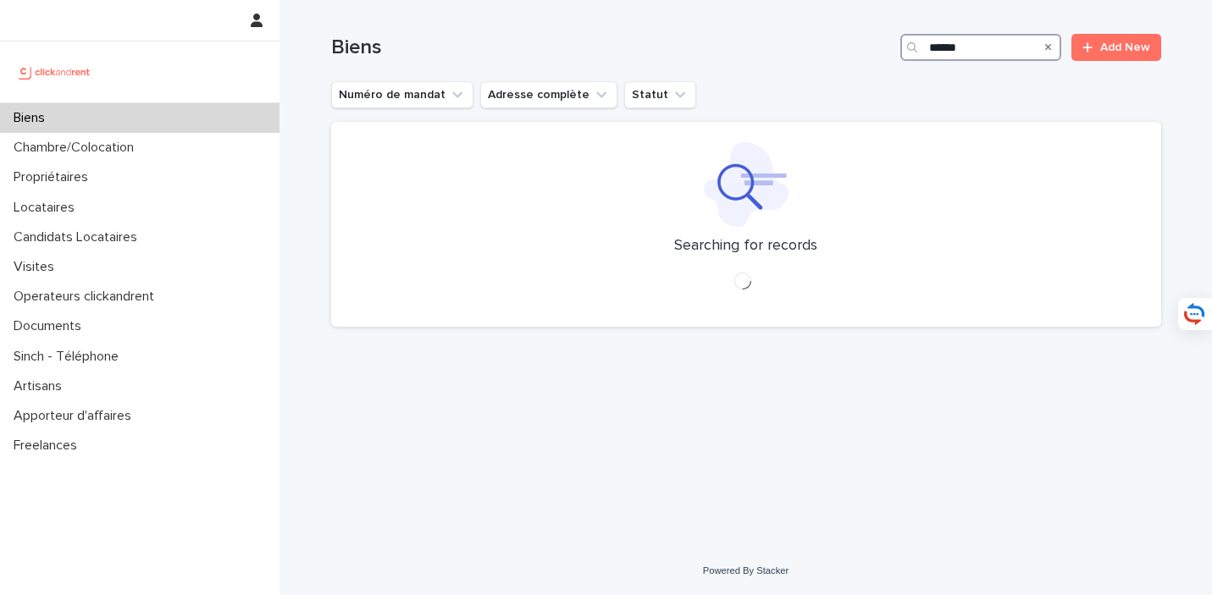
type input "*****"
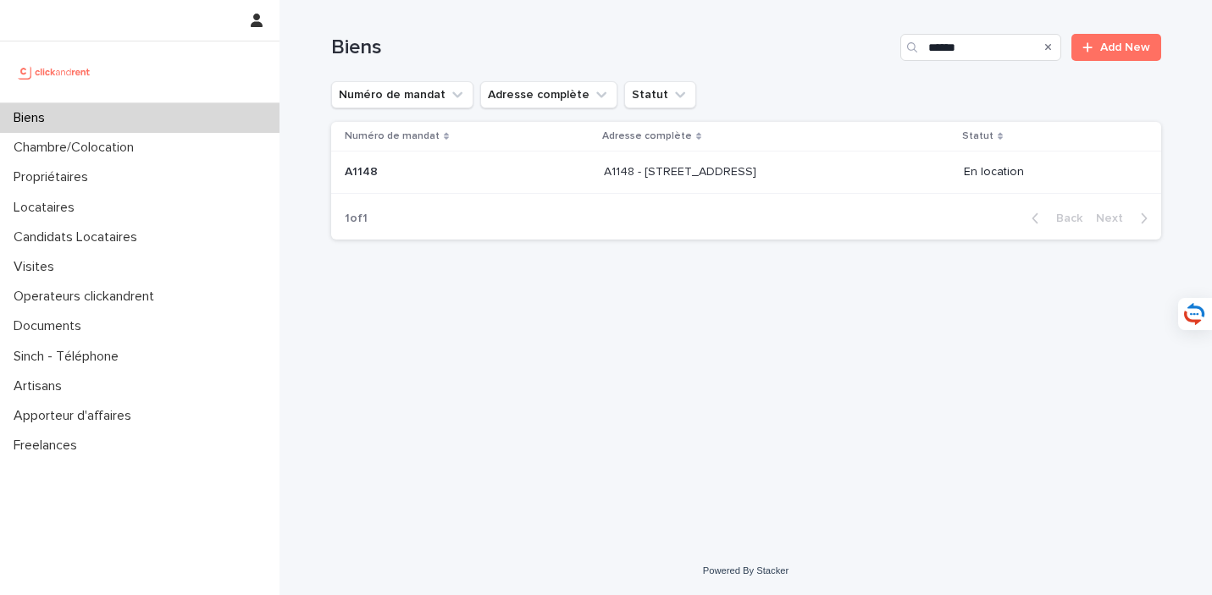
click at [234, 103] on div "Biens" at bounding box center [139, 118] width 279 height 30
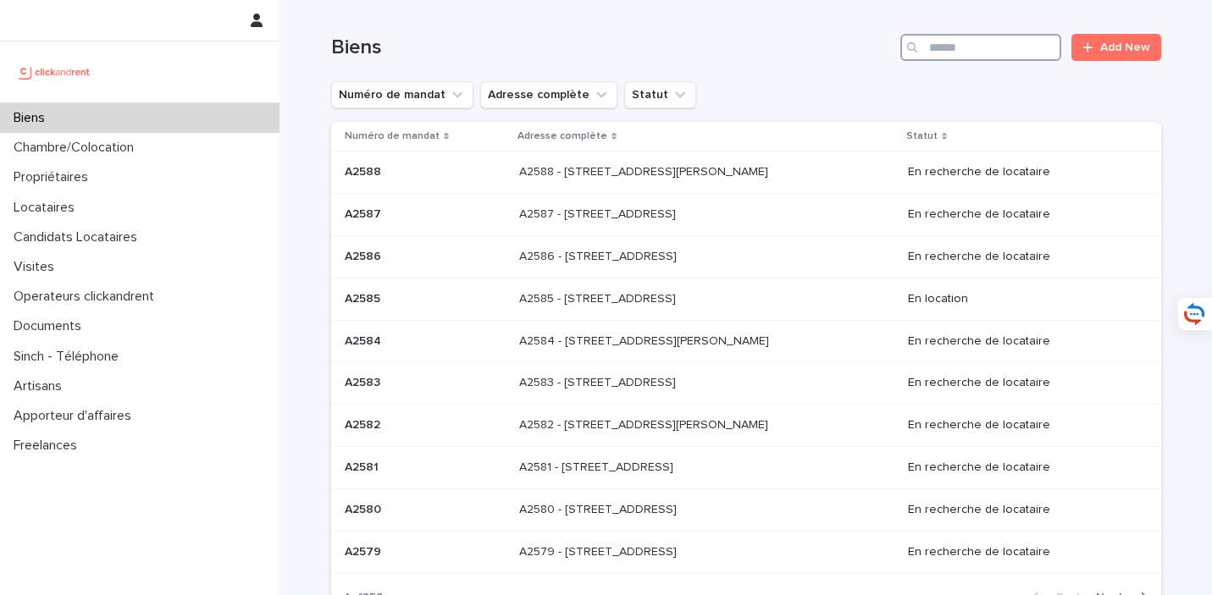
click at [992, 49] on input "Search" at bounding box center [980, 47] width 161 height 27
type input "*****"
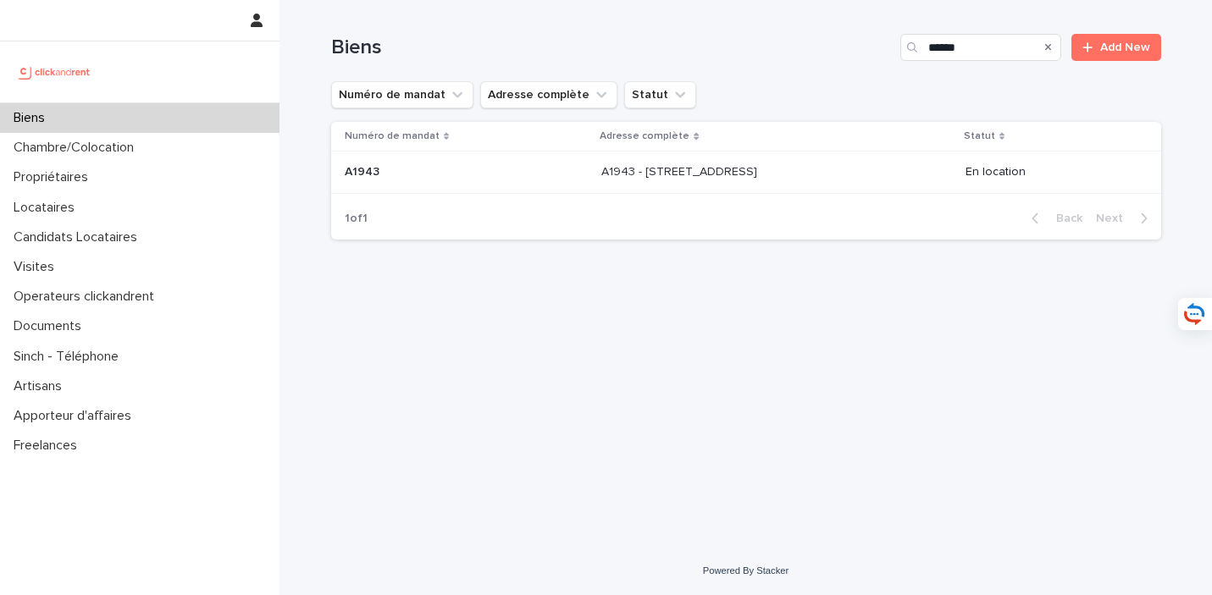
click at [781, 156] on td "A1943 - 5 Square des Tilleuls, Noisy le Sec 93130 A1943 - 5 [GEOGRAPHIC_DATA], …" at bounding box center [777, 173] width 364 height 42
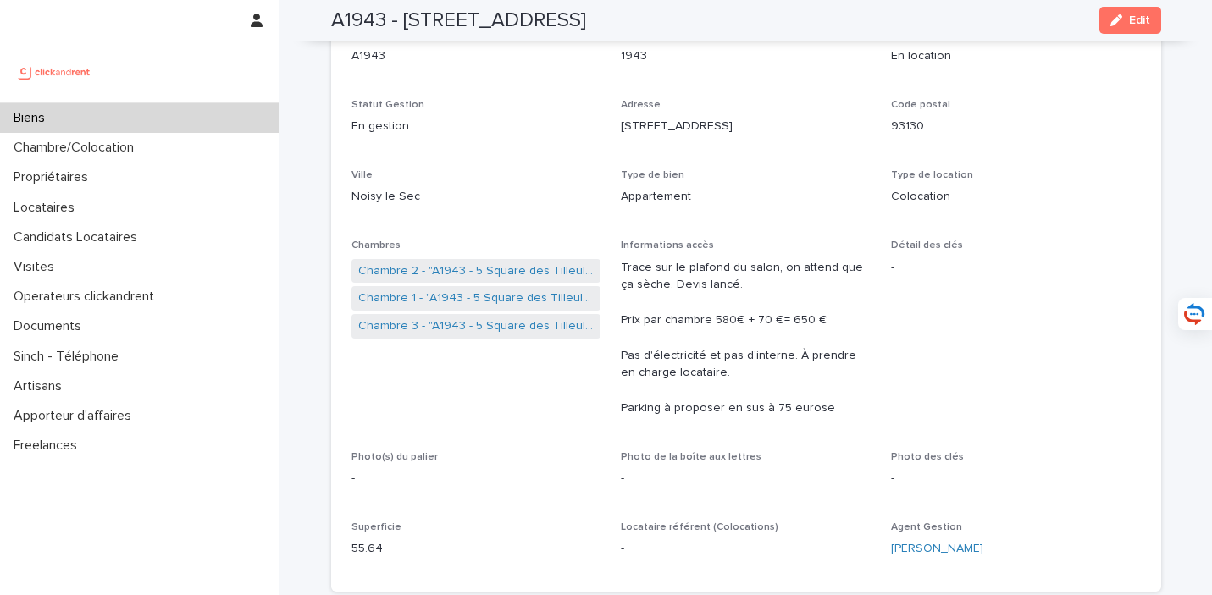
scroll to position [97, 0]
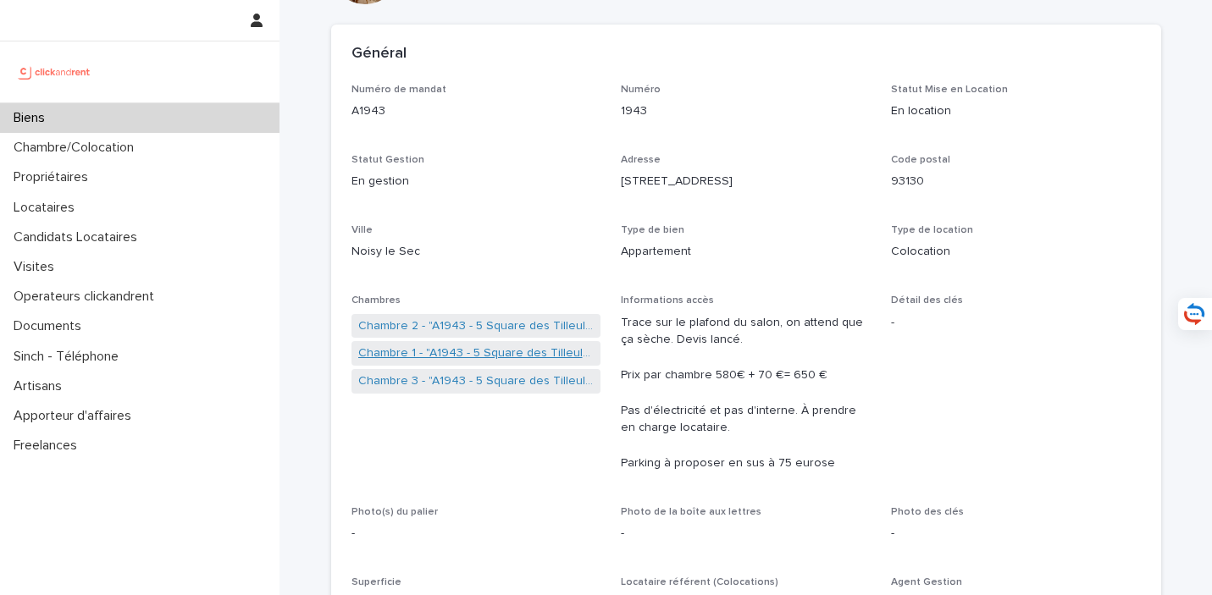
click at [473, 358] on link "Chambre 1 - "A1943 - 5 Square des Tilleuls, Noisy le Sec 93130"" at bounding box center [476, 354] width 236 height 18
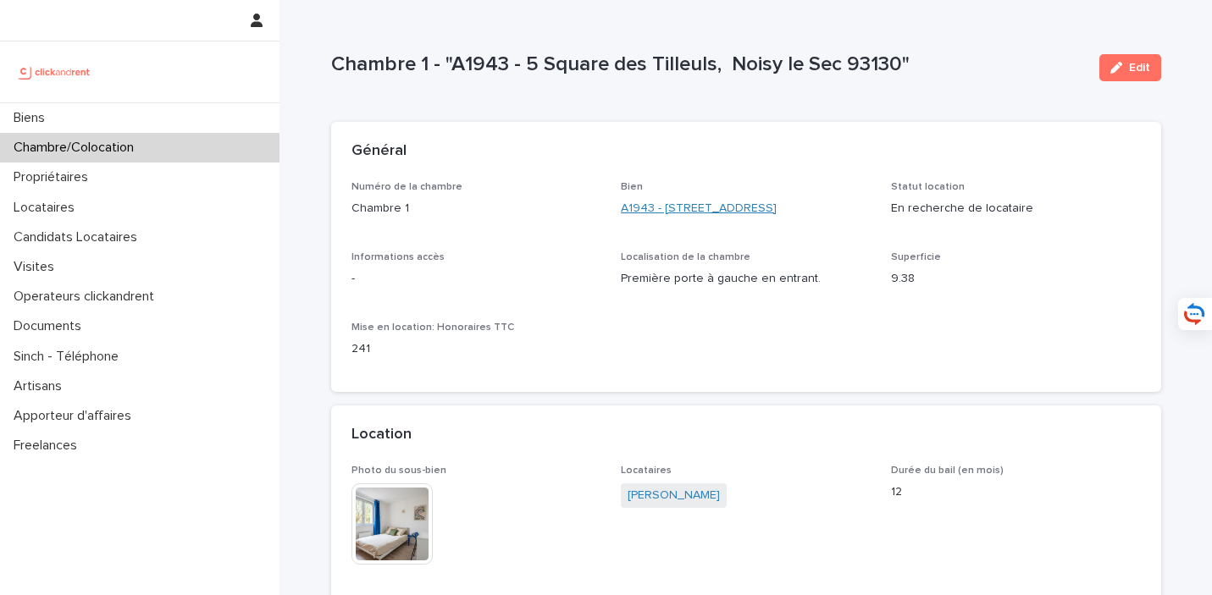
click at [694, 210] on link "A1943 - [STREET_ADDRESS]" at bounding box center [699, 209] width 156 height 18
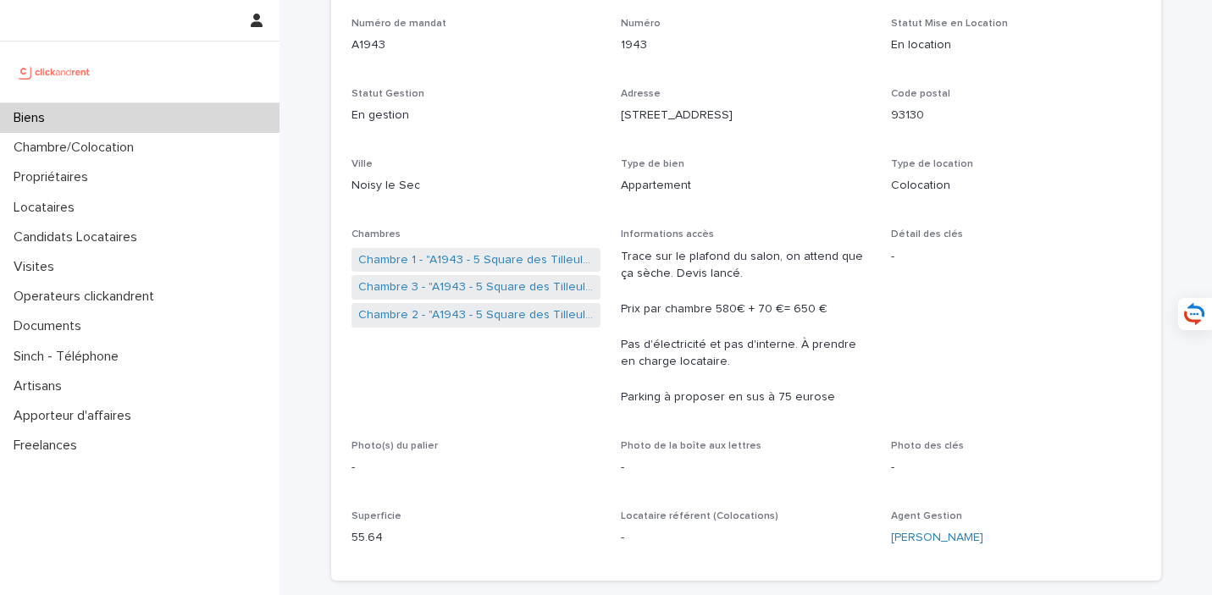
scroll to position [168, 0]
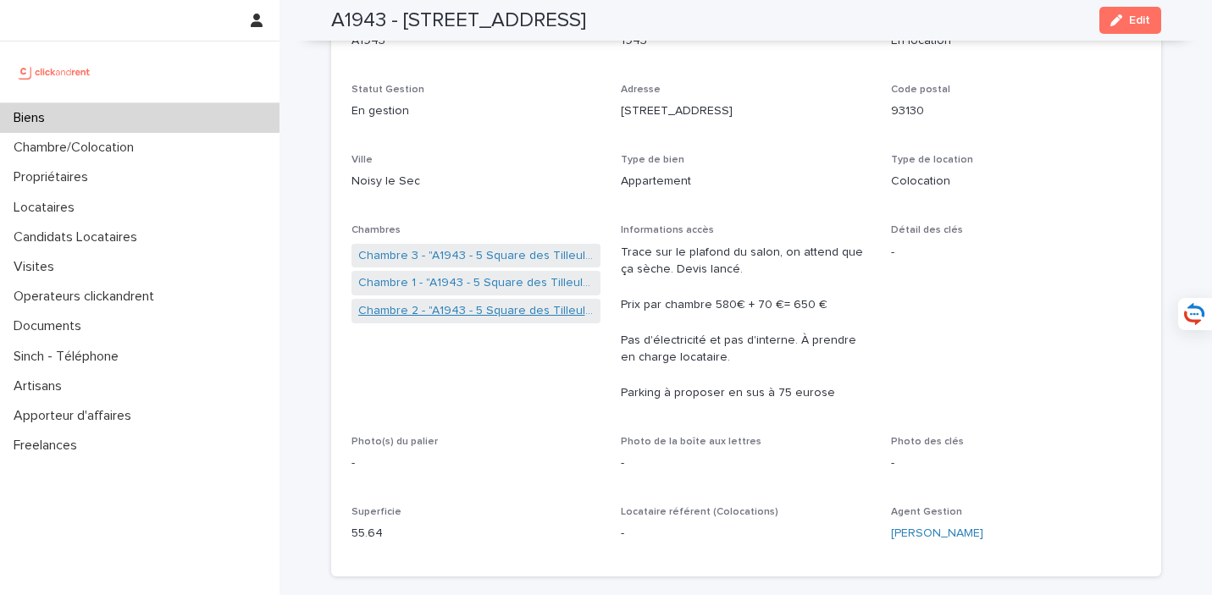
click at [501, 313] on link "Chambre 2 - "A1943 - 5 Square des Tilleuls, Noisy le Sec 93130"" at bounding box center [476, 311] width 236 height 18
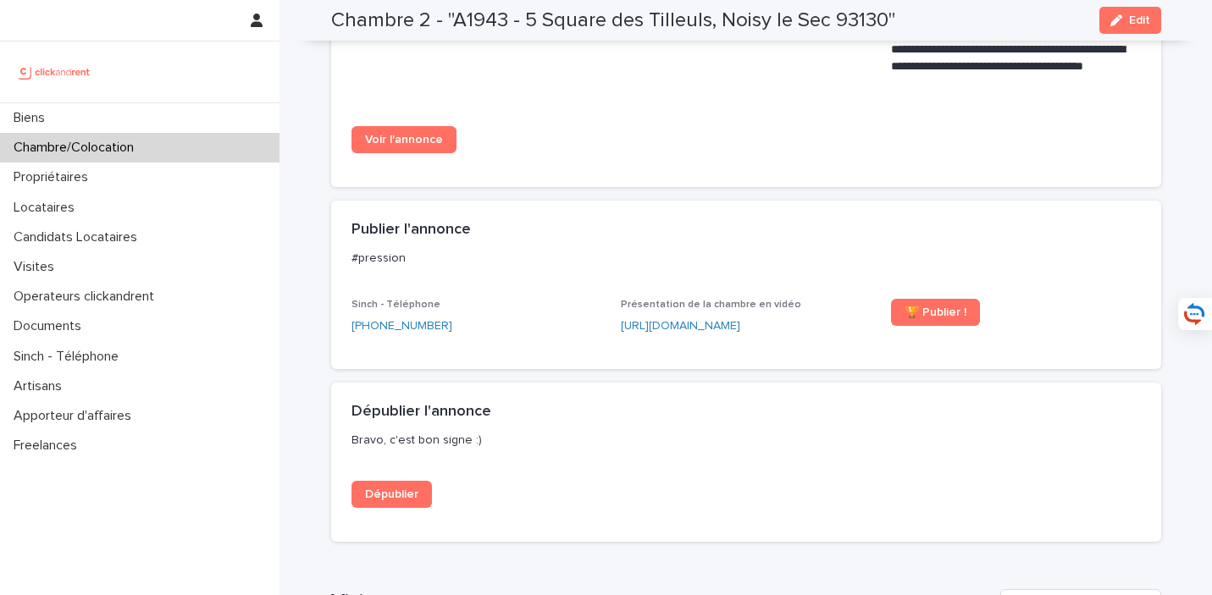
scroll to position [1252, 0]
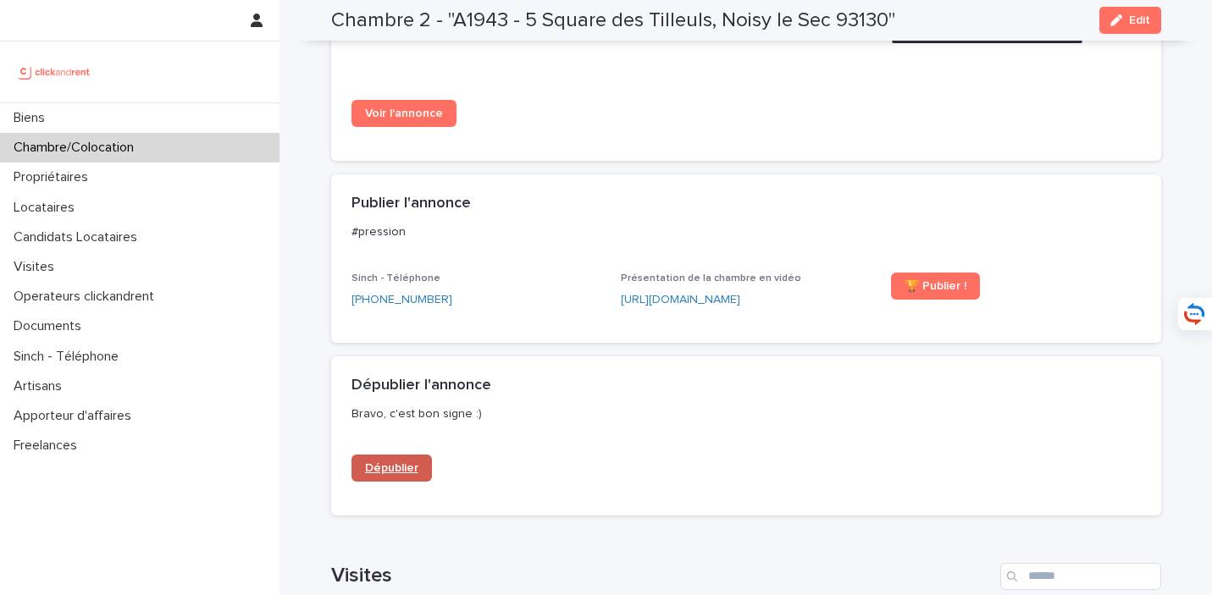
click at [383, 474] on span "Dépublier" at bounding box center [391, 468] width 53 height 12
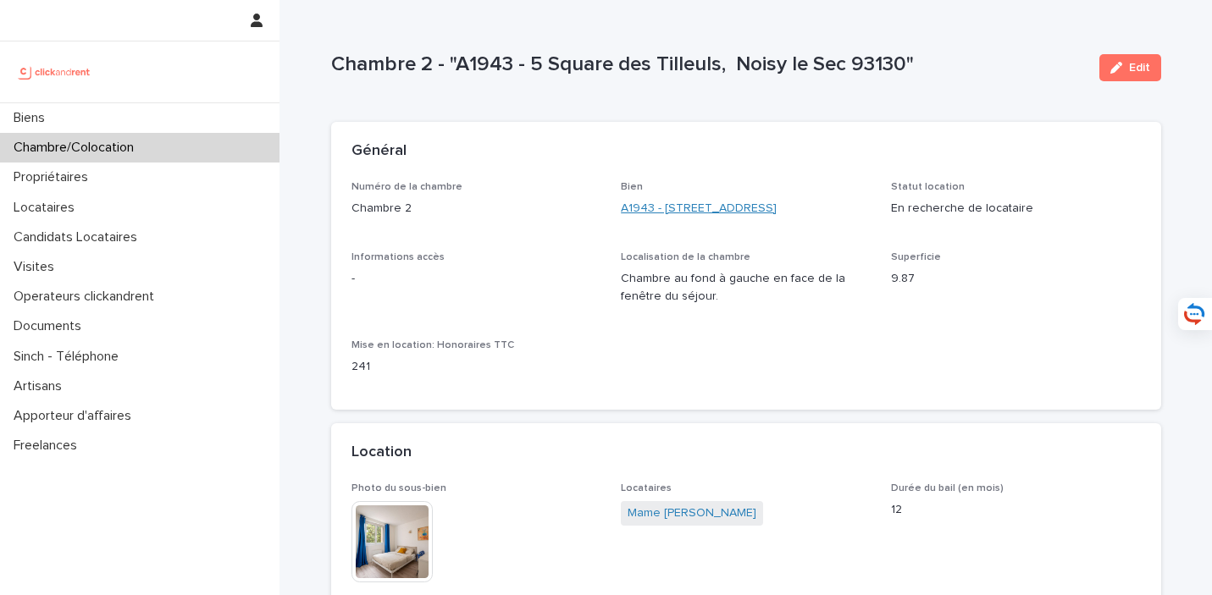
click at [692, 215] on link "A1943 - [STREET_ADDRESS]" at bounding box center [699, 209] width 156 height 18
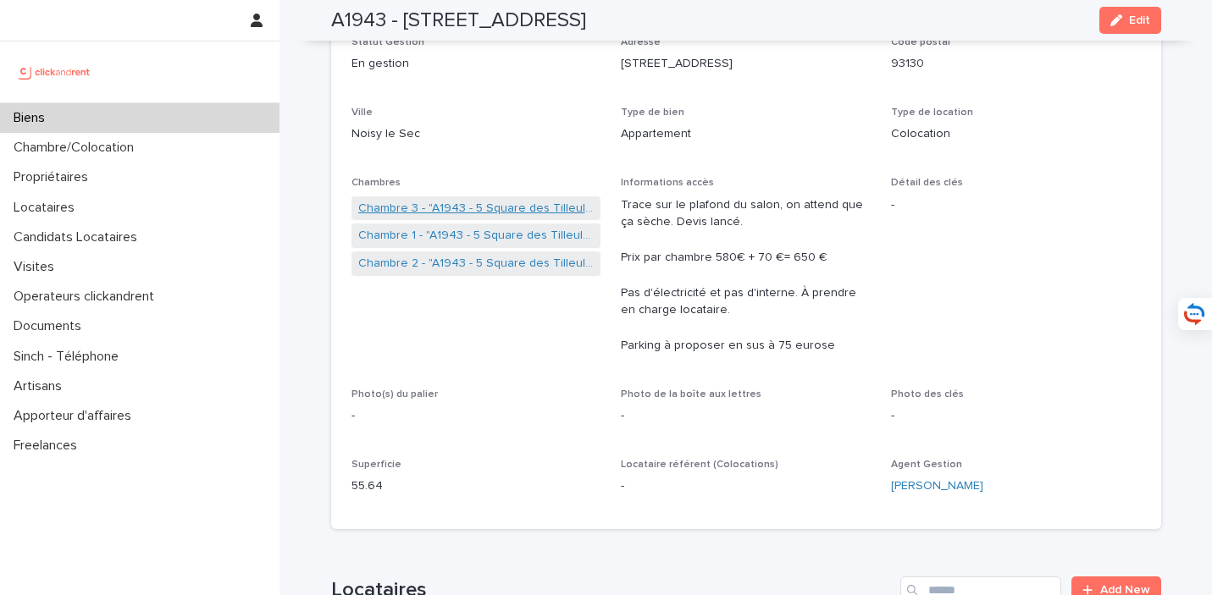
scroll to position [236, 0]
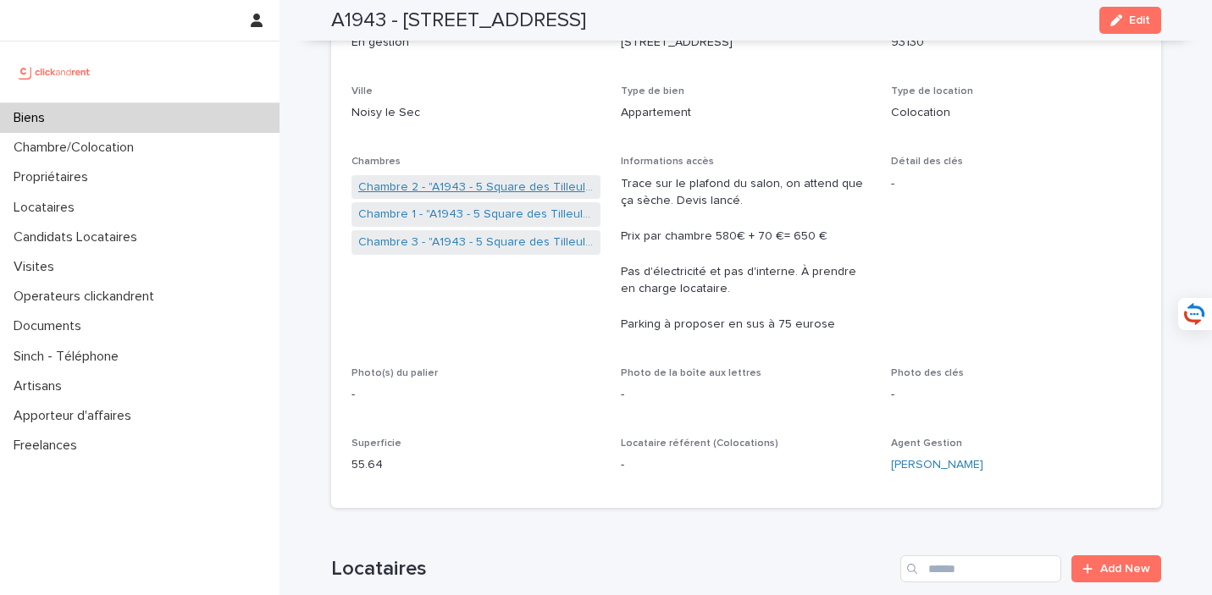
click at [534, 190] on link "Chambre 2 - "A1943 - 5 Square des Tilleuls, Noisy le Sec 93130"" at bounding box center [476, 188] width 236 height 18
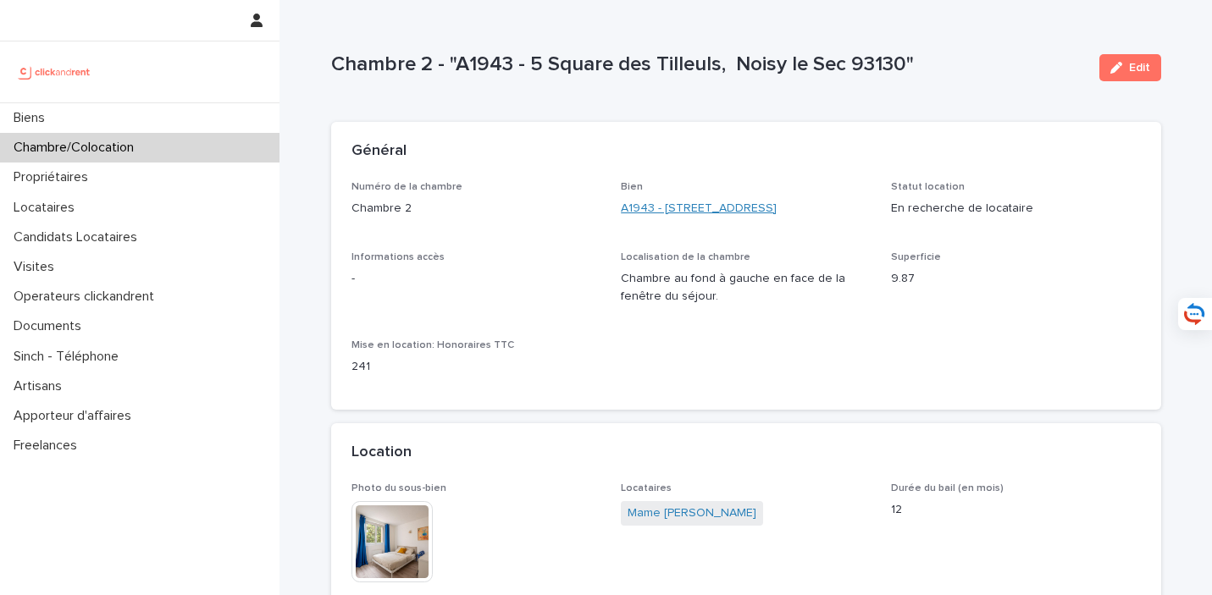
click at [683, 204] on link "A1943 - [STREET_ADDRESS]" at bounding box center [699, 209] width 156 height 18
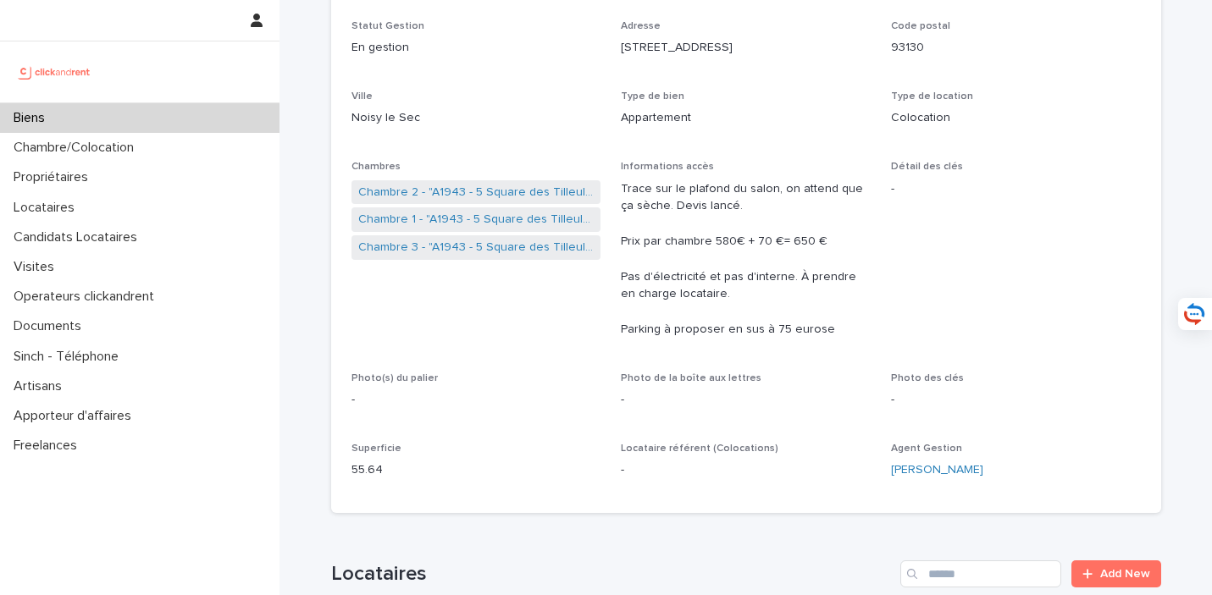
scroll to position [240, 0]
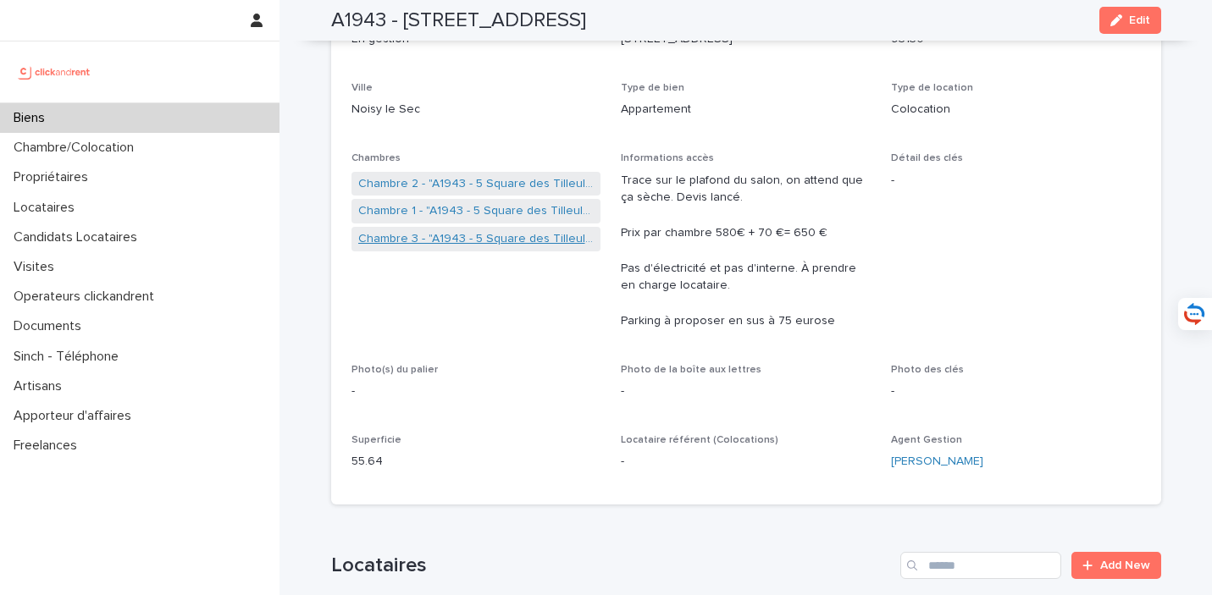
click at [487, 242] on link "Chambre 3 - "A1943 - 5 Square des Tilleuls, Noisy le Sec 93130"" at bounding box center [476, 239] width 236 height 18
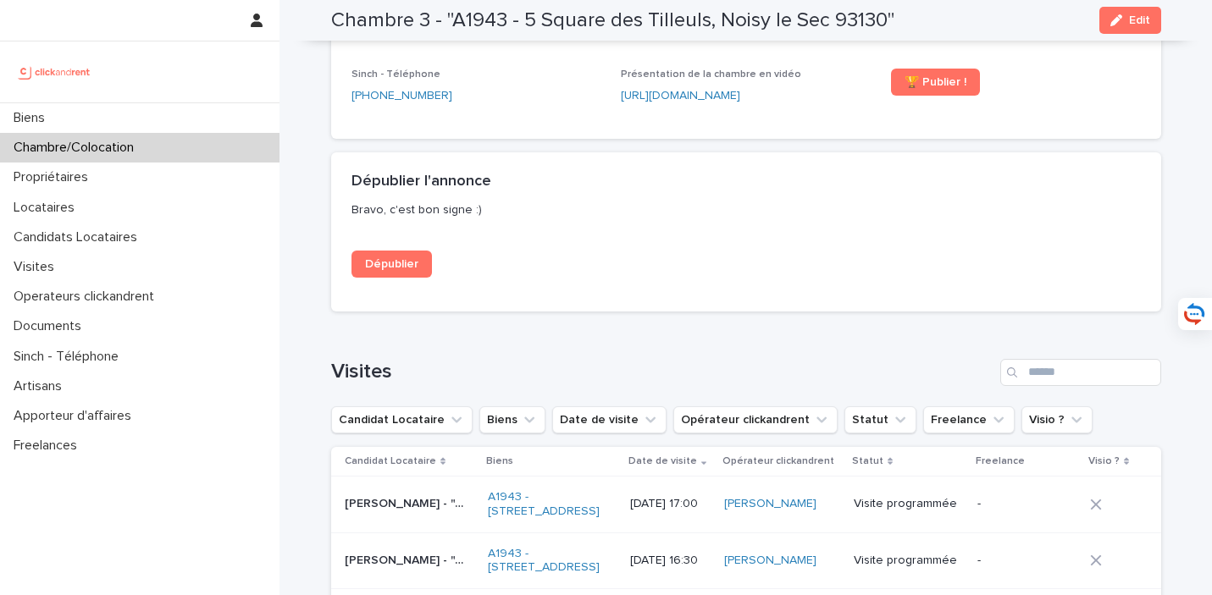
scroll to position [1447, 0]
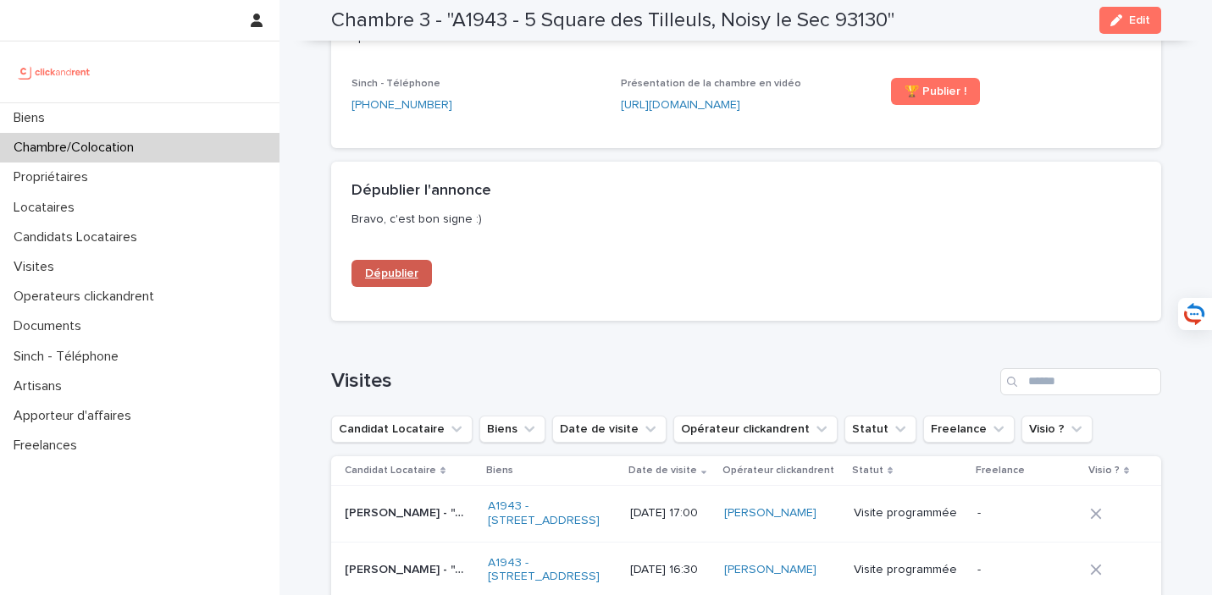
click at [414, 279] on span "Dépublier" at bounding box center [391, 274] width 53 height 12
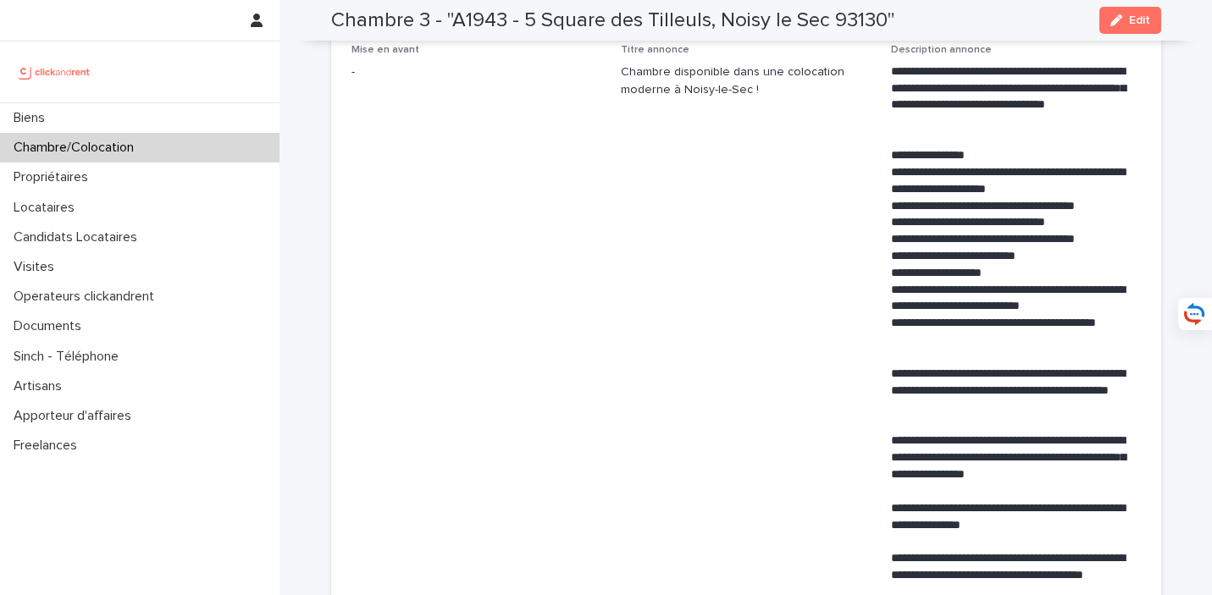
scroll to position [0, 0]
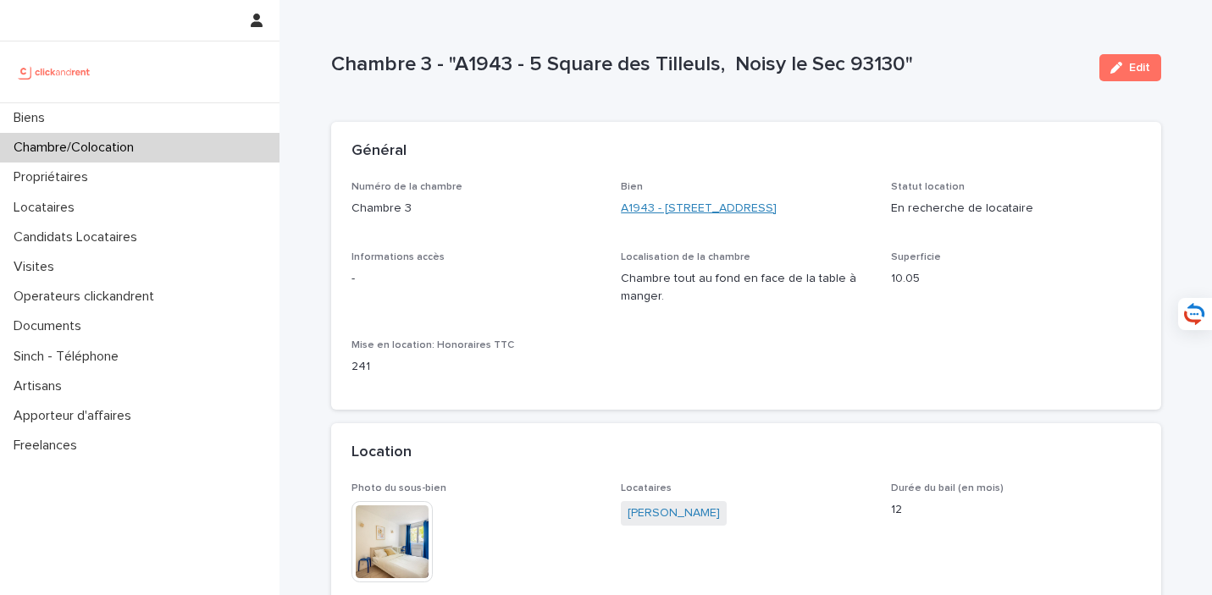
click at [685, 213] on link "A1943 - [STREET_ADDRESS]" at bounding box center [699, 209] width 156 height 18
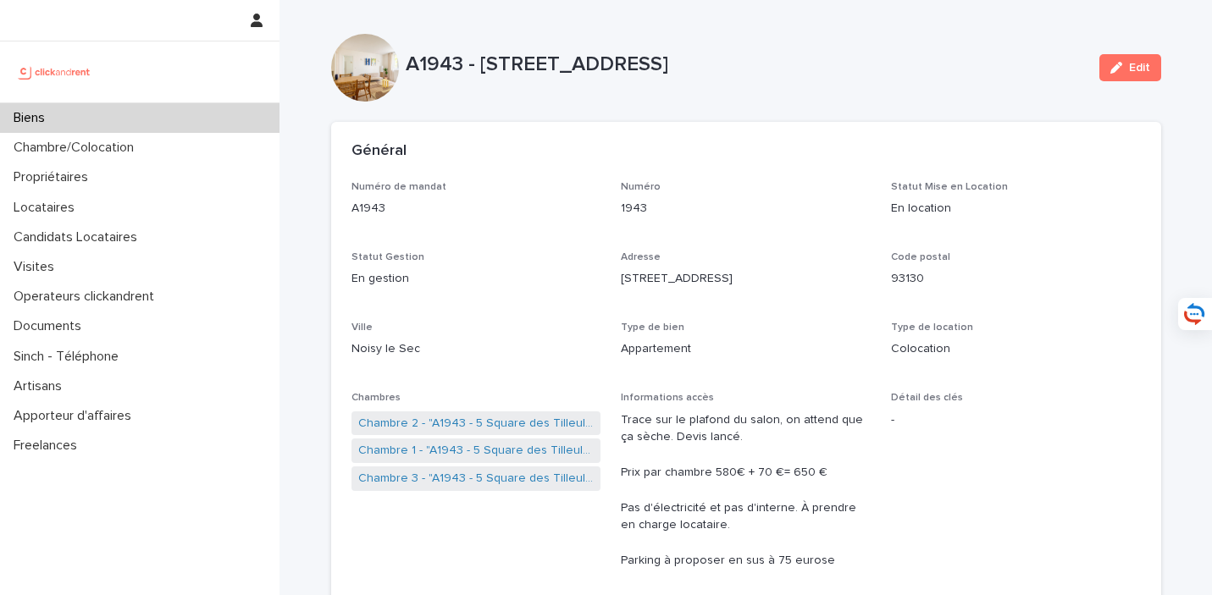
click at [165, 123] on div "Biens" at bounding box center [139, 118] width 279 height 30
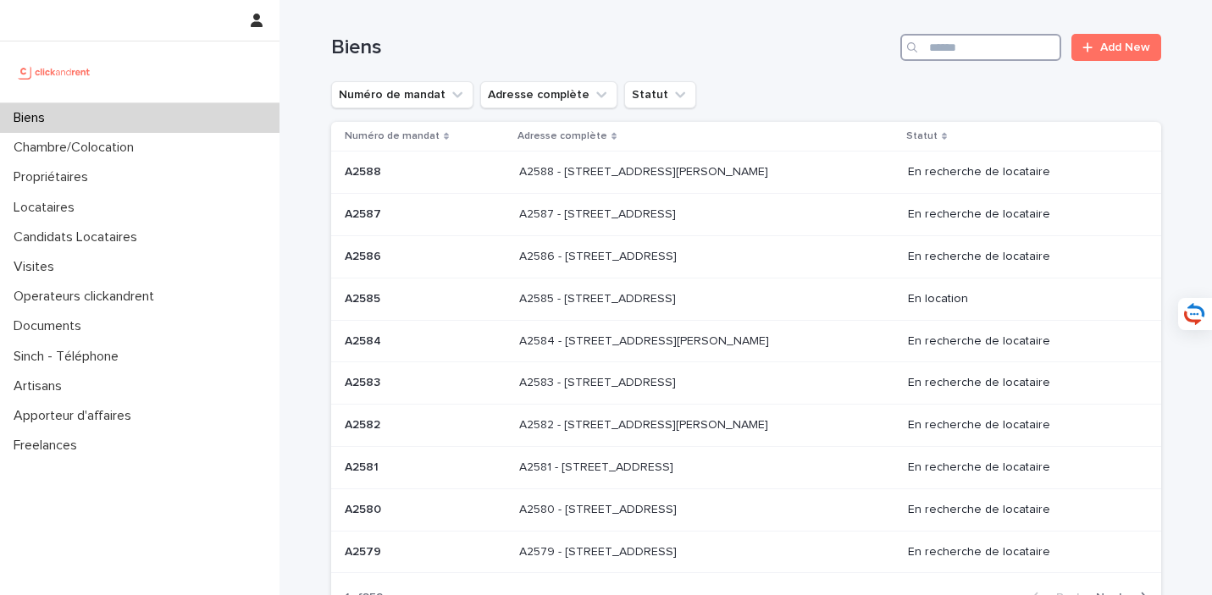
click at [1017, 55] on input "Search" at bounding box center [980, 47] width 161 height 27
type input "*****"
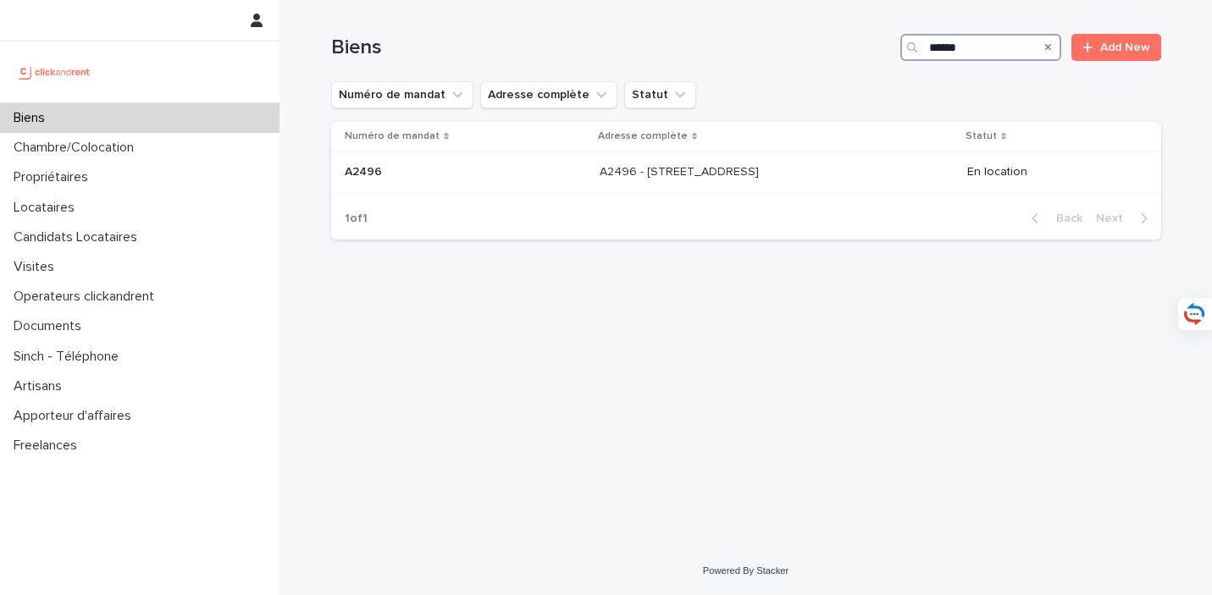
click at [1004, 49] on input "*****" at bounding box center [980, 47] width 161 height 27
drag, startPoint x: 1015, startPoint y: 49, endPoint x: 871, endPoint y: 49, distance: 144.0
click at [871, 49] on div "Biens ***** Add New" at bounding box center [746, 47] width 830 height 27
click at [1000, 58] on input "*****" at bounding box center [980, 47] width 161 height 27
click at [997, 51] on input "*****" at bounding box center [980, 47] width 161 height 27
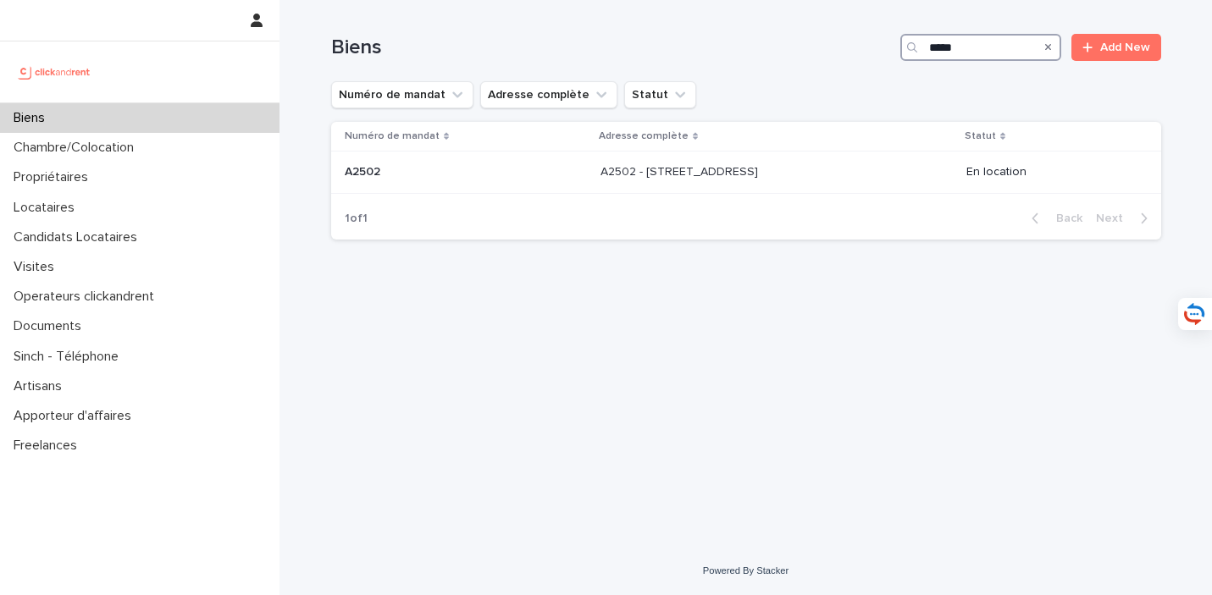
drag, startPoint x: 995, startPoint y: 53, endPoint x: 893, endPoint y: 46, distance: 101.9
click at [893, 46] on div "Biens ***** Add New" at bounding box center [746, 47] width 830 height 27
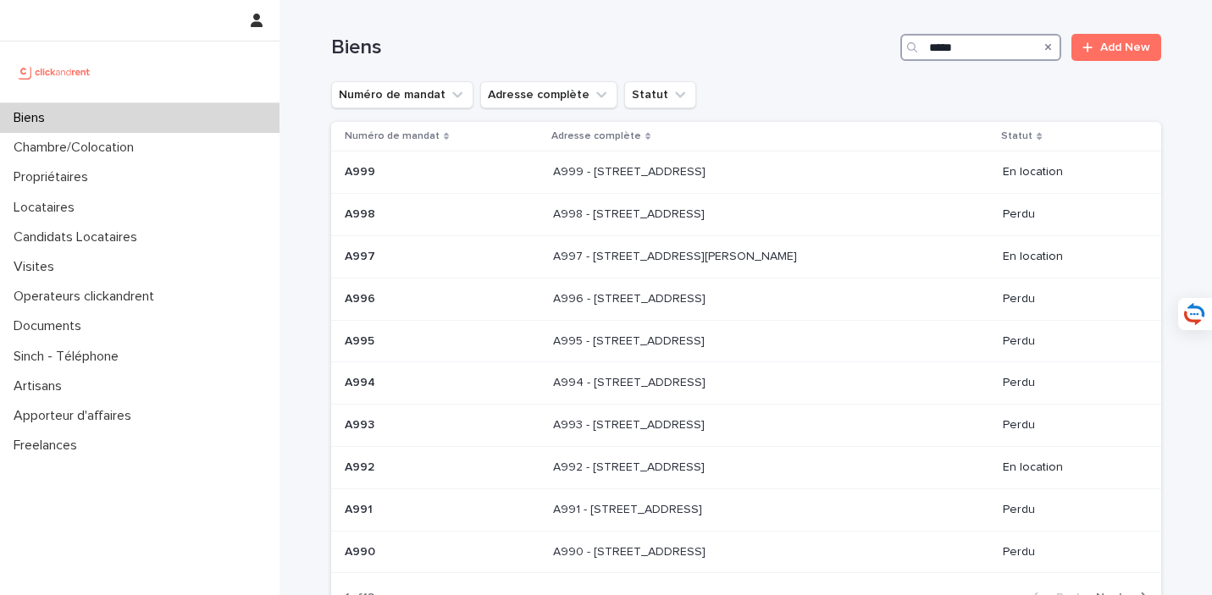
type input "****"
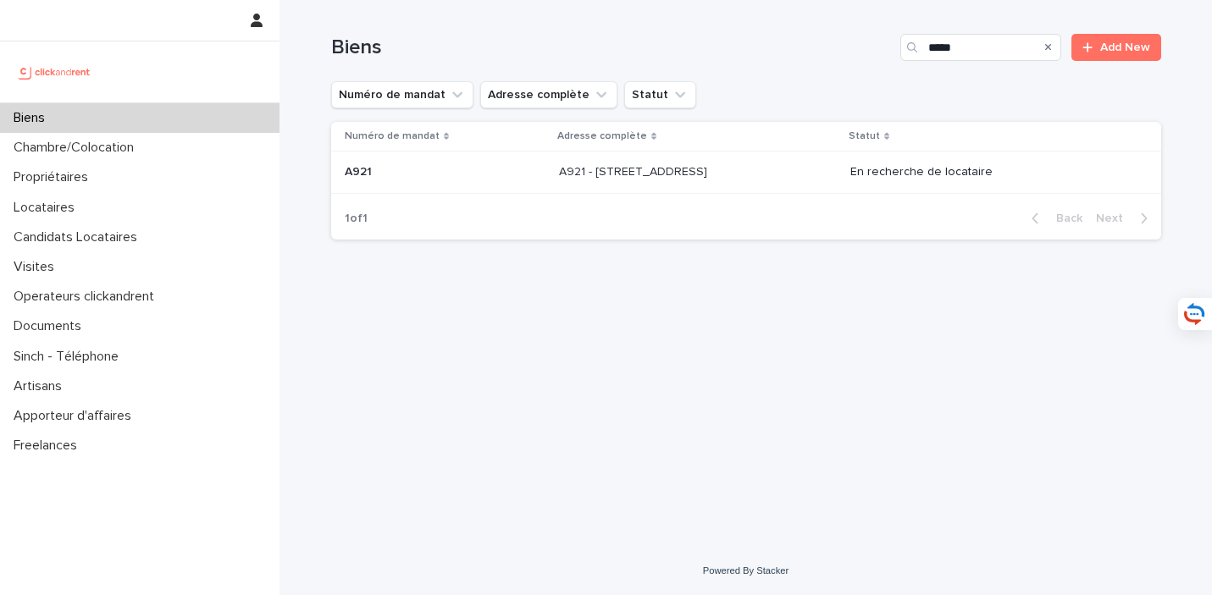
click at [701, 169] on p "A921 - [STREET_ADDRESS]" at bounding box center [635, 171] width 152 height 18
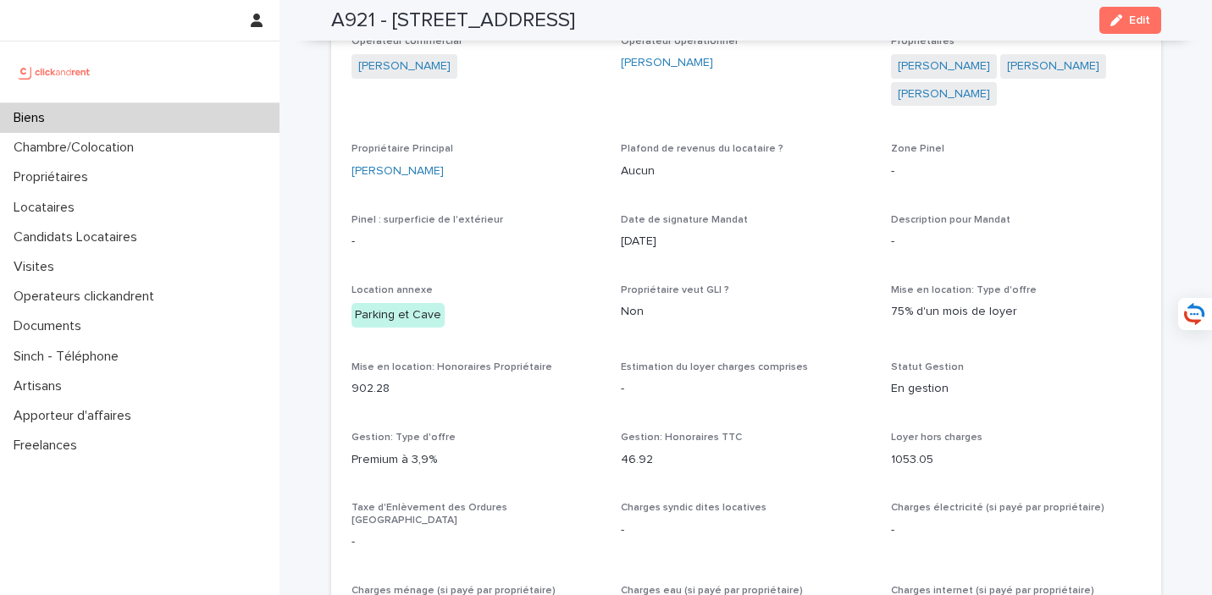
scroll to position [878, 0]
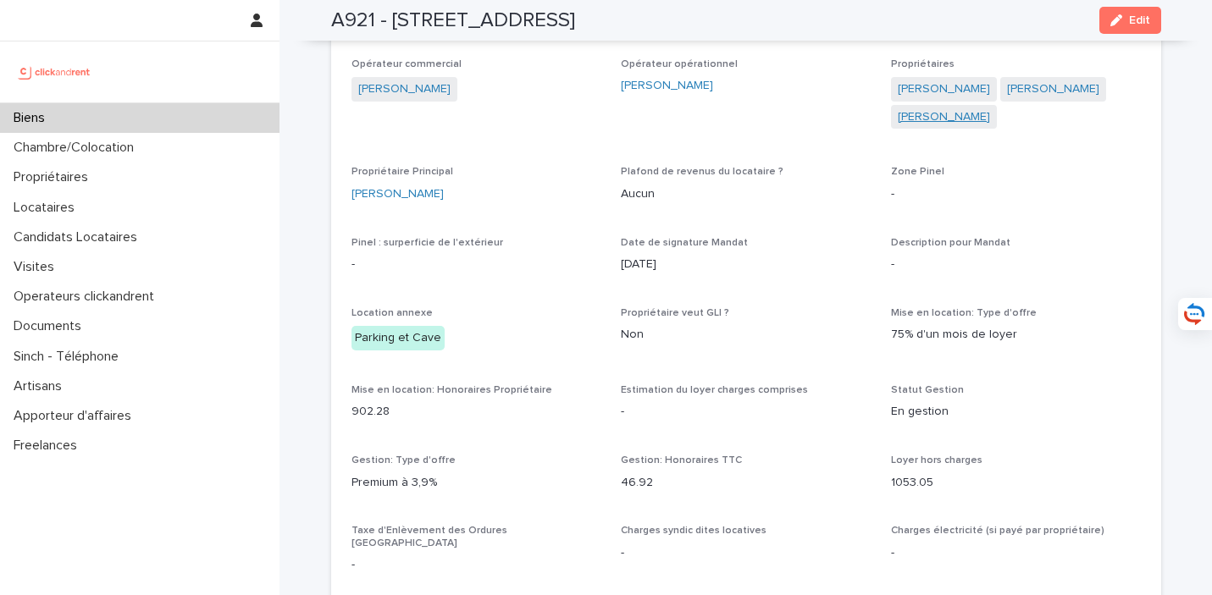
click at [964, 126] on link "[PERSON_NAME]" at bounding box center [944, 117] width 92 height 18
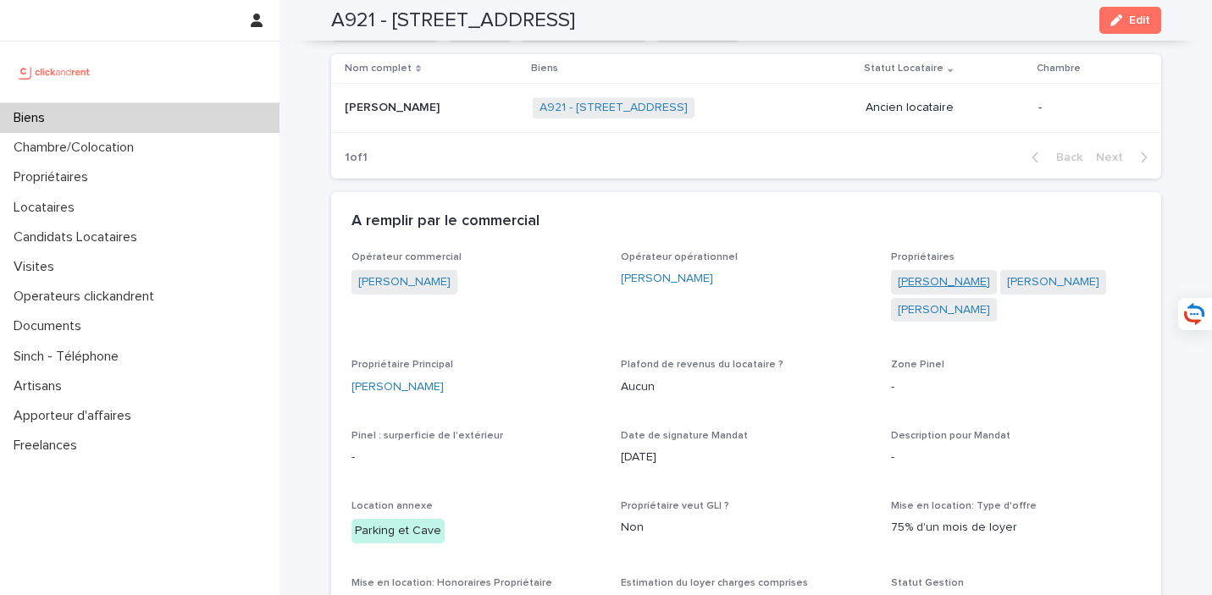
scroll to position [721, 0]
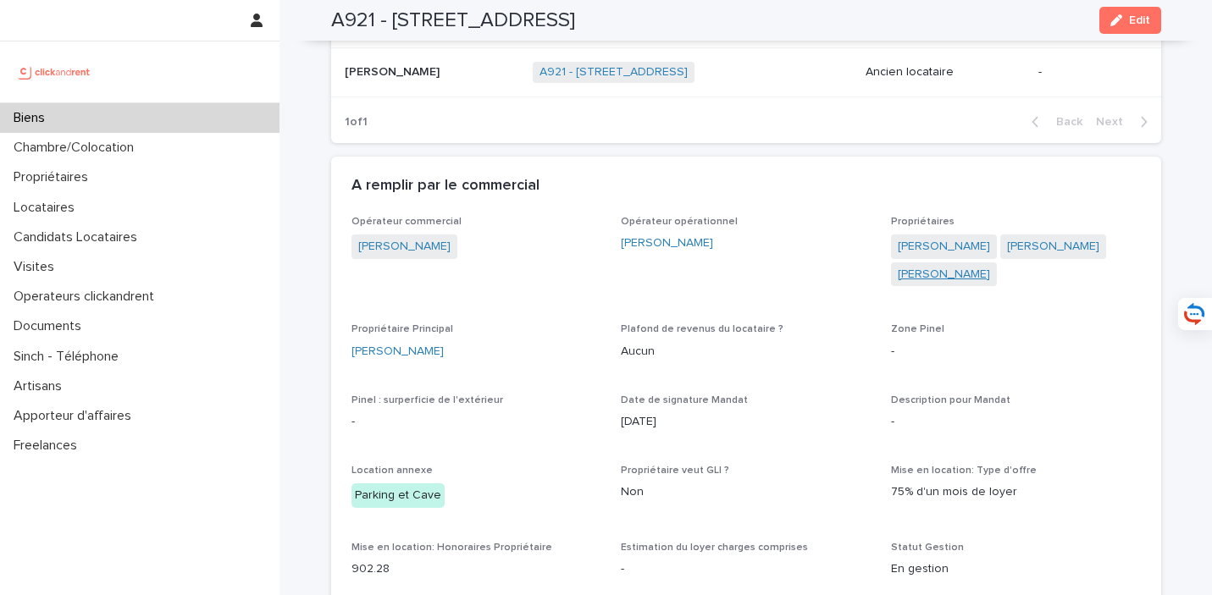
click at [990, 276] on link "[PERSON_NAME]" at bounding box center [944, 275] width 92 height 18
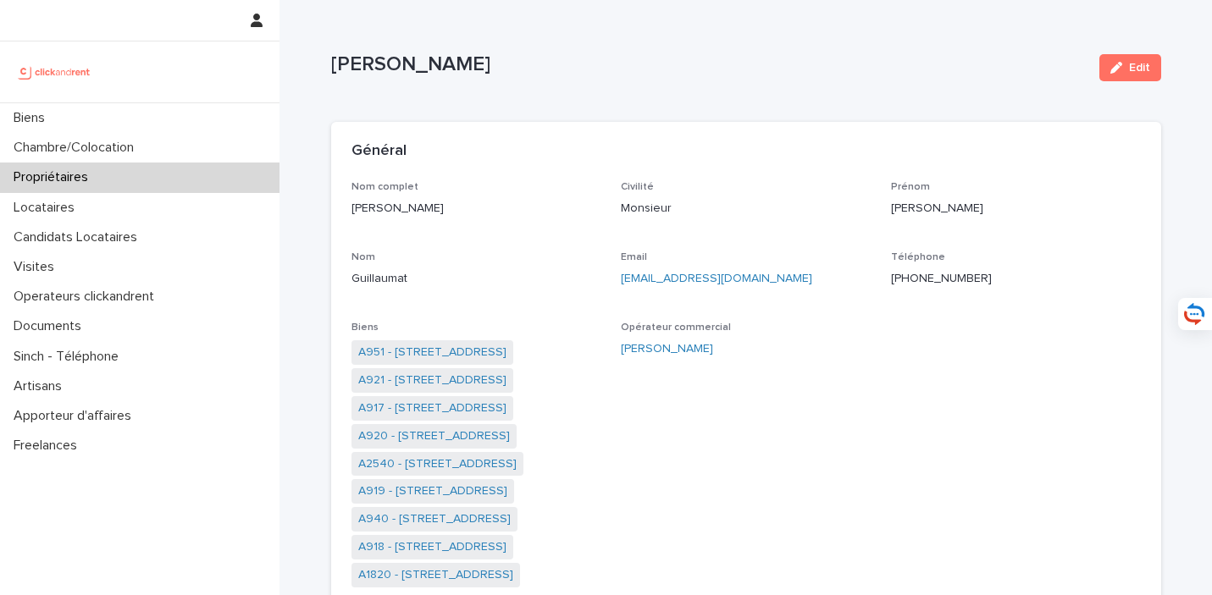
drag, startPoint x: 828, startPoint y: 276, endPoint x: 617, endPoint y: 279, distance: 211.8
click at [617, 279] on div "Nom complet [PERSON_NAME] Civilité Monsieur [PERSON_NAME] Email [EMAIL_ADDRESS]…" at bounding box center [745, 392] width 789 height 423
copy link "[EMAIL_ADDRESS][DOMAIN_NAME]"
click at [193, 97] on div at bounding box center [139, 71] width 279 height 61
click at [204, 119] on div "Biens" at bounding box center [139, 118] width 279 height 30
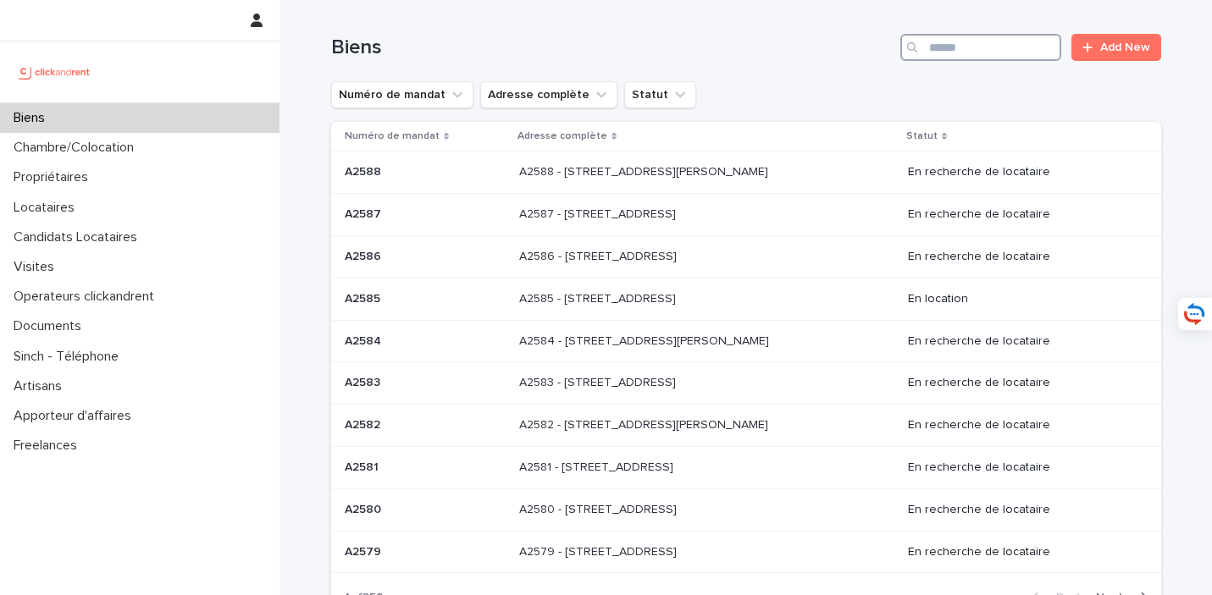
click at [1012, 53] on input "Search" at bounding box center [980, 47] width 161 height 27
type input "****"
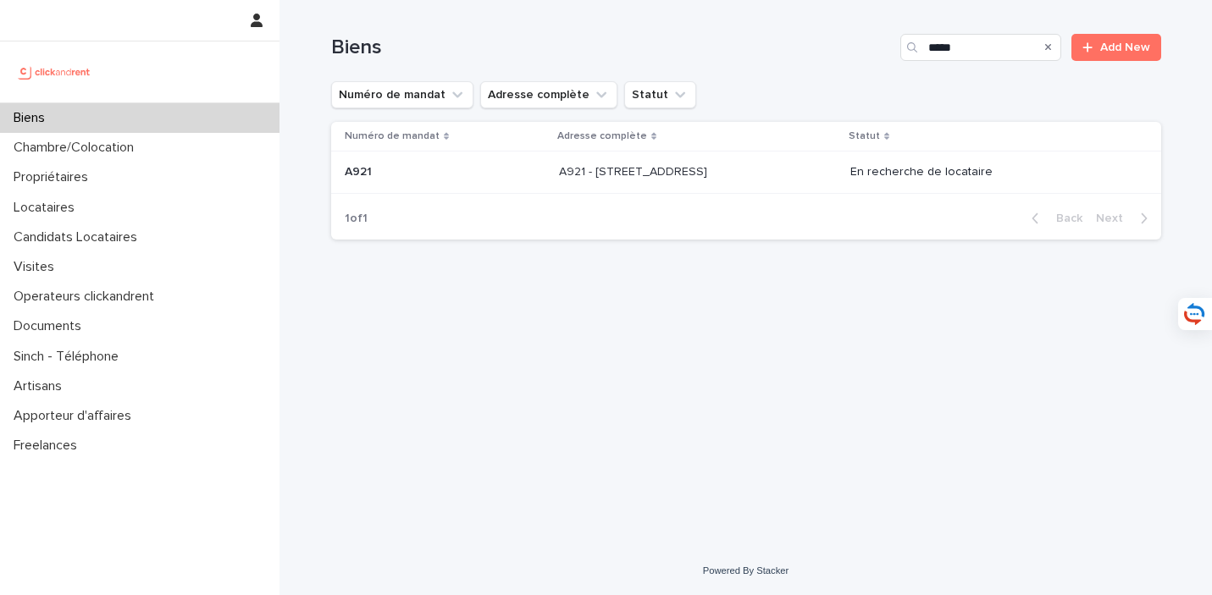
click at [769, 164] on div "A921 - [STREET_ADDRESS] - [STREET_ADDRESS]" at bounding box center [698, 172] width 278 height 28
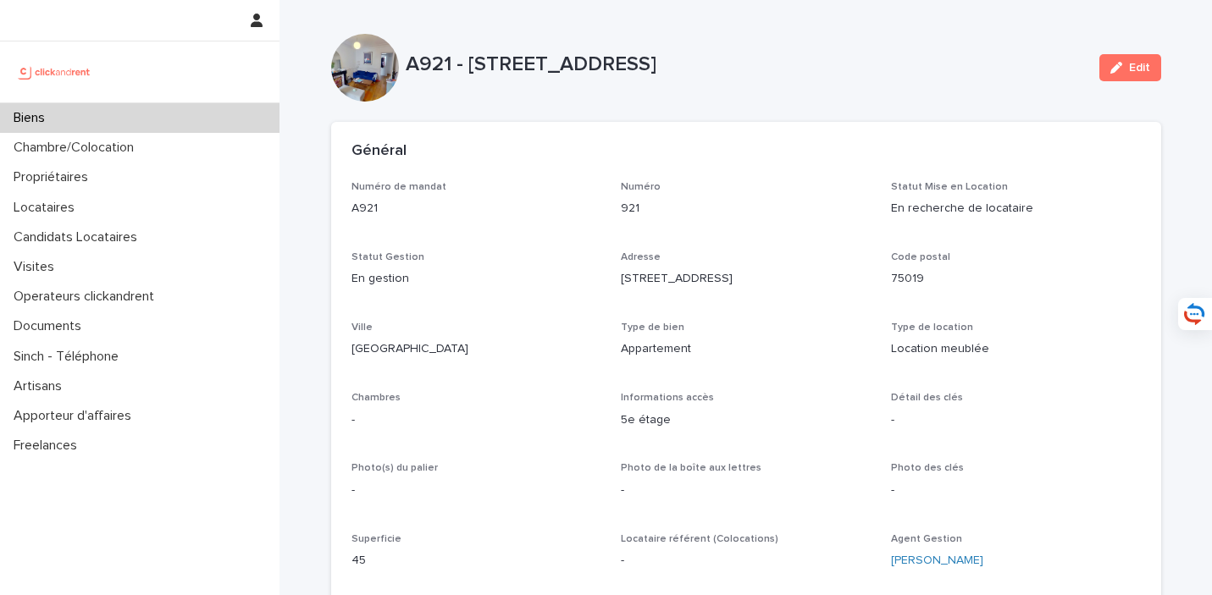
drag, startPoint x: 468, startPoint y: 66, endPoint x: 858, endPoint y: 66, distance: 389.6
click at [858, 66] on p "A921 - [STREET_ADDRESS]" at bounding box center [746, 65] width 680 height 25
copy p "[STREET_ADDRESS]"
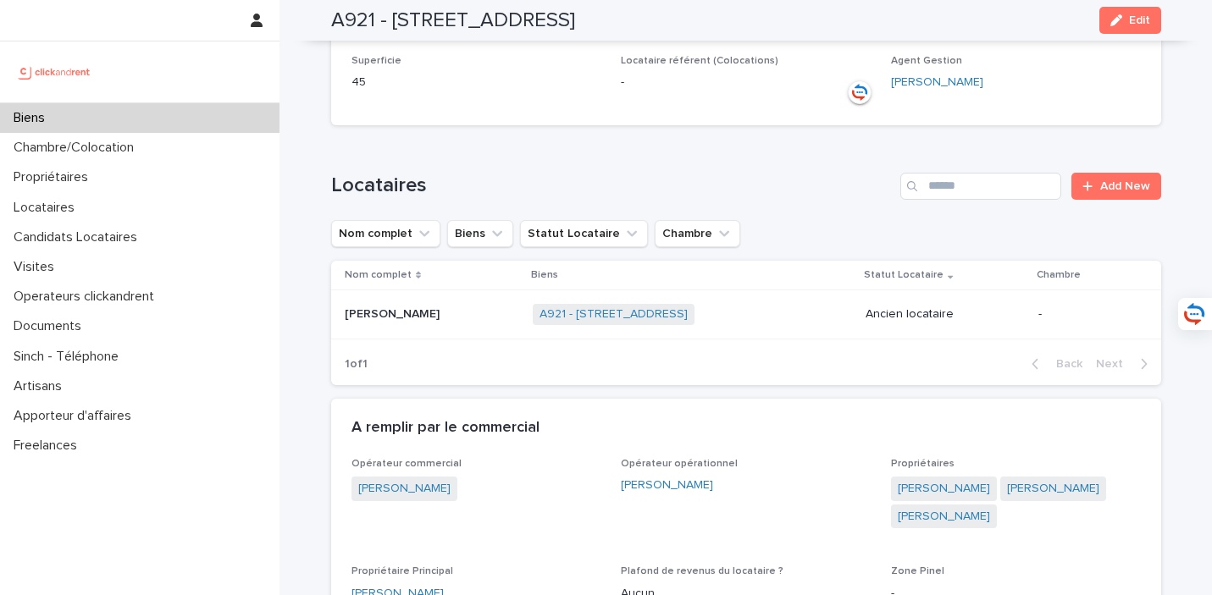
scroll to position [488, 0]
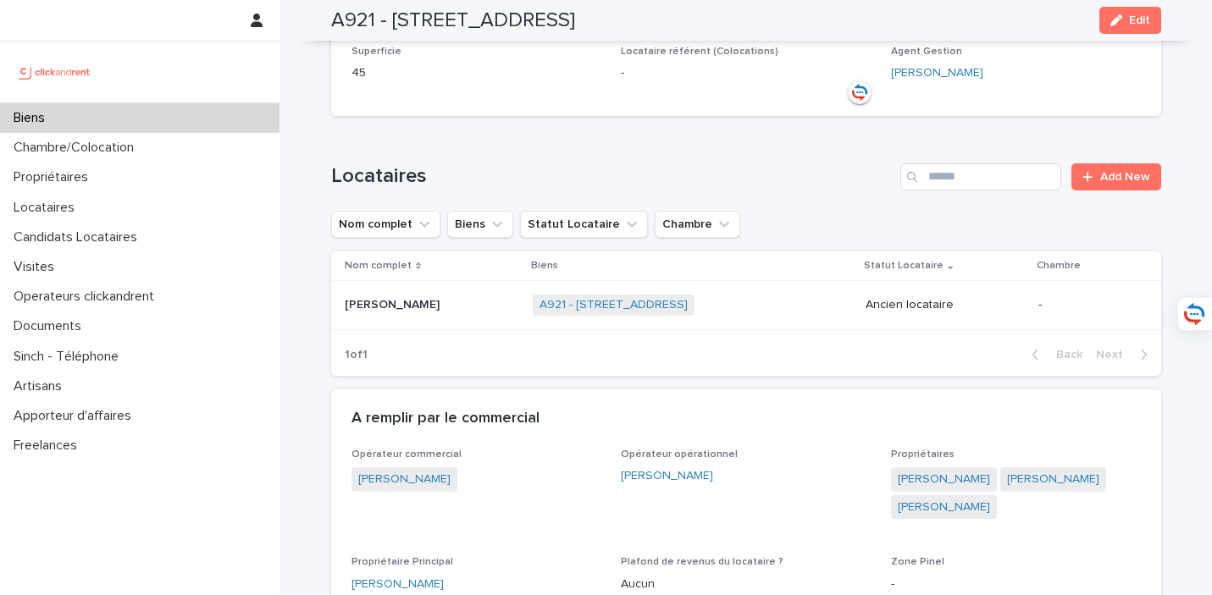
click at [427, 304] on p at bounding box center [432, 305] width 175 height 14
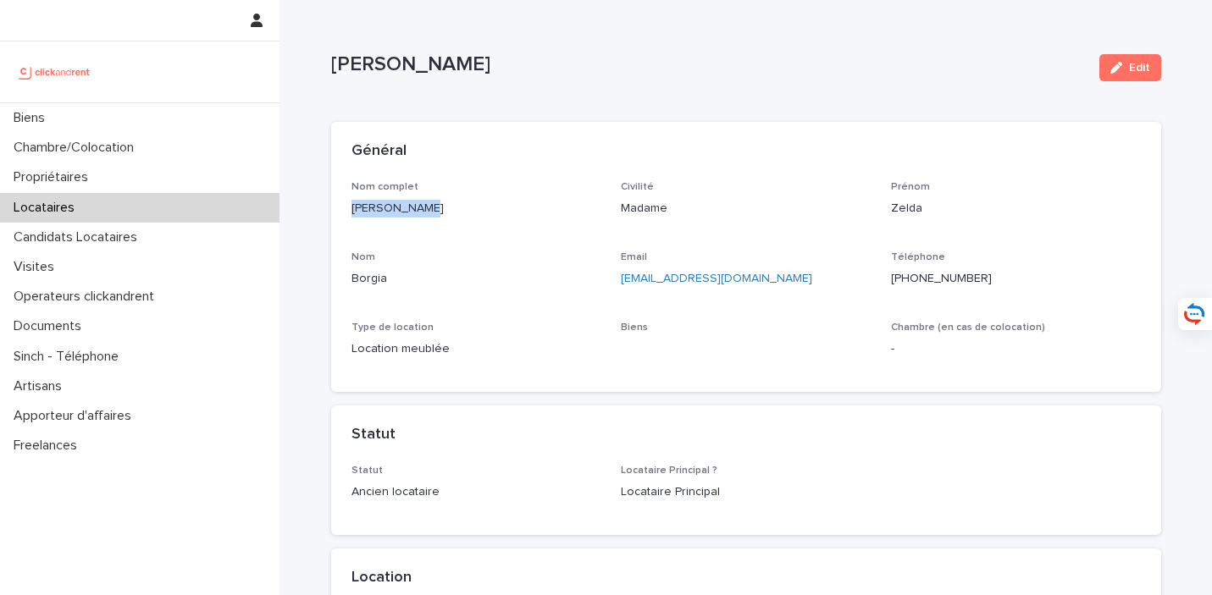
drag, startPoint x: 467, startPoint y: 216, endPoint x: 344, endPoint y: 212, distance: 123.7
click at [344, 212] on div "Nom complet [PERSON_NAME] Civilité Madame Prénom Zelda Nom [PERSON_NAME] Email …" at bounding box center [746, 287] width 830 height 212
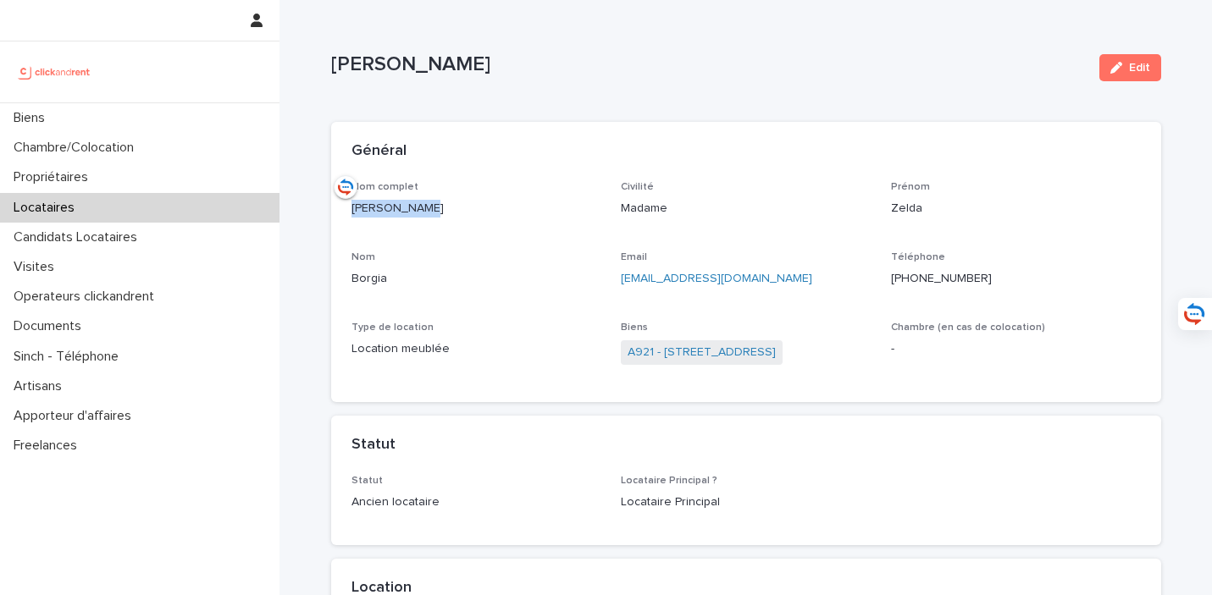
copy p "[PERSON_NAME]"
click at [108, 118] on div "Biens" at bounding box center [139, 118] width 279 height 30
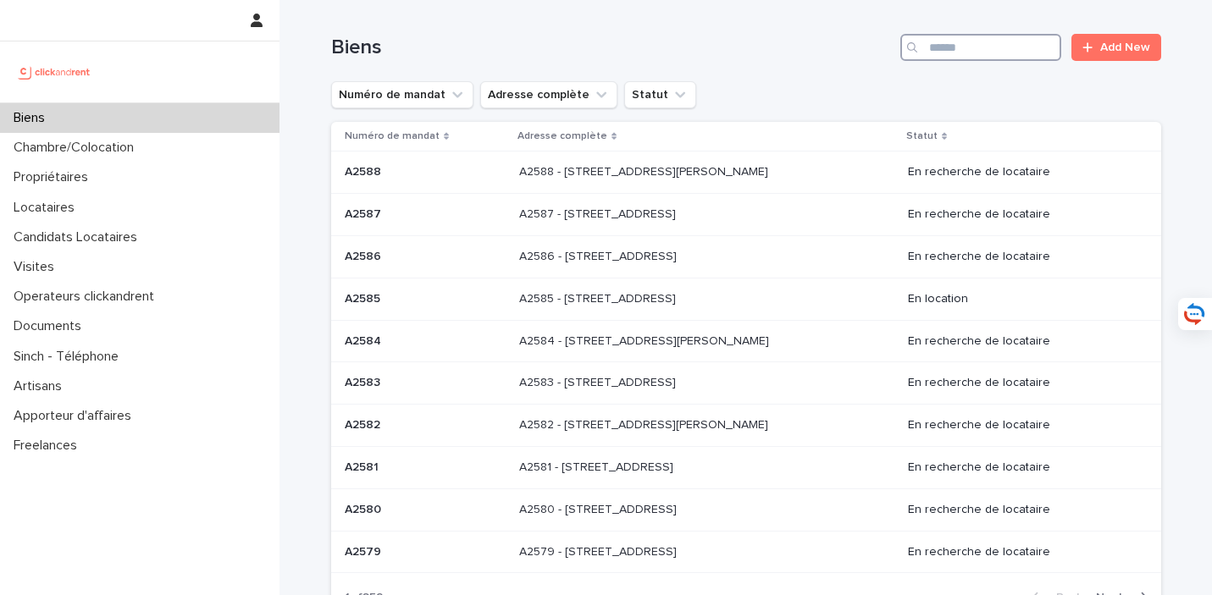
click at [1026, 36] on input "Search" at bounding box center [980, 47] width 161 height 27
type input "*****"
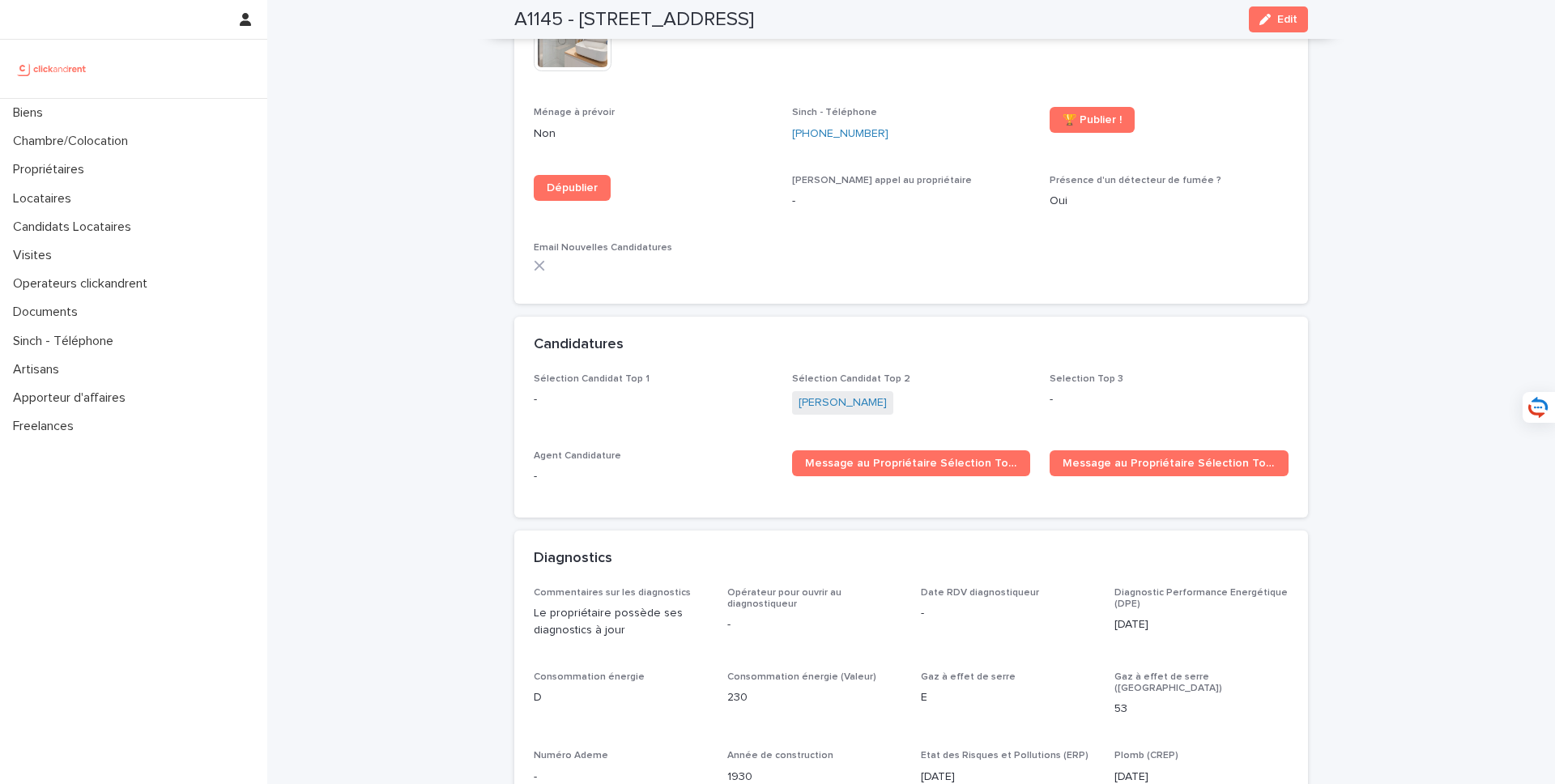
scroll to position [5159, 0]
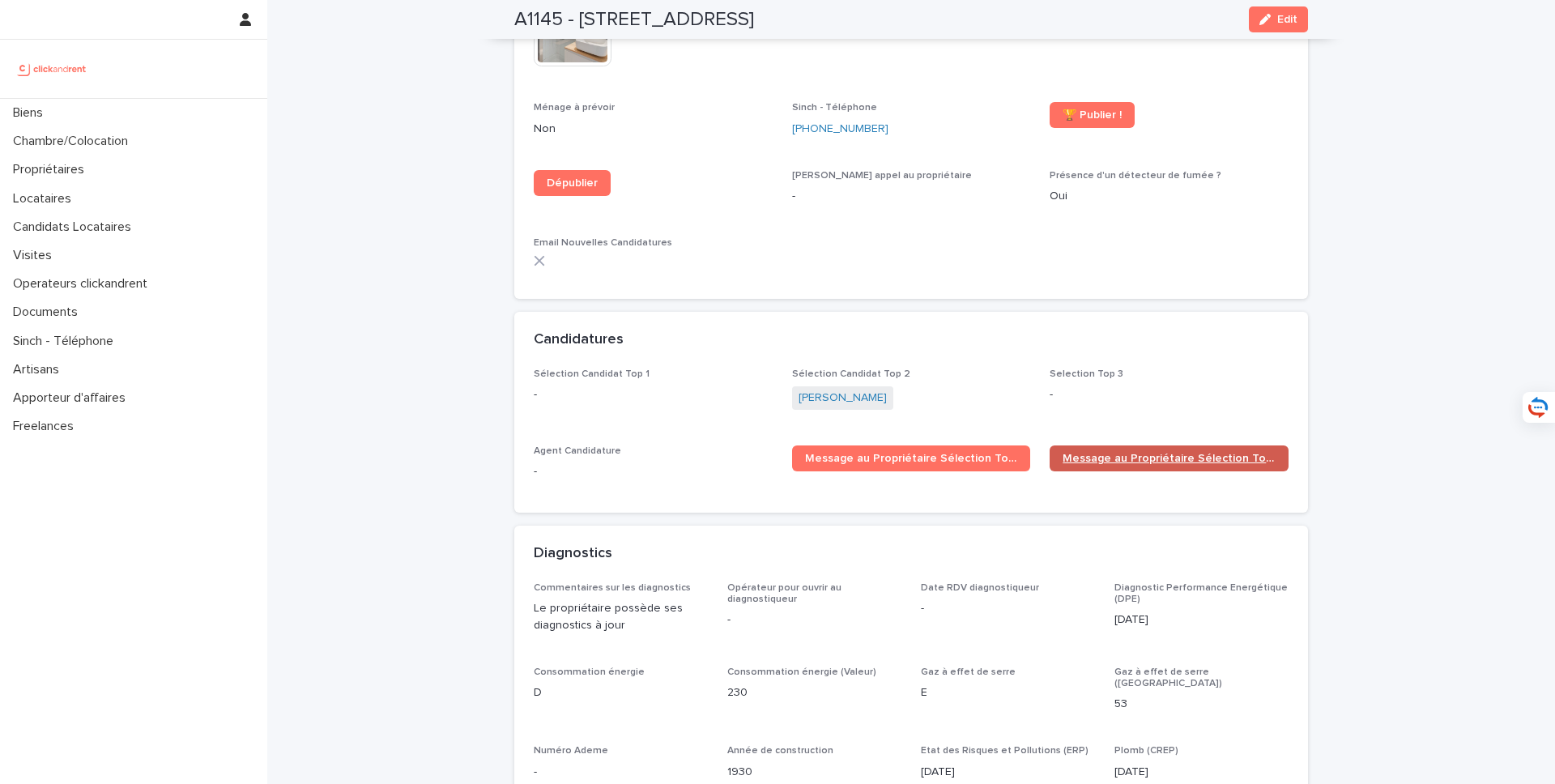
click at [1143, 452] on span "Message au Propriétaire Sélection Top 2" at bounding box center [1169, 458] width 213 height 11
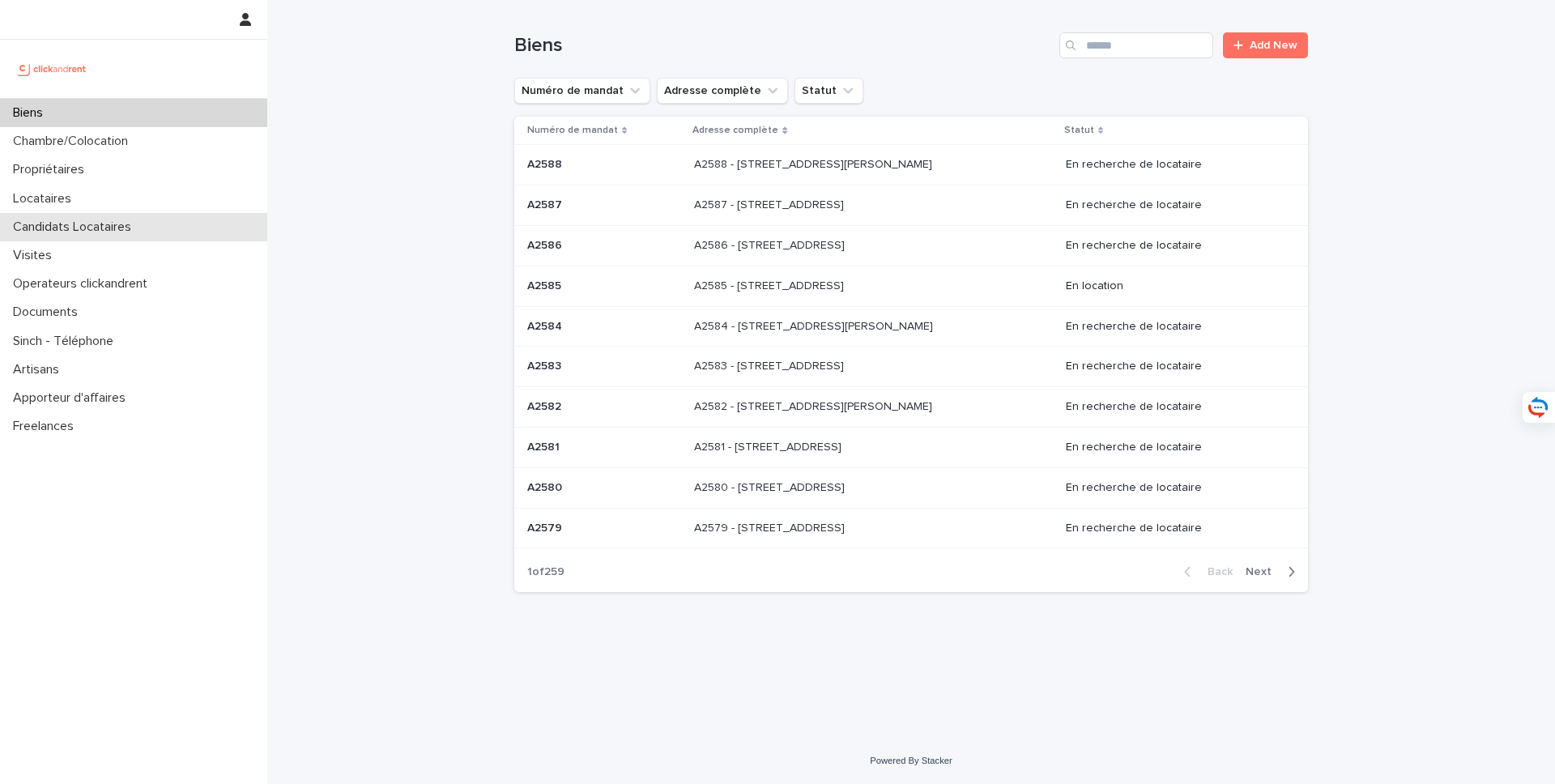
click at [98, 227] on p "Candidats Locataires" at bounding box center [76, 228] width 138 height 15
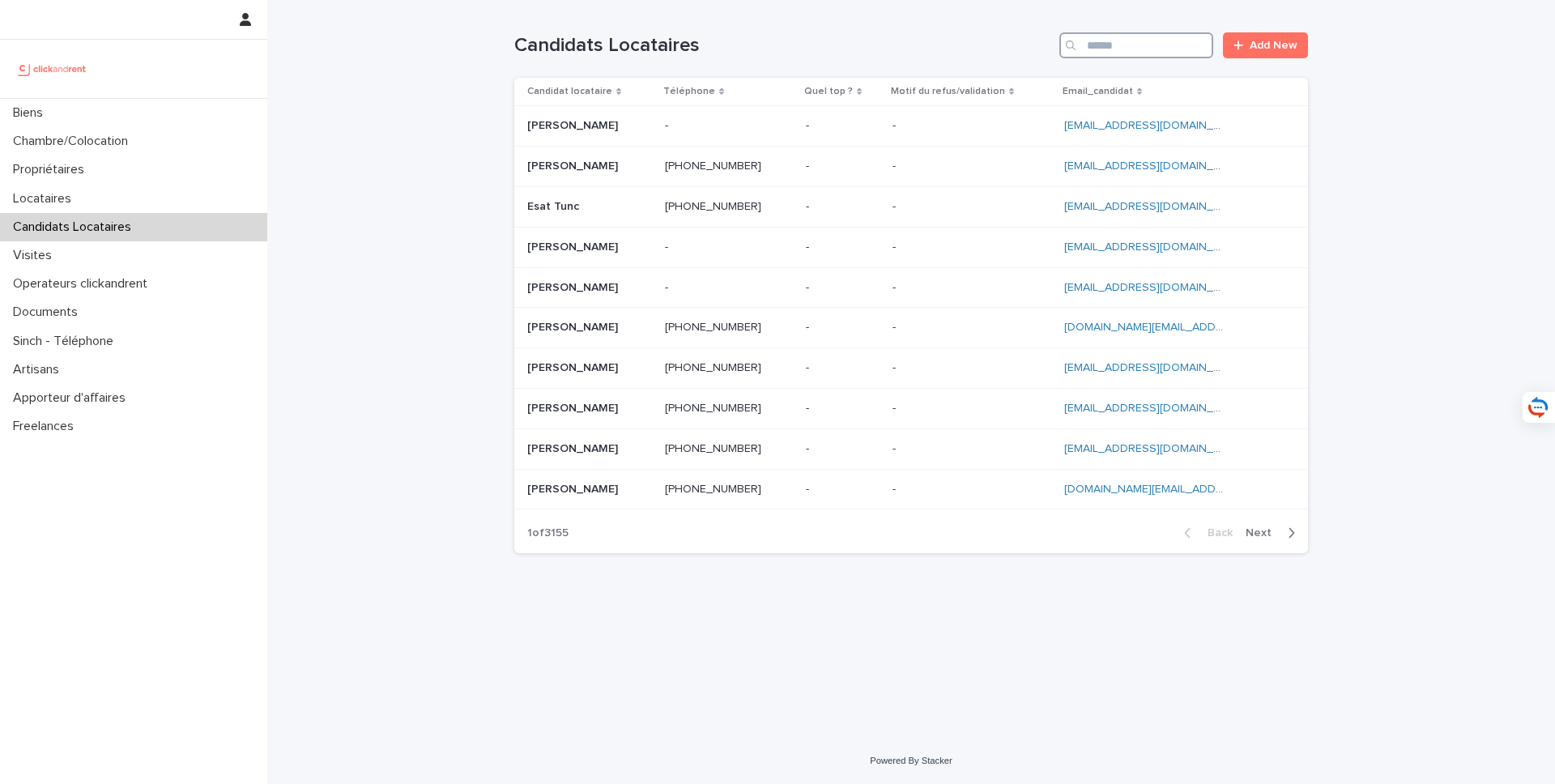
click at [1124, 49] on input "Search" at bounding box center [1136, 45] width 154 height 26
paste input "**********"
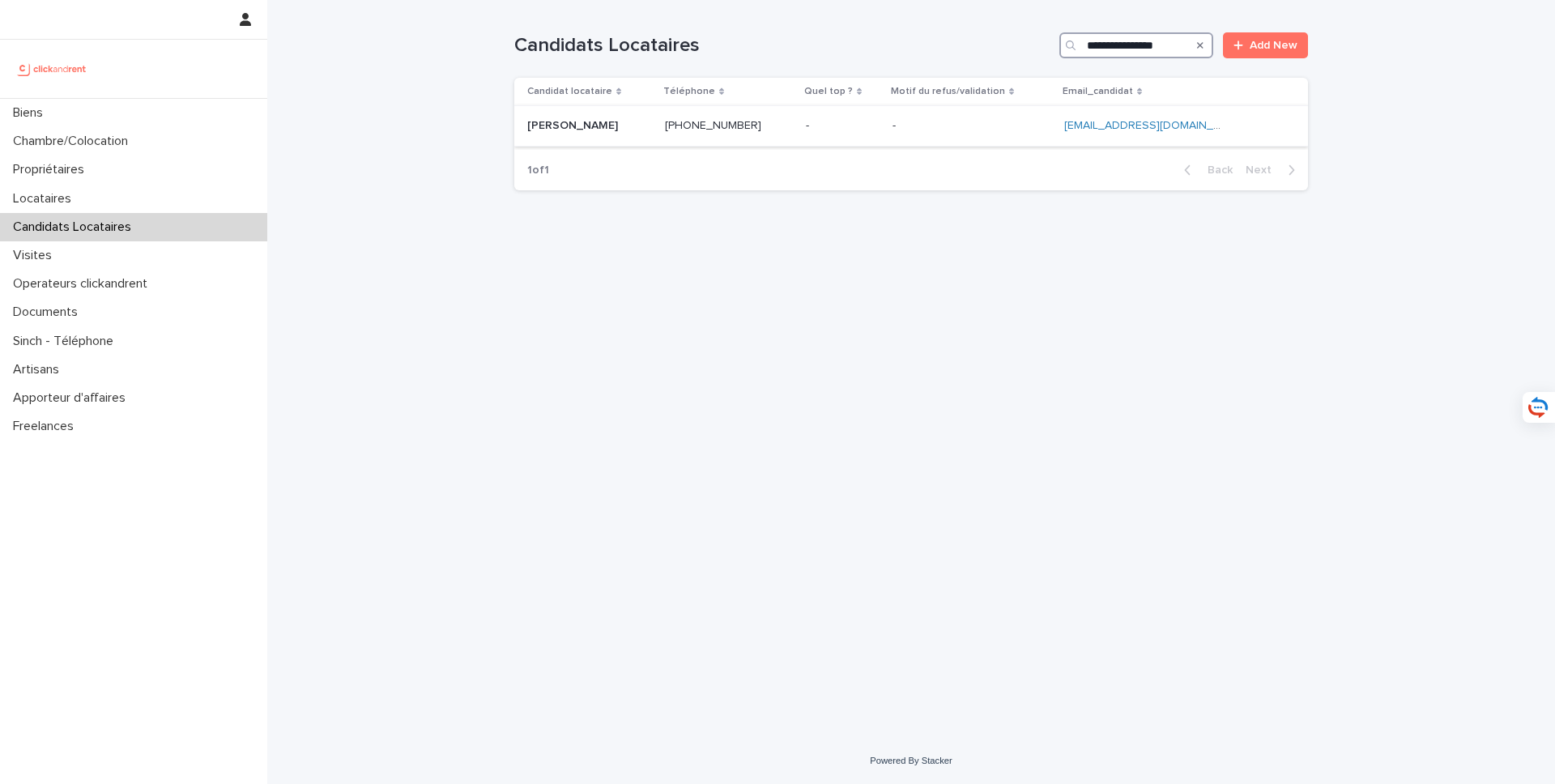
type input "**********"
click at [554, 119] on p "[PERSON_NAME]" at bounding box center [574, 124] width 94 height 17
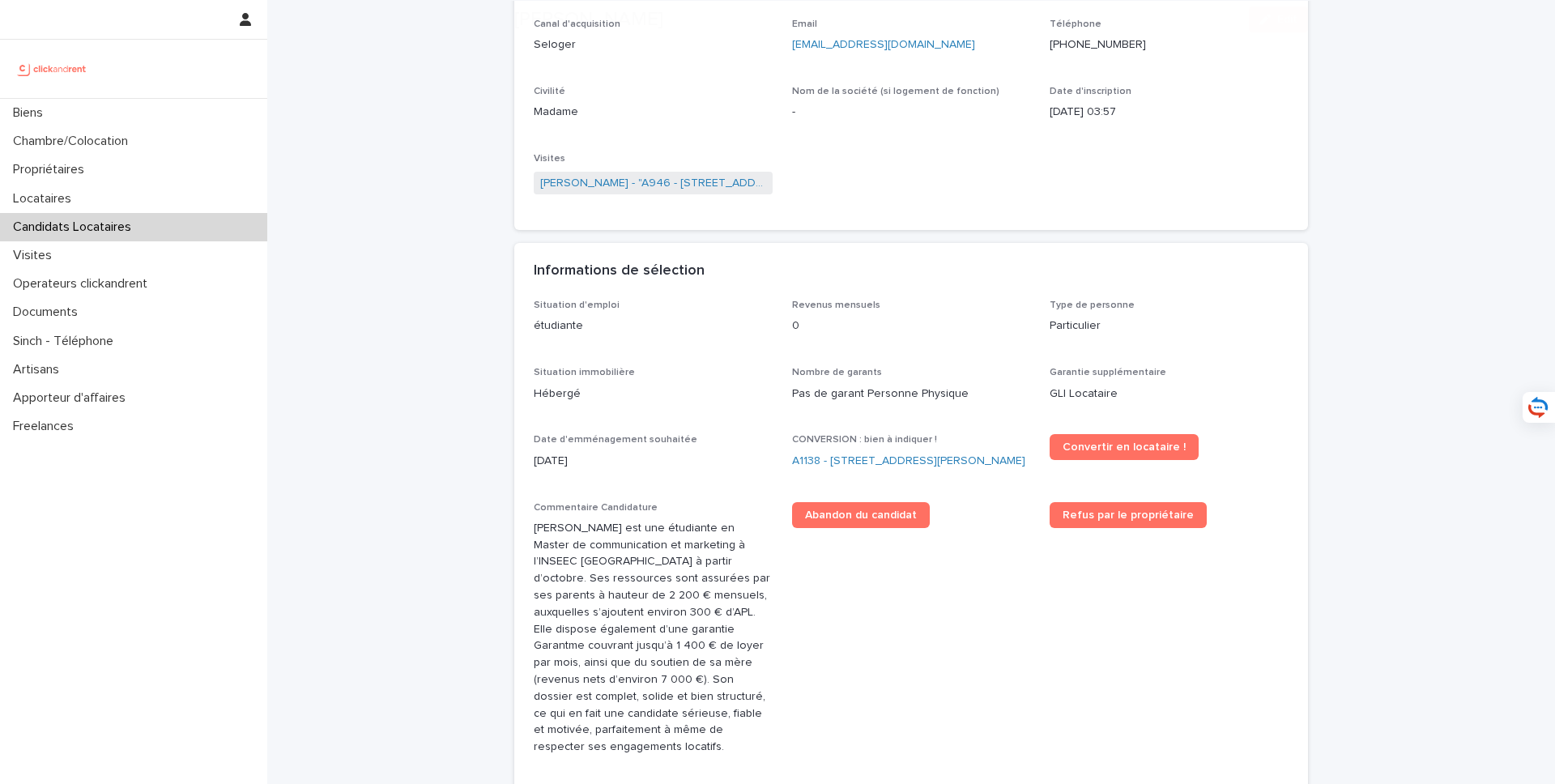
scroll to position [240, 0]
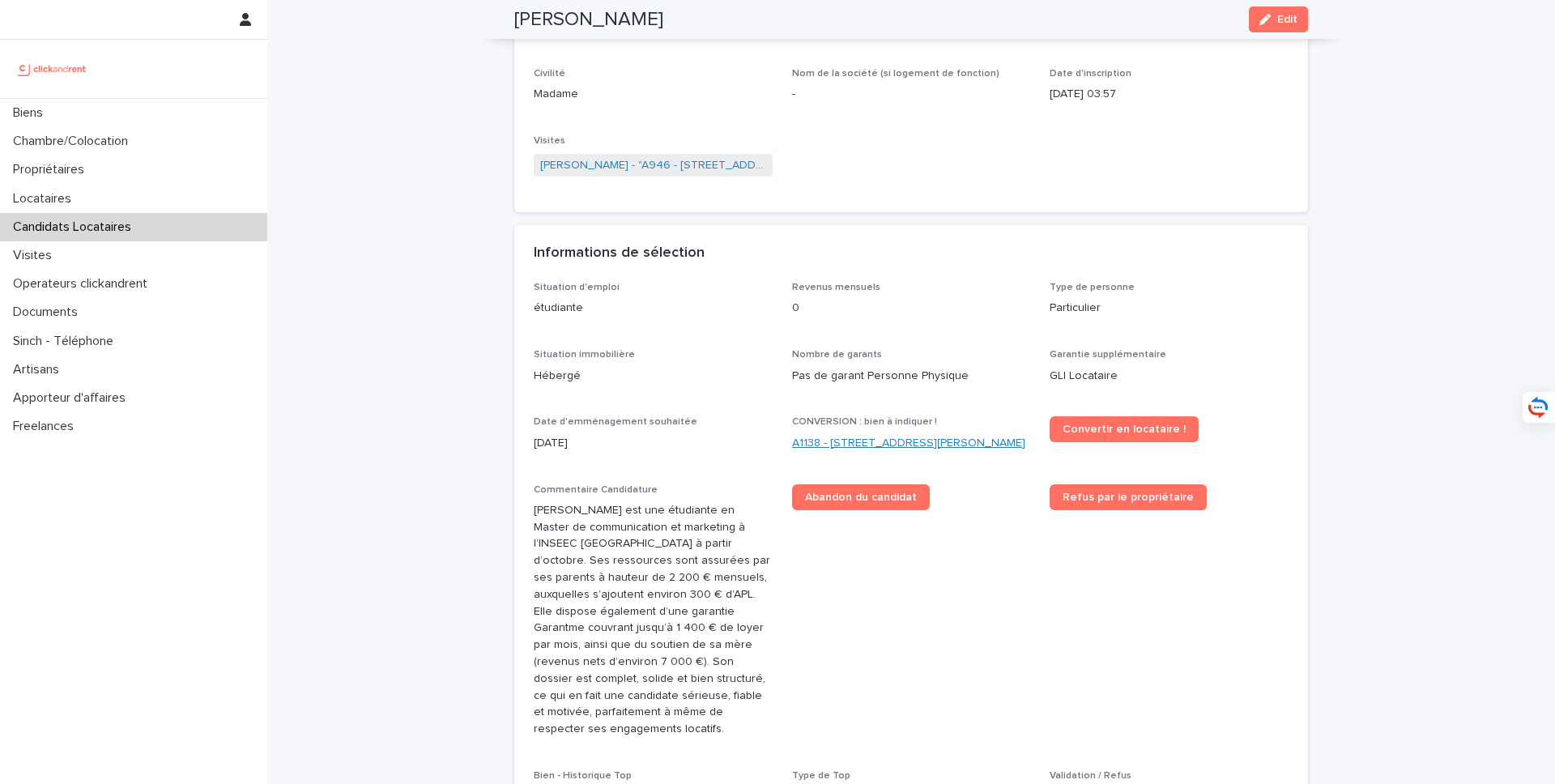
click at [822, 442] on link "A1138 - [STREET_ADDRESS][PERSON_NAME]" at bounding box center [909, 444] width 233 height 17
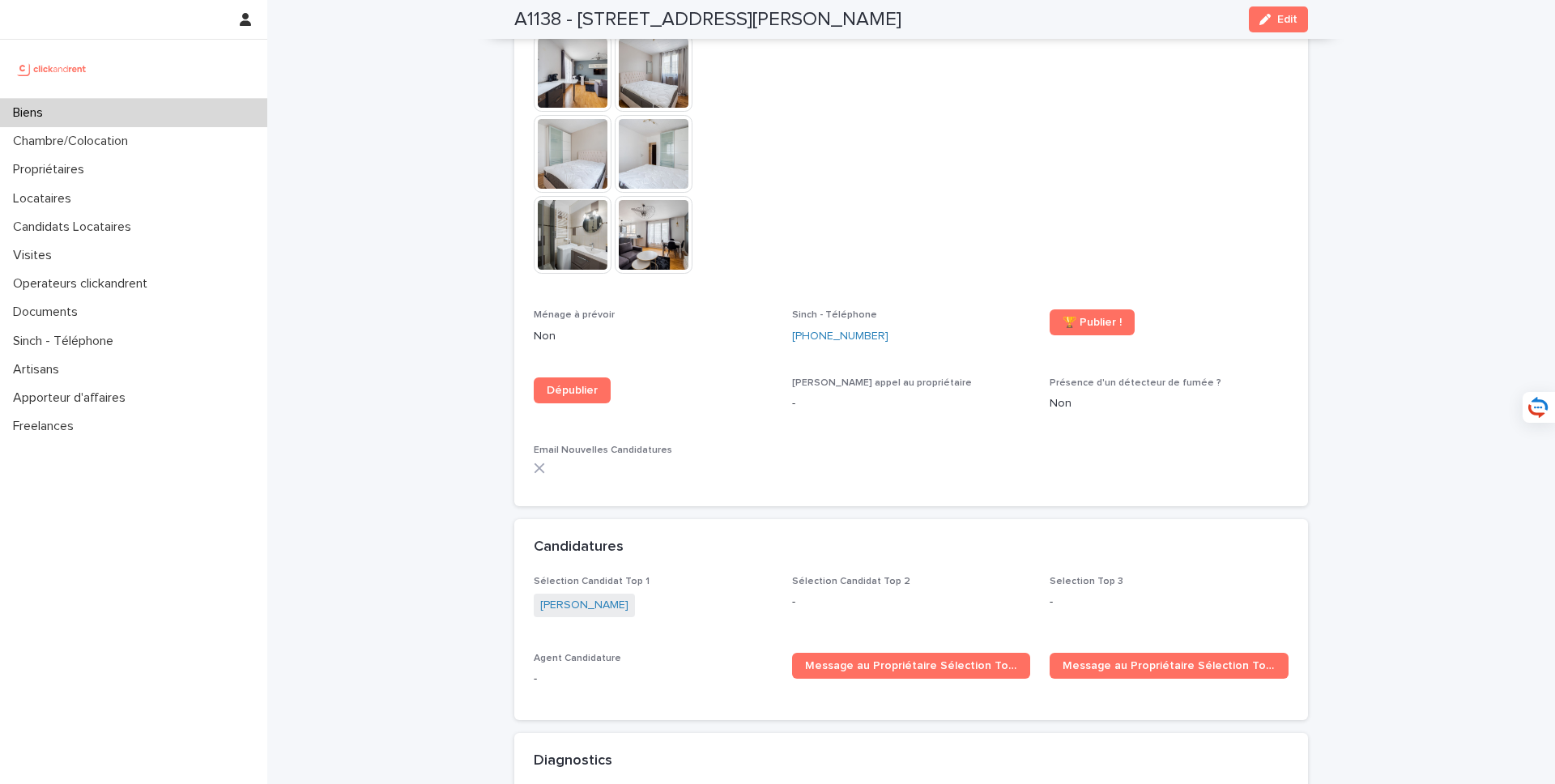
scroll to position [5154, 0]
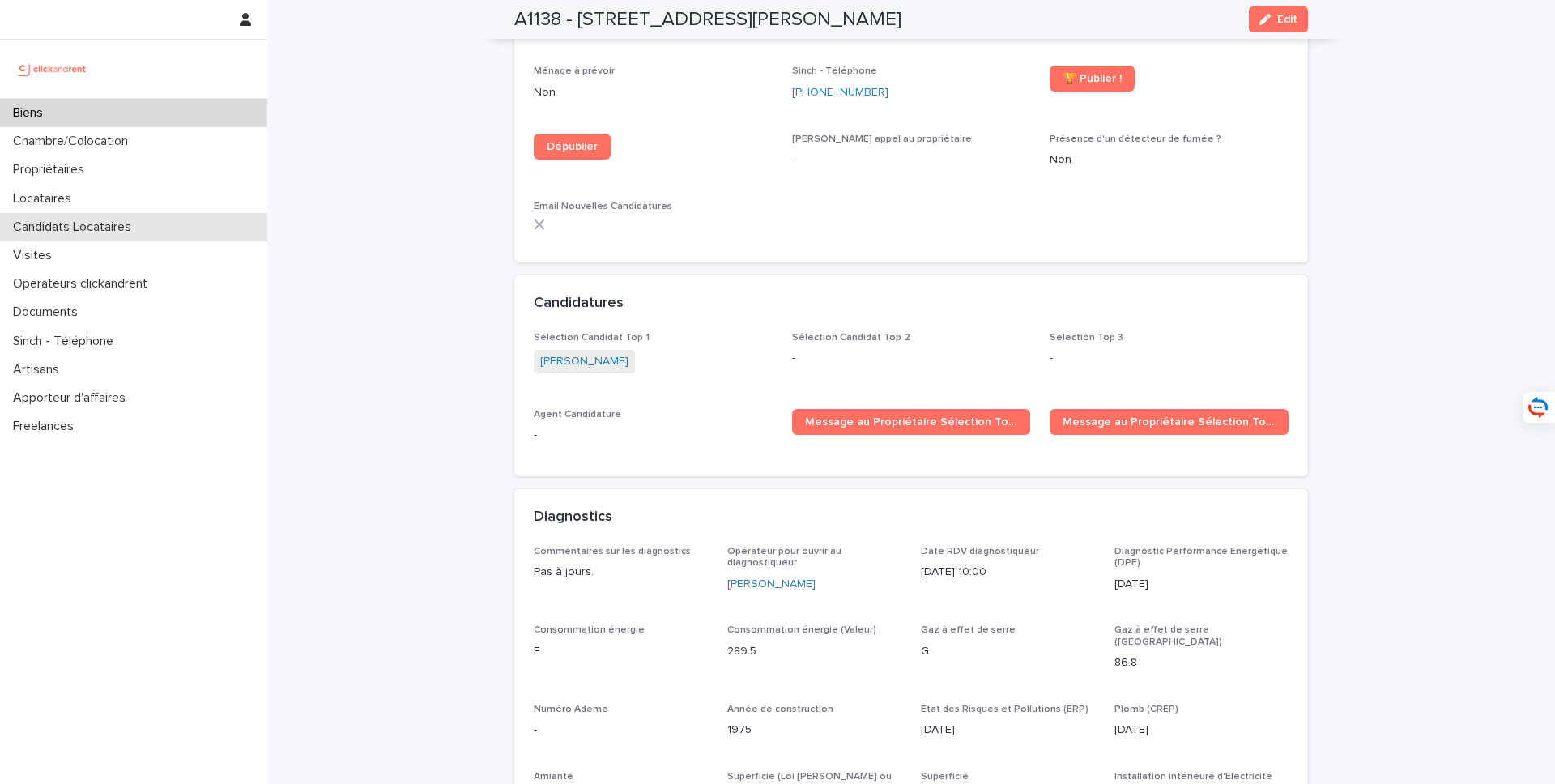
click at [174, 224] on div "Candidats Locataires" at bounding box center [133, 228] width 267 height 29
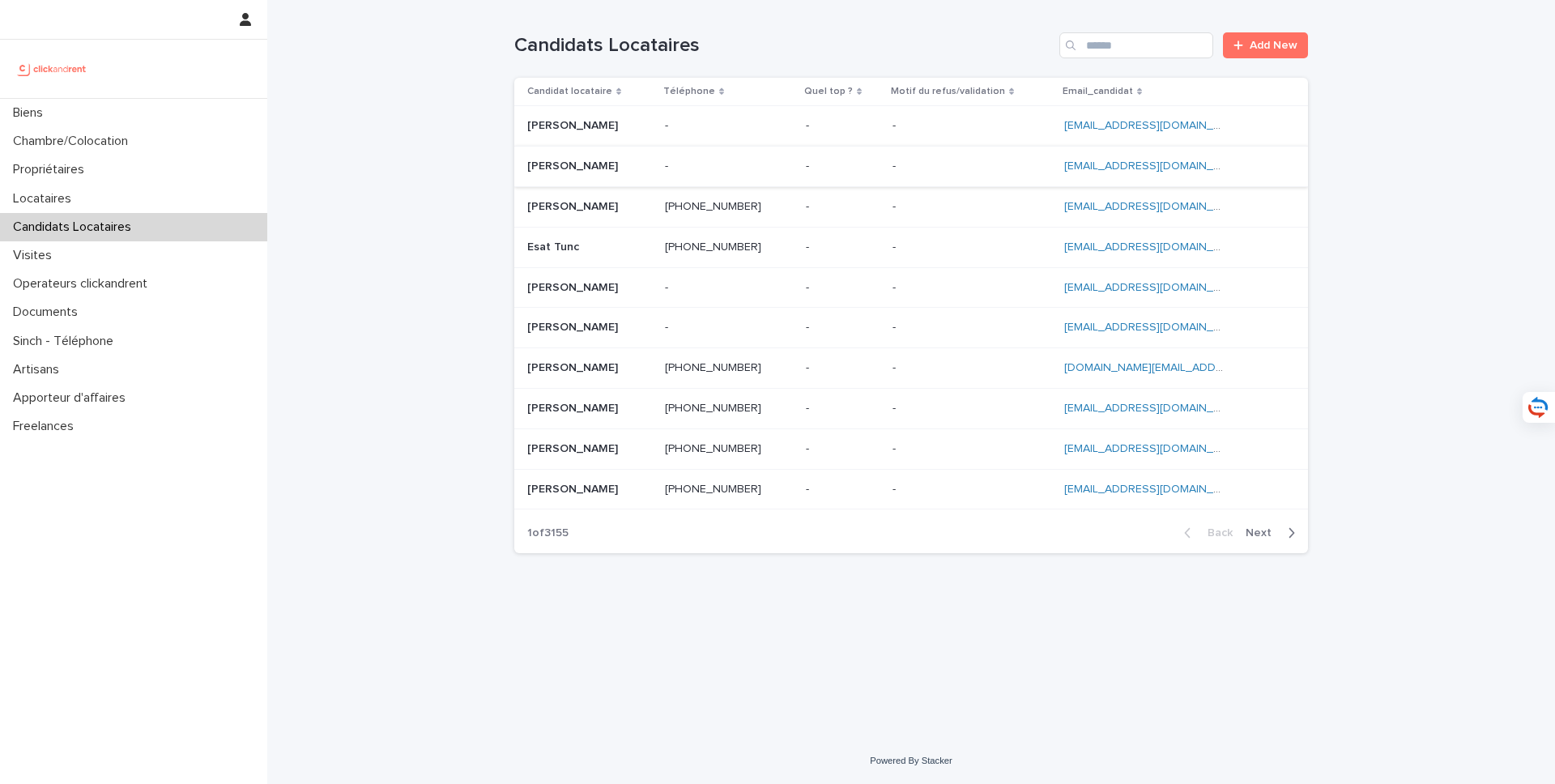
click at [1188, 17] on div "Candidats Locataires Add New" at bounding box center [911, 38] width 794 height 77
click at [1169, 36] on input "Search" at bounding box center [1136, 45] width 154 height 26
paste input "**********"
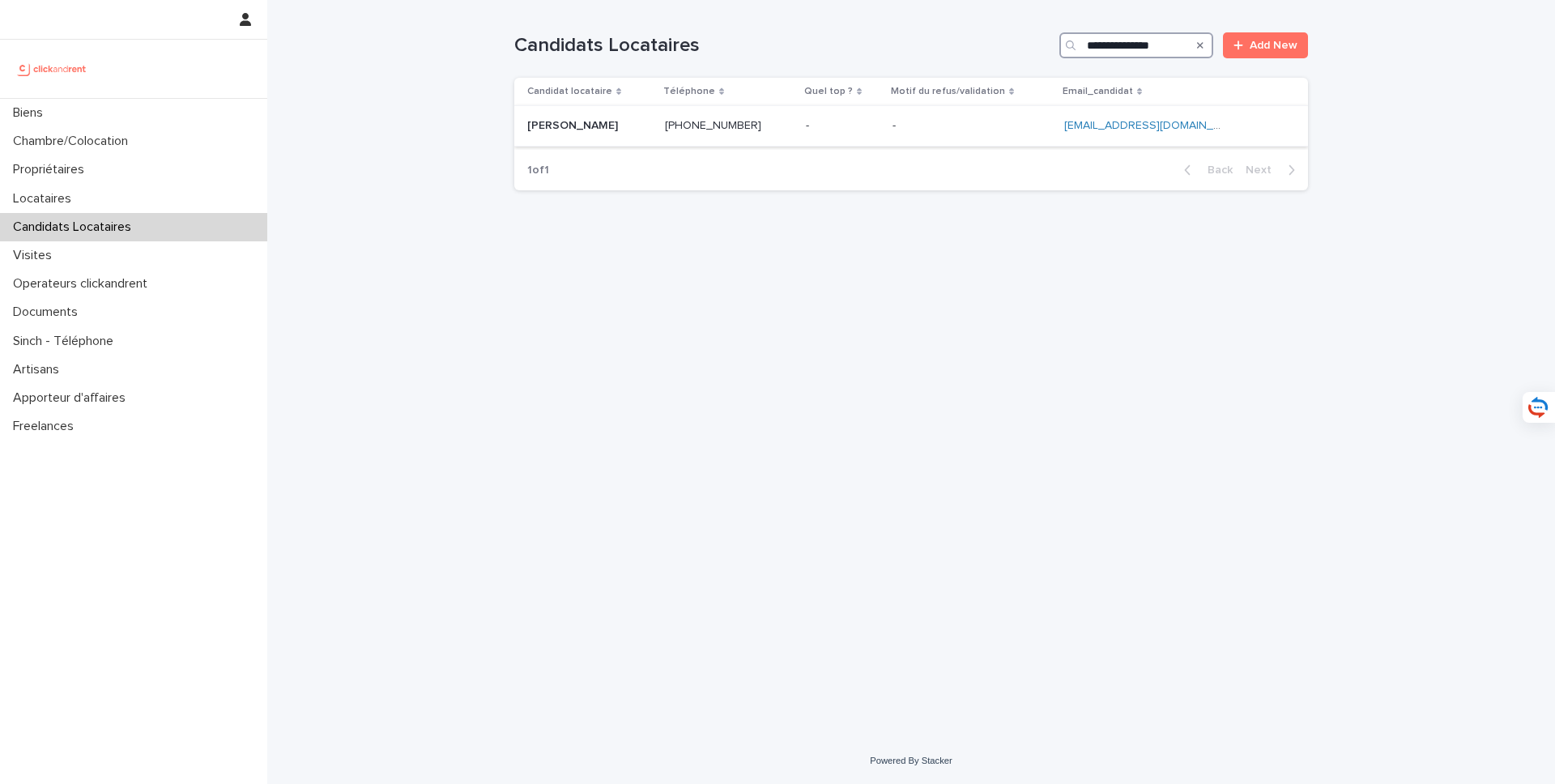
type input "**********"
click at [589, 125] on p "[PERSON_NAME]" at bounding box center [574, 124] width 94 height 17
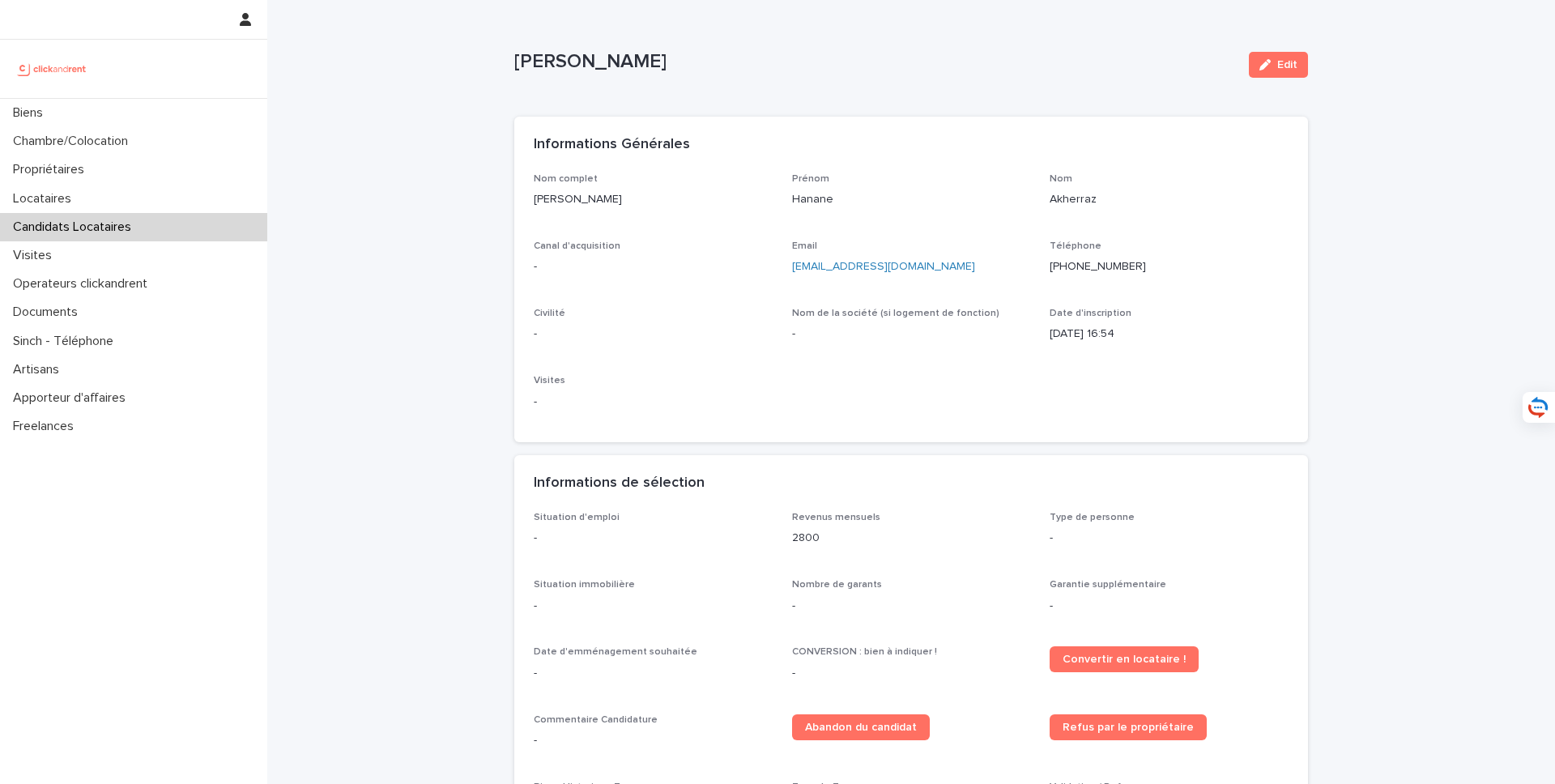
click at [1277, 78] on div "Edit" at bounding box center [1275, 65] width 66 height 65
click at [1281, 72] on button "Edit" at bounding box center [1279, 64] width 59 height 26
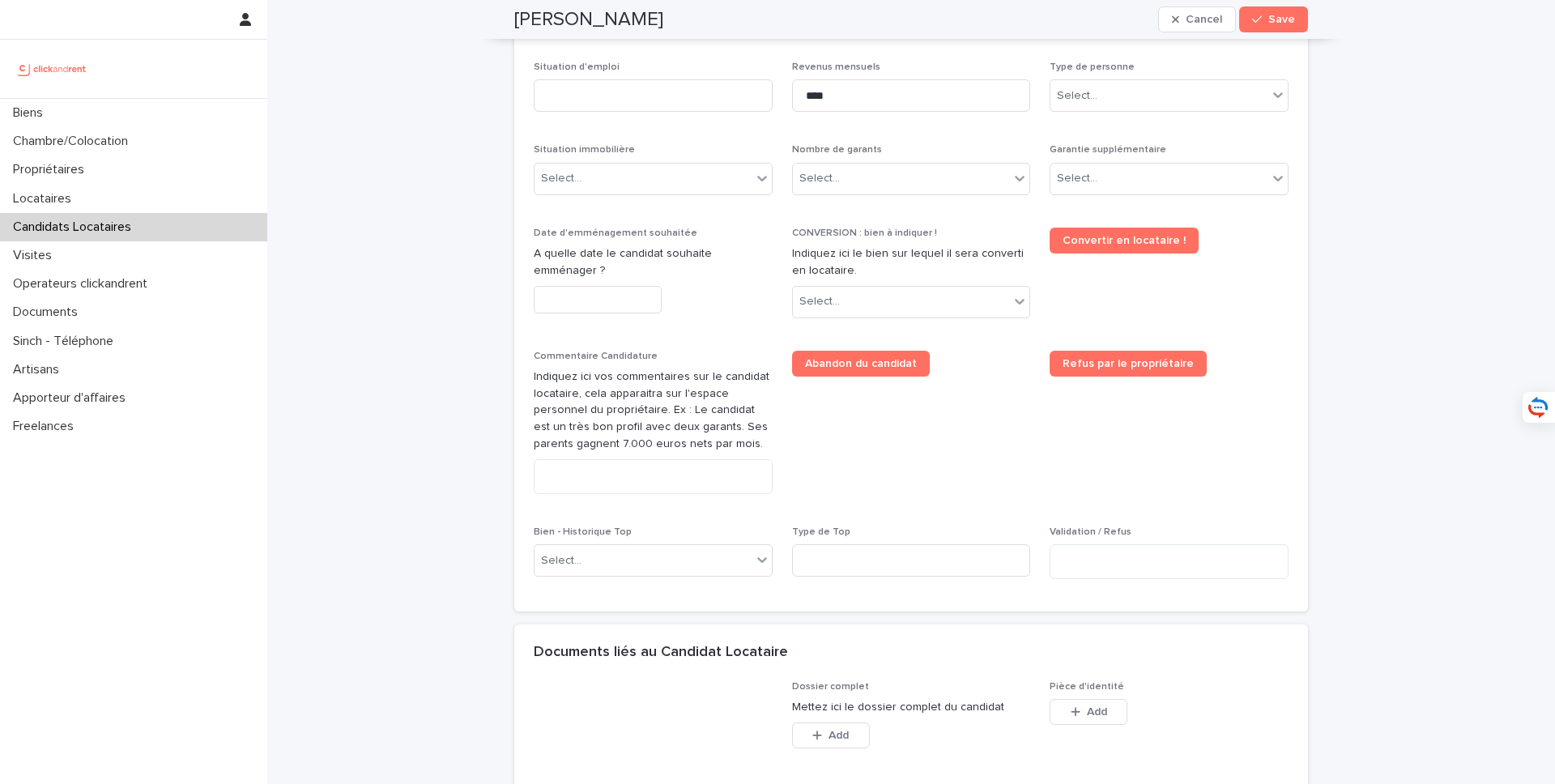
scroll to position [484, 0]
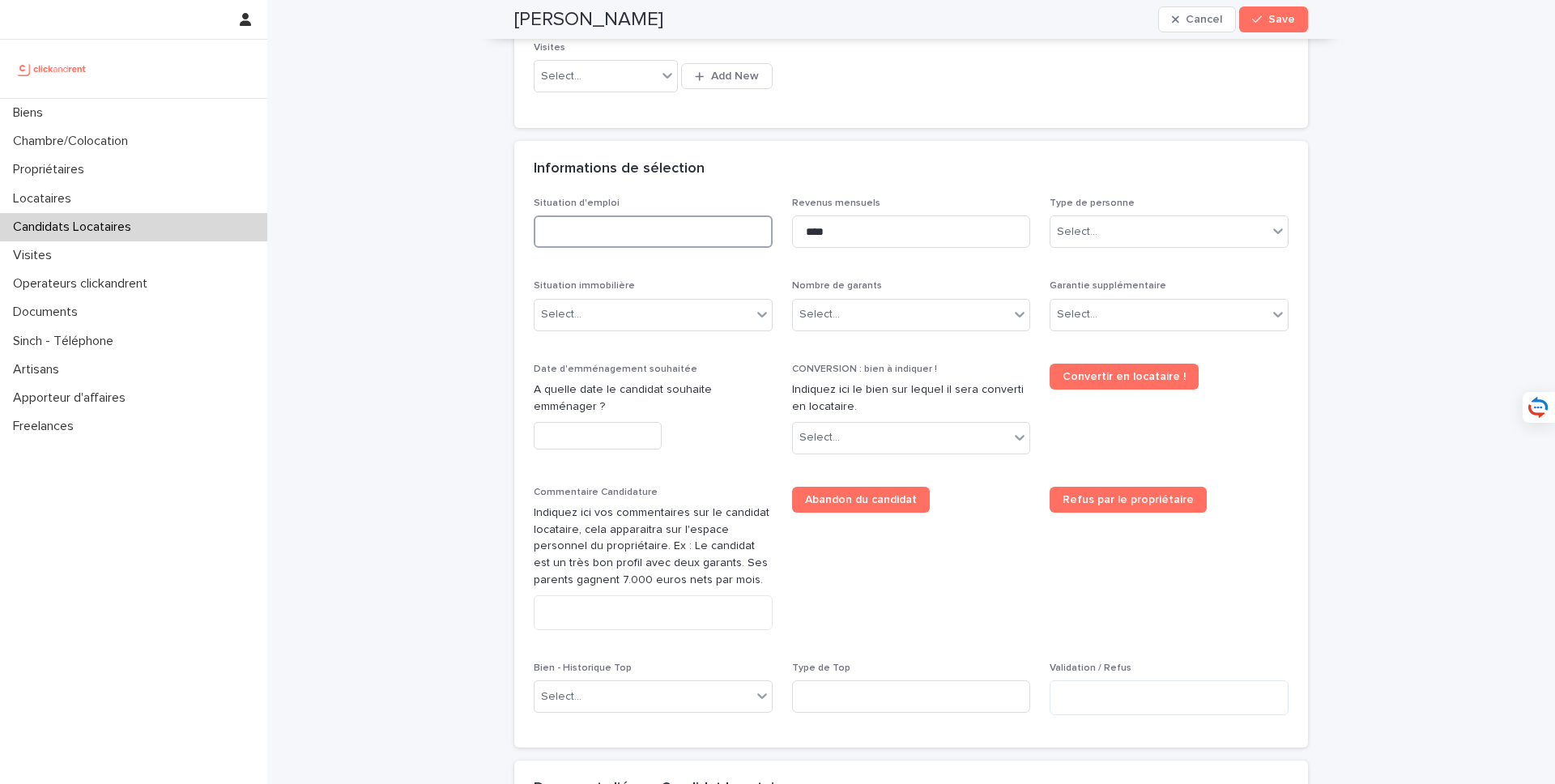
click at [664, 222] on input at bounding box center [653, 231] width 239 height 33
type input "***"
click at [728, 308] on div "Select..." at bounding box center [643, 315] width 217 height 27
click at [639, 325] on div "Select..." at bounding box center [643, 315] width 217 height 27
click at [630, 400] on div "Hébergé" at bounding box center [653, 403] width 237 height 29
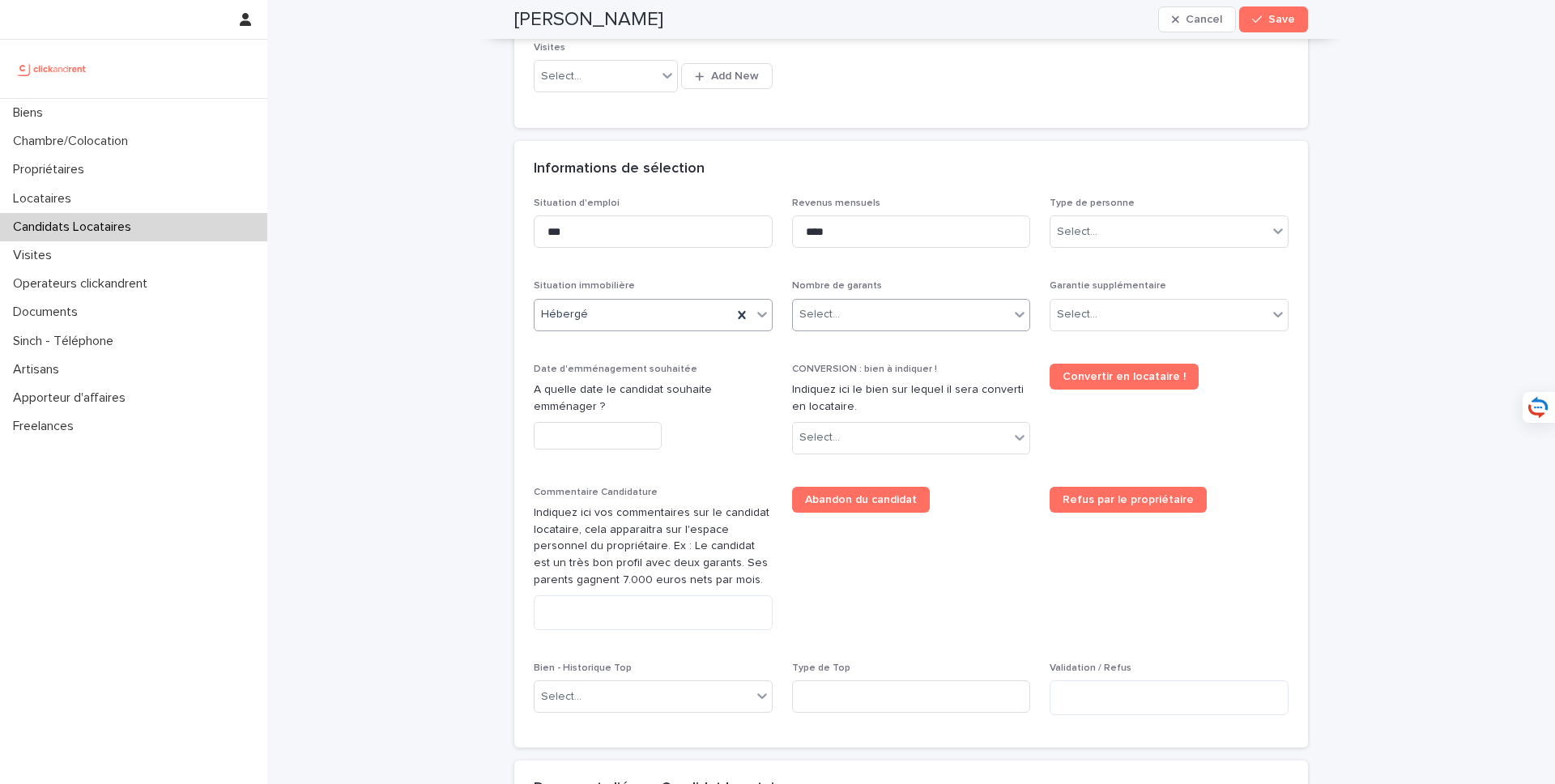
click at [880, 312] on div "Select..." at bounding box center [901, 315] width 217 height 27
click at [883, 346] on div "Pas de garant Personne Physique" at bounding box center [911, 346] width 237 height 29
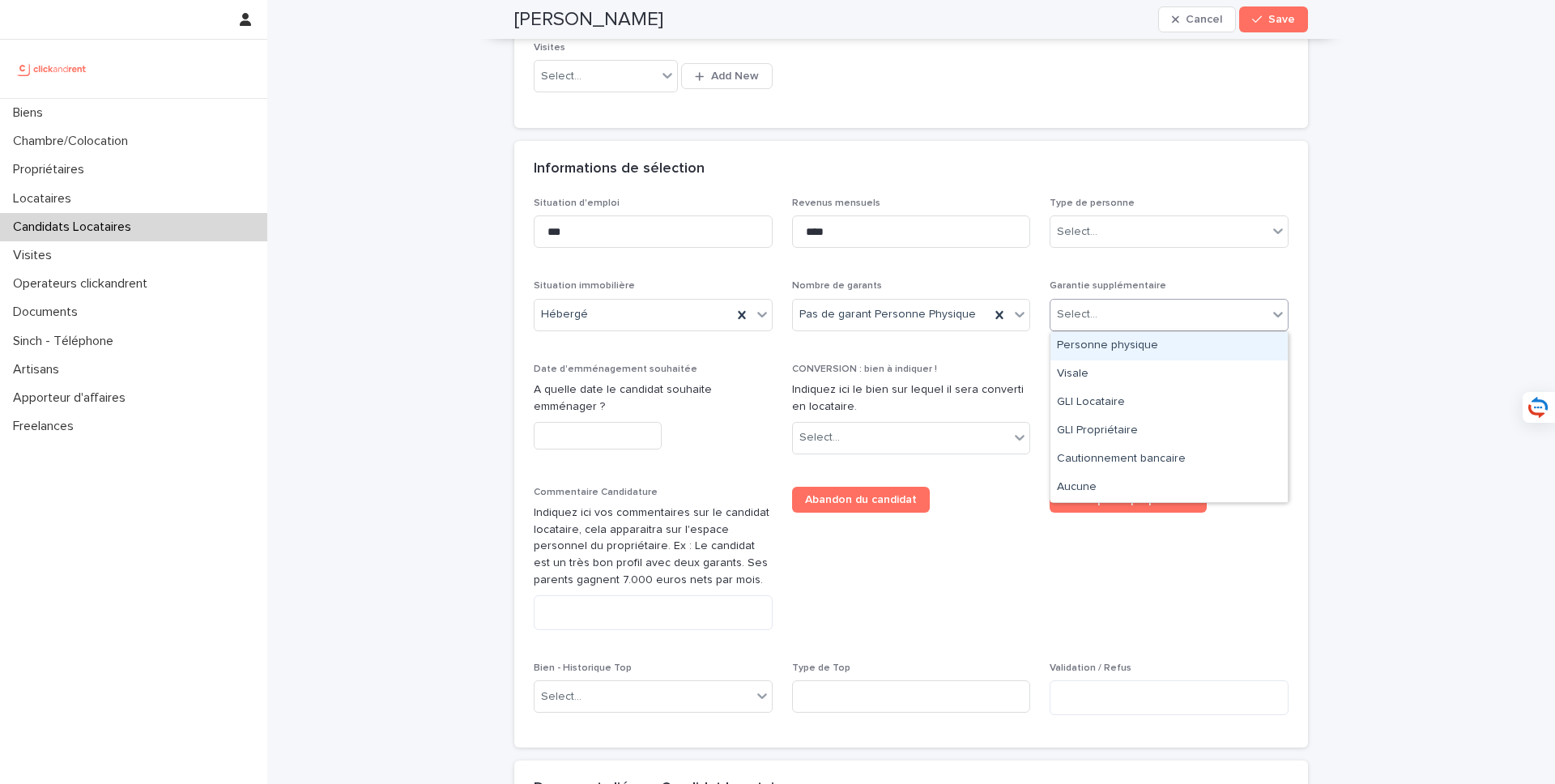
click at [1175, 317] on div "Select..." at bounding box center [1158, 315] width 217 height 27
click at [1101, 483] on div "Aucune" at bounding box center [1169, 488] width 237 height 29
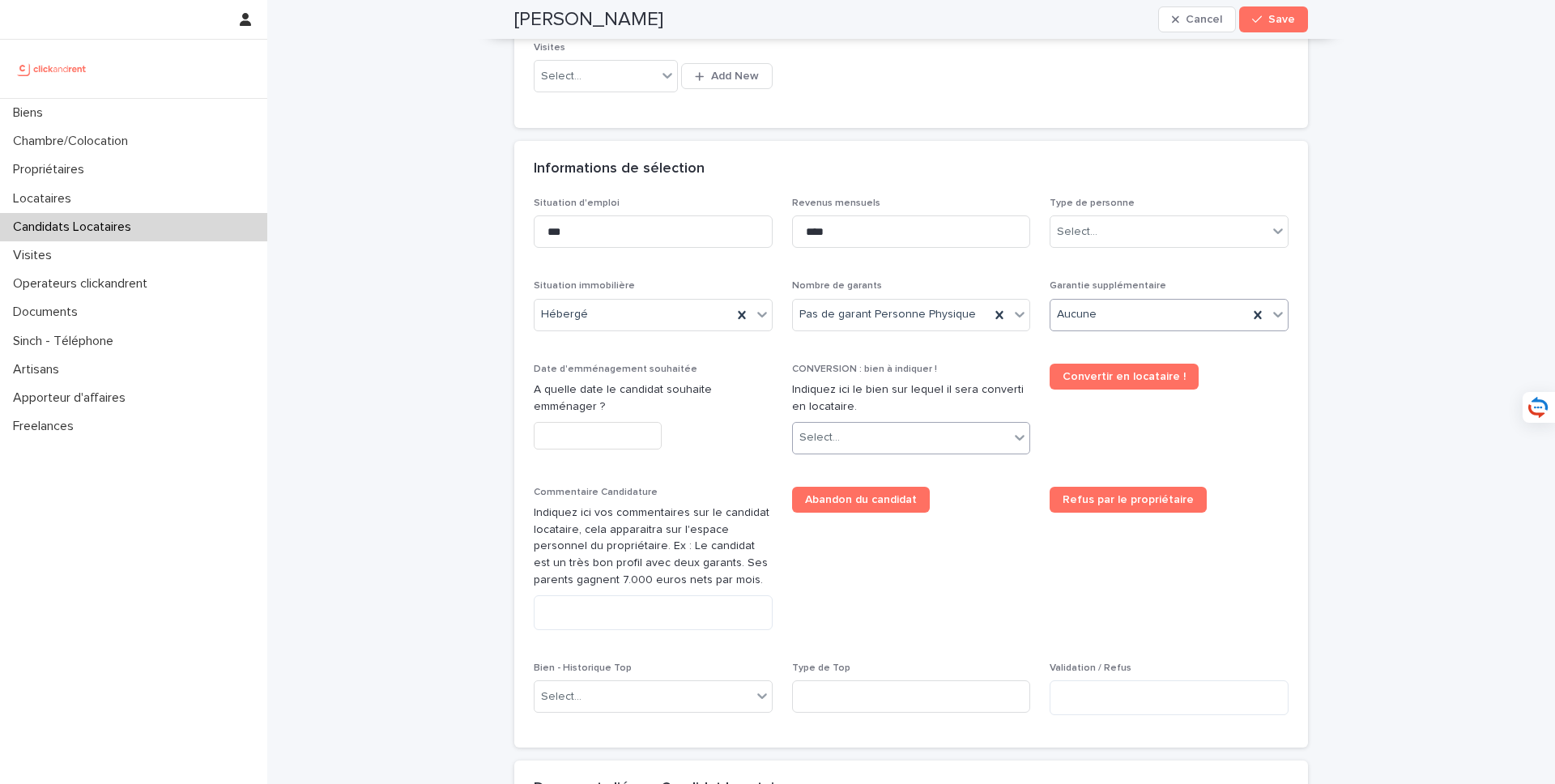
click at [922, 443] on div "Select..." at bounding box center [901, 438] width 217 height 27
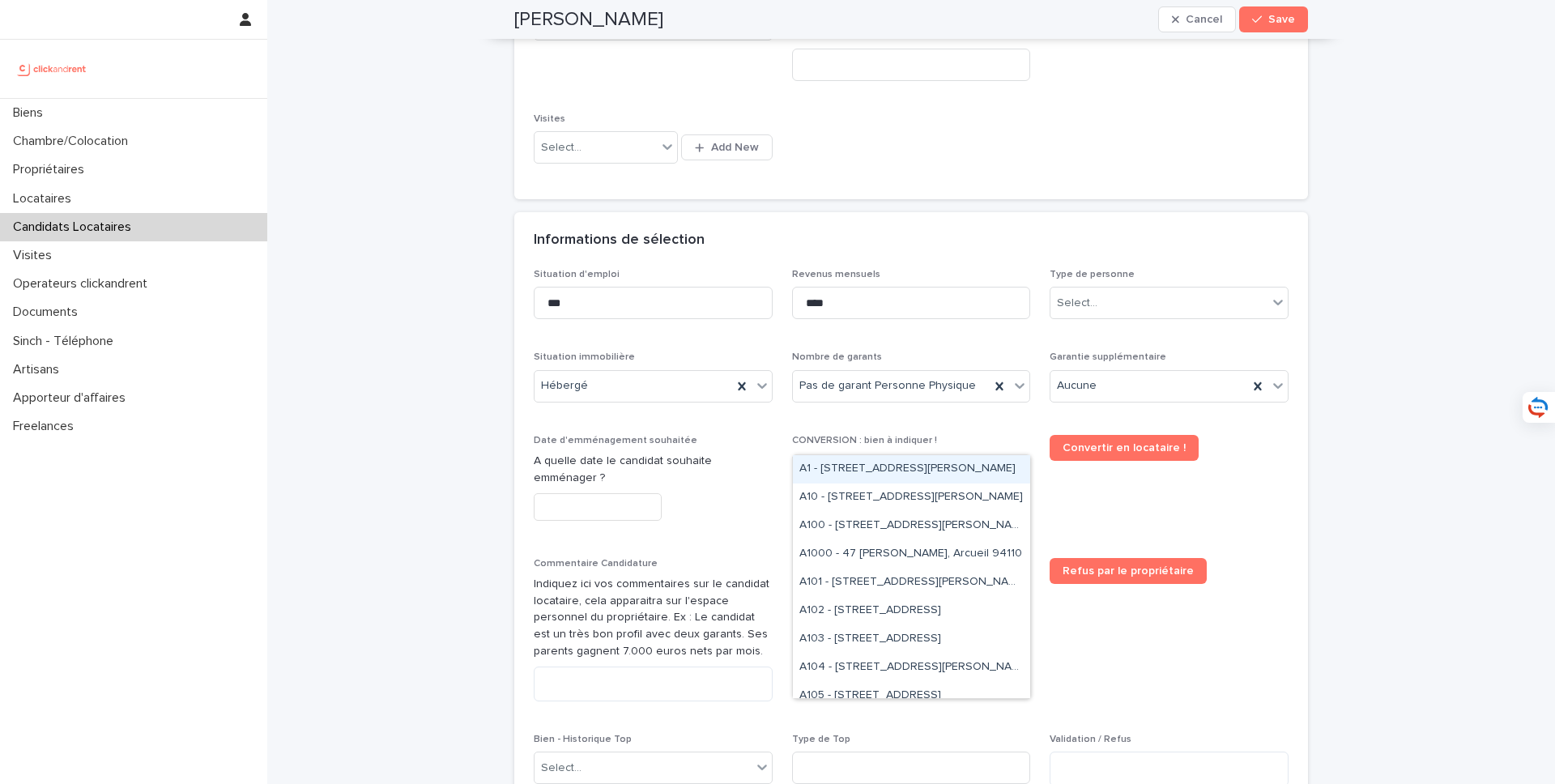
scroll to position [434, 0]
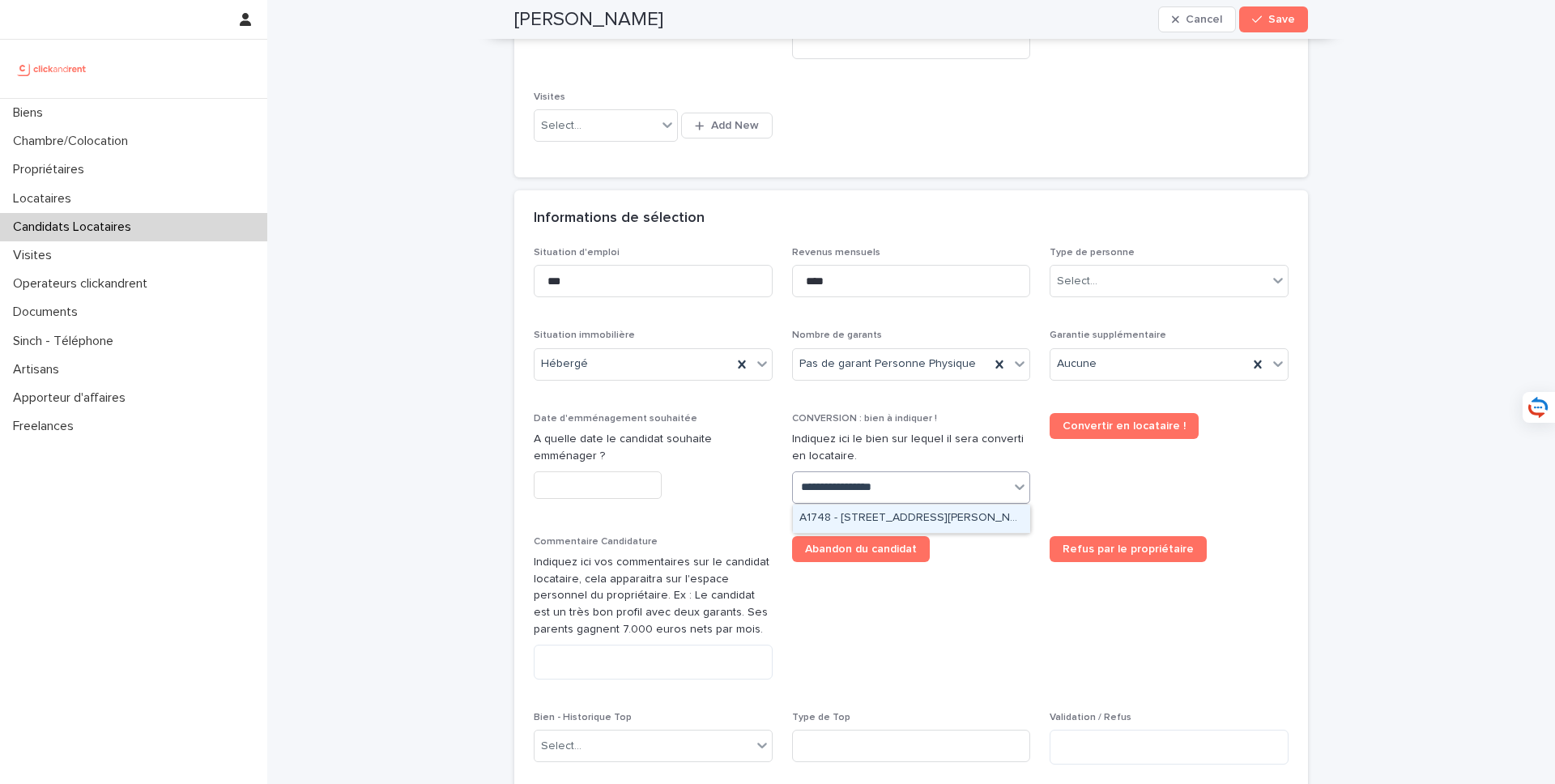
type input "**********"
click at [843, 517] on div "A1748 - 17 Avenue du Général Leclerc, Fontenay-aux-Roses 92260" at bounding box center [911, 519] width 237 height 29
click at [601, 471] on div at bounding box center [598, 486] width 128 height 29
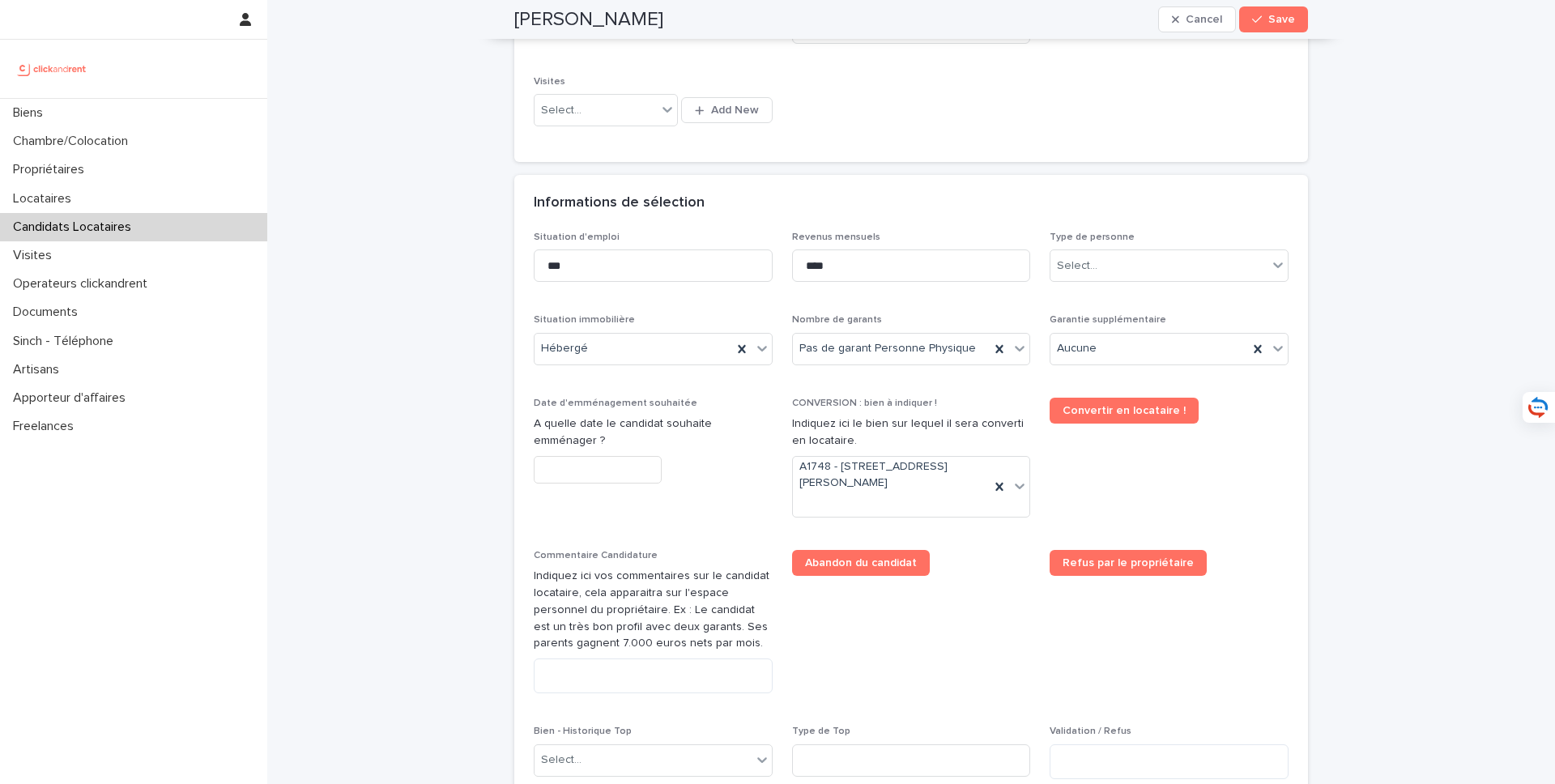
click at [605, 479] on input "text" at bounding box center [598, 470] width 128 height 29
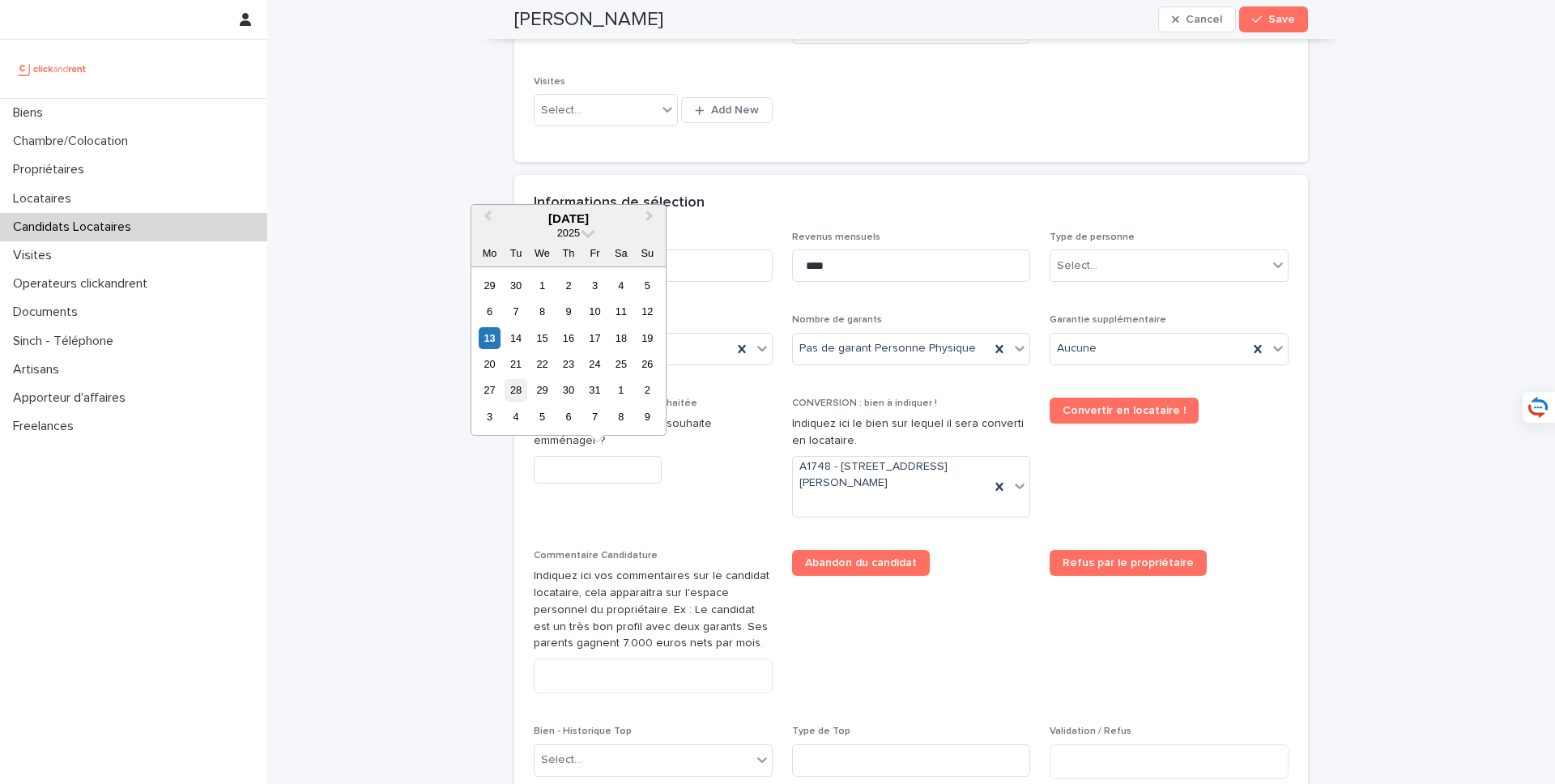
click at [519, 393] on div "28" at bounding box center [515, 389] width 22 height 22
type input "**********"
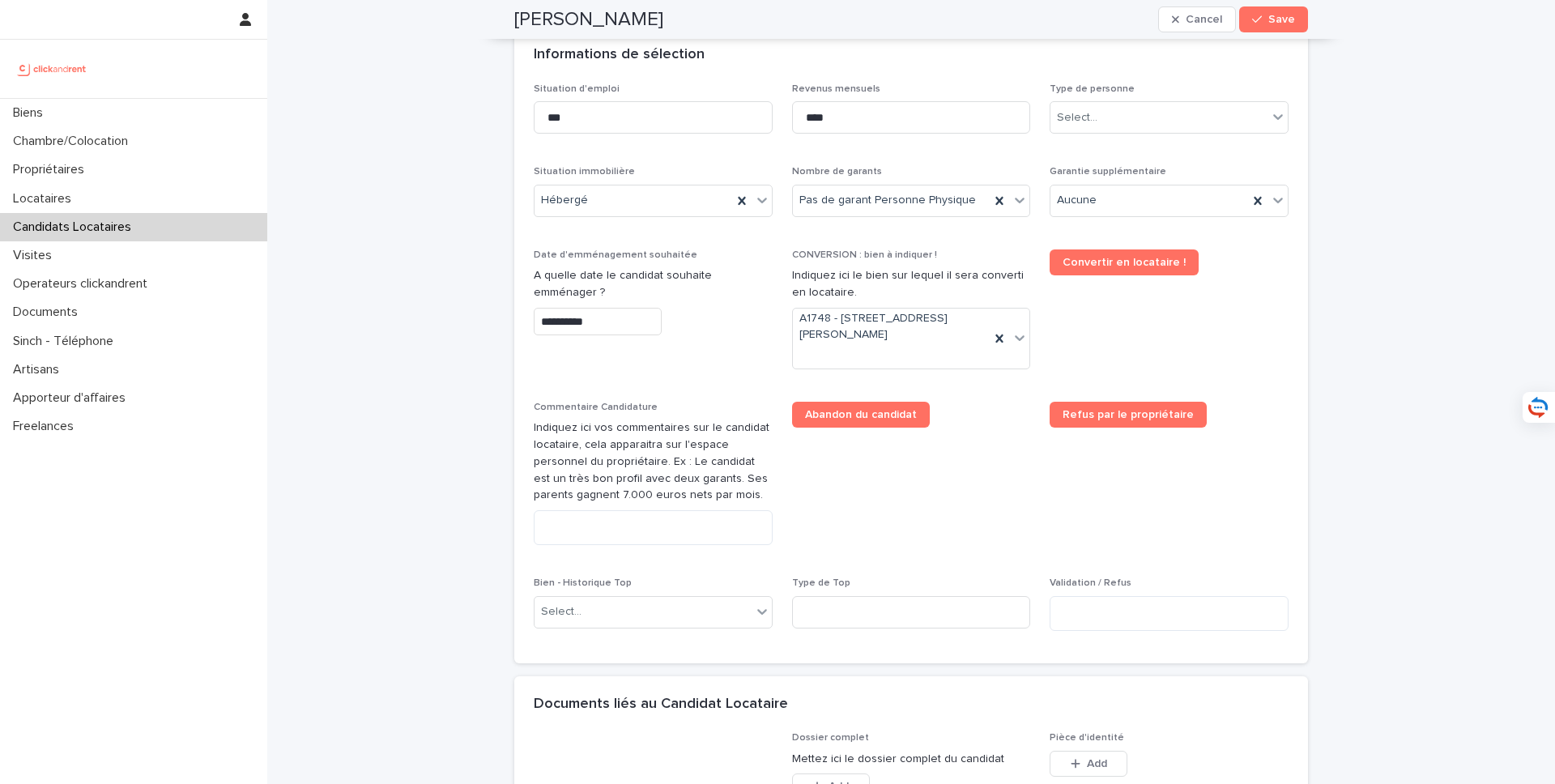
scroll to position [620, 0]
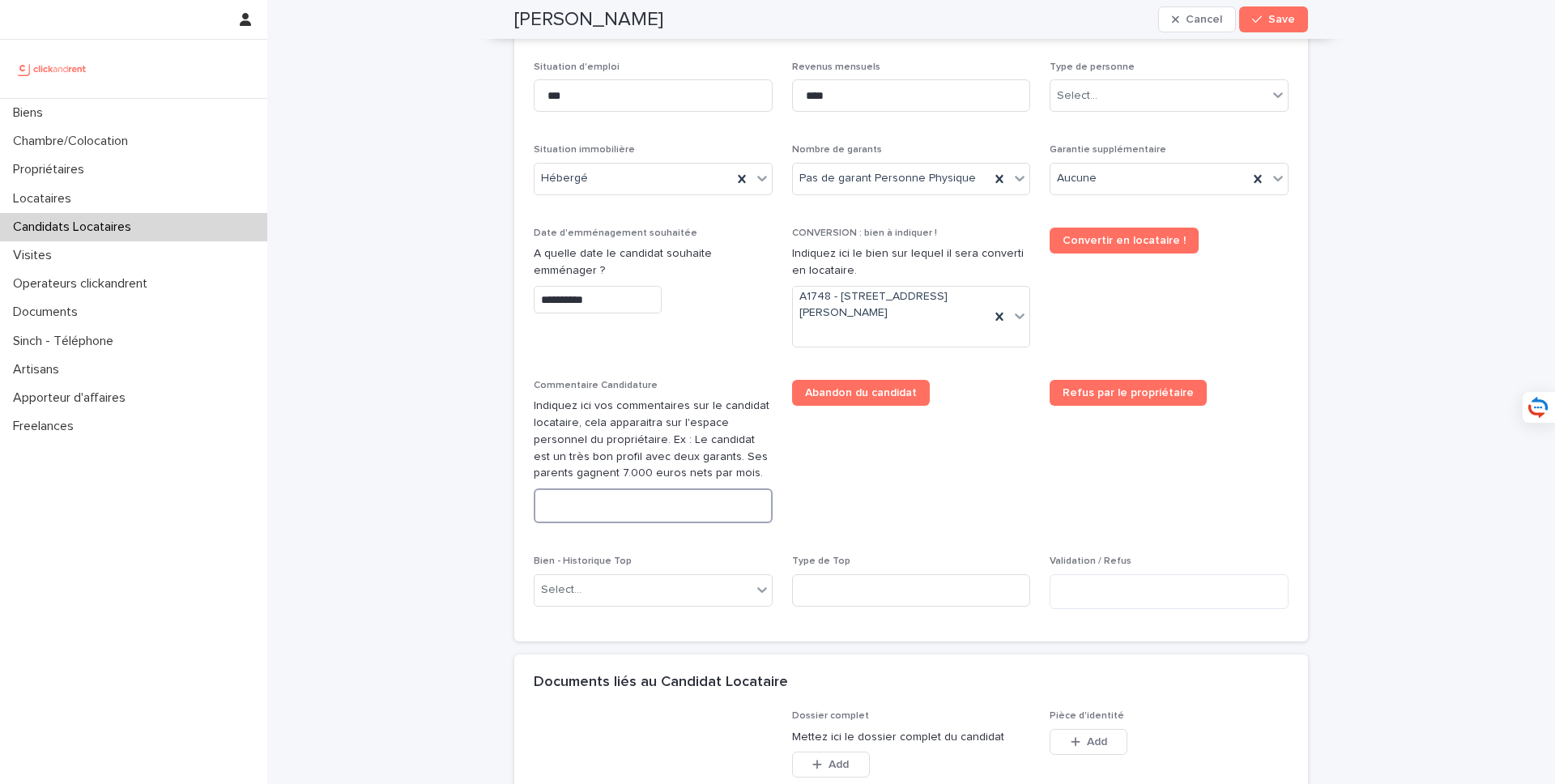
click at [691, 505] on textarea at bounding box center [653, 506] width 239 height 34
click at [630, 504] on textarea at bounding box center [653, 506] width 239 height 34
paste textarea "**********"
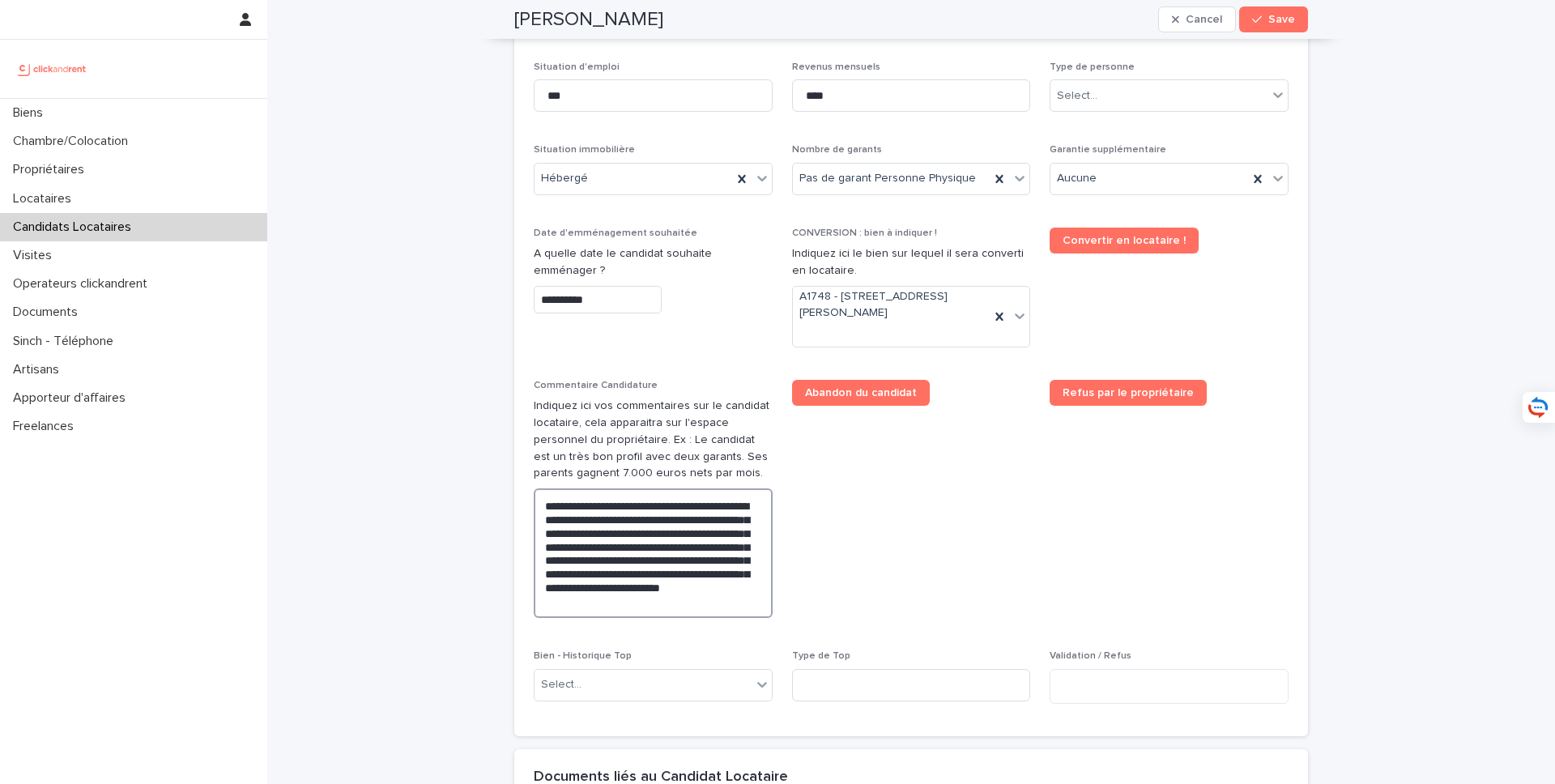
click at [542, 500] on textarea "**********" at bounding box center [653, 554] width 239 height 130
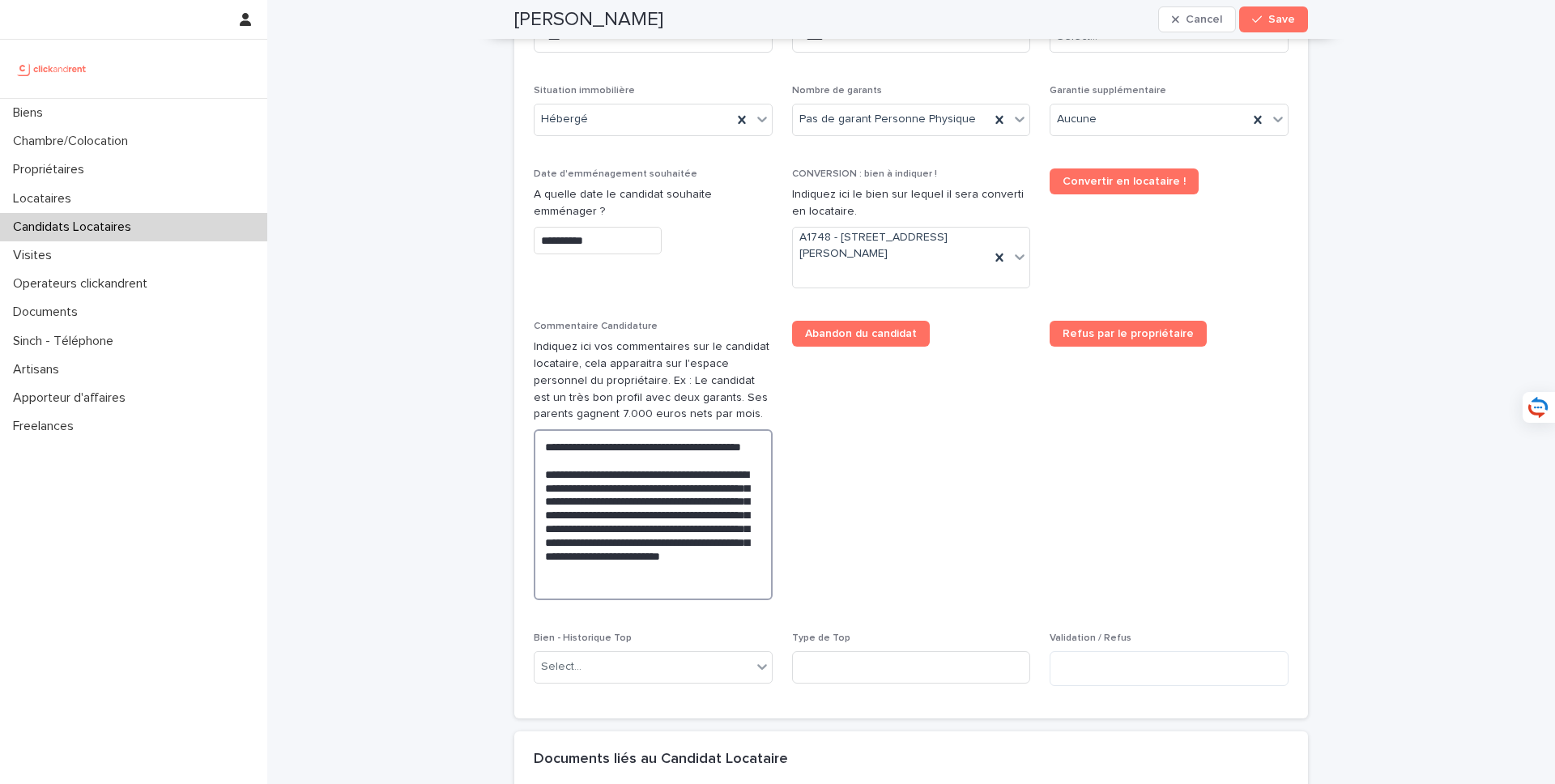
scroll to position [698, 0]
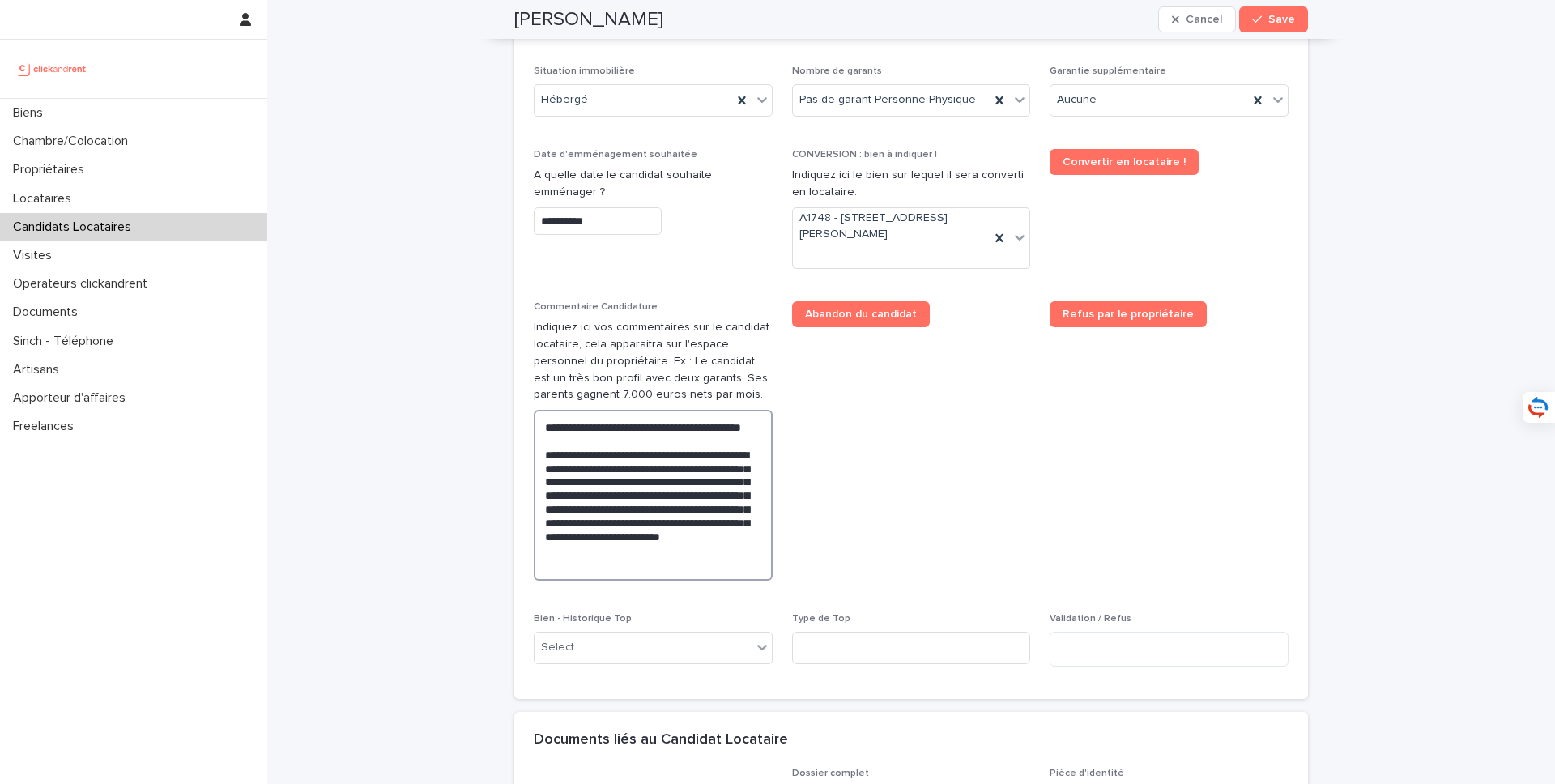
click at [656, 425] on textarea "**********" at bounding box center [653, 495] width 239 height 171
click at [0, 0] on lt-span "*** * *****" at bounding box center [0, 0] width 0 height 0
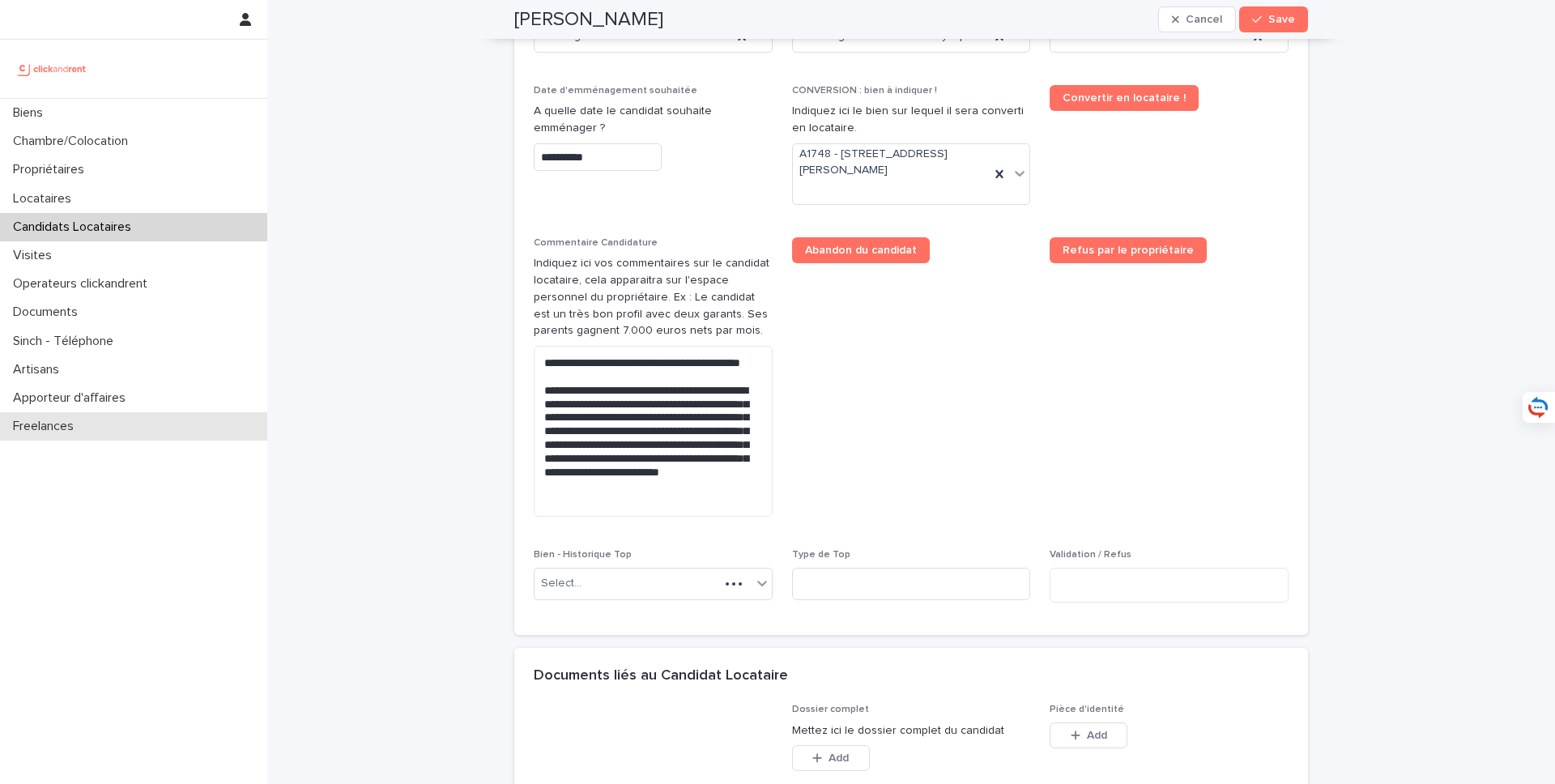
scroll to position [753, 0]
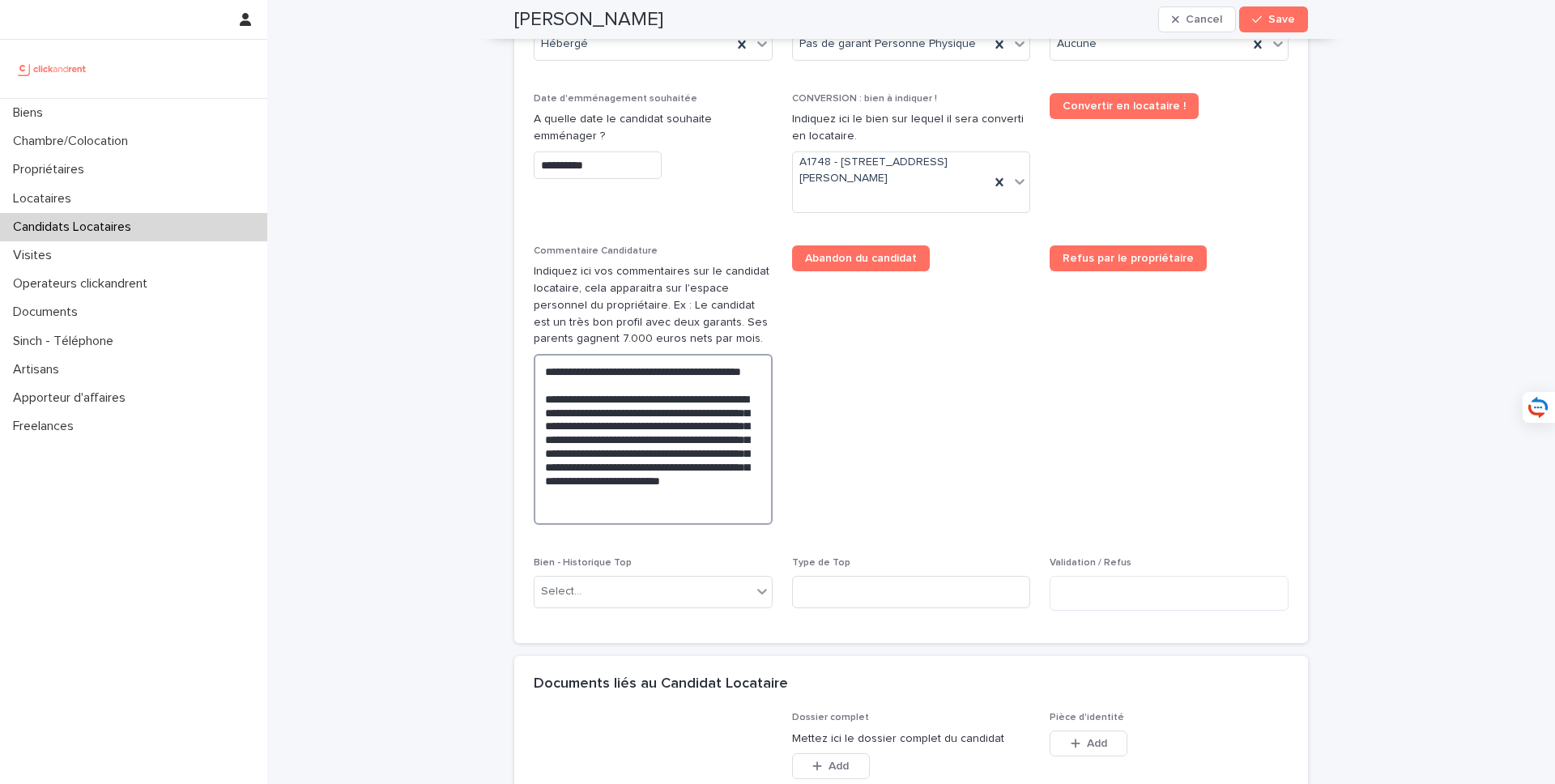
click at [745, 438] on textarea "**********" at bounding box center [653, 439] width 239 height 171
drag, startPoint x: 643, startPoint y: 440, endPoint x: 725, endPoint y: 440, distance: 82.0
click at [725, 440] on textarea "**********" at bounding box center [653, 439] width 239 height 171
click at [607, 441] on textarea "**********" at bounding box center [653, 439] width 239 height 171
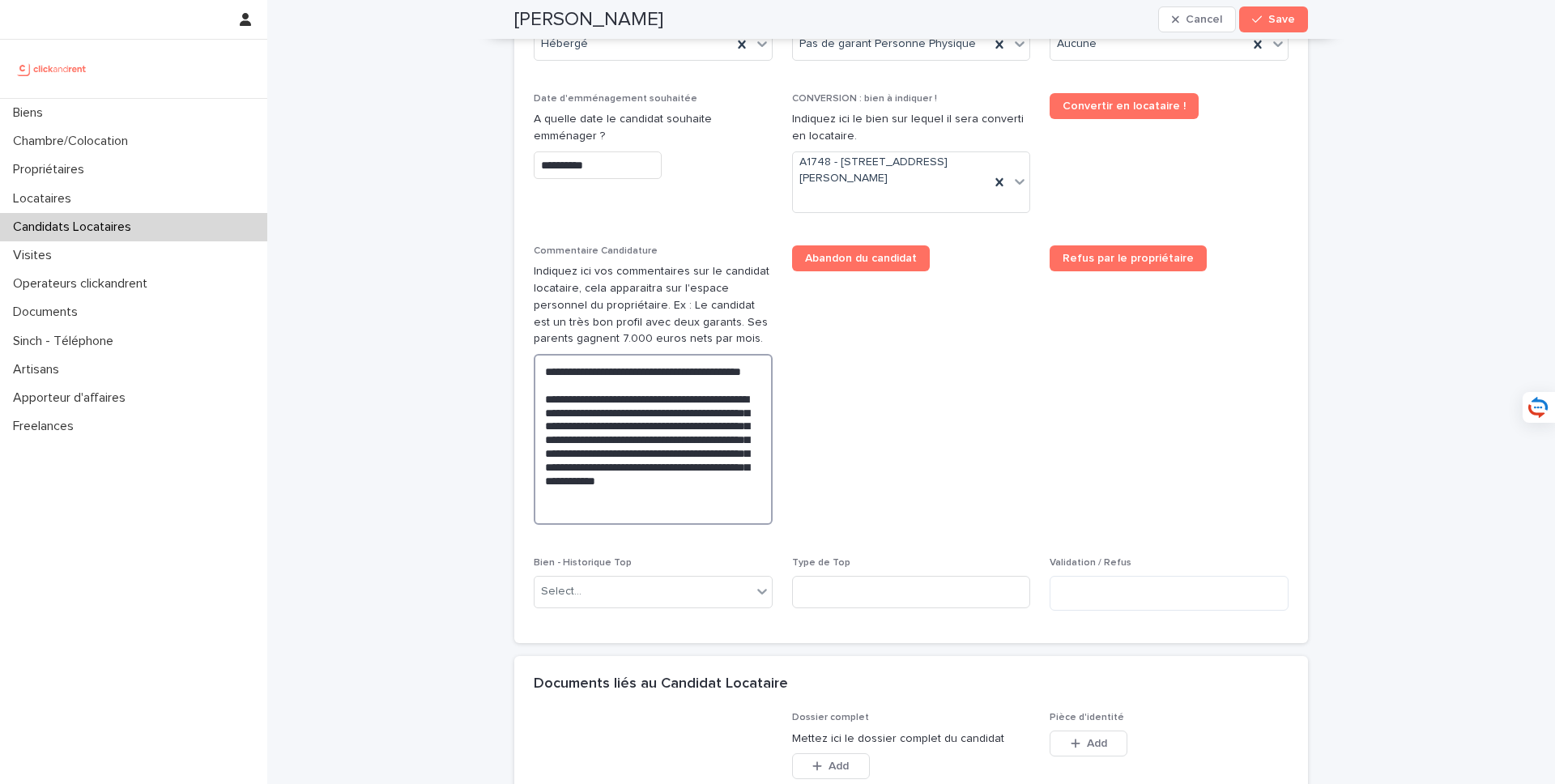
click at [673, 442] on textarea "**********" at bounding box center [653, 439] width 239 height 171
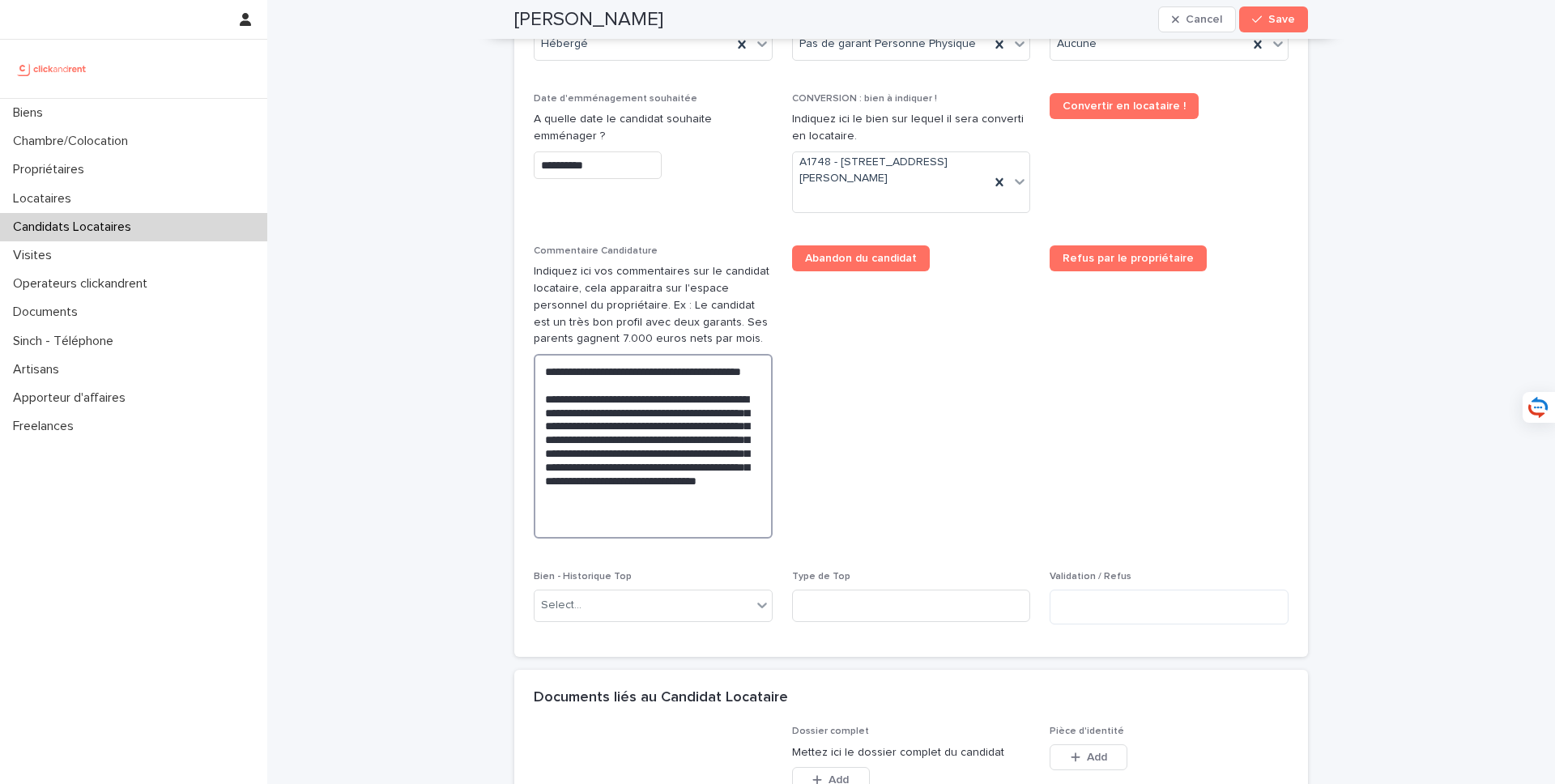
click at [706, 454] on textarea "**********" at bounding box center [653, 446] width 239 height 185
click at [701, 454] on textarea "**********" at bounding box center [653, 446] width 239 height 185
click at [626, 439] on textarea "**********" at bounding box center [653, 446] width 239 height 185
click at [0, 0] on lt-span "*** ** **" at bounding box center [0, 0] width 0 height 0
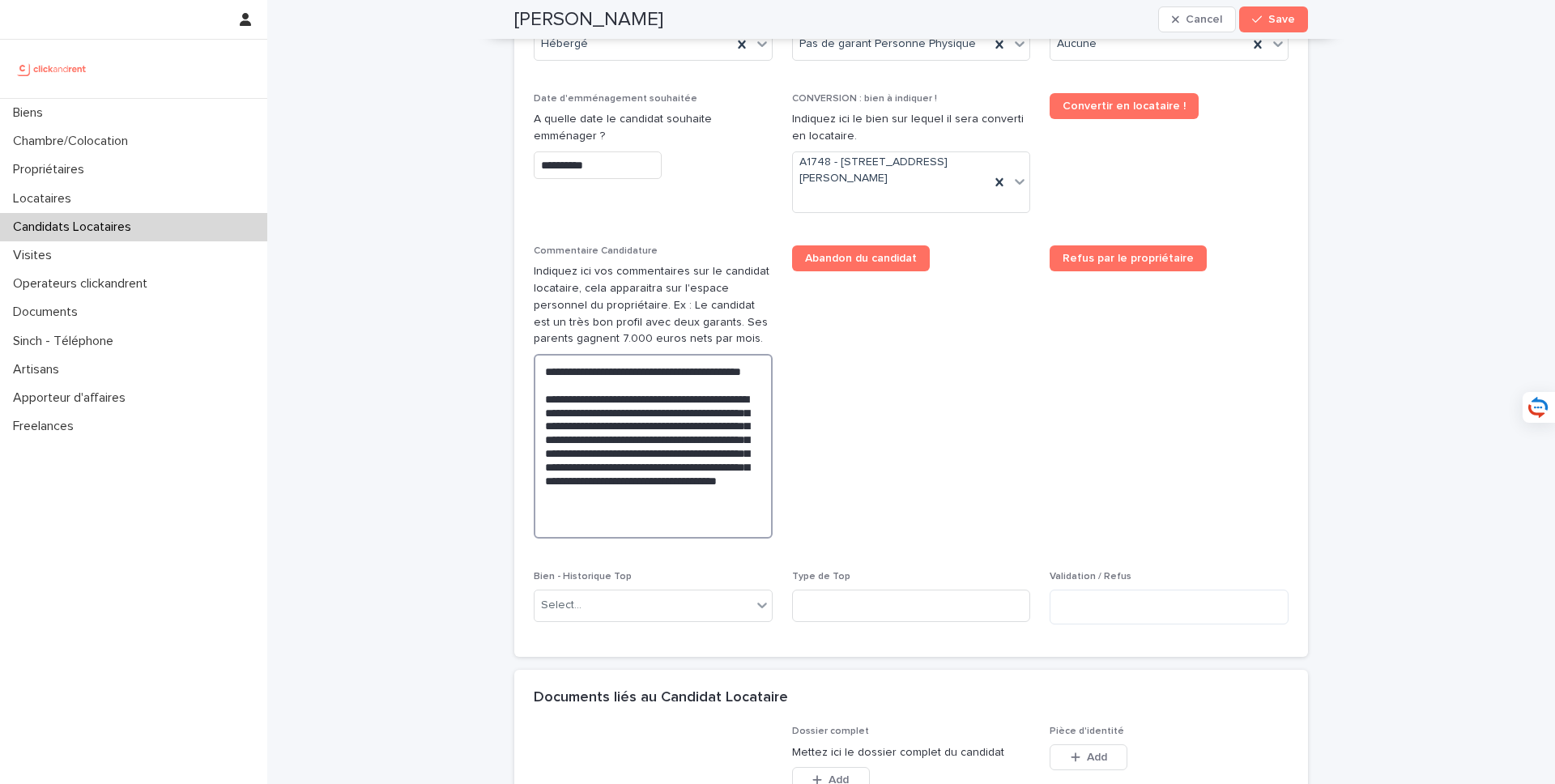
click at [595, 489] on textarea "**********" at bounding box center [653, 446] width 239 height 185
drag, startPoint x: 625, startPoint y: 508, endPoint x: 571, endPoint y: 468, distance: 67.2
click at [571, 468] on textarea "**********" at bounding box center [653, 446] width 239 height 185
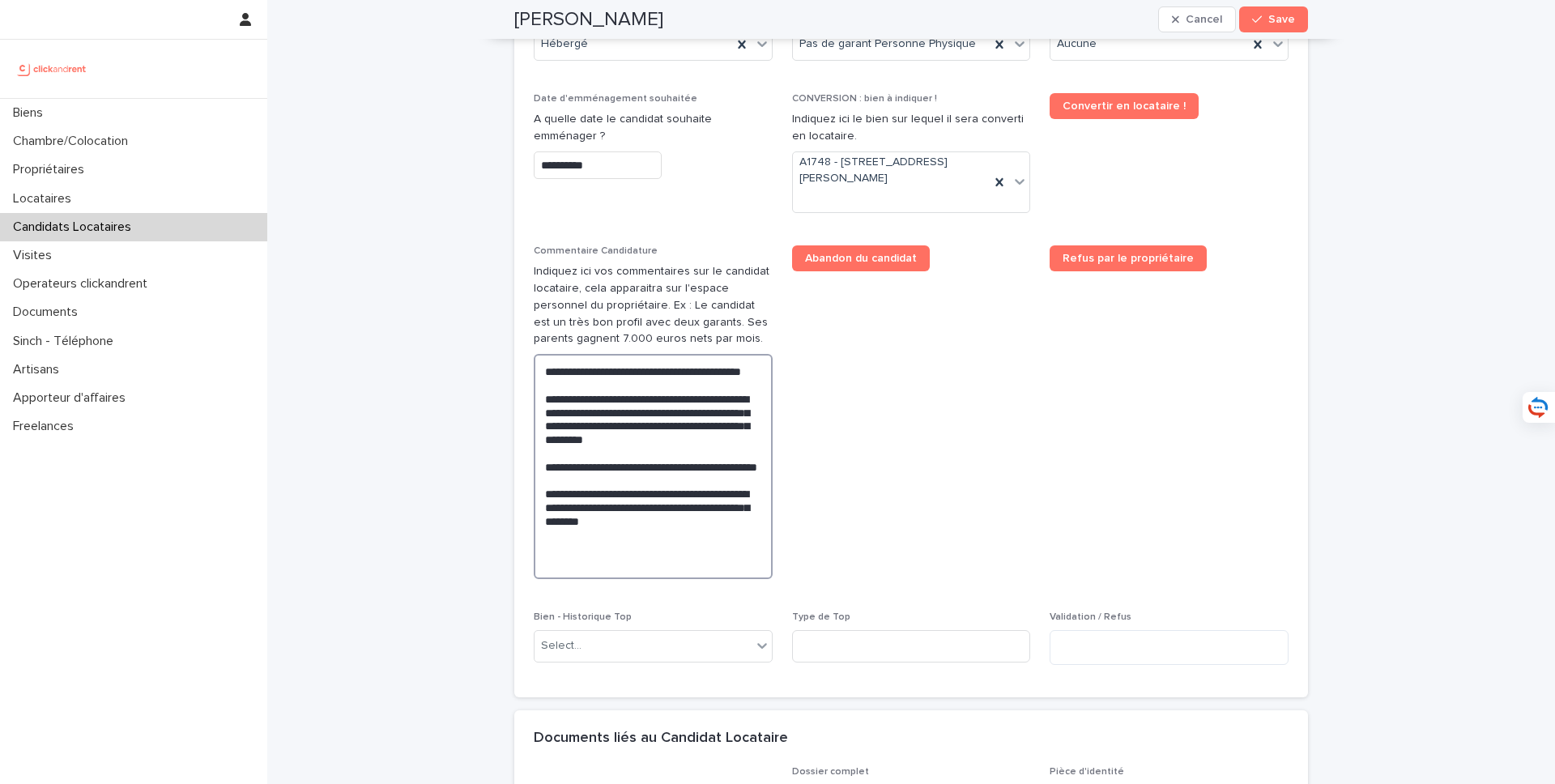
drag, startPoint x: 667, startPoint y: 569, endPoint x: 595, endPoint y: 553, distance: 73.8
click at [595, 553] on textarea "**********" at bounding box center [653, 466] width 239 height 225
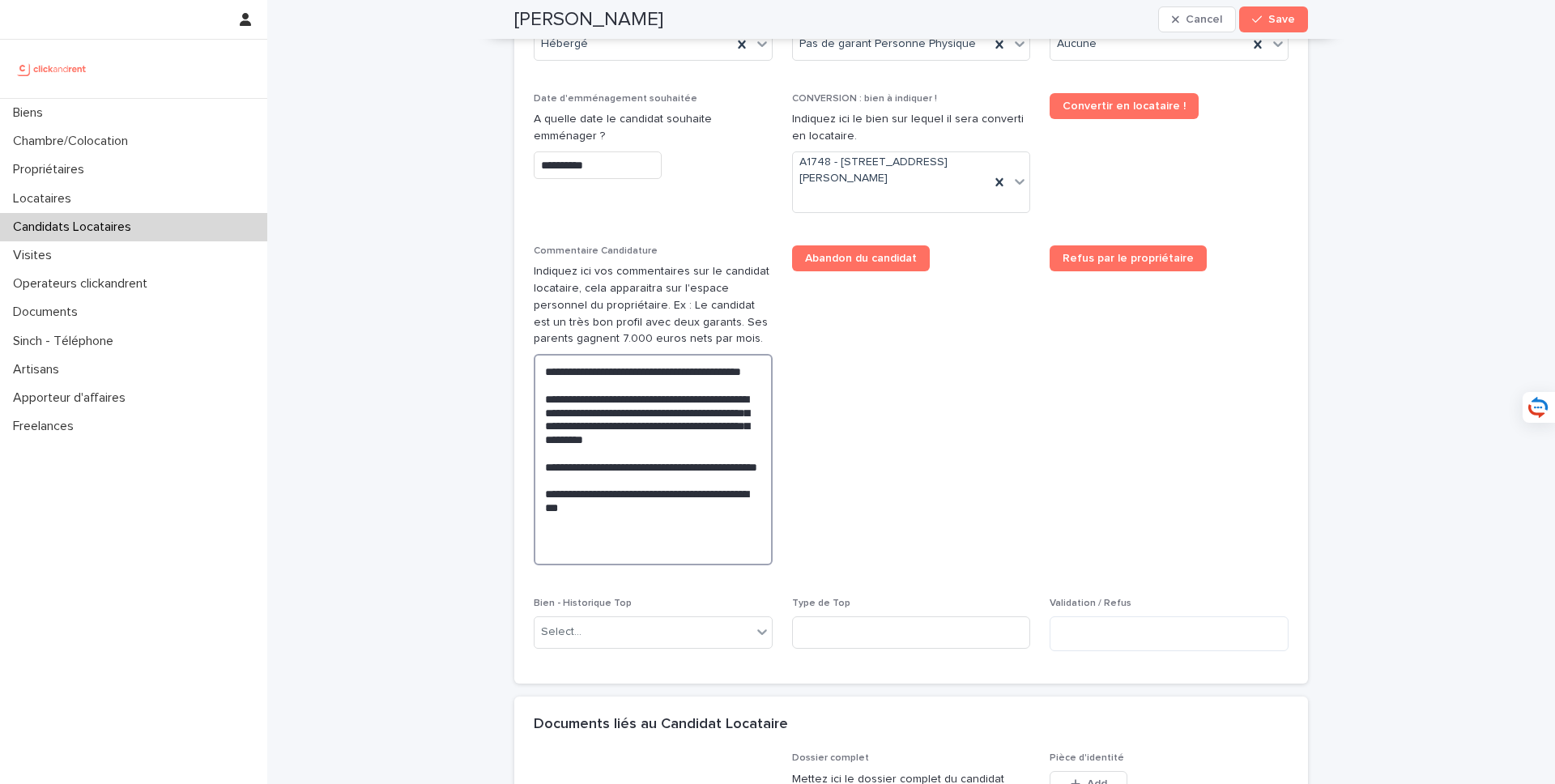
drag, startPoint x: 611, startPoint y: 553, endPoint x: 514, endPoint y: 348, distance: 226.8
click at [515, 348] on div "**********" at bounding box center [911, 305] width 794 height 756
paste textarea "**********"
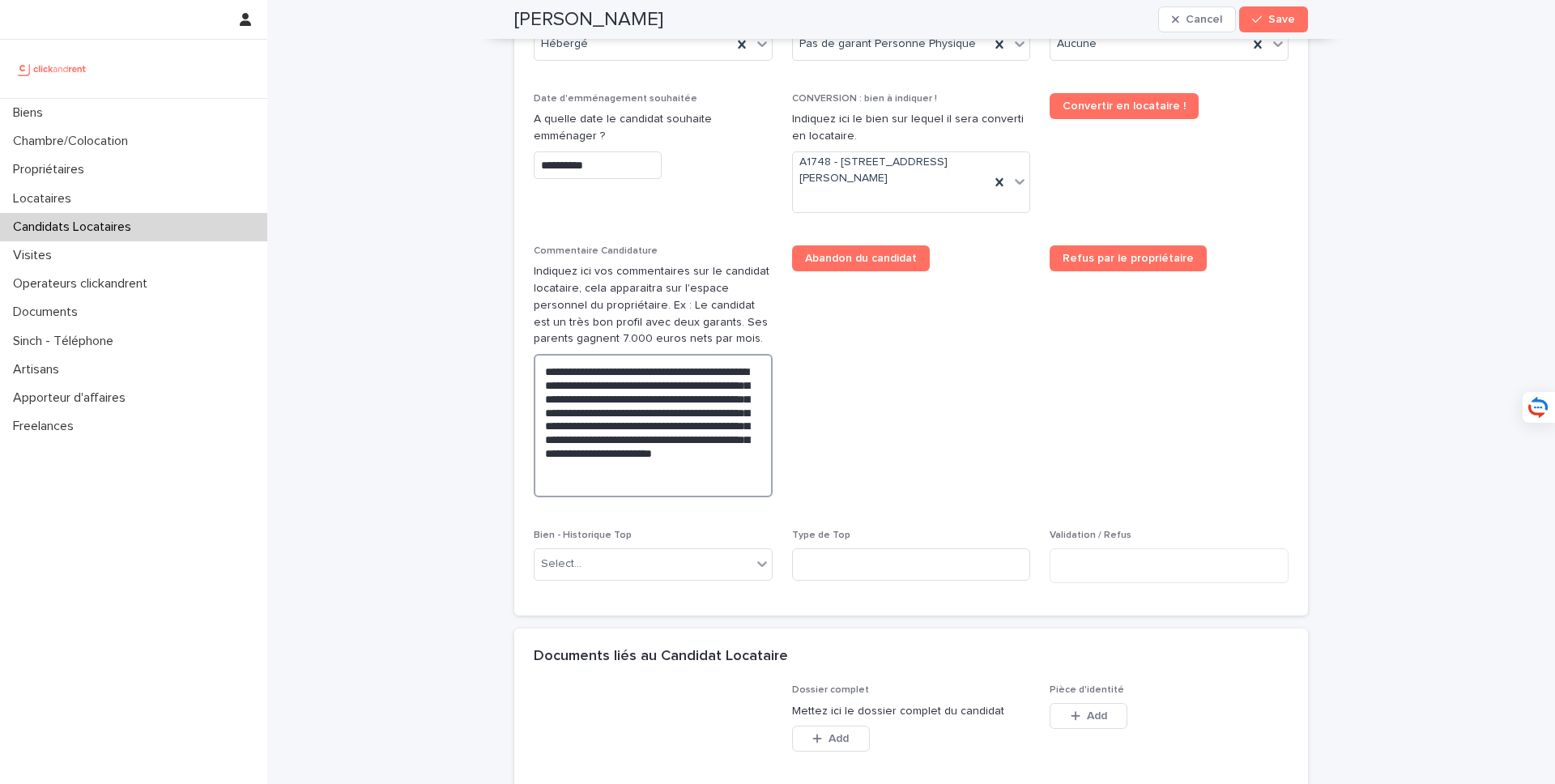
click at [617, 386] on textarea "**********" at bounding box center [653, 425] width 239 height 143
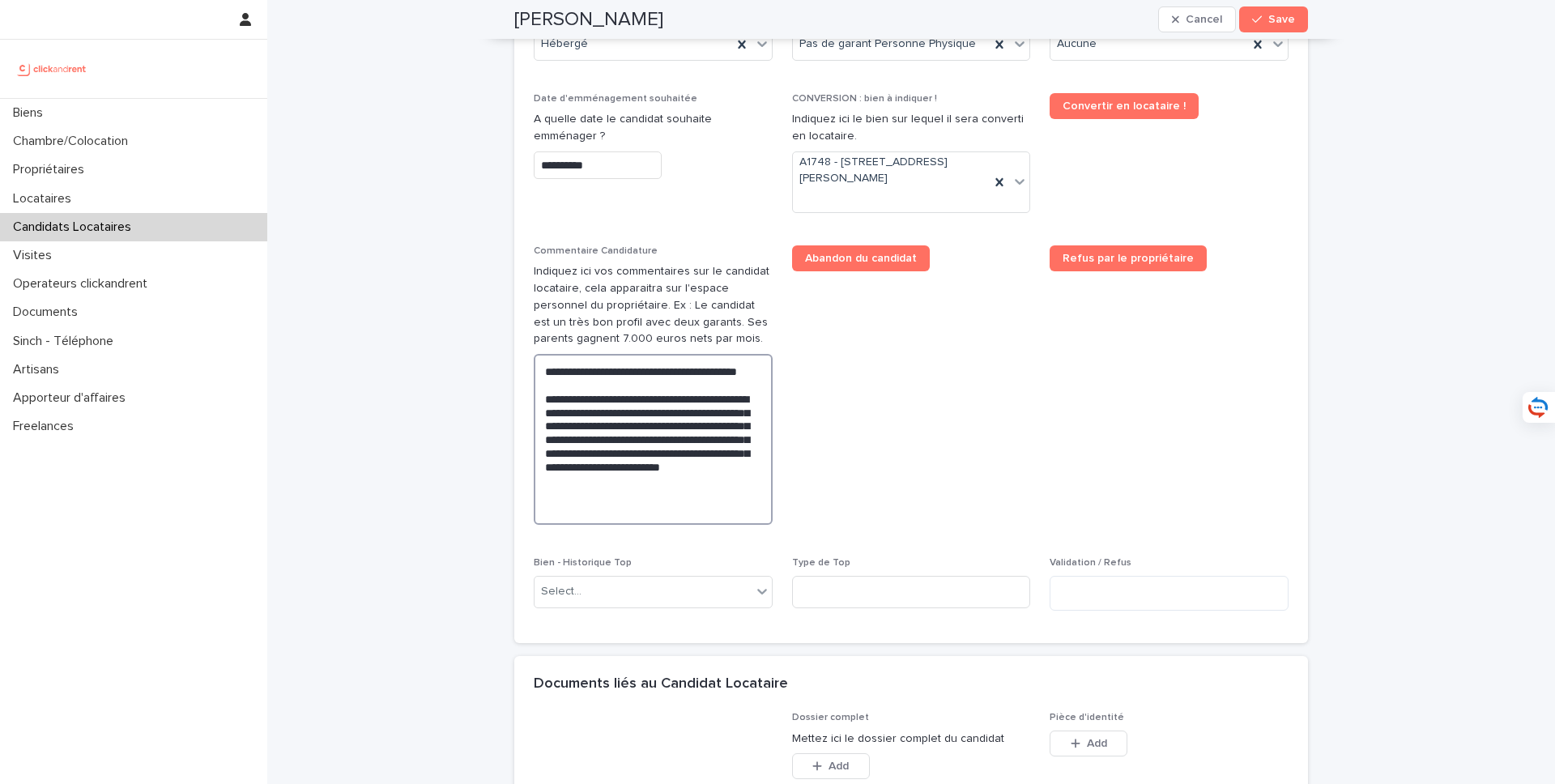
click at [616, 468] on textarea "**********" at bounding box center [653, 439] width 239 height 171
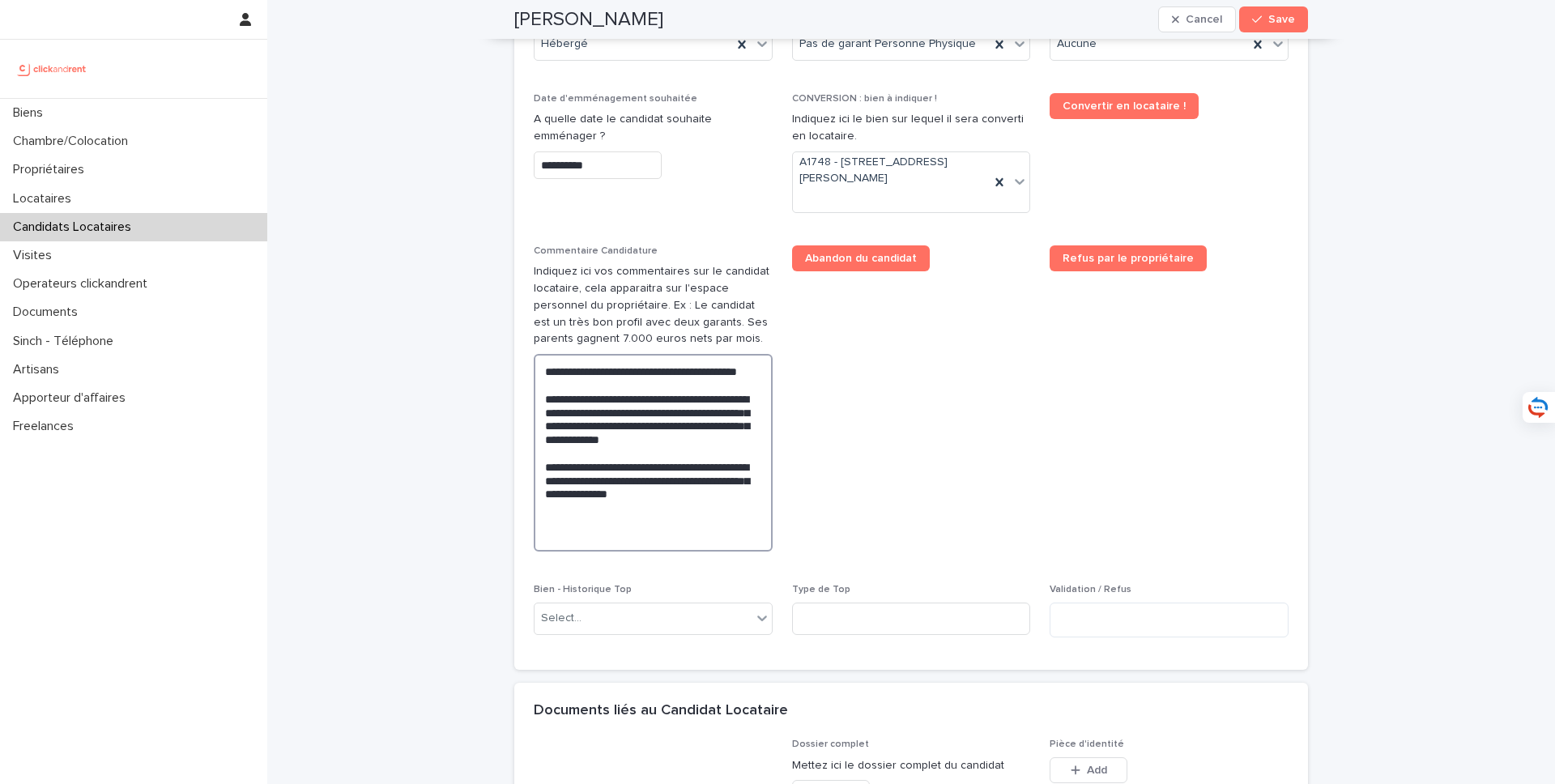
click at [624, 505] on textarea "**********" at bounding box center [653, 452] width 239 height 198
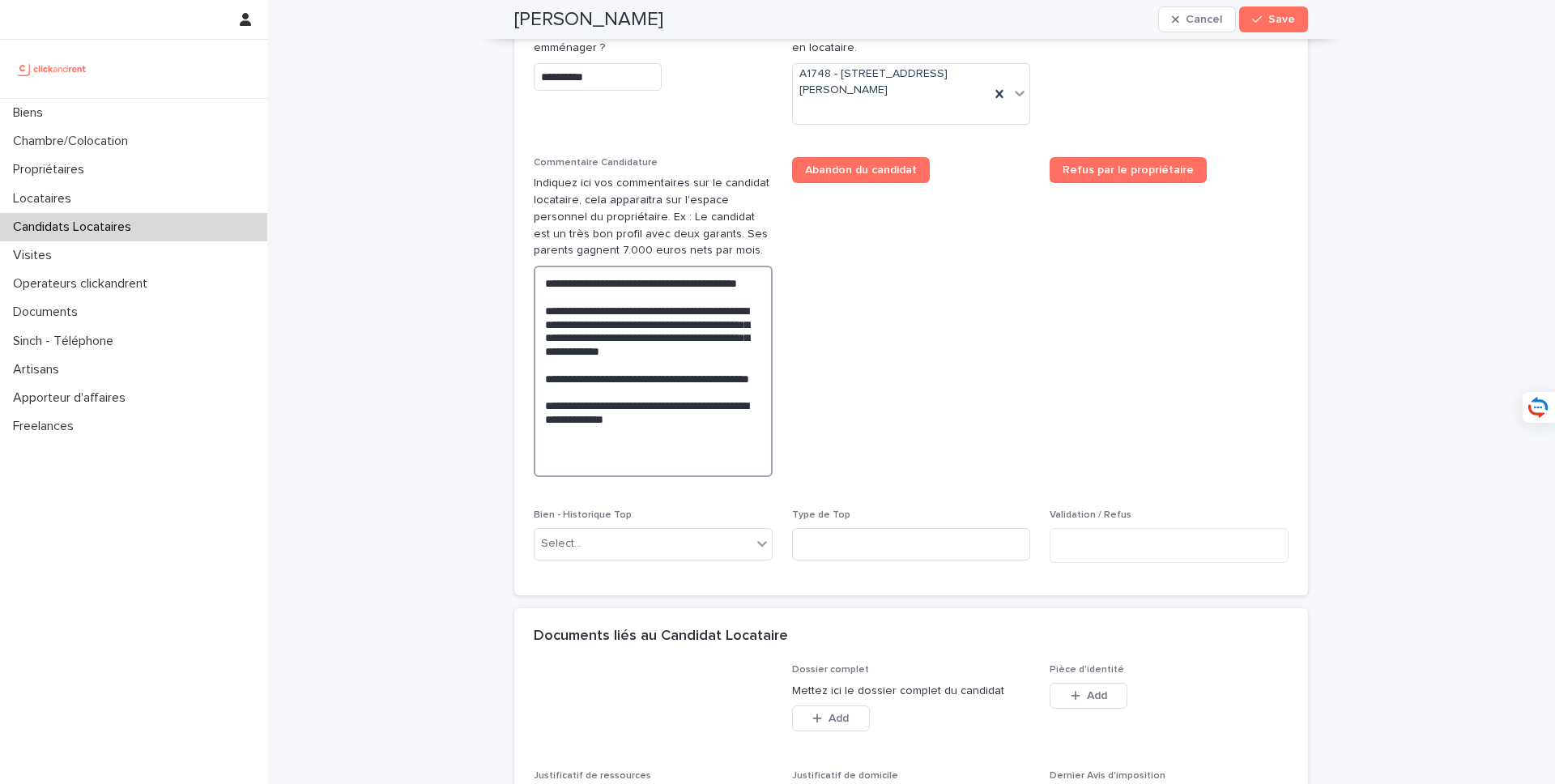
scroll to position [1175, 0]
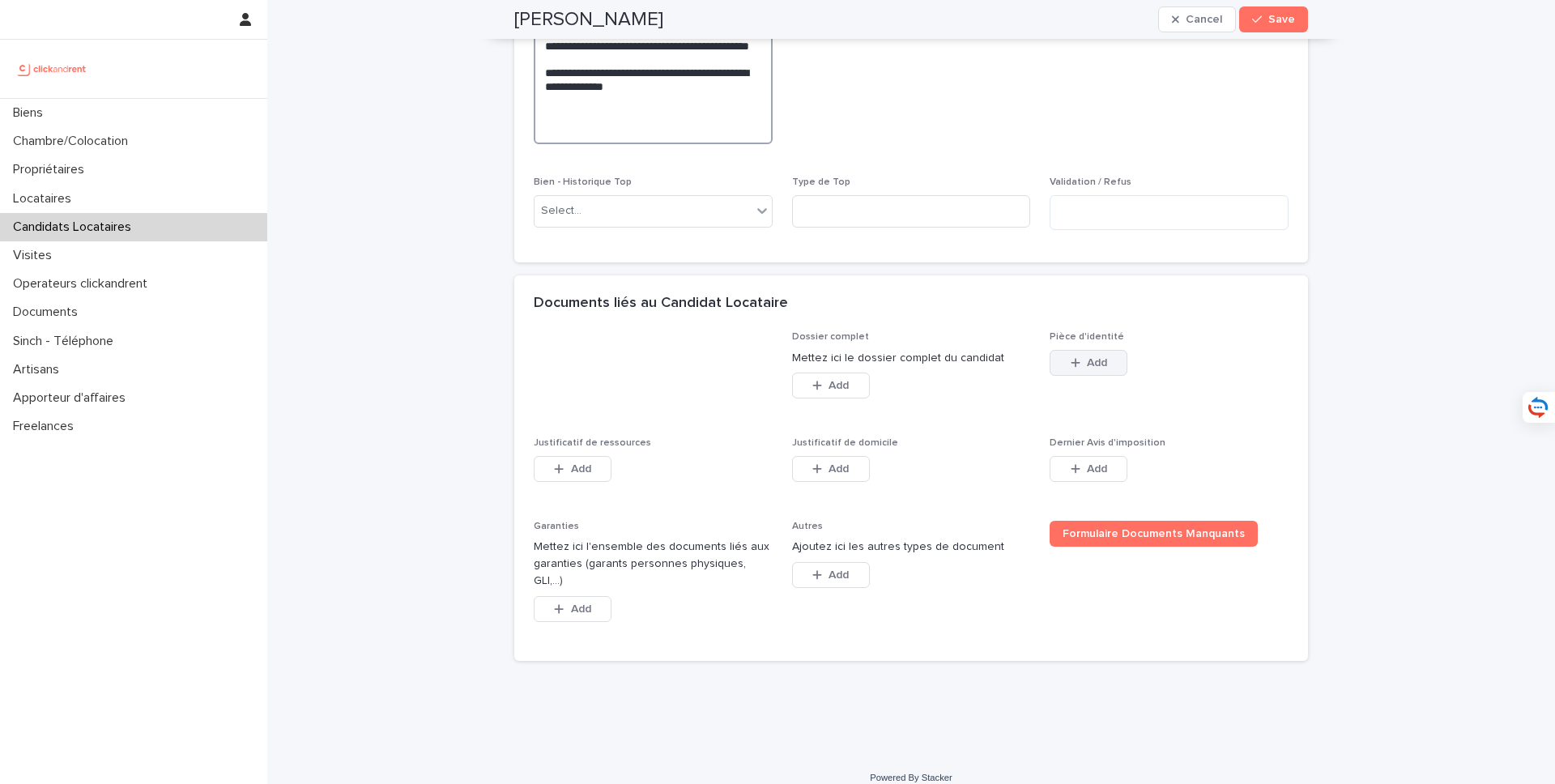
type textarea "**********"
click at [1077, 357] on icon "button" at bounding box center [1076, 362] width 10 height 11
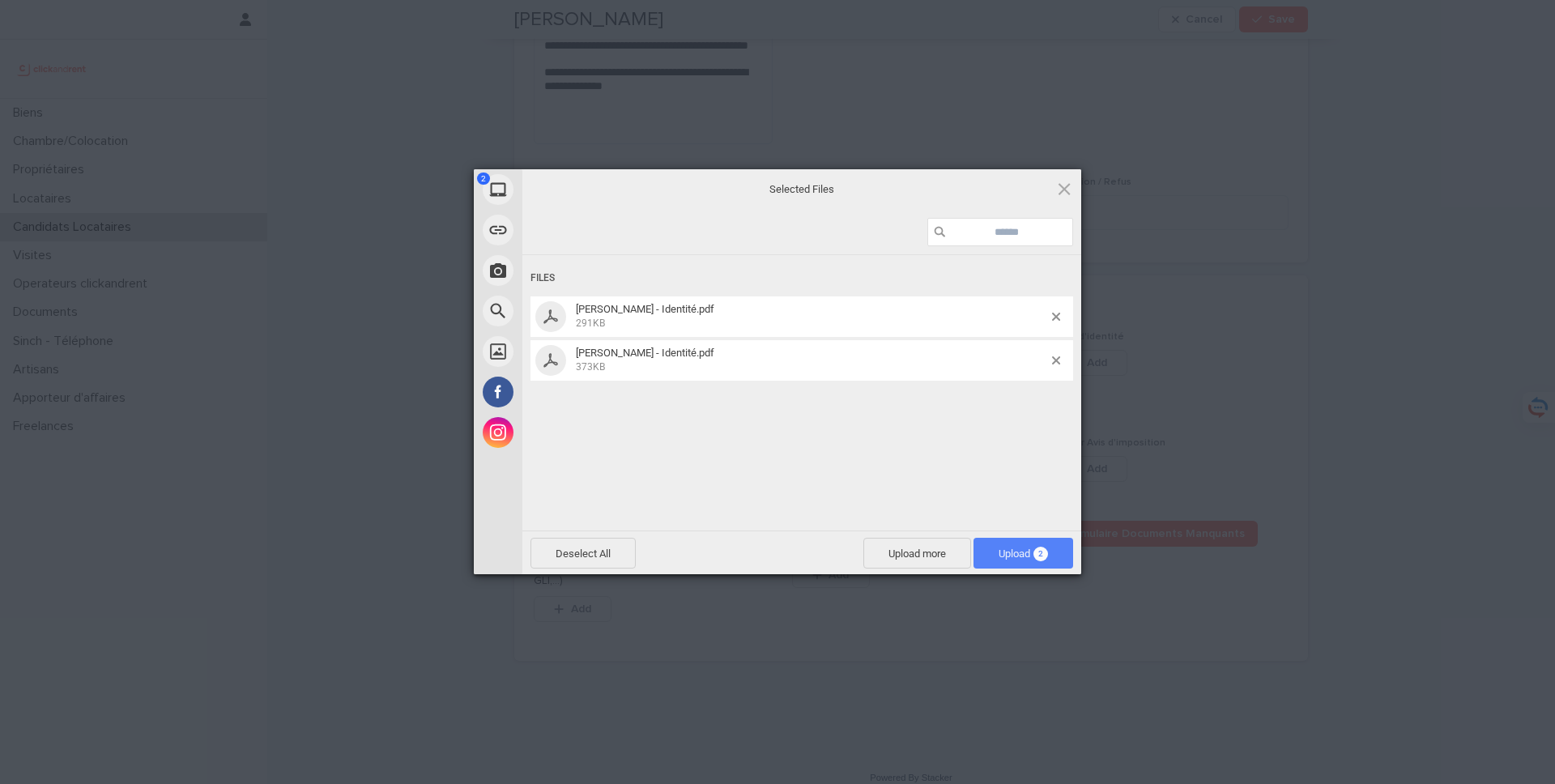
click at [982, 547] on span "Upload 2" at bounding box center [1023, 553] width 99 height 31
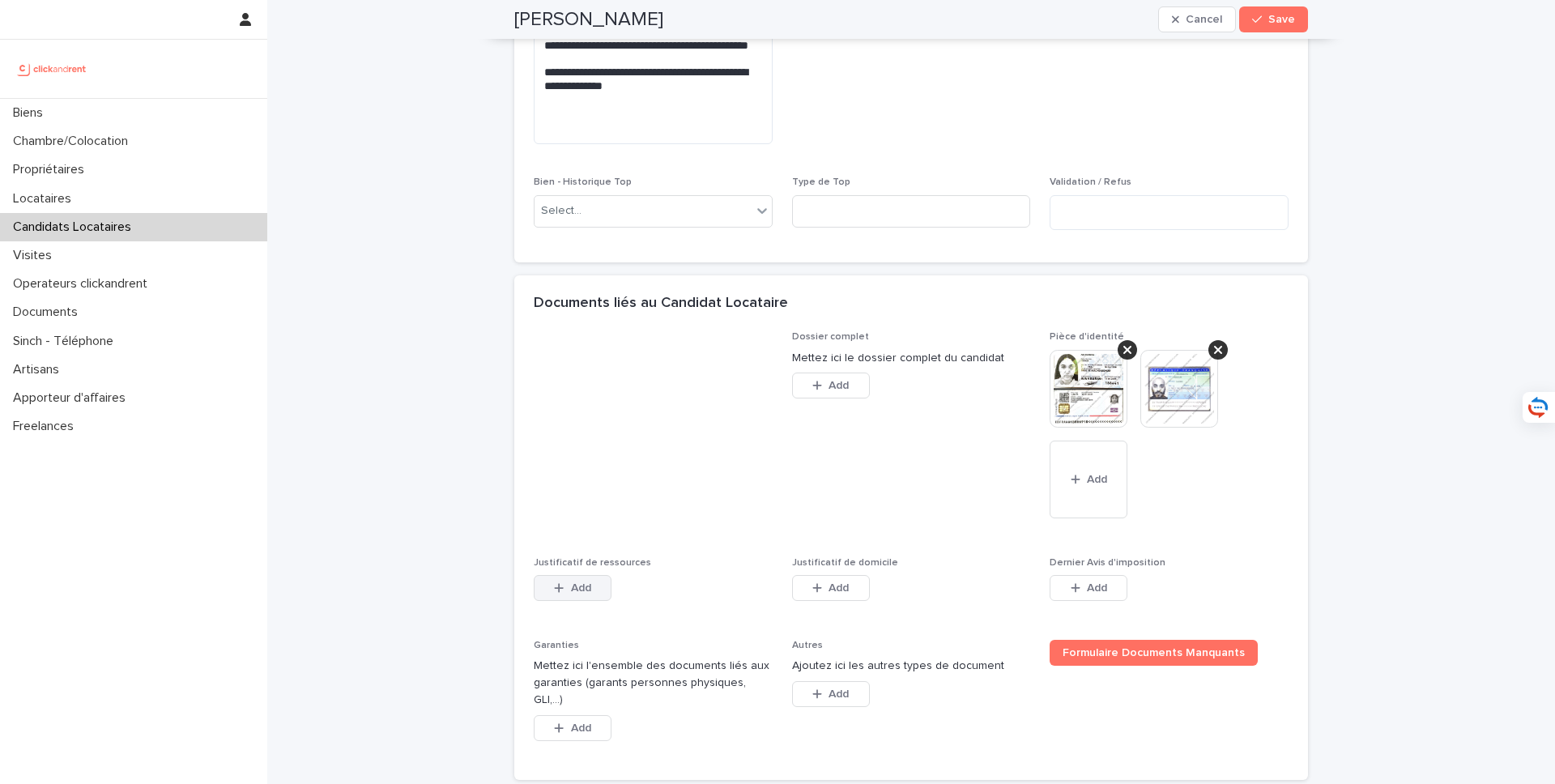
click at [592, 584] on button "Add" at bounding box center [572, 587] width 77 height 26
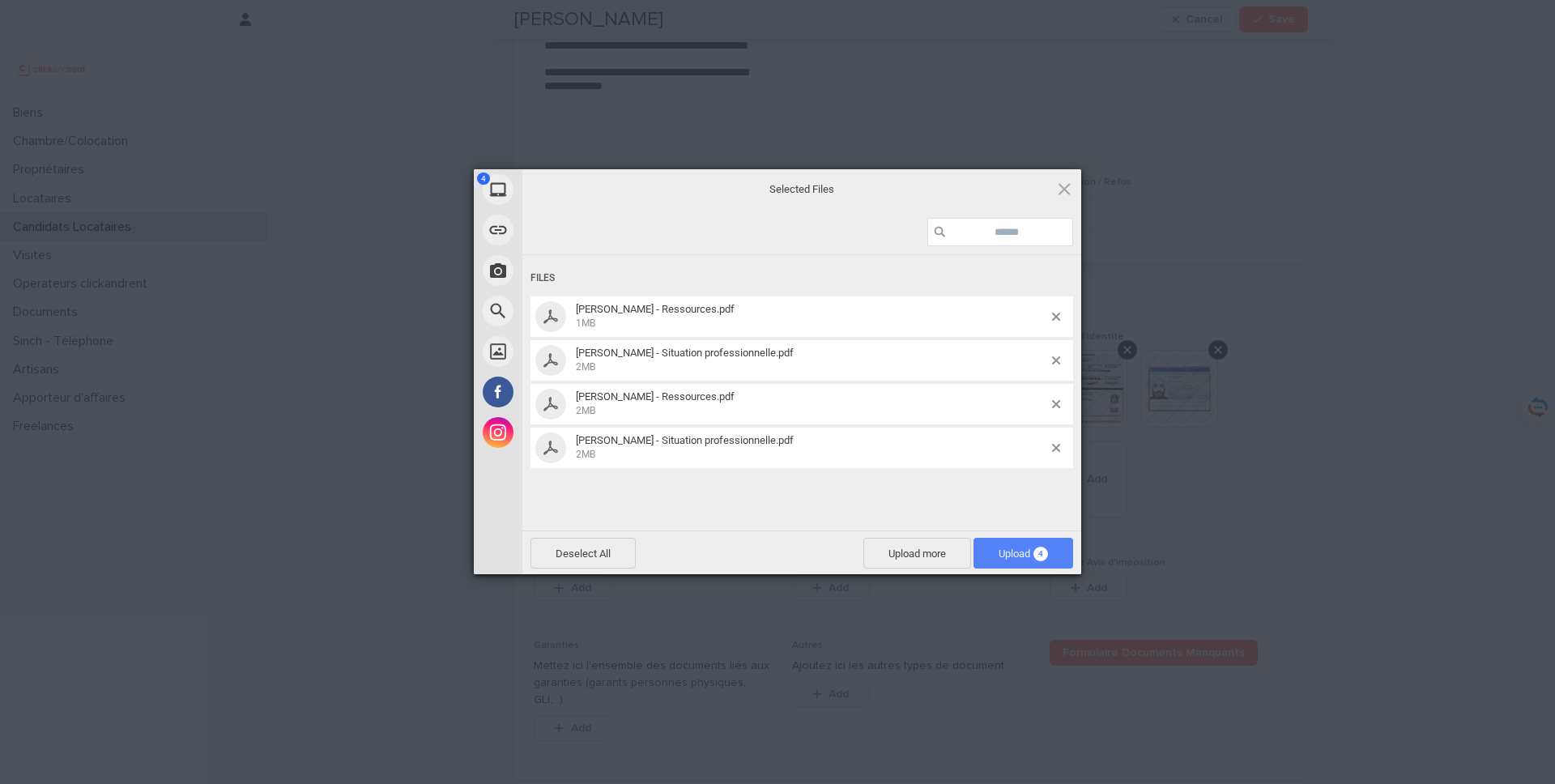
click at [998, 555] on span "Upload 4" at bounding box center [1023, 554] width 50 height 12
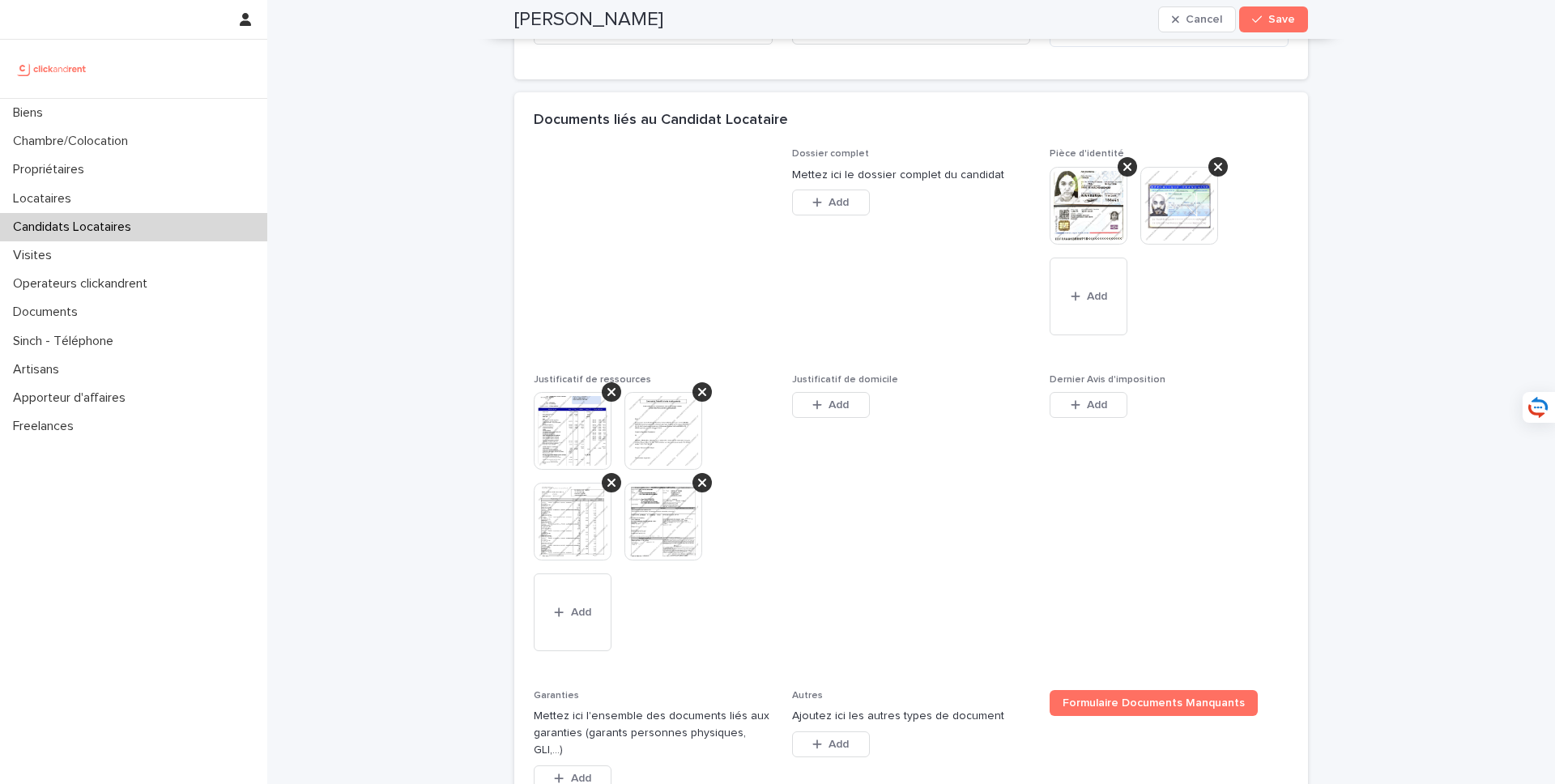
scroll to position [1367, 0]
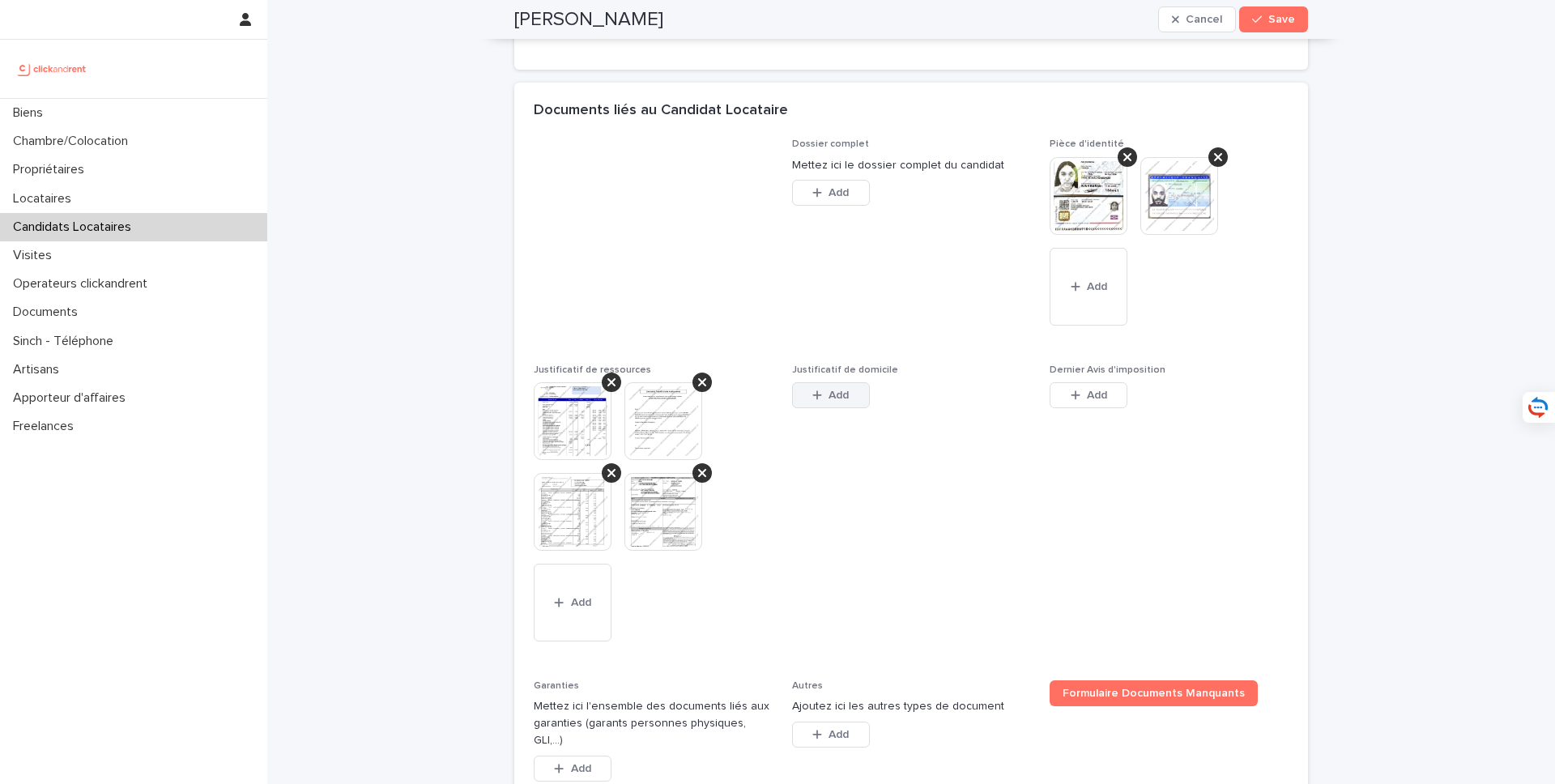
click at [810, 398] on button "Add" at bounding box center [830, 395] width 77 height 26
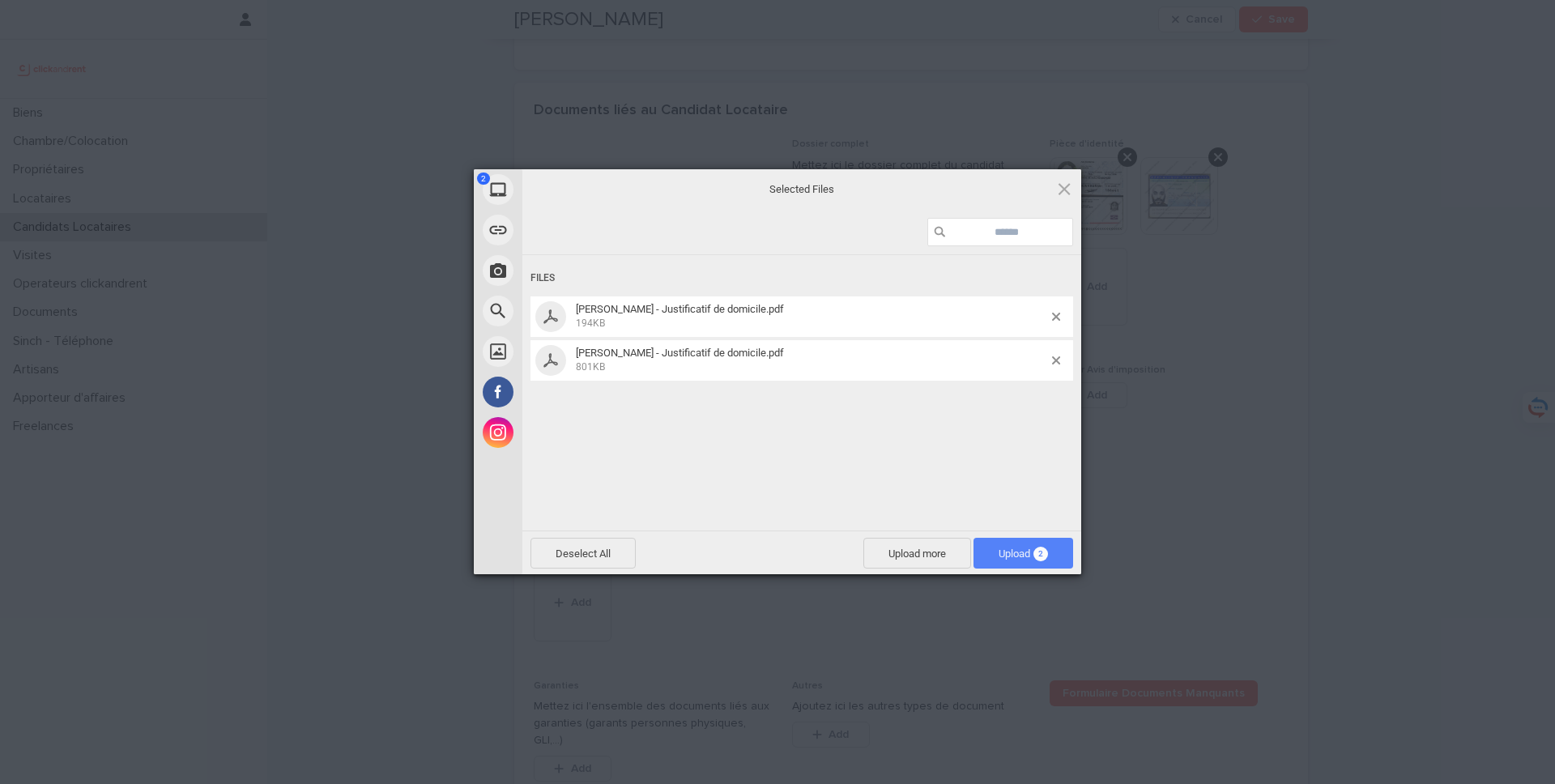
click at [998, 553] on span "Upload 2" at bounding box center [1023, 554] width 50 height 12
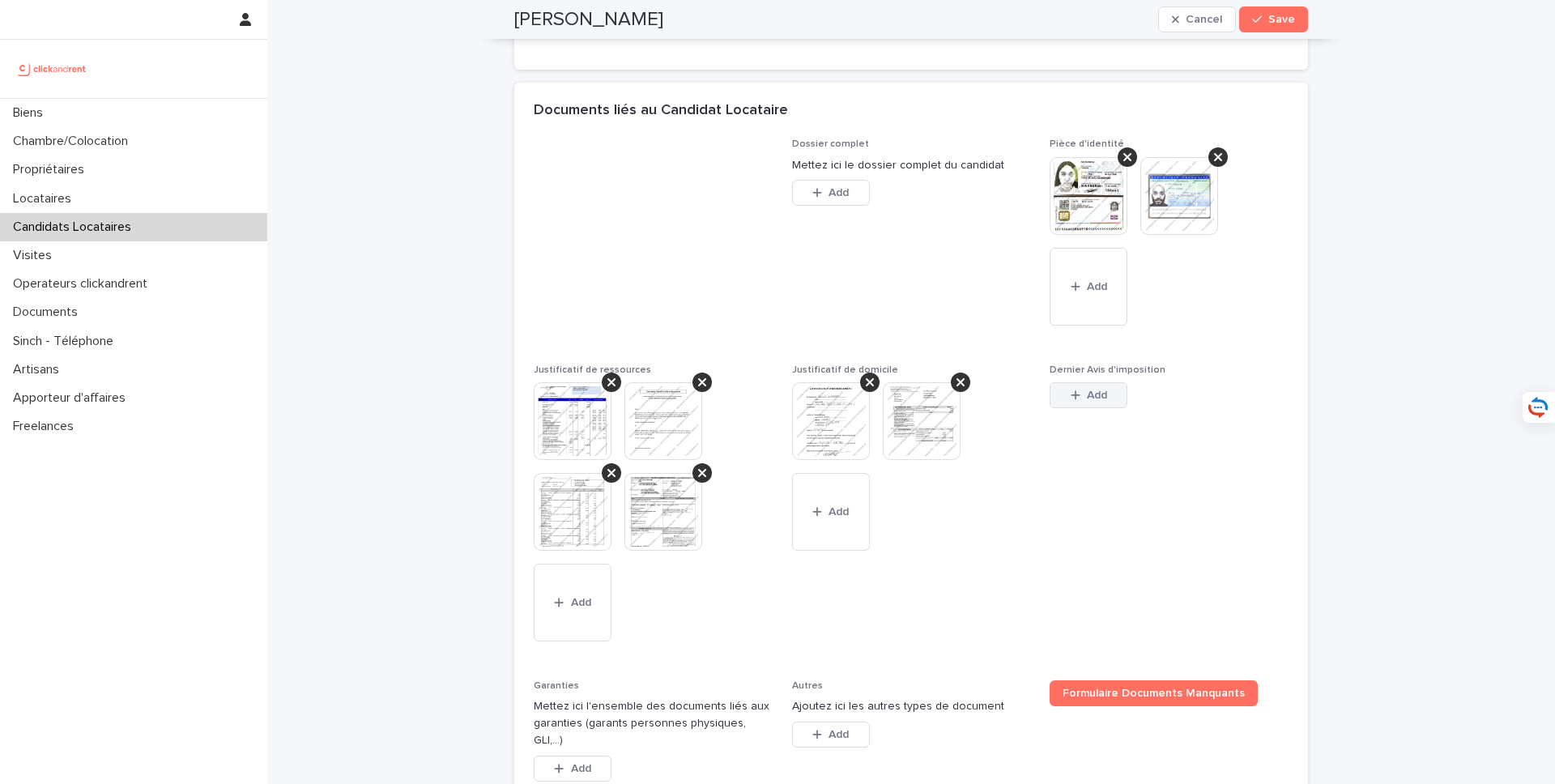
click at [1084, 396] on div "button" at bounding box center [1079, 395] width 16 height 11
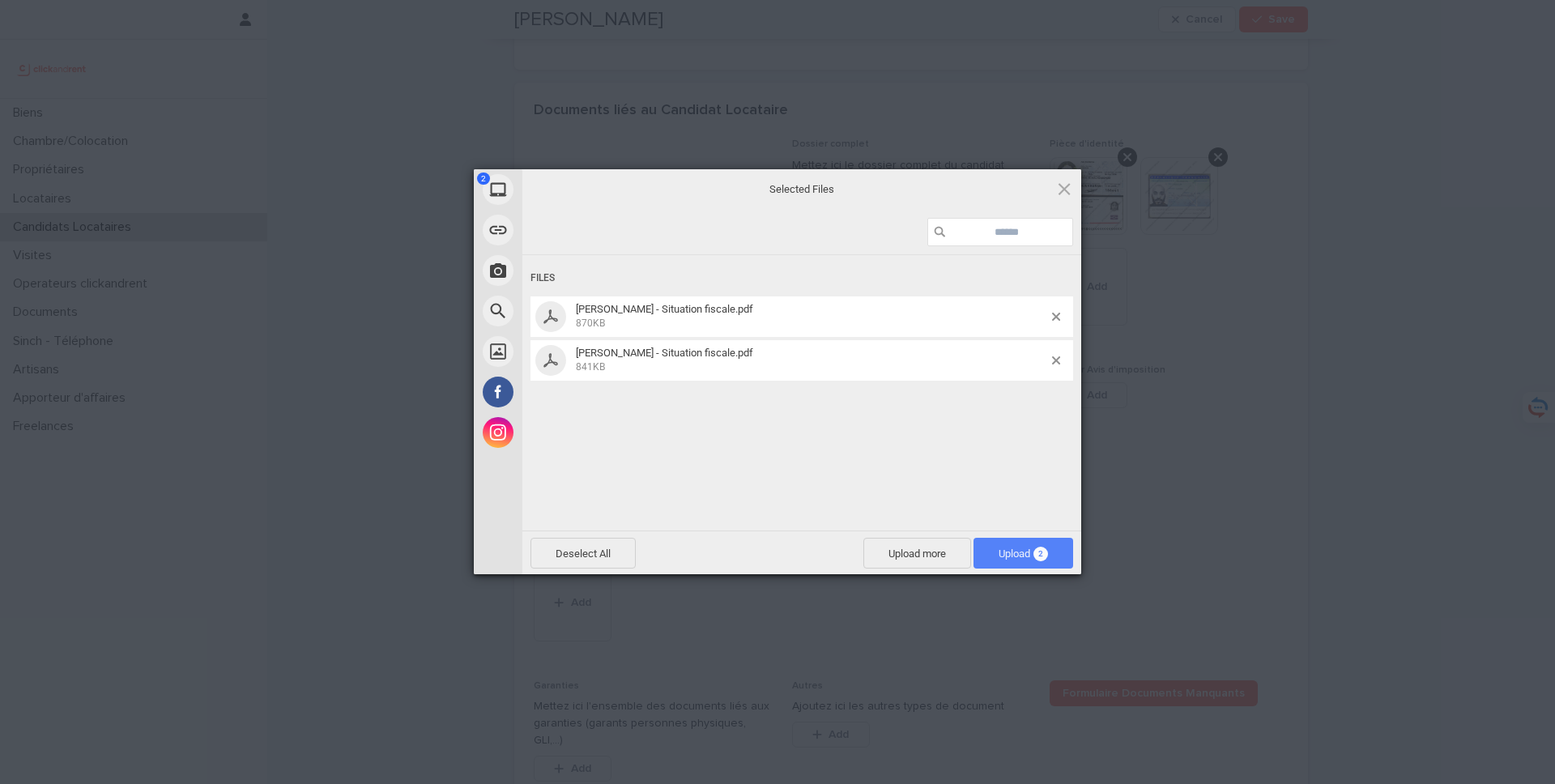
click at [1002, 544] on span "Upload 2" at bounding box center [1023, 553] width 99 height 31
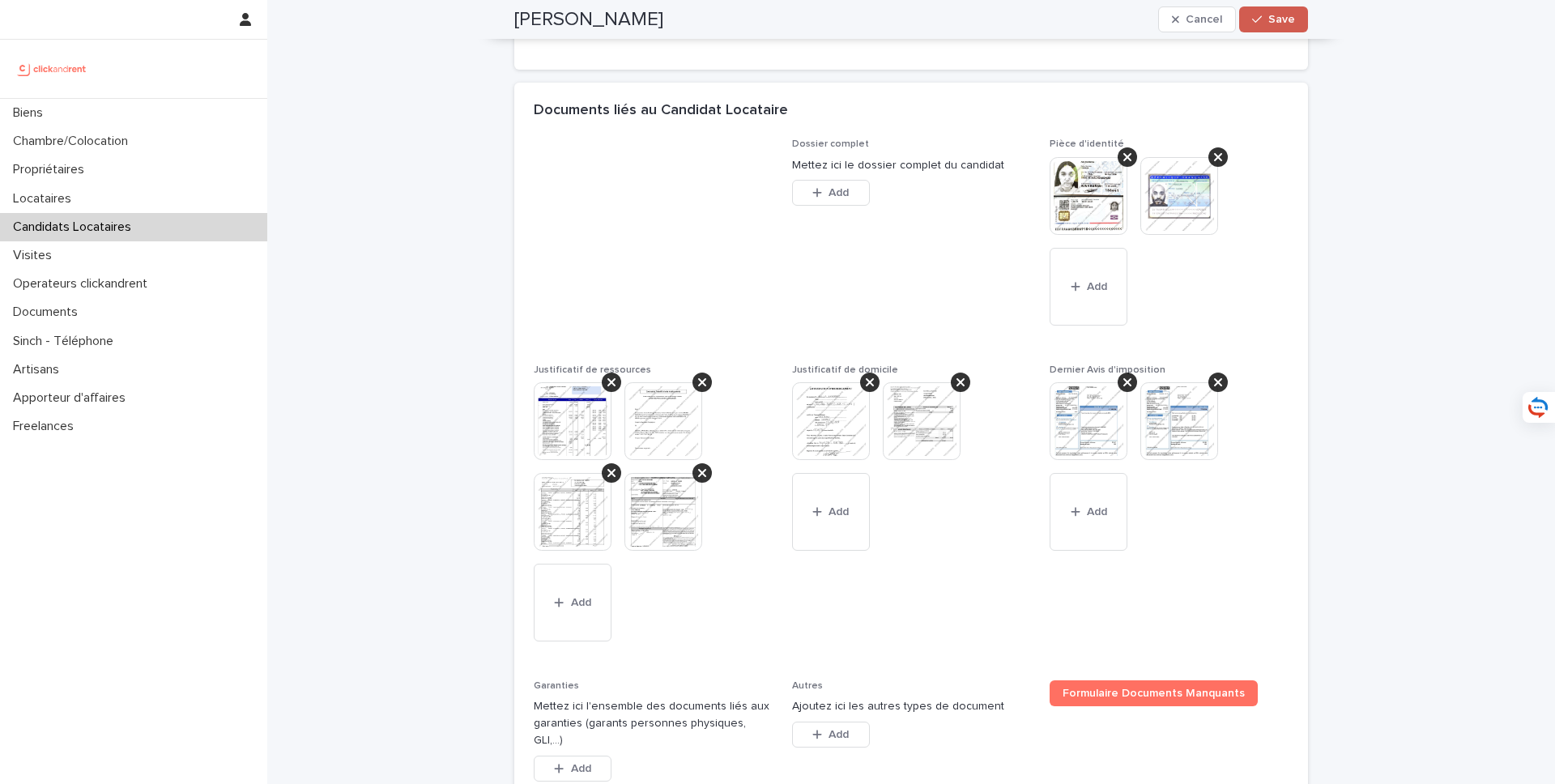
click at [1280, 12] on button "Save" at bounding box center [1274, 19] width 69 height 26
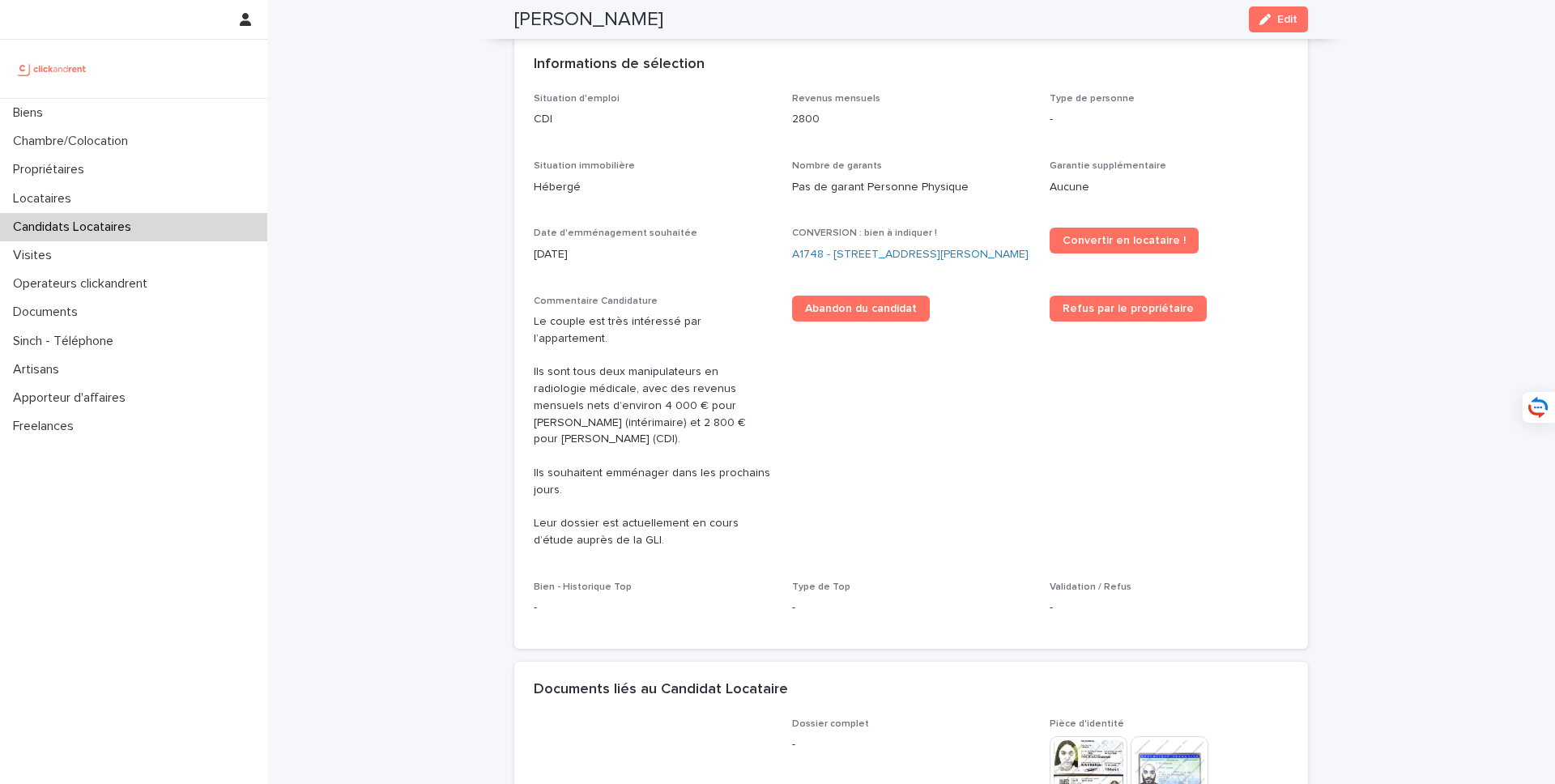
scroll to position [0, 0]
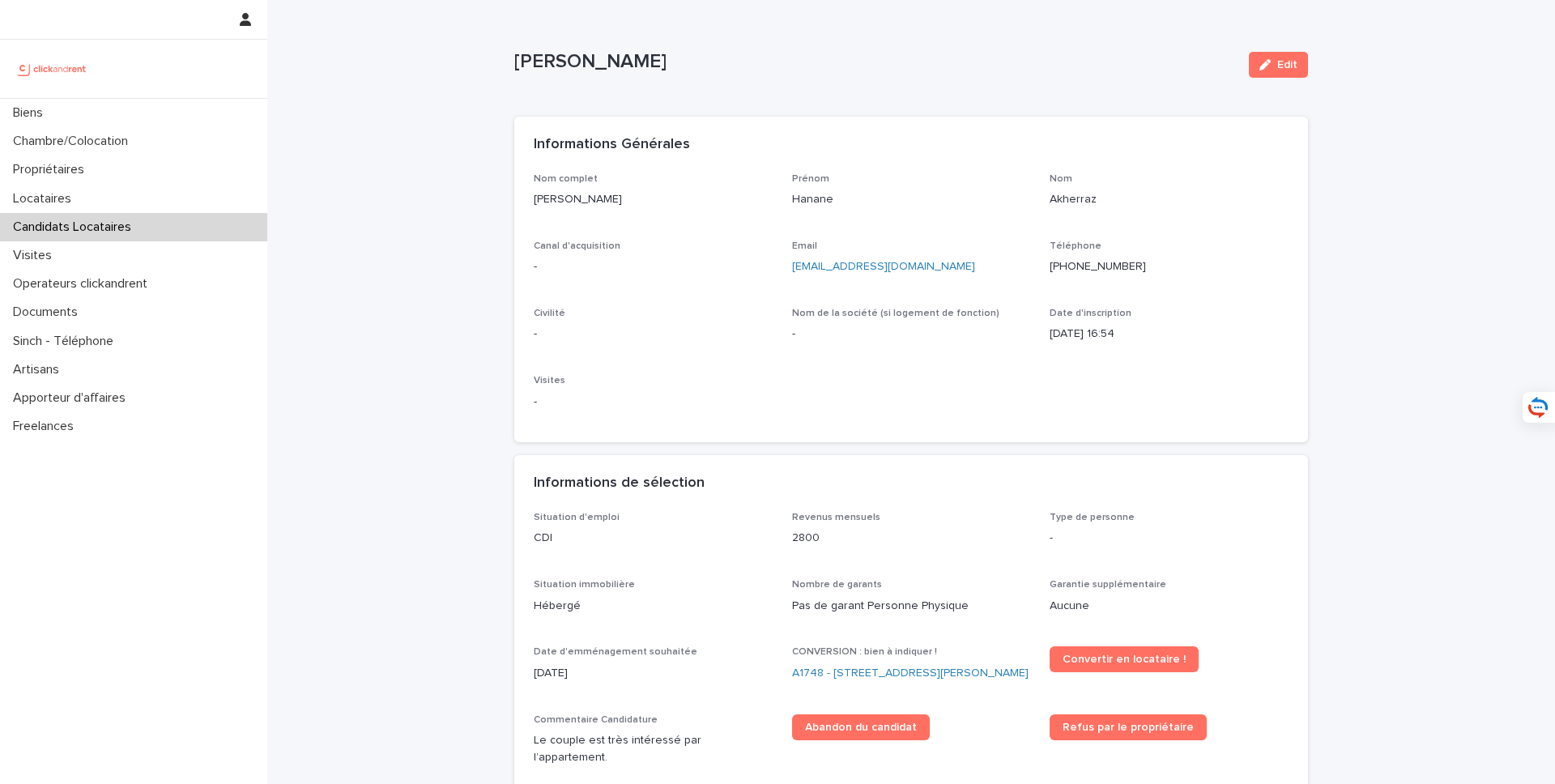
click at [651, 201] on p "Hanane Akherraz" at bounding box center [653, 200] width 239 height 17
drag, startPoint x: 669, startPoint y: 201, endPoint x: 530, endPoint y: 202, distance: 139.0
click at [530, 202] on div "Nom complet Hanane Akherraz Prénom Hanane Nom Akherraz Canal d'acquisition - Em…" at bounding box center [911, 308] width 794 height 270
copy p "Hanane Akherraz"
click at [895, 680] on link "A1748 - 17 Avenue du Général Leclerc, Fontenay-aux-Roses 92260" at bounding box center [909, 673] width 236 height 17
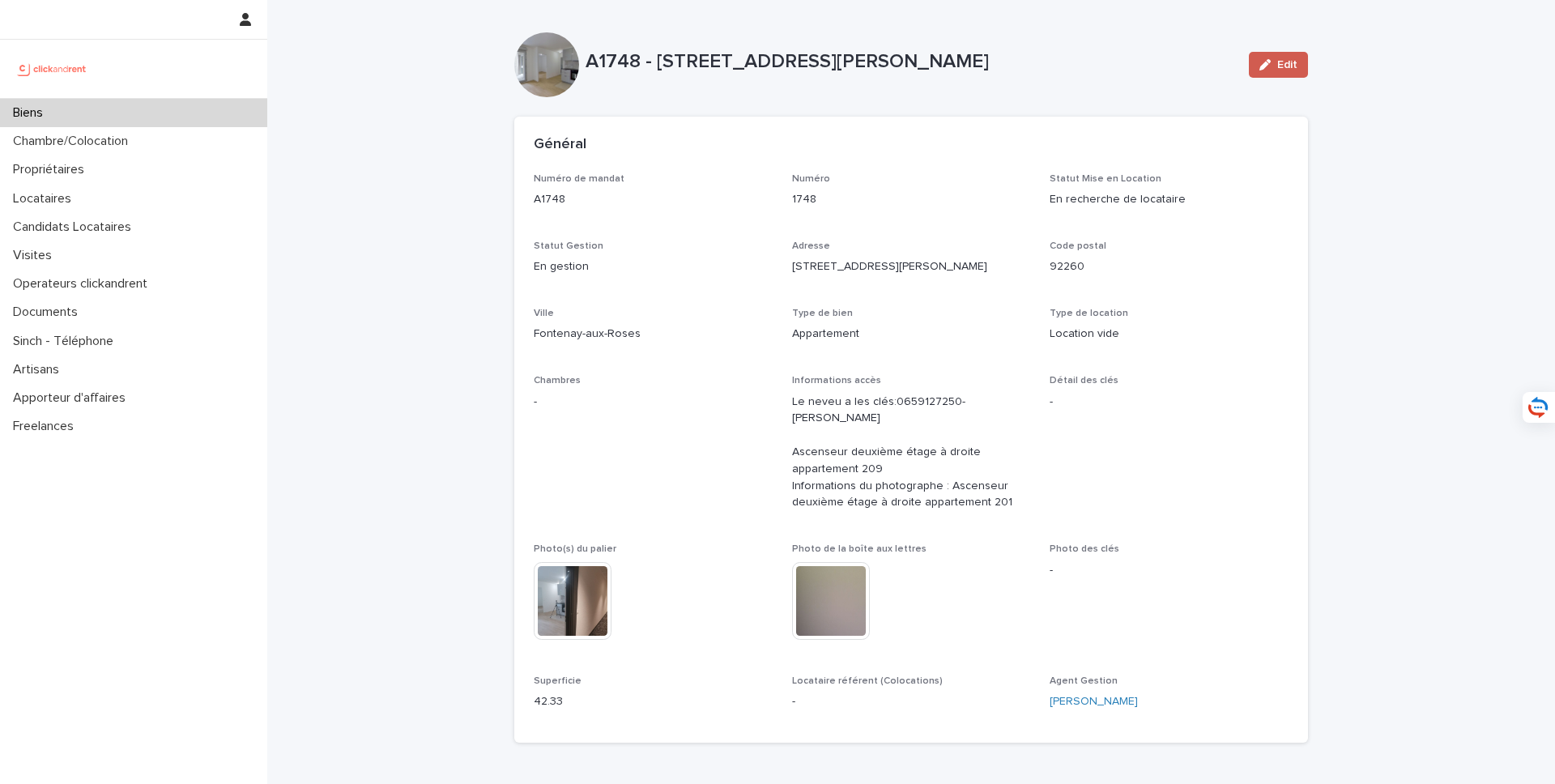
click at [1288, 66] on span "Edit" at bounding box center [1287, 65] width 20 height 11
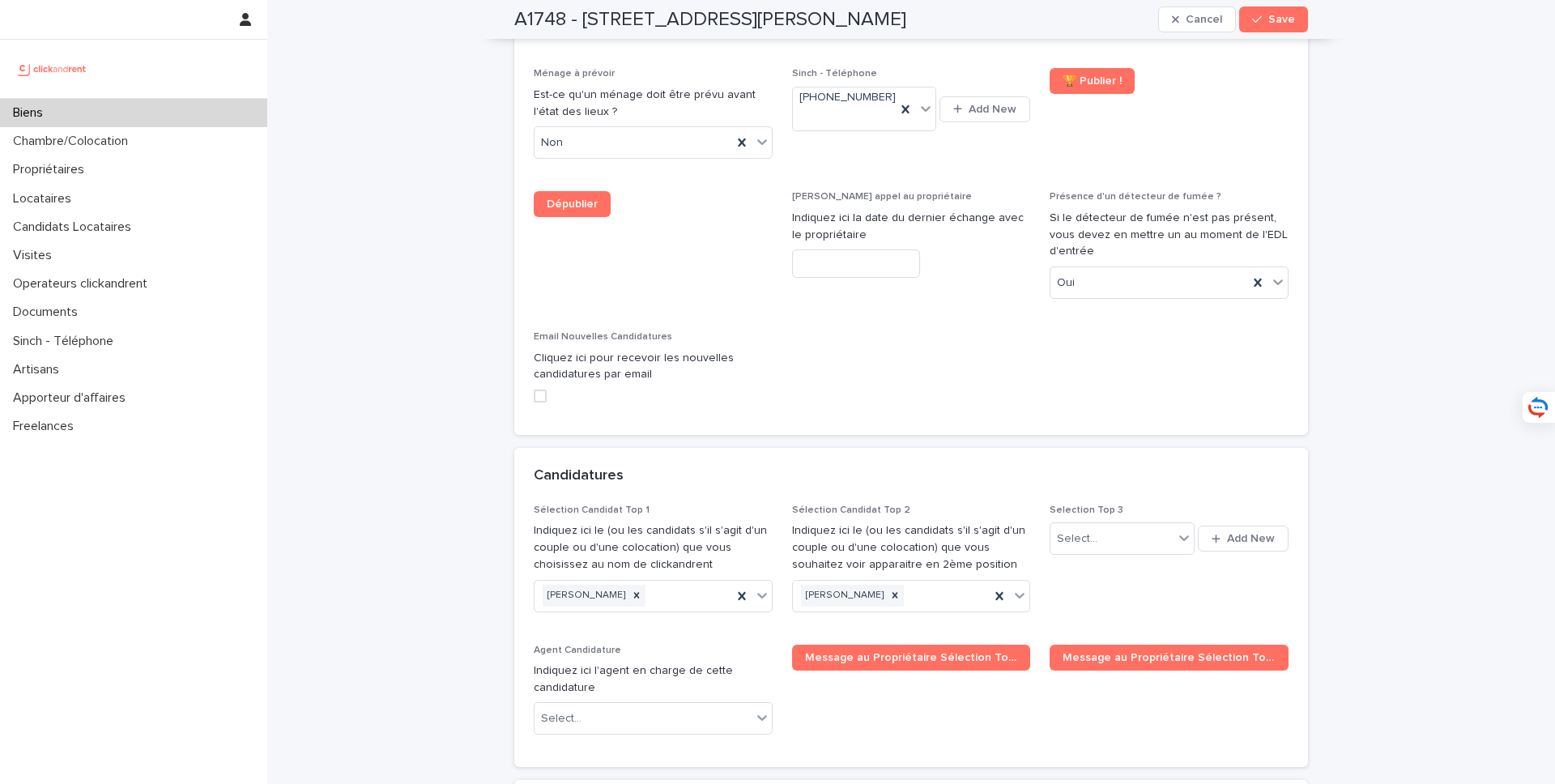
scroll to position [7450, 0]
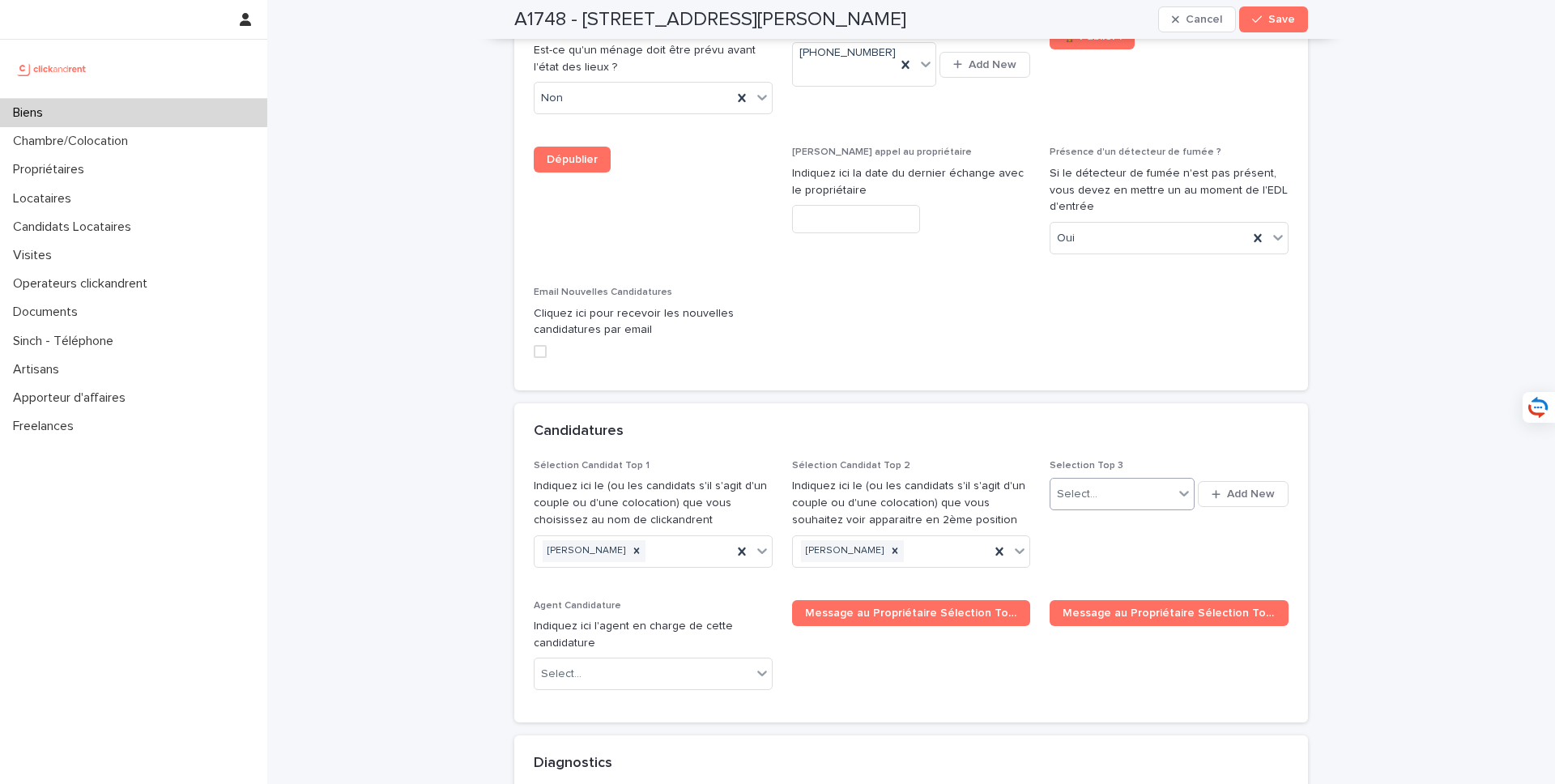
click at [1126, 481] on div "Select..." at bounding box center [1111, 494] width 122 height 27
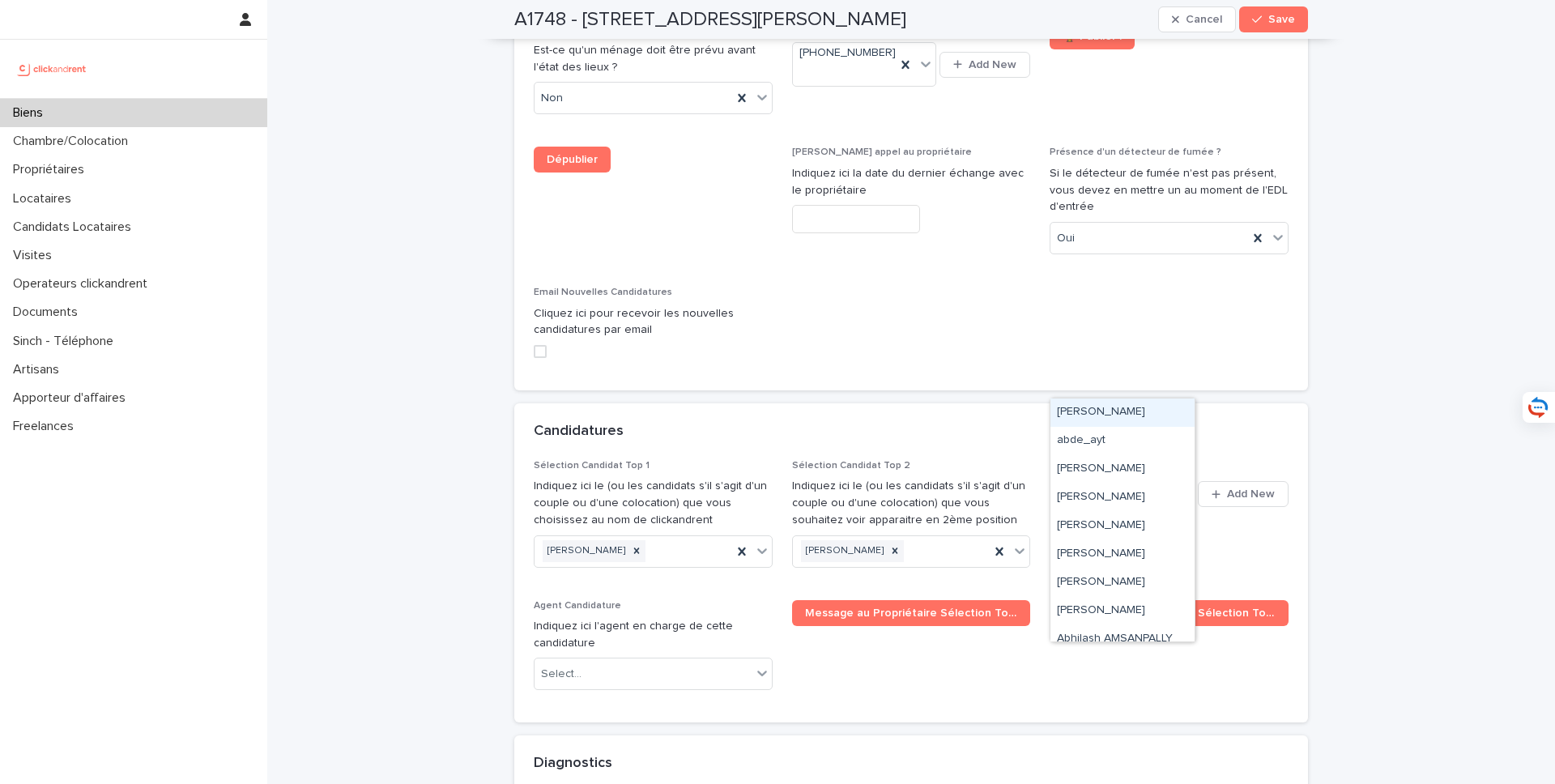
paste input "**********"
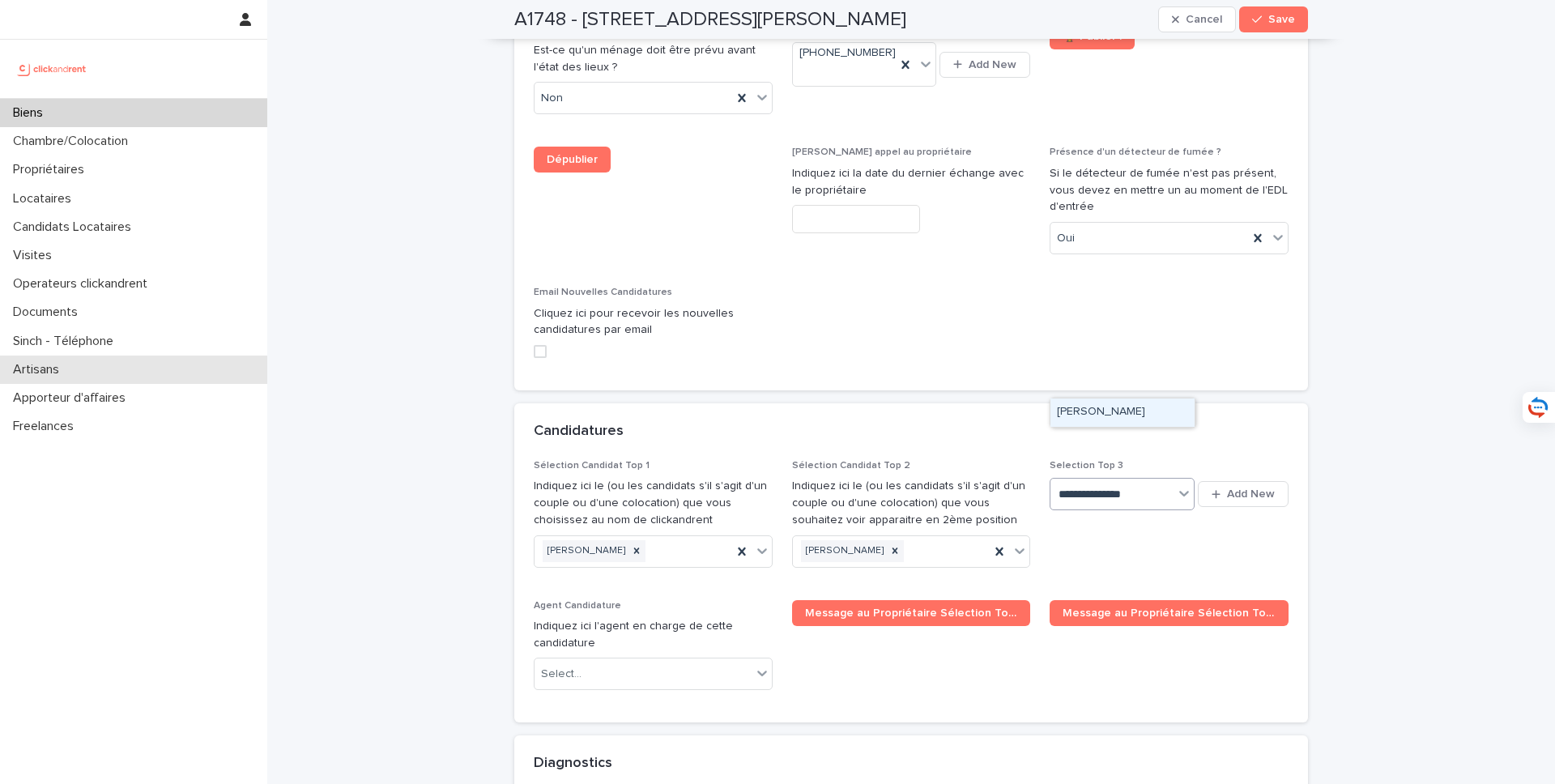
type input "**********"
paste input "**********"
type input "**********"
click at [1119, 412] on div "Hanane Akherraz" at bounding box center [1122, 413] width 144 height 29
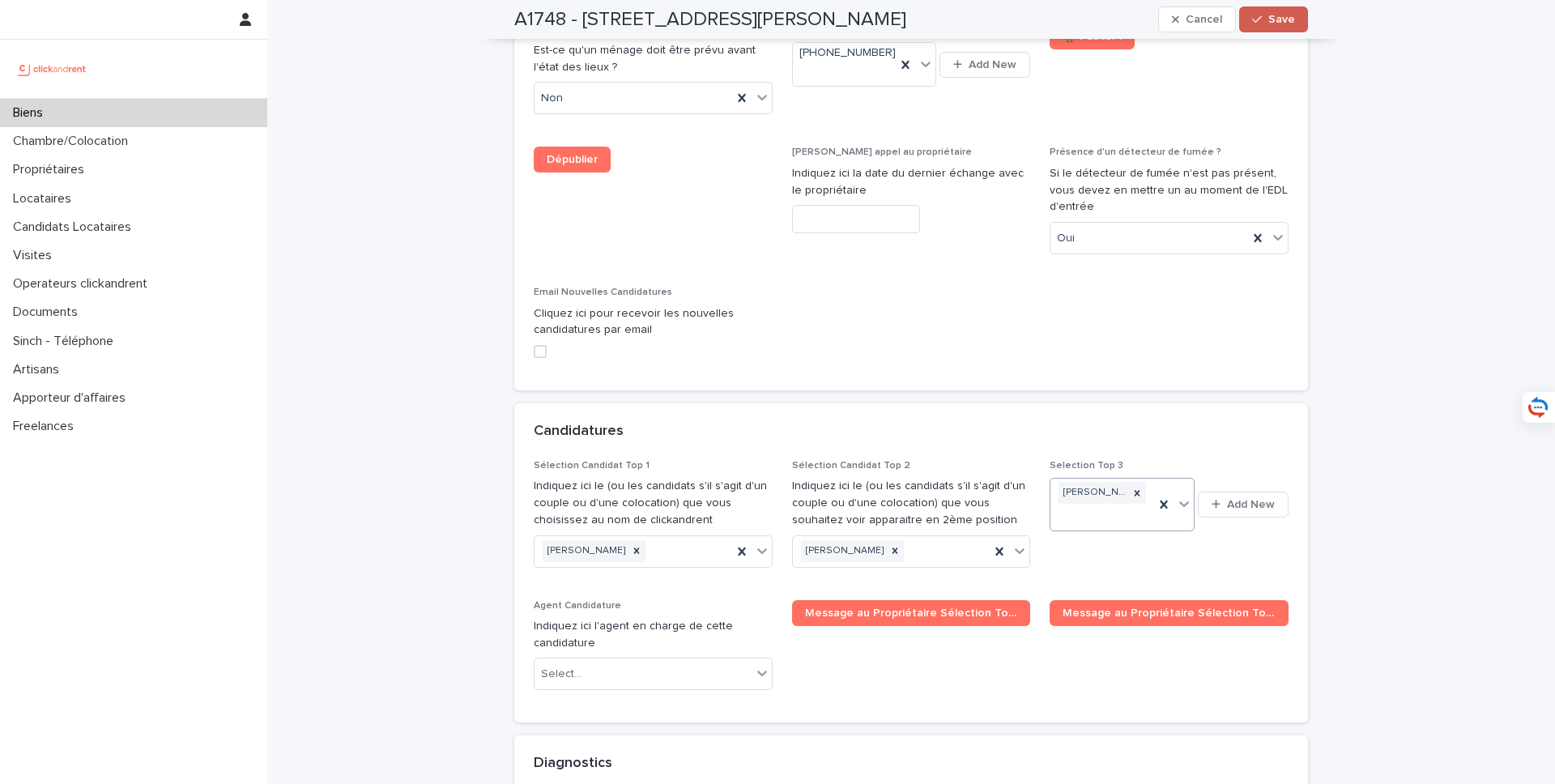
click at [1274, 24] on span "Save" at bounding box center [1281, 19] width 27 height 11
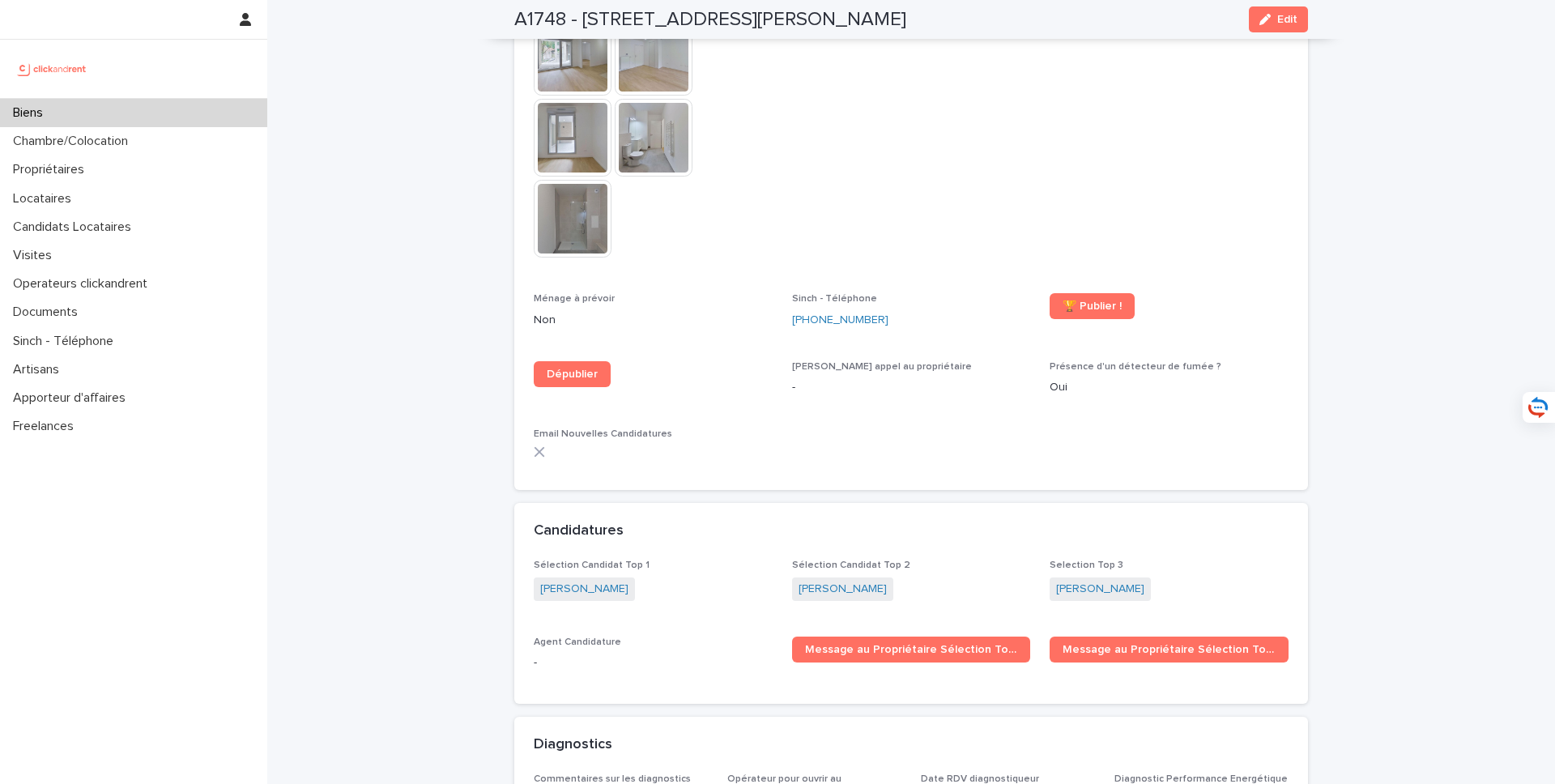
scroll to position [4412, 0]
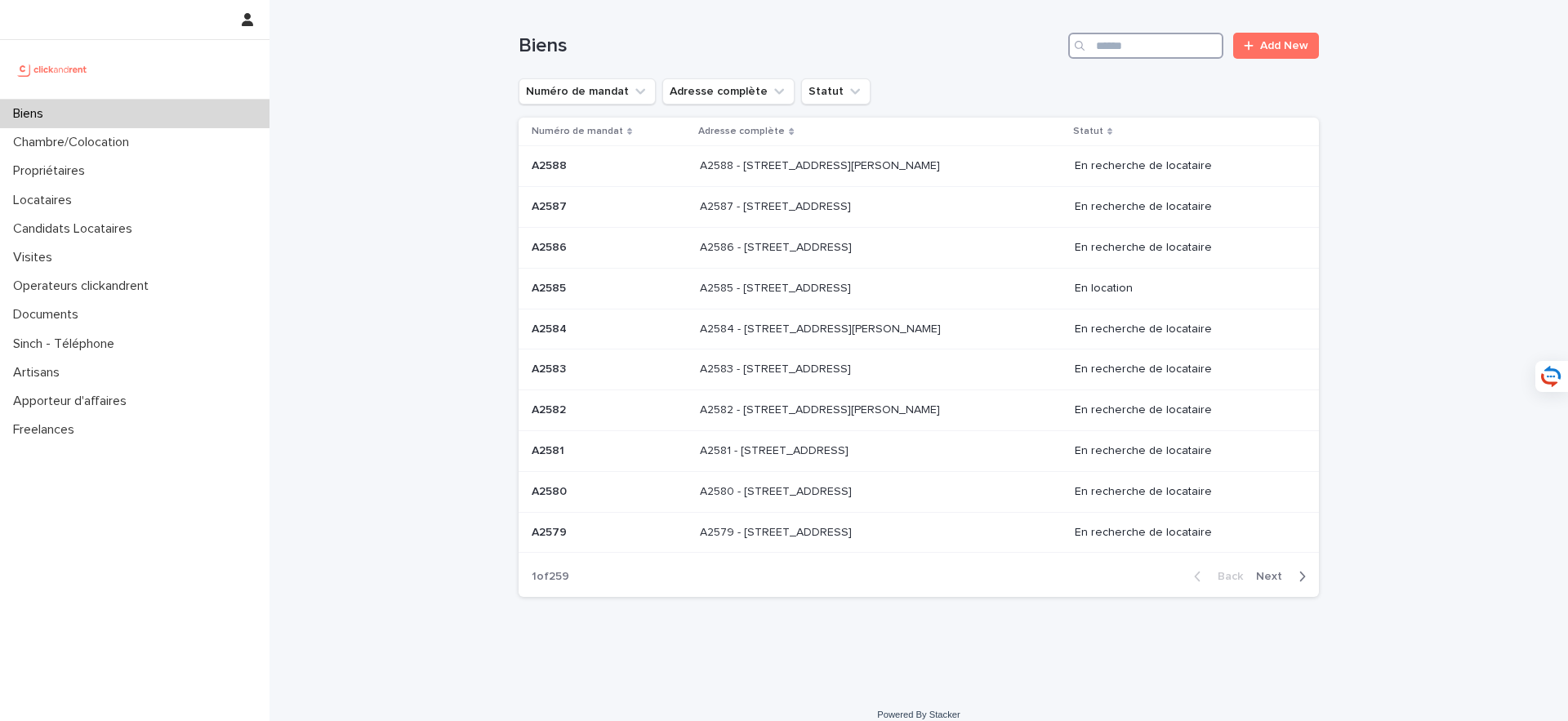
click at [1134, 54] on input "Search" at bounding box center [1146, 45] width 155 height 26
type input "*****"
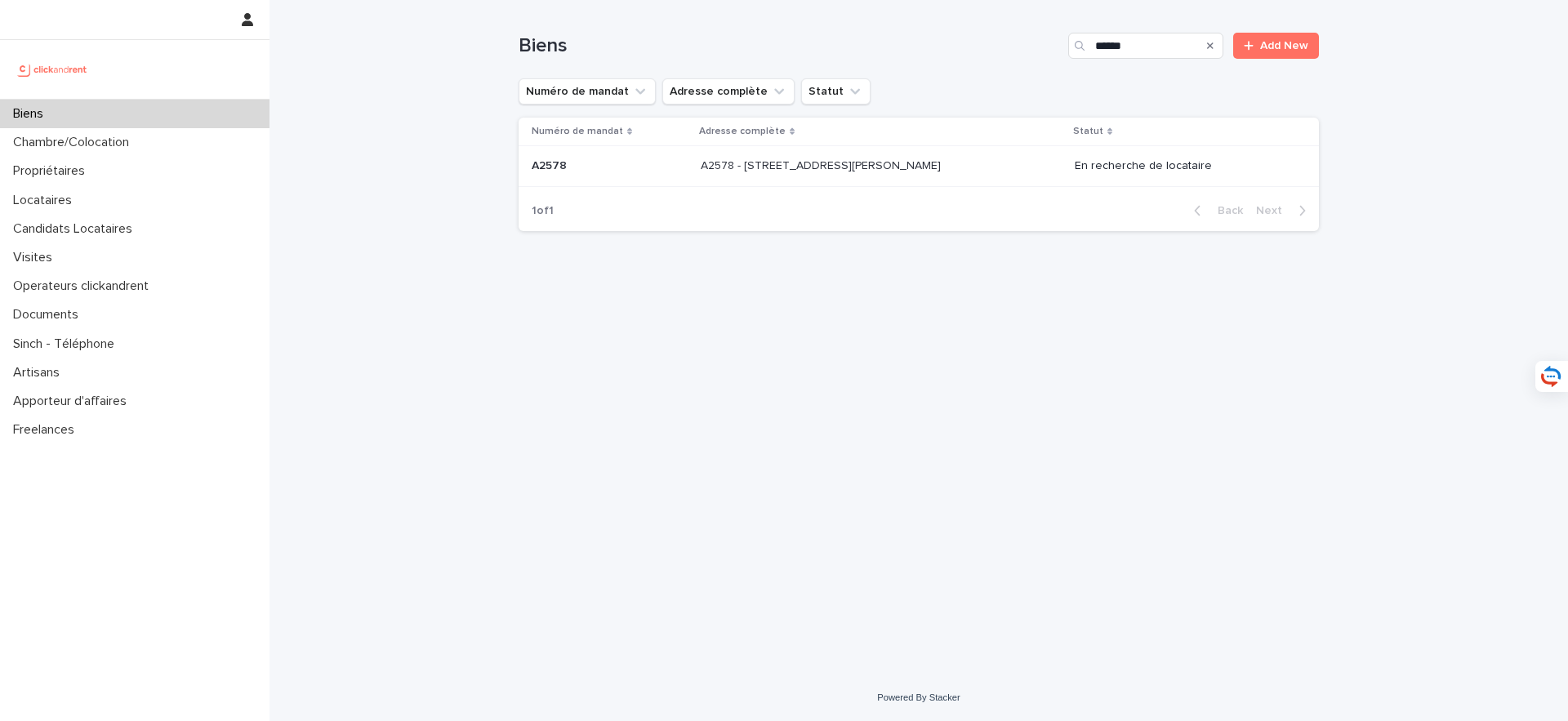
click at [889, 154] on div "A2578 - [STREET_ADDRESS][PERSON_NAME] 78210 A2578 - [STREET_ADDRESS][PERSON_NAM…" at bounding box center [881, 166] width 361 height 27
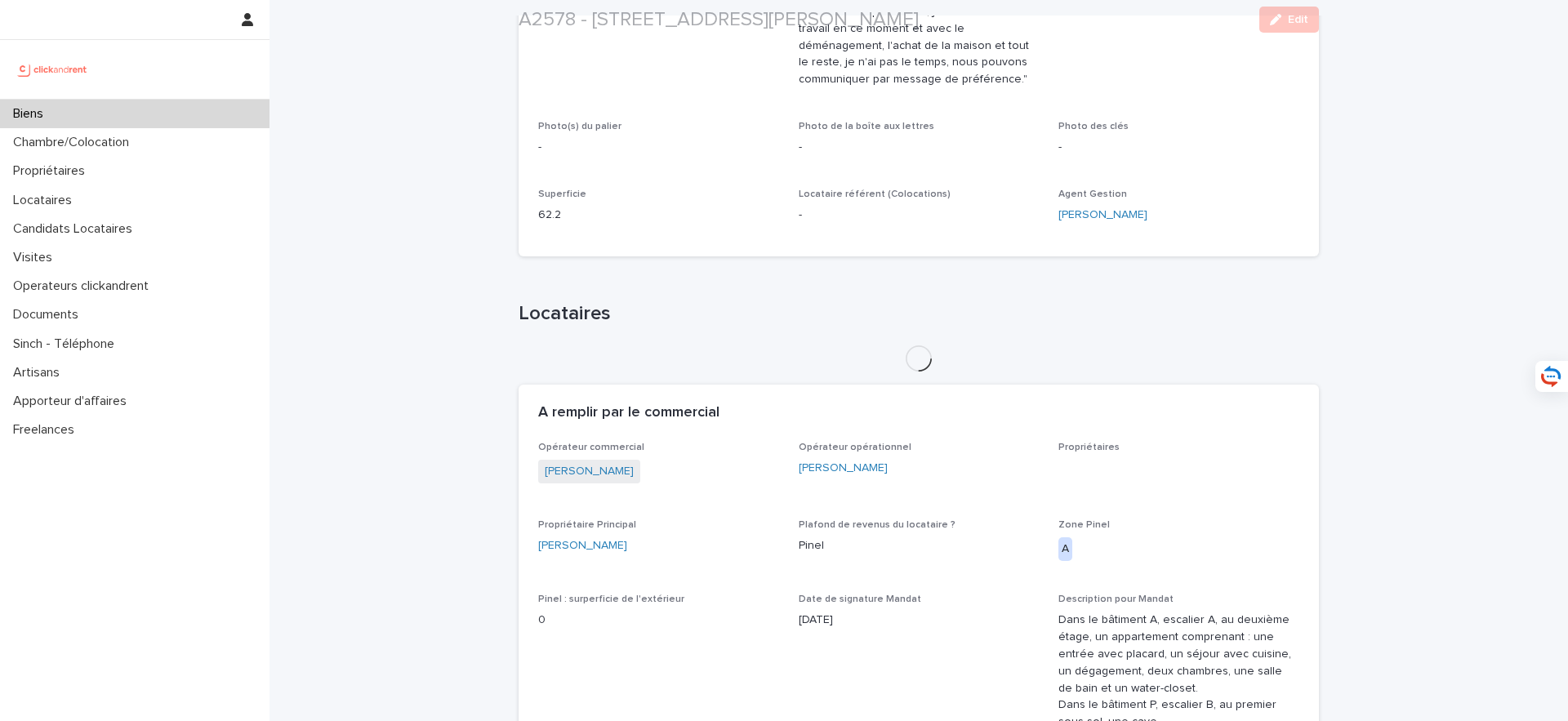
scroll to position [834, 0]
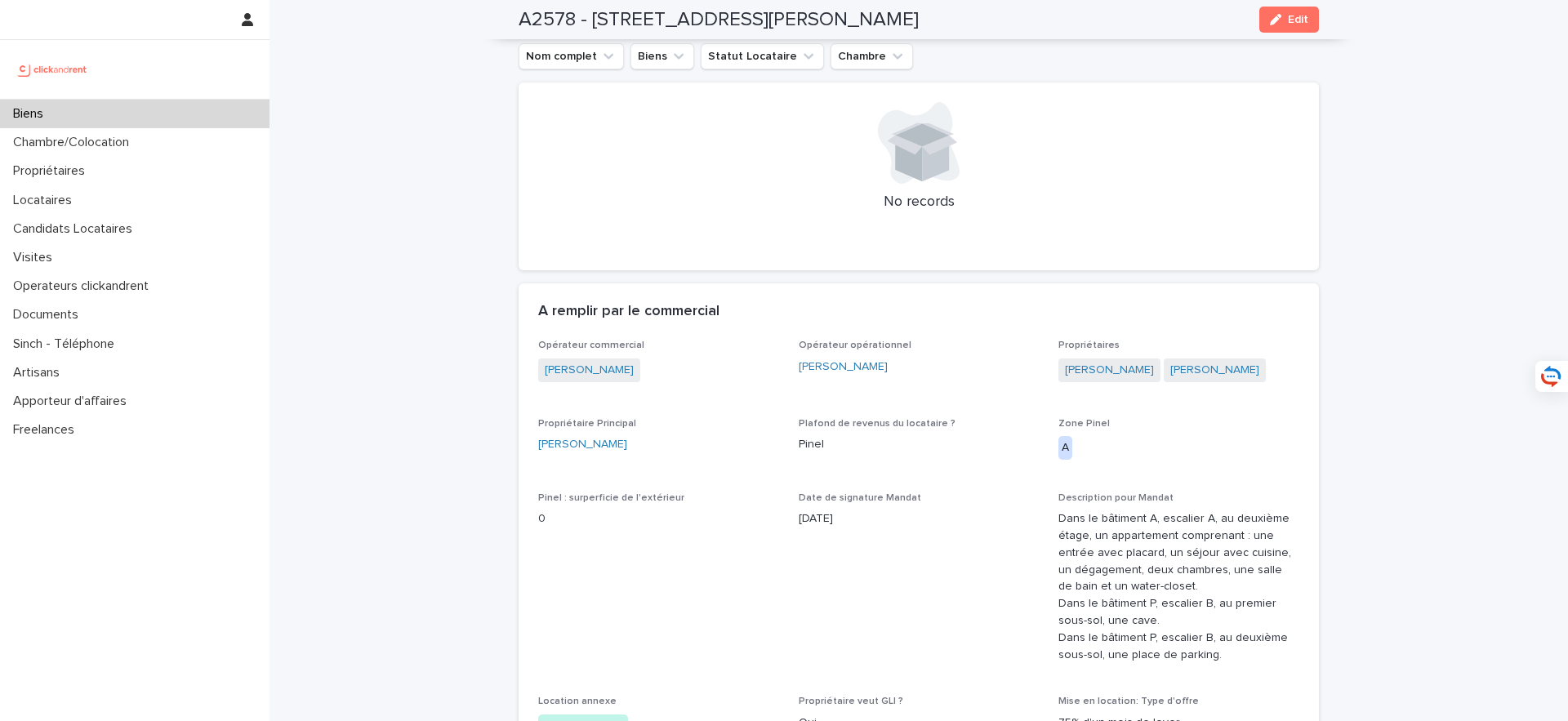
click at [1253, 171] on div at bounding box center [918, 143] width 761 height 82
click at [1304, 20] on span "Edit" at bounding box center [1298, 19] width 20 height 12
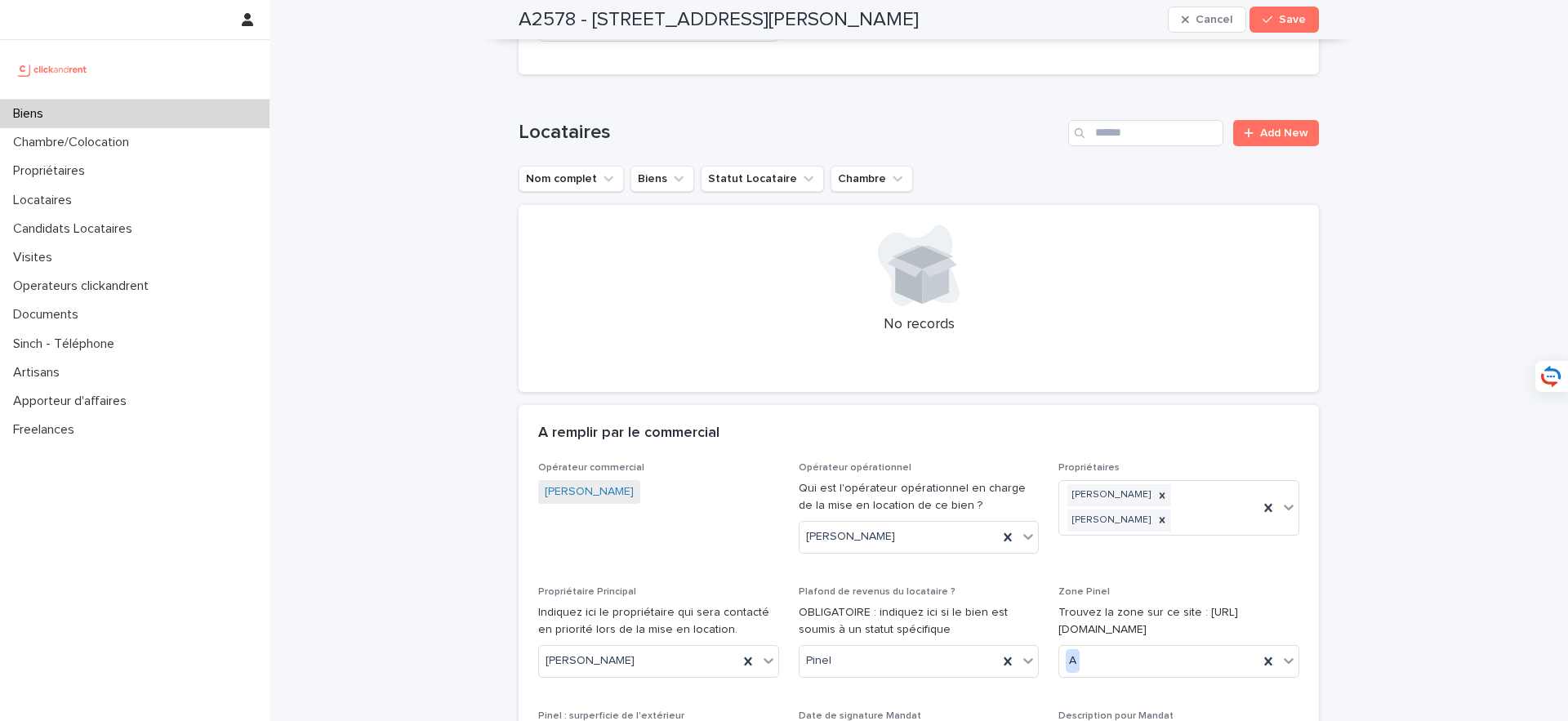
scroll to position [1164, 0]
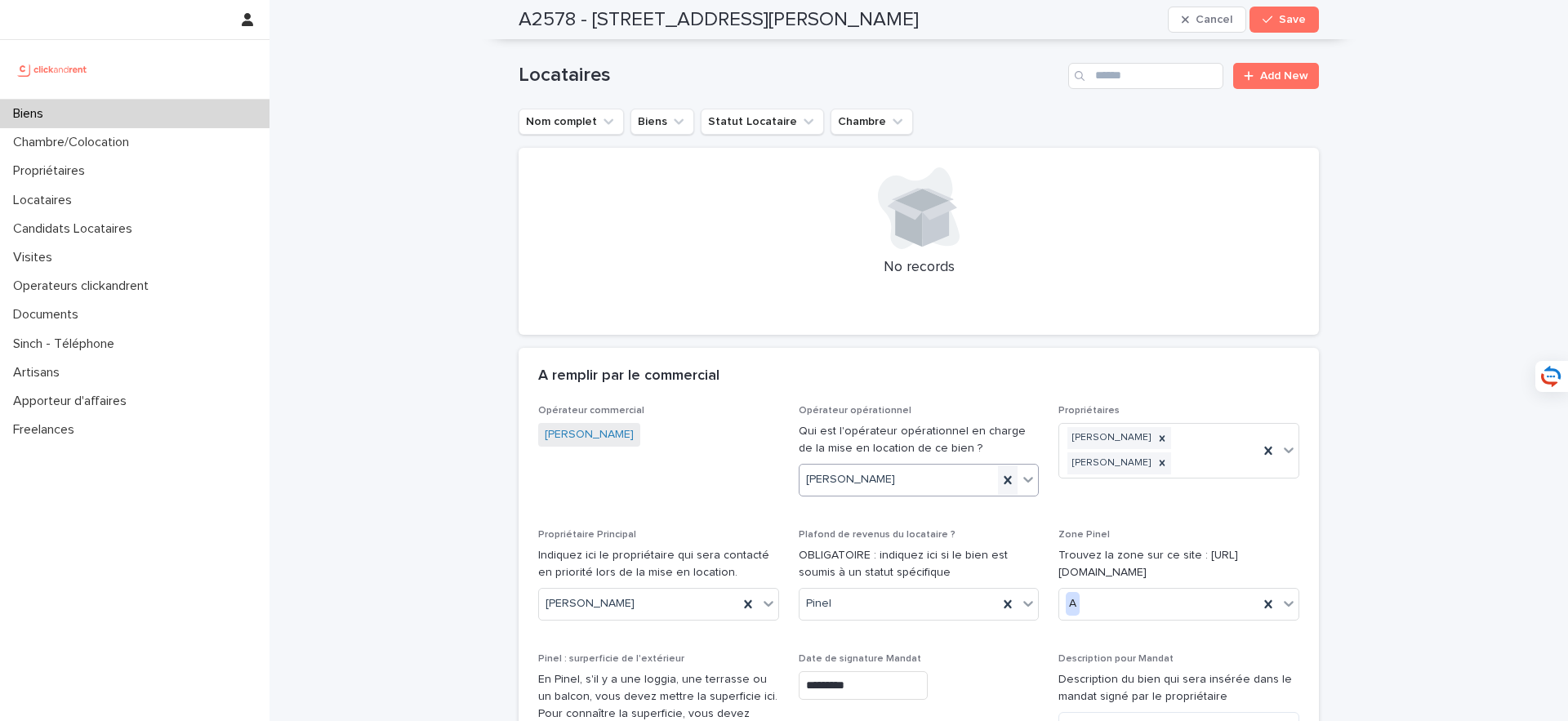
click at [1000, 472] on icon at bounding box center [1008, 480] width 16 height 16
click at [954, 467] on div "Select..." at bounding box center [908, 480] width 219 height 27
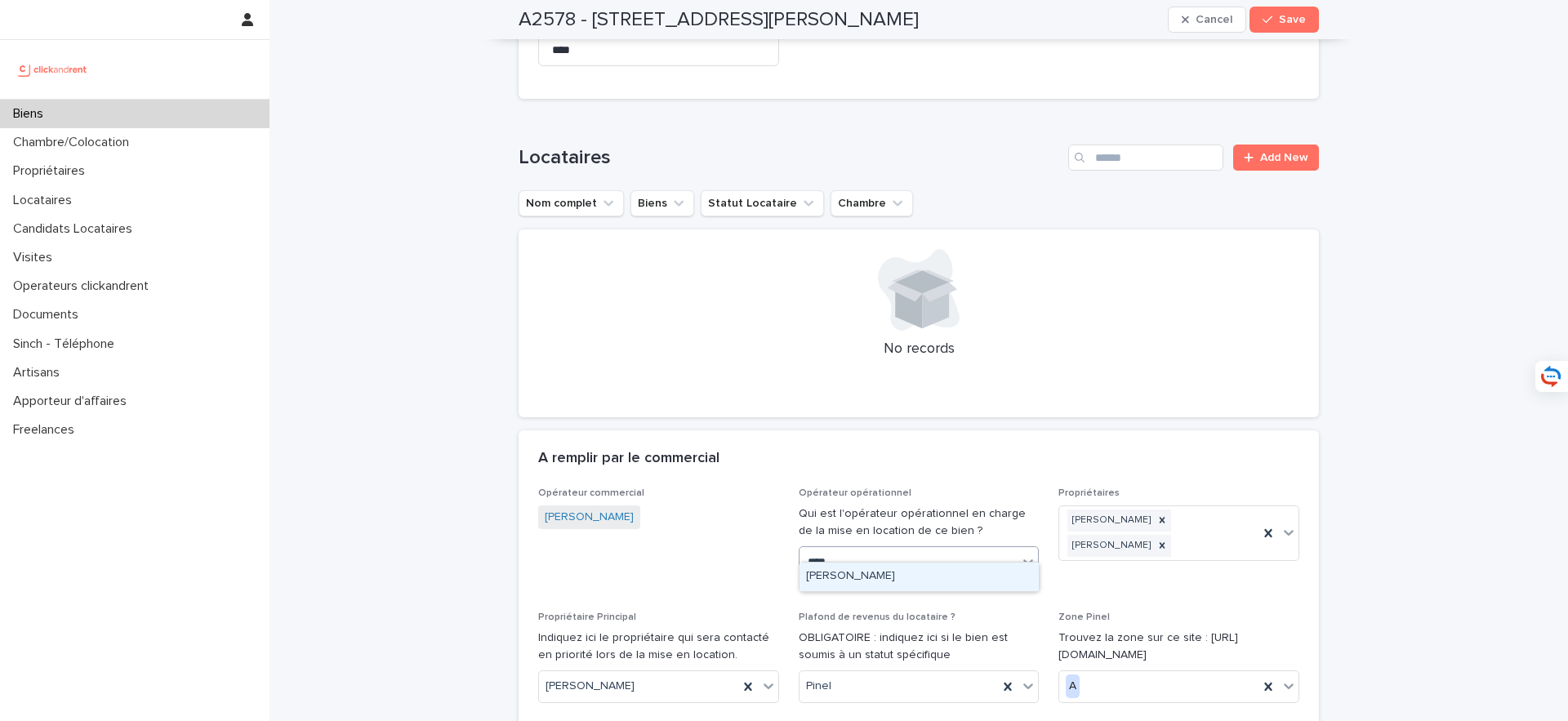
type input "*****"
click at [921, 588] on div "[PERSON_NAME]" at bounding box center [919, 577] width 239 height 29
click at [1295, 19] on span "Save" at bounding box center [1292, 19] width 27 height 12
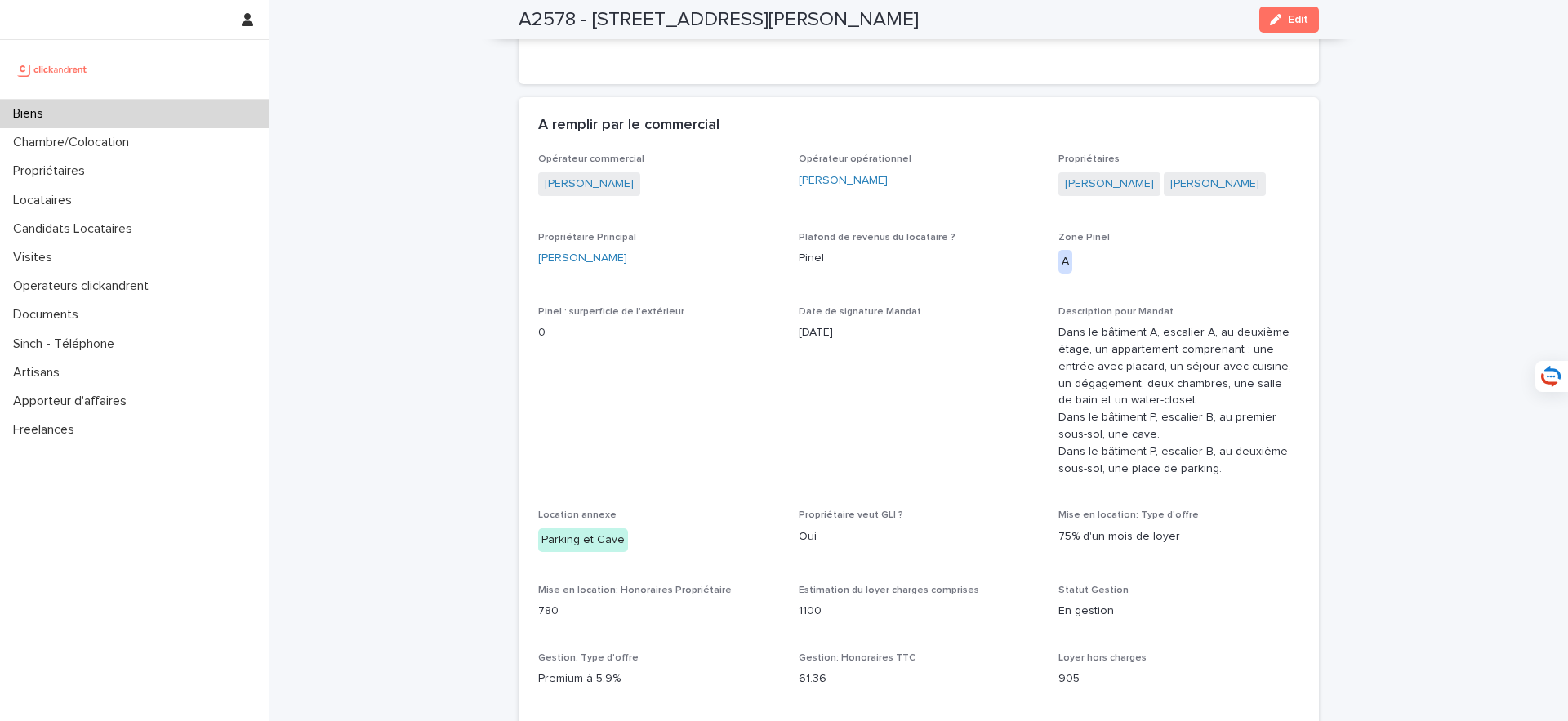
scroll to position [944, 0]
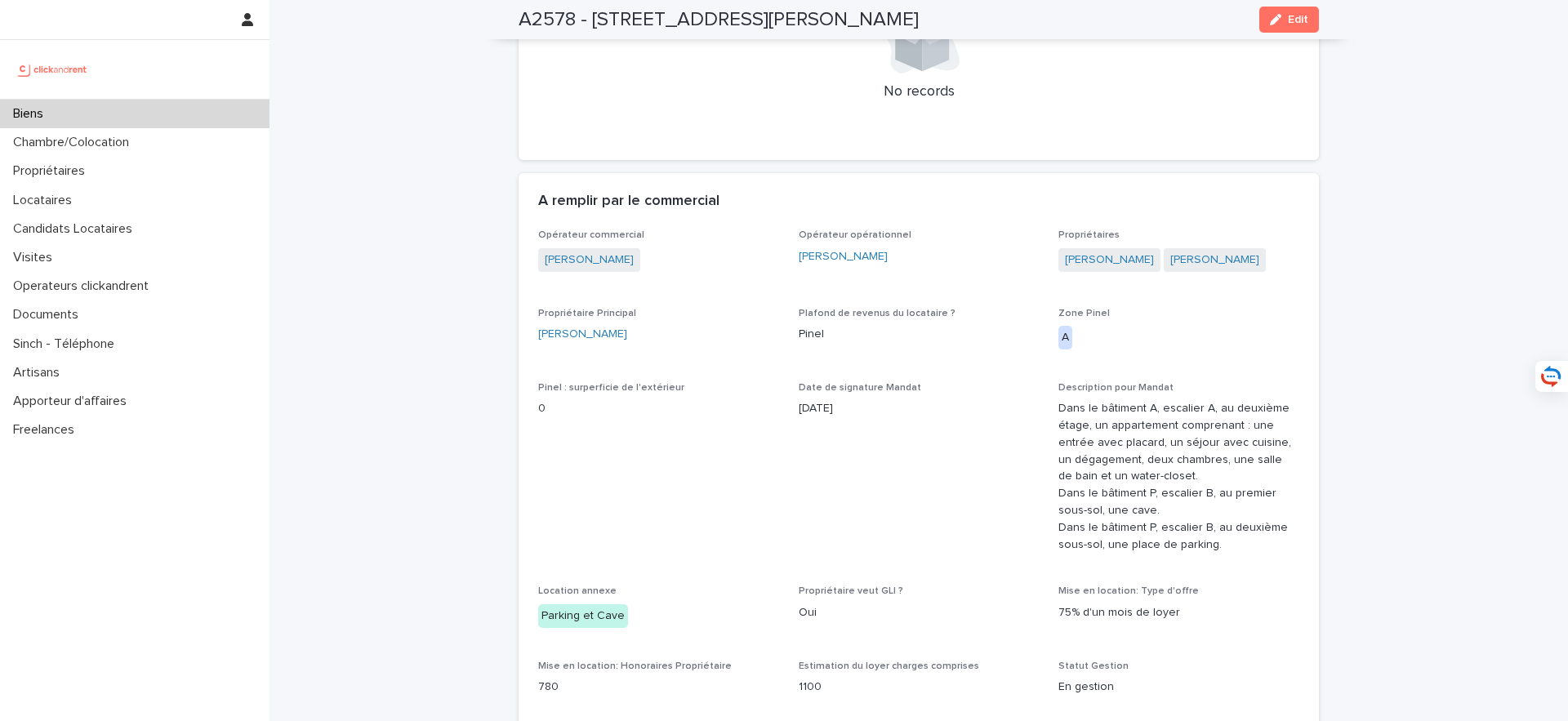
click at [164, 116] on div "Biens" at bounding box center [134, 114] width 269 height 29
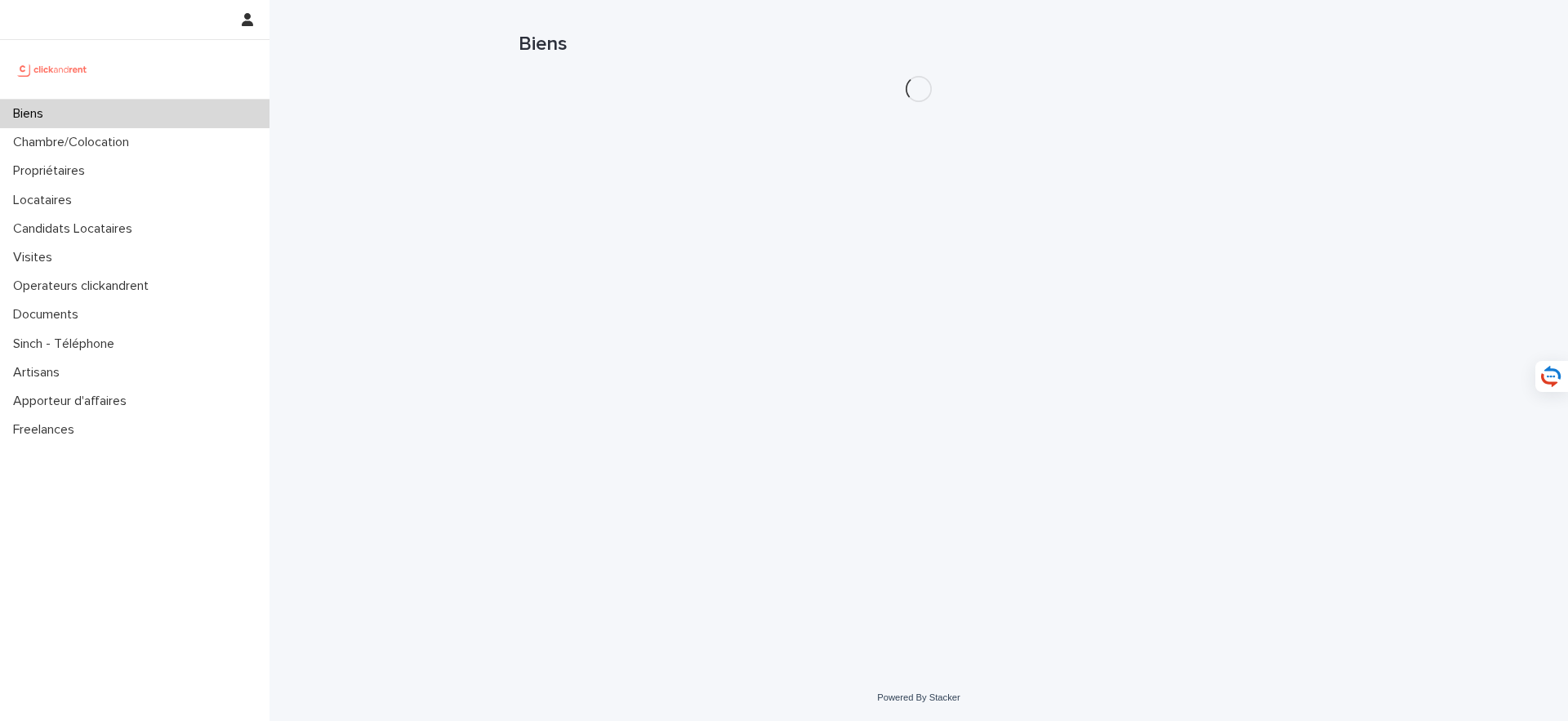
click at [164, 116] on div "Biens" at bounding box center [134, 114] width 269 height 29
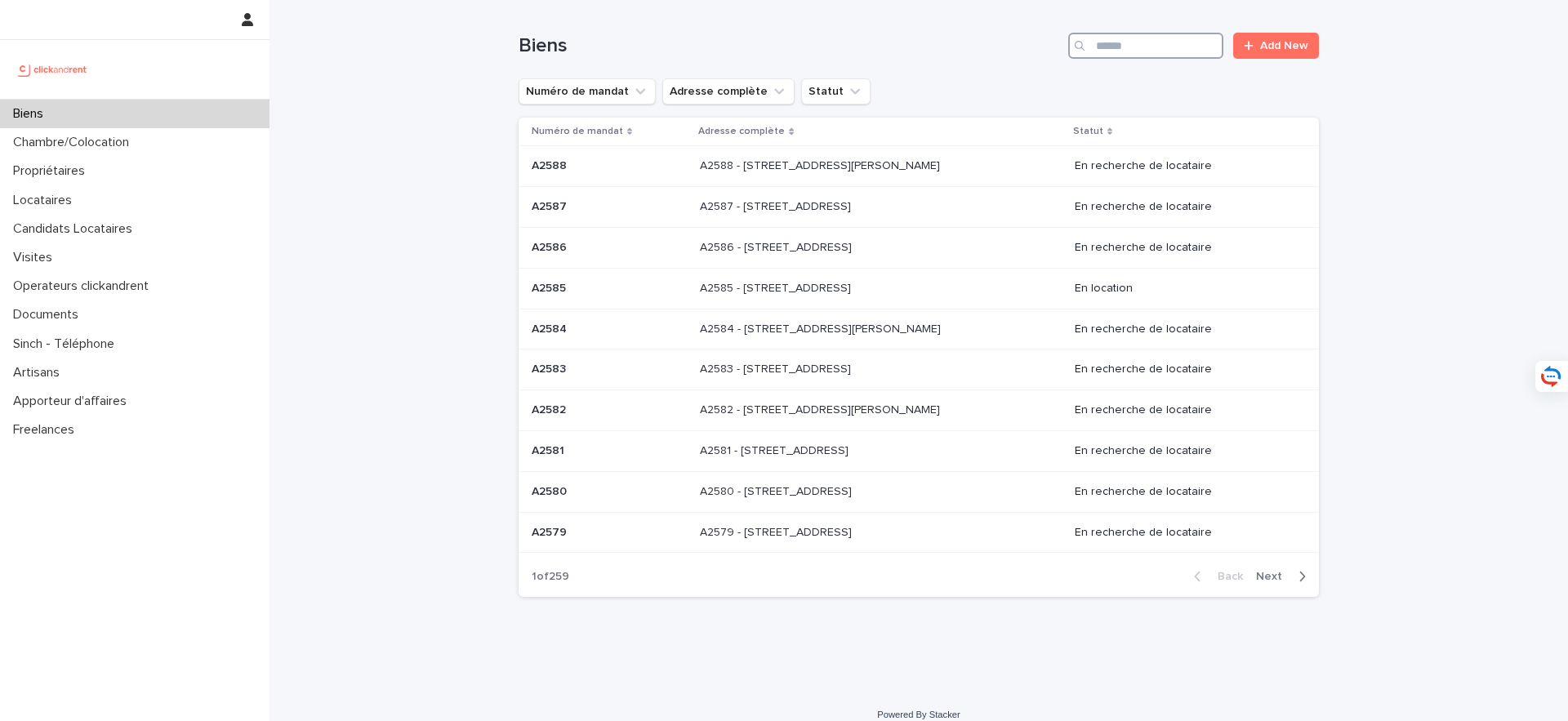
click at [1191, 52] on input "Search" at bounding box center [1146, 45] width 155 height 26
type input "*****"
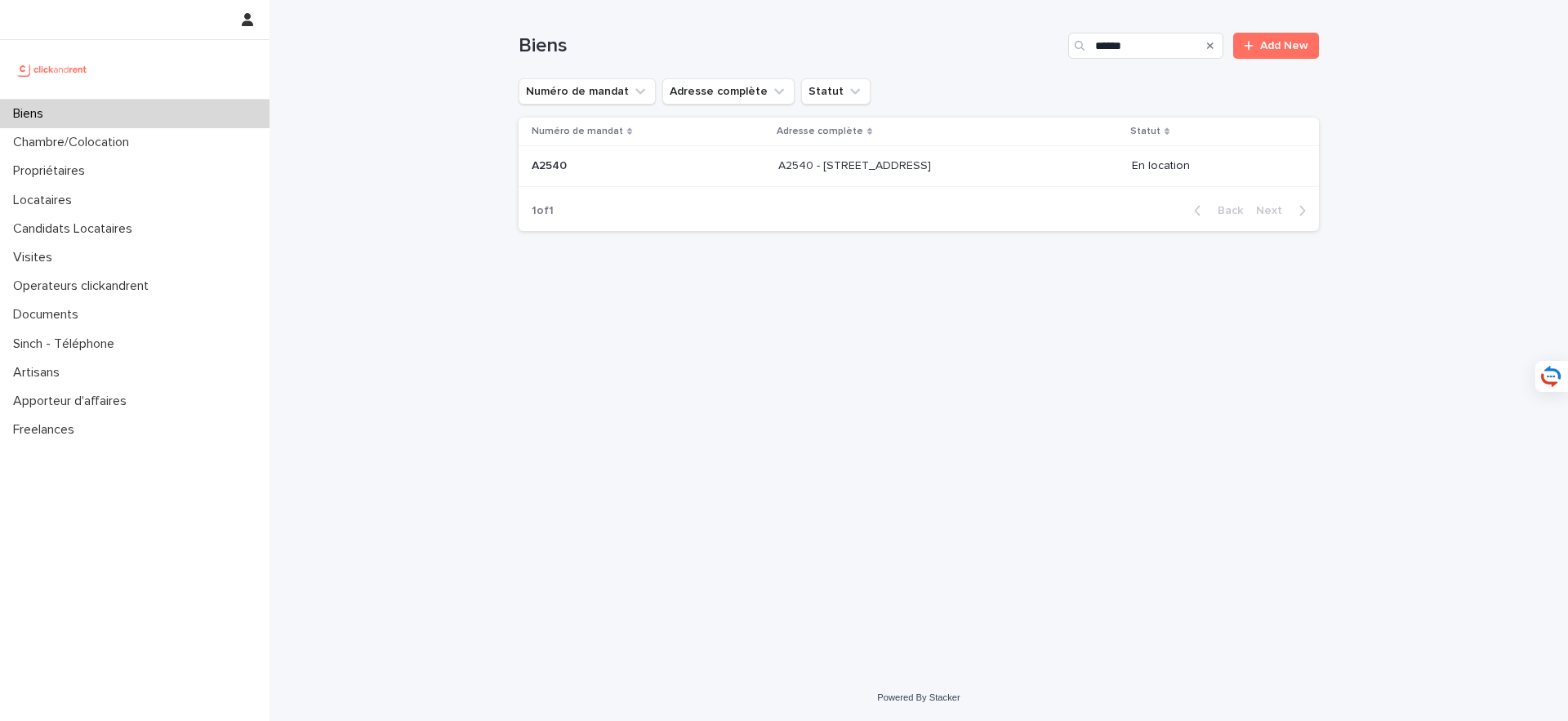
click at [899, 166] on p "A2540 - [STREET_ADDRESS]" at bounding box center [856, 165] width 156 height 17
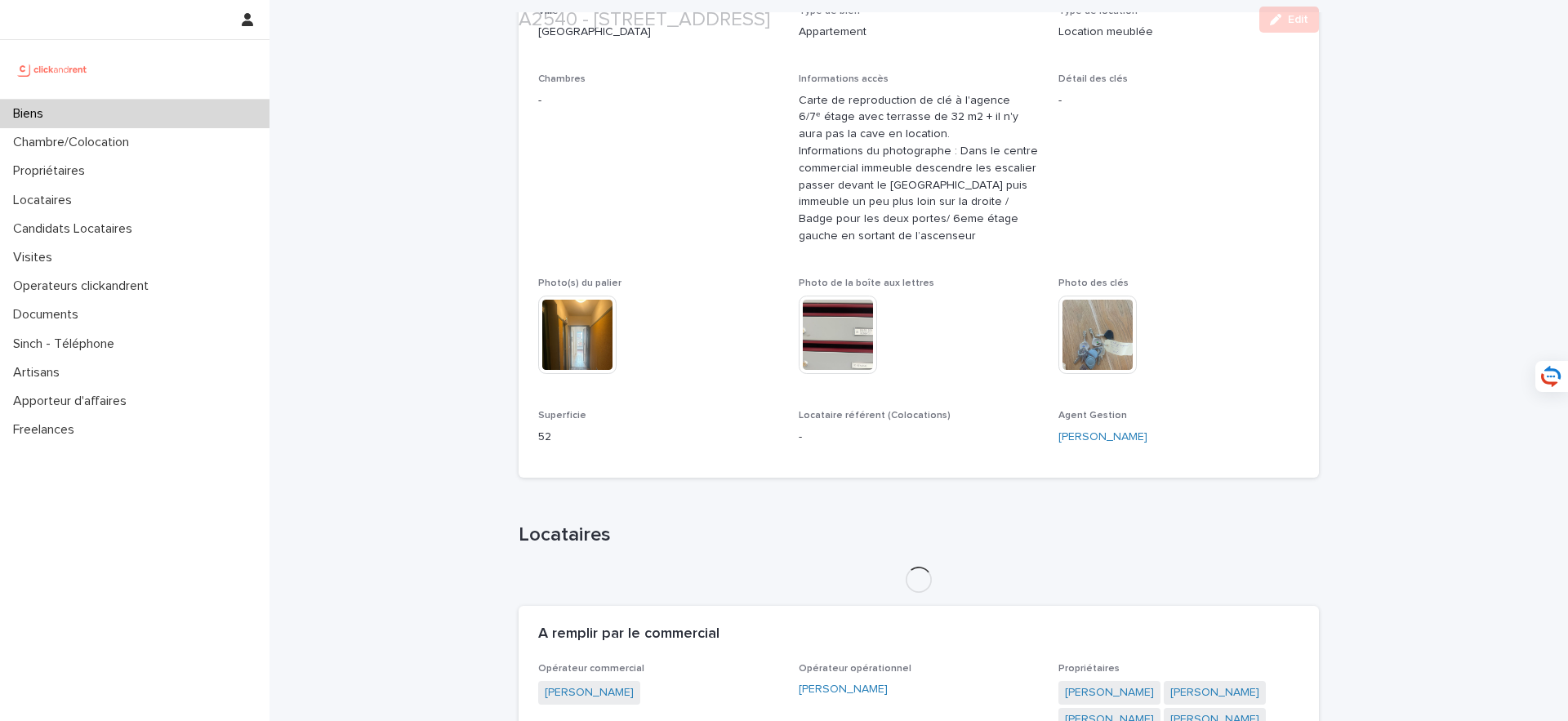
scroll to position [546, 0]
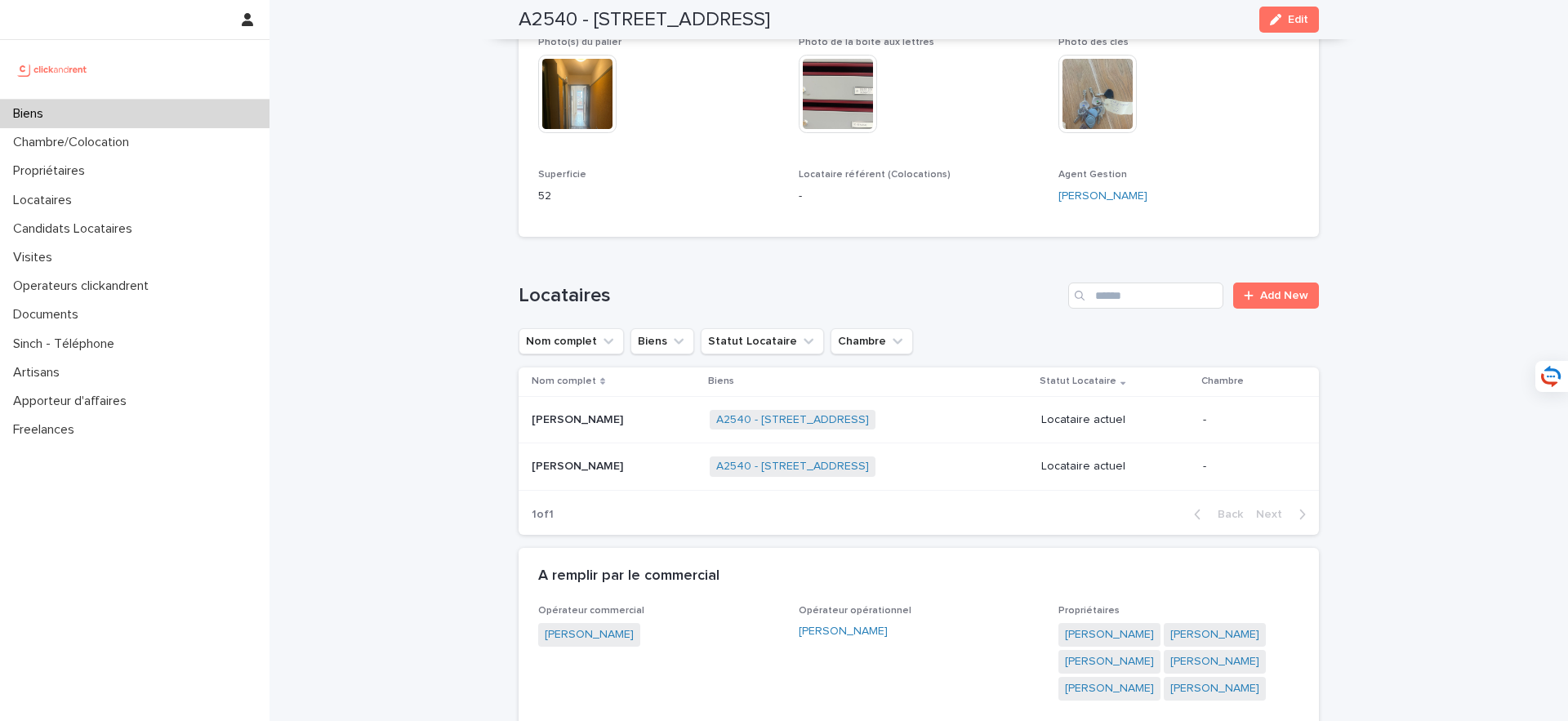
click at [622, 418] on p at bounding box center [613, 420] width 165 height 13
